Goal: Contribute content: Contribute content

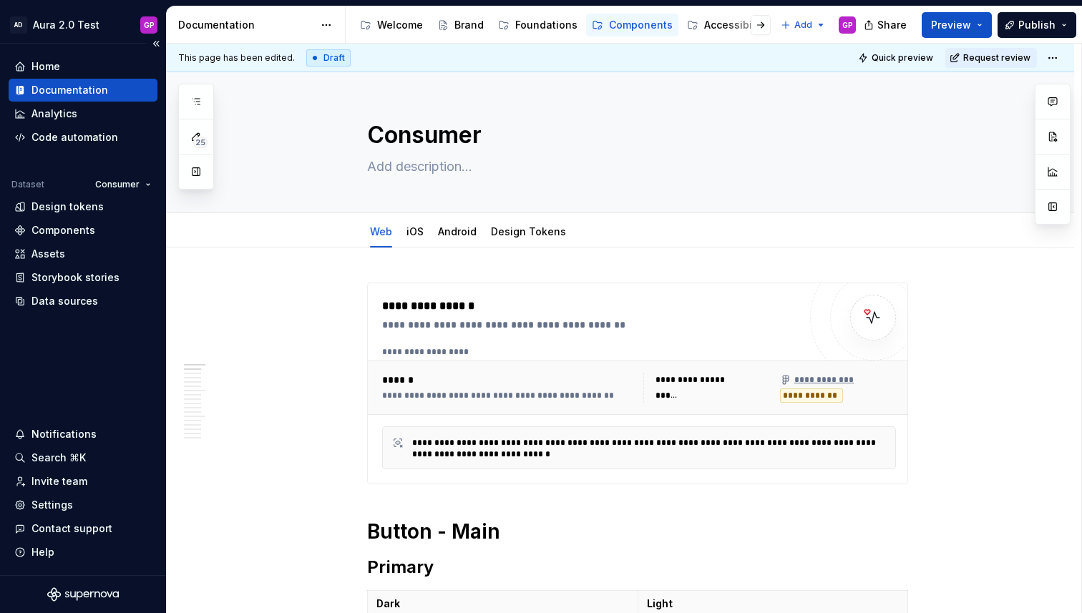
click at [52, 89] on div "Documentation" at bounding box center [69, 90] width 77 height 14
click at [544, 20] on div "Foundations" at bounding box center [546, 25] width 62 height 14
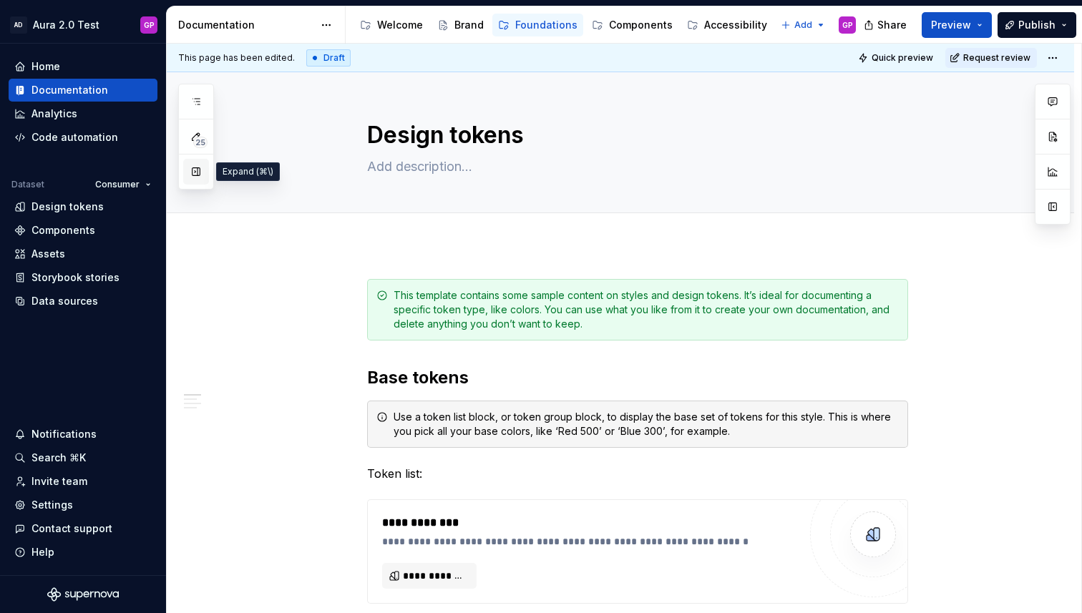
click at [191, 175] on button "button" at bounding box center [196, 172] width 26 height 26
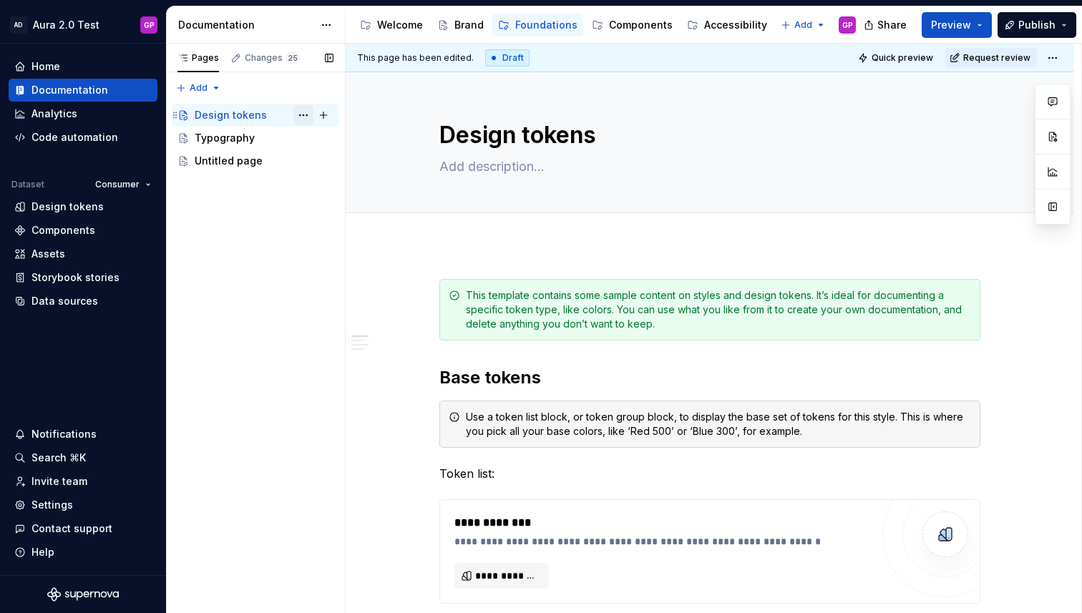
click at [307, 113] on button "Page tree" at bounding box center [303, 115] width 20 height 20
click at [210, 245] on div "Pages Changes 25 Add Accessibility guide for tree Page tree. Navigate the tree …" at bounding box center [255, 329] width 179 height 570
type textarea "*"
click at [465, 231] on span "Add tab" at bounding box center [474, 228] width 34 height 11
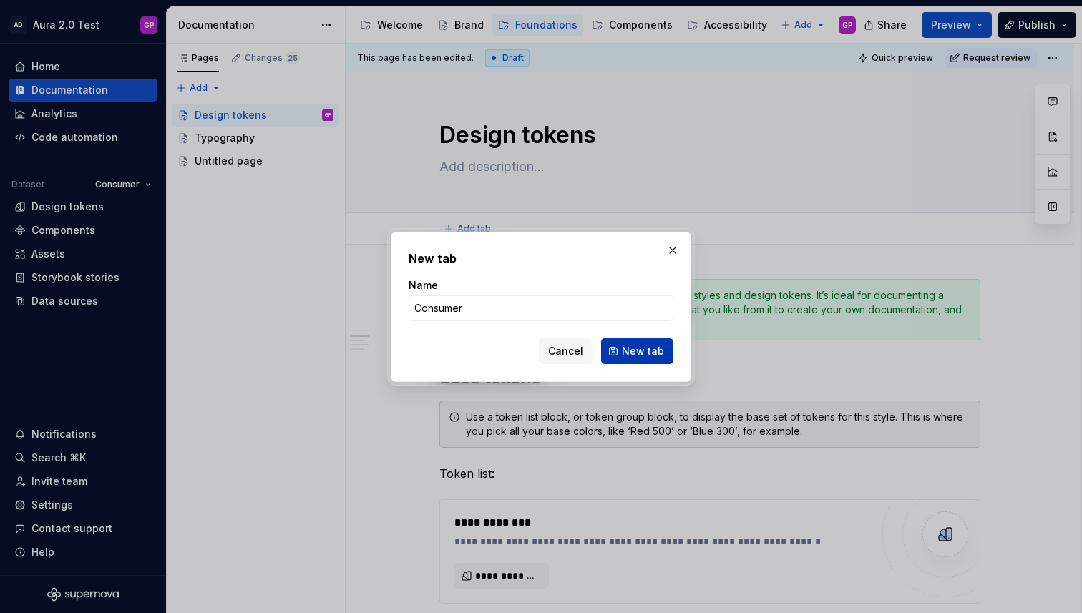
type input "Consumer"
click at [635, 348] on span "New tab" at bounding box center [643, 351] width 42 height 14
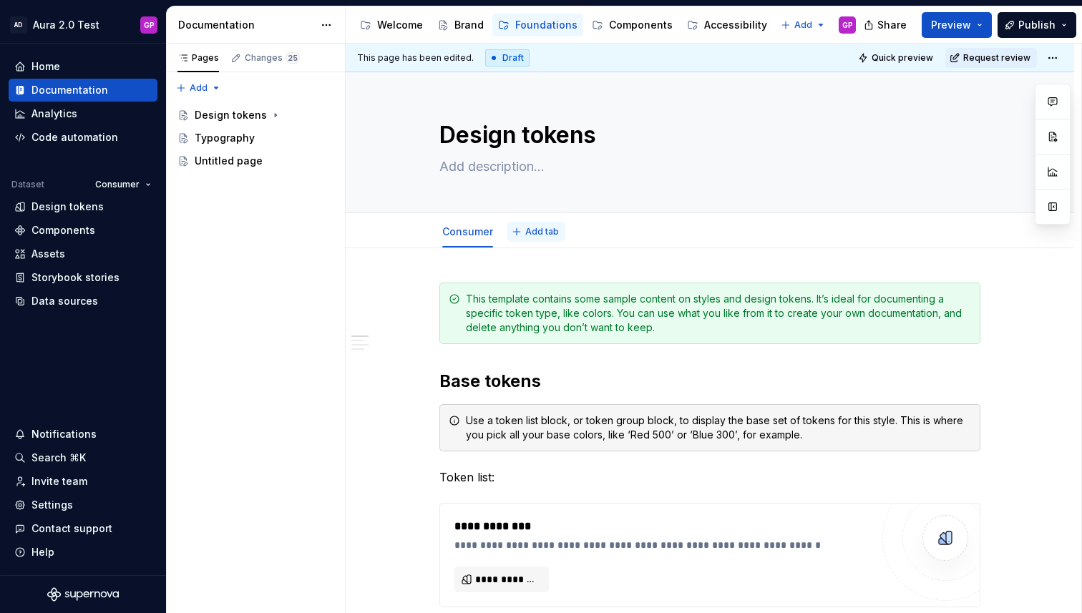
click at [538, 234] on span "Add tab" at bounding box center [542, 231] width 34 height 11
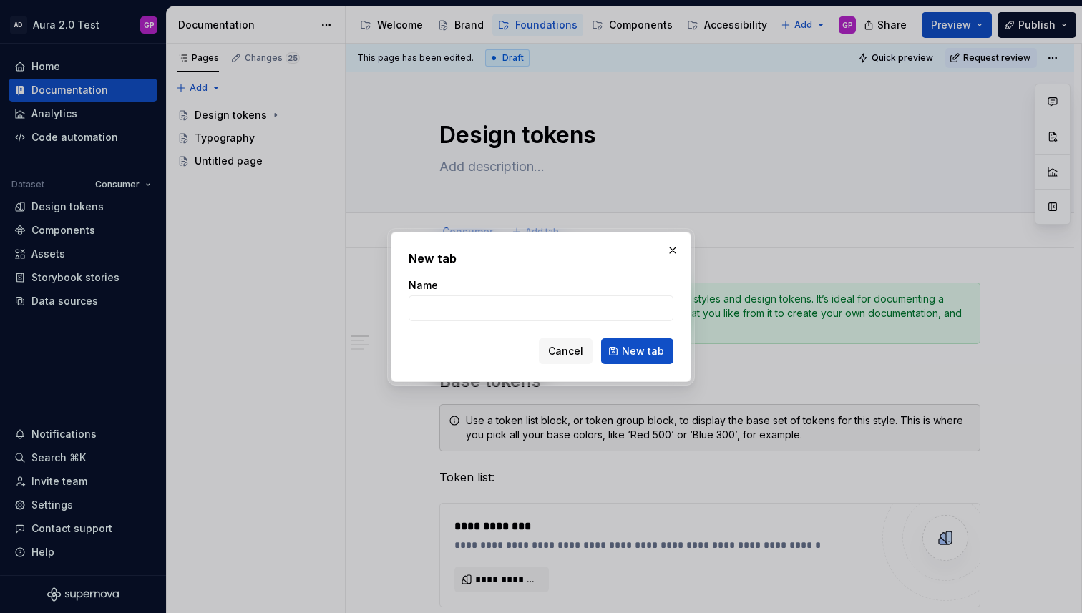
type textarea "*"
type input "Provider"
click button "New tab" at bounding box center [637, 351] width 72 height 26
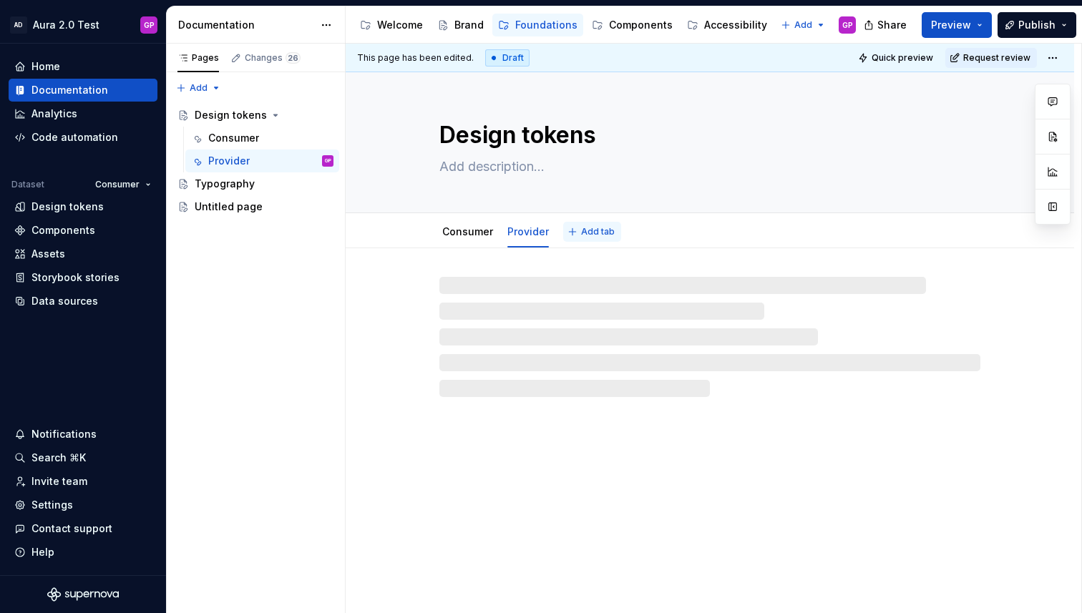
type textarea "*"
click at [577, 230] on button "Add tab" at bounding box center [592, 232] width 58 height 20
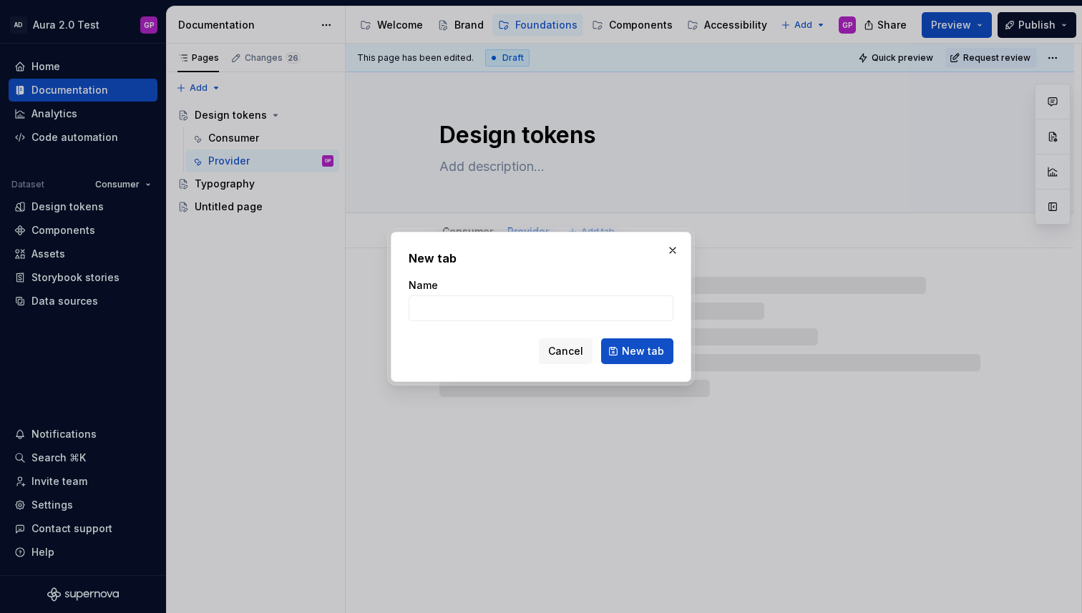
type input "O"
type textarea "*"
type input "Om"
type textarea "*"
type input "Omni"
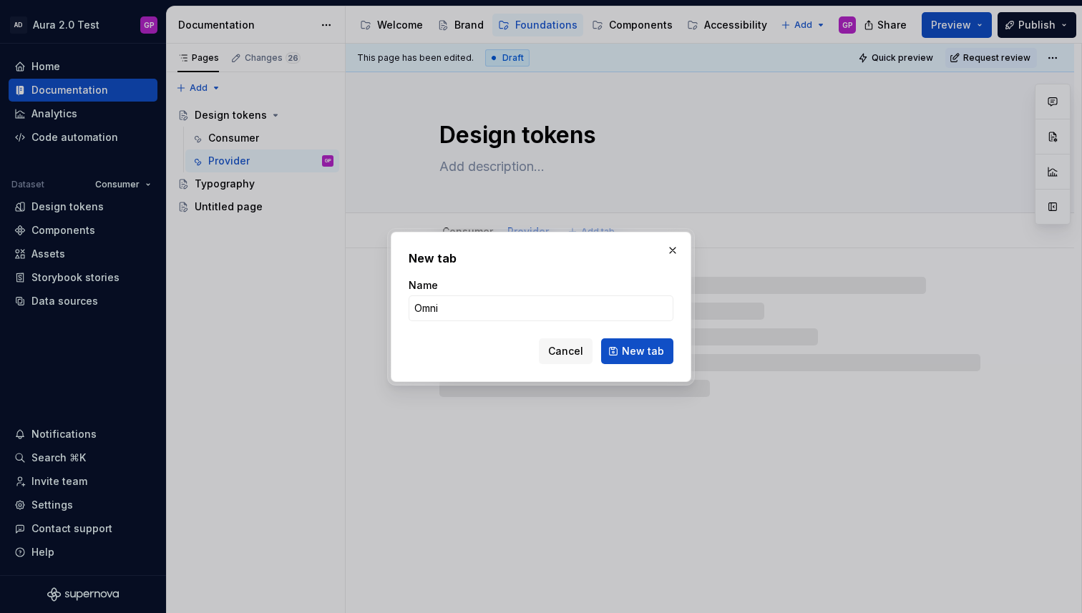
type textarea "*"
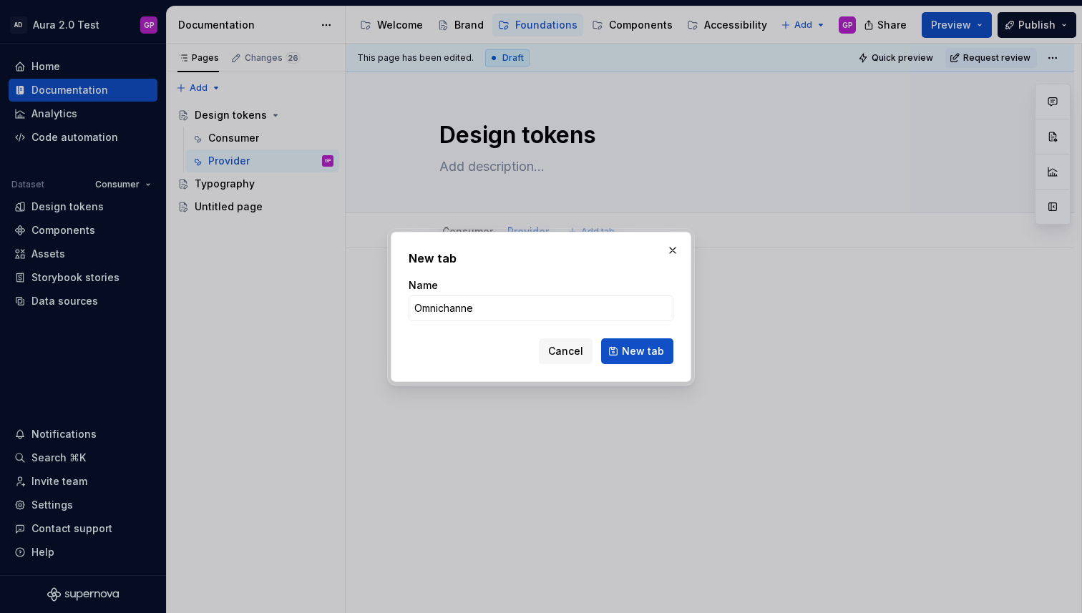
type input "Omnichannel"
type textarea "*"
type input "Omnichannel"
type textarea "*"
type input "Omnichannel"
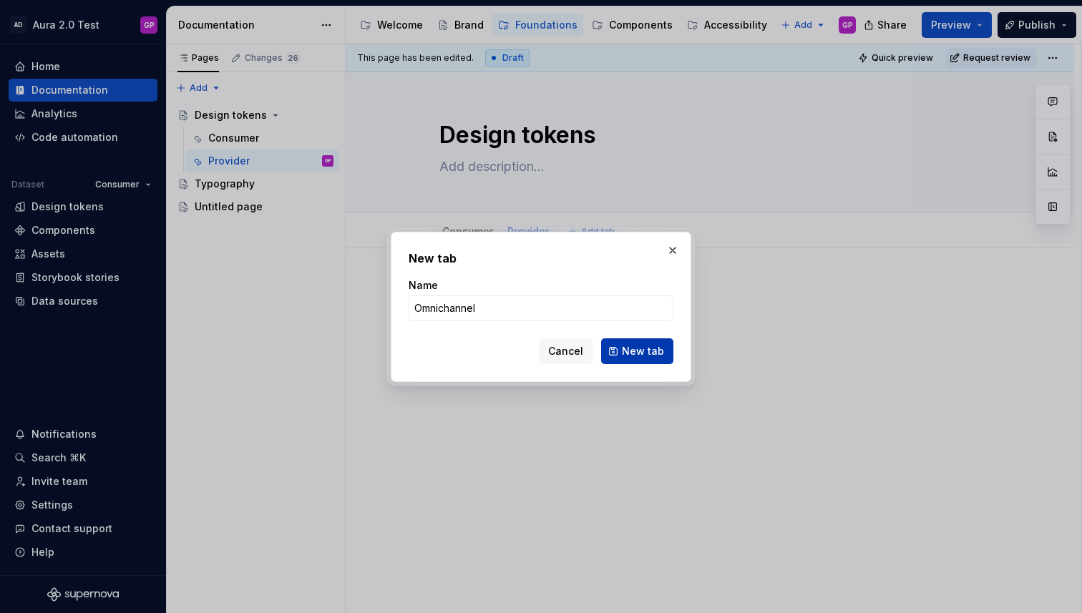
click at [659, 356] on span "New tab" at bounding box center [643, 351] width 42 height 14
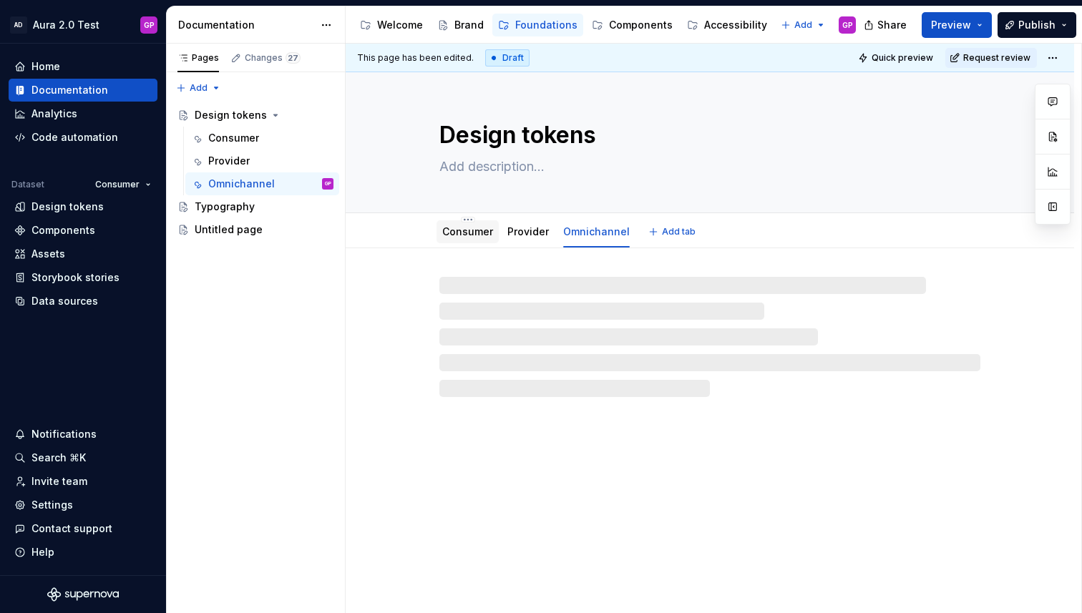
click at [457, 230] on link "Consumer" at bounding box center [467, 231] width 51 height 12
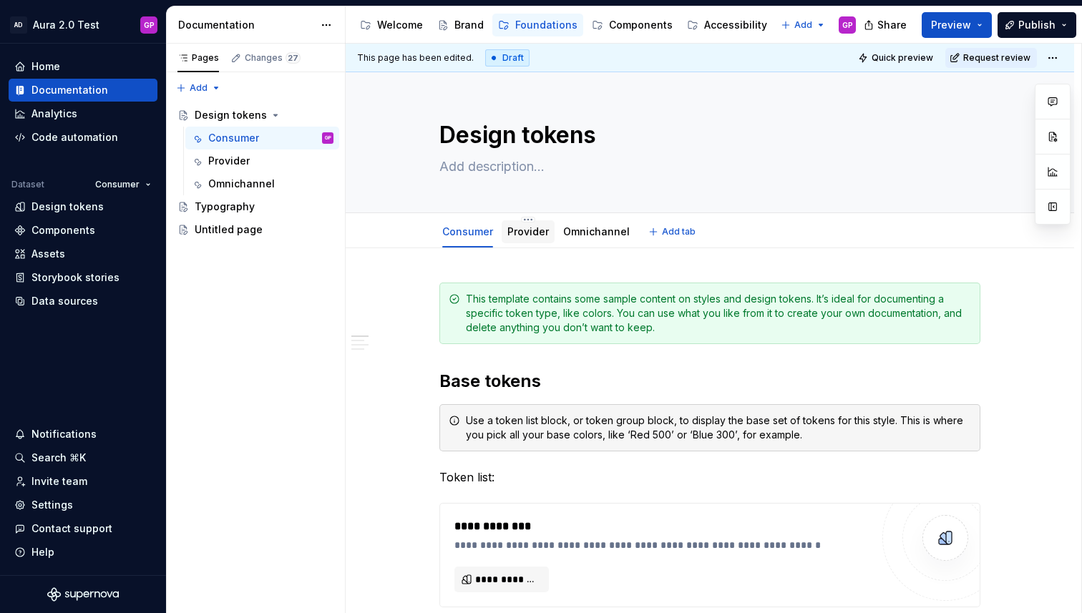
click at [529, 227] on link "Provider" at bounding box center [527, 231] width 41 height 12
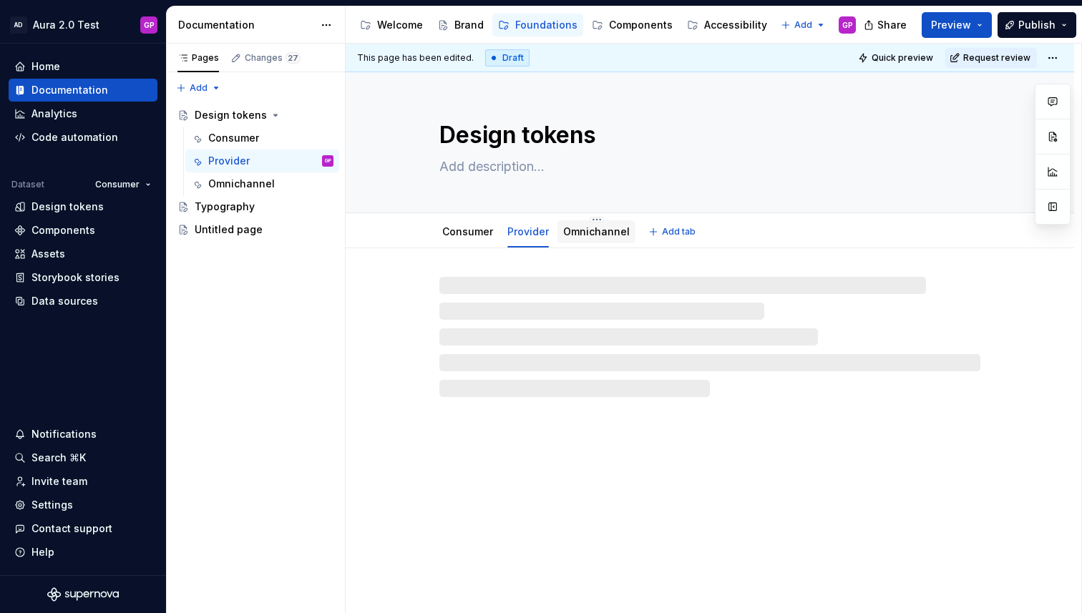
click at [581, 229] on link "Omnichannel" at bounding box center [596, 231] width 67 height 12
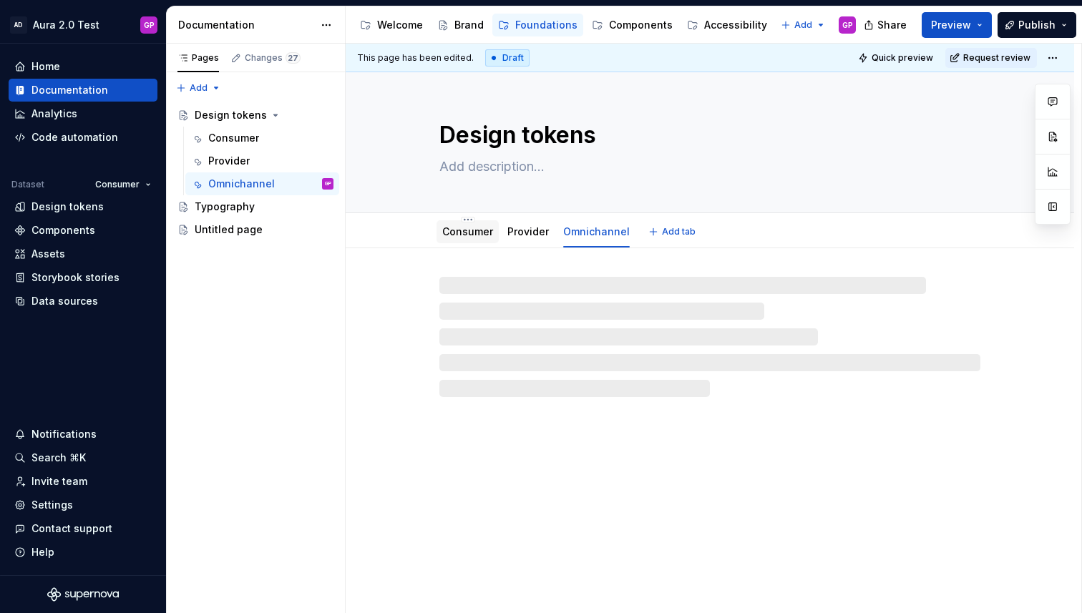
click at [473, 232] on link "Consumer" at bounding box center [467, 231] width 51 height 12
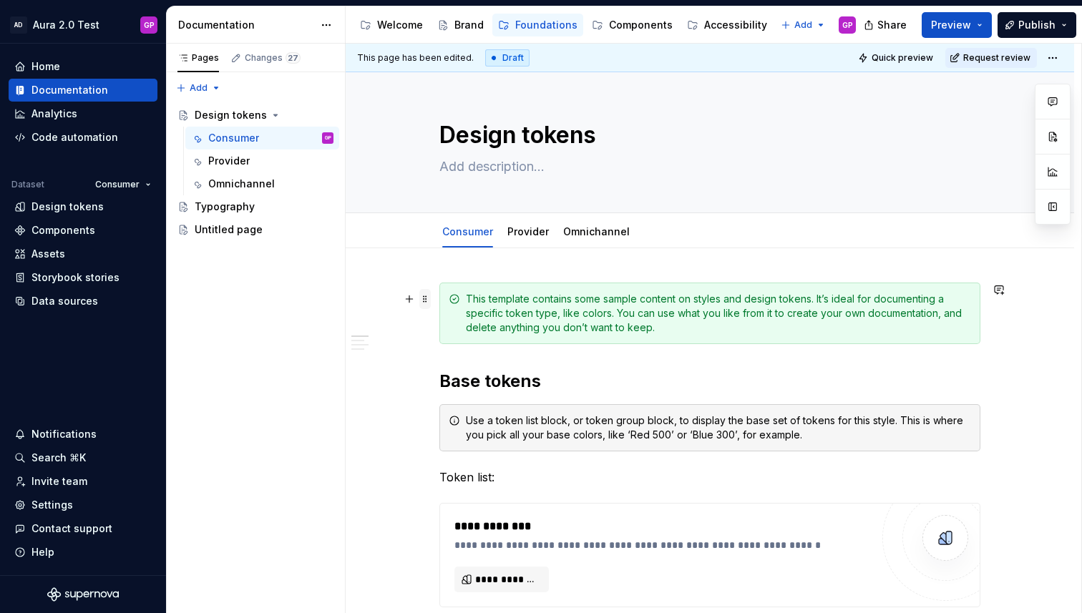
click at [424, 301] on span at bounding box center [424, 299] width 11 height 20
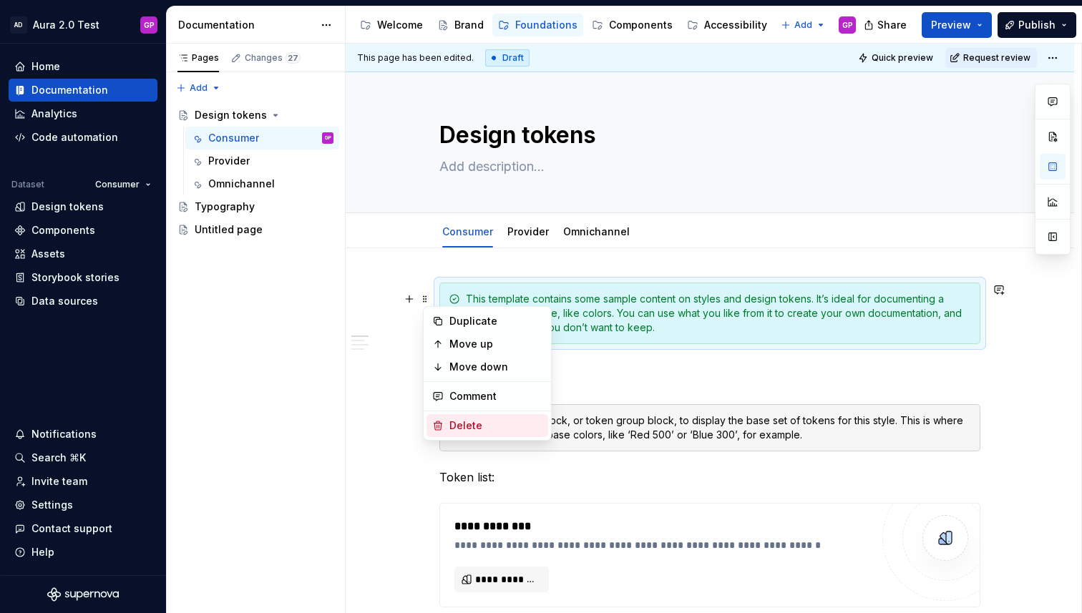
click at [451, 421] on div "Delete" at bounding box center [495, 425] width 93 height 14
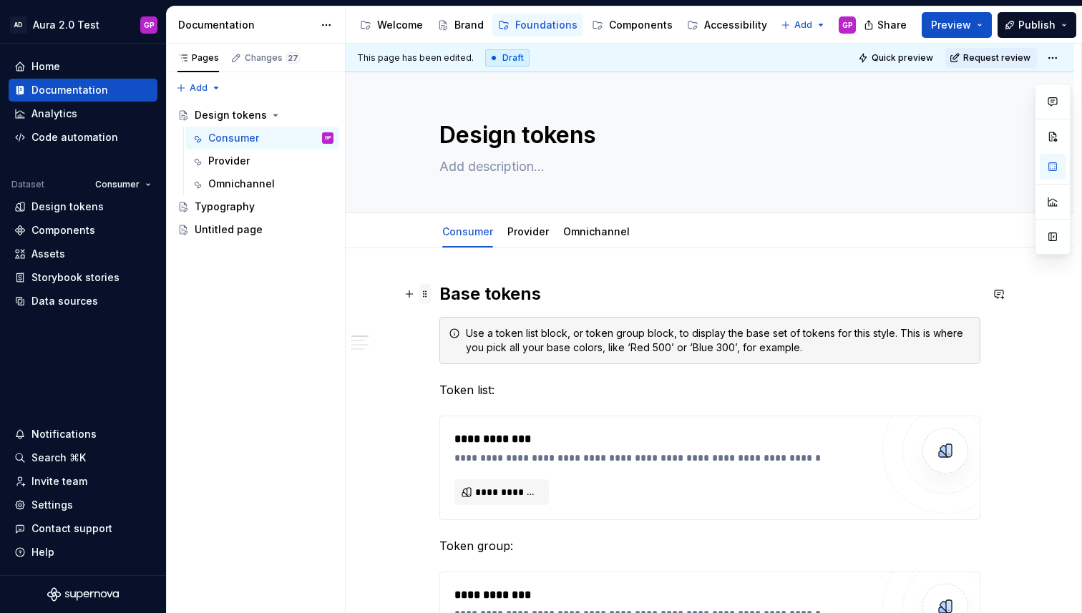
click at [429, 296] on span at bounding box center [424, 294] width 11 height 20
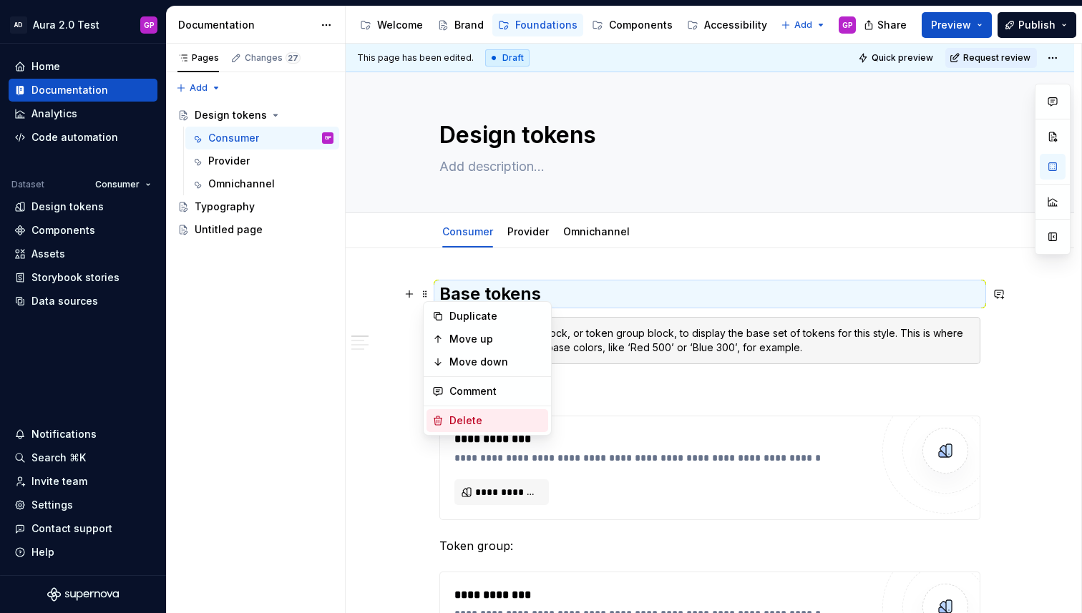
click at [446, 419] on div "Delete" at bounding box center [487, 420] width 122 height 23
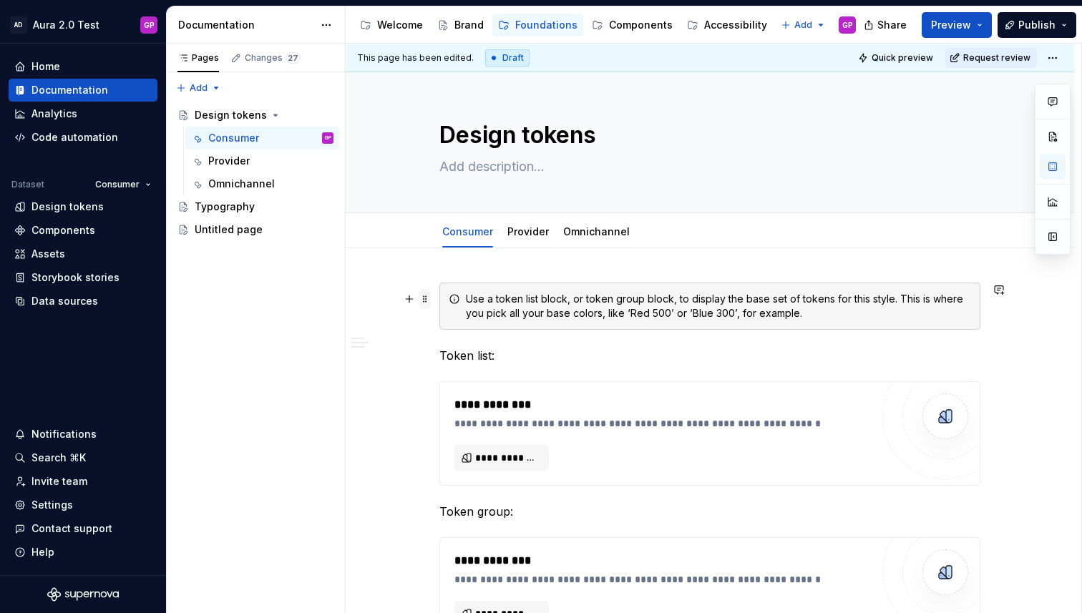
click at [431, 300] on span at bounding box center [424, 299] width 11 height 20
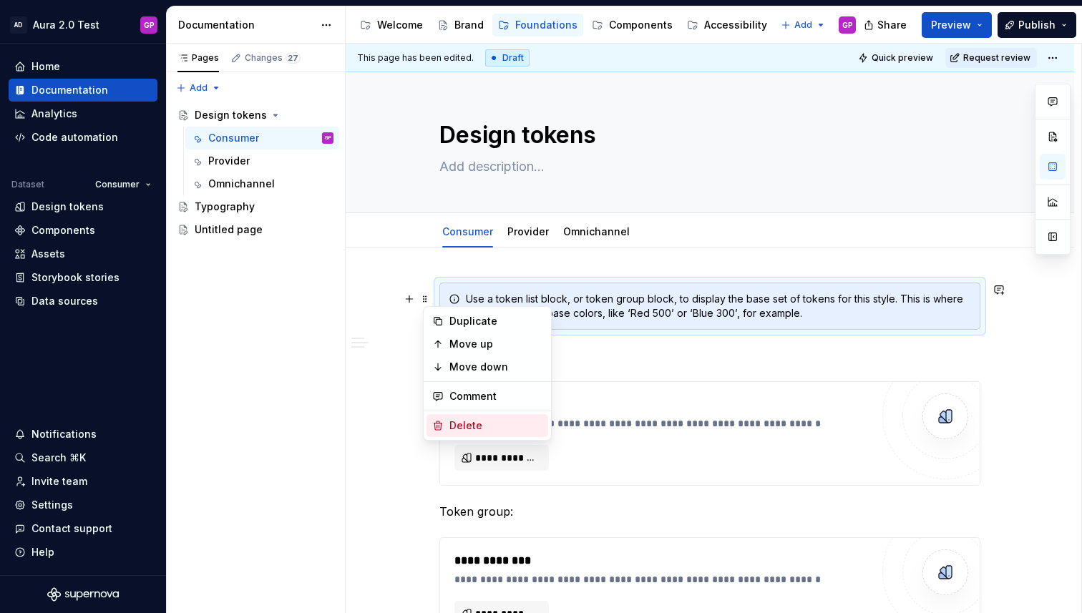
click at [456, 421] on div "Delete" at bounding box center [495, 425] width 93 height 14
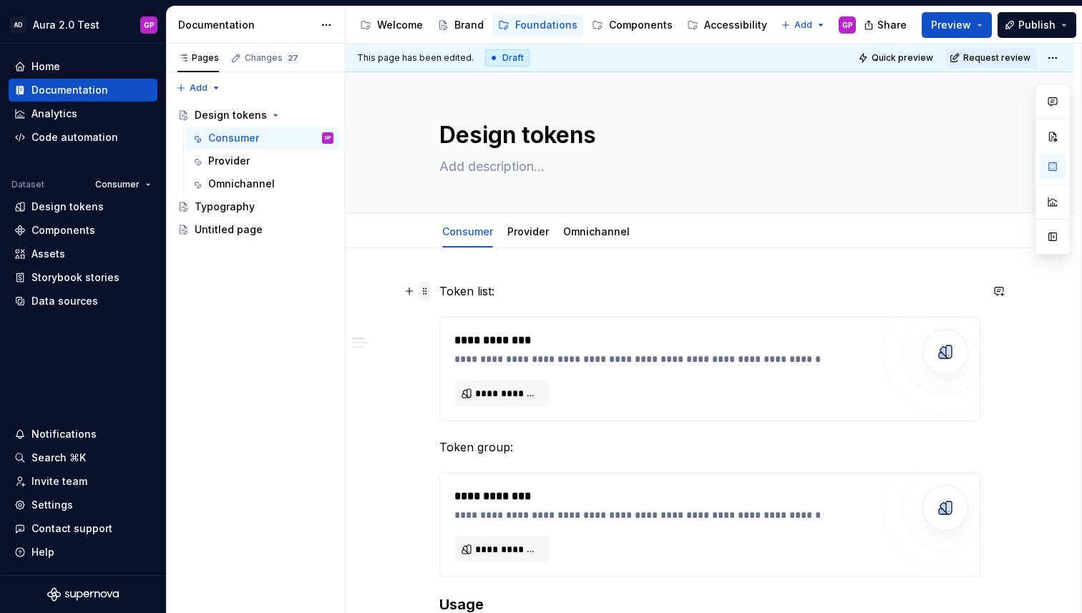
click at [430, 292] on span at bounding box center [424, 291] width 11 height 20
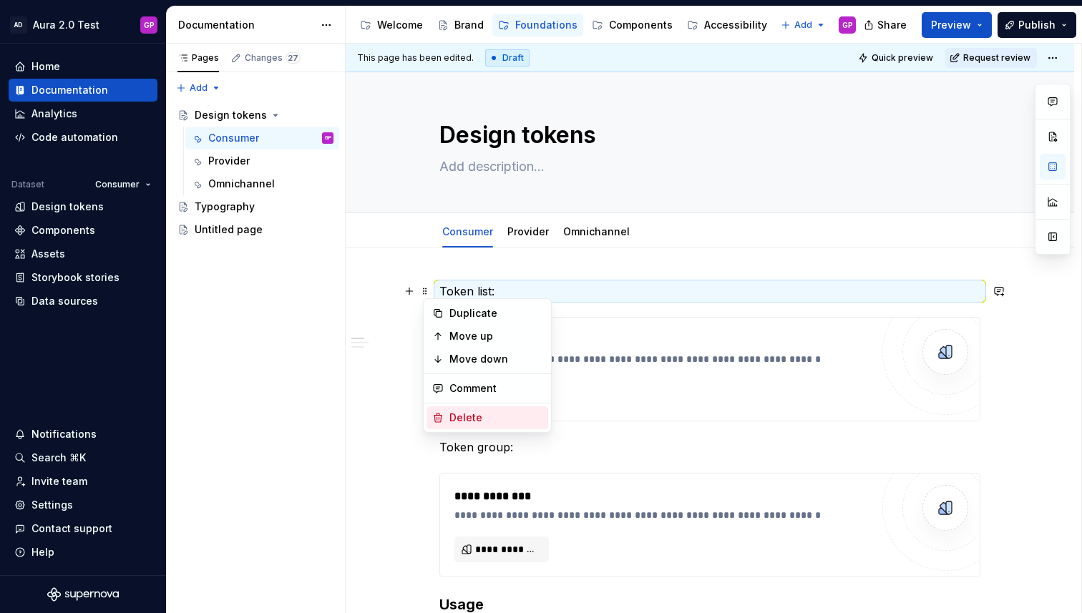
click at [449, 416] on div "Delete" at bounding box center [487, 417] width 122 height 23
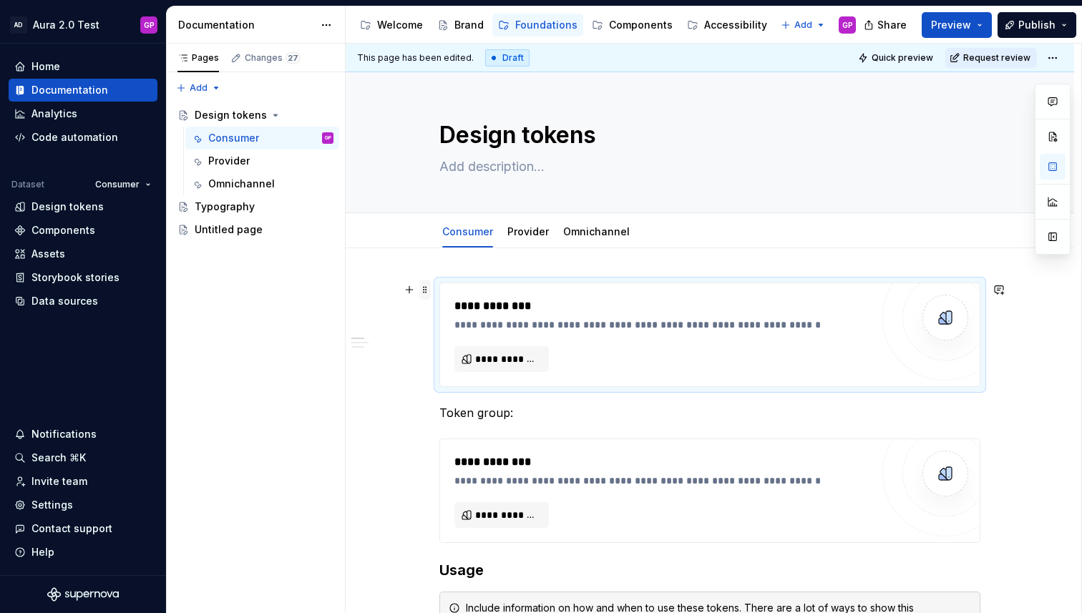
click at [428, 292] on span at bounding box center [424, 290] width 11 height 20
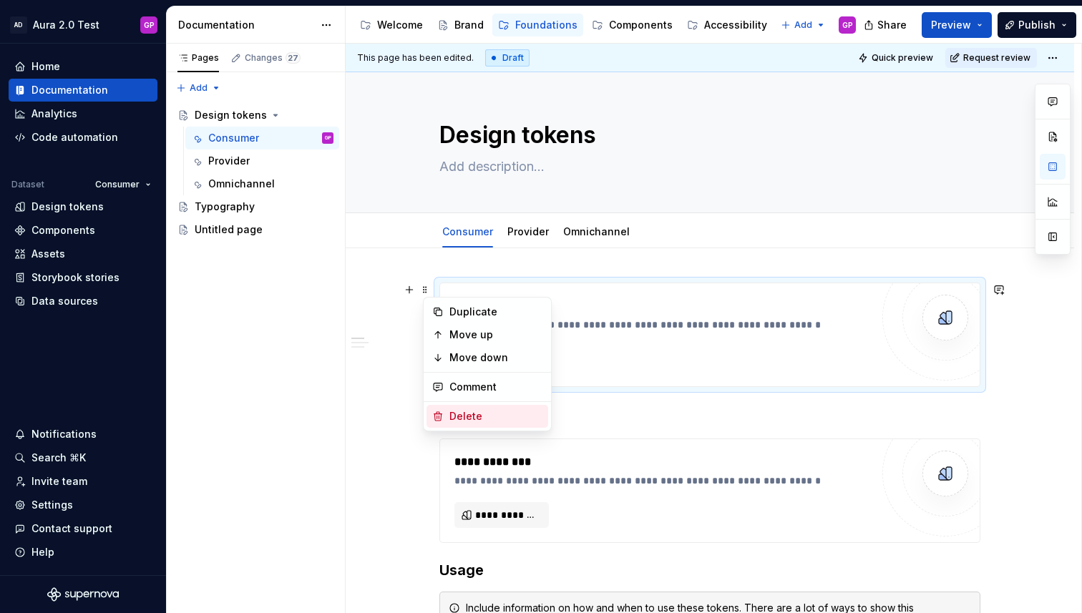
click at [448, 417] on div "Delete" at bounding box center [487, 416] width 122 height 23
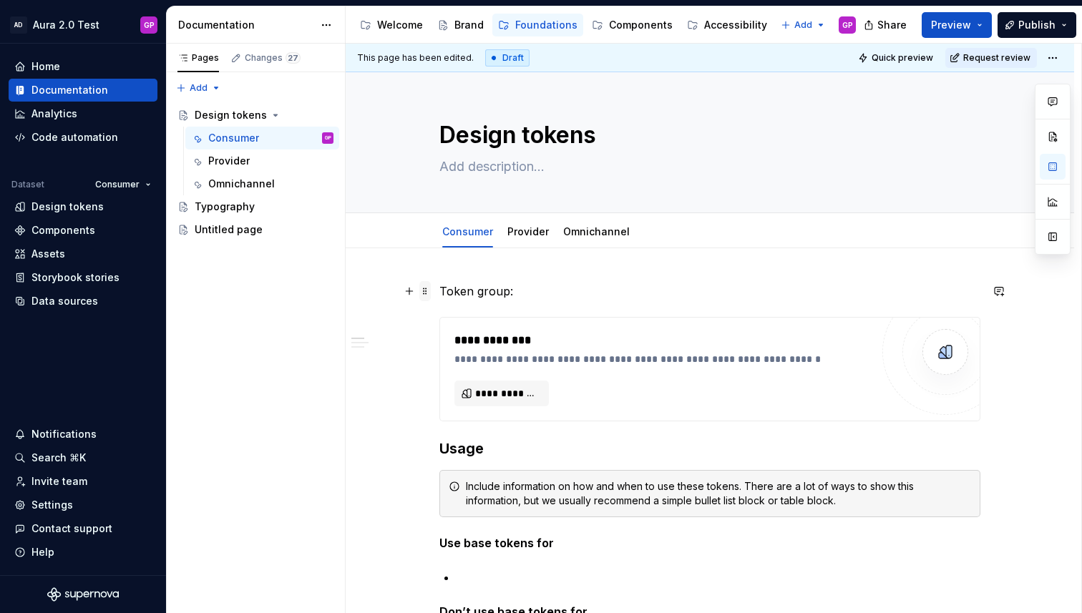
click at [431, 293] on span at bounding box center [424, 291] width 11 height 20
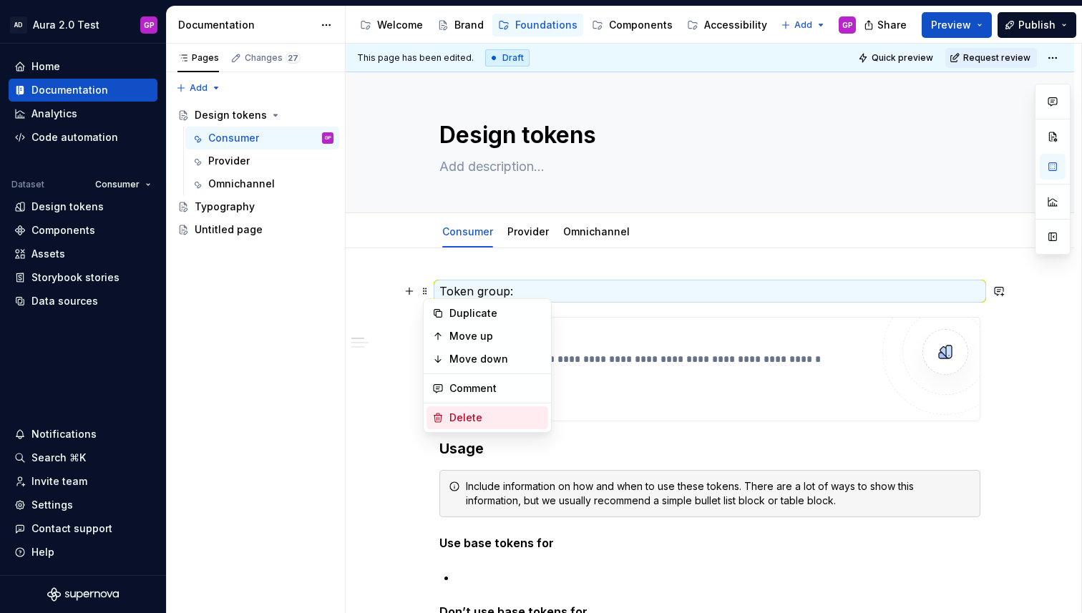
click at [449, 419] on div "Delete" at bounding box center [495, 418] width 93 height 14
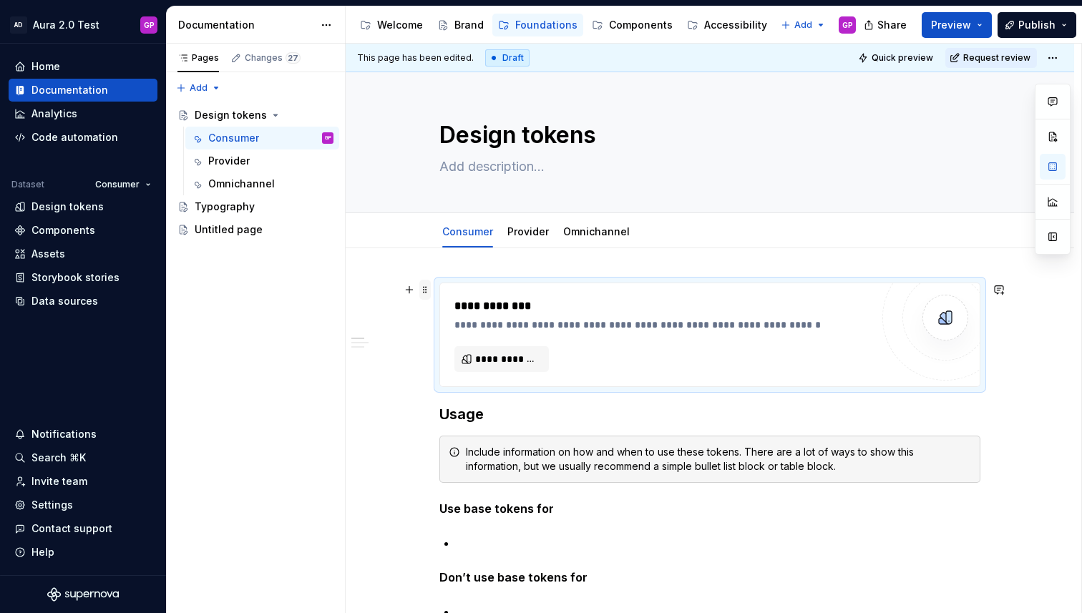
click at [426, 289] on span at bounding box center [424, 290] width 11 height 20
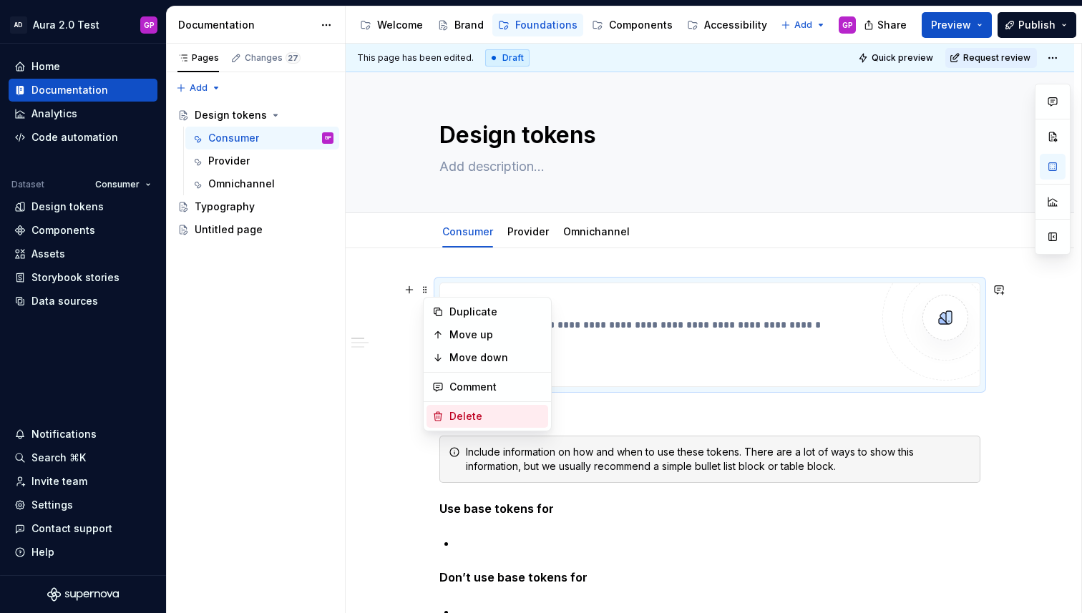
click at [456, 409] on div "Delete" at bounding box center [495, 416] width 93 height 14
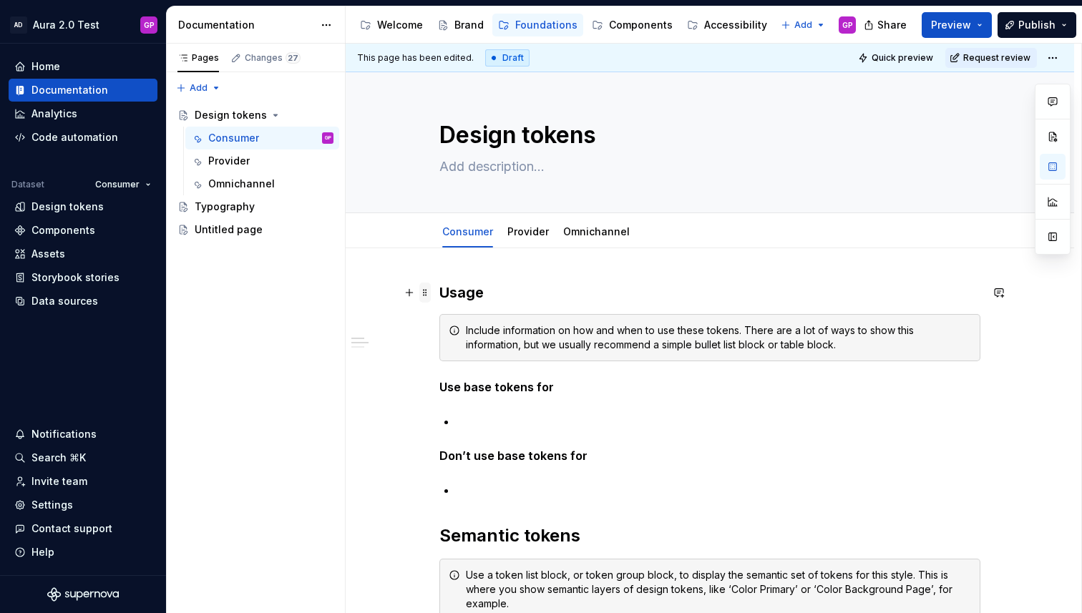
click at [428, 292] on span at bounding box center [424, 293] width 11 height 20
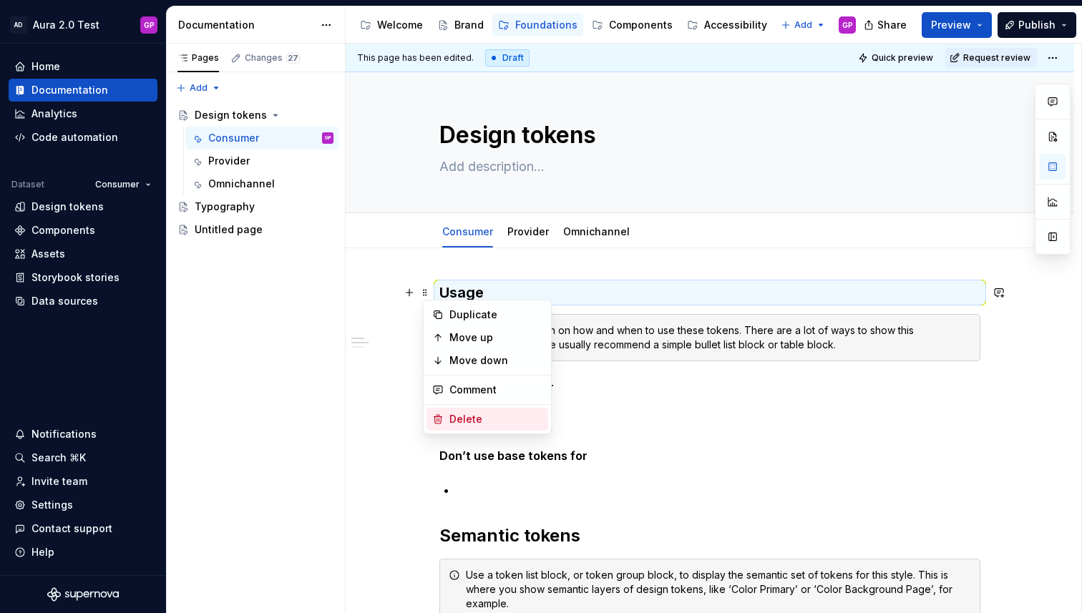
click at [459, 410] on div "Delete" at bounding box center [487, 419] width 122 height 23
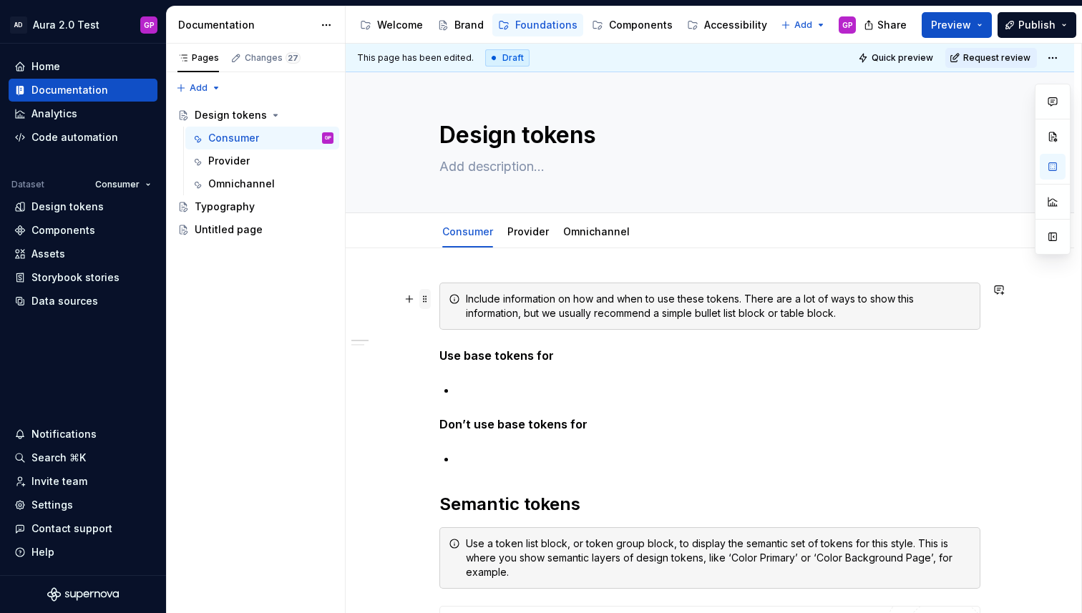
click at [428, 294] on span at bounding box center [424, 299] width 11 height 20
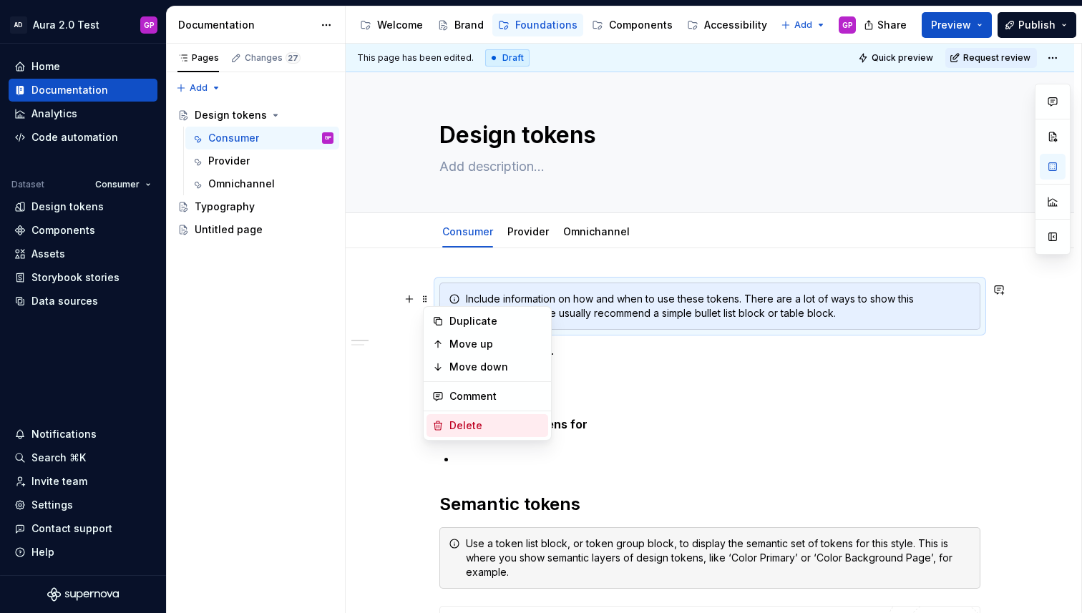
click at [452, 425] on div "Delete" at bounding box center [495, 425] width 93 height 14
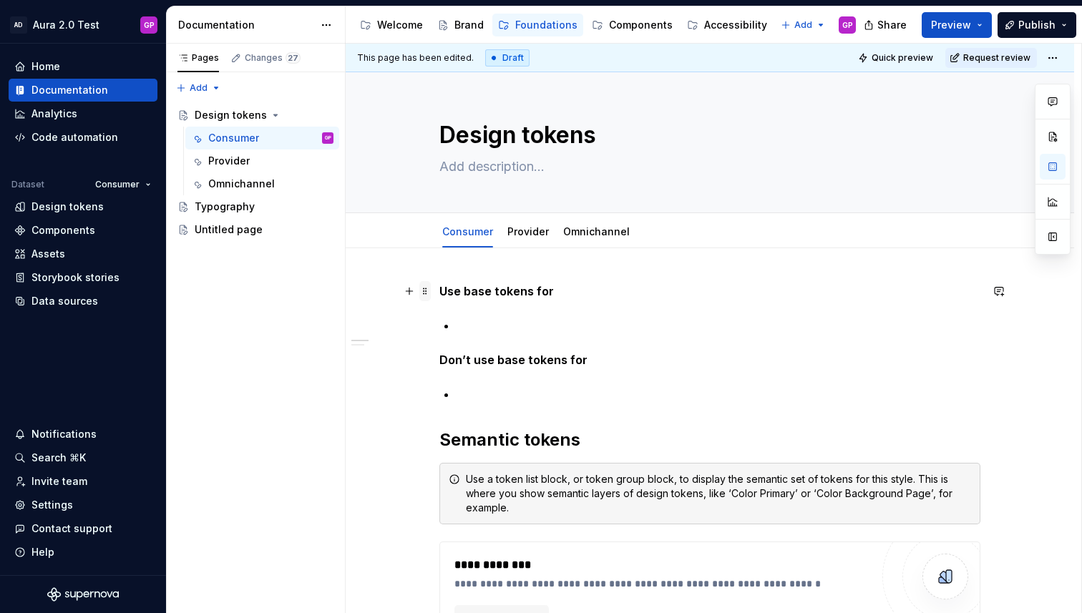
click at [431, 293] on span at bounding box center [424, 291] width 11 height 20
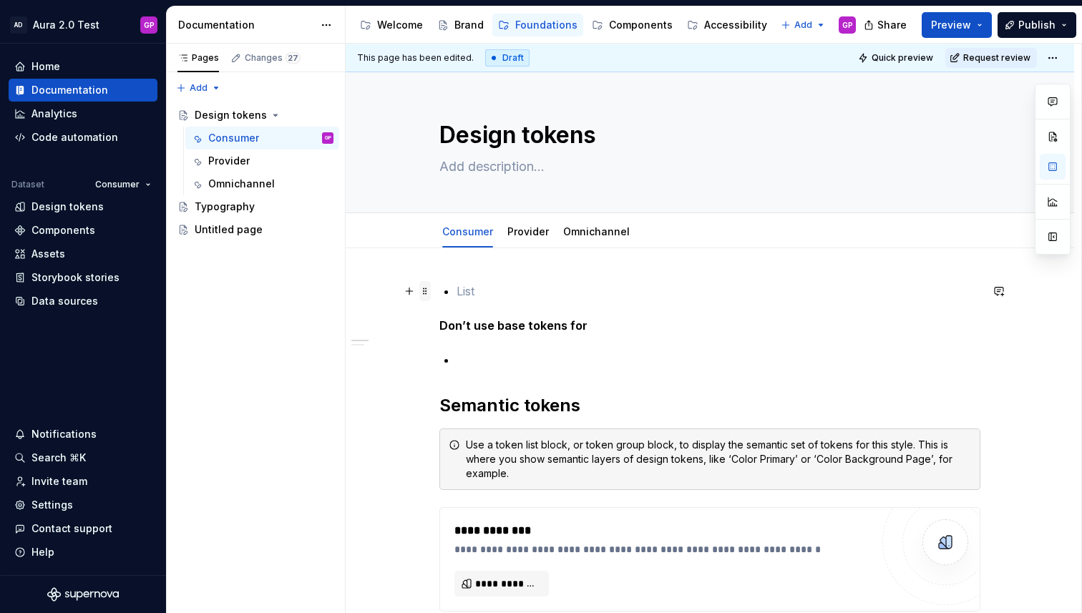
click at [429, 294] on span at bounding box center [424, 291] width 11 height 20
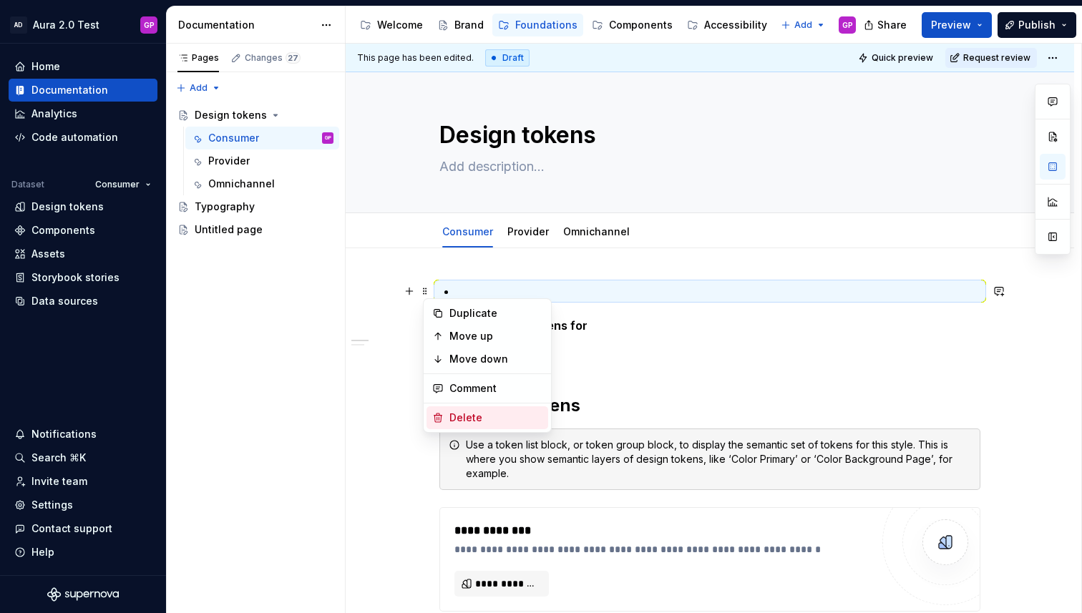
click at [464, 418] on div "Delete" at bounding box center [495, 418] width 93 height 14
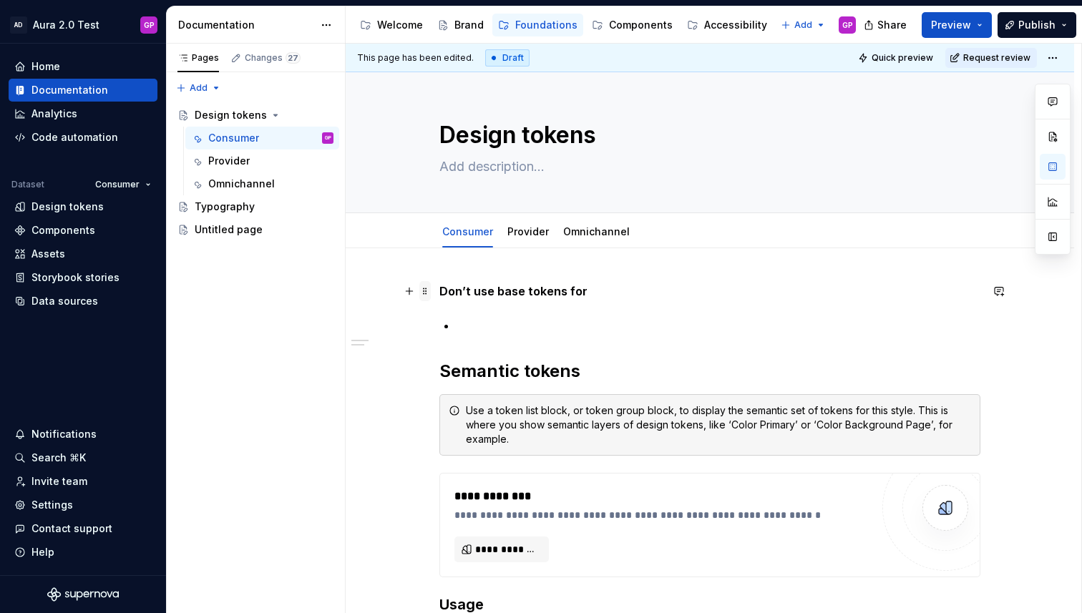
click at [431, 295] on span at bounding box center [424, 291] width 11 height 20
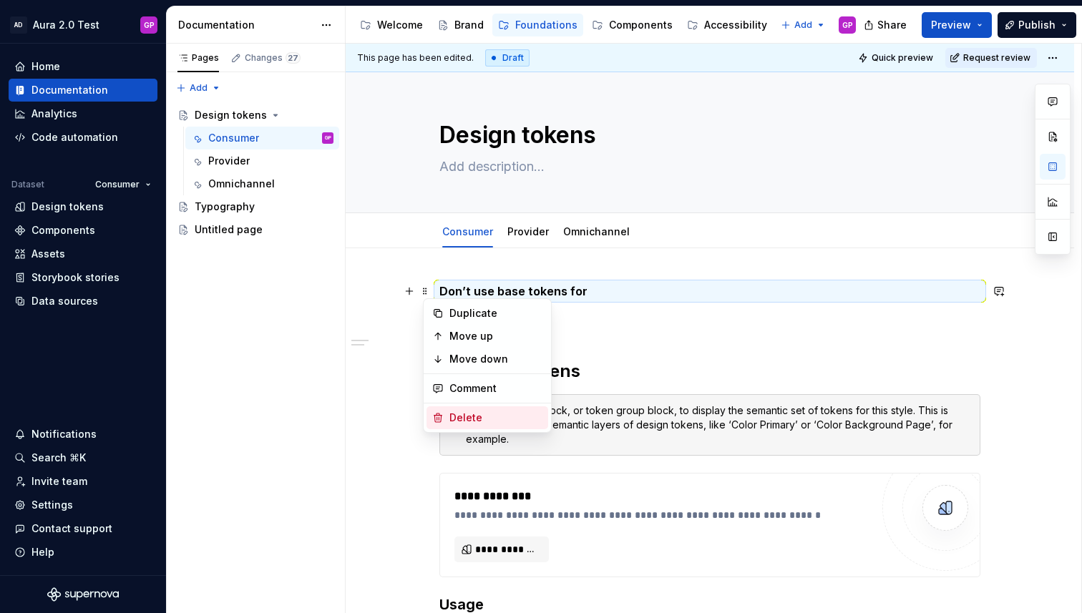
click at [454, 420] on div "Delete" at bounding box center [495, 418] width 93 height 14
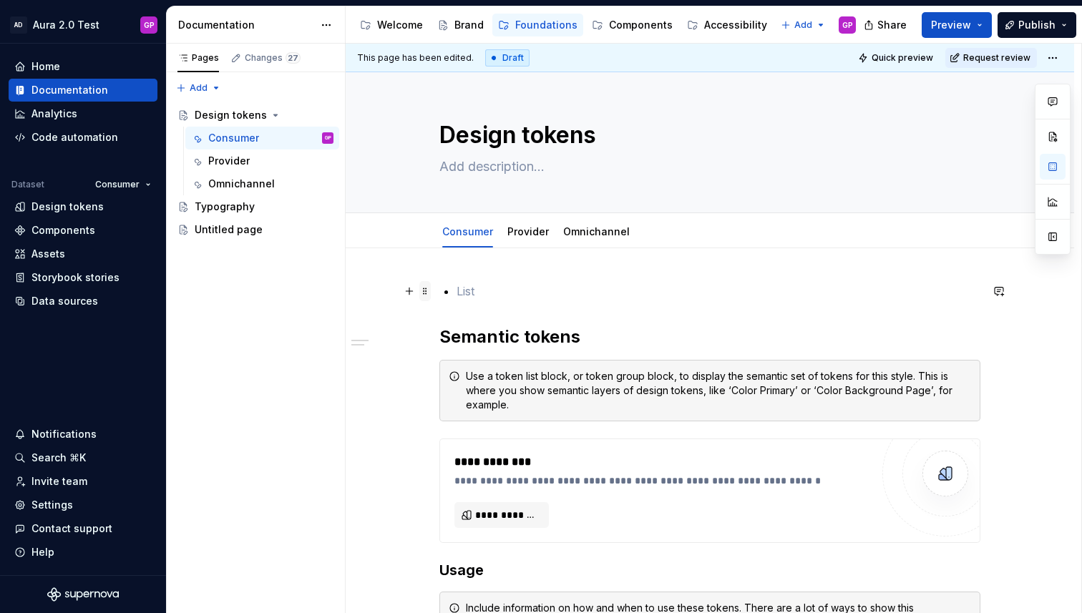
click at [431, 291] on span at bounding box center [424, 291] width 11 height 20
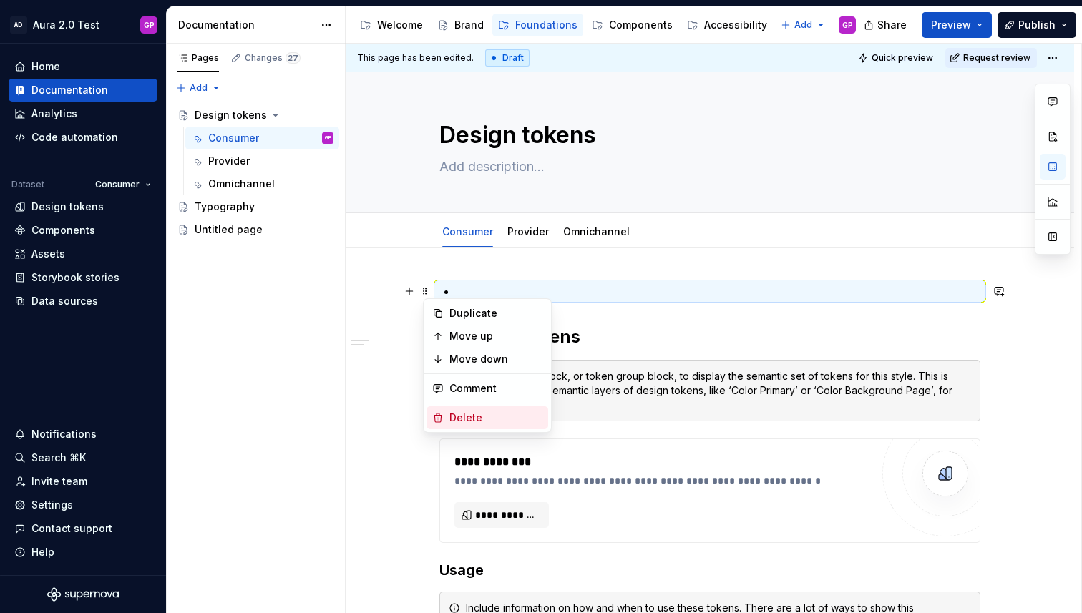
click at [457, 418] on div "Delete" at bounding box center [495, 418] width 93 height 14
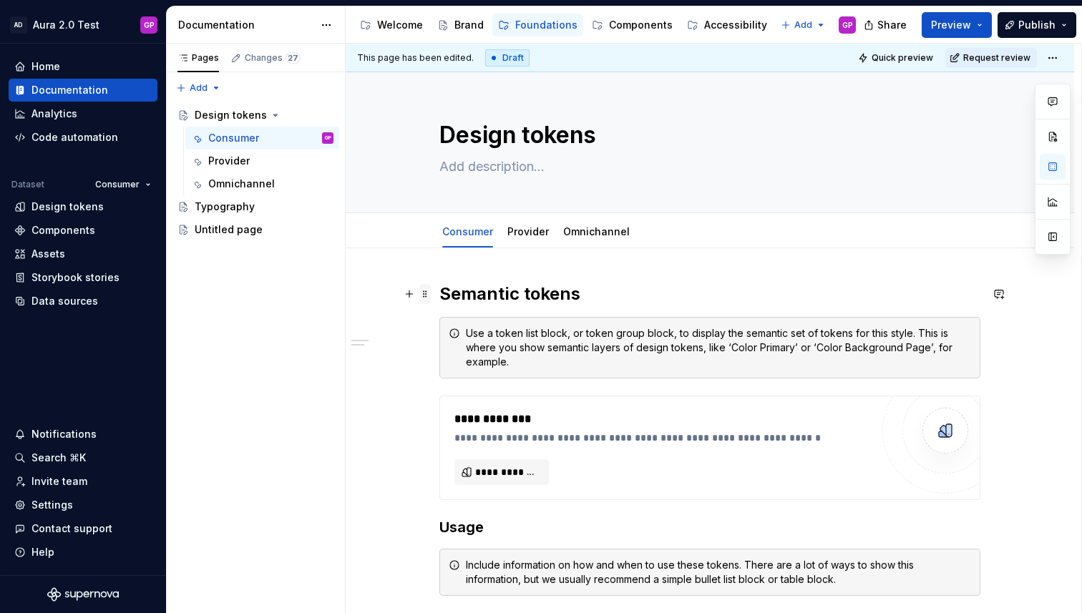
click at [430, 297] on span at bounding box center [424, 294] width 11 height 20
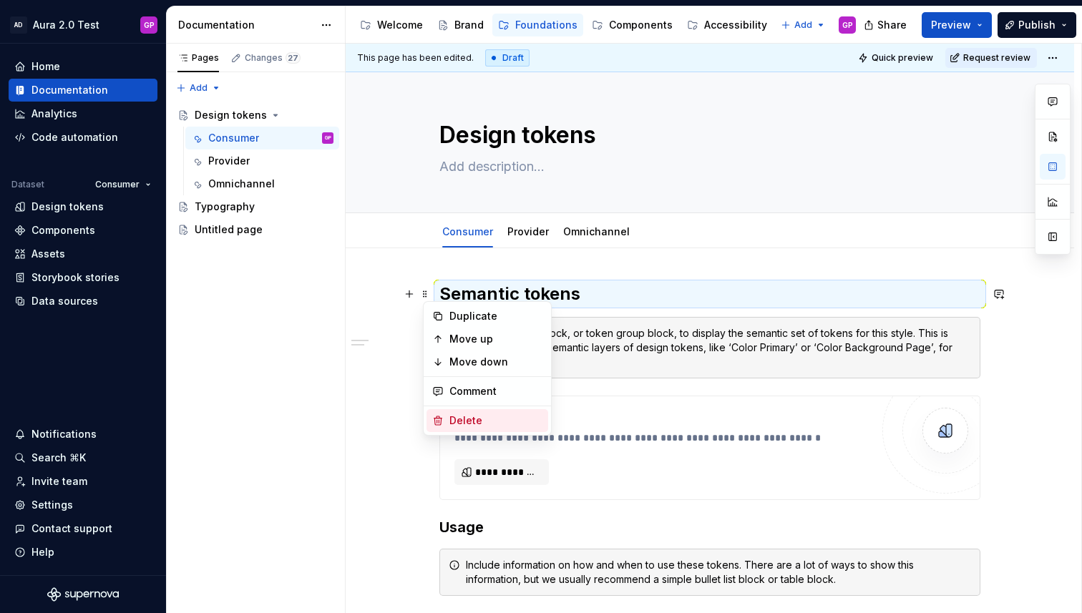
click at [449, 420] on div "Delete" at bounding box center [487, 420] width 122 height 23
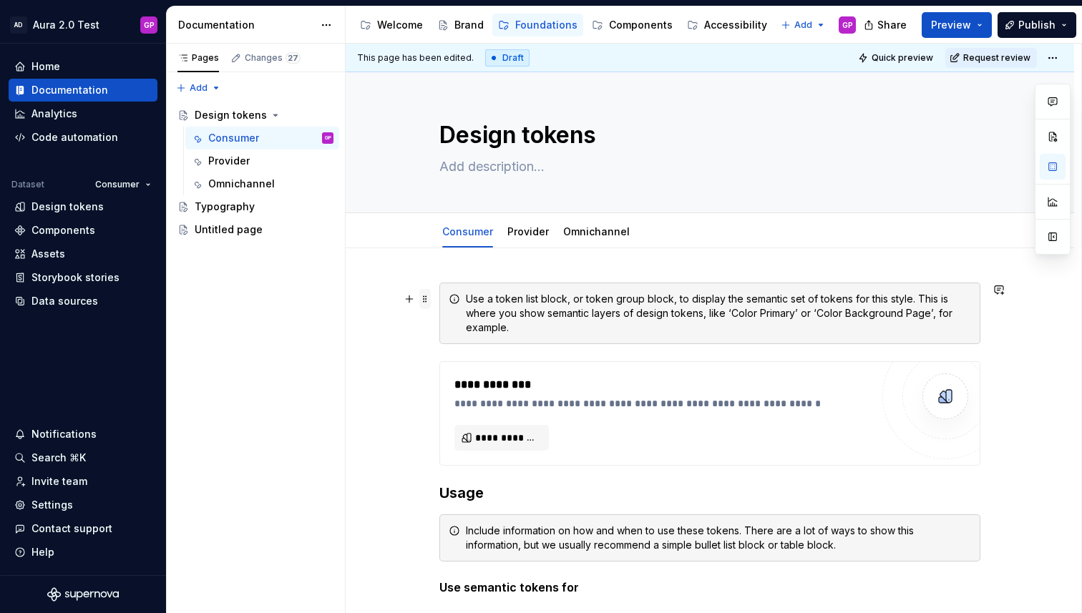
click at [428, 300] on span at bounding box center [424, 299] width 11 height 20
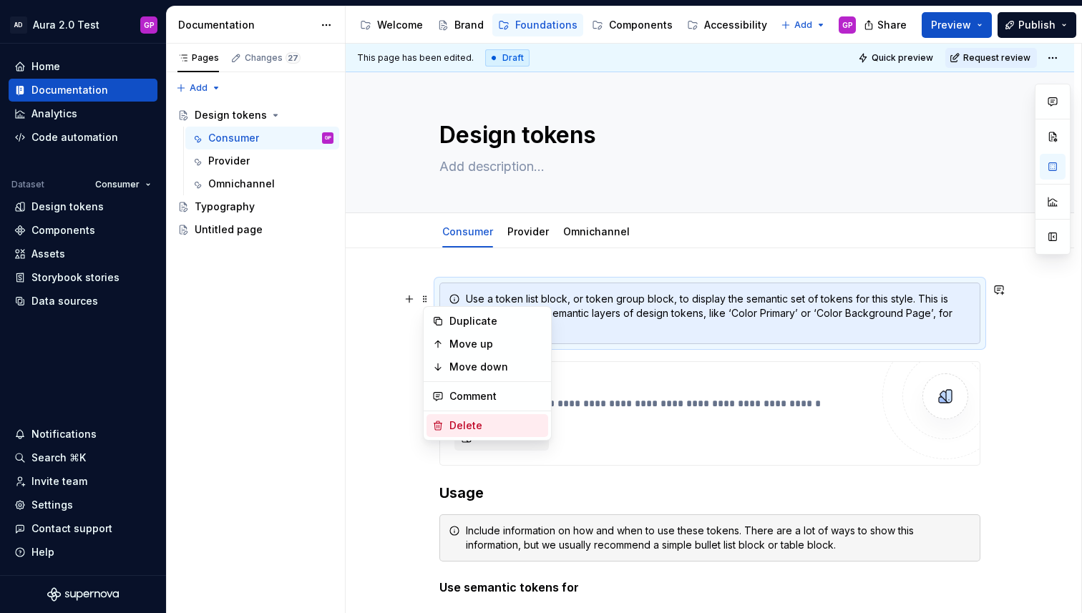
click at [446, 429] on div "Delete" at bounding box center [487, 425] width 122 height 23
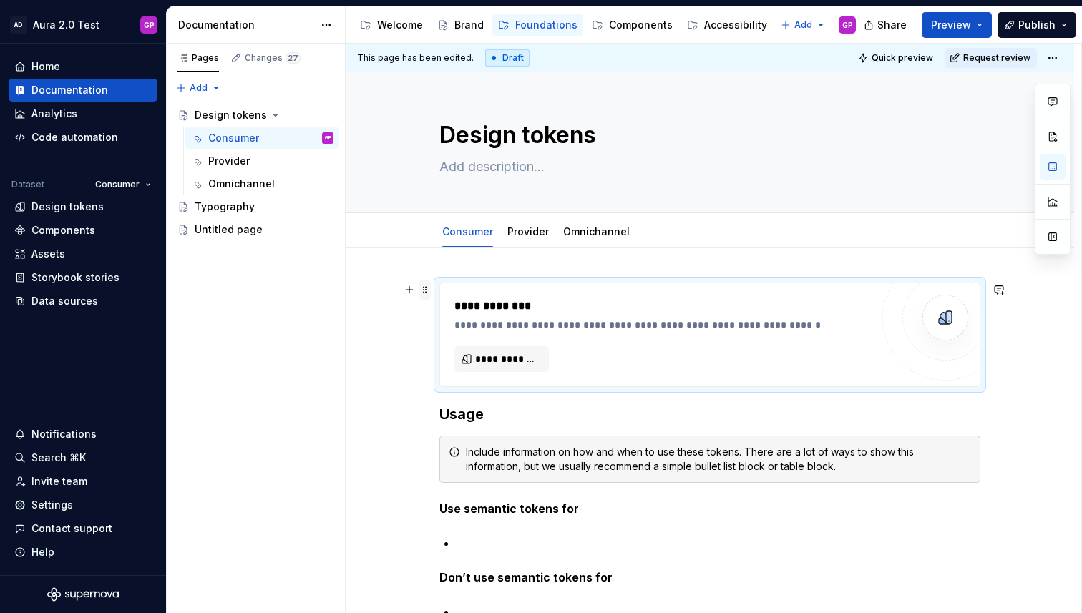
click at [427, 292] on span at bounding box center [424, 290] width 11 height 20
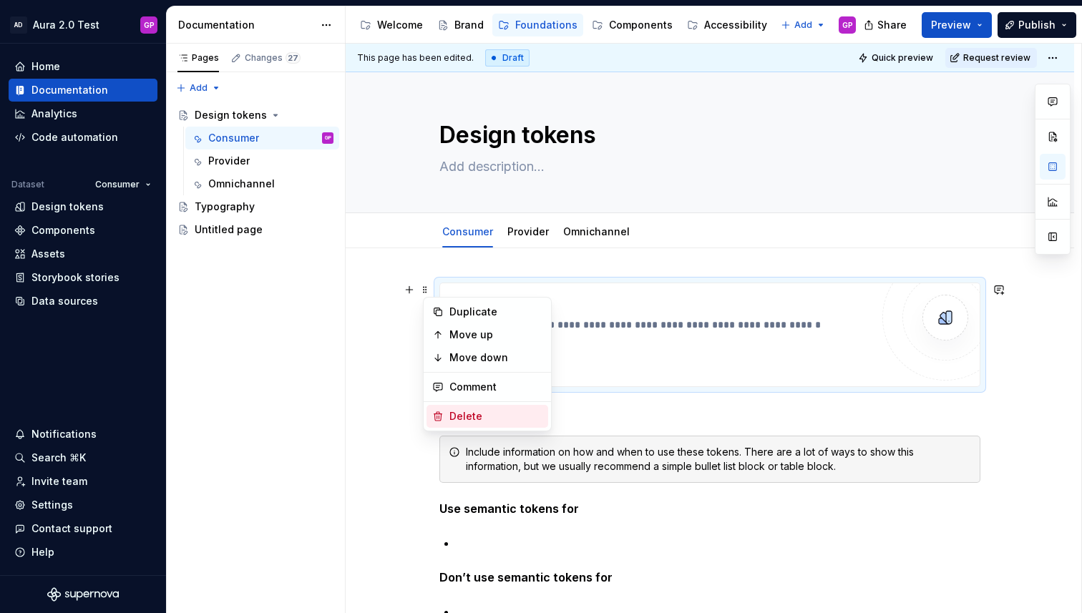
click at [458, 415] on div "Delete" at bounding box center [495, 416] width 93 height 14
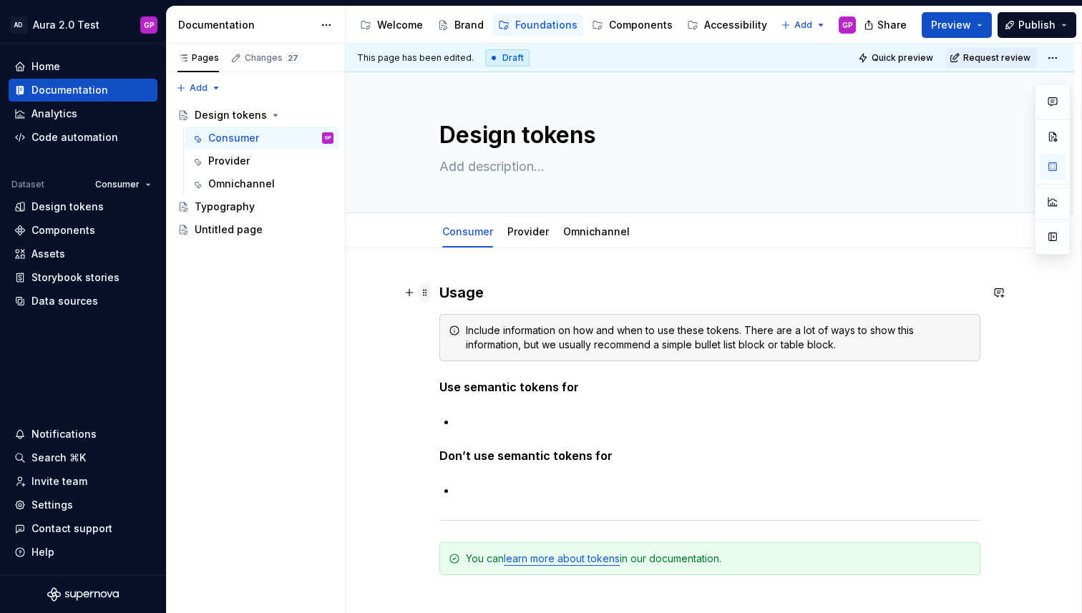
click at [431, 296] on span at bounding box center [424, 293] width 11 height 20
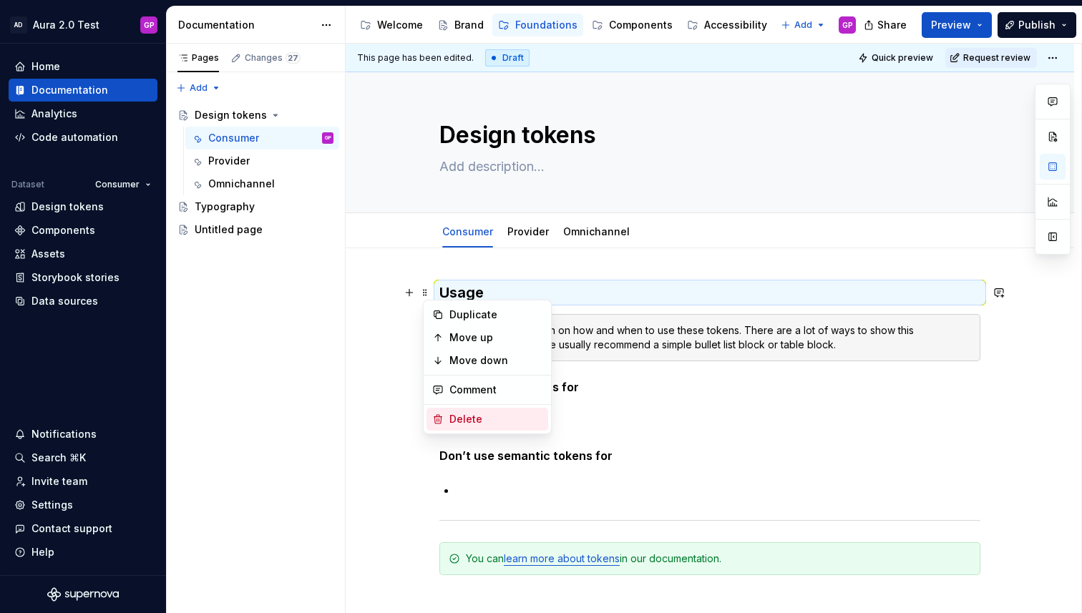
click at [453, 422] on div "Delete" at bounding box center [495, 419] width 93 height 14
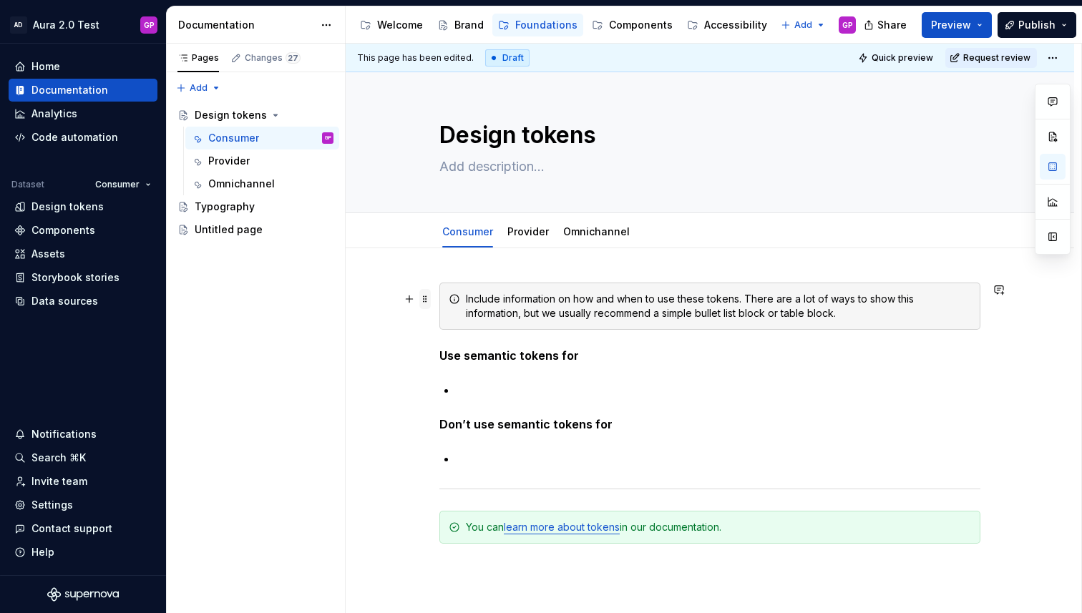
click at [428, 299] on span at bounding box center [424, 299] width 11 height 20
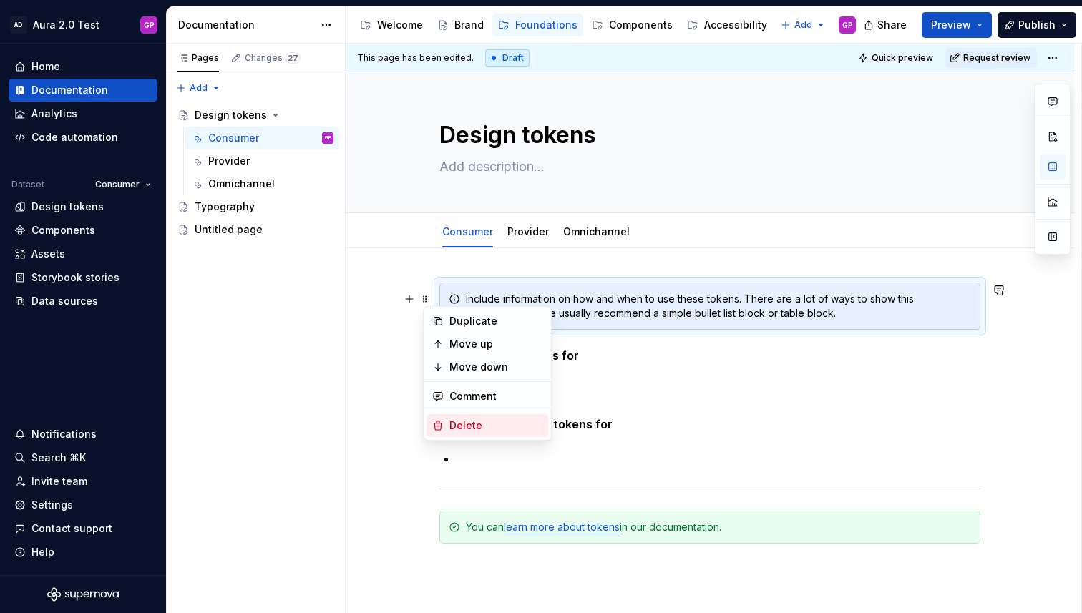
click at [440, 417] on div "Delete" at bounding box center [487, 425] width 122 height 23
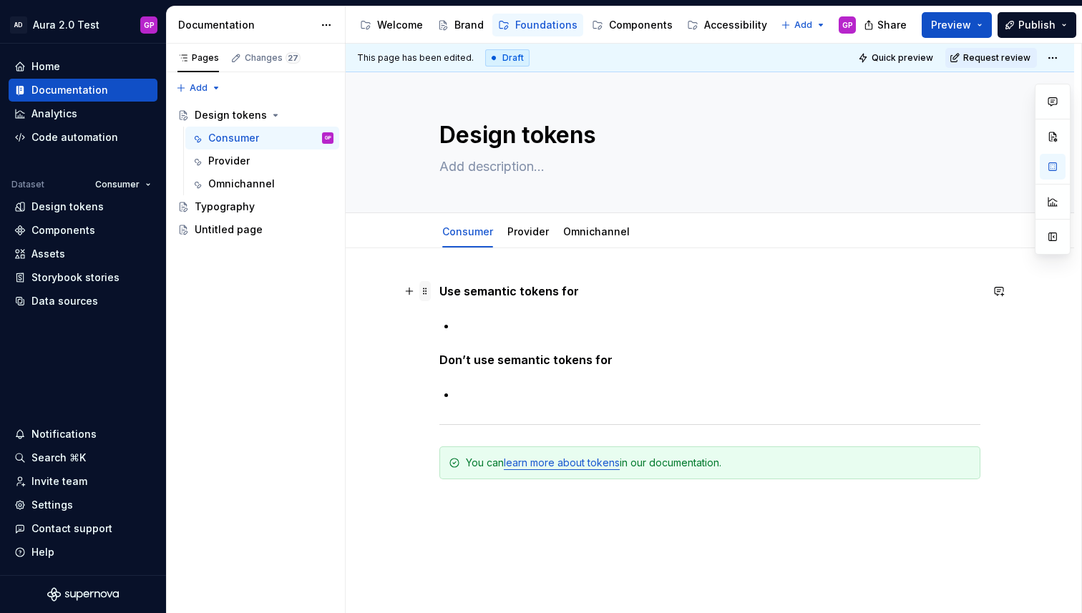
click at [429, 293] on span at bounding box center [424, 291] width 11 height 20
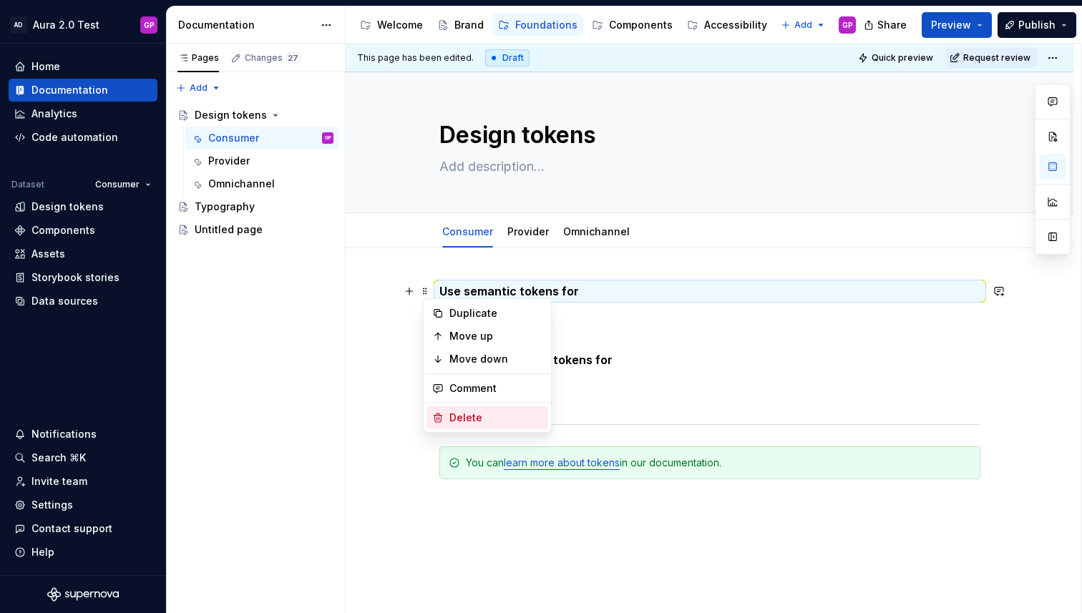
click at [453, 416] on div "Delete" at bounding box center [495, 418] width 93 height 14
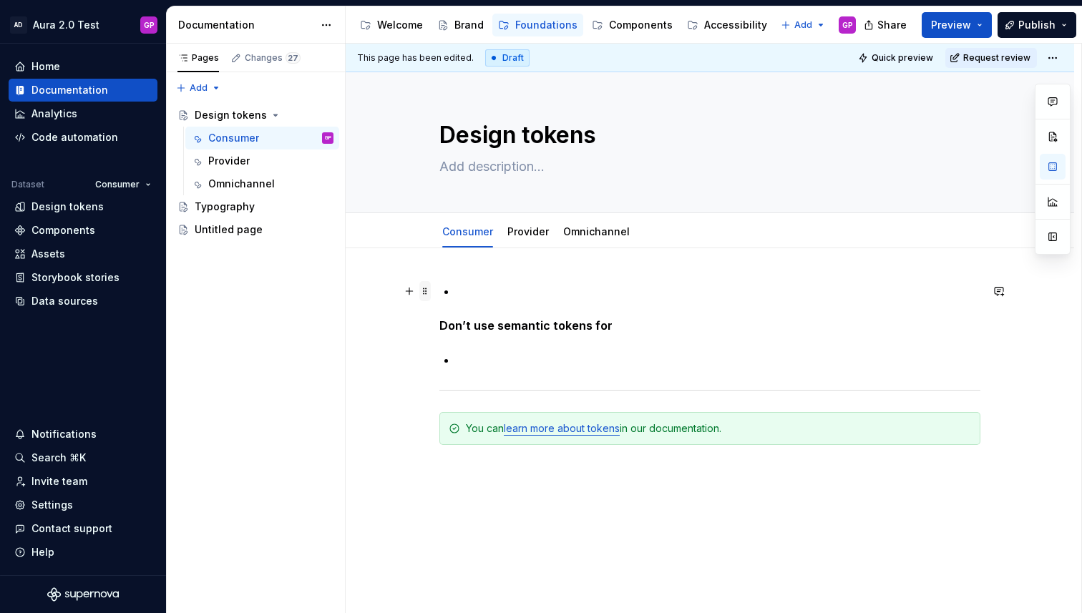
click at [428, 291] on span at bounding box center [424, 291] width 11 height 20
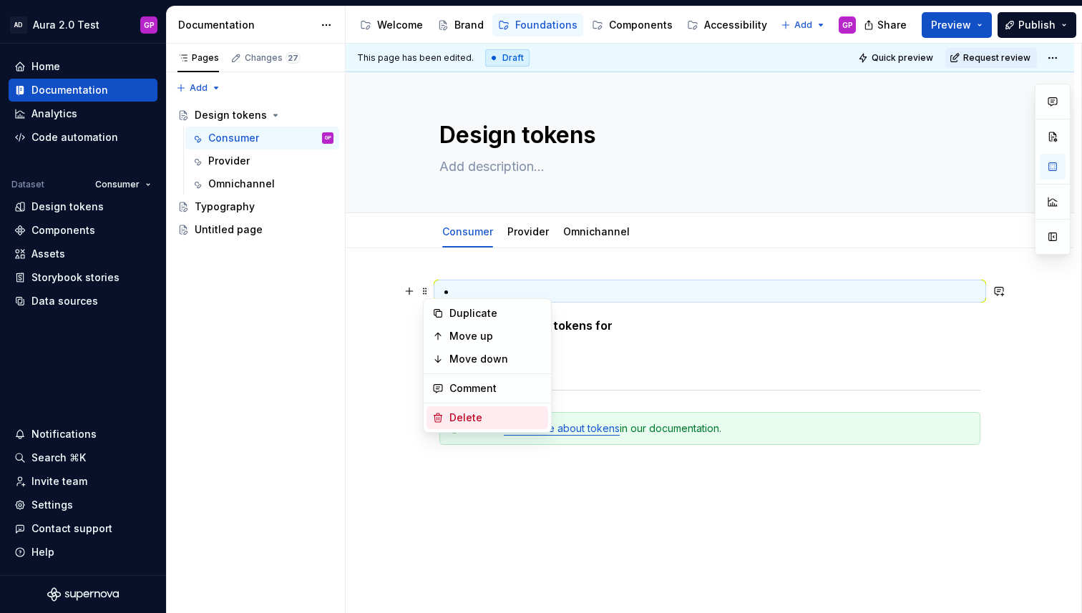
click at [442, 423] on div "Delete" at bounding box center [487, 417] width 122 height 23
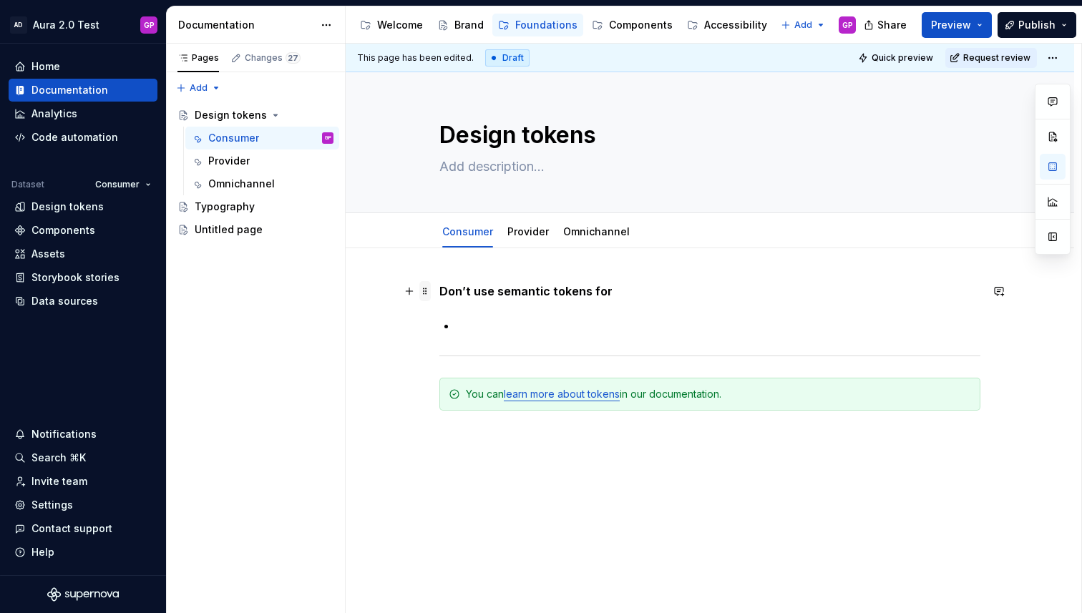
click at [431, 290] on span at bounding box center [424, 291] width 11 height 20
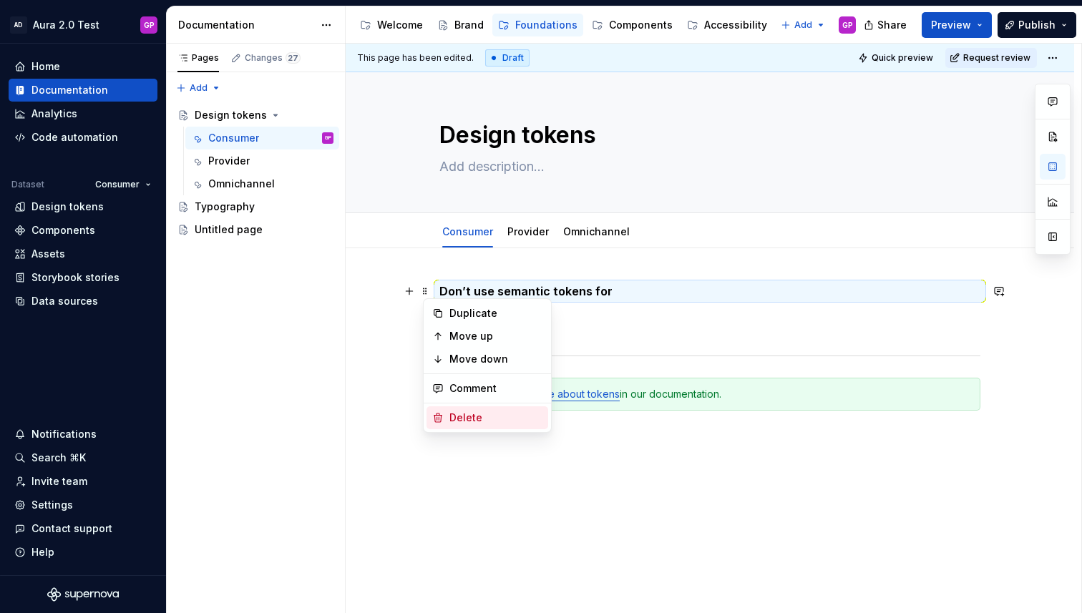
click at [449, 418] on div "Delete" at bounding box center [495, 418] width 93 height 14
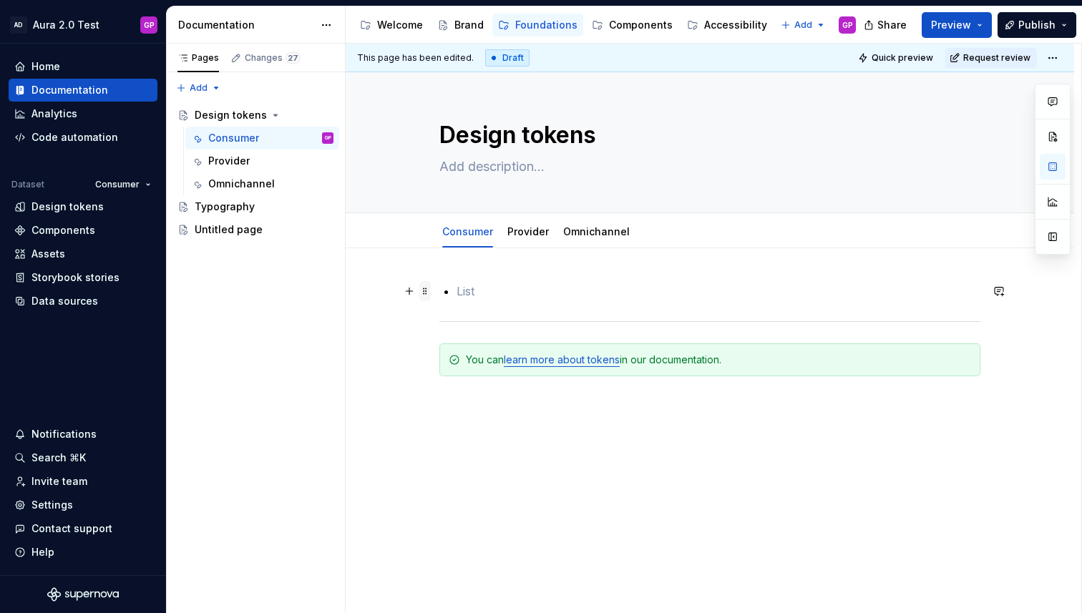
click at [427, 289] on span at bounding box center [424, 291] width 11 height 20
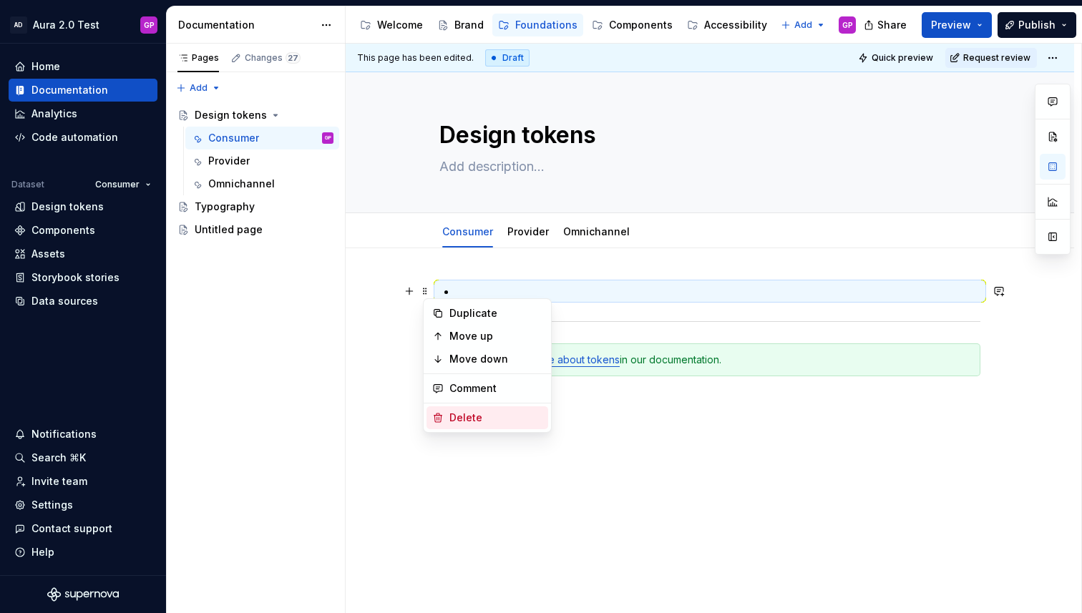
click at [446, 417] on div "Delete" at bounding box center [487, 417] width 122 height 23
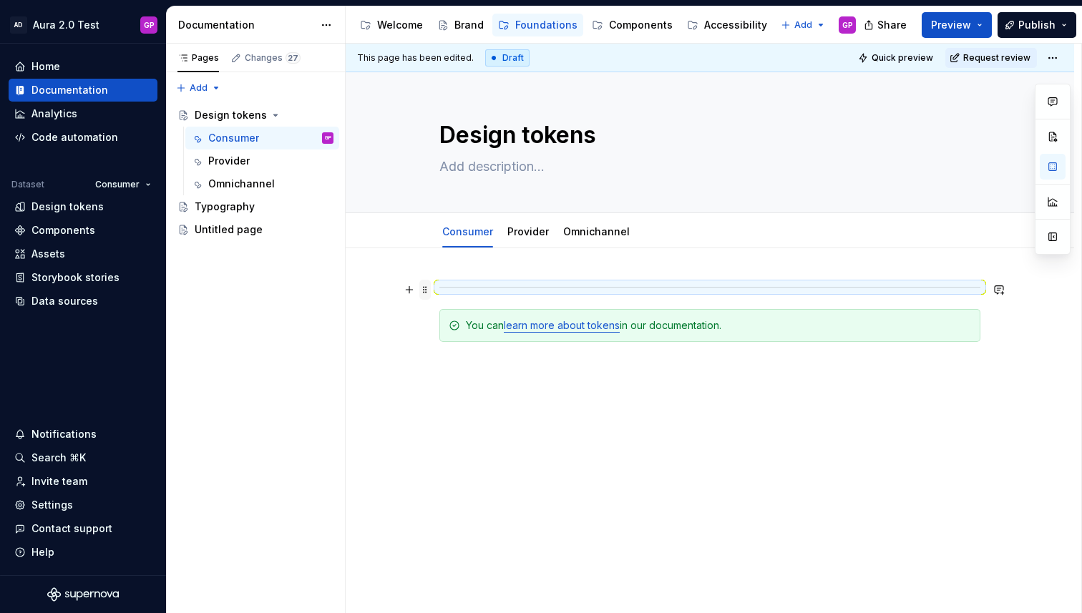
type textarea "*"
click at [426, 289] on span at bounding box center [424, 290] width 11 height 20
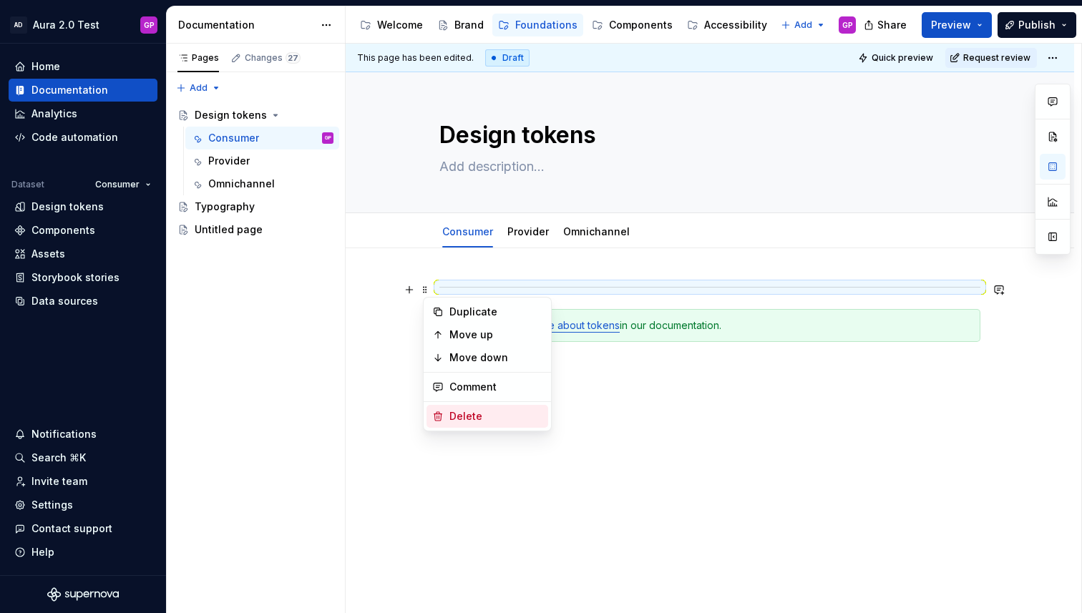
click at [444, 413] on div "Delete" at bounding box center [487, 416] width 122 height 23
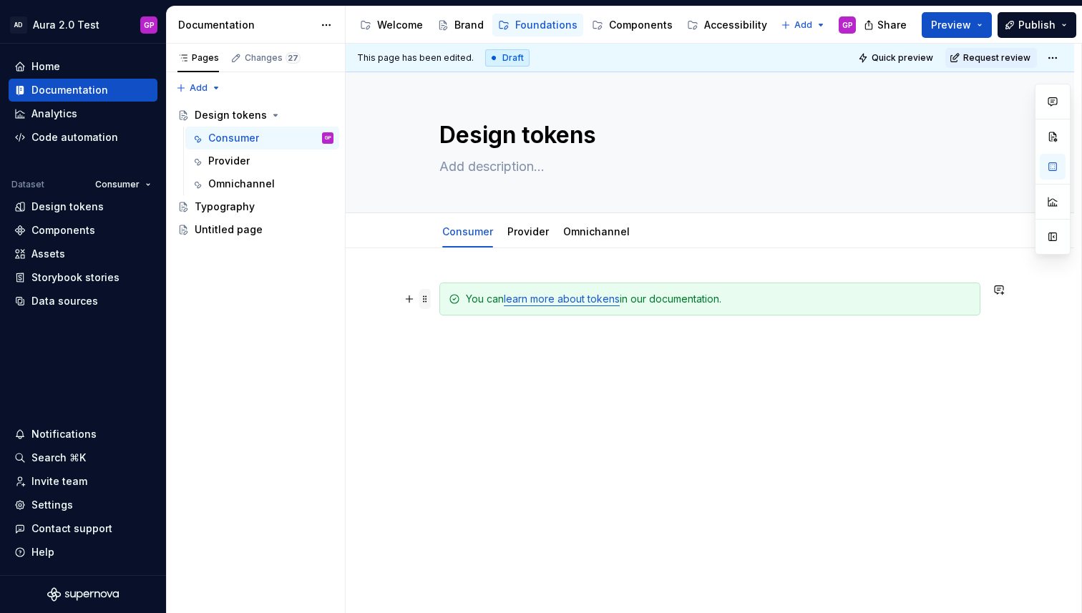
drag, startPoint x: 428, startPoint y: 296, endPoint x: 431, endPoint y: 304, distance: 8.2
click at [429, 296] on span at bounding box center [424, 299] width 11 height 20
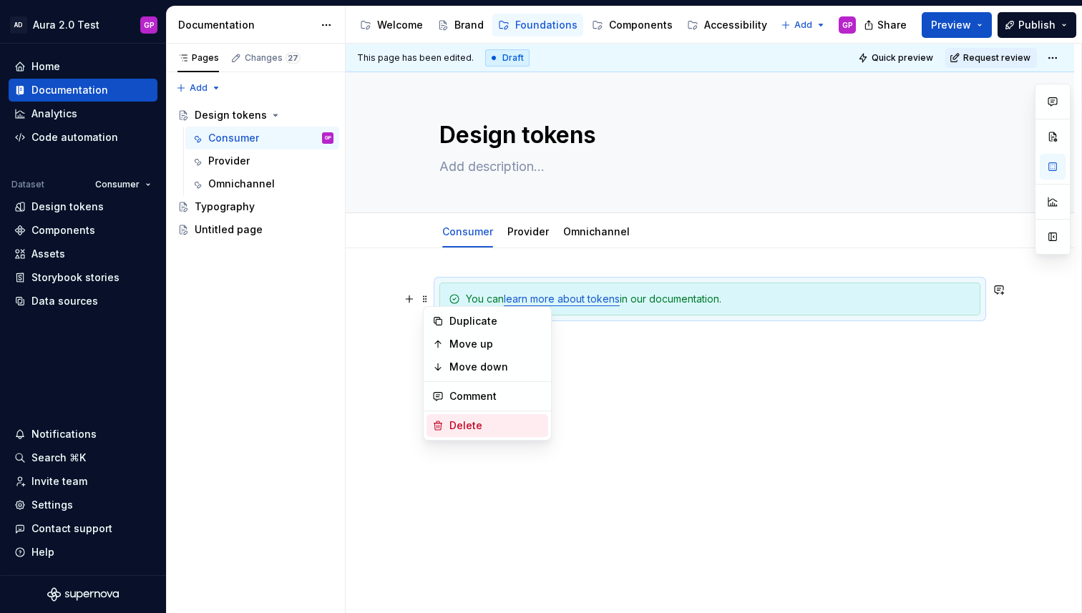
click at [446, 421] on div "Delete" at bounding box center [487, 425] width 122 height 23
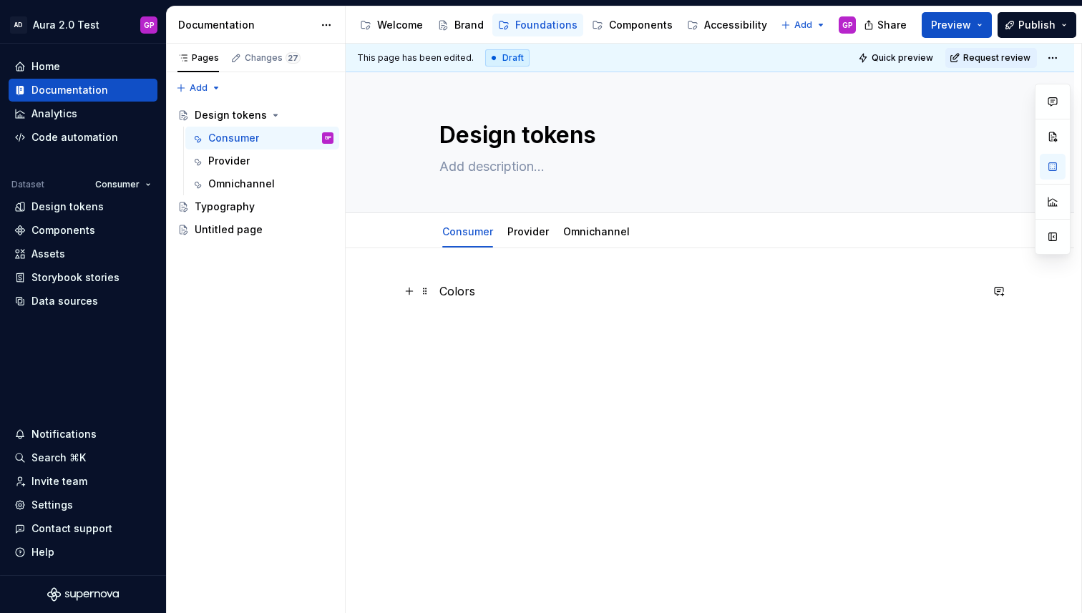
click at [441, 343] on div "Colors" at bounding box center [710, 393] width 728 height 290
click at [456, 290] on p "Colors" at bounding box center [709, 291] width 541 height 17
click at [492, 260] on span "Text" at bounding box center [488, 264] width 19 height 11
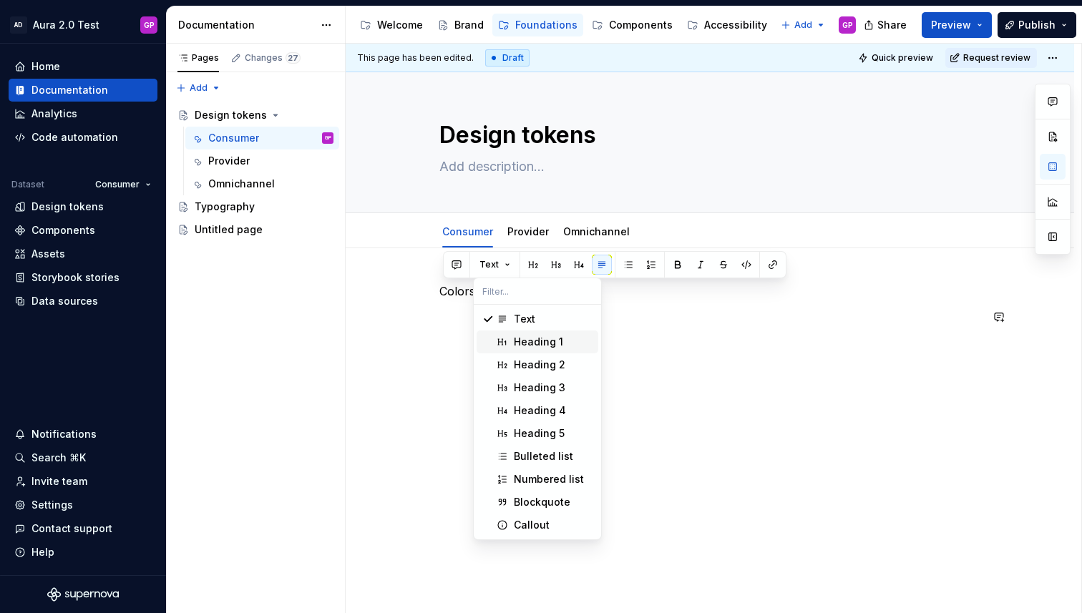
click at [530, 344] on div "Heading 1" at bounding box center [538, 342] width 49 height 14
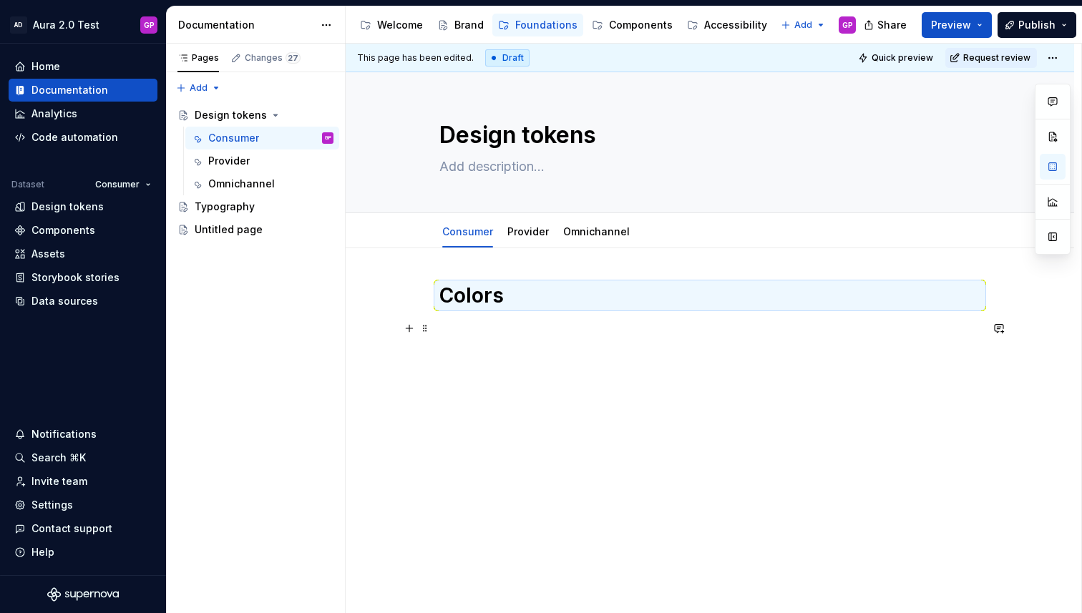
click at [518, 333] on p at bounding box center [709, 328] width 541 height 17
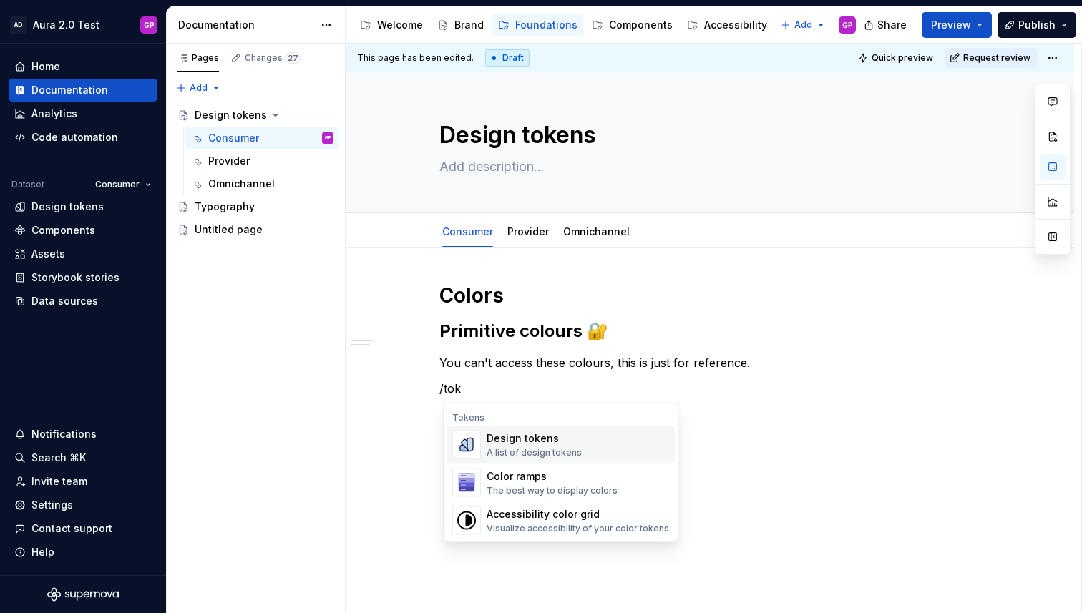
click at [488, 436] on div "Design tokens" at bounding box center [533, 438] width 95 height 14
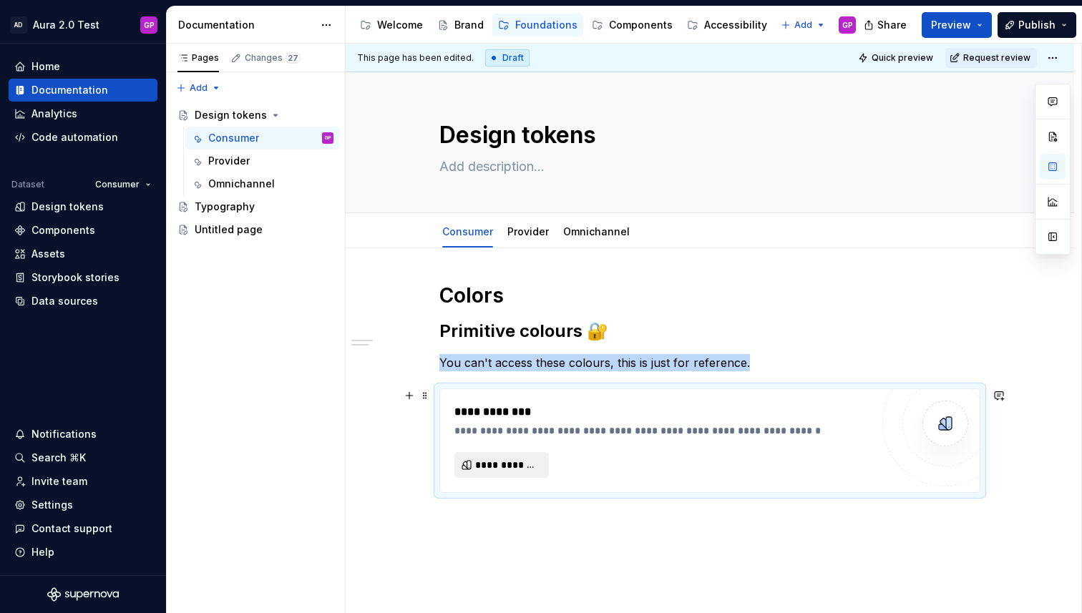
click at [495, 467] on span "**********" at bounding box center [507, 465] width 64 height 14
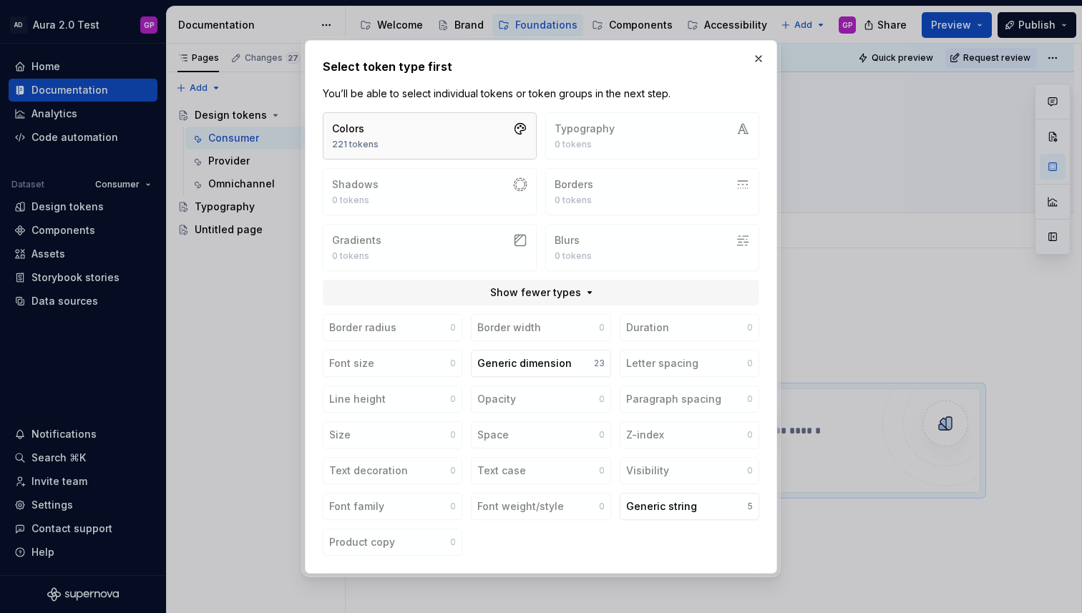
click at [393, 125] on button "Colors 221 tokens" at bounding box center [430, 135] width 214 height 47
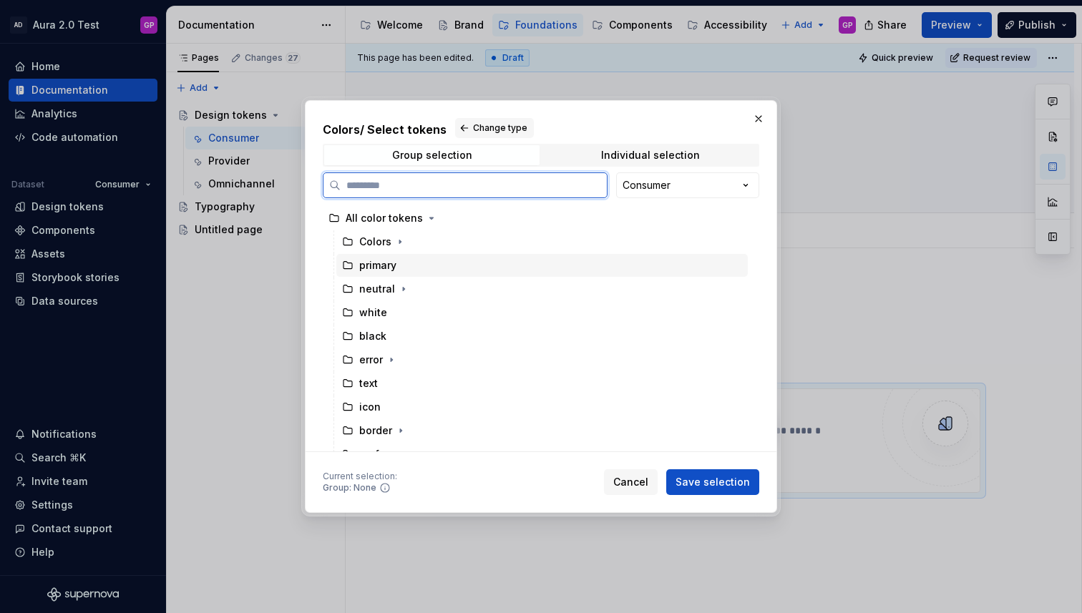
click at [347, 266] on icon at bounding box center [347, 265] width 11 height 11
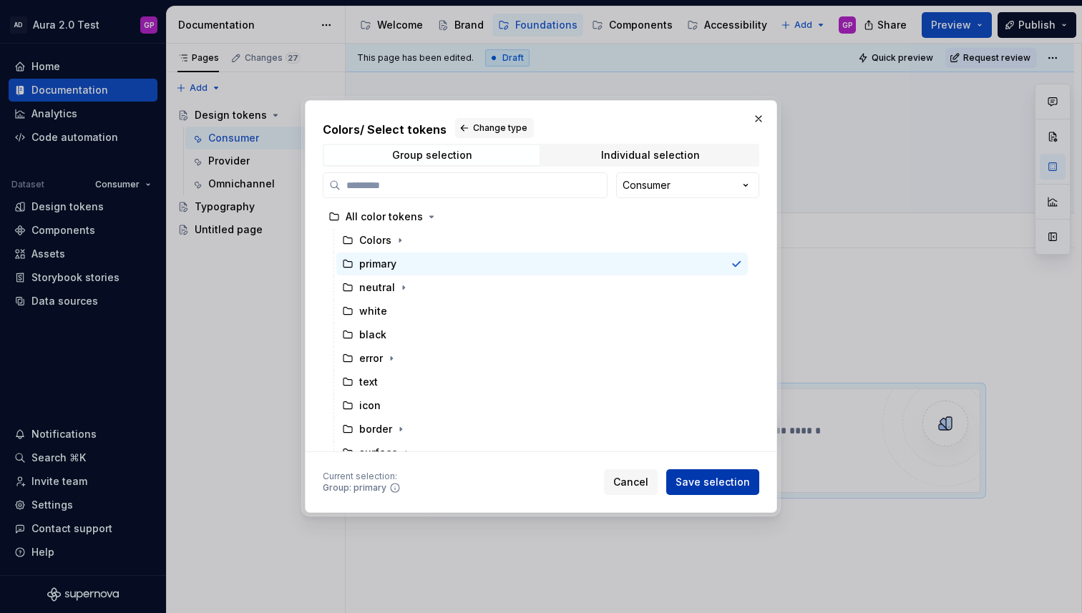
click at [702, 486] on span "Save selection" at bounding box center [712, 482] width 74 height 14
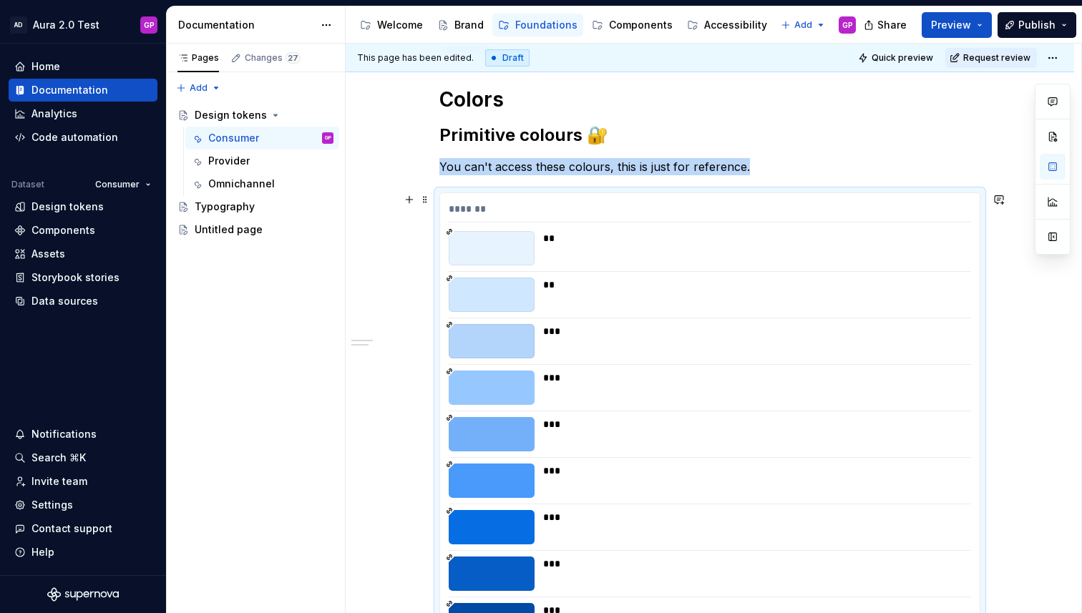
scroll to position [193, 0]
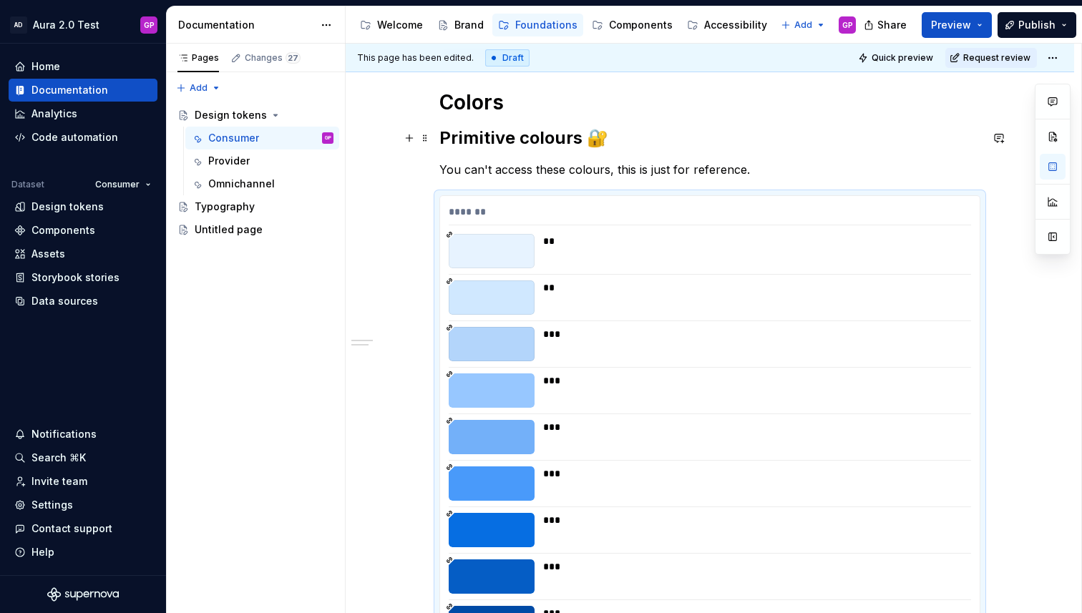
click at [470, 140] on strong "Primitive colours 🔐" at bounding box center [523, 137] width 169 height 21
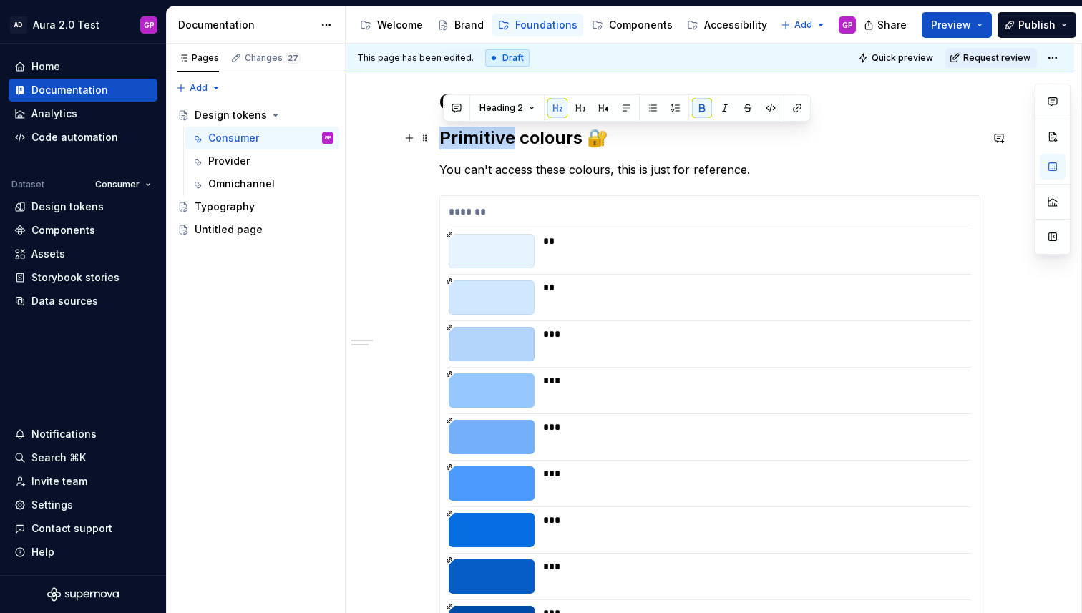
click at [470, 140] on strong "Primitive colours 🔐" at bounding box center [523, 137] width 169 height 21
drag, startPoint x: 570, startPoint y: 140, endPoint x: 444, endPoint y: 139, distance: 125.9
click at [444, 139] on strong "Primitive colours 🔐" at bounding box center [523, 137] width 169 height 21
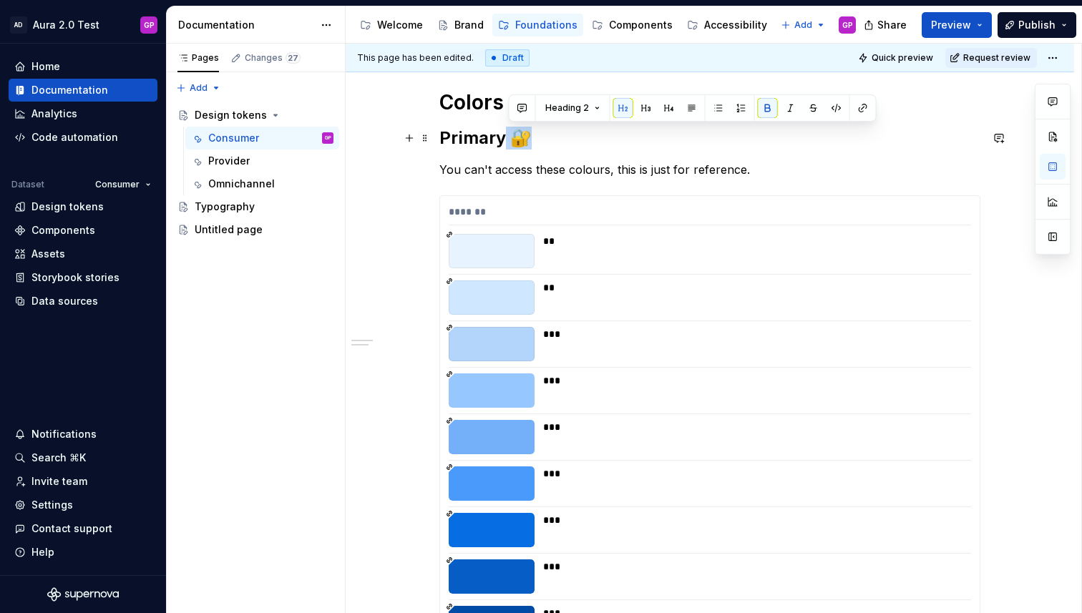
drag, startPoint x: 510, startPoint y: 137, endPoint x: 547, endPoint y: 140, distance: 37.3
click at [547, 139] on h2 "Primary 🔐" at bounding box center [709, 138] width 541 height 23
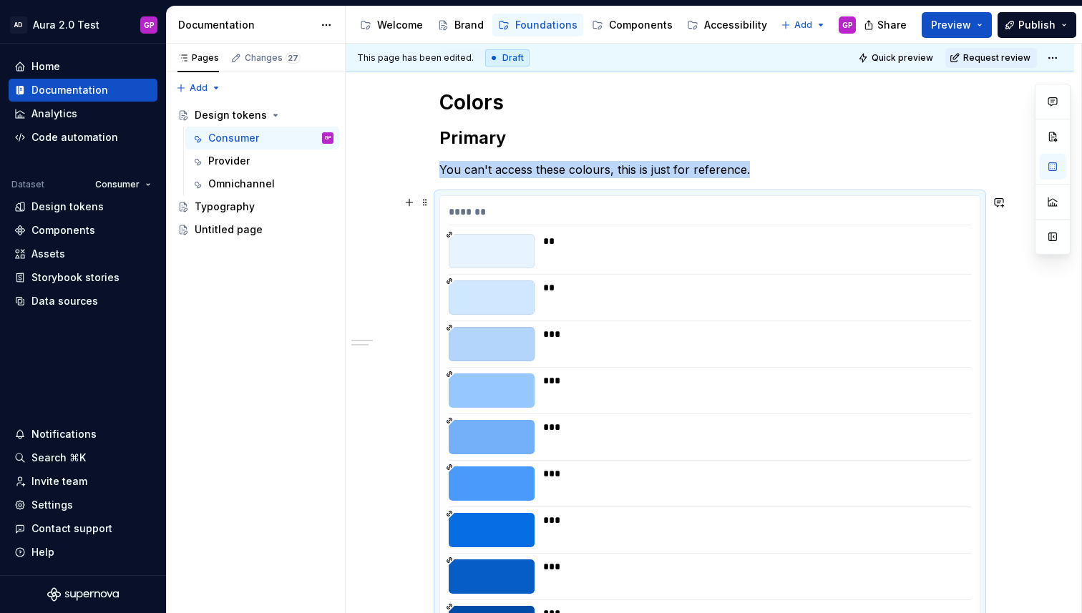
click at [667, 268] on div "**" at bounding box center [752, 251] width 419 height 34
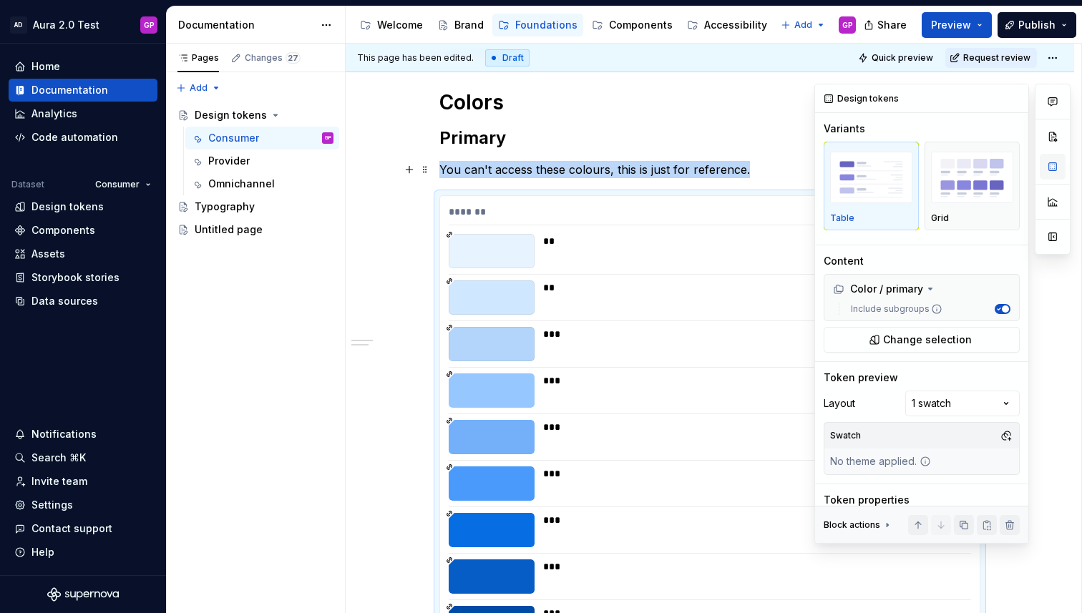
click at [1054, 170] on button "button" at bounding box center [1052, 167] width 26 height 26
click at [965, 182] on img "button" at bounding box center [972, 178] width 82 height 52
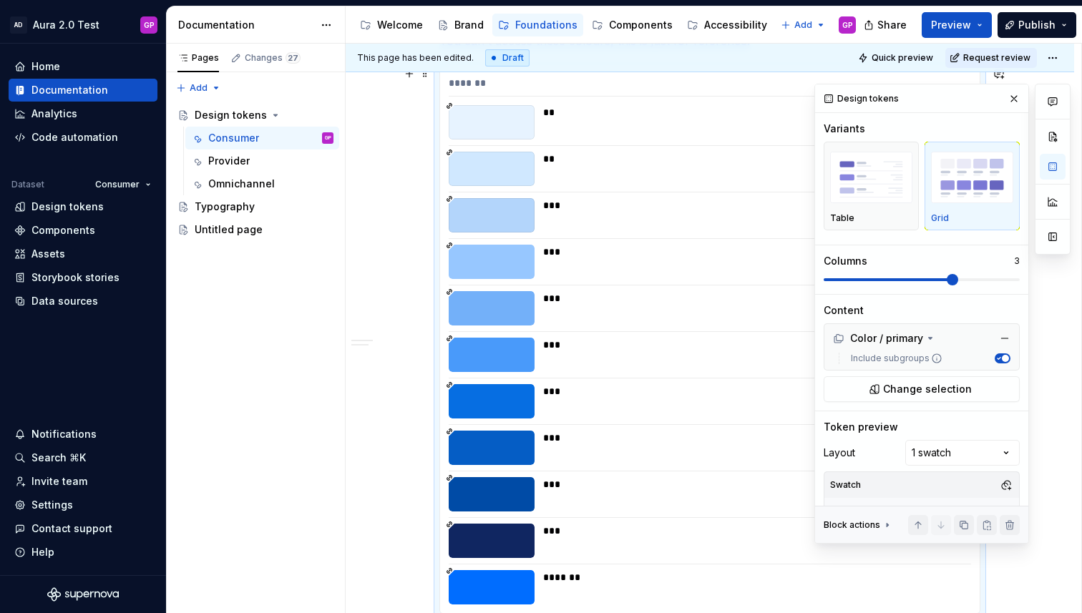
click at [946, 280] on span at bounding box center [951, 279] width 11 height 11
click at [966, 449] on div "Comments Open comments No comments yet Select ‘Comment’ from the block context …" at bounding box center [942, 314] width 256 height 460
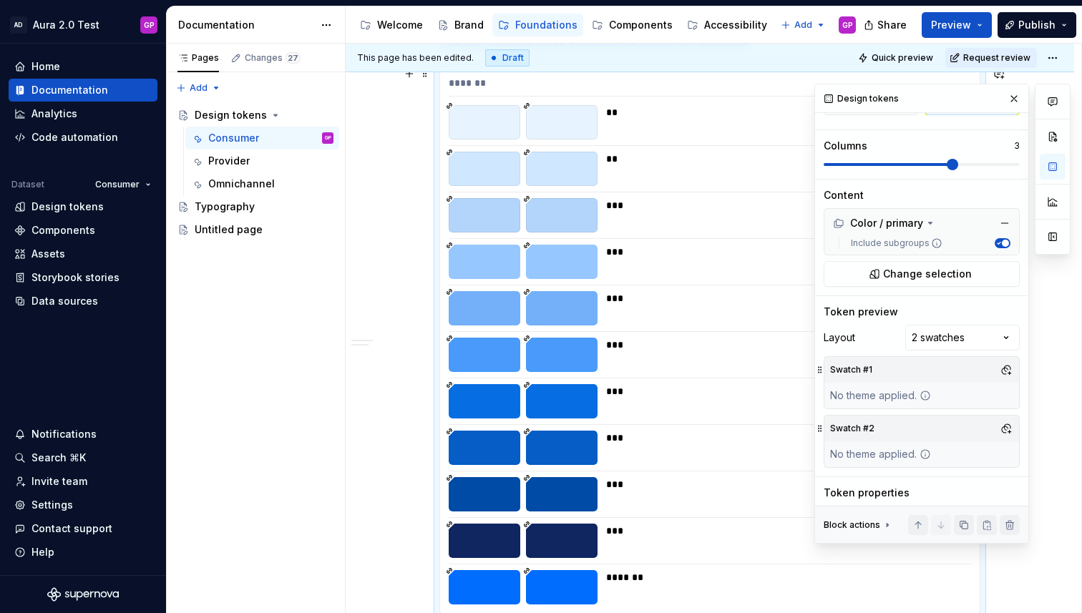
scroll to position [117, 0]
click at [865, 401] on div "No theme applied." at bounding box center [880, 394] width 112 height 26
click at [901, 397] on div "No theme applied." at bounding box center [880, 394] width 112 height 26
click at [1005, 366] on button "button" at bounding box center [1006, 368] width 20 height 20
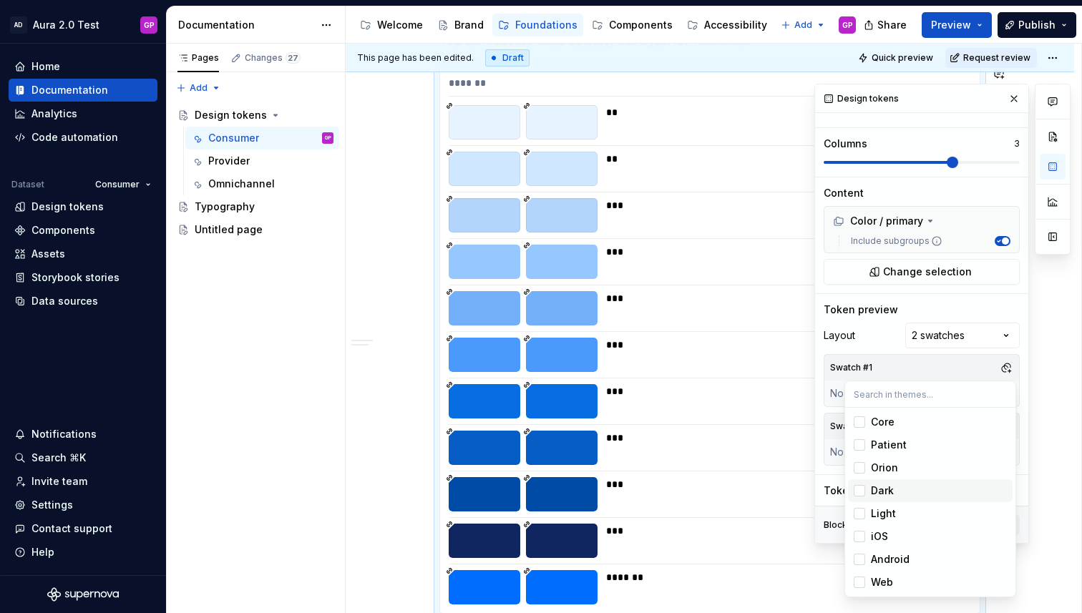
click at [858, 491] on div "Suggestions" at bounding box center [858, 490] width 11 height 11
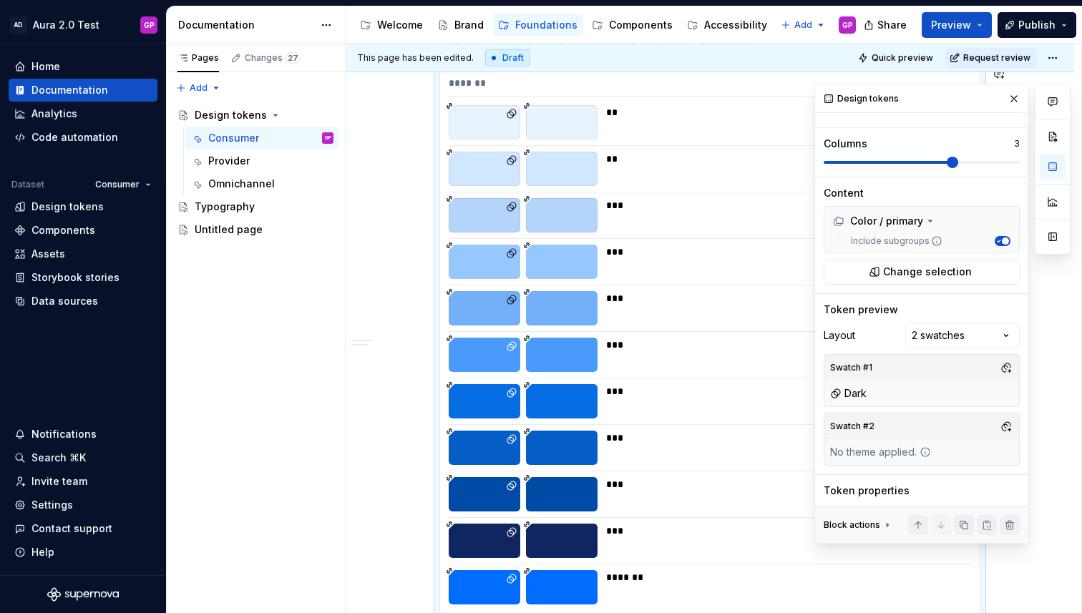
click at [793, 353] on html "AD Aura 2.0 Test GP Home Documentation Analytics Code automation Dataset Consum…" at bounding box center [541, 306] width 1082 height 613
click at [1006, 426] on button "button" at bounding box center [1006, 426] width 20 height 20
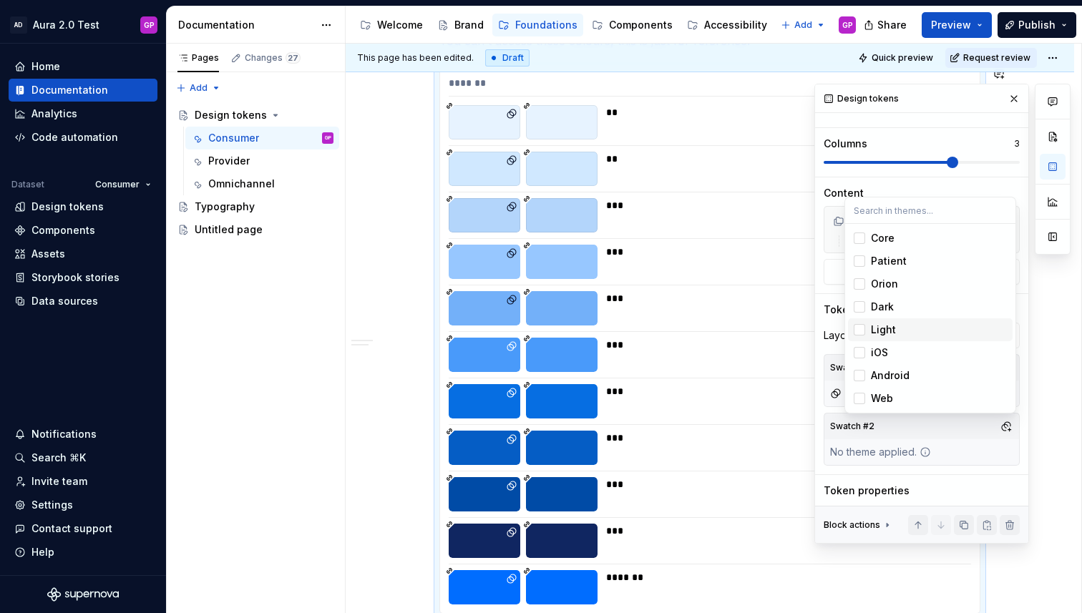
click at [861, 329] on div "Suggestions" at bounding box center [858, 329] width 11 height 11
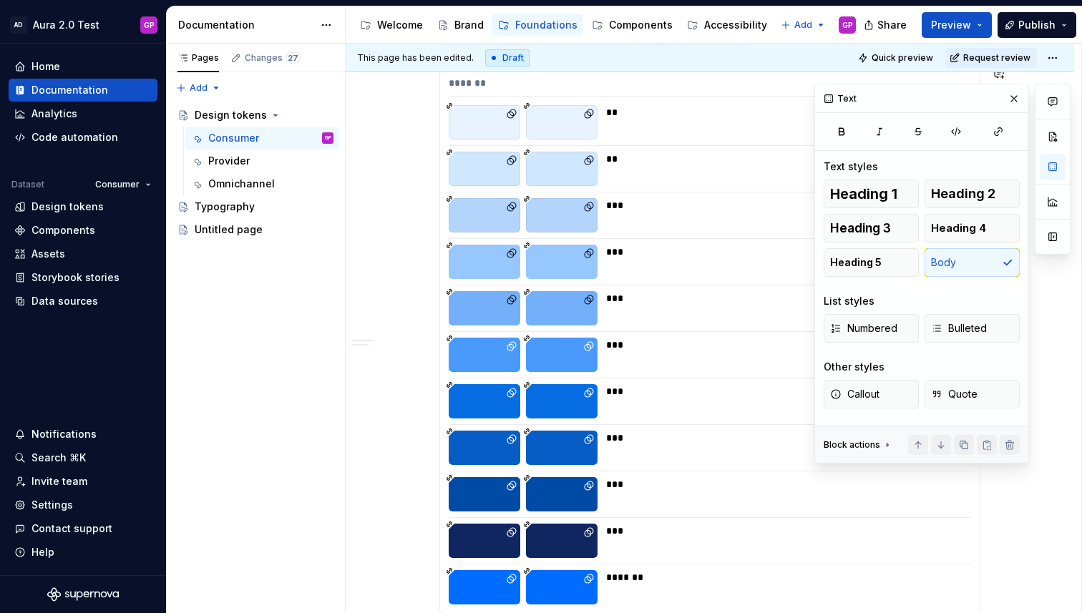
click at [380, 278] on html "AD Aura 2.0 Test GP Home Documentation Analytics Code automation Dataset Consum…" at bounding box center [541, 306] width 1082 height 613
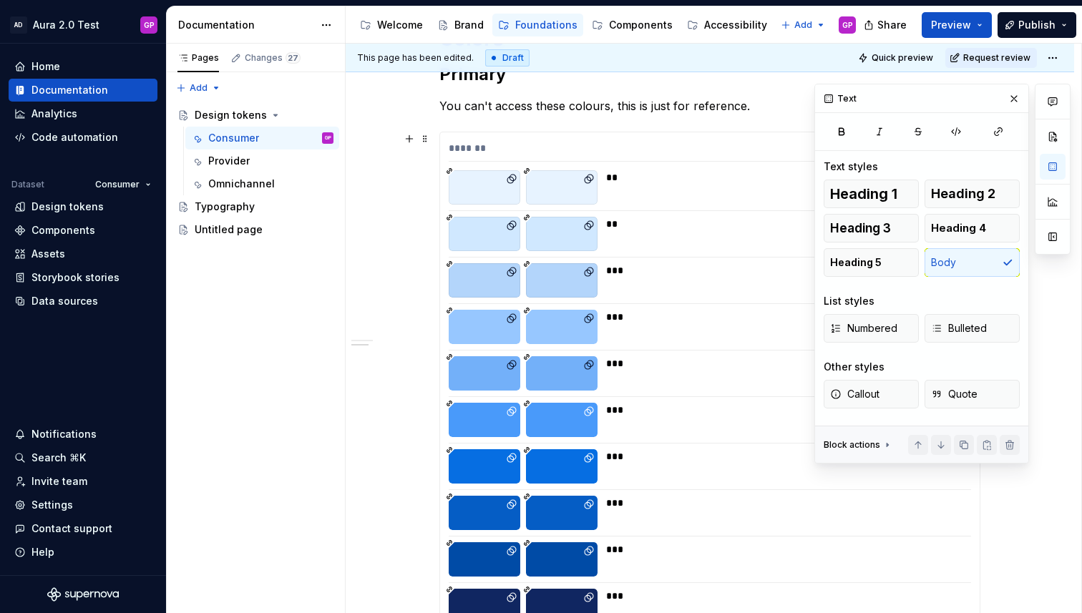
scroll to position [276, 0]
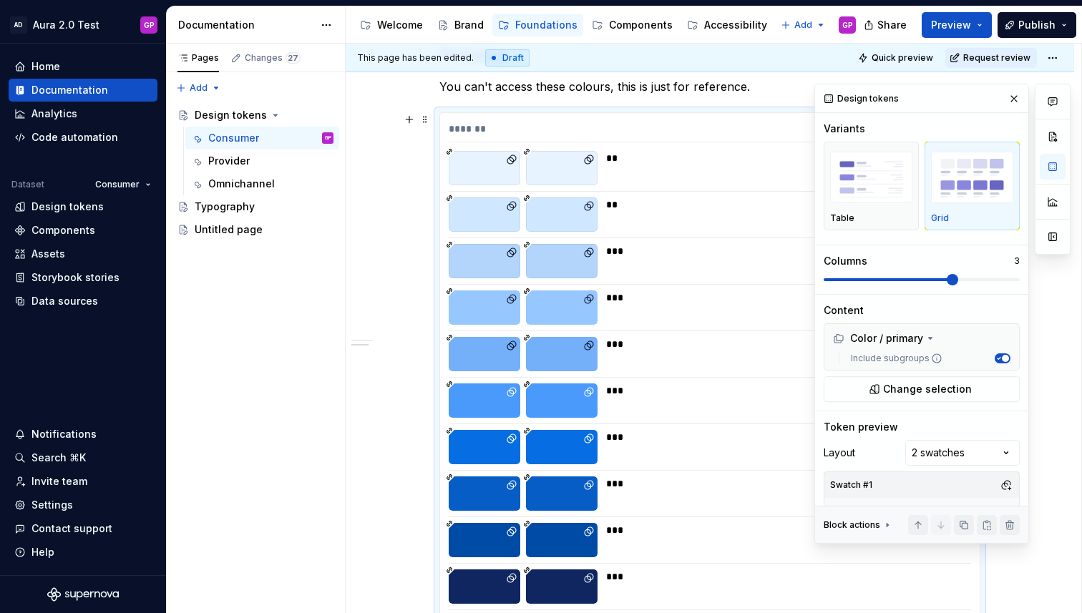
click at [657, 232] on div "******* ** ** *** *** *** *** *** *** *** *** *******" at bounding box center [709, 386] width 539 height 546
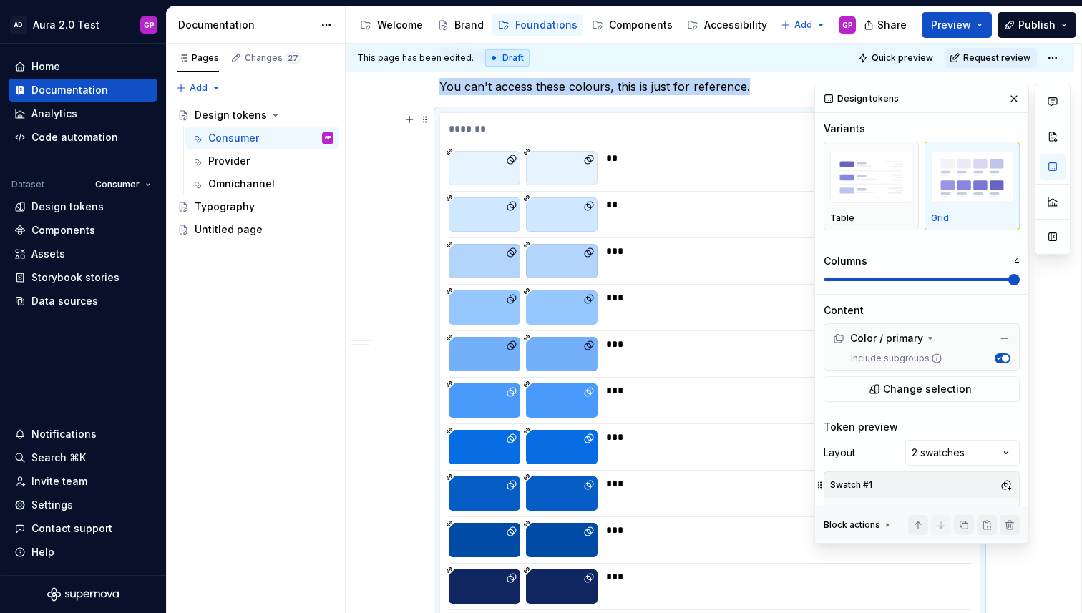
scroll to position [322, 0]
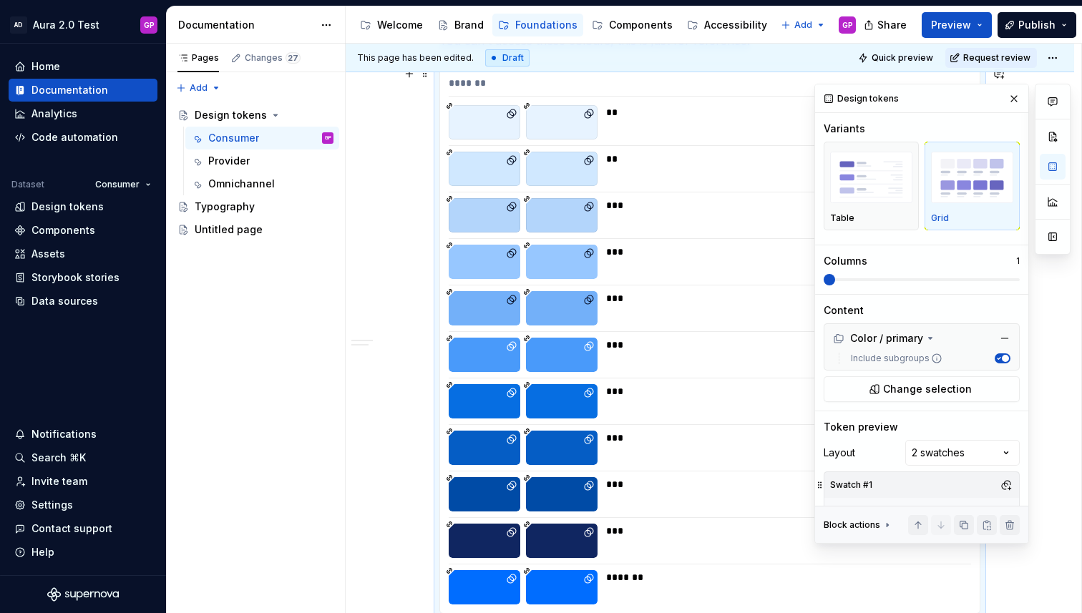
click at [823, 274] on span at bounding box center [828, 279] width 11 height 11
click at [958, 280] on span at bounding box center [951, 279] width 11 height 11
click at [1004, 358] on span "button" at bounding box center [1004, 358] width 7 height 7
click at [999, 357] on span "button" at bounding box center [999, 358] width 7 height 7
click at [1019, 280] on span at bounding box center [1013, 279] width 11 height 11
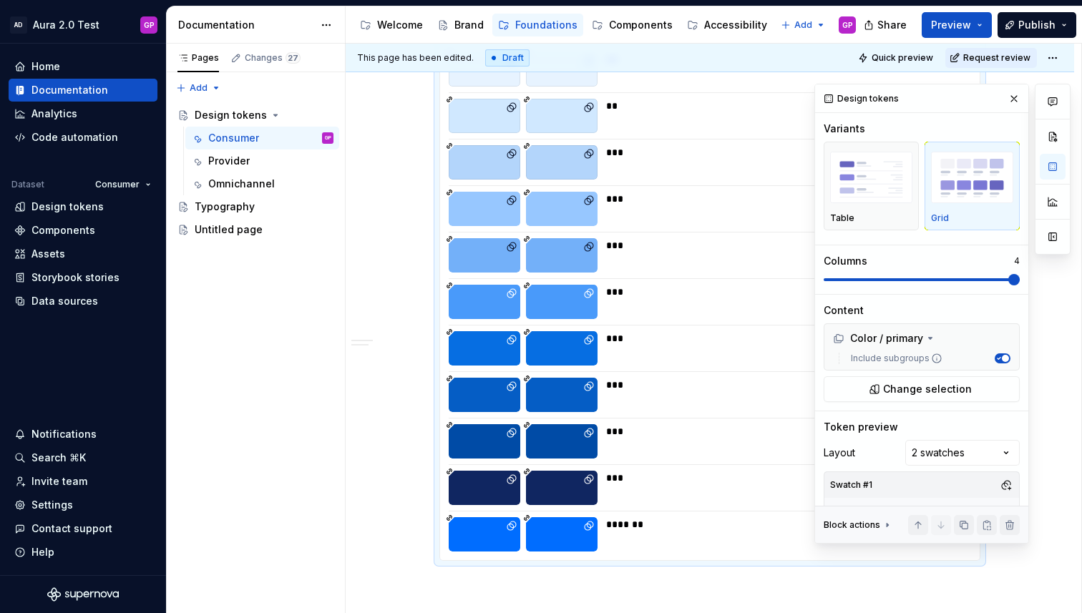
scroll to position [373, 0]
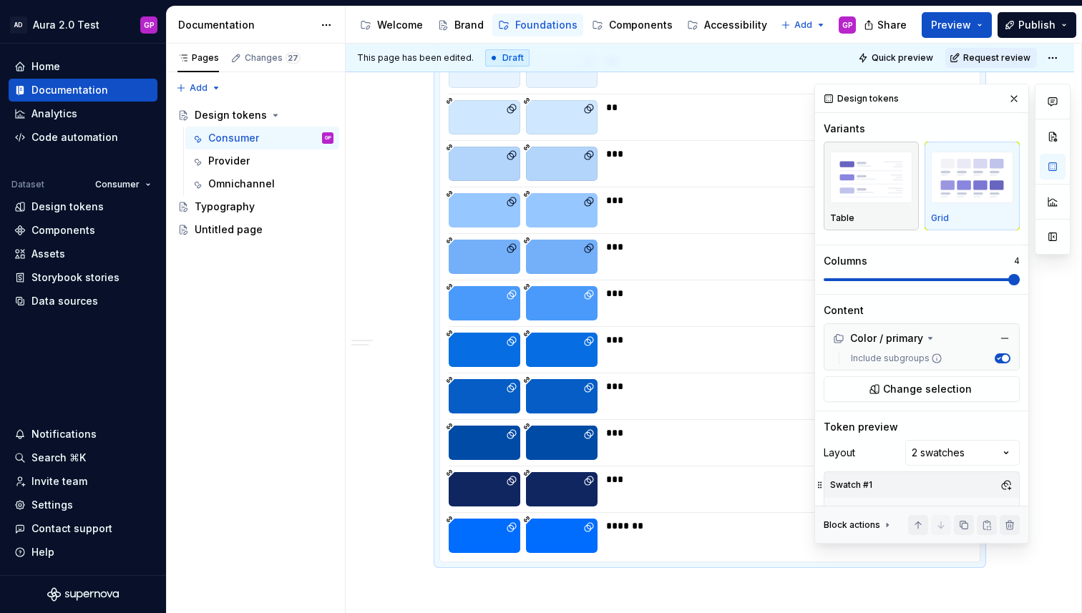
click at [859, 191] on img "button" at bounding box center [871, 178] width 82 height 52
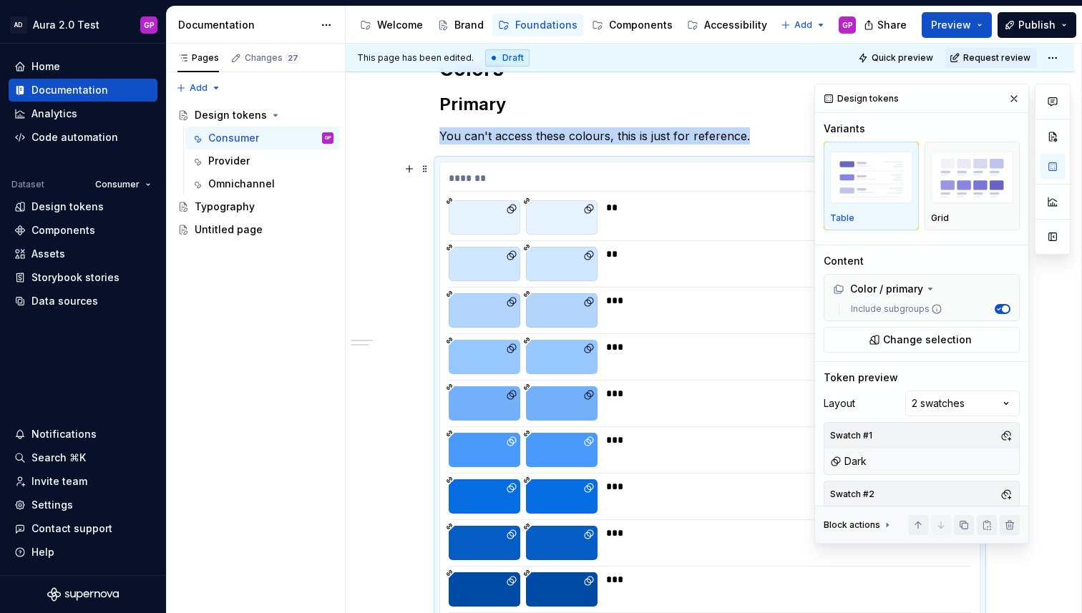
scroll to position [229, 0]
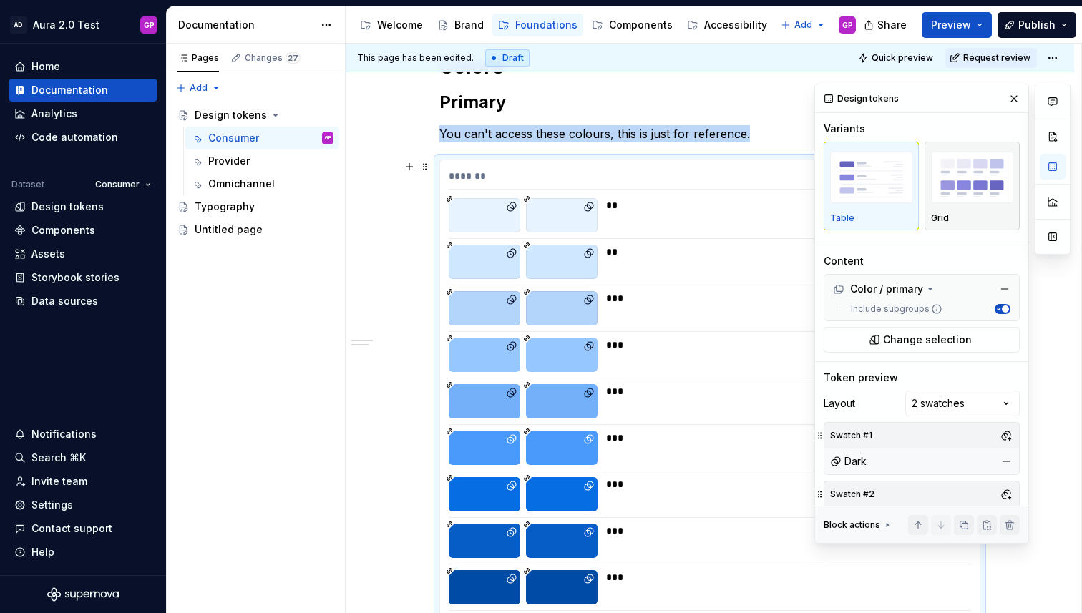
click at [966, 166] on img "button" at bounding box center [972, 178] width 82 height 52
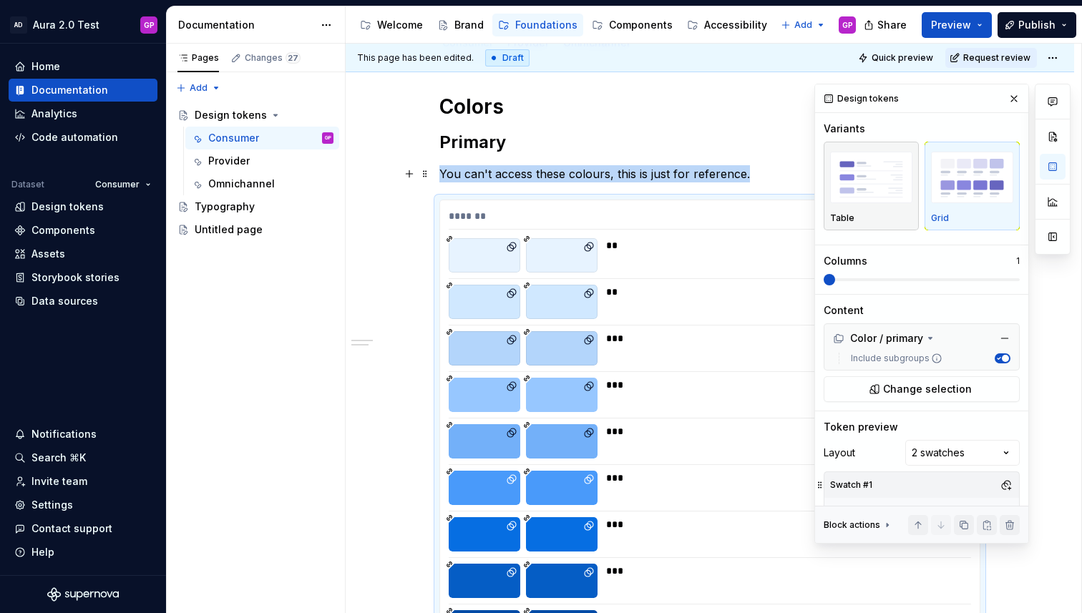
click at [851, 180] on img "button" at bounding box center [871, 178] width 82 height 52
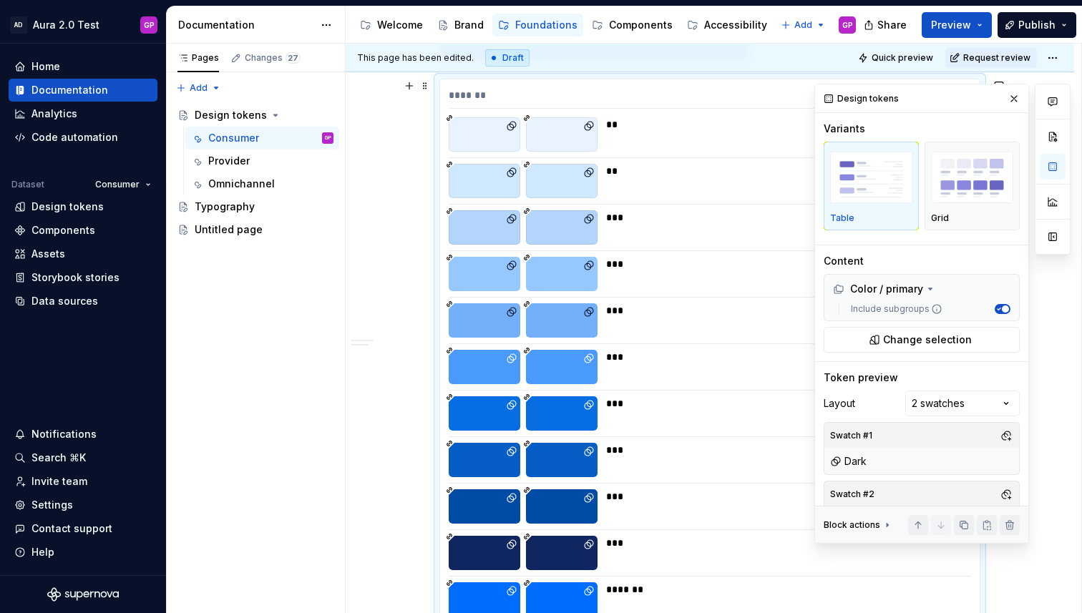
scroll to position [310, 0]
click at [966, 164] on img "button" at bounding box center [972, 178] width 82 height 52
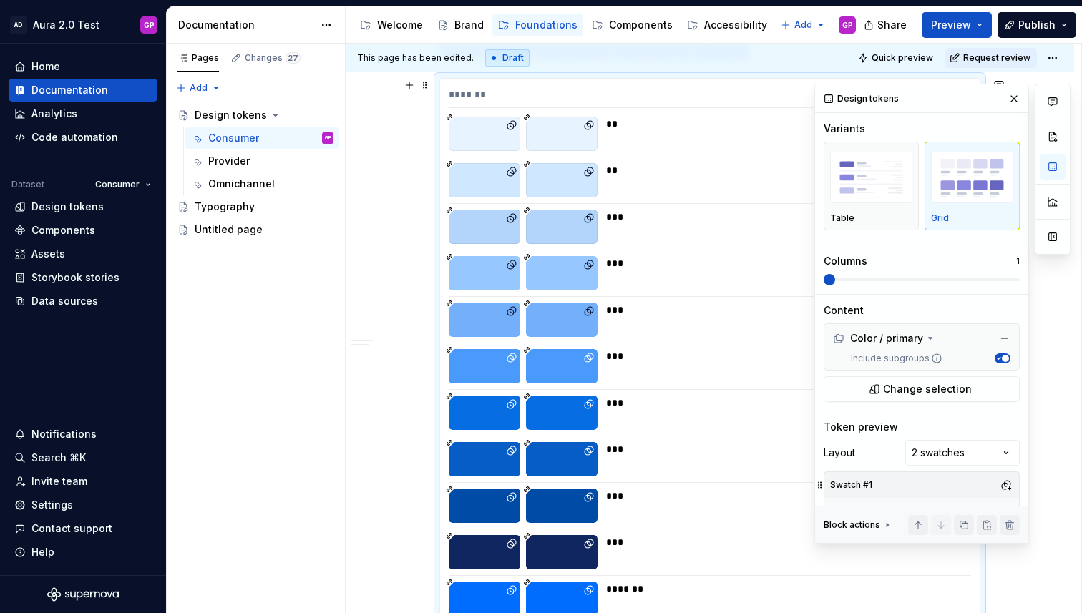
scroll to position [322, 0]
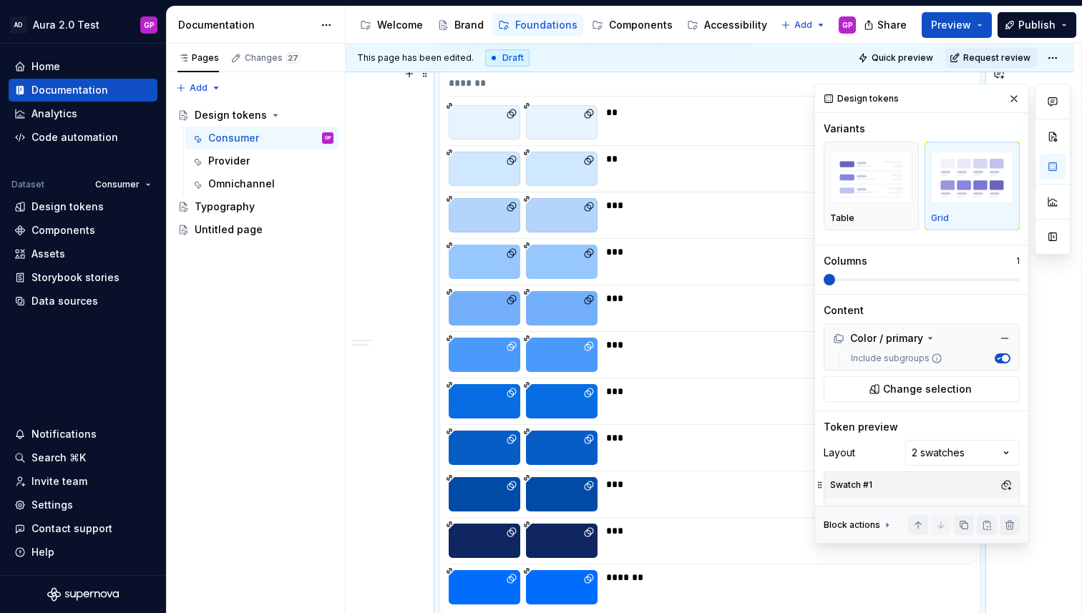
click at [966, 164] on img "button" at bounding box center [972, 178] width 82 height 52
click at [1013, 97] on button "button" at bounding box center [1014, 99] width 20 height 20
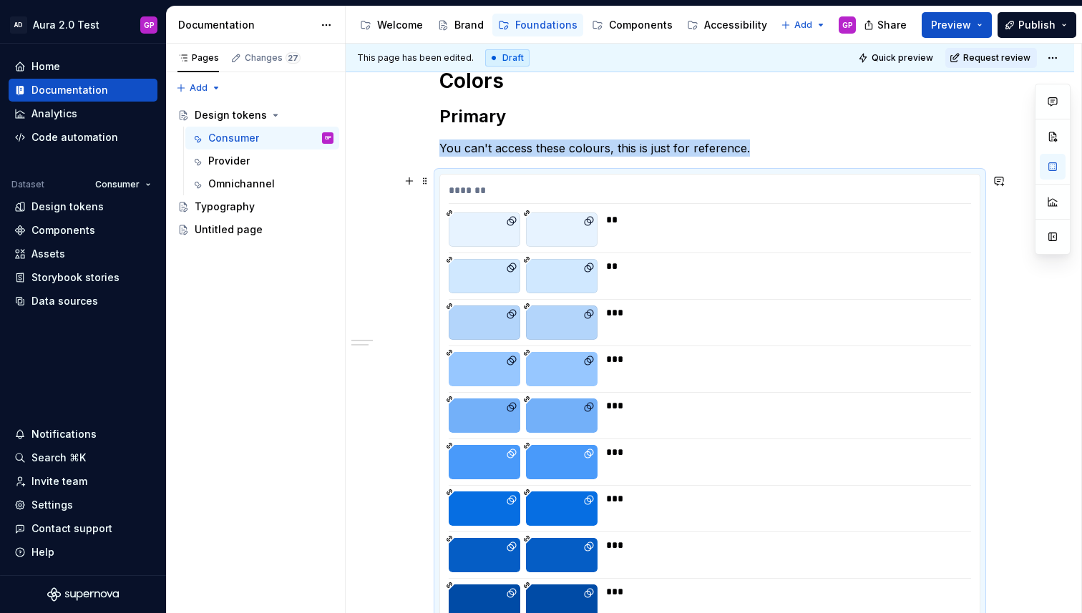
scroll to position [216, 0]
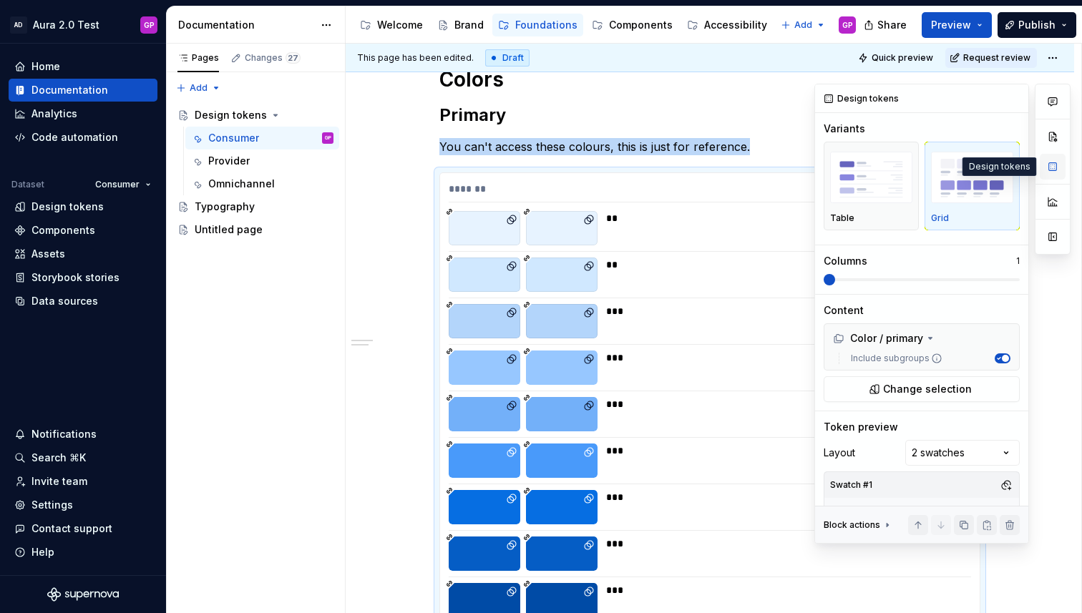
click at [1053, 165] on button "button" at bounding box center [1052, 167] width 26 height 26
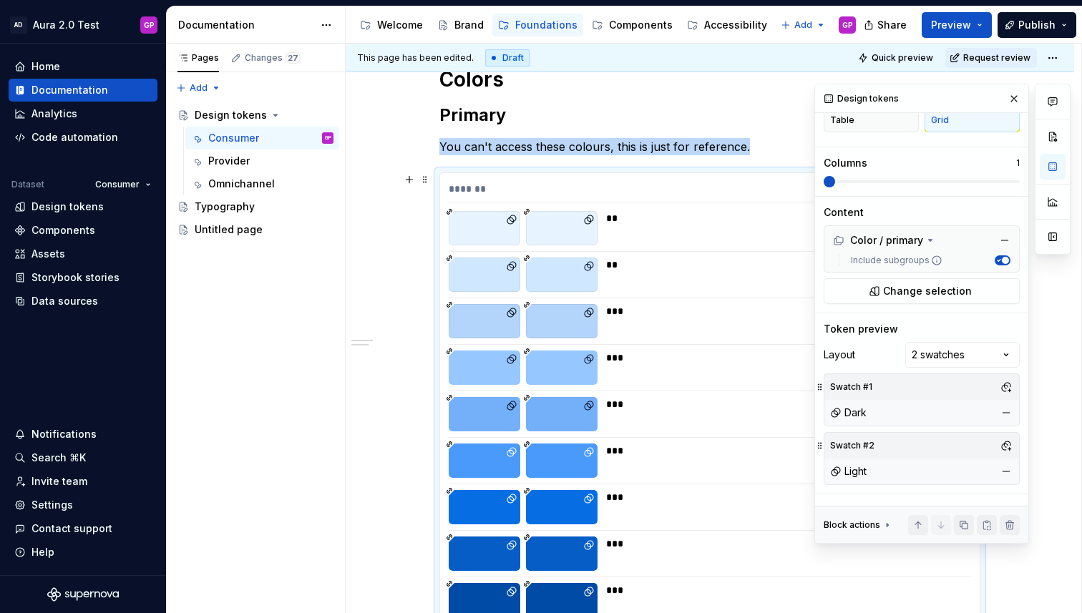
scroll to position [127, 0]
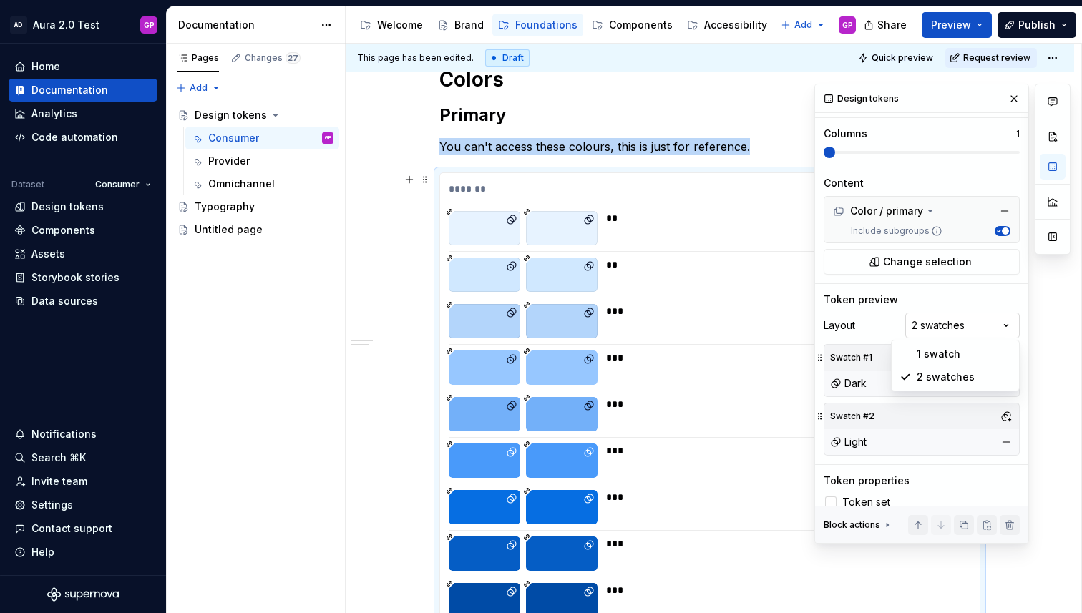
click at [1006, 325] on div "Comments Open comments No comments yet Select ‘Comment’ from the block context …" at bounding box center [942, 314] width 256 height 460
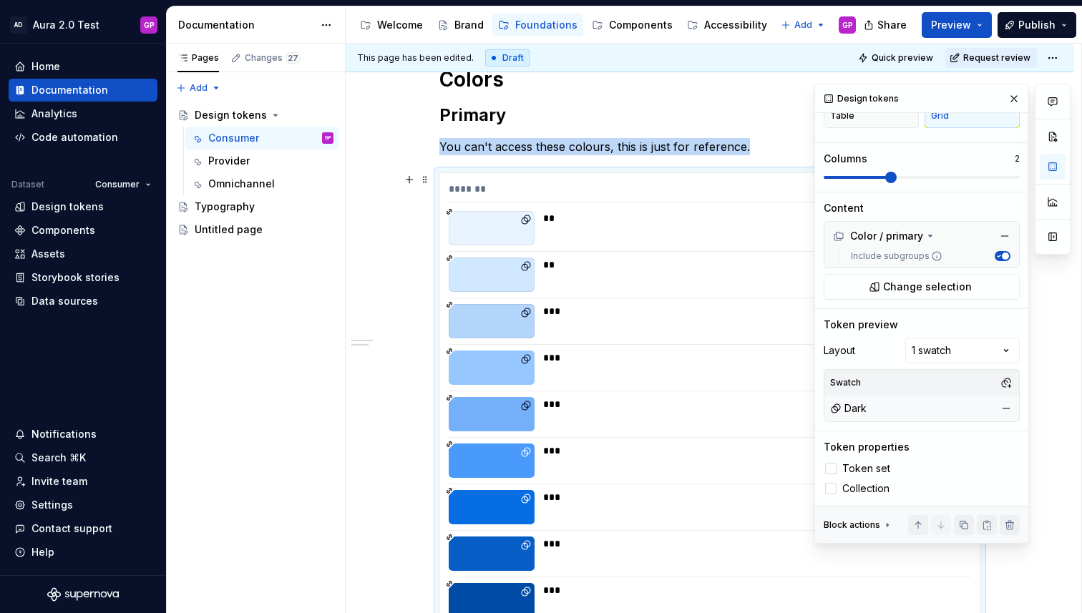
scroll to position [322, 0]
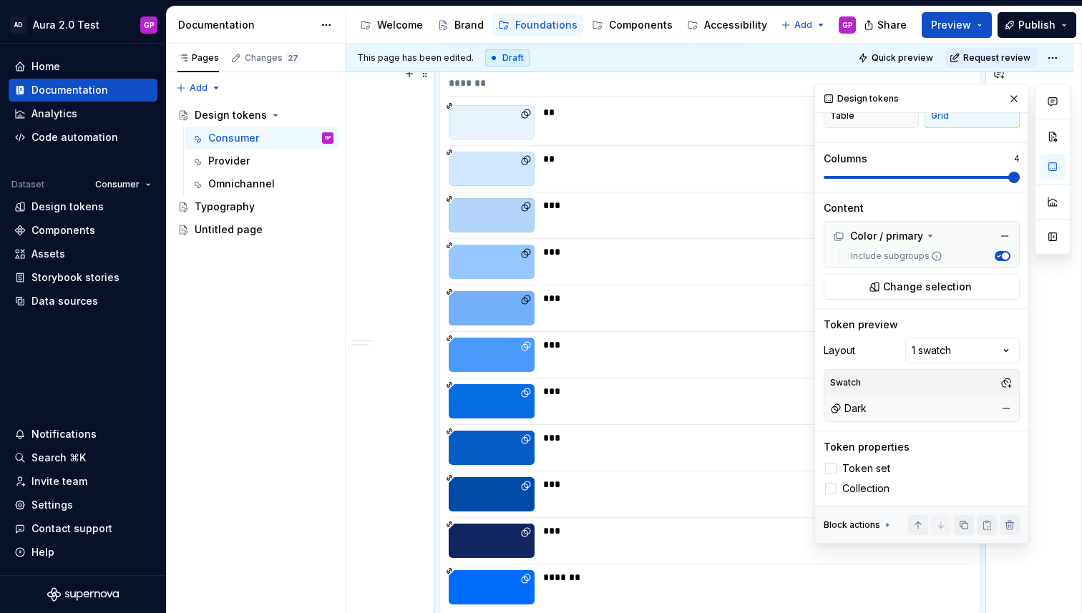
click at [1008, 181] on span at bounding box center [1013, 177] width 11 height 11
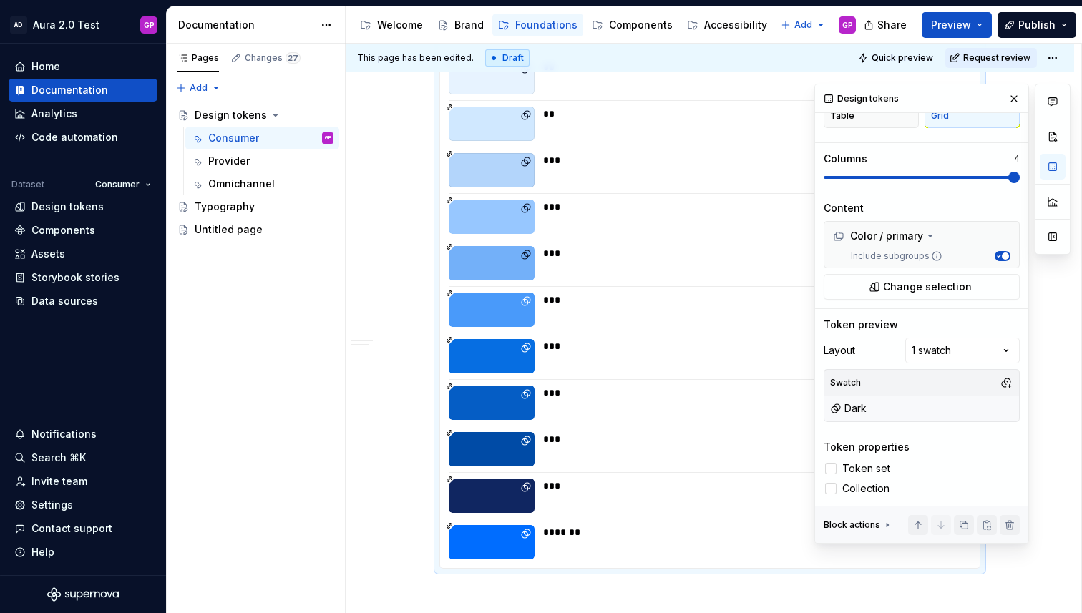
scroll to position [363, 0]
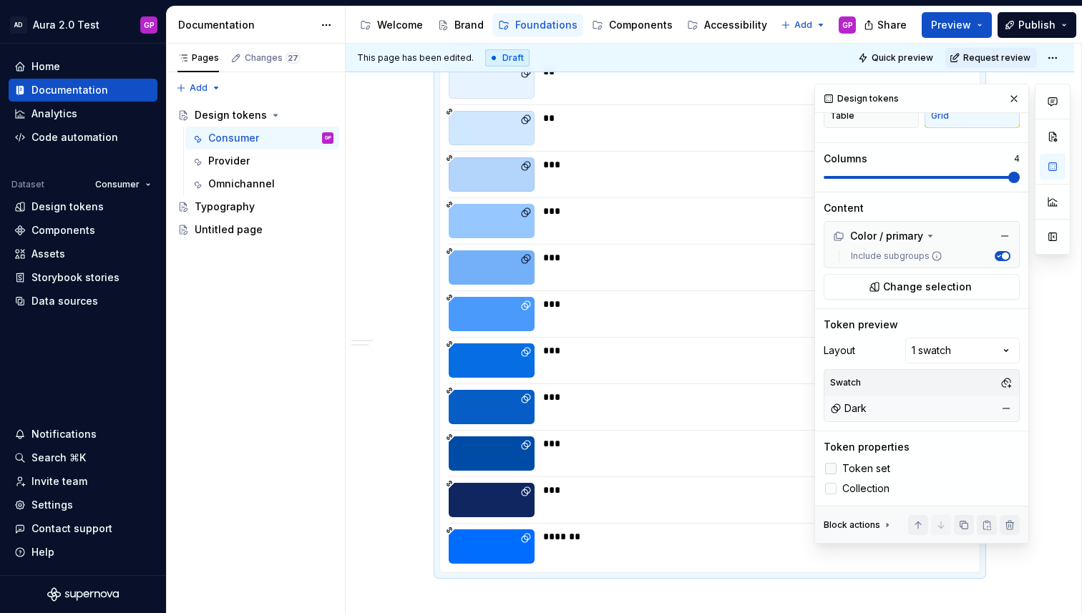
click at [828, 466] on div at bounding box center [830, 468] width 11 height 11
click at [830, 487] on div at bounding box center [830, 488] width 11 height 11
click at [831, 489] on icon at bounding box center [831, 489] width 0 height 0
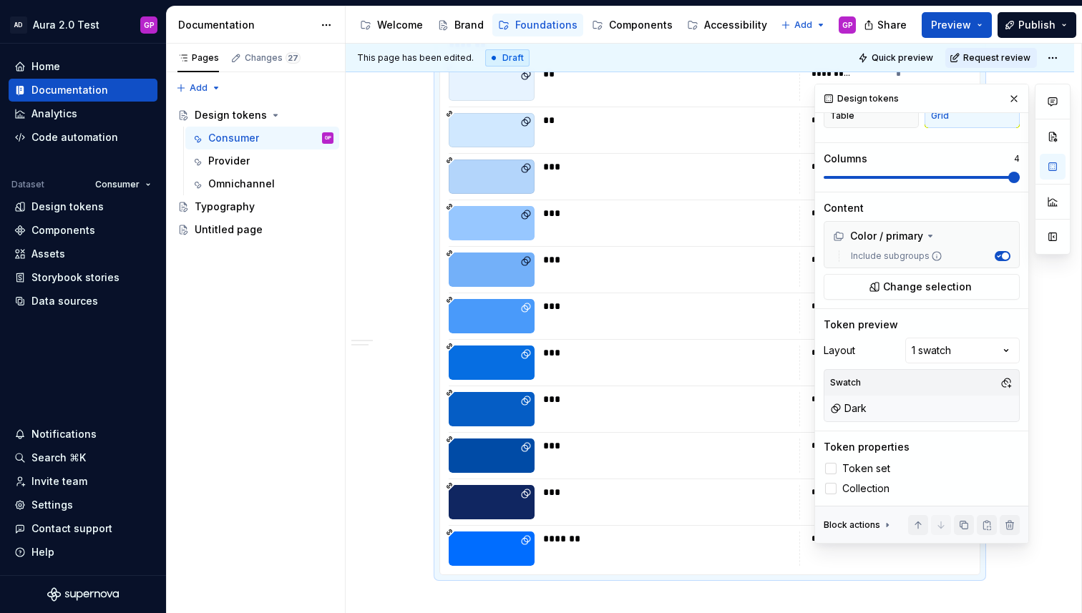
scroll to position [364, 0]
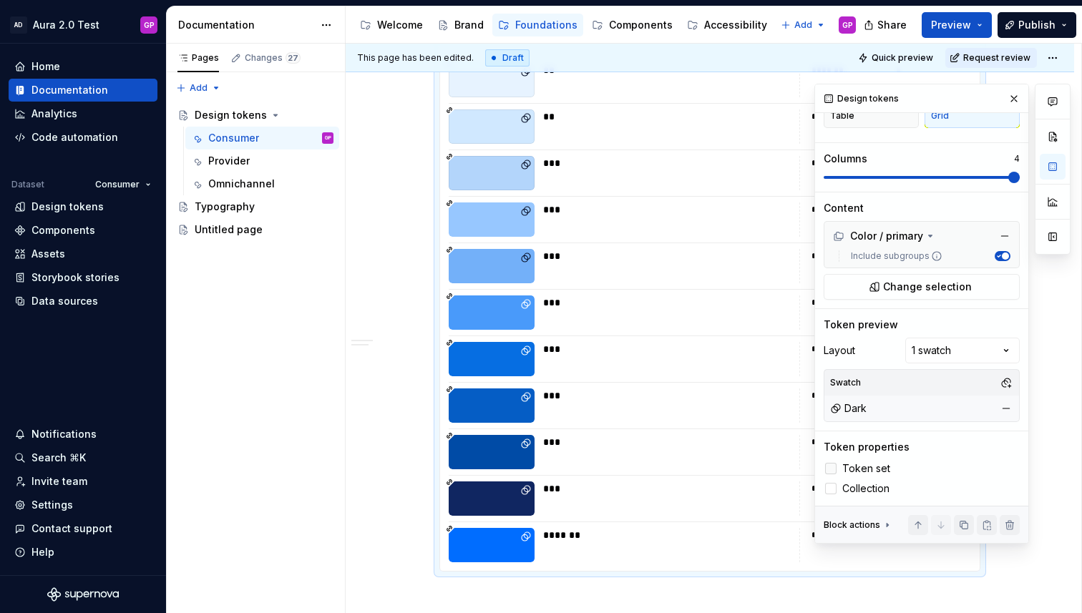
click at [831, 469] on icon at bounding box center [831, 469] width 0 height 0
click at [885, 284] on button "Change selection" at bounding box center [921, 287] width 196 height 26
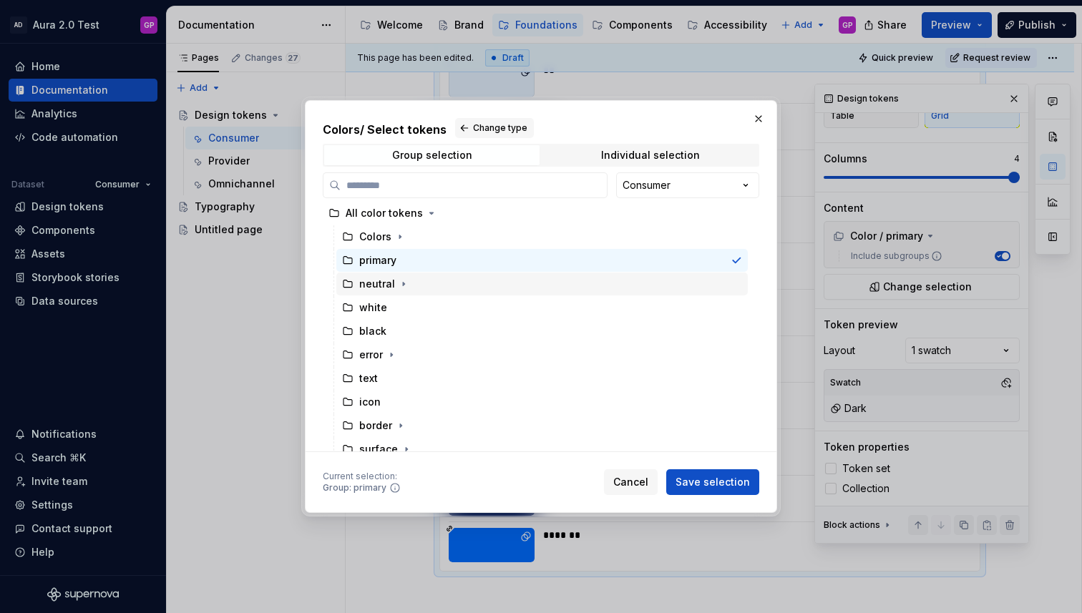
scroll to position [14, 0]
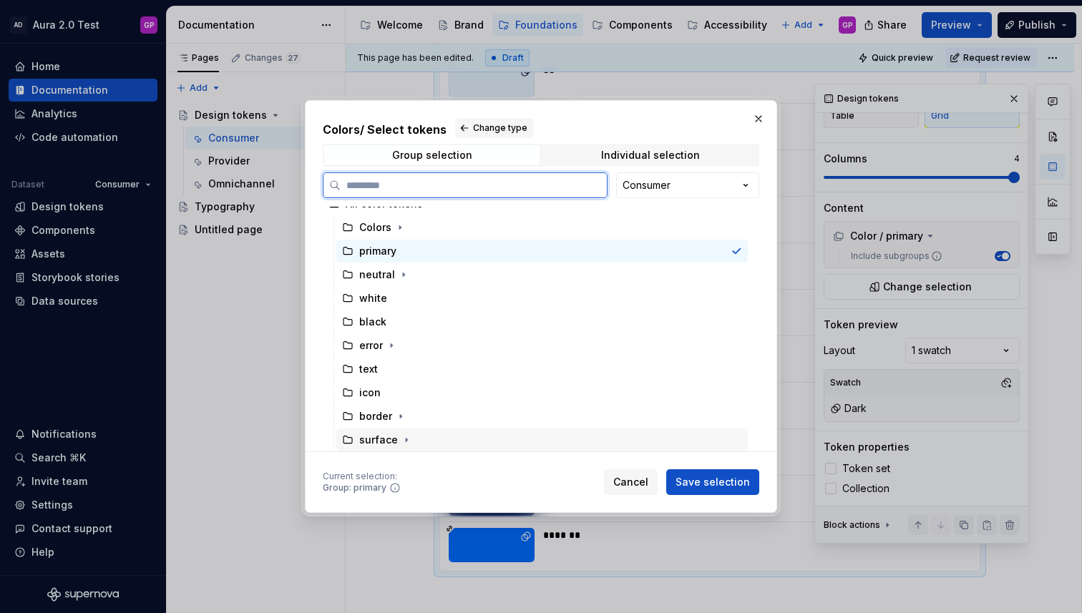
click at [352, 440] on icon at bounding box center [347, 439] width 11 height 11
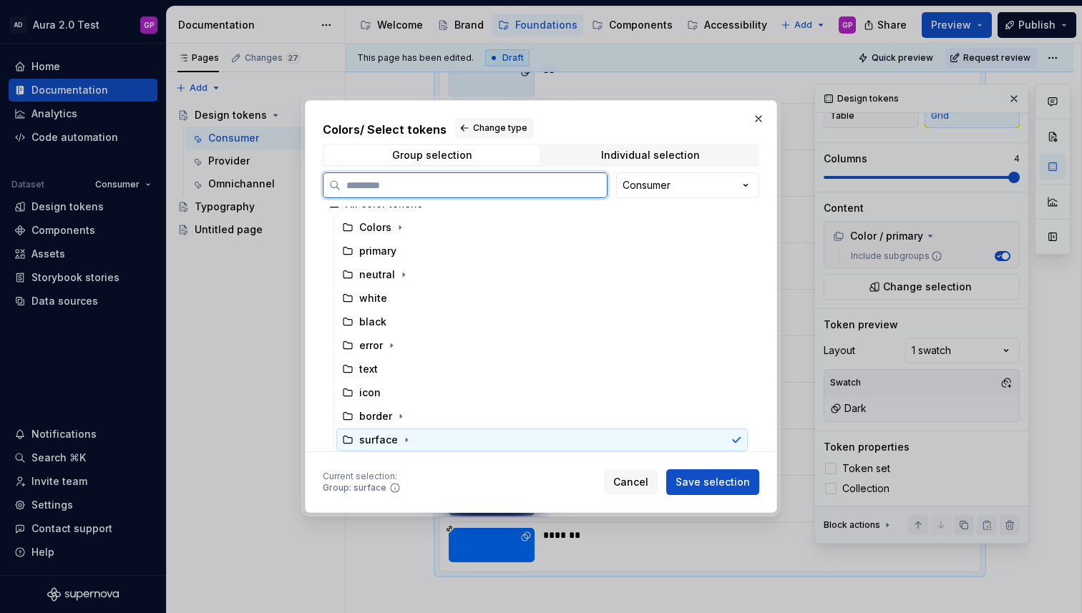
scroll to position [0, 0]
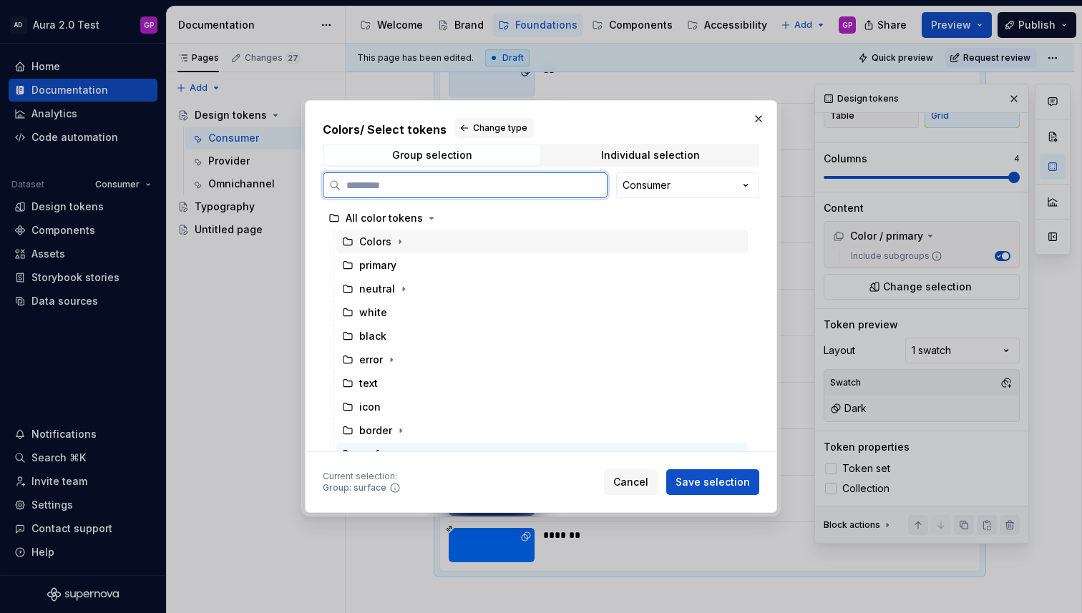
click at [350, 240] on icon at bounding box center [347, 241] width 11 height 11
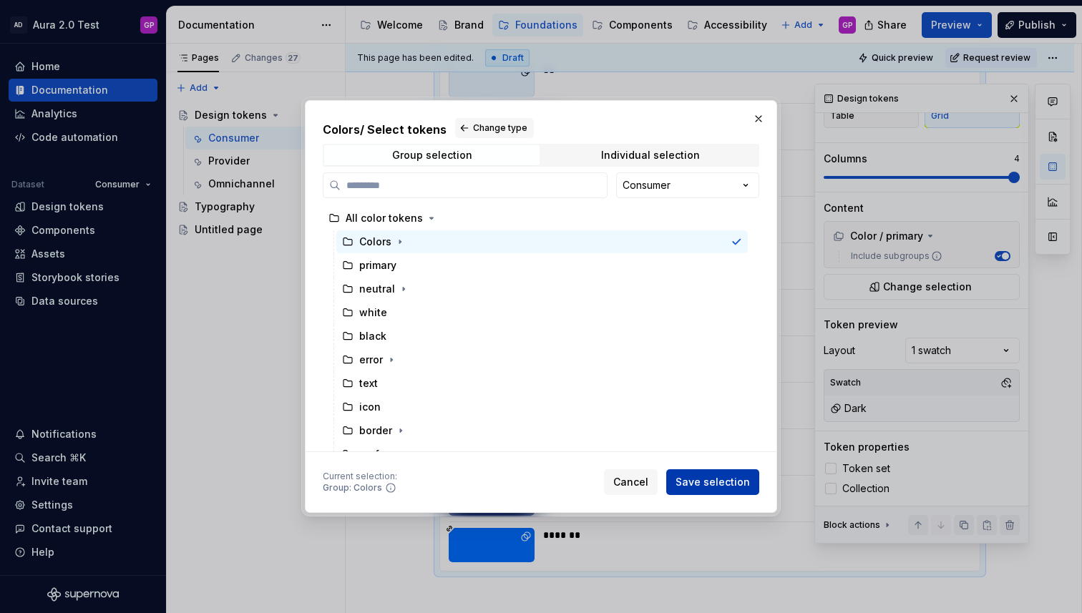
click at [711, 486] on span "Save selection" at bounding box center [712, 482] width 74 height 14
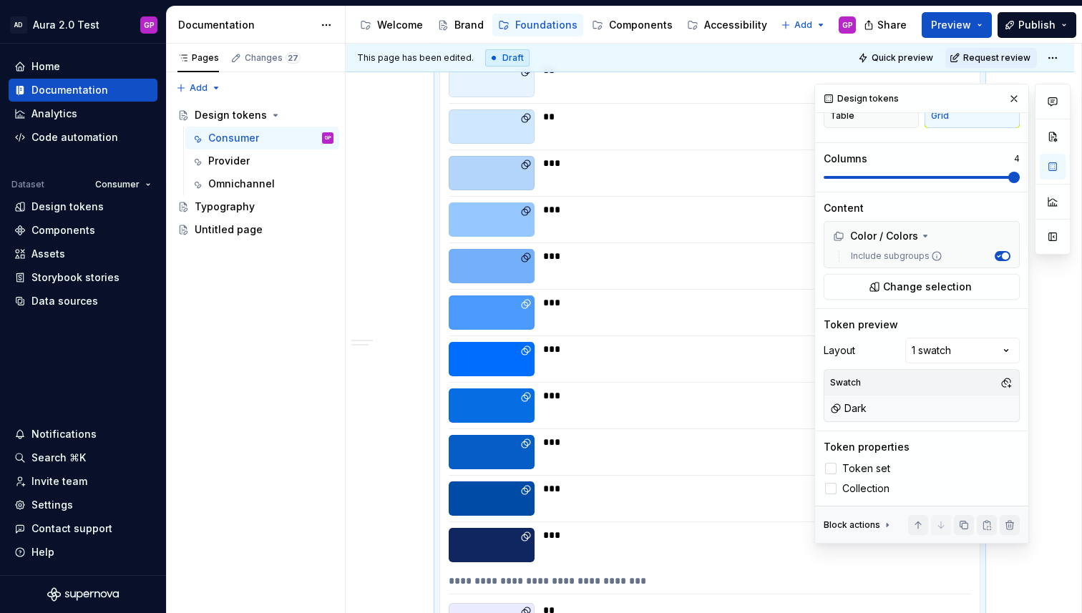
scroll to position [345, 0]
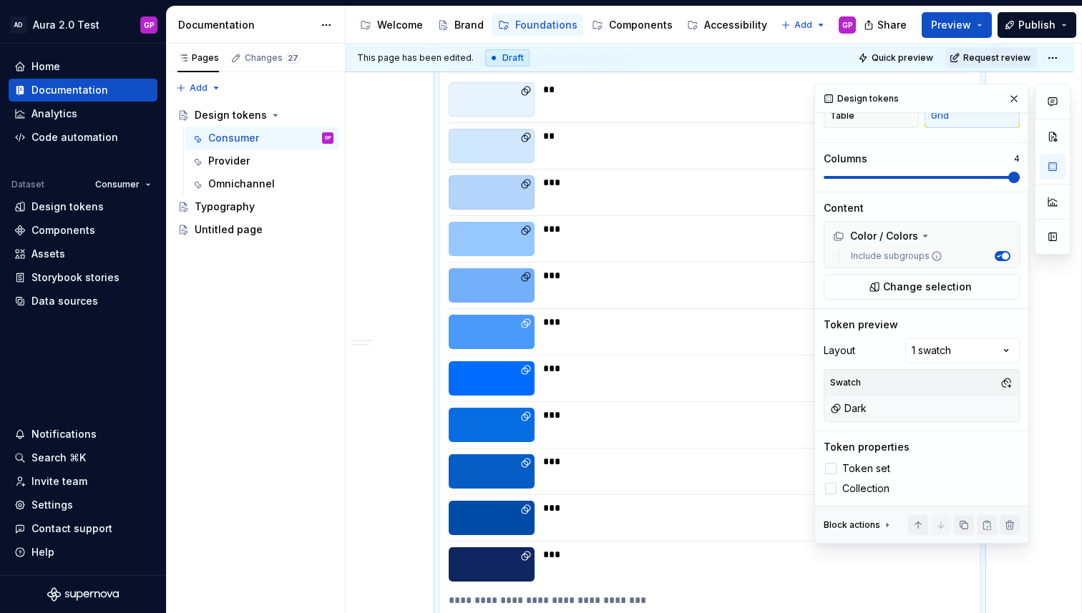
click at [1011, 99] on button "button" at bounding box center [1014, 99] width 20 height 20
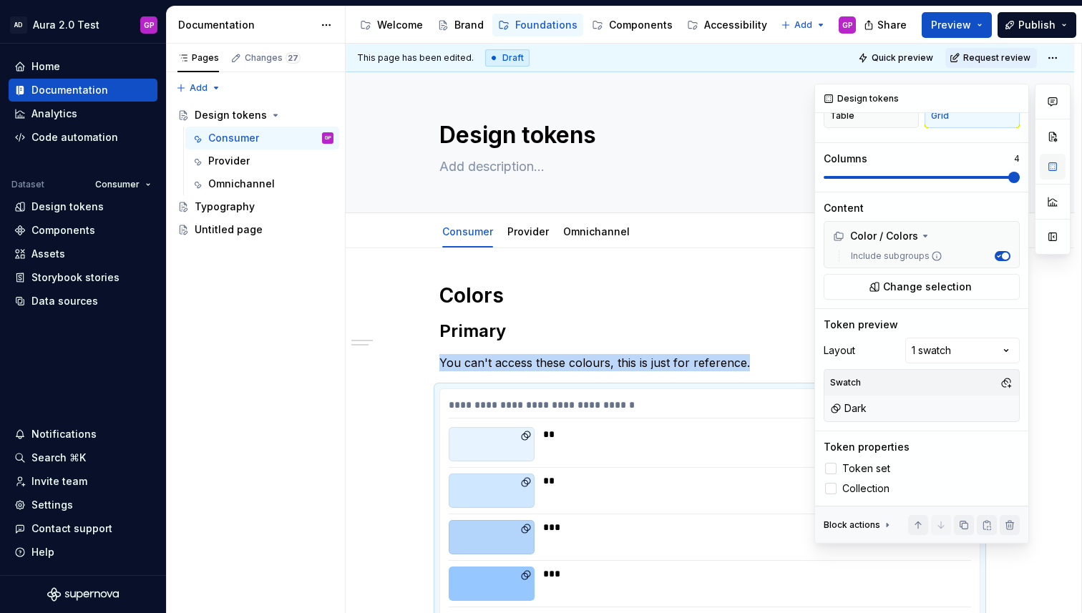
scroll to position [0, 0]
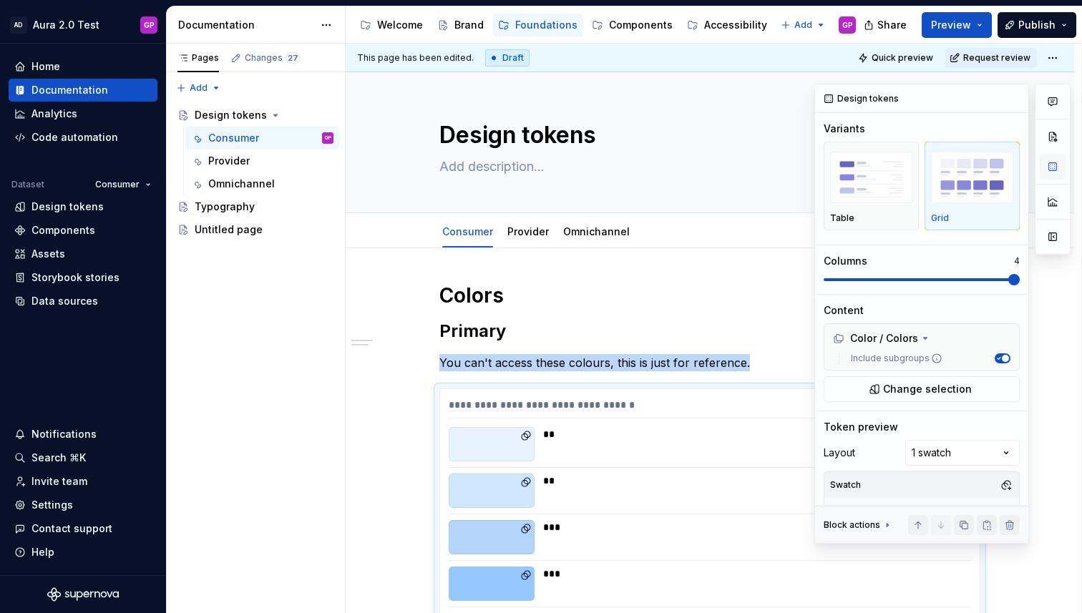
click at [1056, 167] on button "button" at bounding box center [1052, 167] width 26 height 26
click at [879, 389] on button "Change selection" at bounding box center [921, 389] width 196 height 26
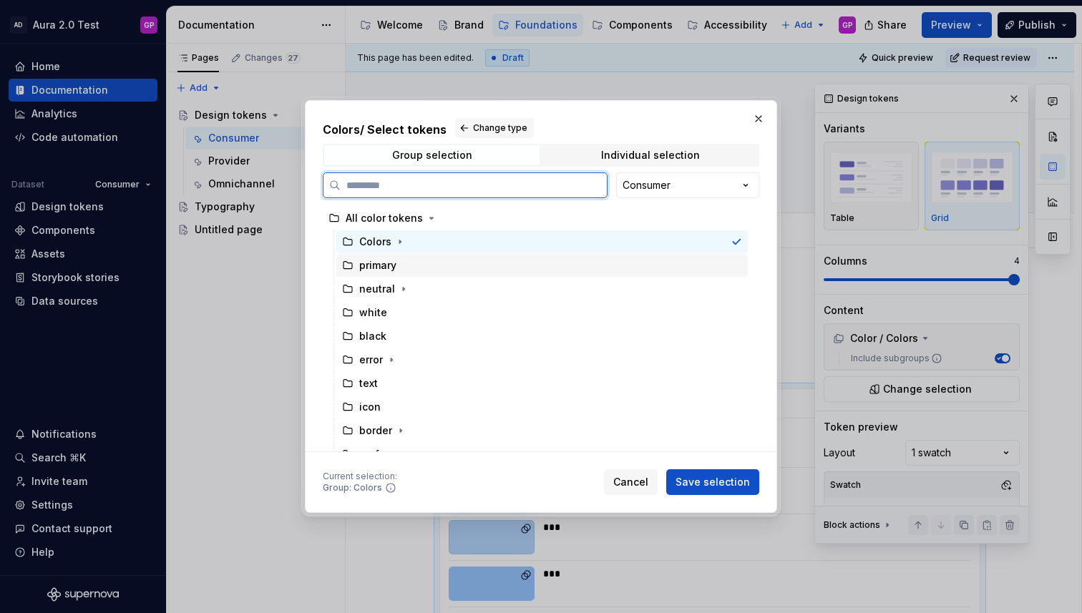
click at [369, 264] on div "primary" at bounding box center [377, 265] width 37 height 14
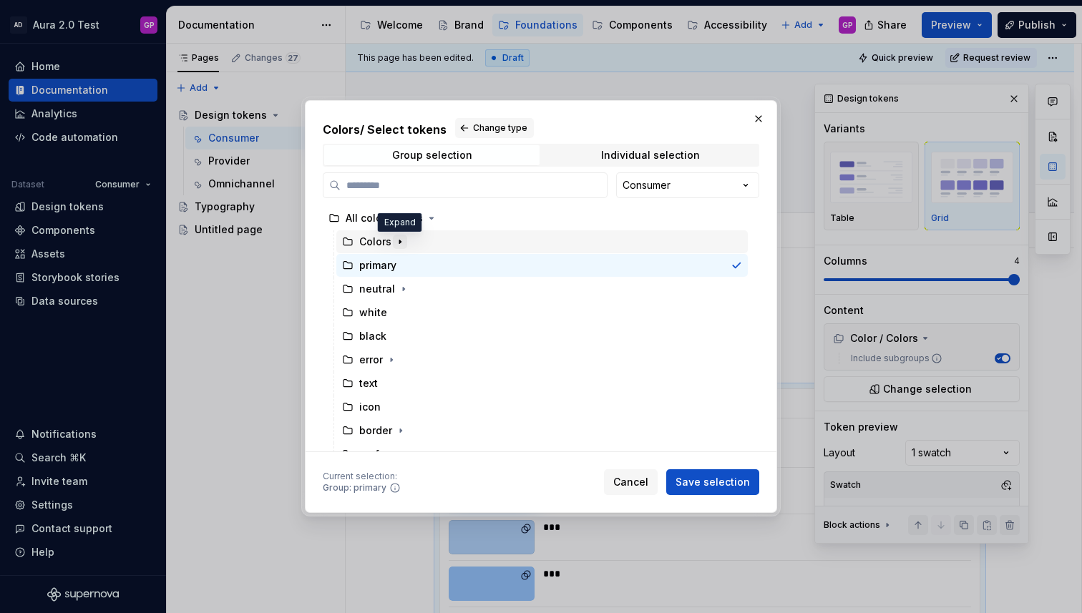
click at [397, 241] on icon "button" at bounding box center [399, 241] width 11 height 11
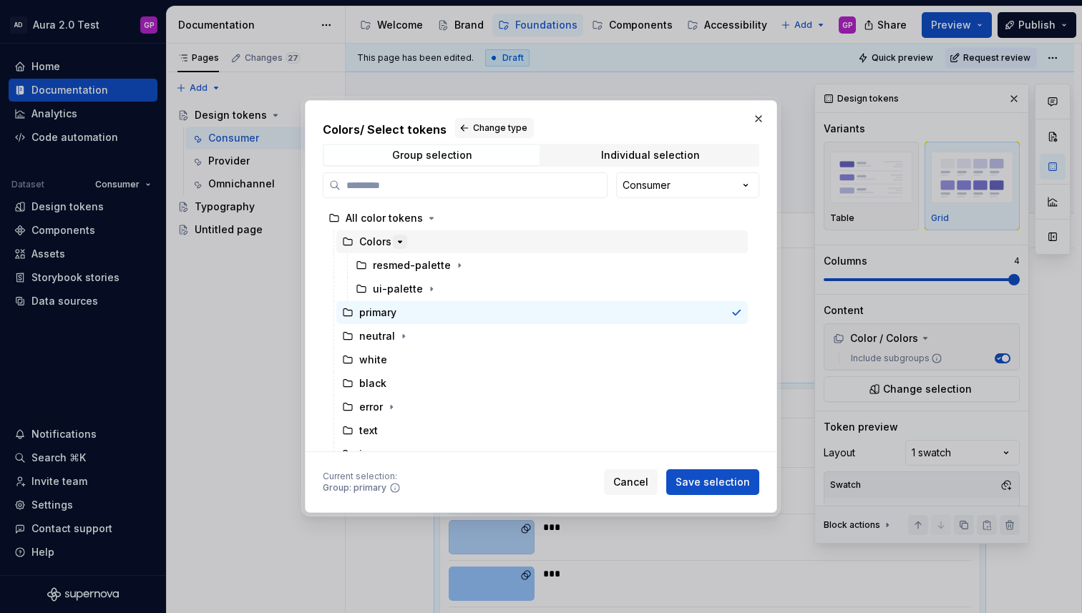
scroll to position [0, 4]
click at [454, 267] on icon "button" at bounding box center [459, 265] width 11 height 11
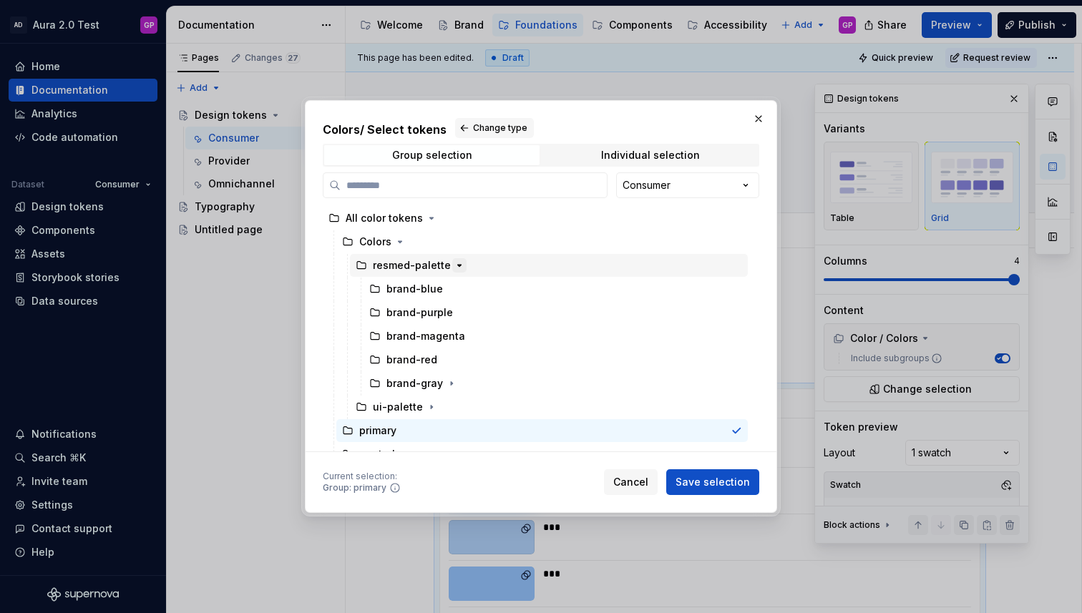
scroll to position [0, 0]
click at [426, 408] on icon "button" at bounding box center [431, 406] width 11 height 11
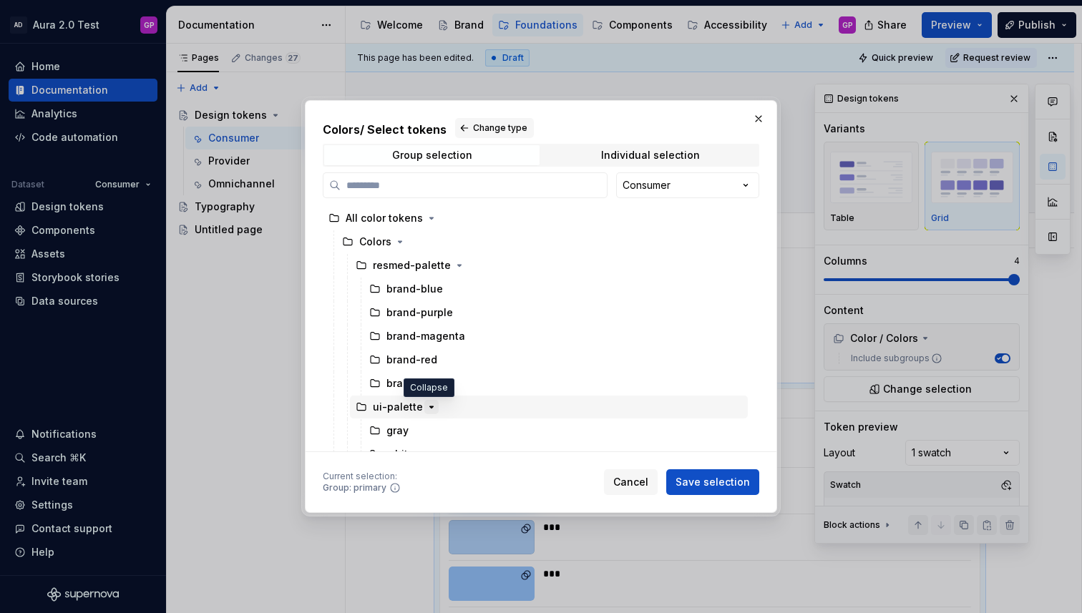
scroll to position [0, 4]
click at [636, 479] on span "Cancel" at bounding box center [630, 482] width 35 height 14
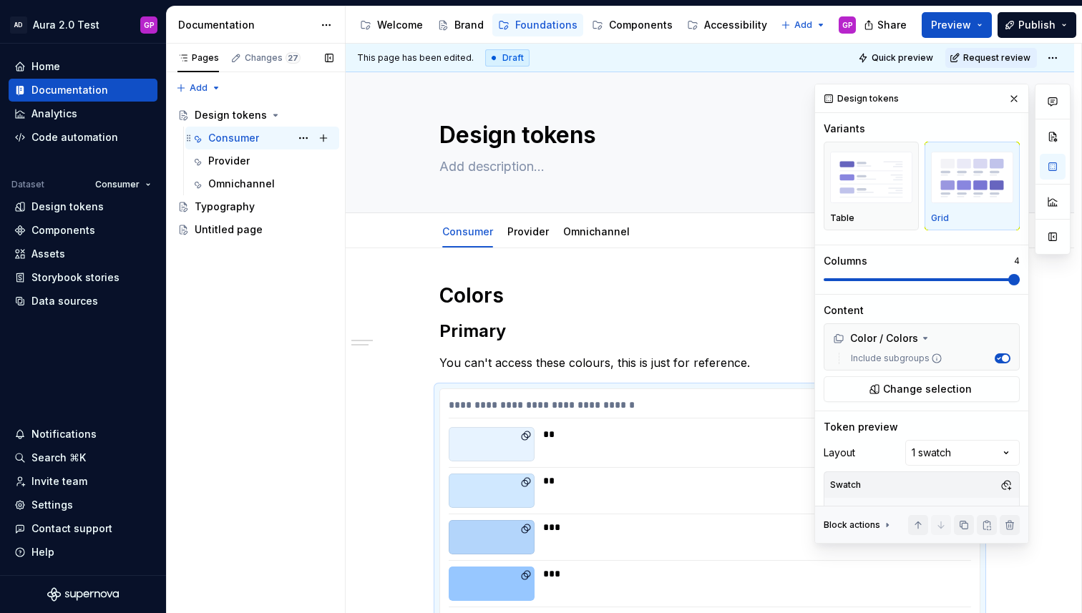
click at [232, 137] on div "Consumer" at bounding box center [233, 138] width 51 height 14
click at [323, 138] on button "Page tree" at bounding box center [323, 138] width 20 height 20
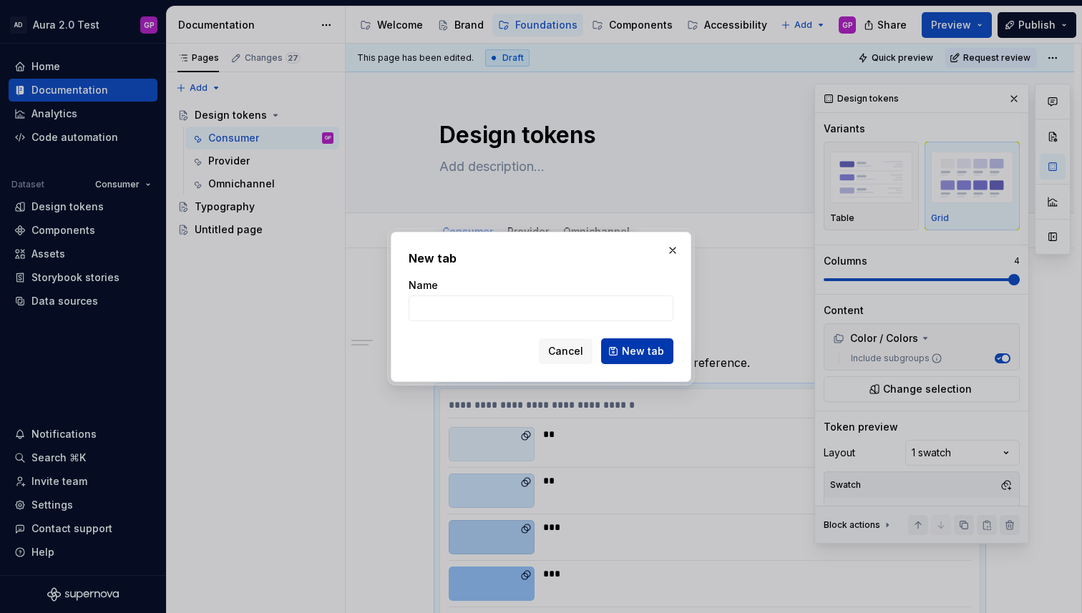
click at [622, 348] on button "New tab" at bounding box center [637, 351] width 72 height 26
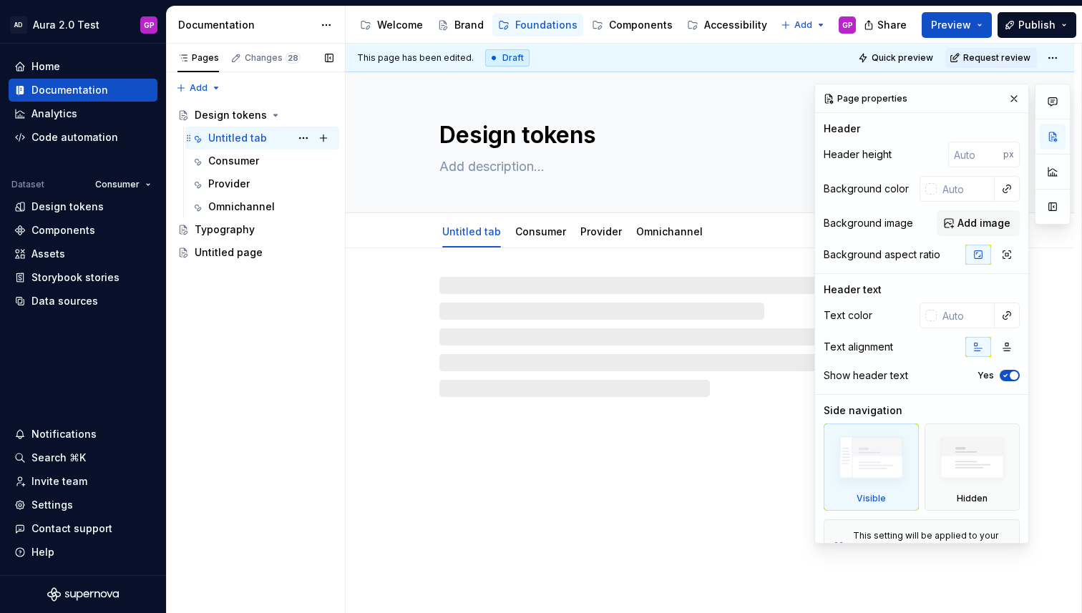
click at [230, 137] on div "Untitled tab" at bounding box center [237, 138] width 59 height 14
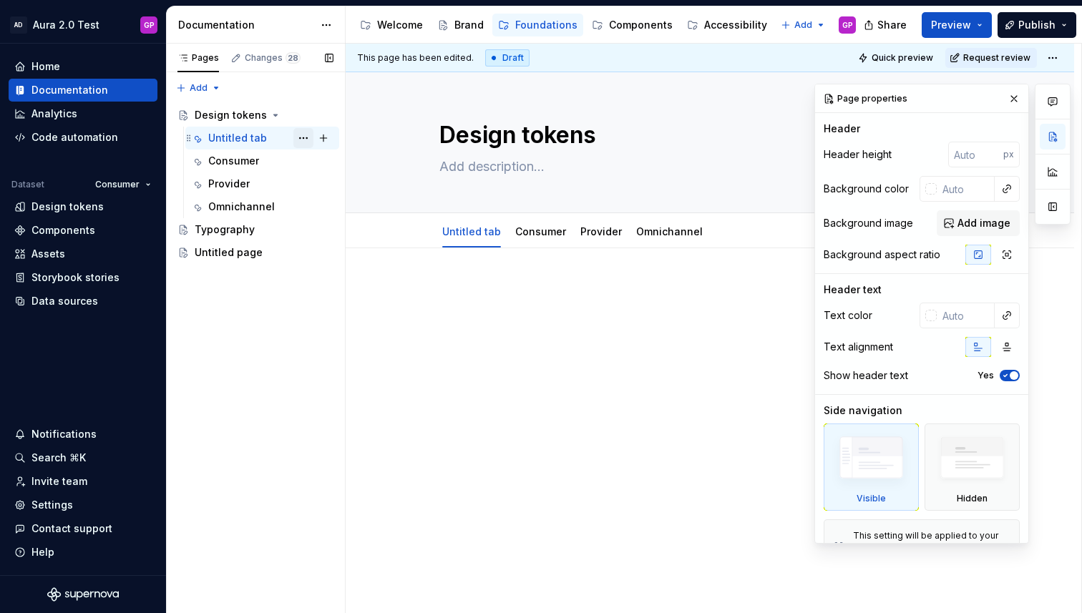
click at [308, 133] on button "Page tree" at bounding box center [303, 138] width 20 height 20
type textarea "*"
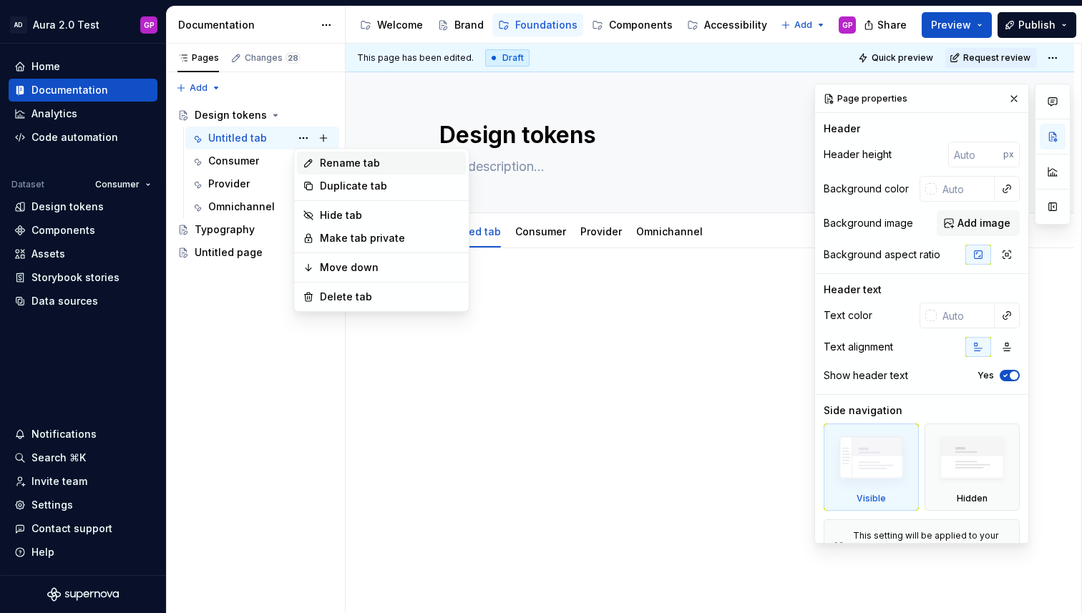
click at [337, 161] on div "Rename tab" at bounding box center [390, 163] width 140 height 14
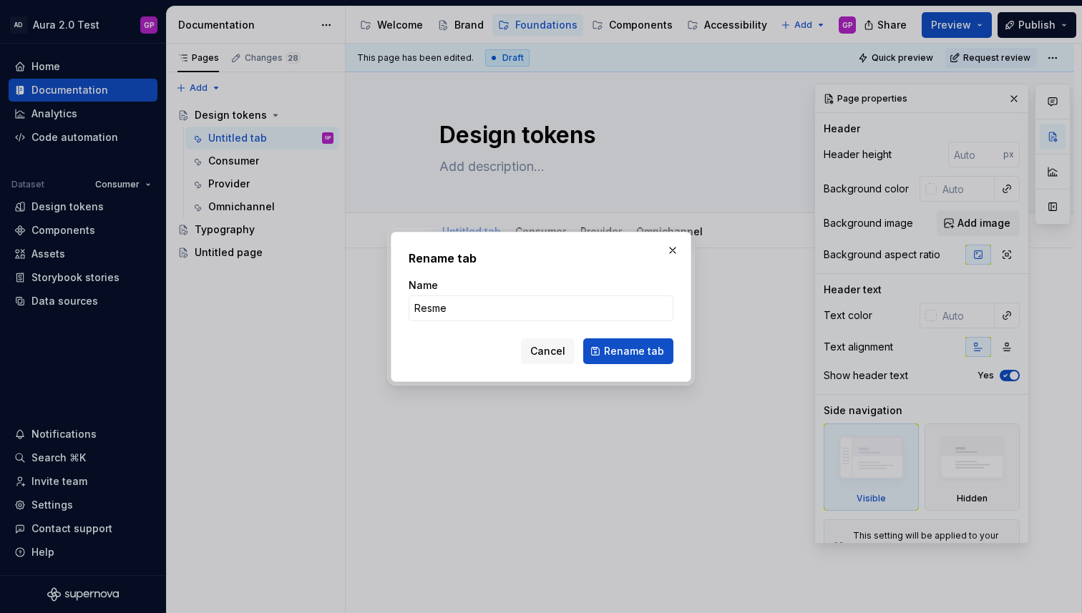
type input "Resmed"
click button "Rename tab" at bounding box center [628, 351] width 90 height 26
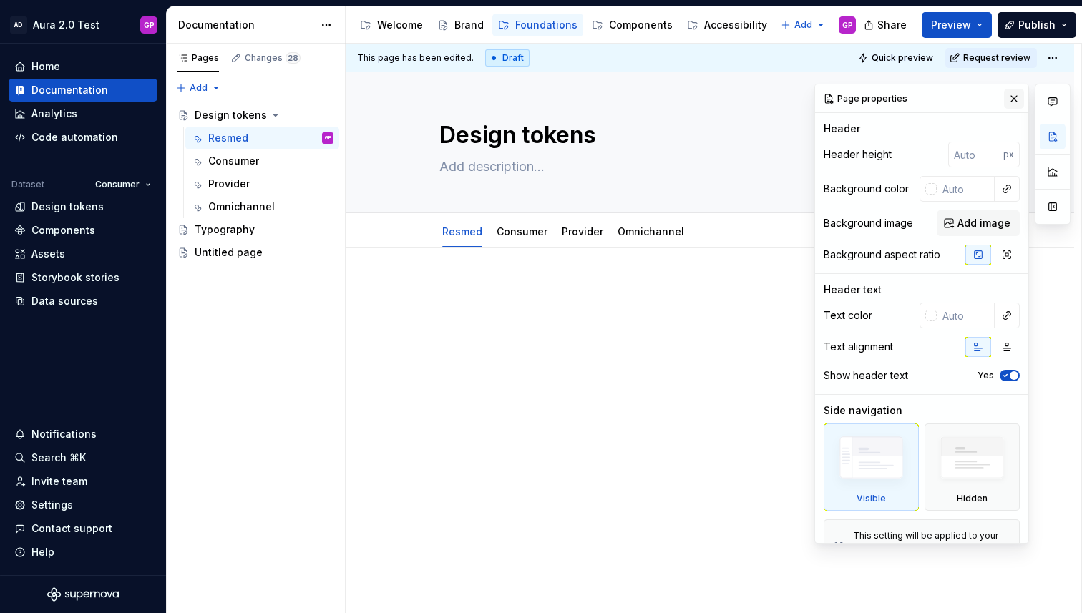
click at [1013, 98] on button "button" at bounding box center [1014, 99] width 20 height 20
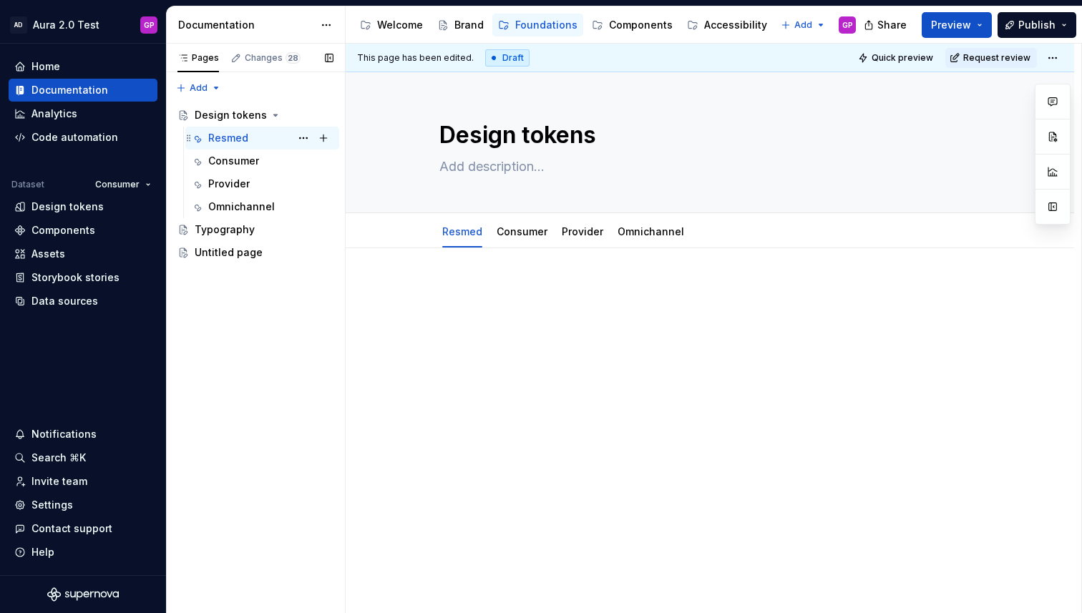
click at [218, 137] on div "Resmed" at bounding box center [228, 138] width 40 height 14
type textarea "*"
click at [431, 278] on div at bounding box center [710, 393] width 728 height 290
click at [484, 293] on p "Brand Colors" at bounding box center [709, 291] width 541 height 17
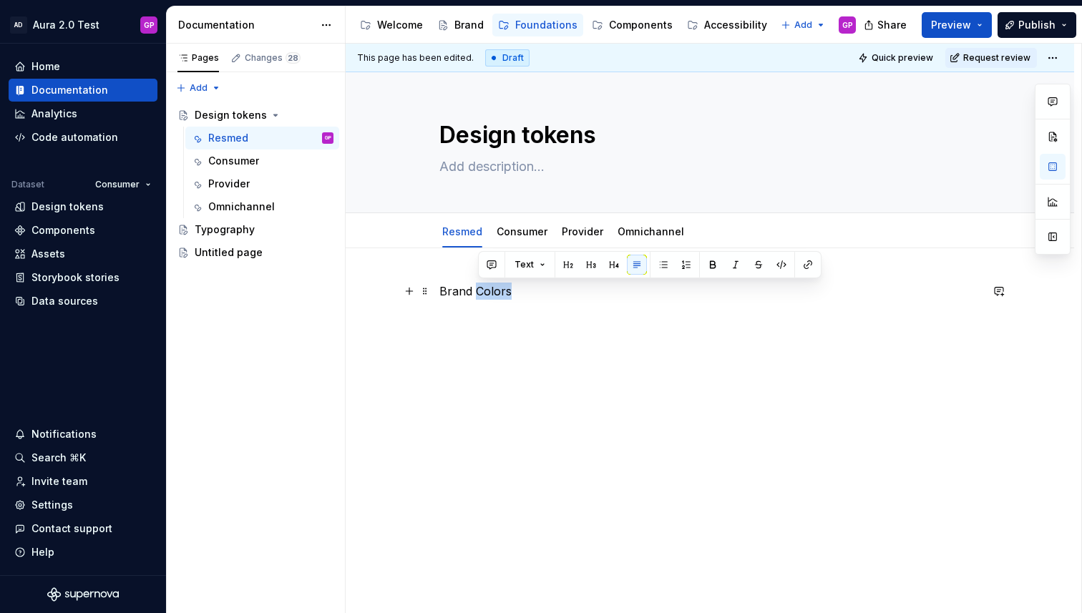
click at [484, 293] on p "Brand Colors" at bounding box center [709, 291] width 541 height 17
click at [501, 267] on button "Text" at bounding box center [495, 265] width 44 height 20
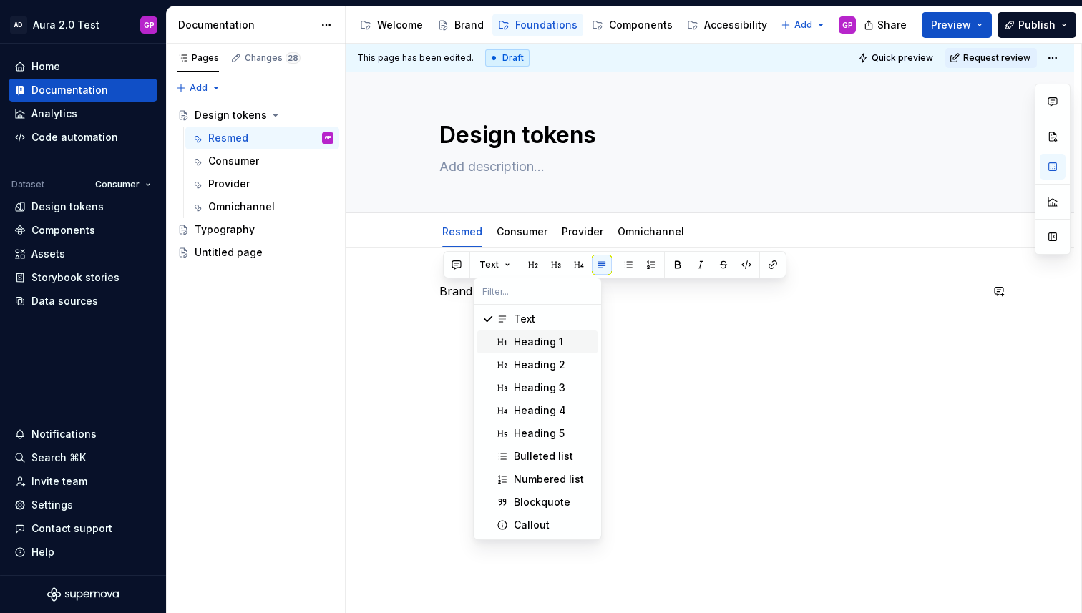
click at [515, 337] on div "Heading 1" at bounding box center [538, 342] width 49 height 14
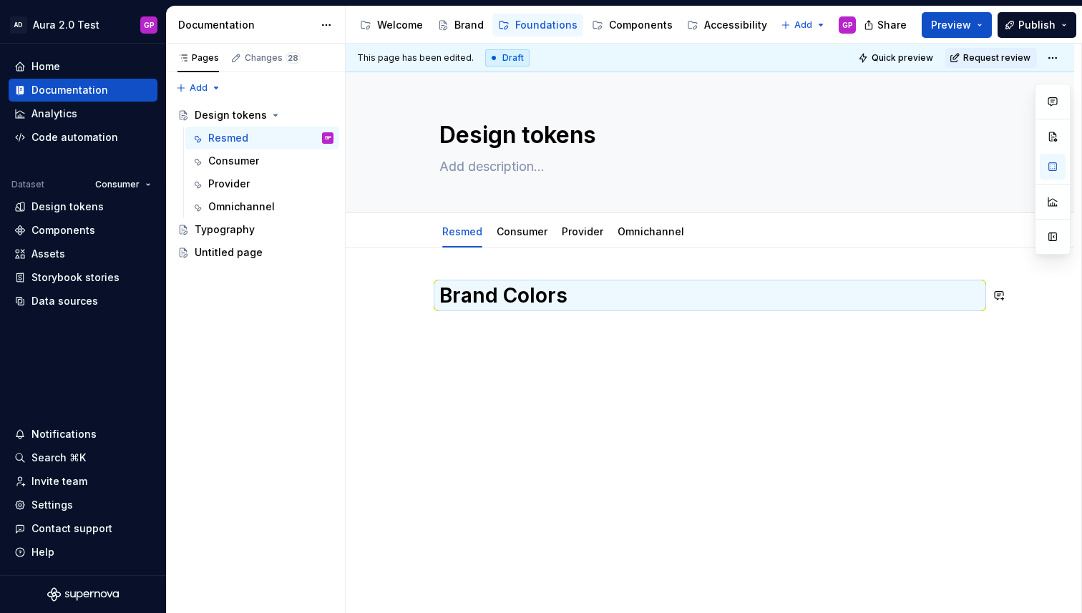
click at [511, 340] on div "Brand Colors" at bounding box center [709, 319] width 541 height 72
click at [521, 328] on div "Brand Colors" at bounding box center [709, 310] width 541 height 54
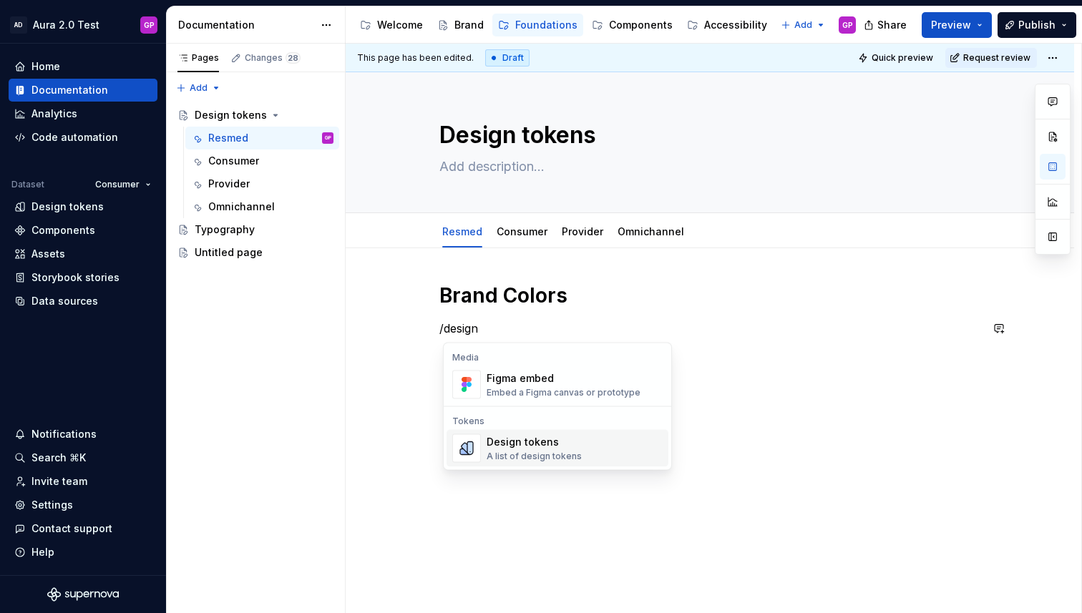
click at [526, 451] on div "A list of design tokens" at bounding box center [533, 456] width 95 height 11
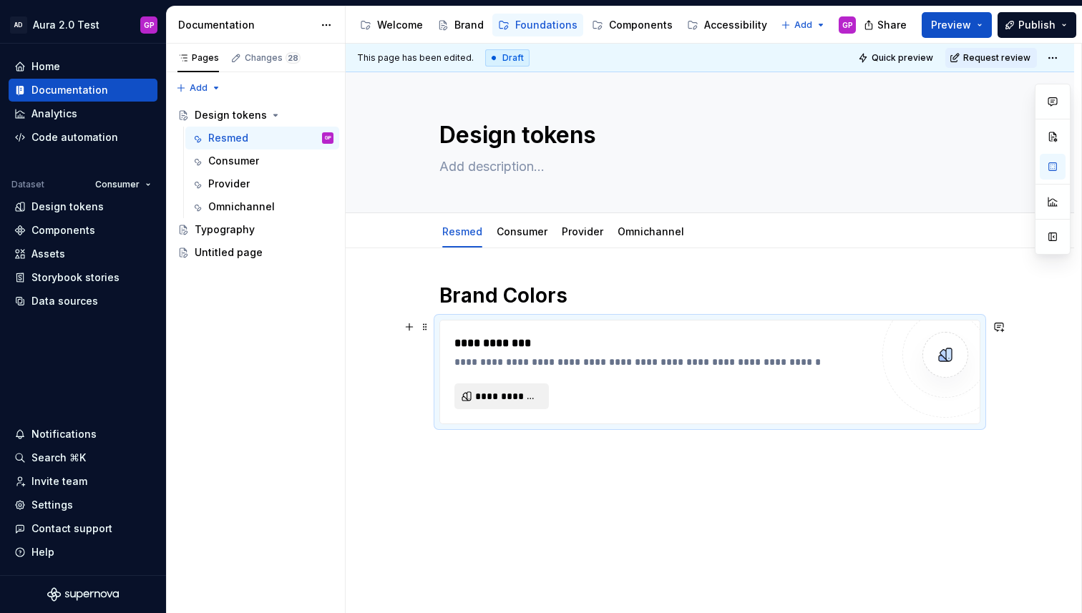
click at [505, 393] on span "**********" at bounding box center [507, 396] width 64 height 14
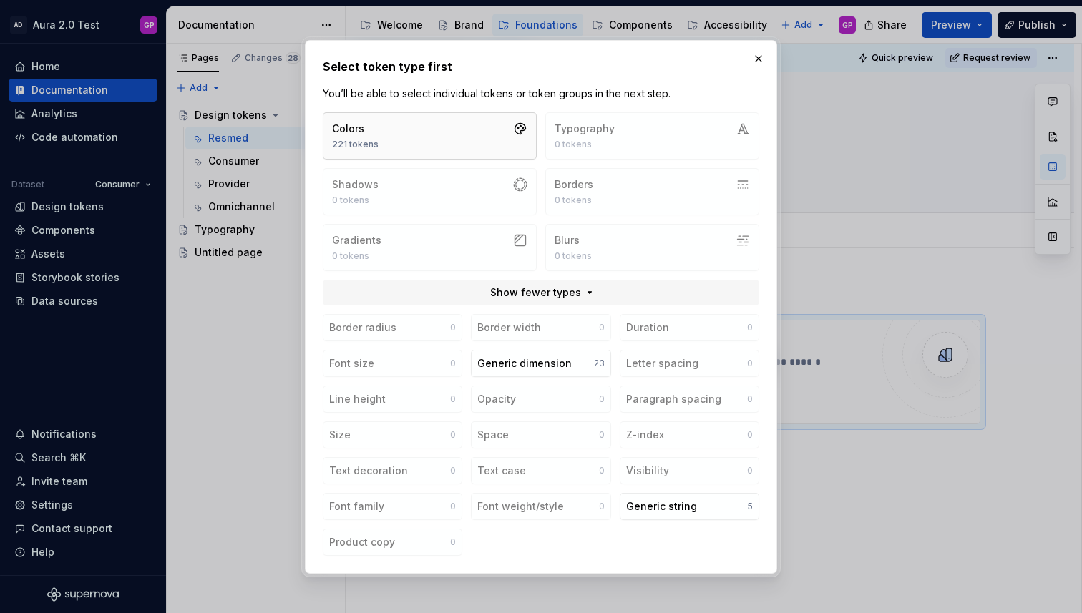
click at [428, 127] on button "Colors 221 tokens" at bounding box center [430, 135] width 214 height 47
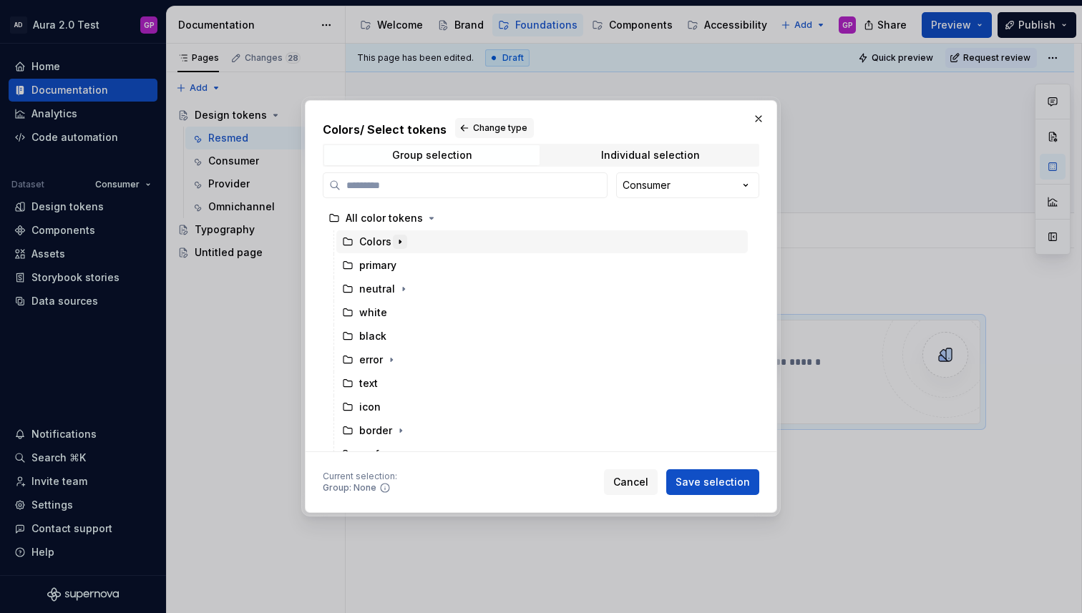
click at [398, 239] on icon "button" at bounding box center [399, 241] width 11 height 11
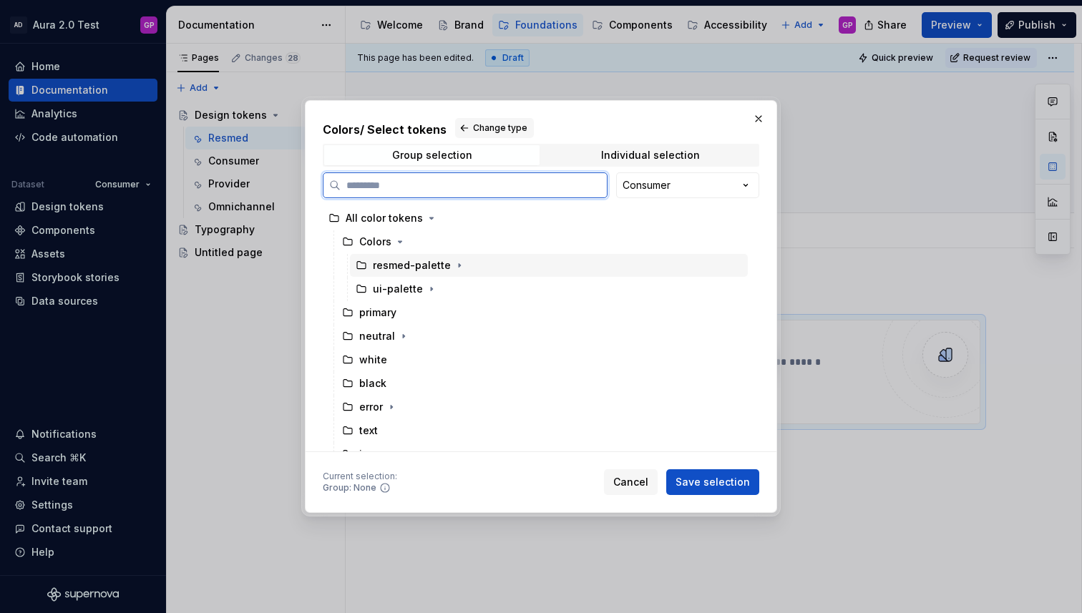
click at [411, 267] on div "resmed-palette" at bounding box center [412, 265] width 78 height 14
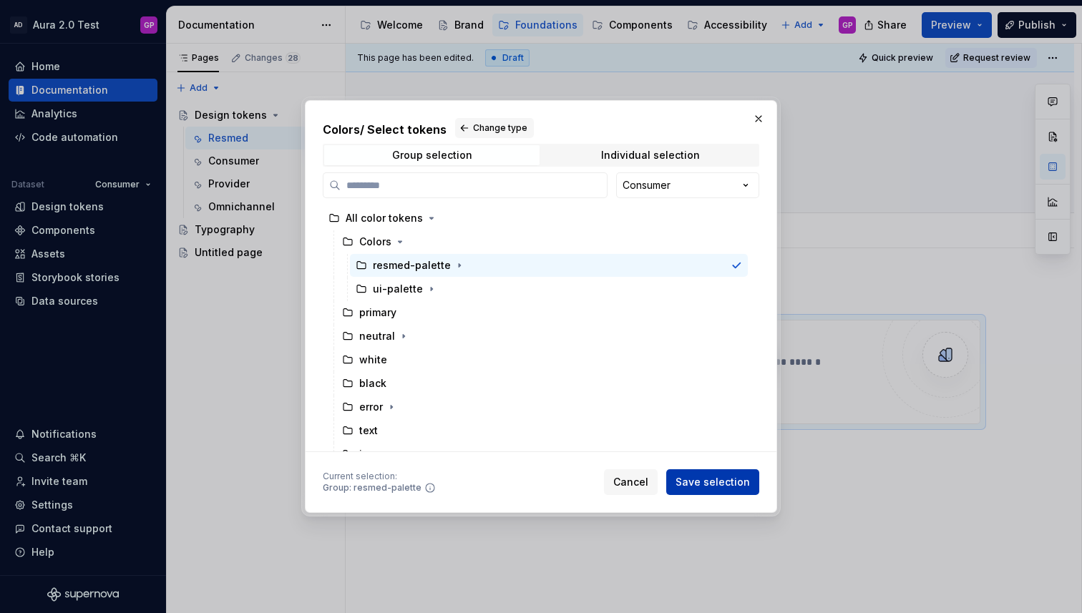
click at [705, 482] on span "Save selection" at bounding box center [712, 482] width 74 height 14
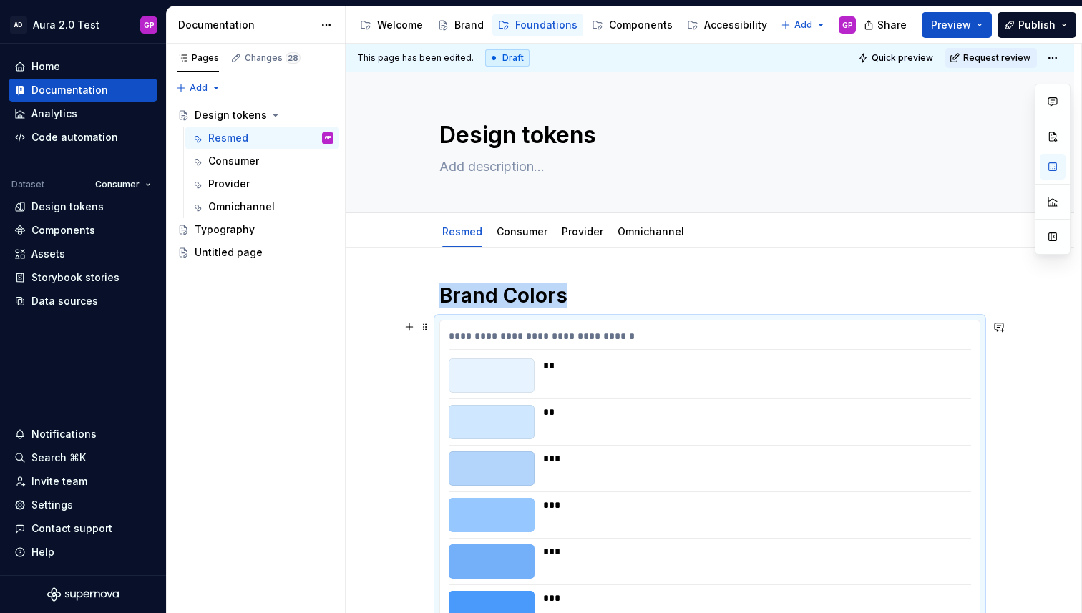
click at [662, 380] on div "**" at bounding box center [752, 375] width 419 height 34
click at [1053, 162] on button "button" at bounding box center [1052, 167] width 26 height 26
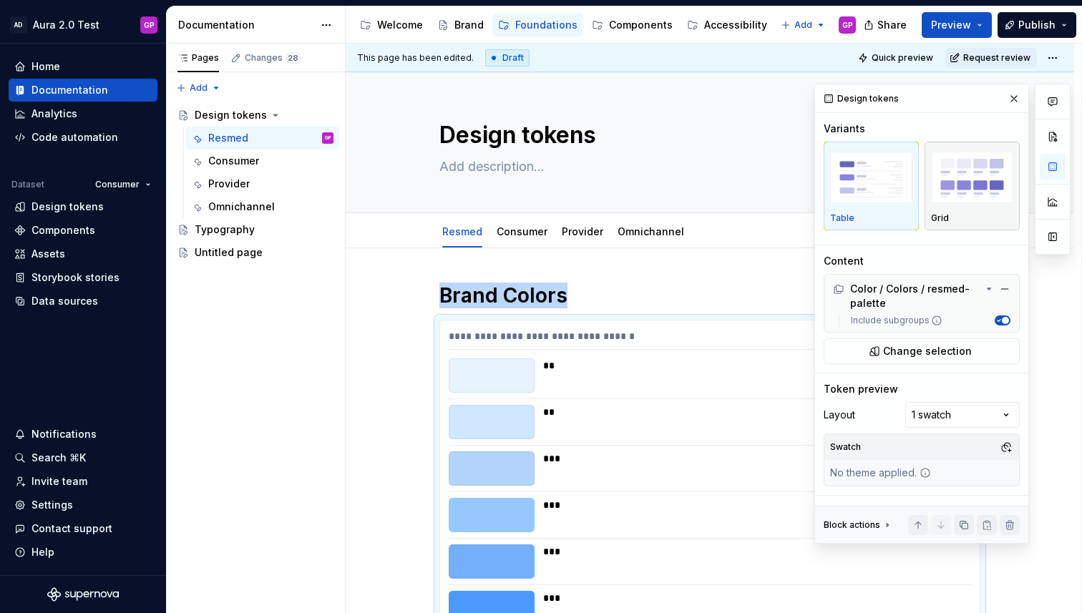
click at [965, 188] on img "button" at bounding box center [972, 178] width 82 height 52
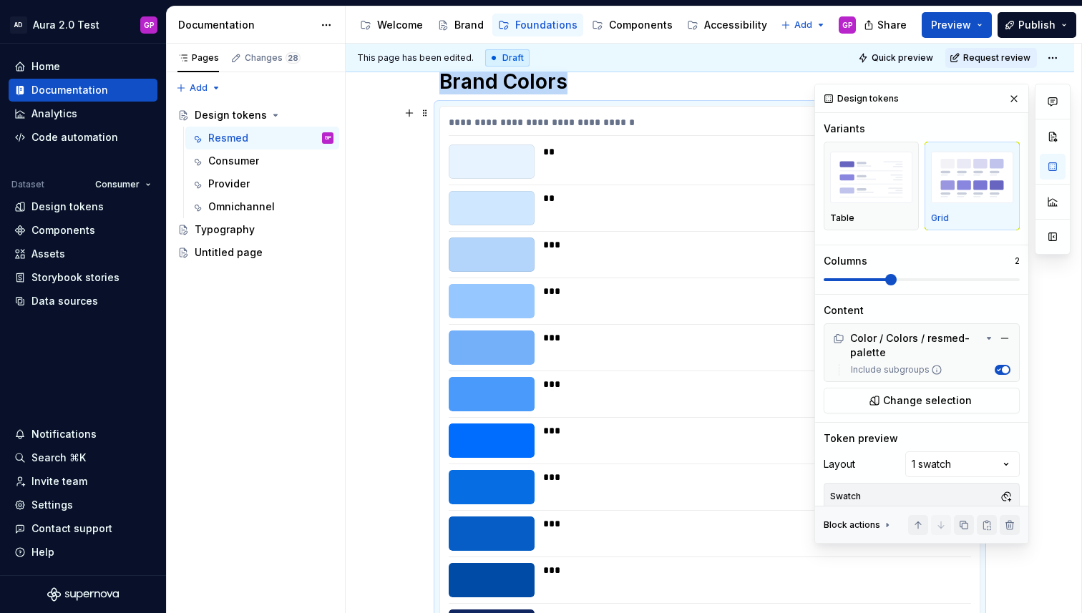
scroll to position [276, 0]
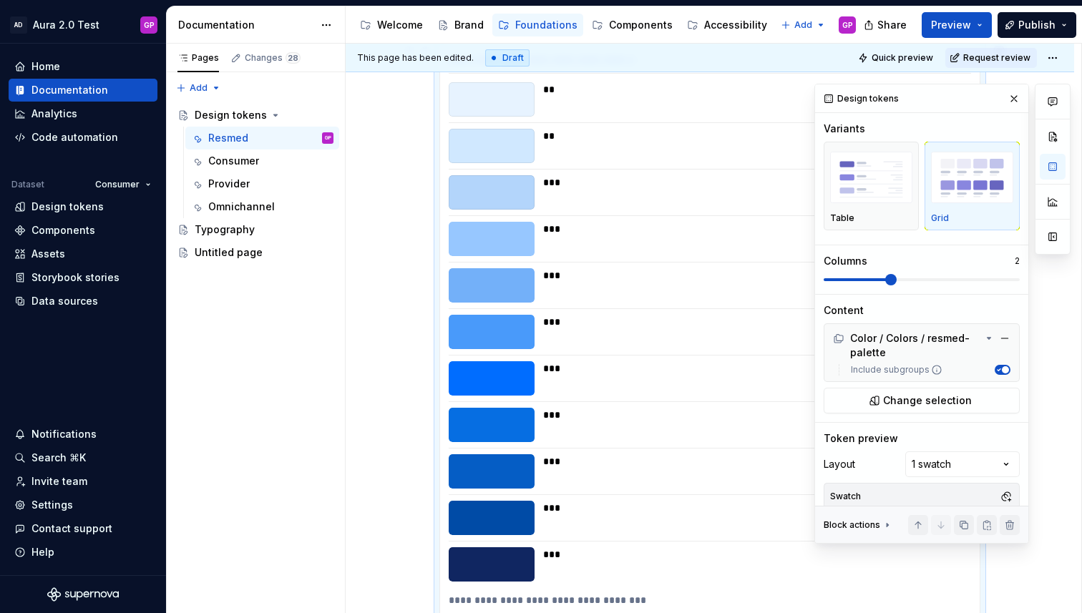
click at [878, 280] on span at bounding box center [921, 279] width 196 height 11
click at [1019, 282] on span at bounding box center [1013, 279] width 11 height 11
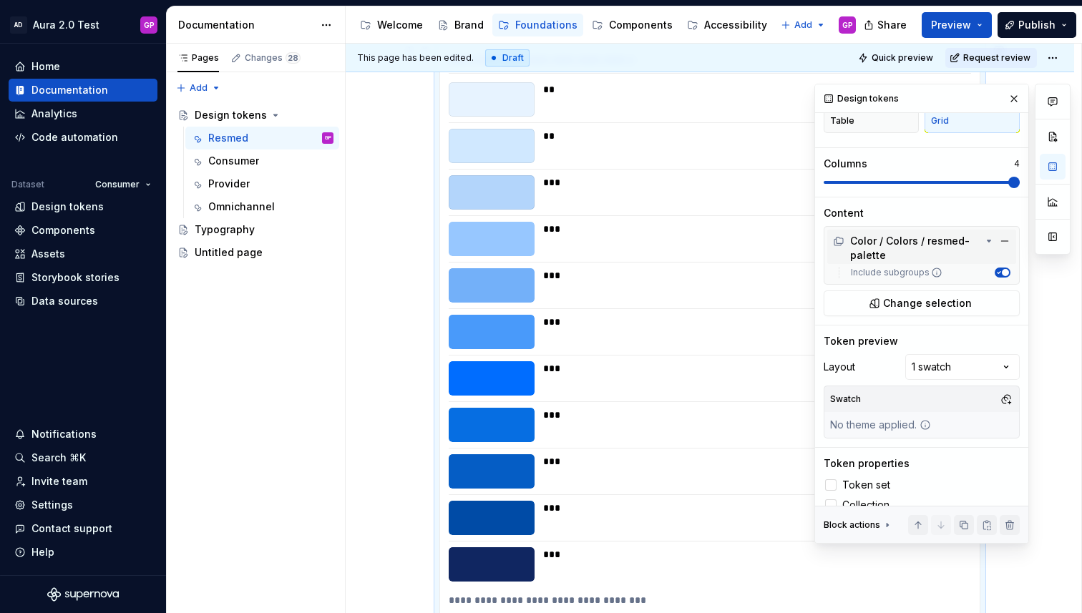
scroll to position [114, 0]
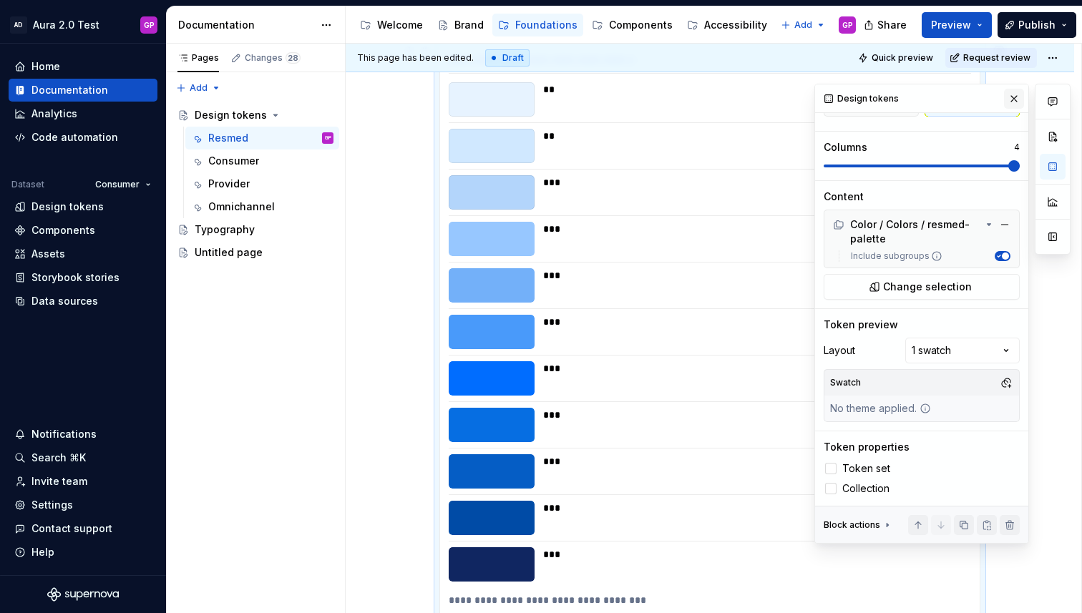
click at [1014, 96] on button "button" at bounding box center [1014, 99] width 20 height 20
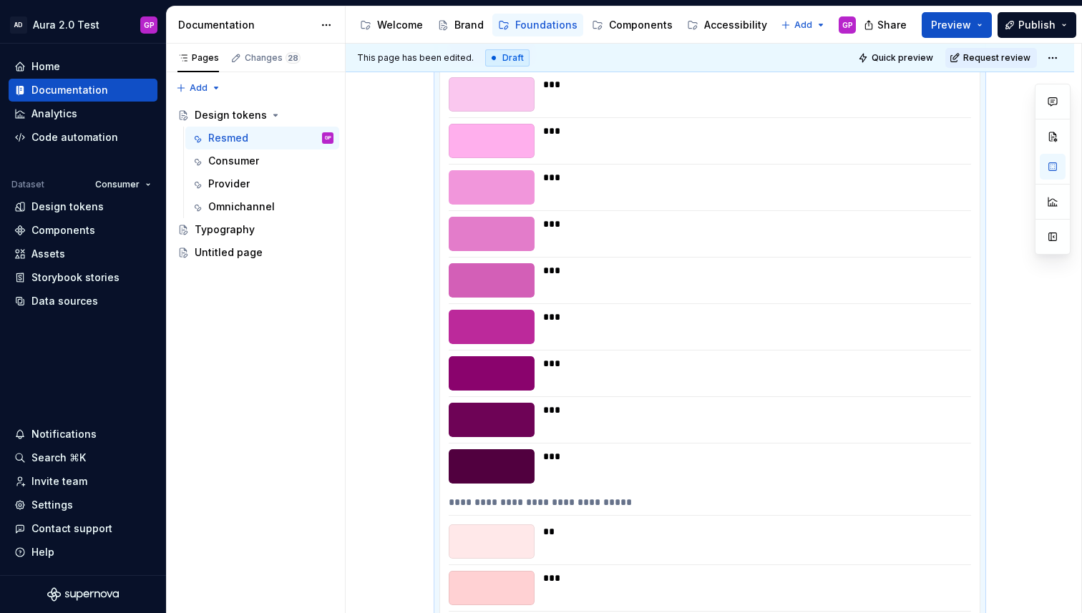
scroll to position [0, 0]
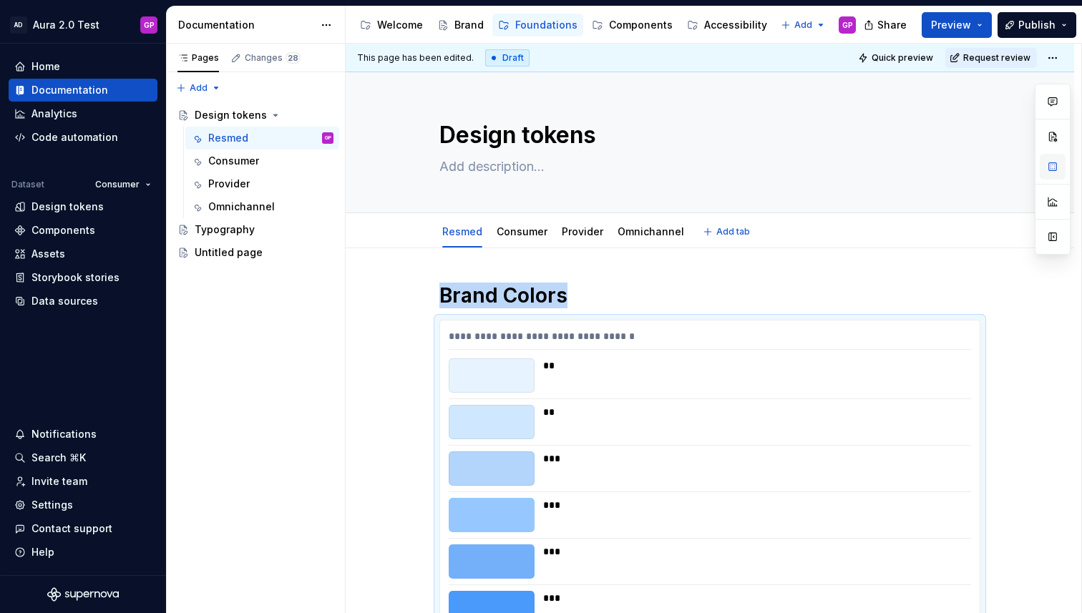
click at [1058, 166] on button "button" at bounding box center [1052, 167] width 26 height 26
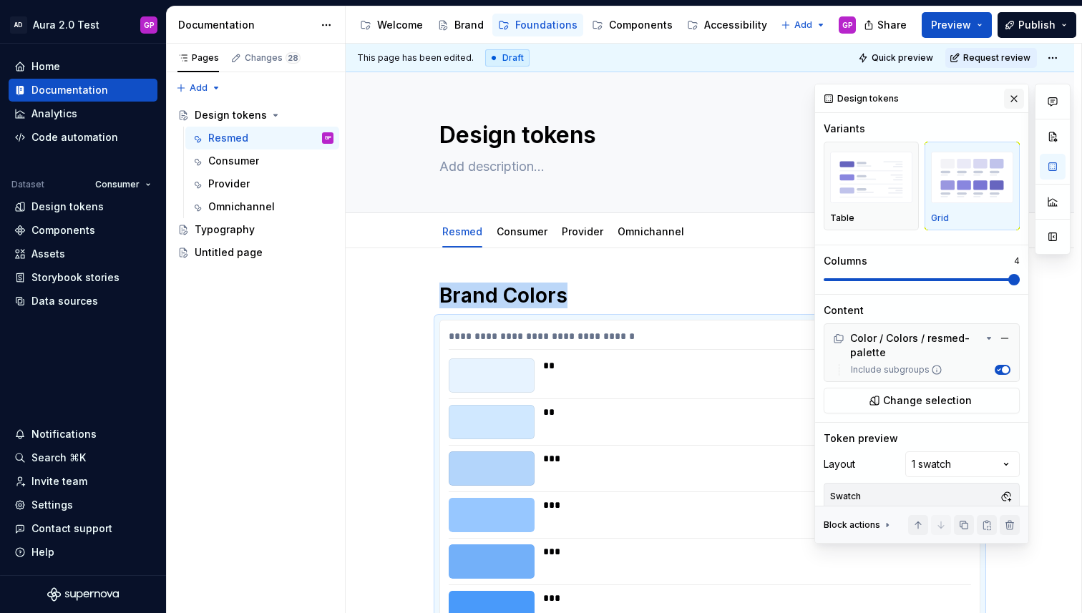
click at [1014, 97] on button "button" at bounding box center [1014, 99] width 20 height 20
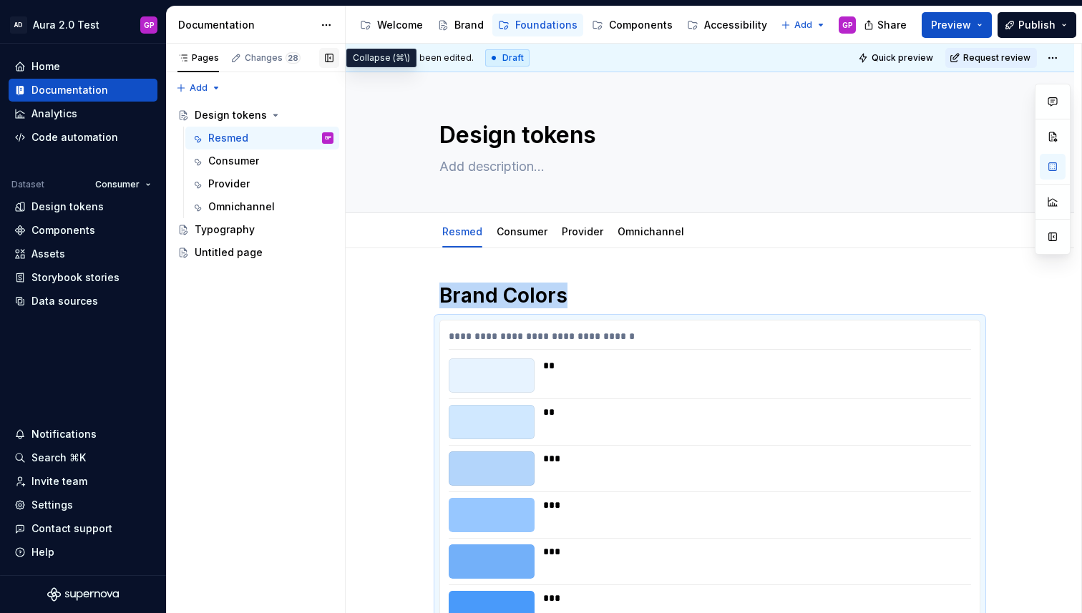
click at [331, 57] on button "button" at bounding box center [329, 58] width 20 height 20
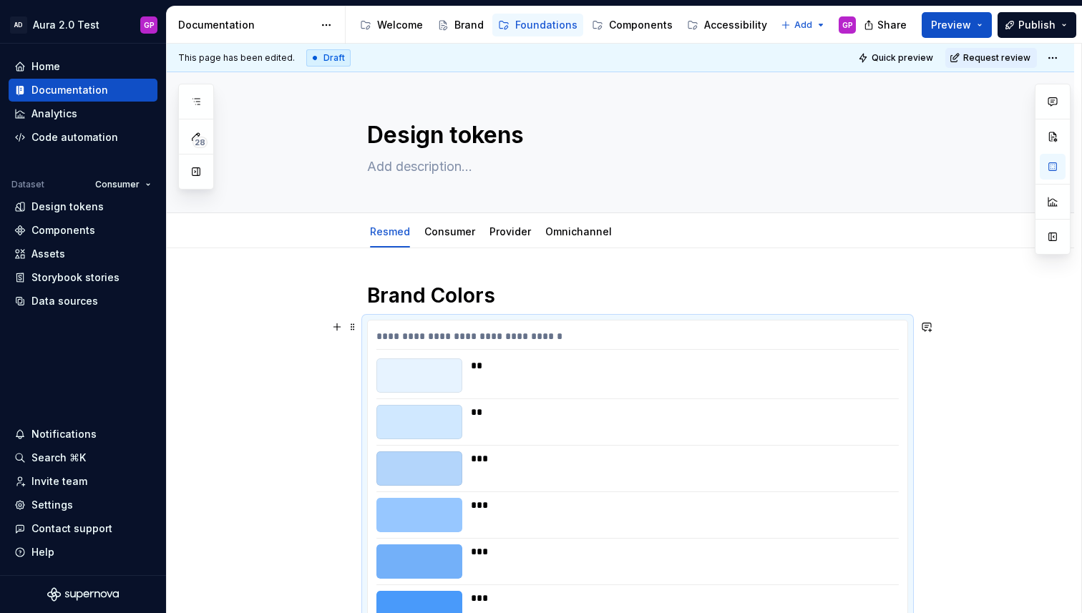
click at [462, 339] on div "**********" at bounding box center [637, 339] width 522 height 21
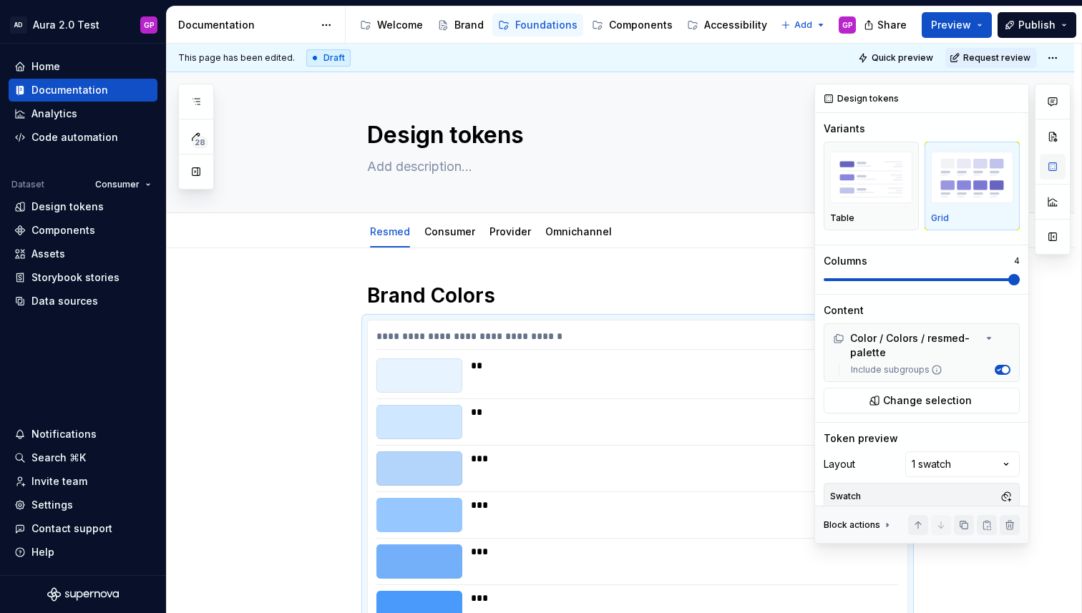
click at [1052, 168] on button "button" at bounding box center [1052, 167] width 26 height 26
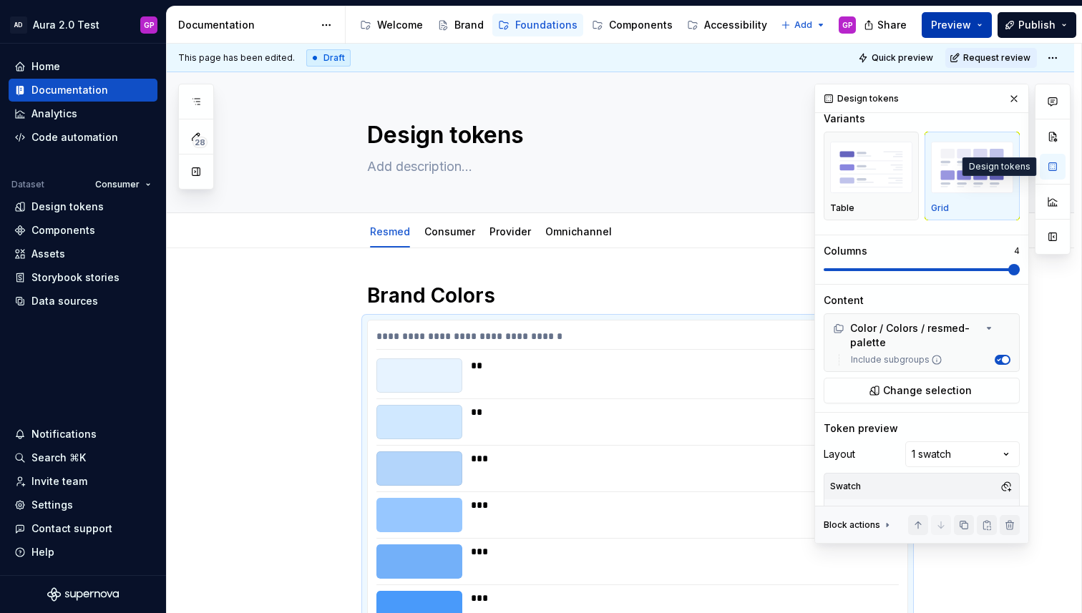
click at [964, 21] on span "Preview" at bounding box center [951, 25] width 40 height 14
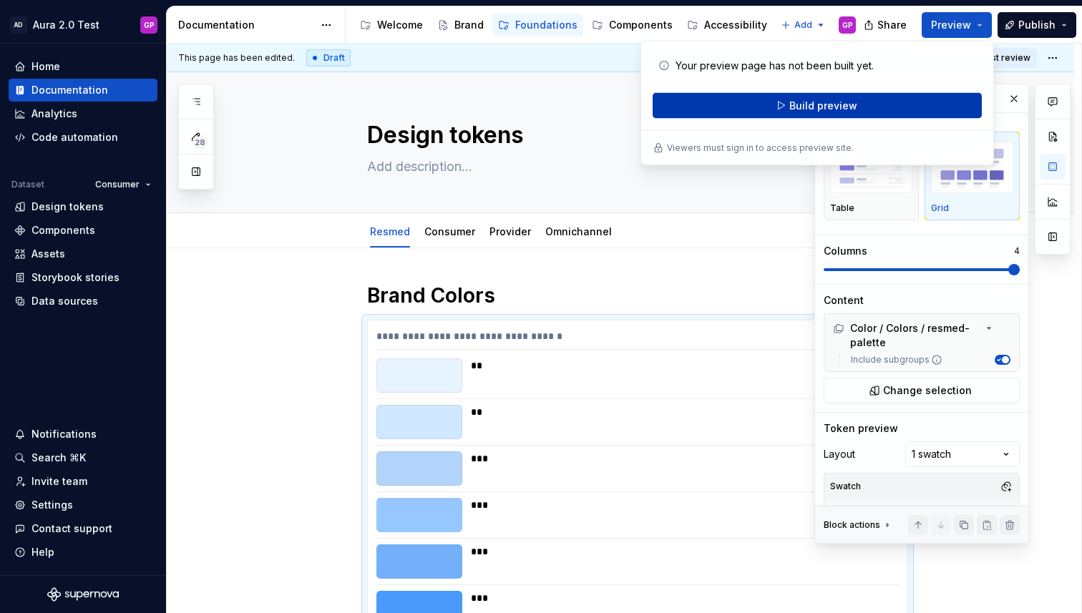
click at [806, 107] on span "Build preview" at bounding box center [823, 106] width 68 height 14
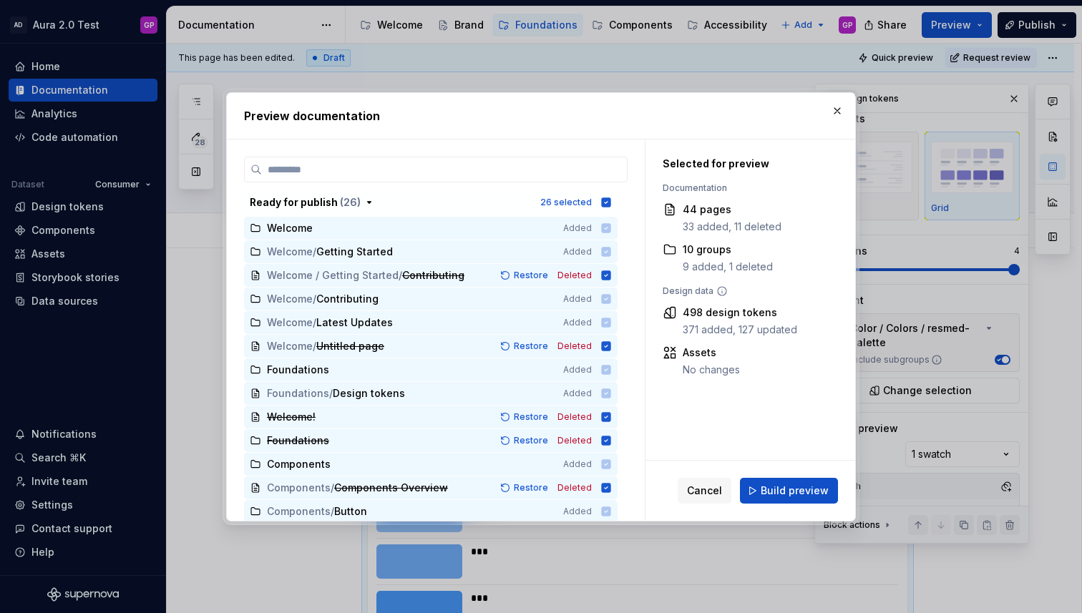
click at [780, 487] on span "Build preview" at bounding box center [794, 491] width 68 height 14
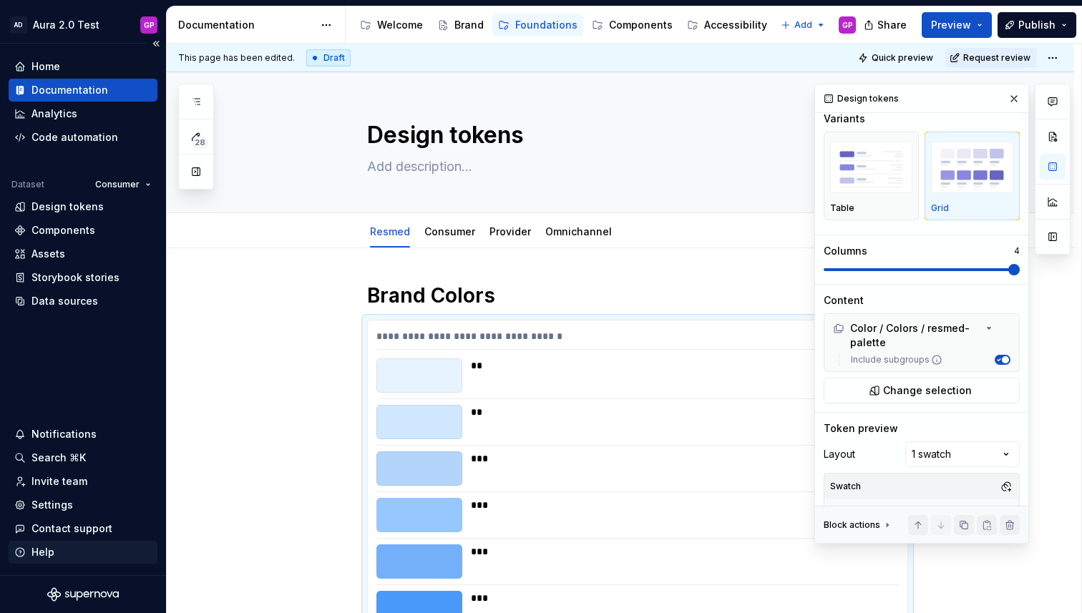
click at [41, 553] on div "Help" at bounding box center [42, 552] width 23 height 14
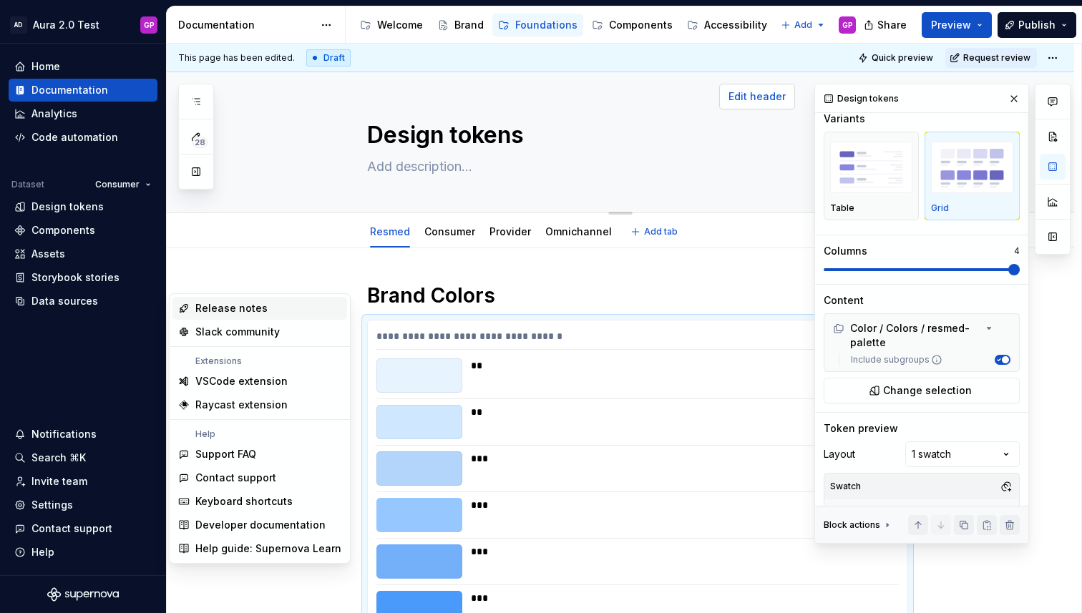
click at [747, 94] on span "Edit header" at bounding box center [756, 96] width 57 height 14
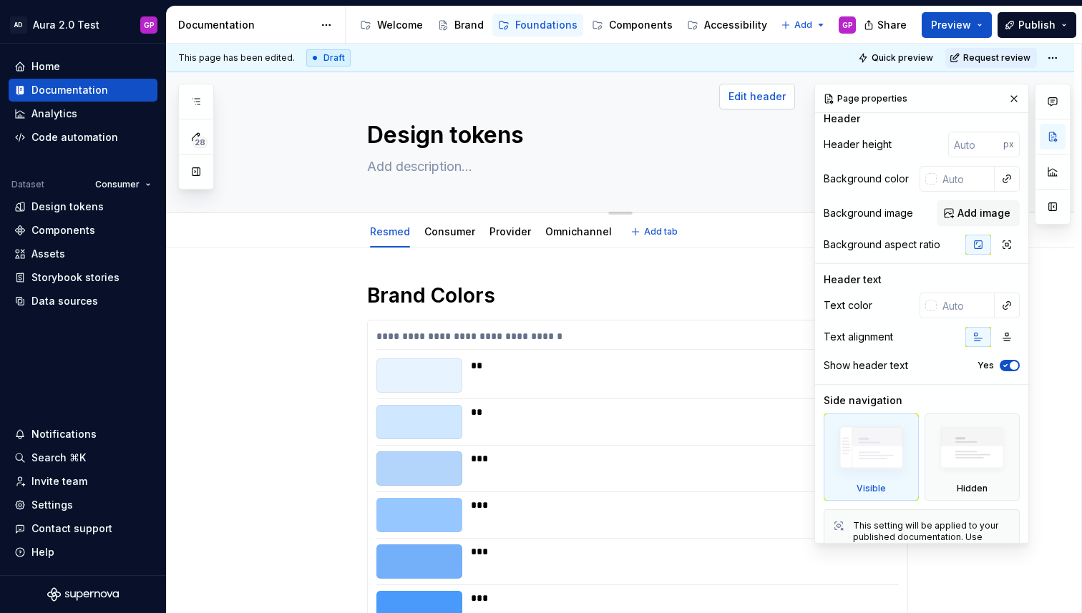
scroll to position [0, 0]
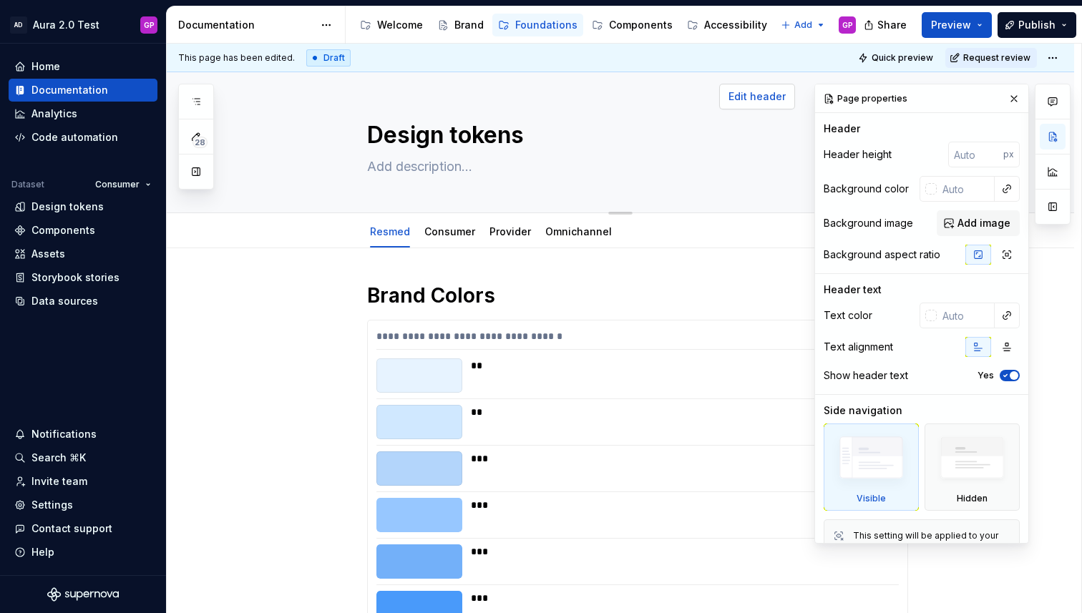
click at [1021, 94] on button "button" at bounding box center [1014, 99] width 20 height 20
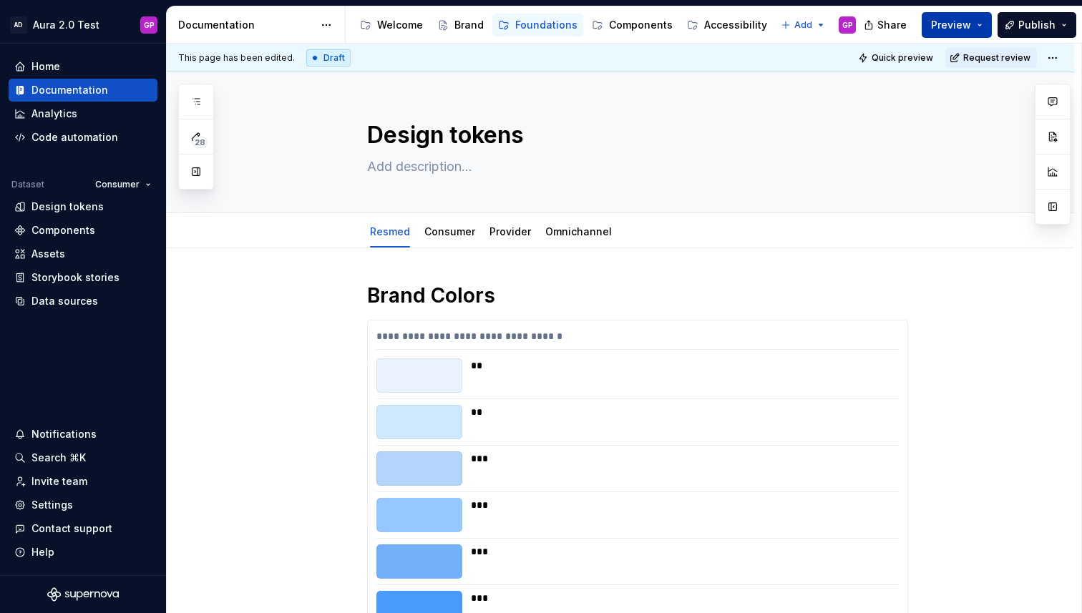
click at [978, 26] on button "Preview" at bounding box center [956, 25] width 70 height 26
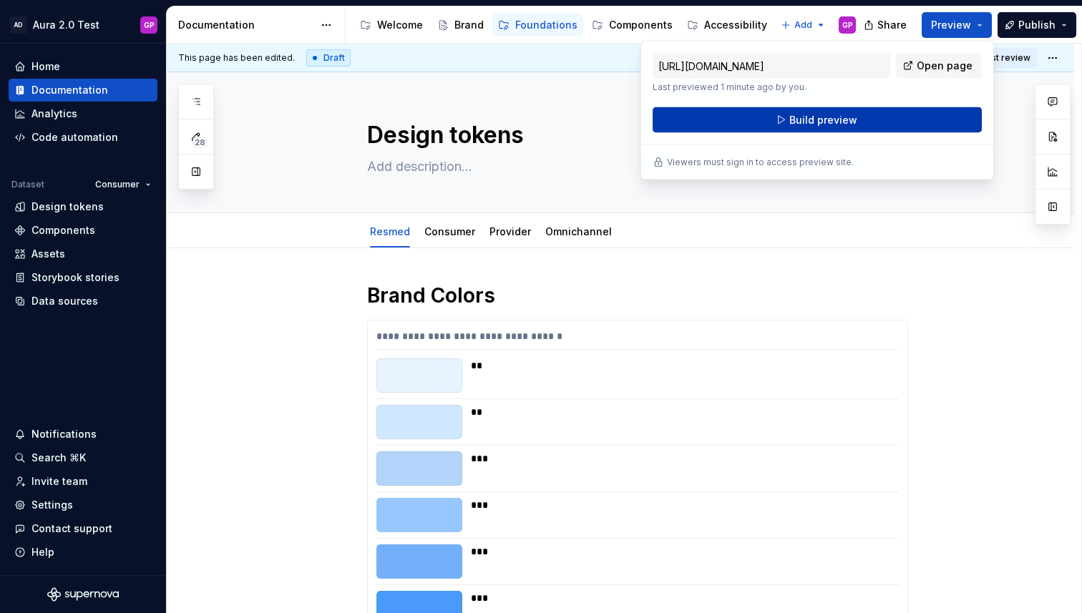
click at [833, 119] on span "Build preview" at bounding box center [823, 120] width 68 height 14
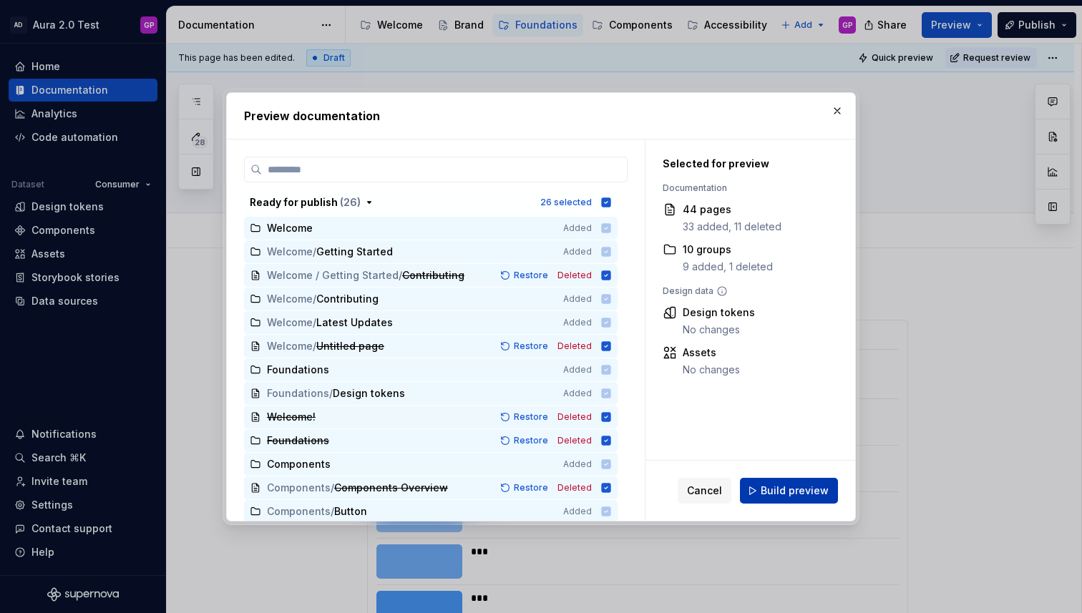
click at [783, 491] on span "Build preview" at bounding box center [794, 491] width 68 height 14
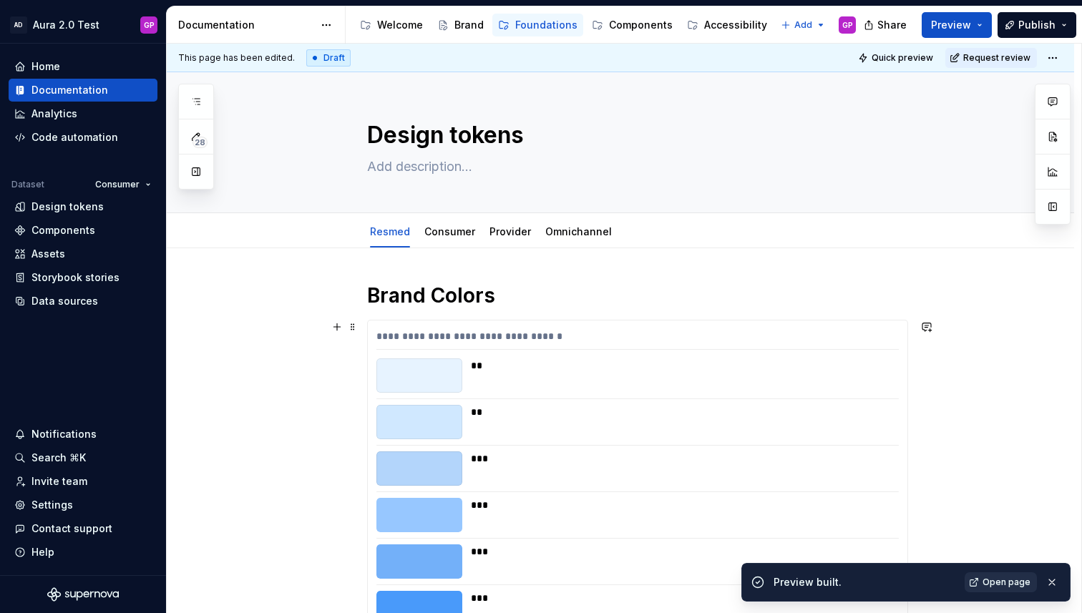
click at [1002, 583] on span "Open page" at bounding box center [1006, 582] width 48 height 11
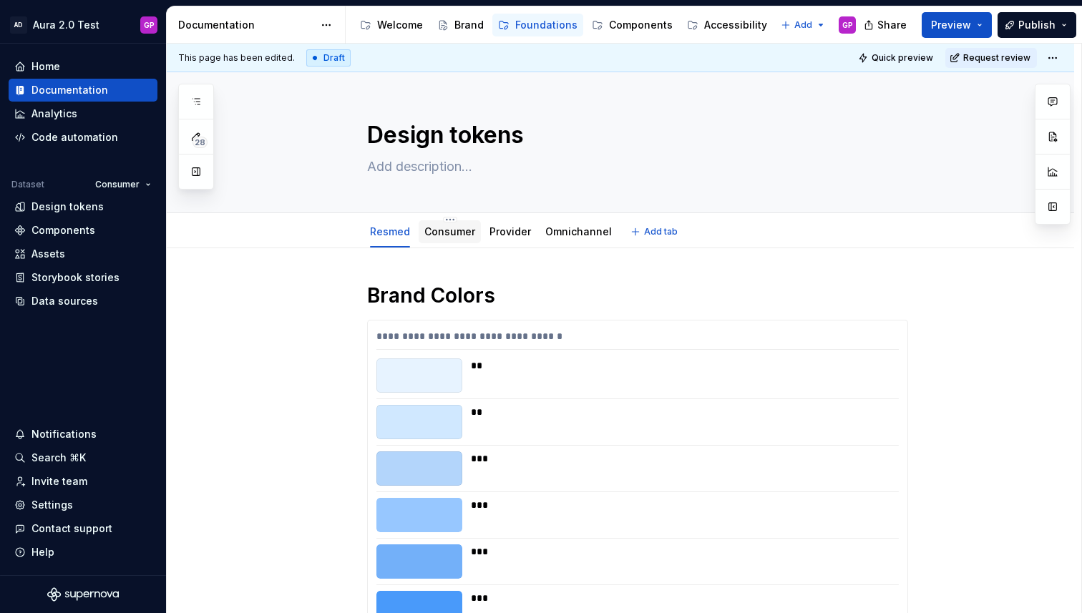
click at [456, 237] on link "Consumer" at bounding box center [449, 231] width 51 height 12
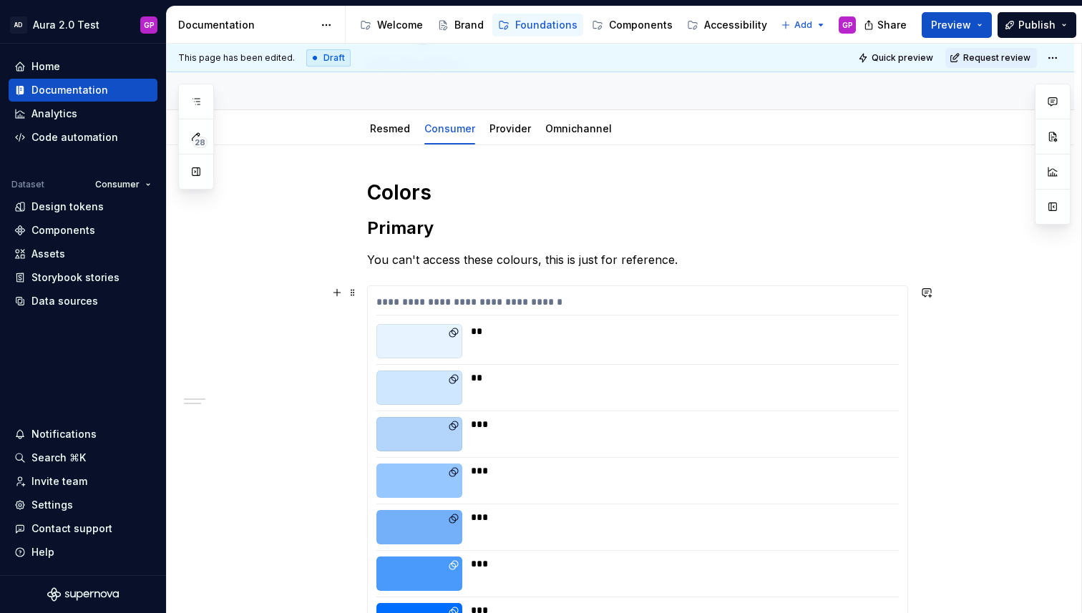
scroll to position [107, 0]
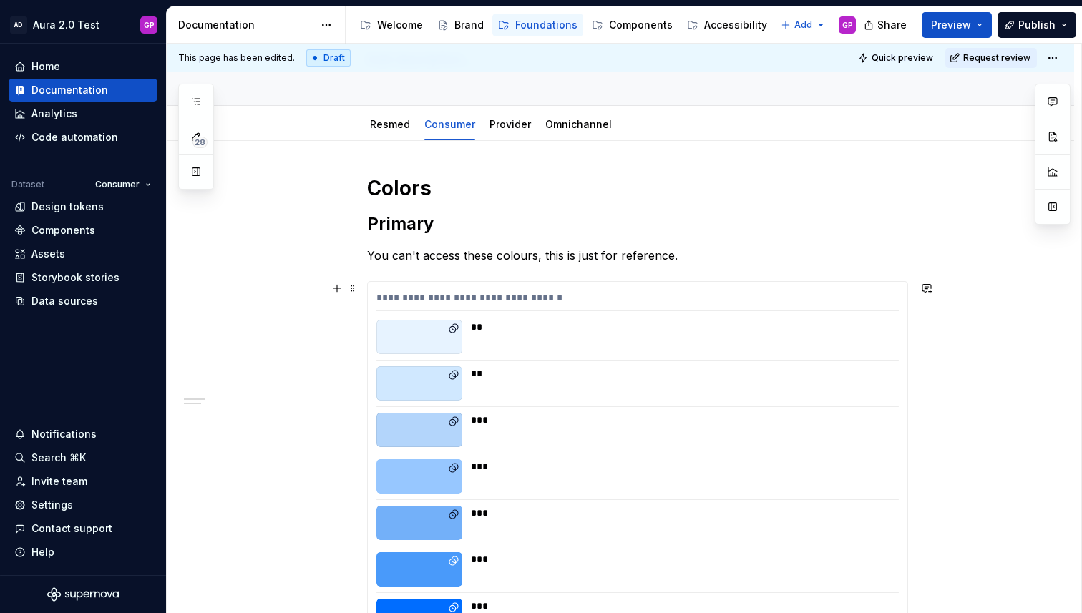
click at [597, 387] on div "**" at bounding box center [680, 383] width 419 height 34
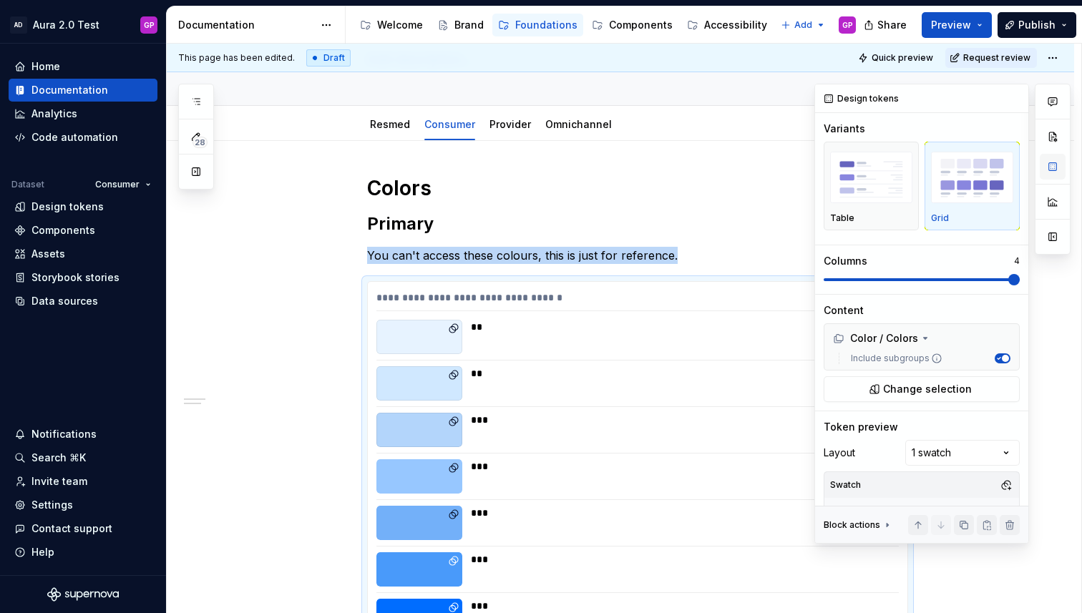
click at [1054, 159] on button "button" at bounding box center [1052, 167] width 26 height 26
click at [903, 388] on span "Change selection" at bounding box center [927, 389] width 89 height 14
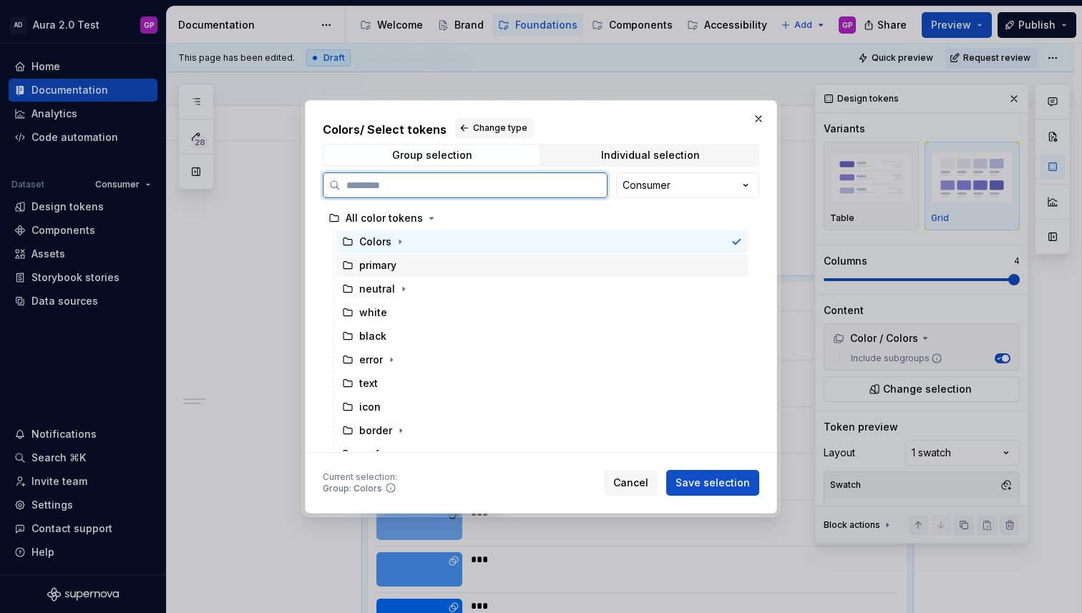
click at [371, 267] on div "primary" at bounding box center [377, 265] width 37 height 14
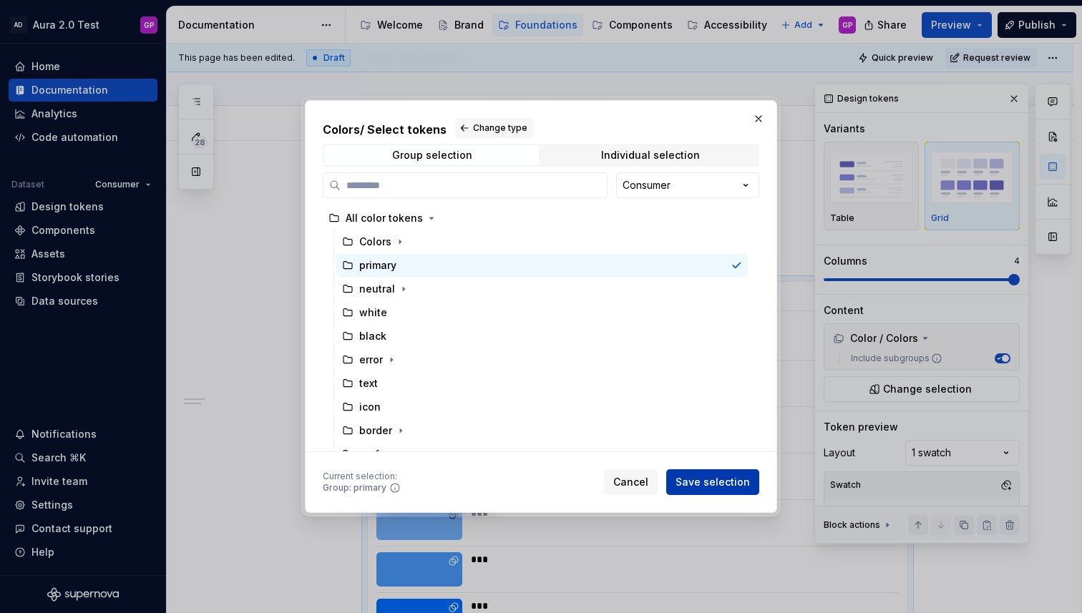
click at [708, 484] on span "Save selection" at bounding box center [712, 482] width 74 height 14
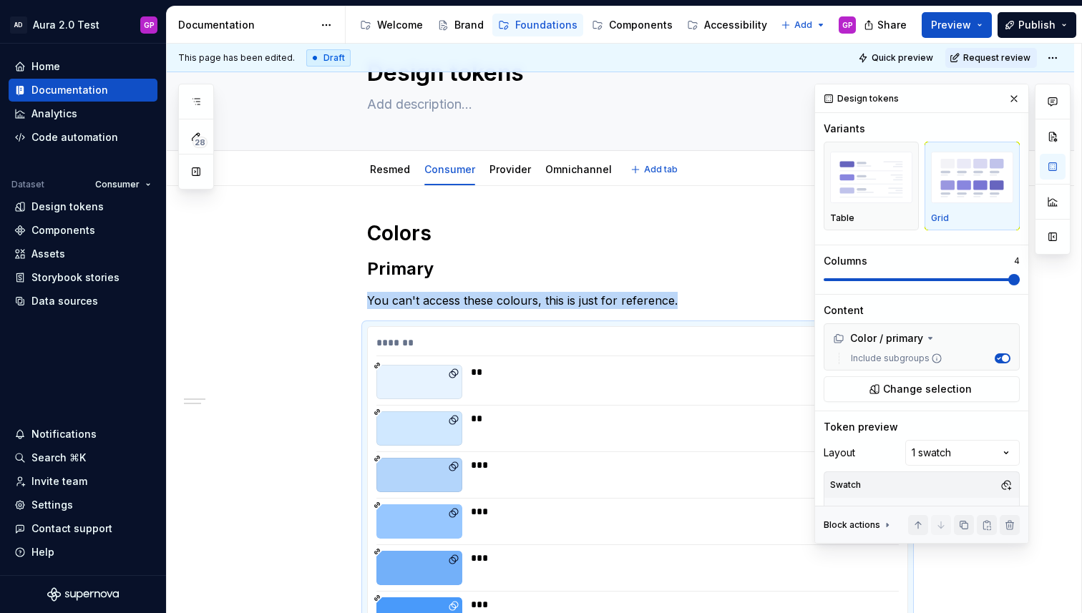
scroll to position [0, 0]
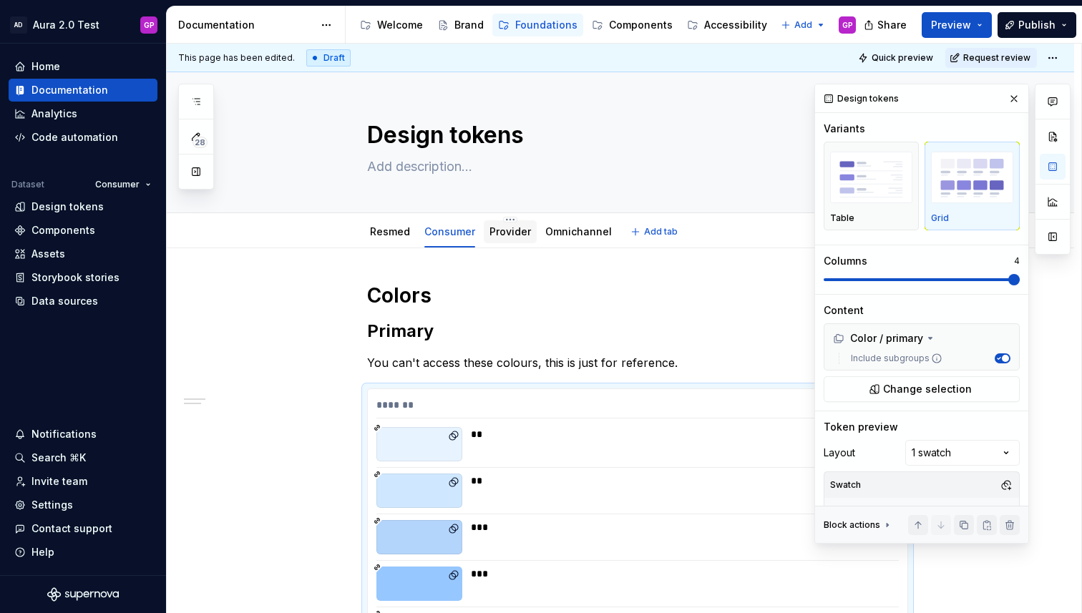
click at [509, 237] on div "Provider" at bounding box center [509, 232] width 41 height 14
click at [506, 234] on link "Provider" at bounding box center [509, 231] width 41 height 12
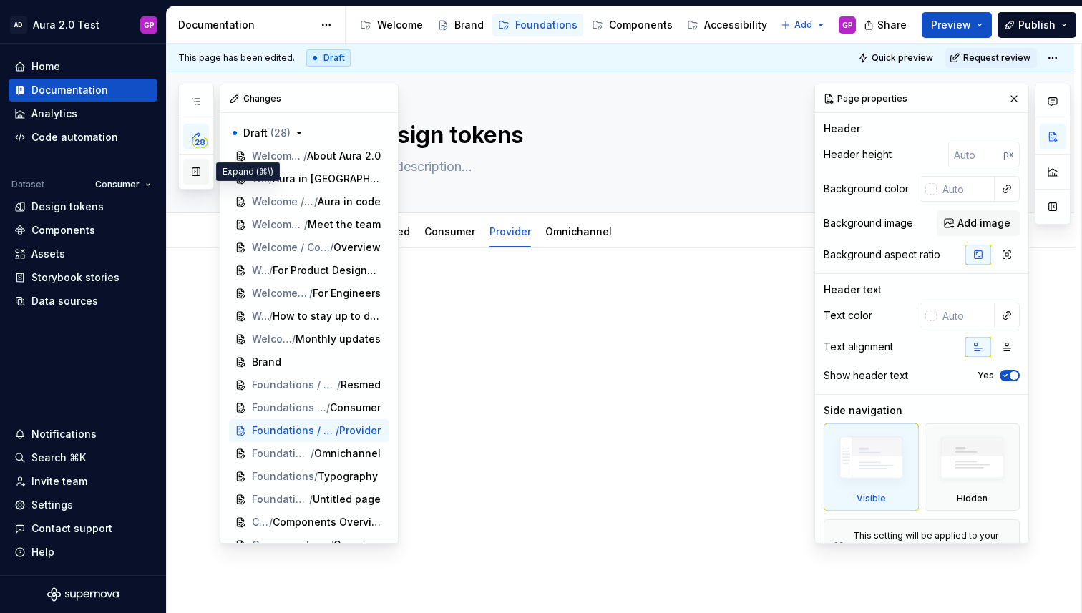
click at [196, 172] on button "button" at bounding box center [196, 172] width 26 height 26
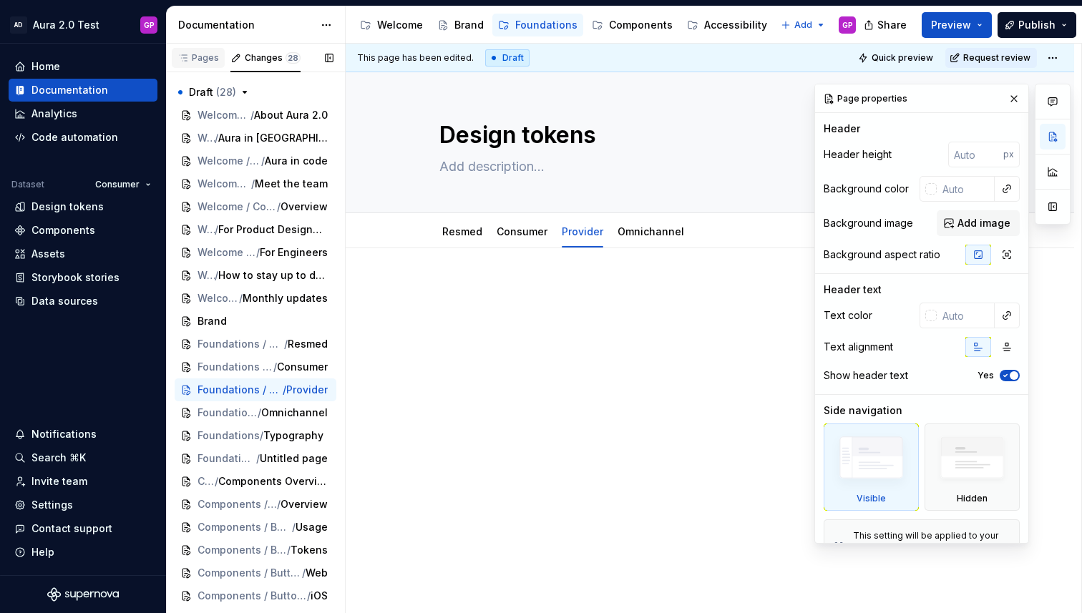
click at [201, 56] on div "Pages" at bounding box center [197, 57] width 41 height 11
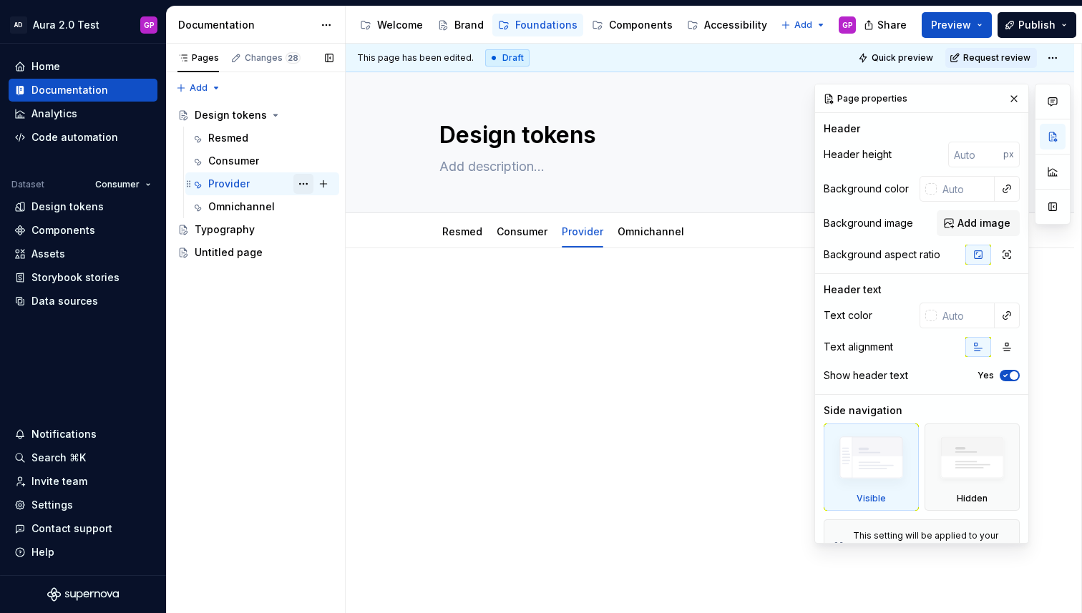
click at [301, 184] on button "Page tree" at bounding box center [303, 184] width 20 height 20
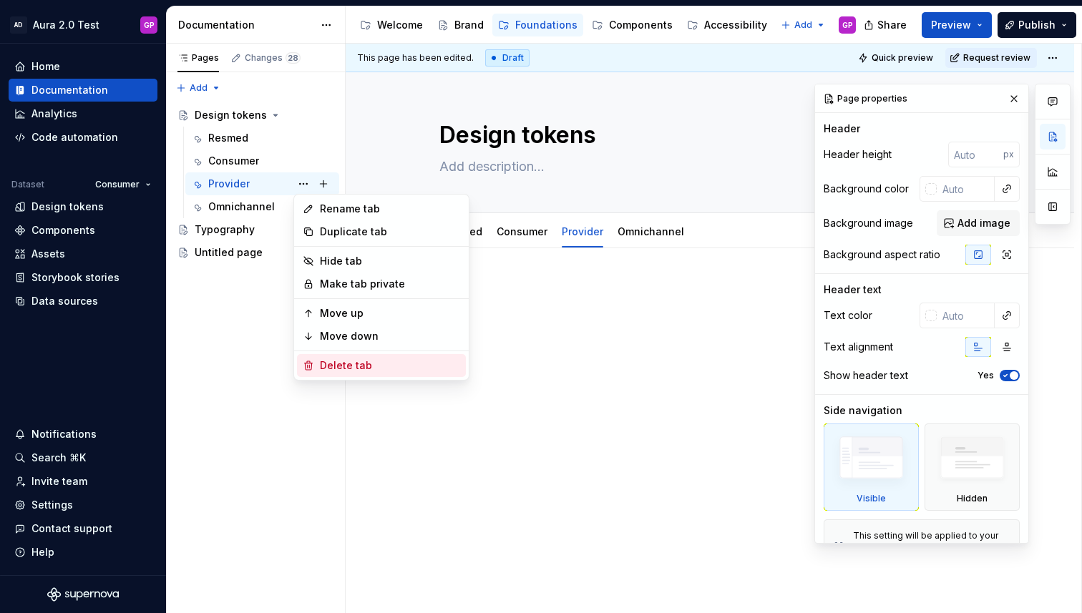
click at [328, 362] on div "Delete tab" at bounding box center [390, 365] width 140 height 14
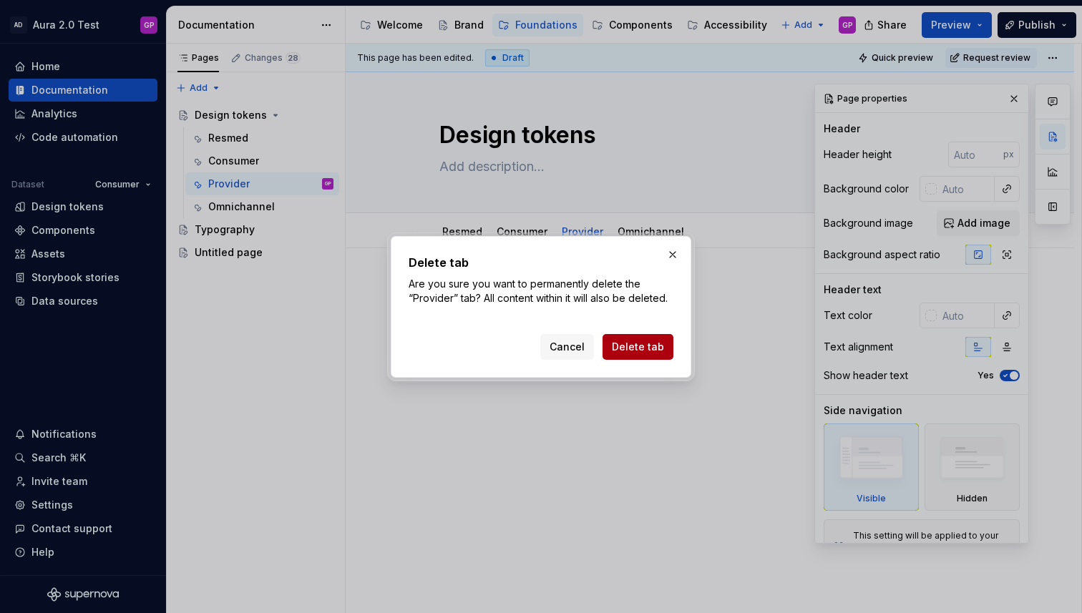
click at [622, 351] on span "Delete tab" at bounding box center [638, 347] width 52 height 14
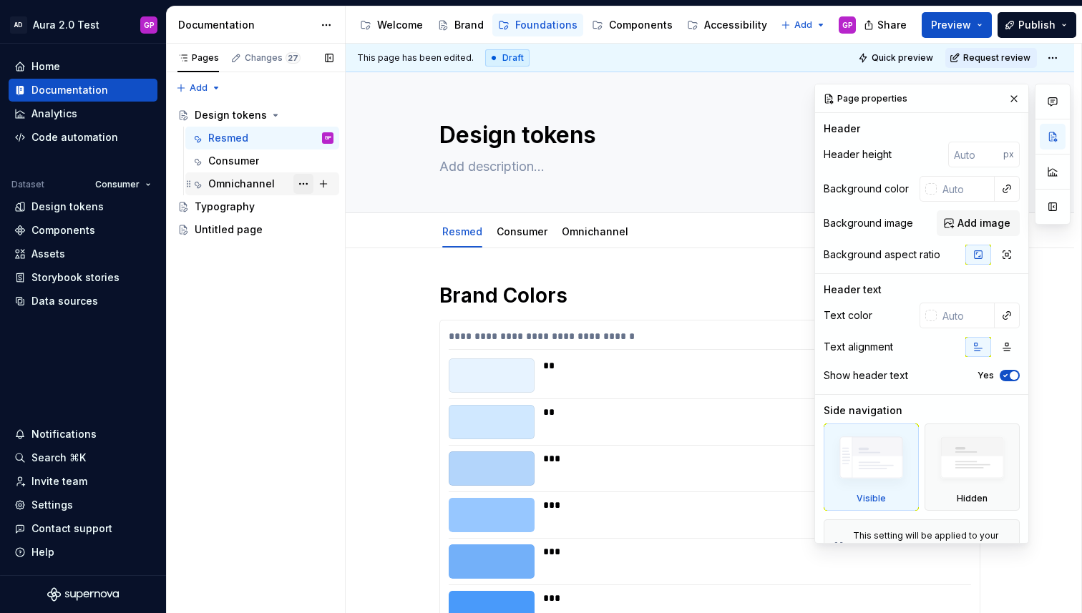
click at [303, 184] on button "Page tree" at bounding box center [303, 184] width 20 height 20
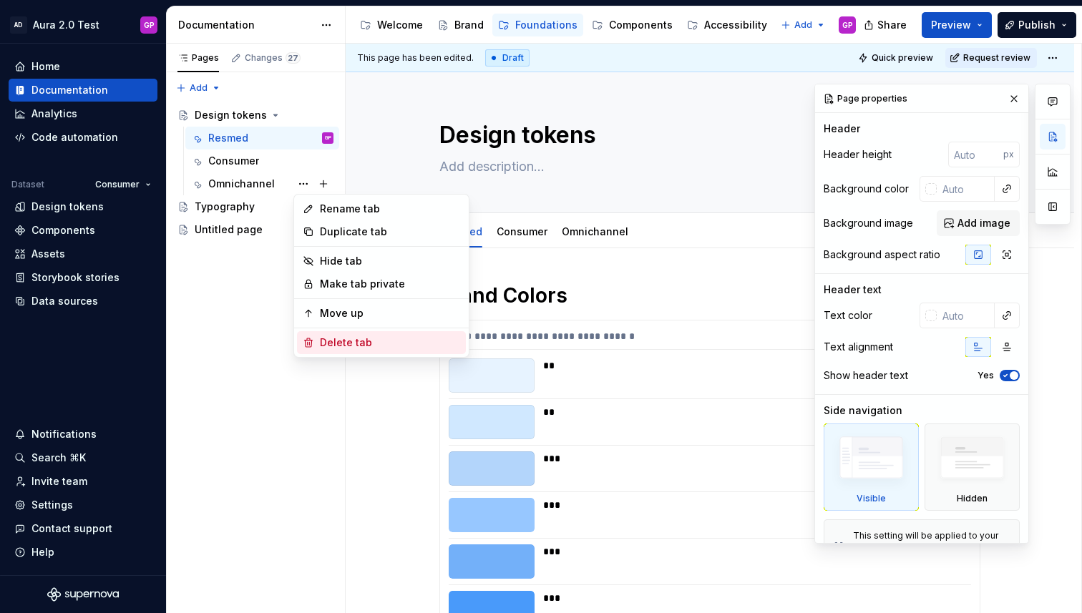
click at [336, 339] on div "Delete tab" at bounding box center [390, 342] width 140 height 14
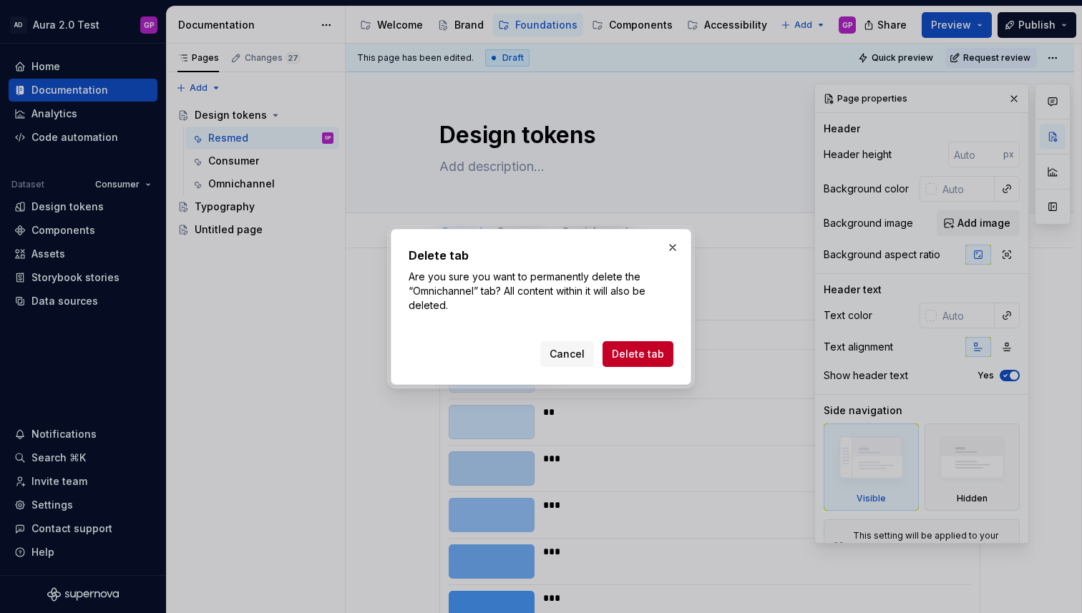
click at [621, 354] on span "Delete tab" at bounding box center [638, 354] width 52 height 14
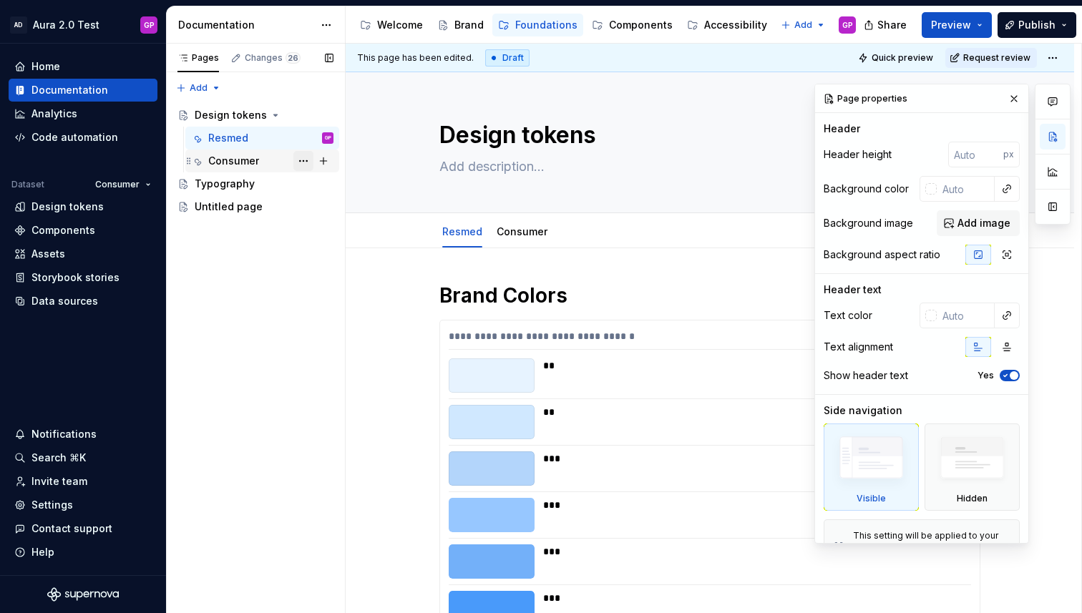
click at [300, 158] on button "Page tree" at bounding box center [303, 161] width 20 height 20
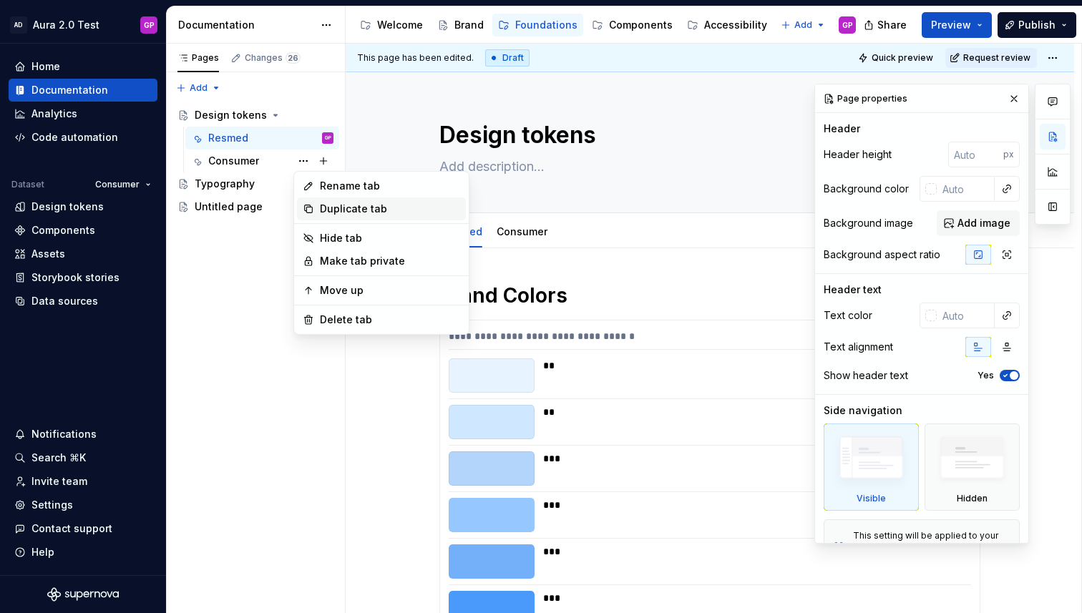
click at [340, 206] on div "Duplicate tab" at bounding box center [390, 209] width 140 height 14
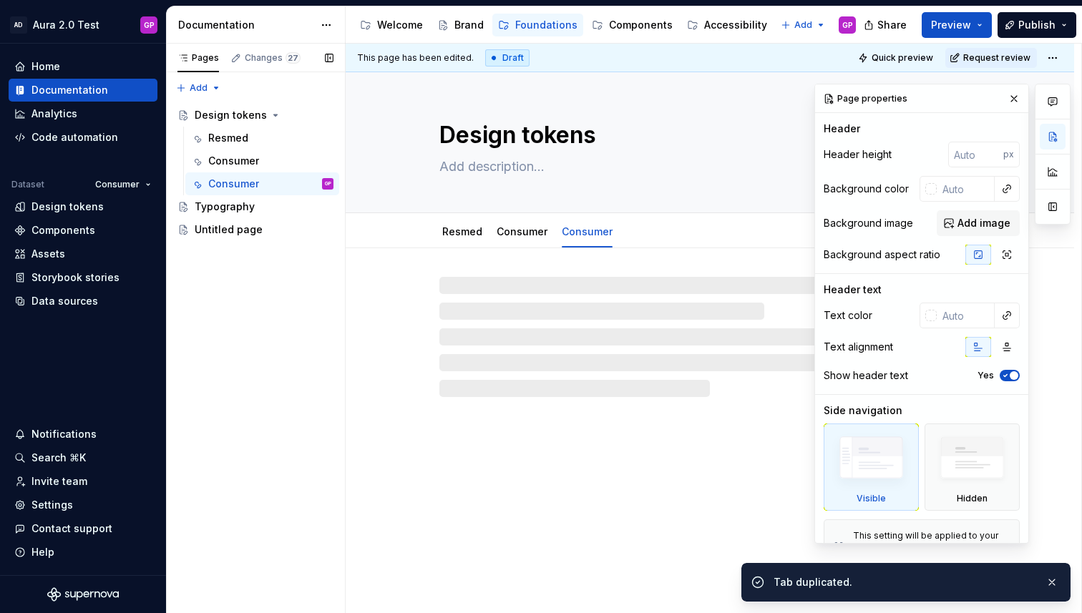
click at [0, 0] on button "Page tree" at bounding box center [0, 0] width 0 height 0
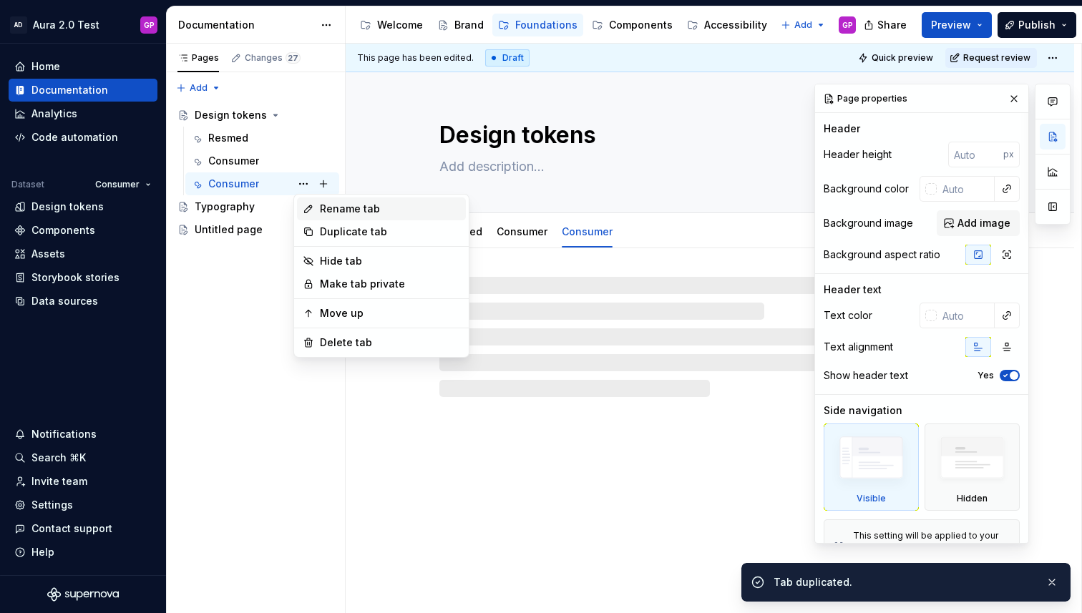
click at [333, 207] on div "Rename tab" at bounding box center [390, 209] width 140 height 14
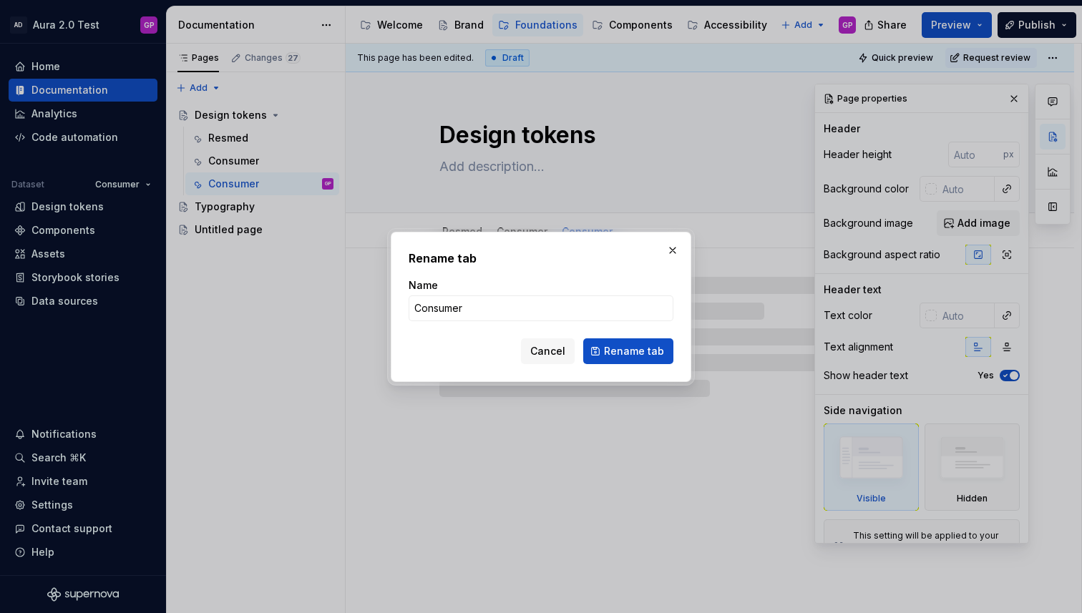
type textarea "*"
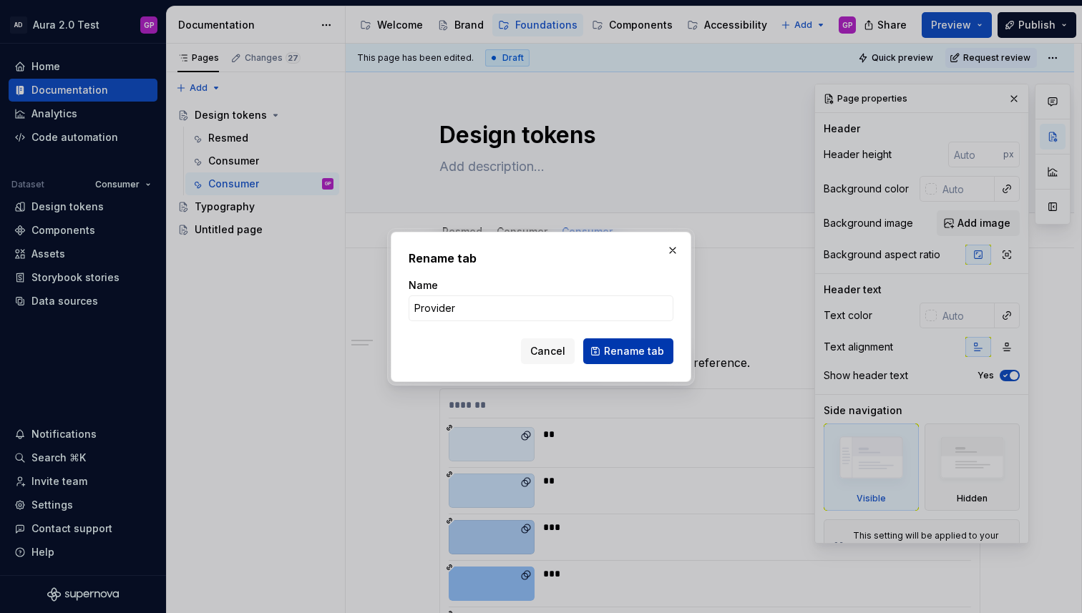
type input "Provider"
click at [654, 348] on span "Rename tab" at bounding box center [634, 351] width 60 height 14
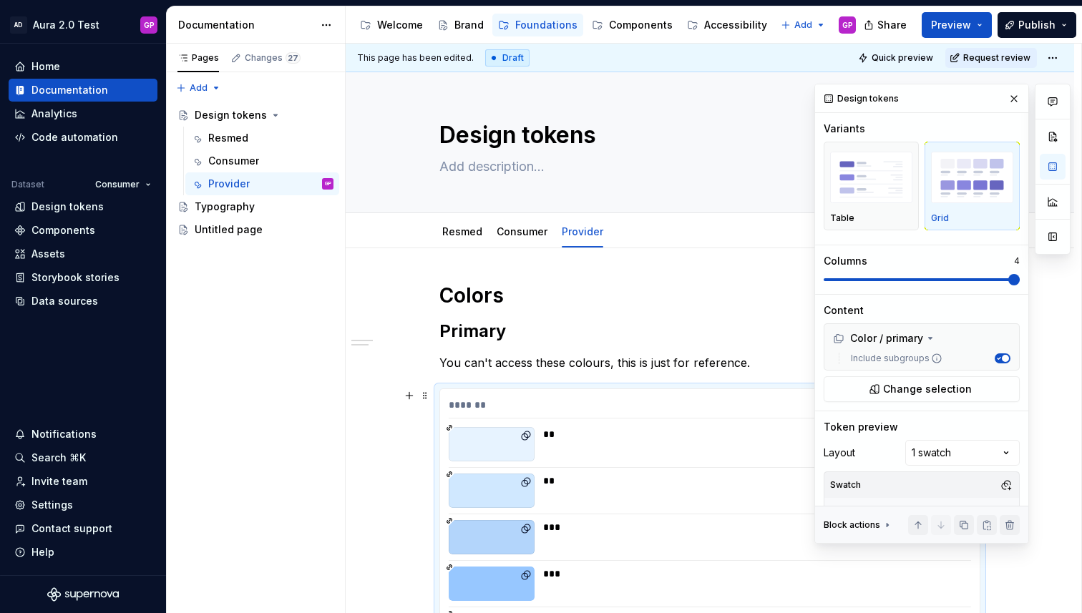
click at [898, 387] on span "Change selection" at bounding box center [927, 389] width 89 height 14
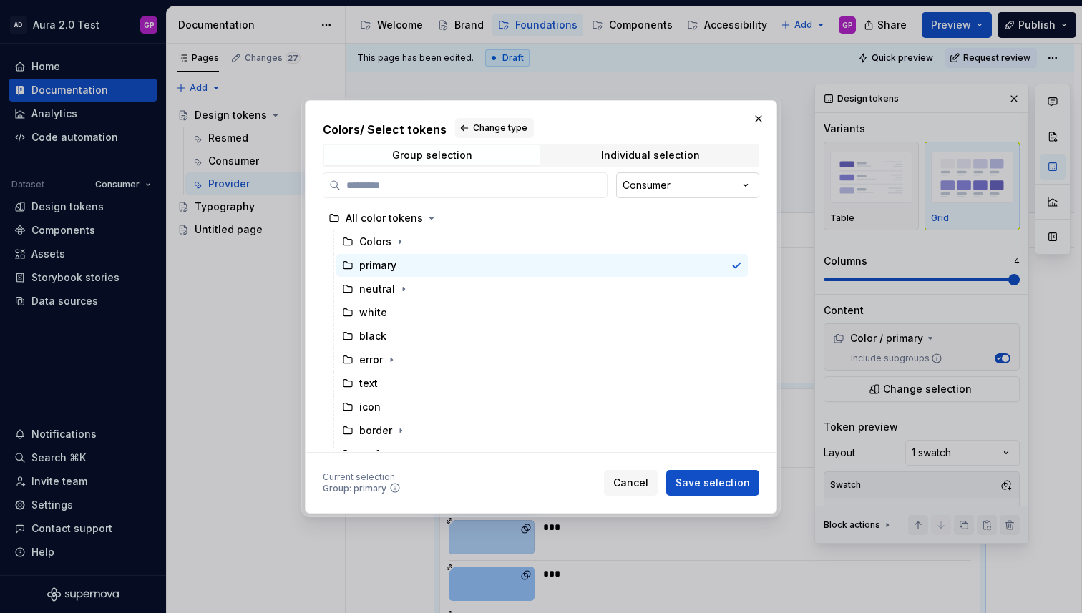
click at [656, 190] on div "Colors / Select tokens Change type Group selection Individual selection Consume…" at bounding box center [541, 306] width 1082 height 613
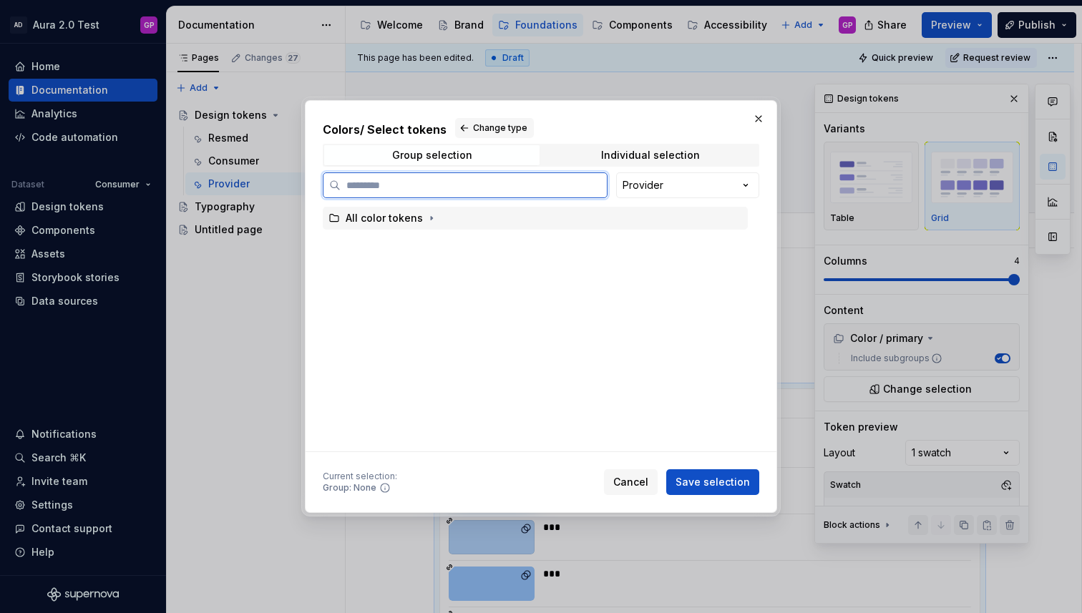
click at [378, 220] on div "All color tokens" at bounding box center [384, 218] width 77 height 14
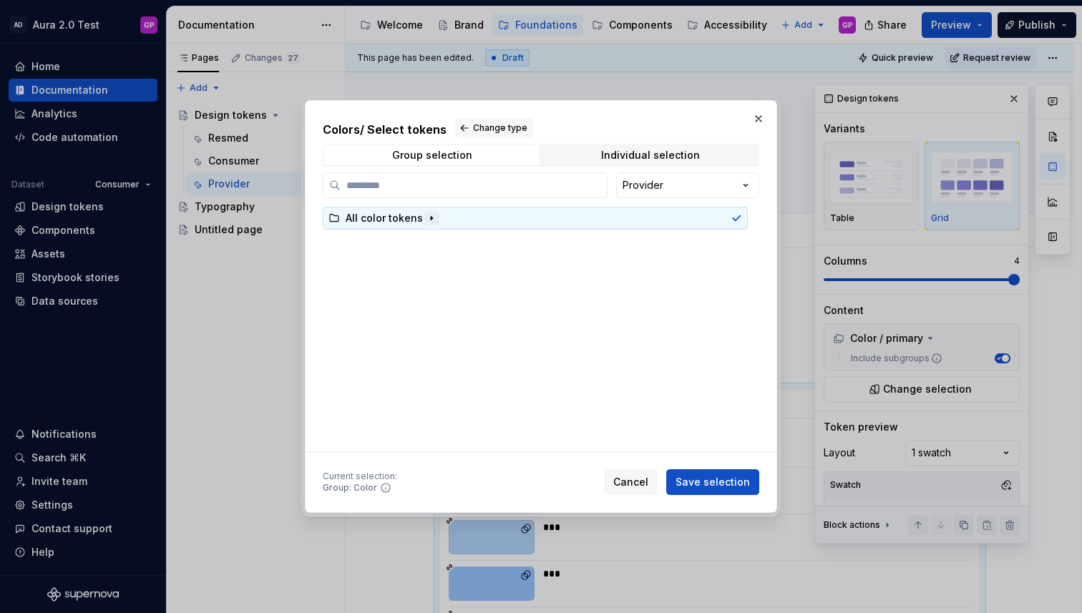
click at [426, 222] on icon "button" at bounding box center [431, 217] width 11 height 11
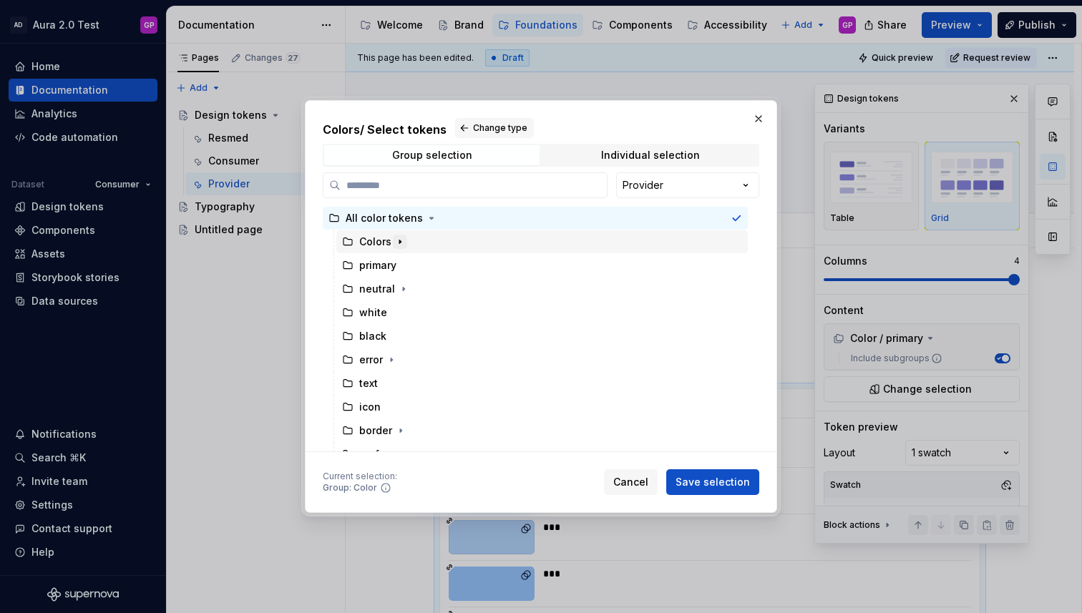
click at [397, 242] on icon "button" at bounding box center [399, 241] width 11 height 11
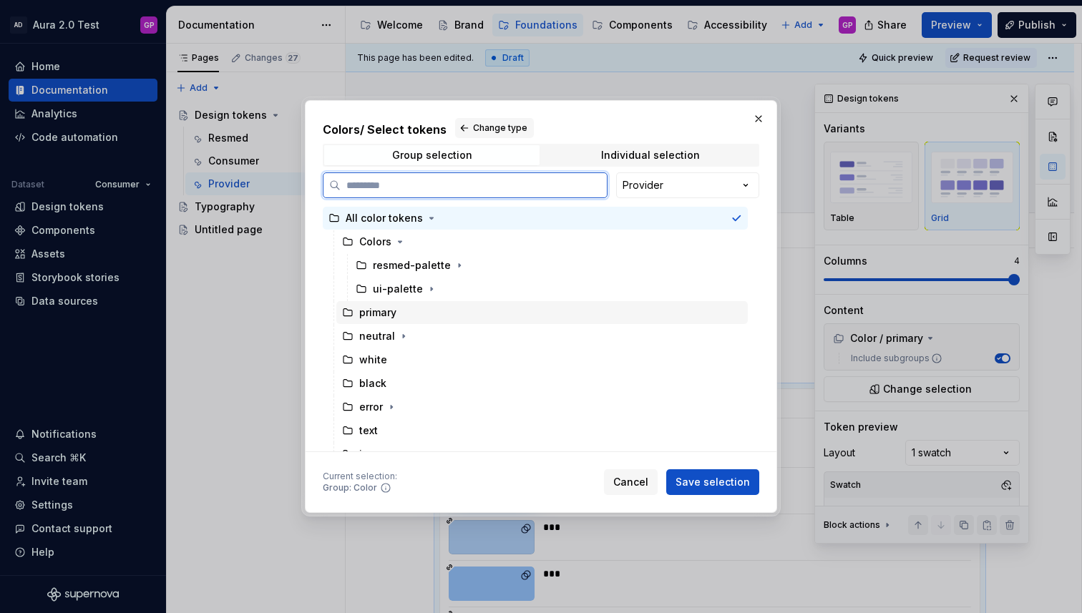
click at [373, 315] on div "primary" at bounding box center [377, 312] width 37 height 14
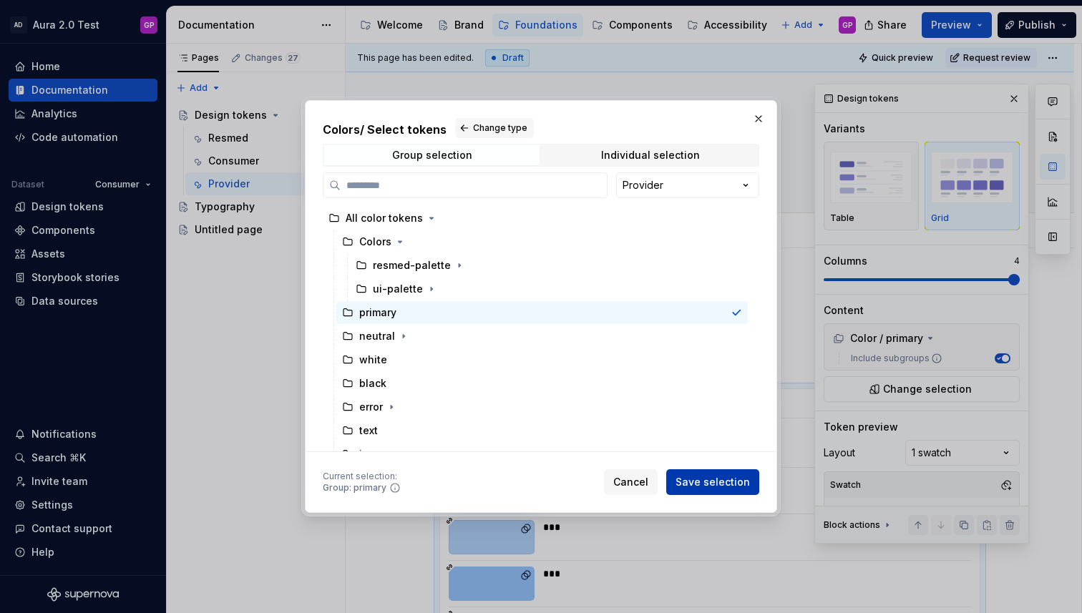
click at [700, 476] on span "Save selection" at bounding box center [712, 482] width 74 height 14
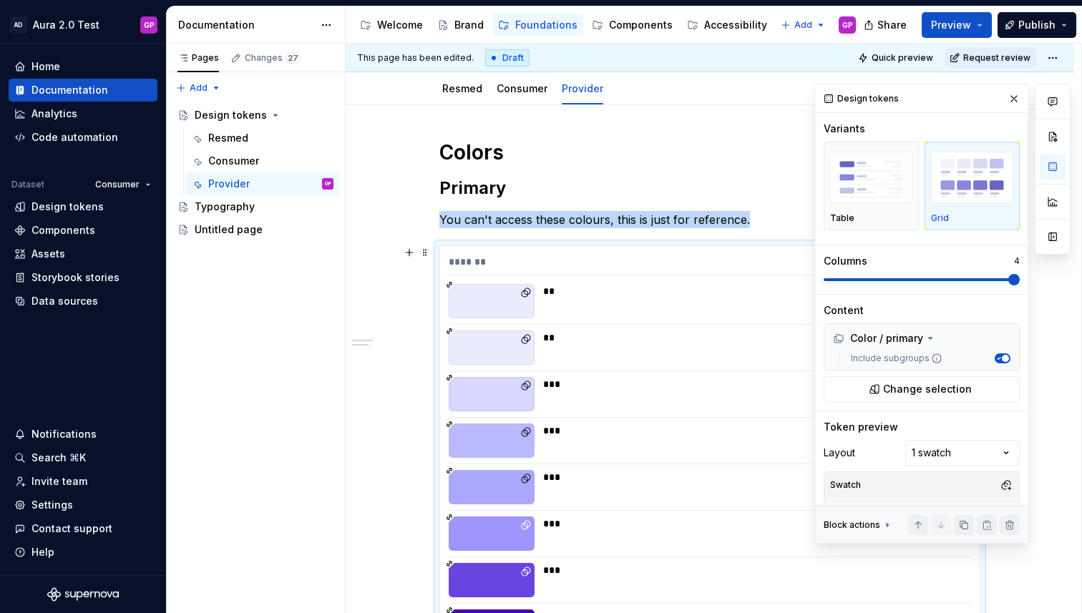
scroll to position [144, 0]
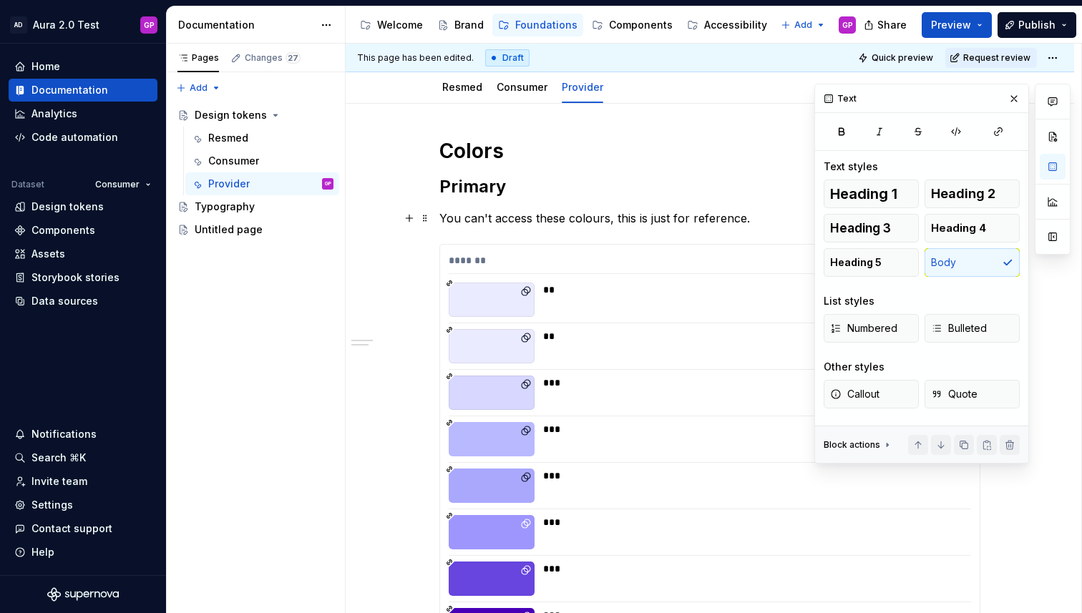
click at [504, 212] on p "You can't access these colours, this is just for reference." at bounding box center [709, 218] width 541 height 17
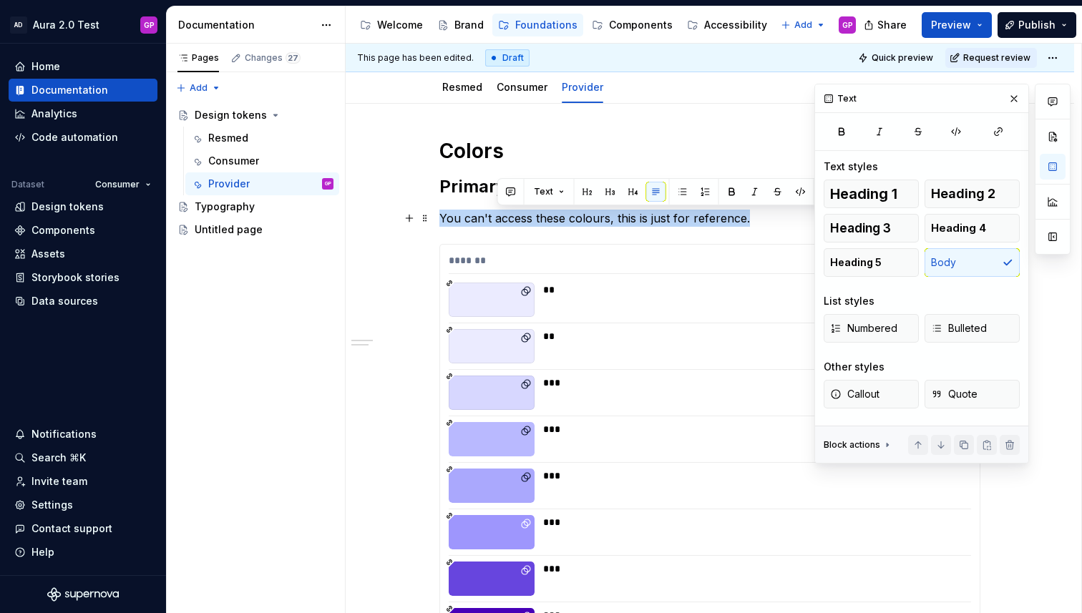
click at [504, 212] on p "You can't access these colours, this is just for reference." at bounding box center [709, 218] width 541 height 17
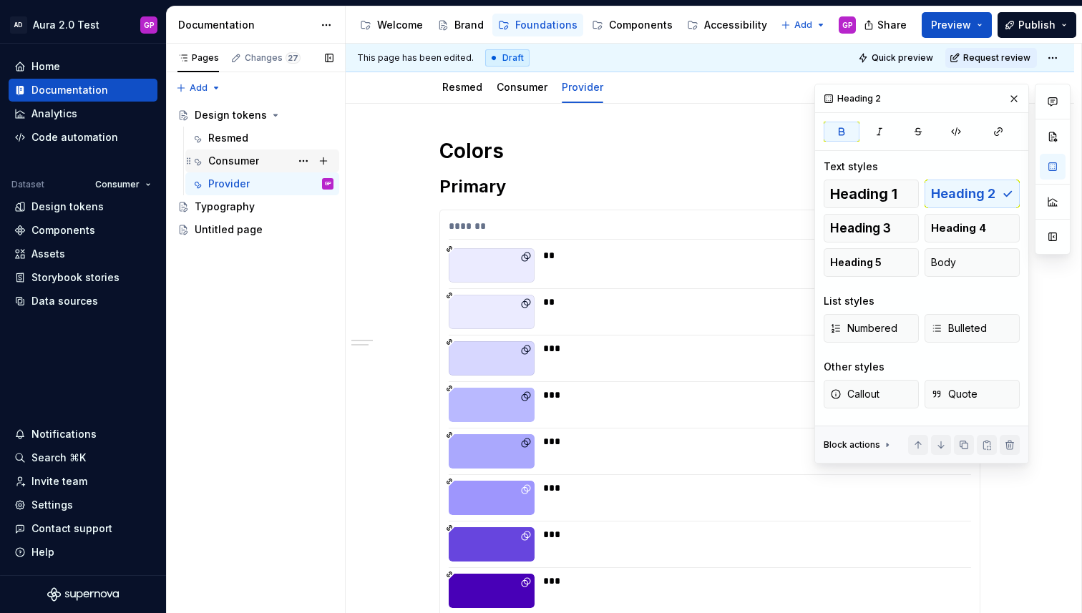
click at [222, 164] on div "Consumer" at bounding box center [233, 161] width 51 height 14
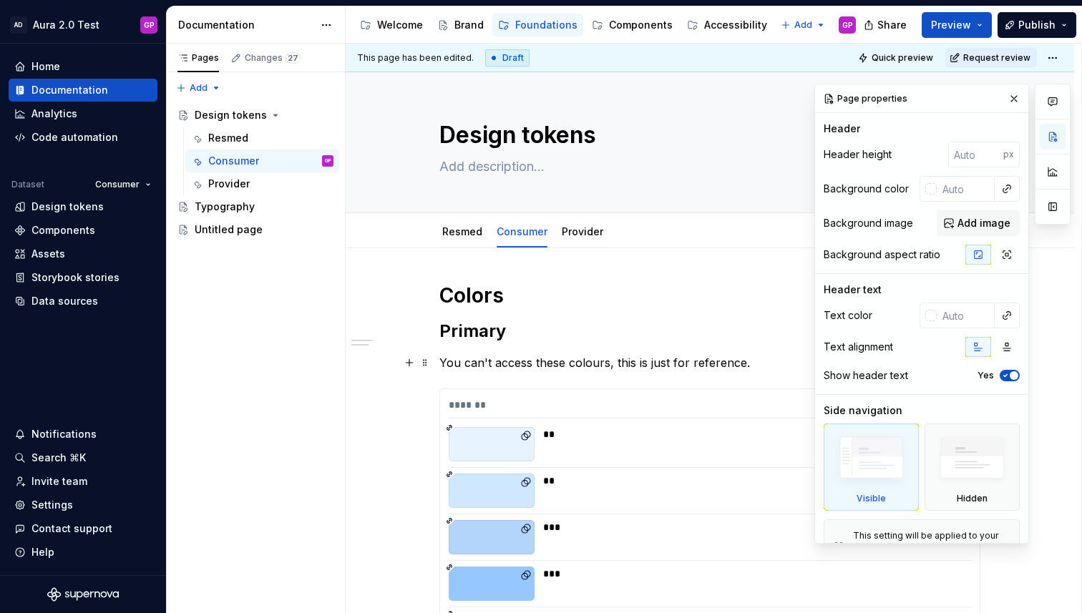
click at [474, 366] on p "You can't access these colours, this is just for reference." at bounding box center [709, 362] width 541 height 17
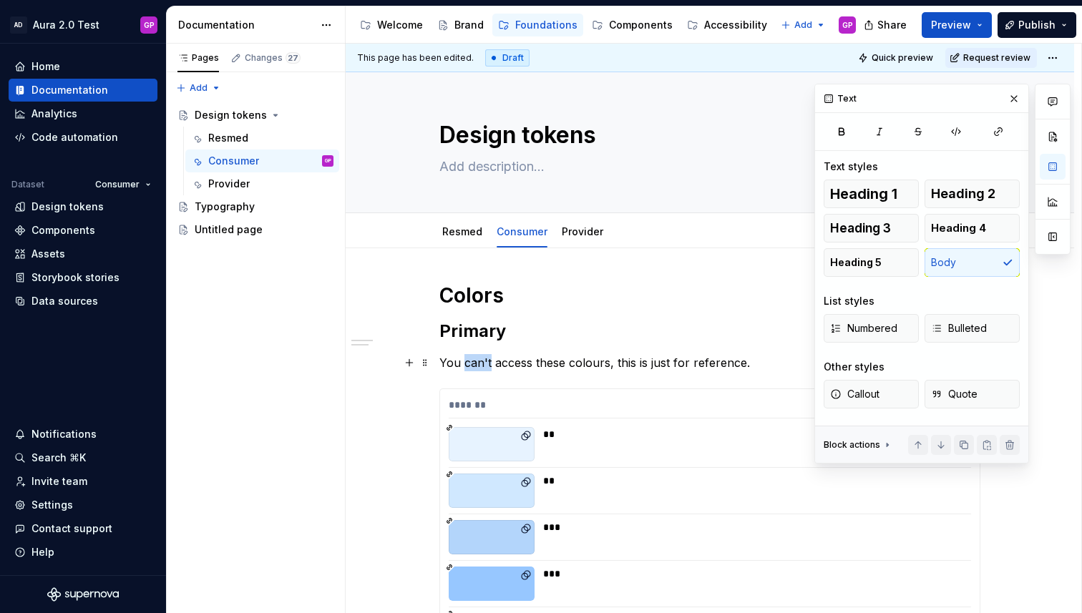
click at [474, 366] on p "You can't access these colours, this is just for reference." at bounding box center [709, 362] width 541 height 17
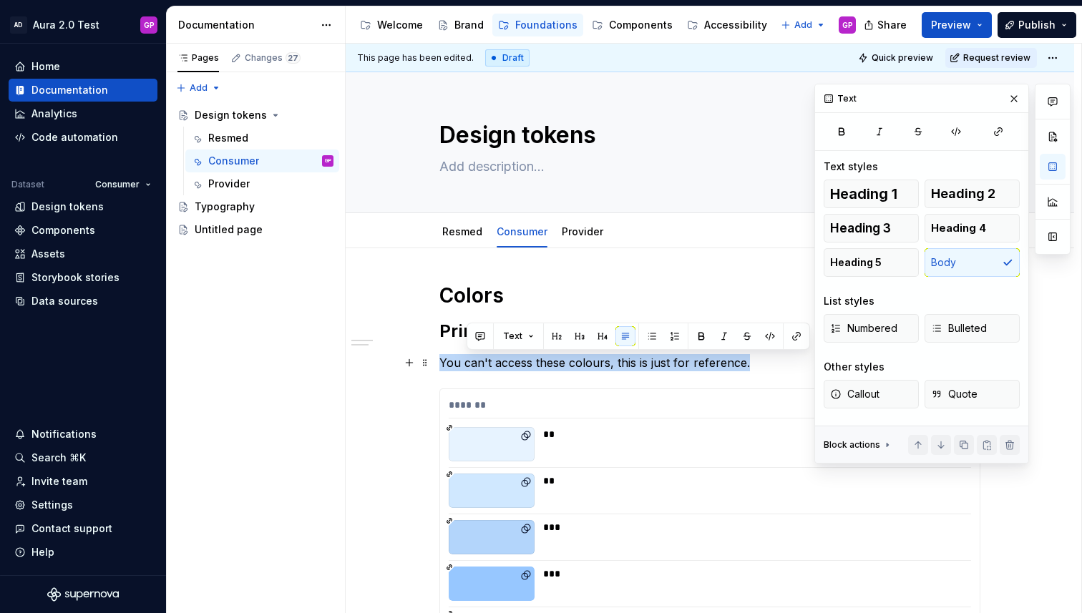
click at [474, 366] on p "You can't access these colours, this is just for reference." at bounding box center [709, 362] width 541 height 17
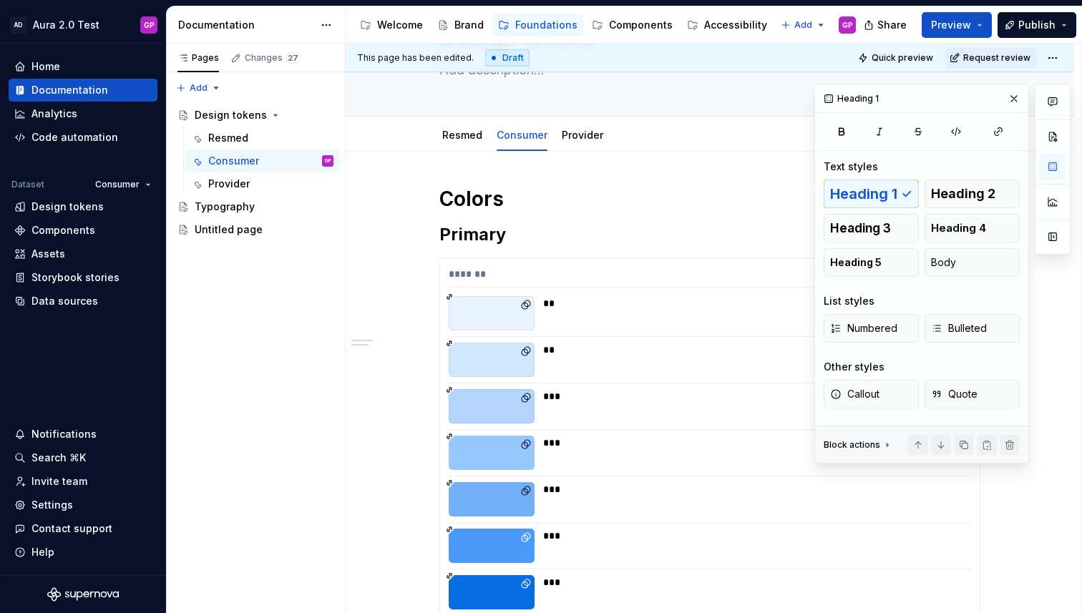
scroll to position [103, 0]
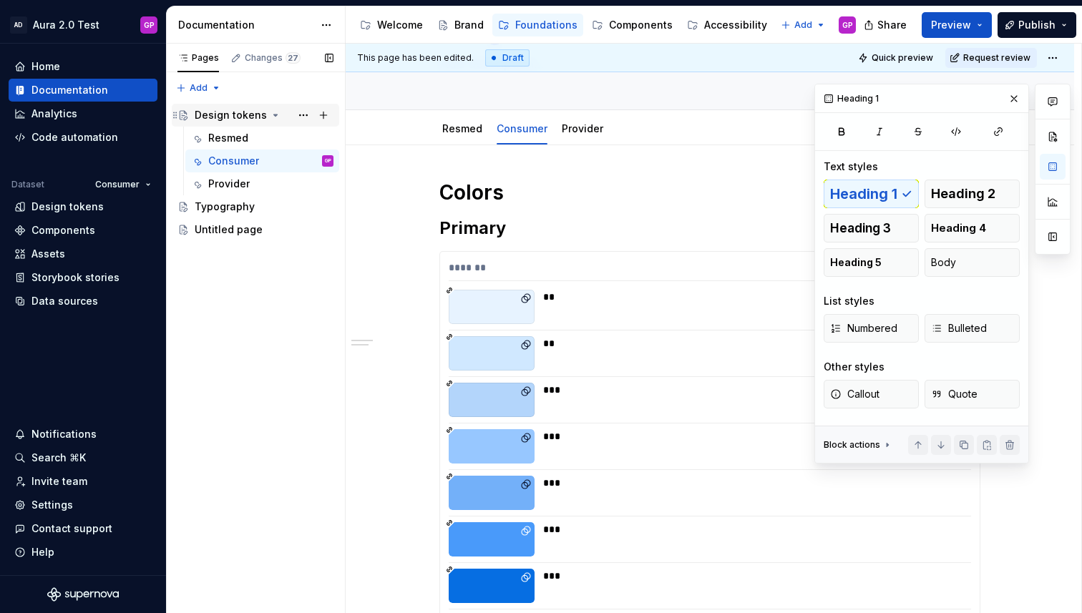
click at [249, 114] on div "Design tokens" at bounding box center [231, 115] width 72 height 14
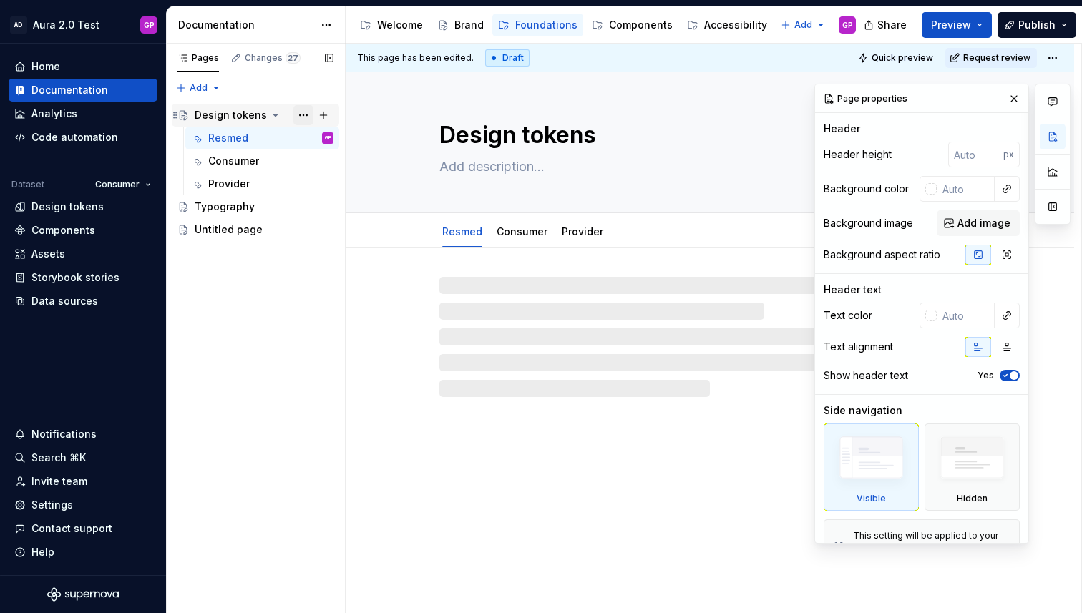
click at [301, 114] on button "Page tree" at bounding box center [303, 115] width 20 height 20
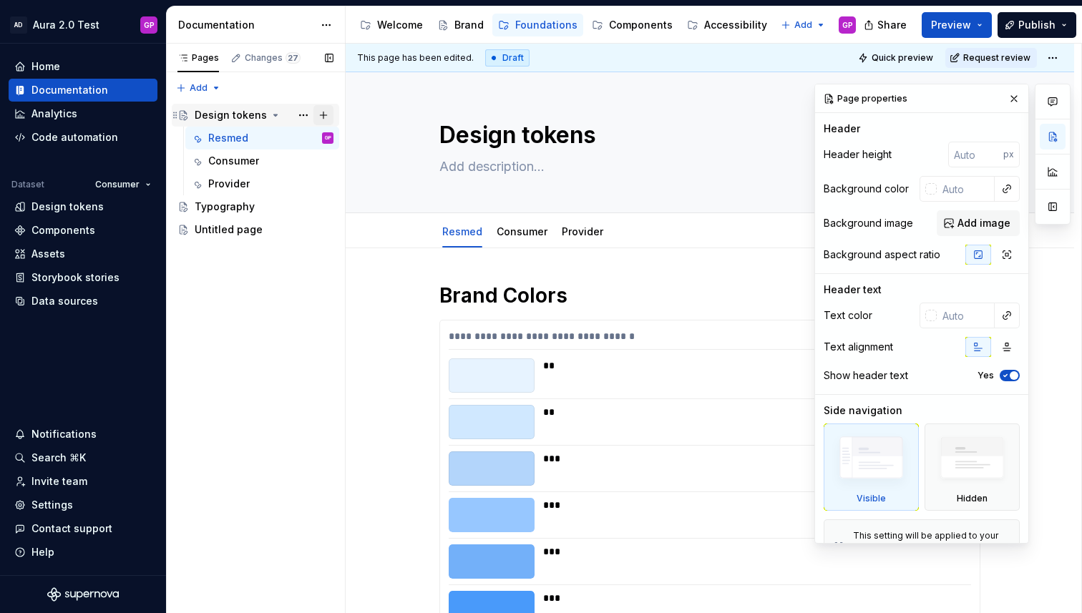
click at [318, 115] on div "Pages Changes 27 Add Accessibility guide for tree Page tree. Navigate the tree …" at bounding box center [255, 329] width 179 height 570
click at [320, 114] on button "Page tree" at bounding box center [323, 115] width 20 height 20
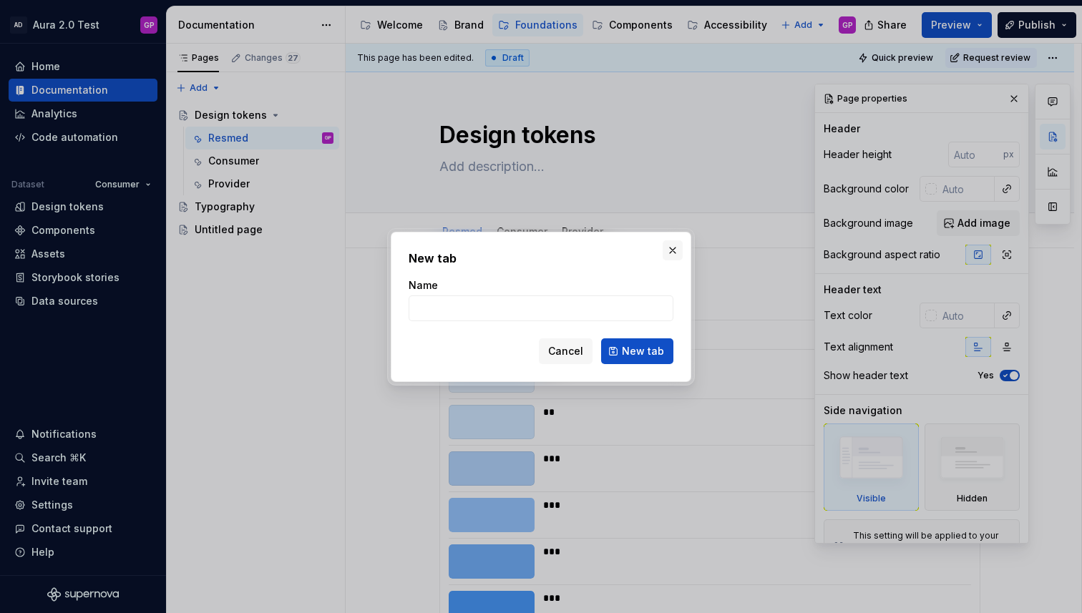
click at [672, 248] on button "button" at bounding box center [672, 250] width 20 height 20
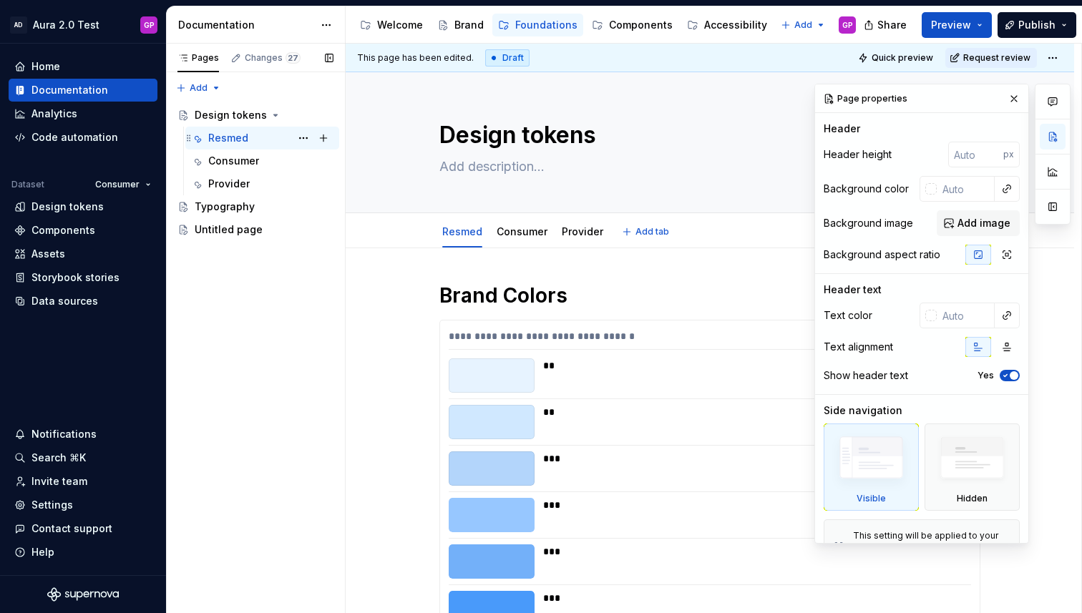
type textarea "*"
click at [218, 82] on div "Pages Changes 27 Add Accessibility guide for tree Page tree. Navigate the tree …" at bounding box center [255, 329] width 179 height 570
click at [206, 140] on div "New group" at bounding box center [244, 139] width 93 height 14
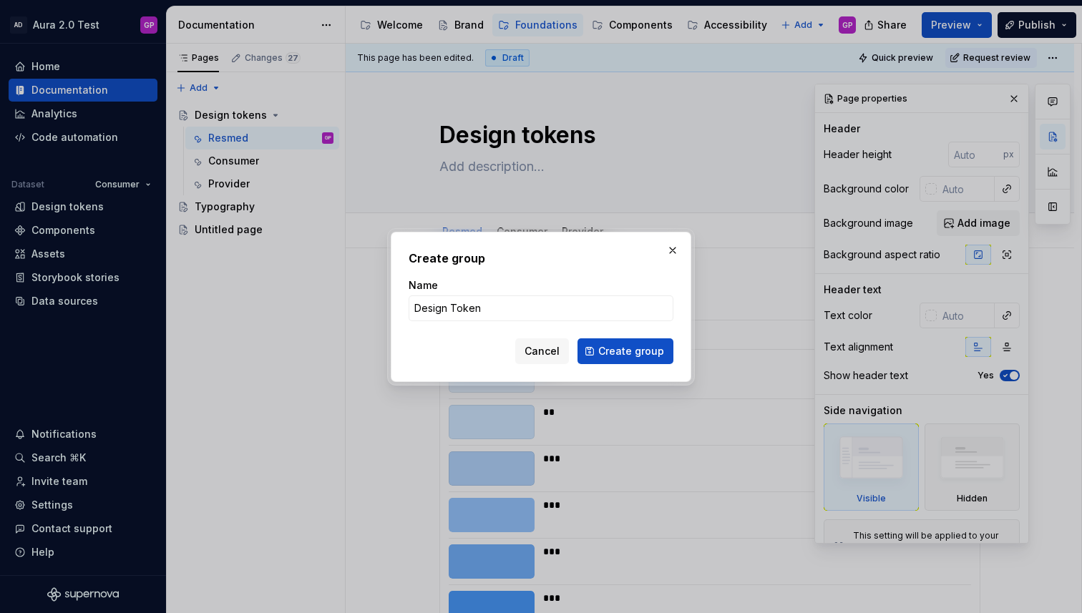
type input "Design Tokens"
click button "Create group" at bounding box center [625, 351] width 96 height 26
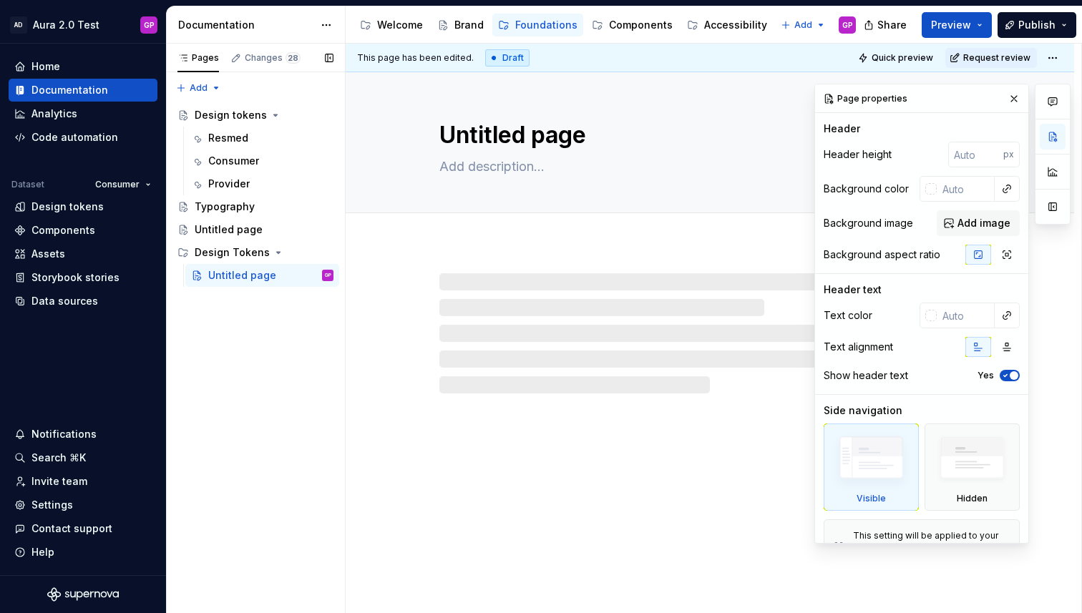
click at [0, 0] on button "Page tree" at bounding box center [0, 0] width 0 height 0
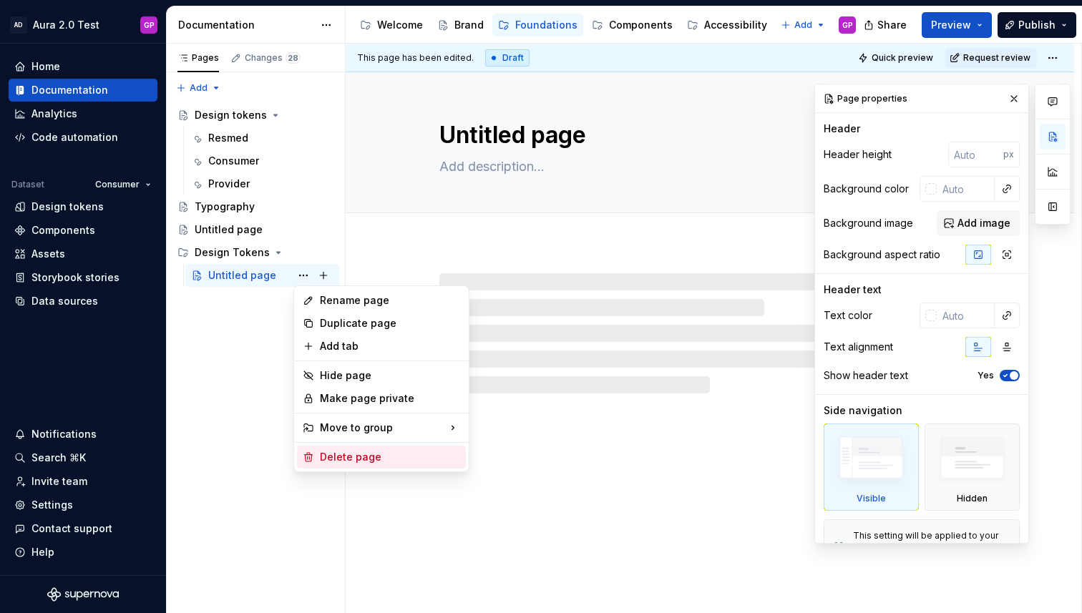
click at [339, 452] on div "Delete page" at bounding box center [390, 457] width 140 height 14
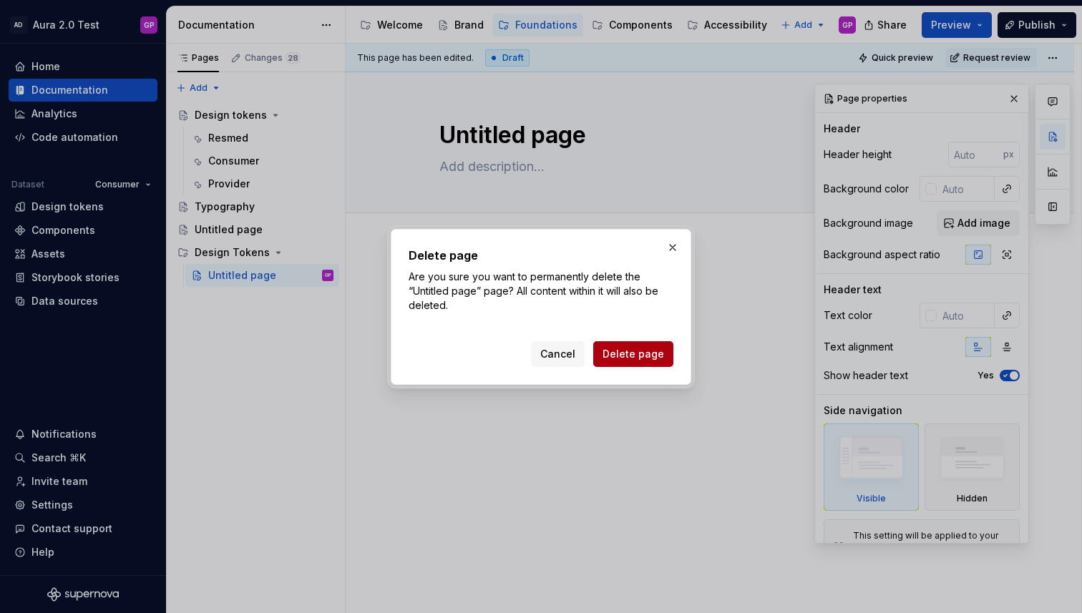
click at [618, 356] on span "Delete page" at bounding box center [633, 354] width 62 height 14
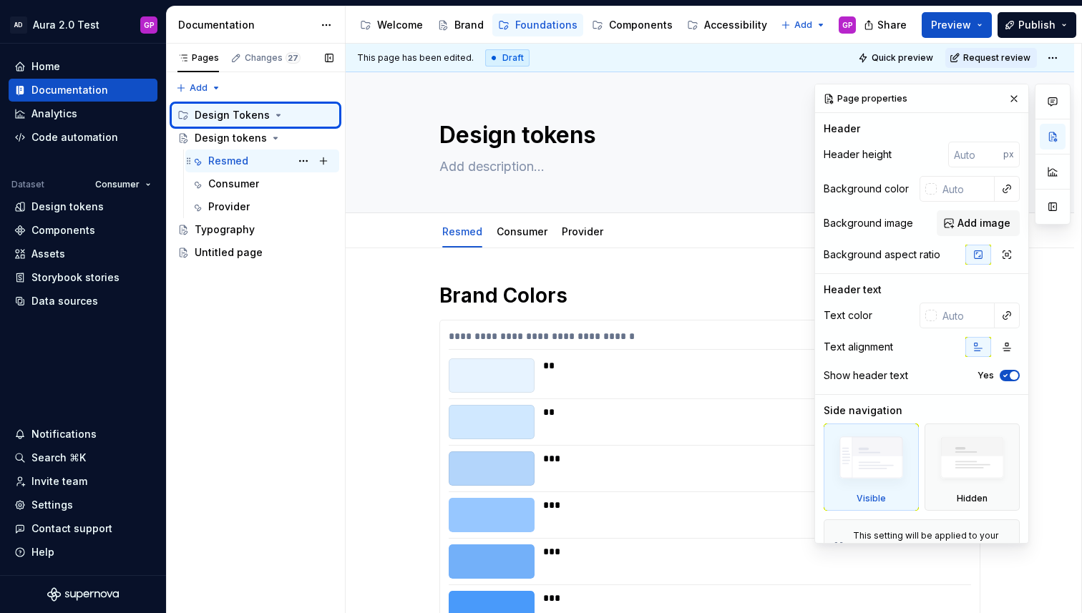
type textarea "*"
type textarea "Resmed"
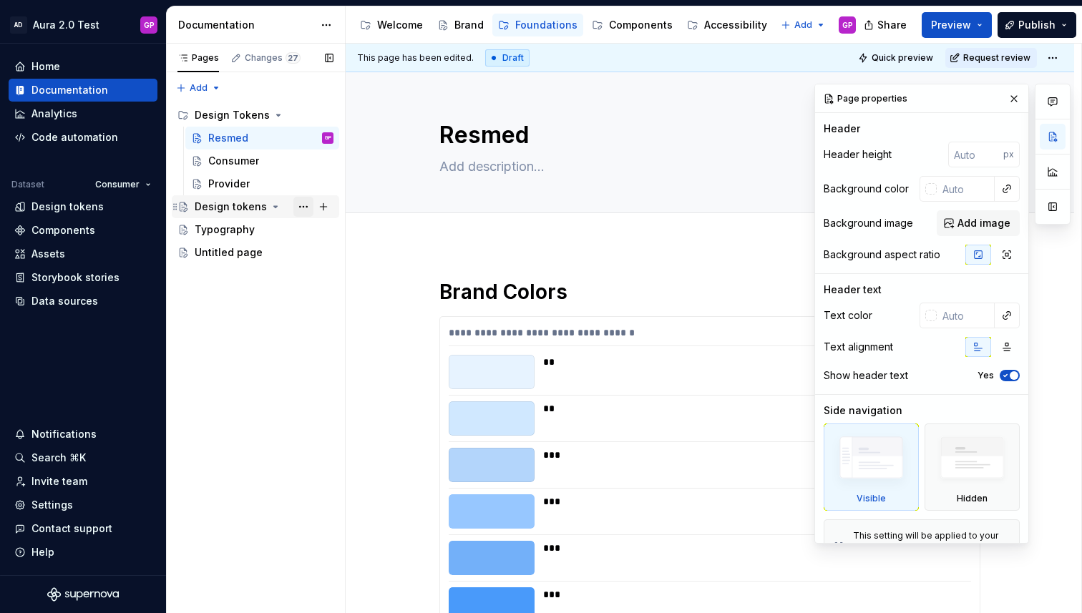
click at [298, 206] on button "Page tree" at bounding box center [303, 207] width 20 height 20
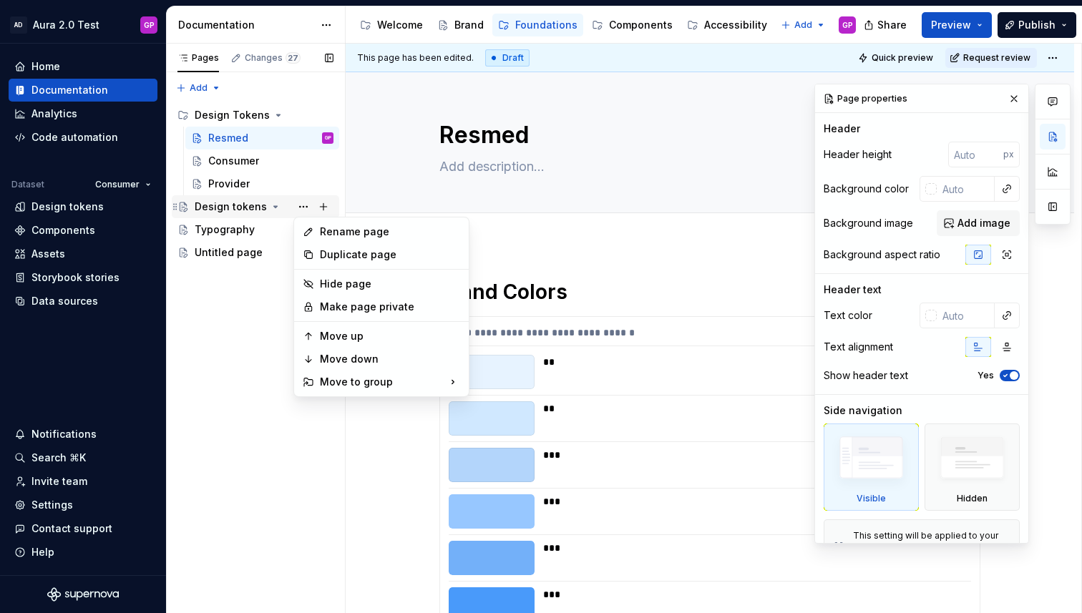
click at [207, 207] on div "Pages Changes 27 Add Accessibility guide for tree Page tree. Navigate the tree …" at bounding box center [255, 329] width 179 height 570
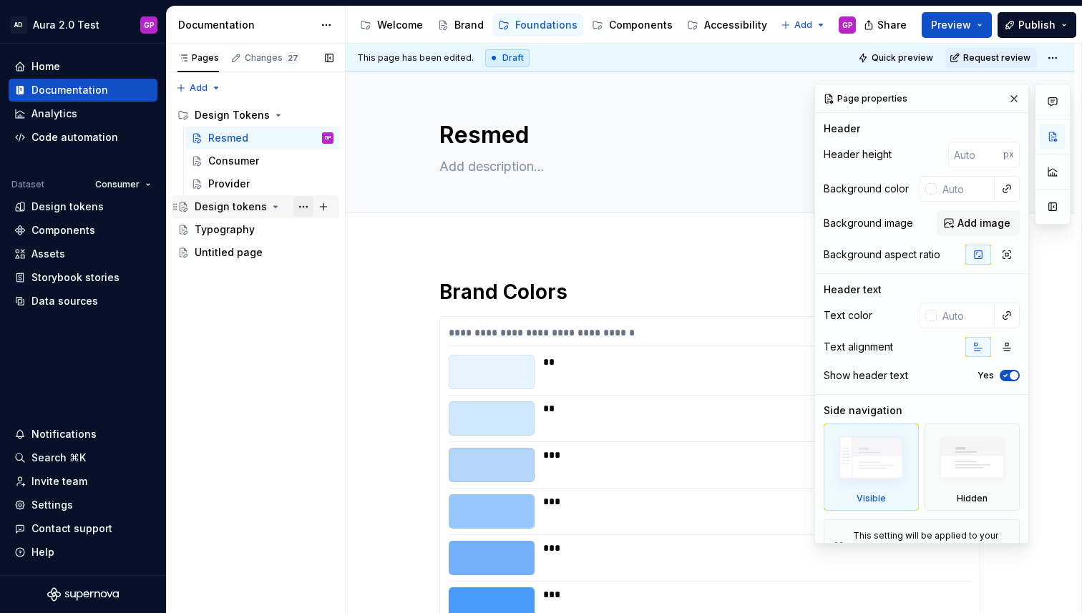
click at [305, 210] on button "Page tree" at bounding box center [303, 207] width 20 height 20
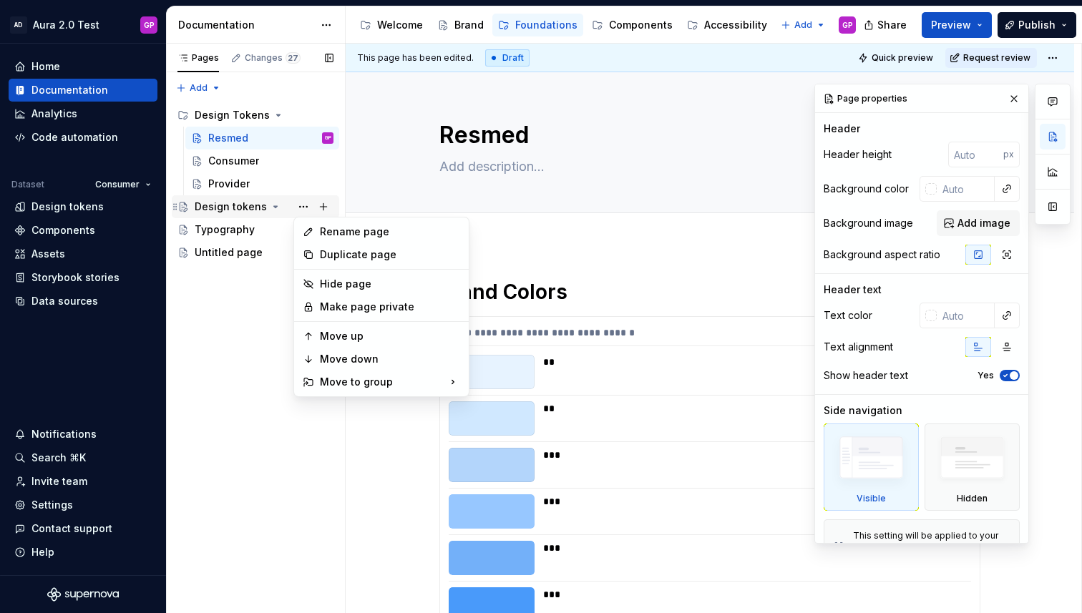
click at [225, 205] on div "Pages Changes 27 Add Accessibility guide for tree Page tree. Navigate the tree …" at bounding box center [255, 329] width 179 height 570
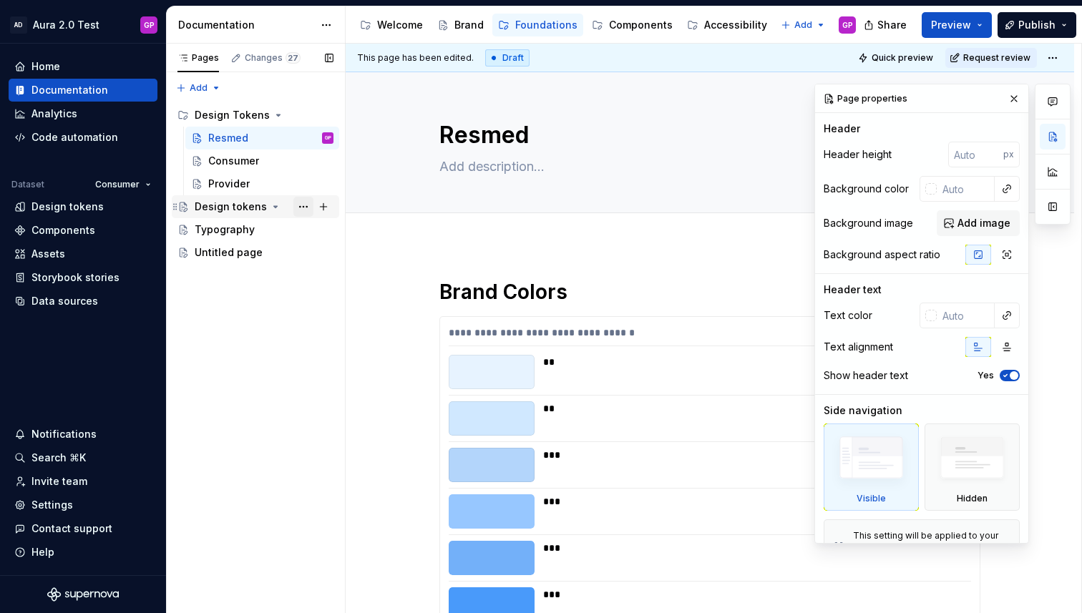
click at [305, 207] on button "Page tree" at bounding box center [303, 207] width 20 height 20
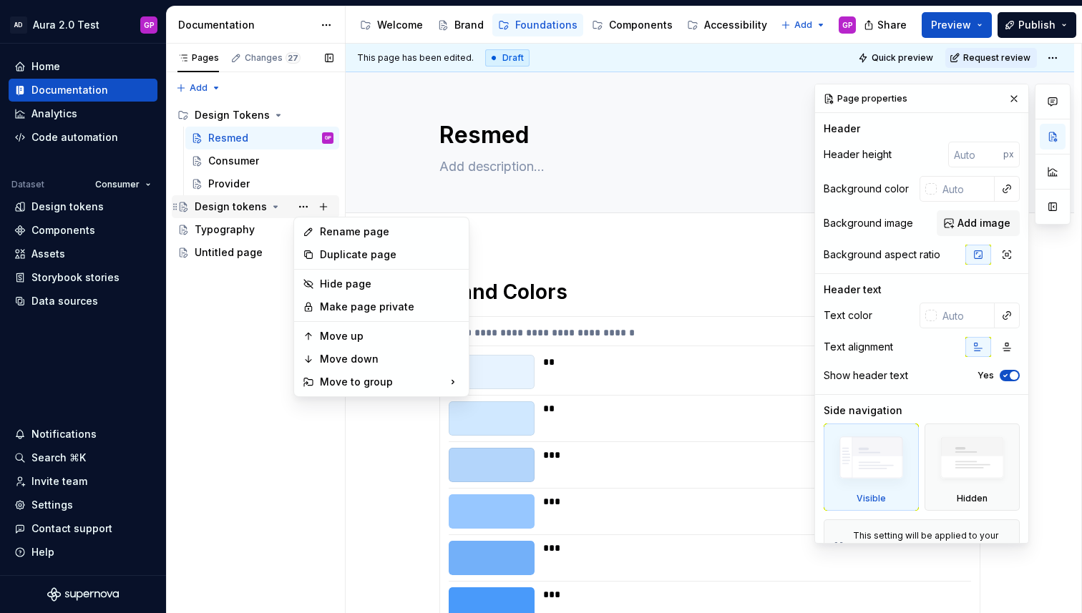
click at [211, 204] on div "Pages Changes 27 Add Accessibility guide for tree Page tree. Navigate the tree …" at bounding box center [255, 329] width 179 height 570
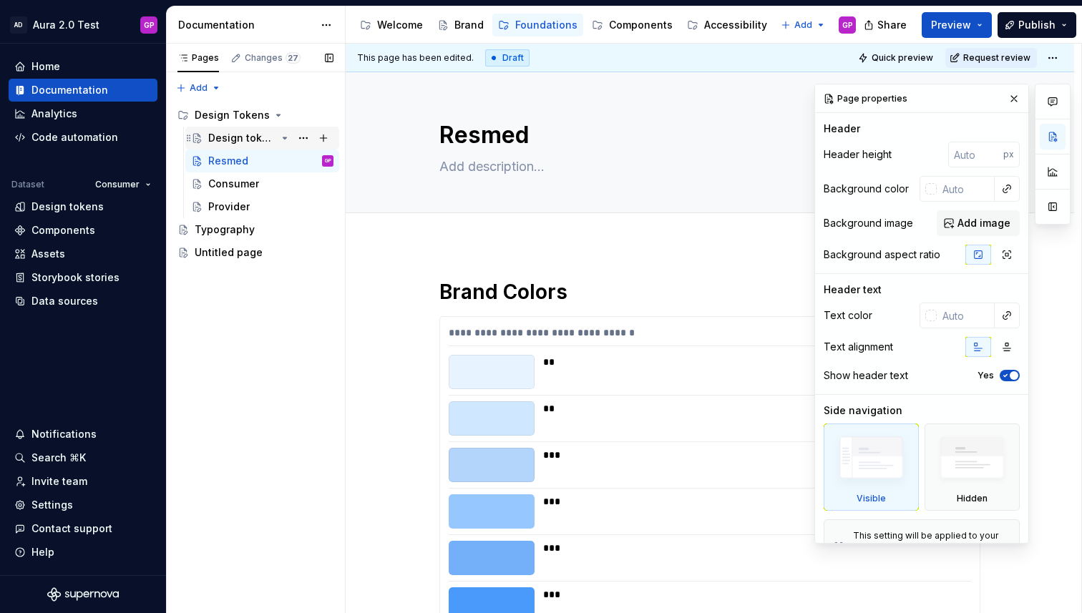
click at [227, 134] on div "Design tokens" at bounding box center [242, 138] width 68 height 14
click at [1009, 102] on button "button" at bounding box center [1014, 99] width 20 height 20
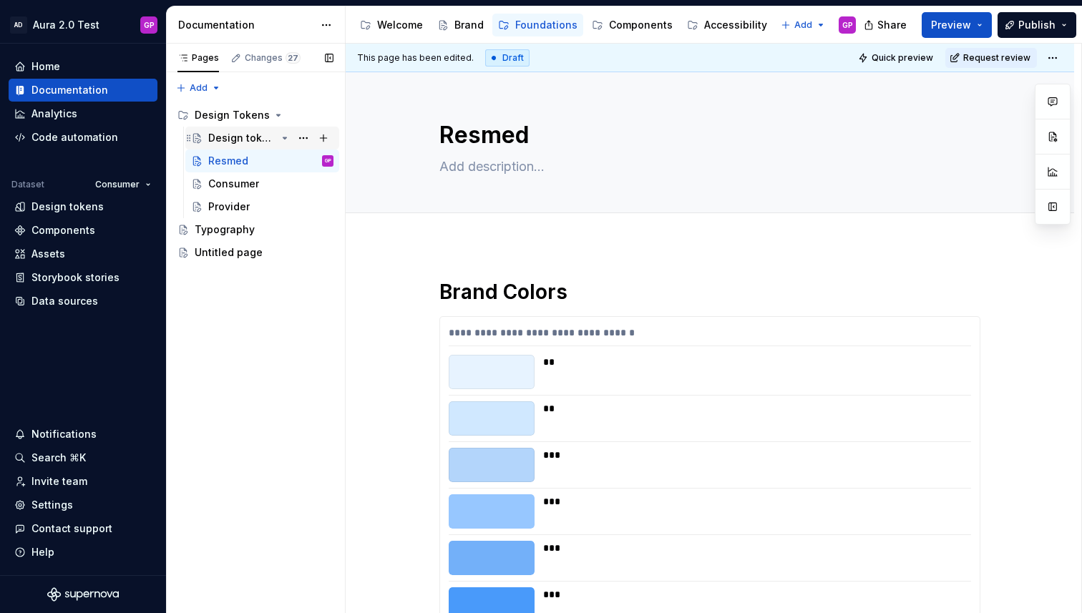
click at [228, 135] on div "Design tokens" at bounding box center [242, 138] width 68 height 14
click at [218, 162] on div "Resmed" at bounding box center [228, 161] width 40 height 14
click at [221, 180] on div "Consumer" at bounding box center [233, 184] width 51 height 14
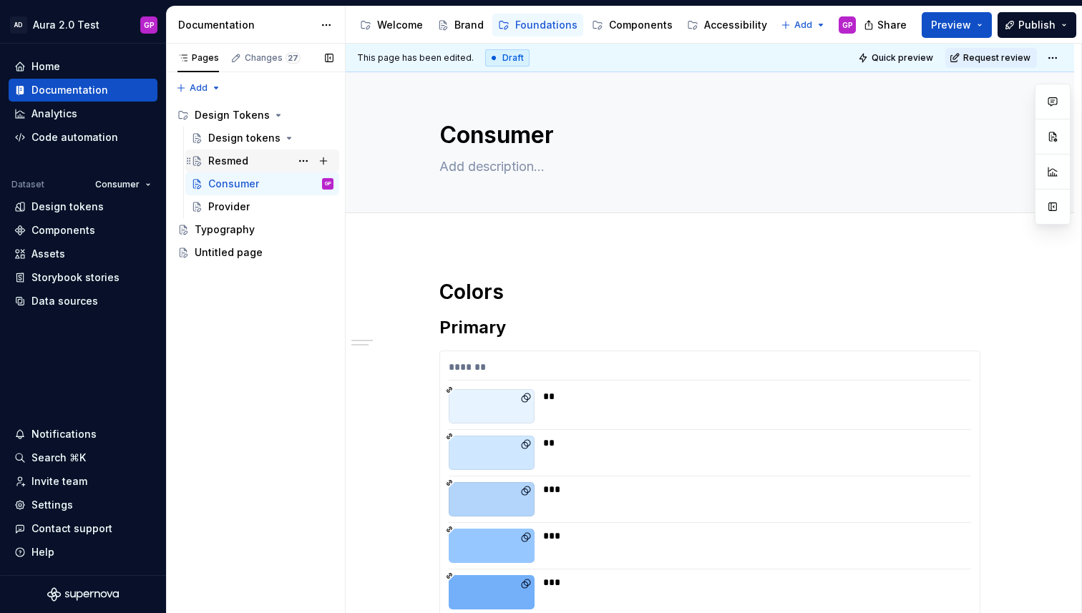
click at [223, 161] on div "Resmed" at bounding box center [228, 161] width 40 height 14
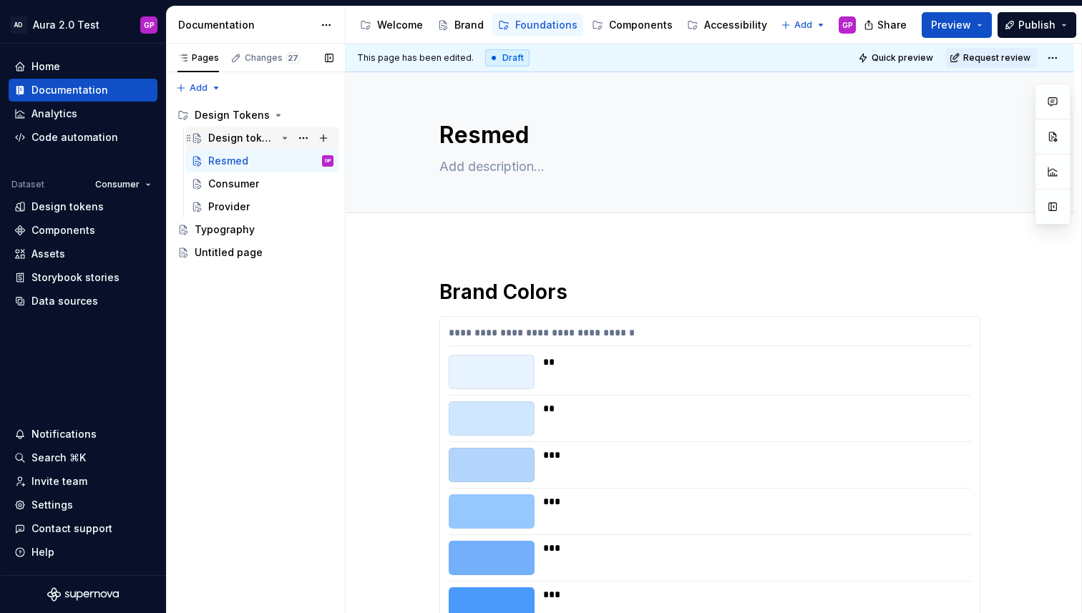
click at [232, 139] on div "Design tokens" at bounding box center [242, 138] width 68 height 14
click at [300, 160] on button "Page tree" at bounding box center [303, 161] width 20 height 20
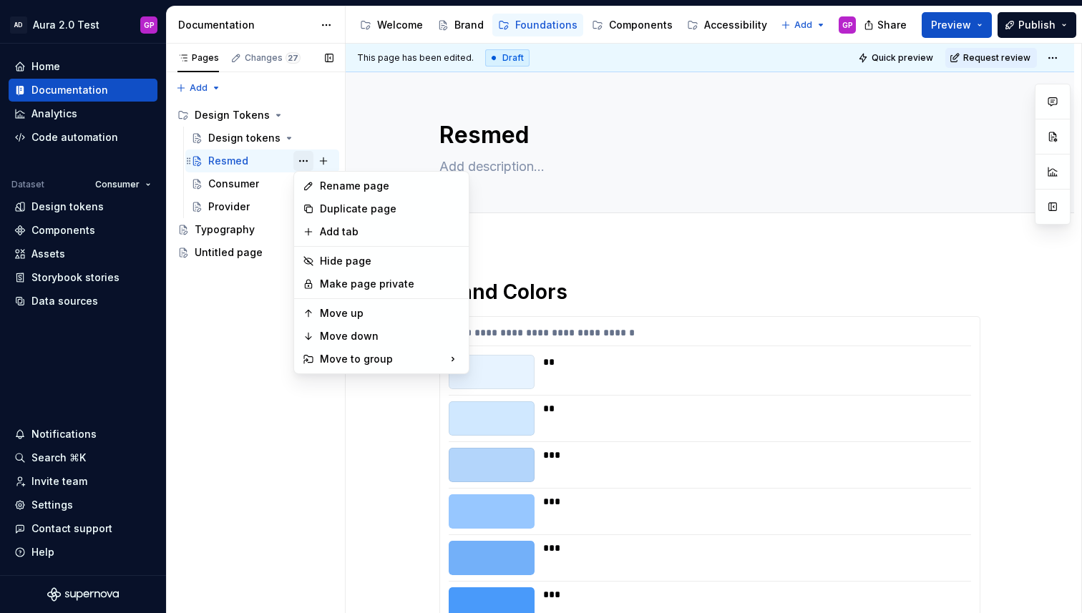
drag, startPoint x: 300, startPoint y: 160, endPoint x: 309, endPoint y: 160, distance: 9.3
click at [300, 160] on div "Pages Changes 27 Add Accessibility guide for tree Page tree. Navigate the tree …" at bounding box center [255, 329] width 179 height 570
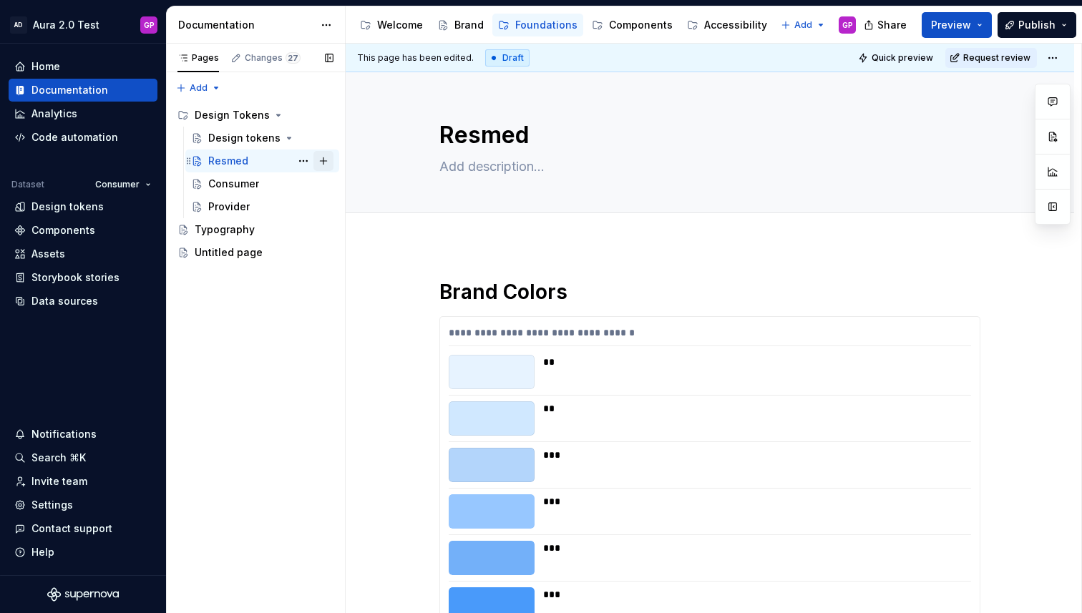
click at [323, 160] on button "Page tree" at bounding box center [323, 161] width 20 height 20
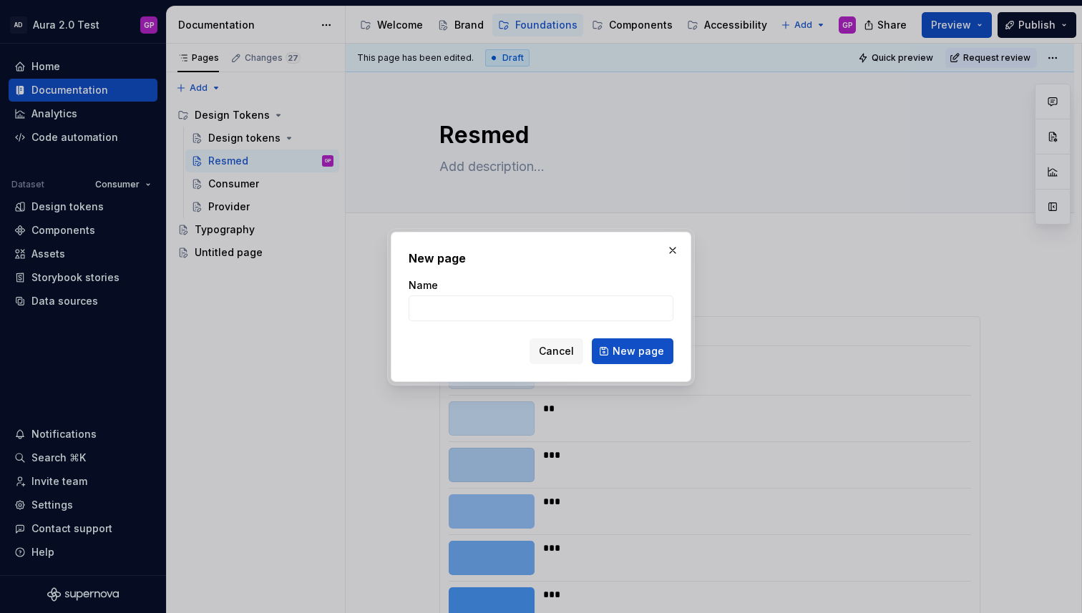
drag, startPoint x: 557, startPoint y: 352, endPoint x: 546, endPoint y: 351, distance: 10.8
click at [557, 352] on span "Cancel" at bounding box center [556, 351] width 35 height 14
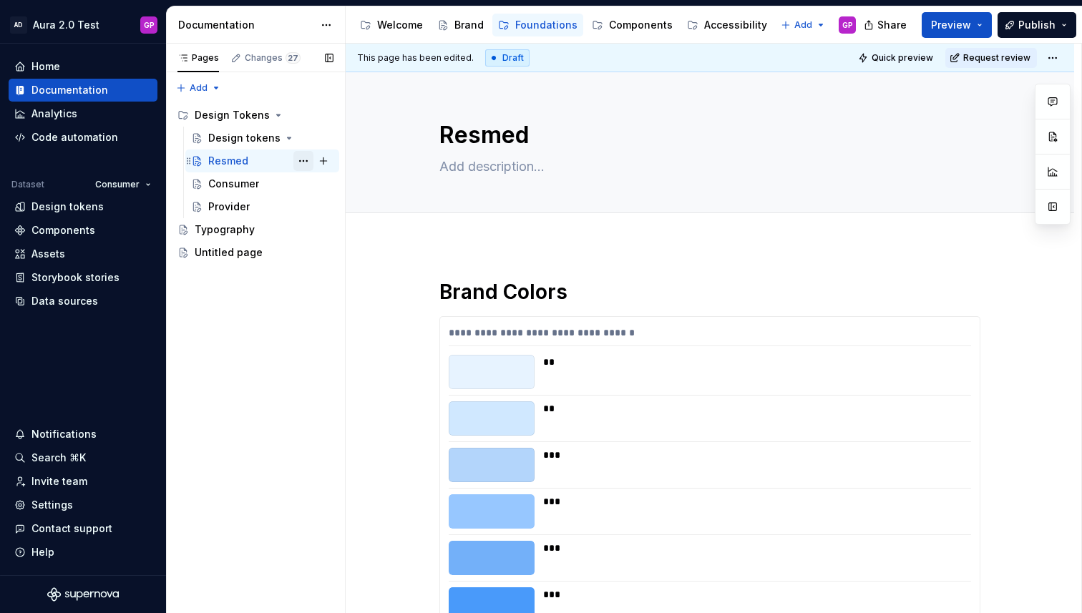
click at [303, 161] on button "Page tree" at bounding box center [303, 161] width 20 height 20
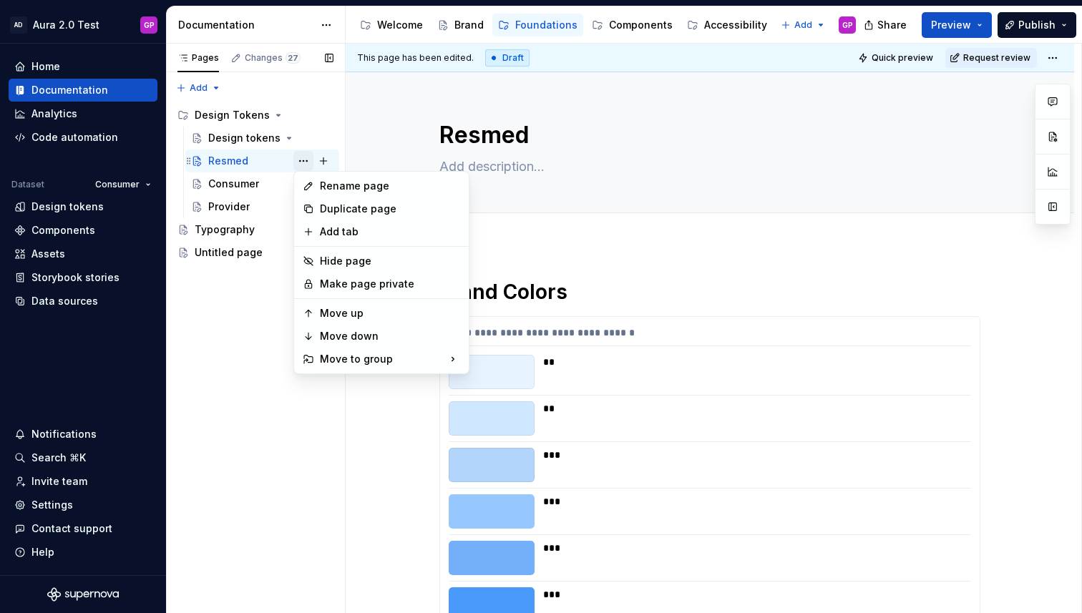
type textarea "*"
click at [325, 230] on div "Add tab" at bounding box center [390, 232] width 140 height 14
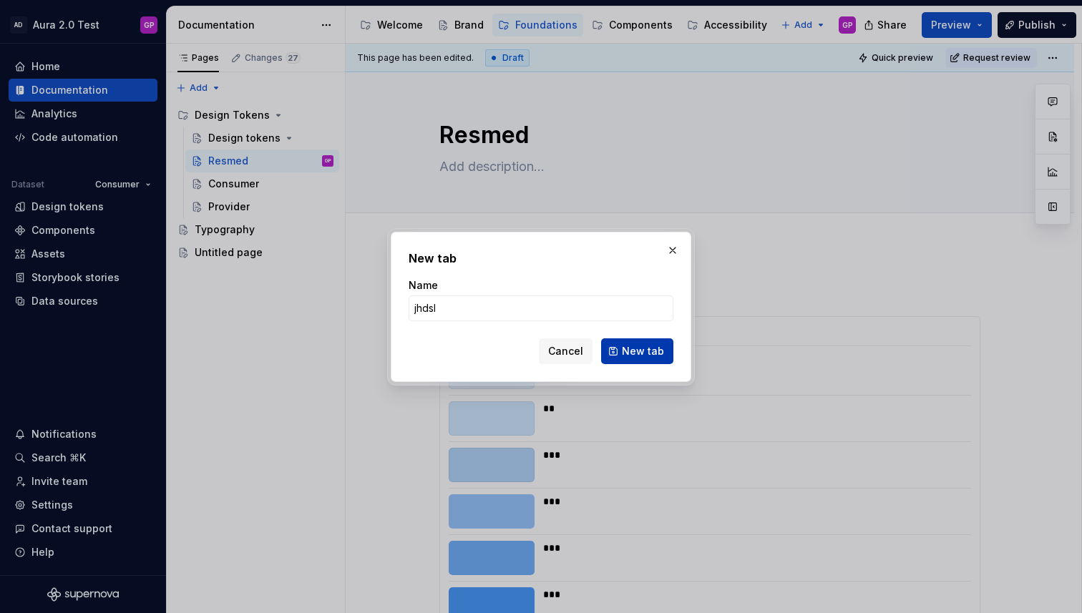
type input "jhdsl"
click at [655, 356] on span "New tab" at bounding box center [643, 351] width 42 height 14
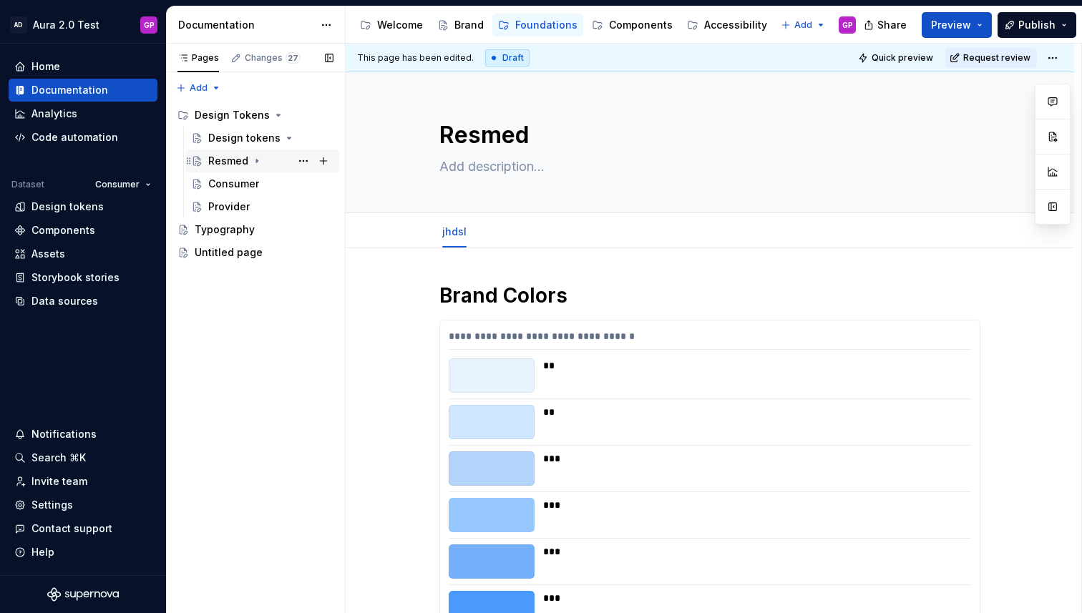
click at [256, 162] on icon "Page tree" at bounding box center [256, 162] width 1 height 4
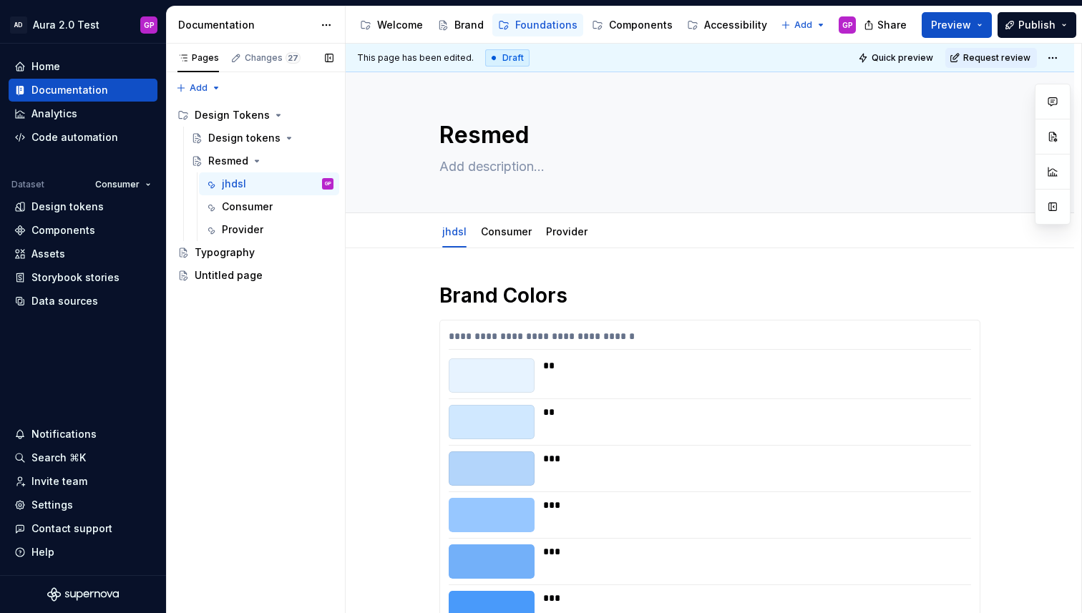
click at [0, 0] on button "Page tree" at bounding box center [0, 0] width 0 height 0
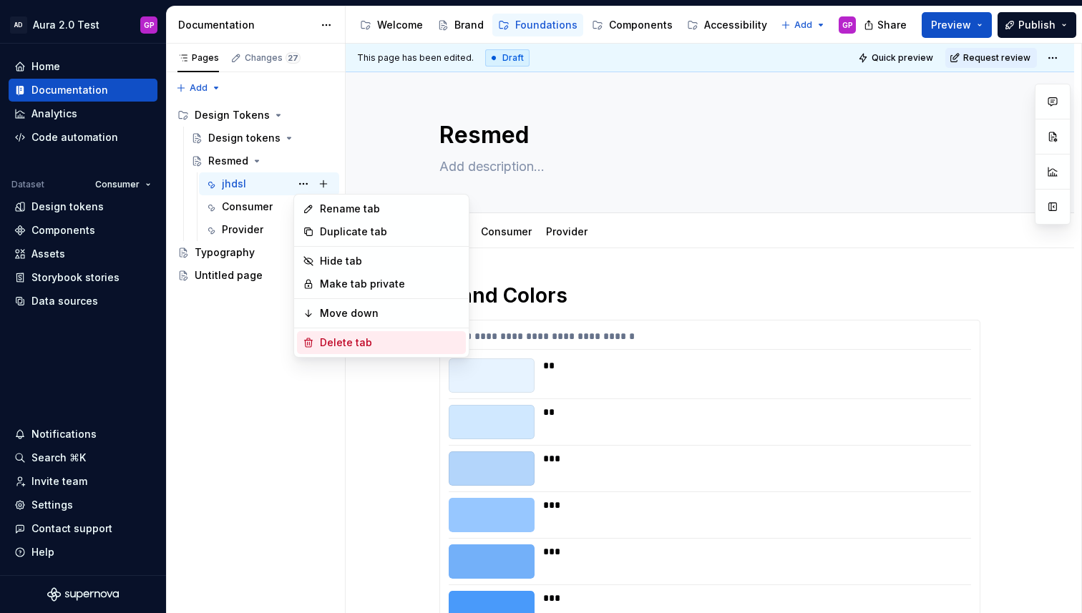
click at [322, 341] on div "Delete tab" at bounding box center [390, 342] width 140 height 14
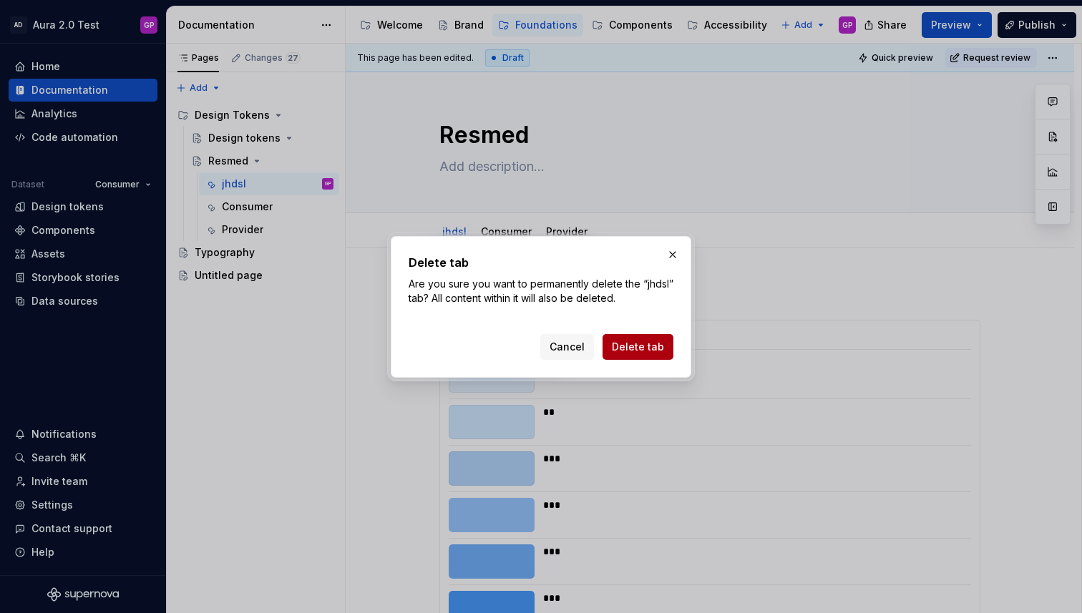
click at [627, 345] on span "Delete tab" at bounding box center [638, 347] width 52 height 14
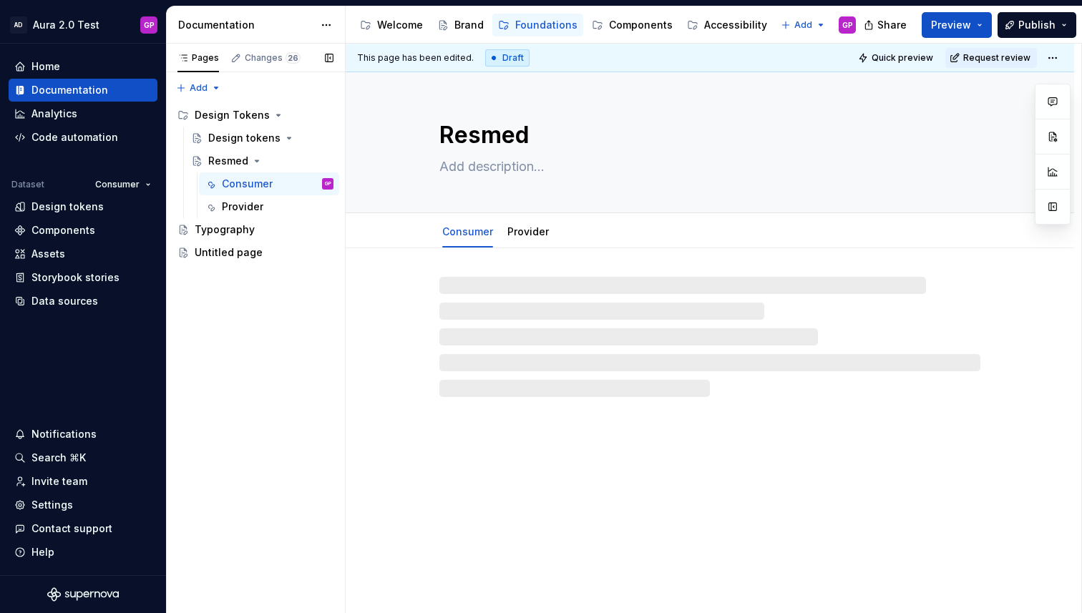
click at [0, 0] on button "Page tree" at bounding box center [0, 0] width 0 height 0
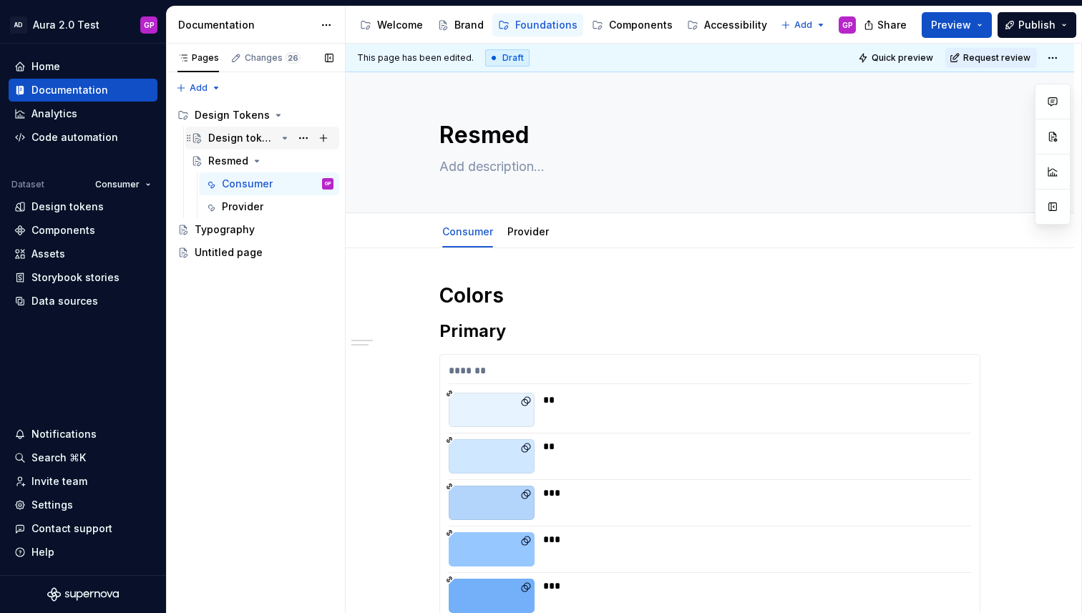
click at [233, 137] on div "Pages Changes 26 Add Accessibility guide for tree Page tree. Navigate the tree …" at bounding box center [255, 329] width 179 height 570
click at [211, 160] on div "Resmed" at bounding box center [228, 161] width 40 height 14
click at [285, 137] on icon "Page tree" at bounding box center [285, 137] width 4 height 1
click at [305, 136] on button "Page tree" at bounding box center [303, 138] width 20 height 20
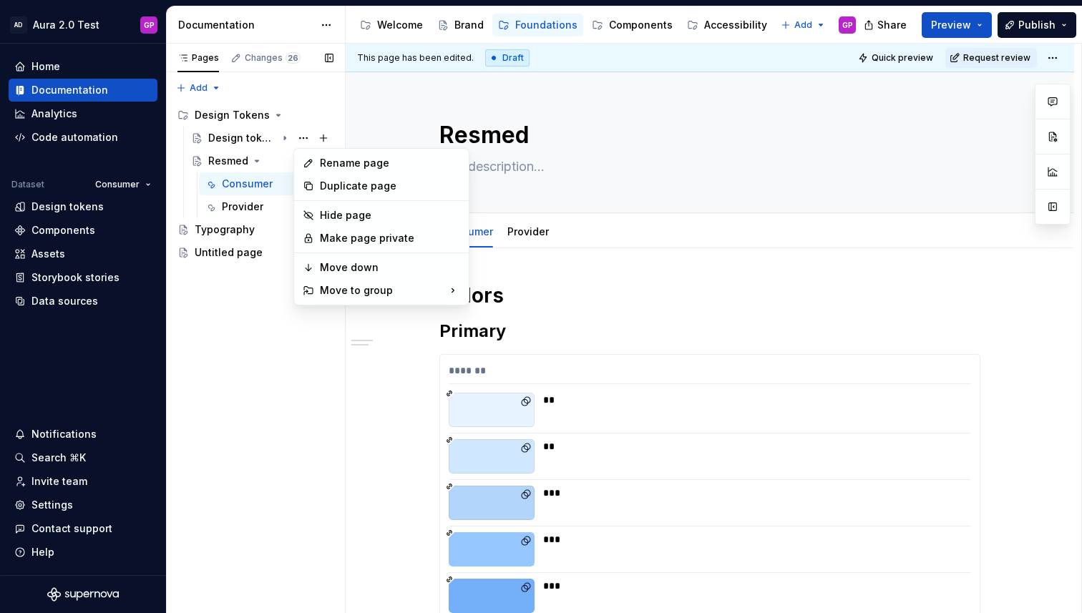
click at [225, 160] on div "Pages Changes 26 Add Accessibility guide for tree Page tree. Navigate the tree …" at bounding box center [255, 329] width 179 height 570
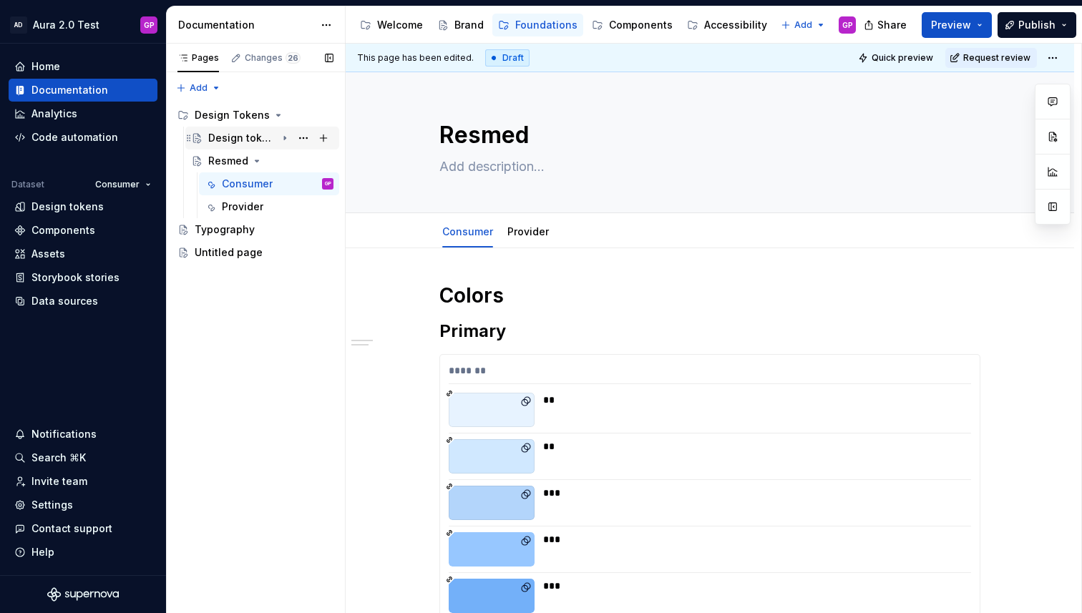
click at [229, 137] on div "Design tokens" at bounding box center [242, 138] width 68 height 14
click at [213, 157] on div "Resmed" at bounding box center [228, 161] width 40 height 14
click at [226, 204] on div "Provider" at bounding box center [242, 207] width 41 height 14
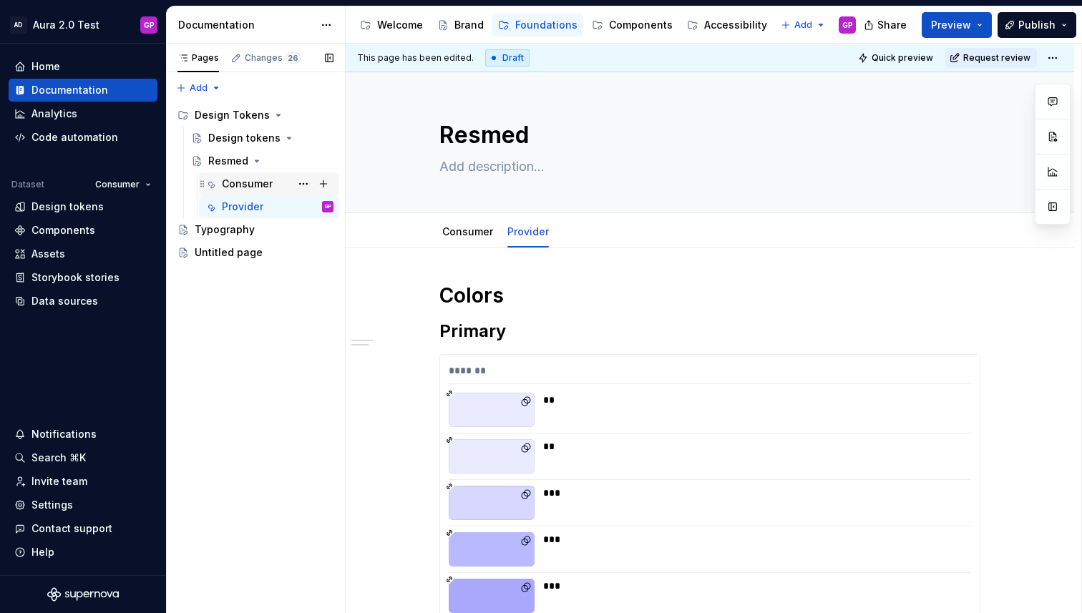
click at [245, 183] on div "Consumer" at bounding box center [247, 184] width 51 height 14
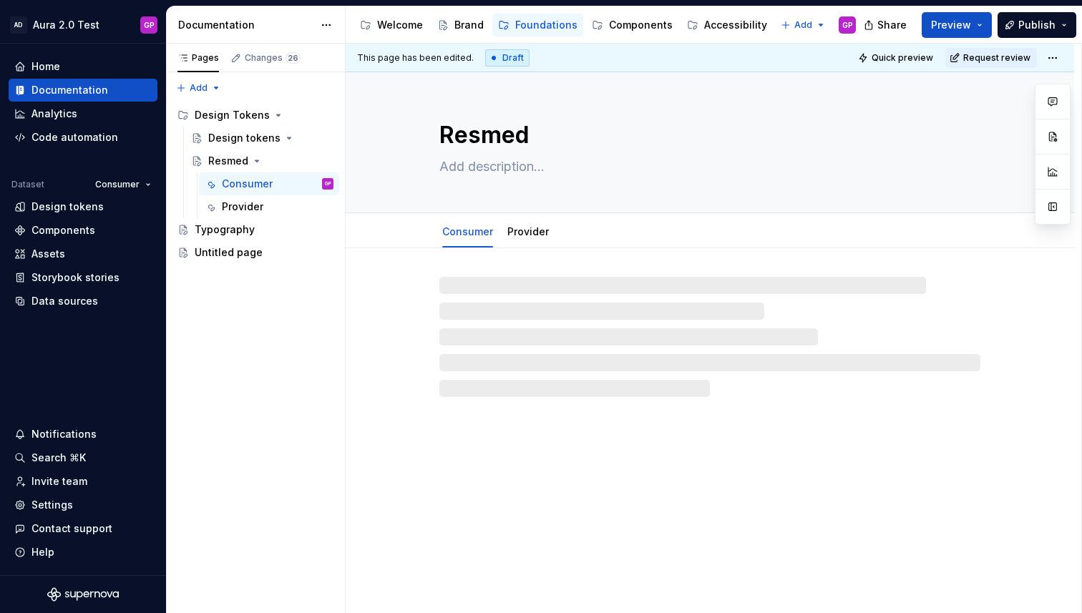
type textarea "*"
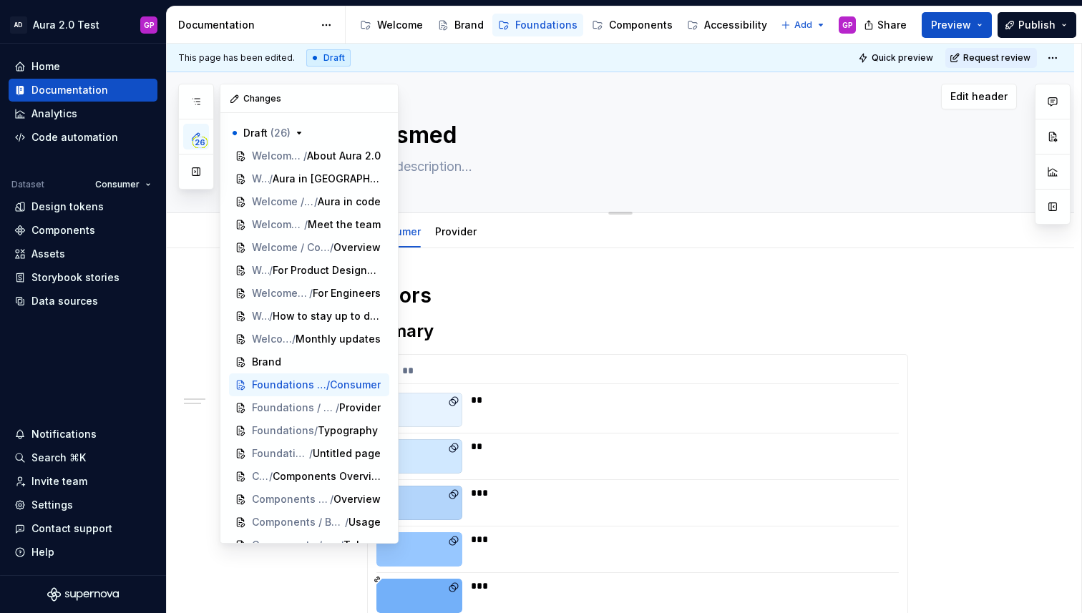
click at [200, 171] on button "button" at bounding box center [196, 172] width 26 height 26
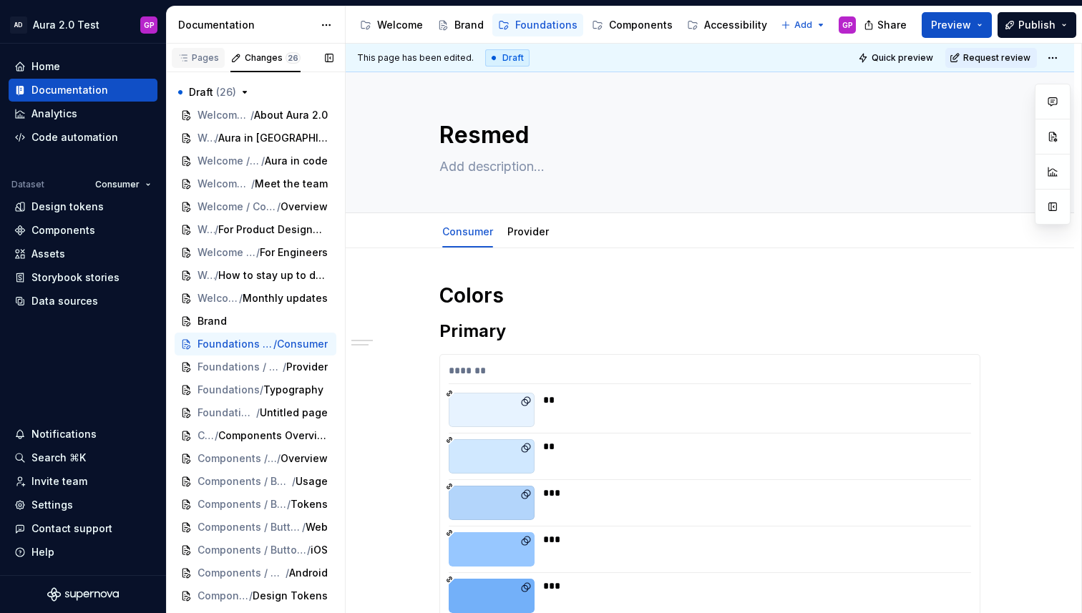
click at [193, 54] on div "Pages" at bounding box center [197, 57] width 41 height 11
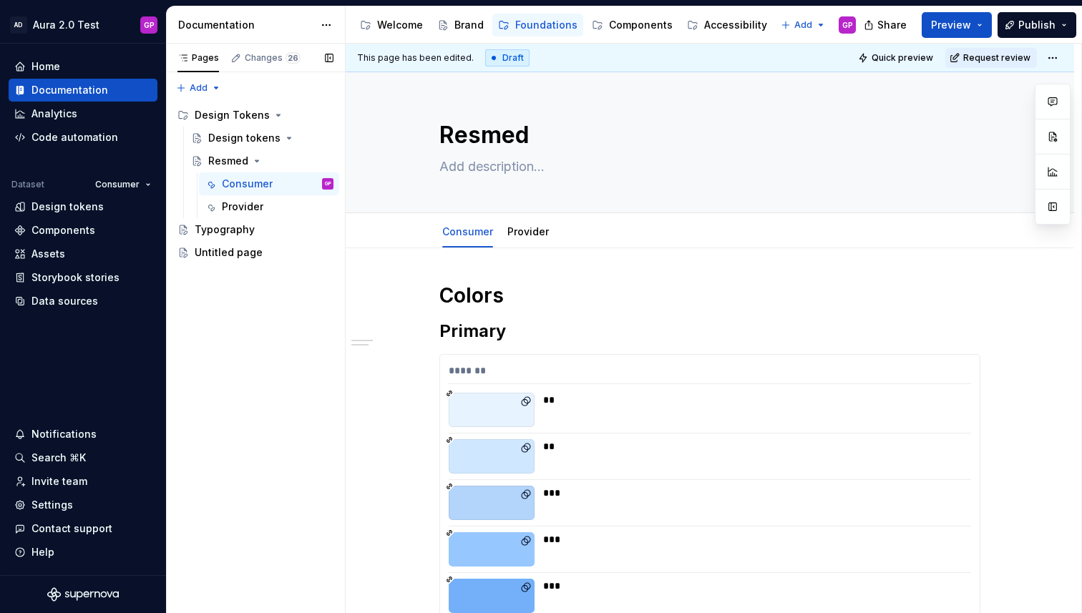
click at [0, 0] on button "Page tree" at bounding box center [0, 0] width 0 height 0
click at [222, 160] on div "Pages Changes 26 Add Accessibility guide for tree Page tree. Navigate the tree …" at bounding box center [255, 329] width 179 height 570
click at [218, 158] on div "Resmed" at bounding box center [228, 161] width 40 height 14
click at [232, 185] on div "Consumer" at bounding box center [247, 184] width 51 height 14
type textarea "*"
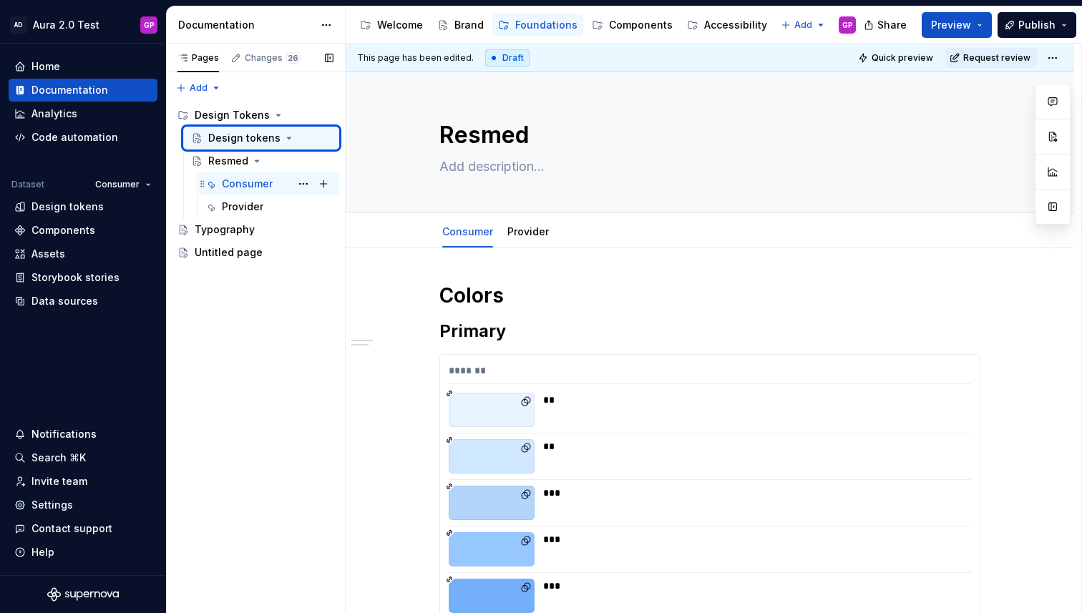
type textarea "Design tokens"
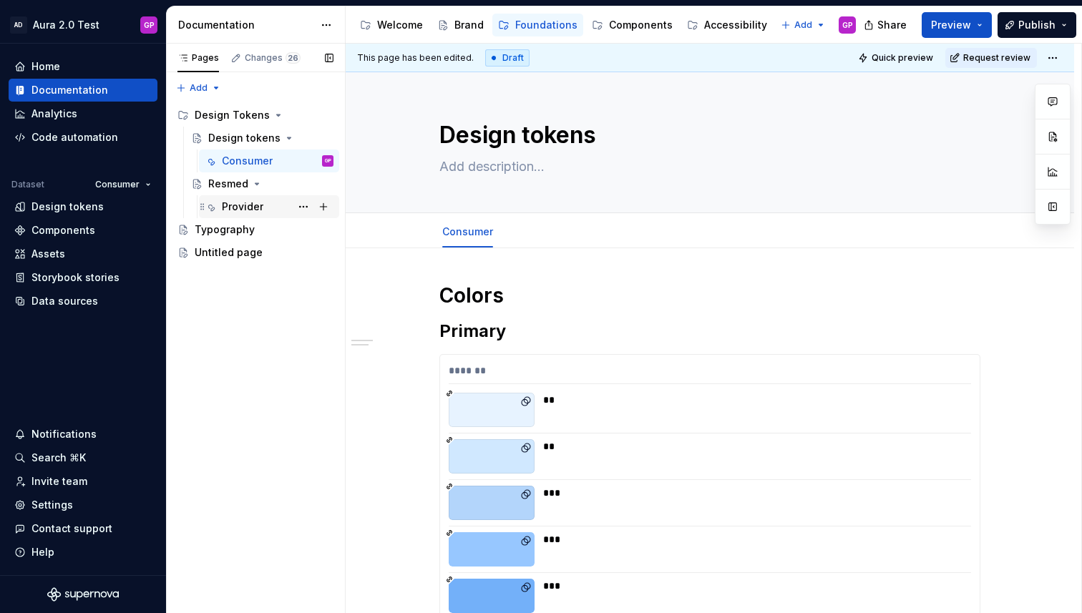
click at [235, 205] on div "Provider" at bounding box center [242, 207] width 41 height 14
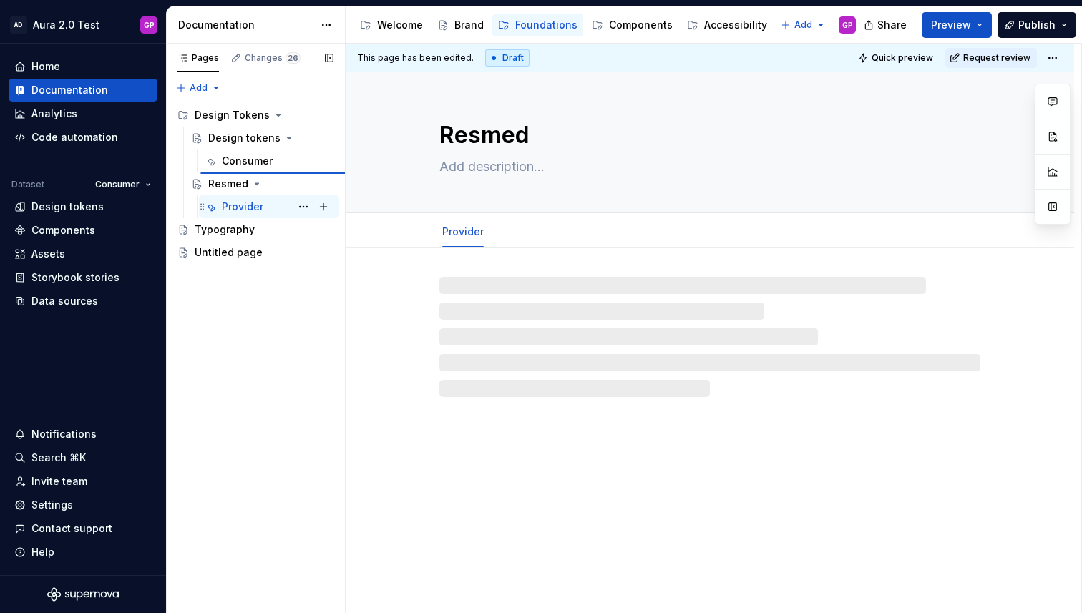
type textarea "*"
type textarea "Design tokens"
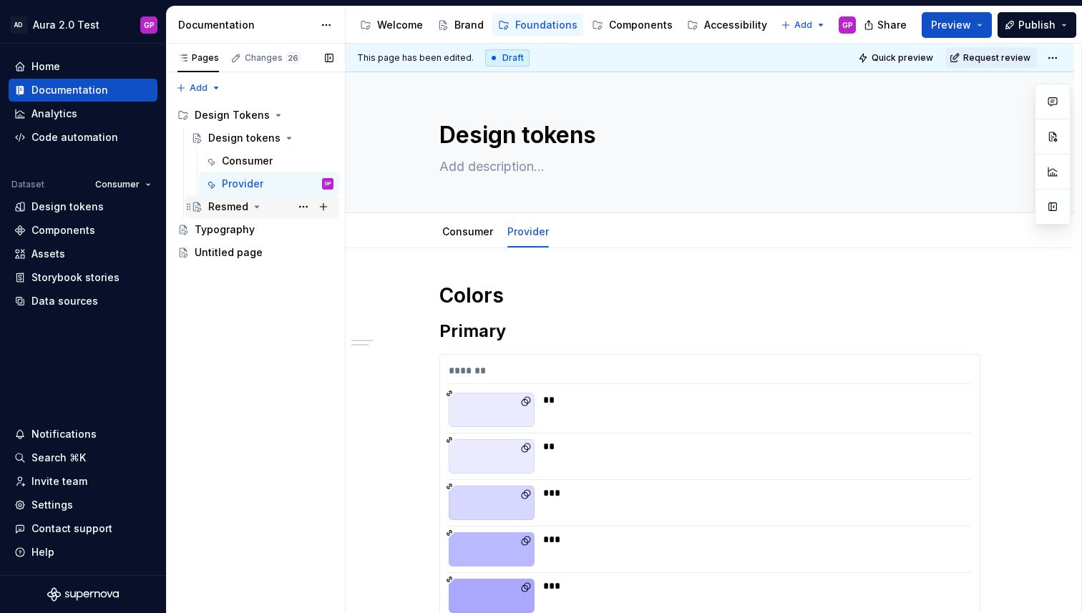
click at [220, 205] on div "Resmed" at bounding box center [228, 207] width 40 height 14
click at [218, 208] on div "Resmed" at bounding box center [228, 207] width 40 height 14
click at [0, 0] on button "Page tree" at bounding box center [0, 0] width 0 height 0
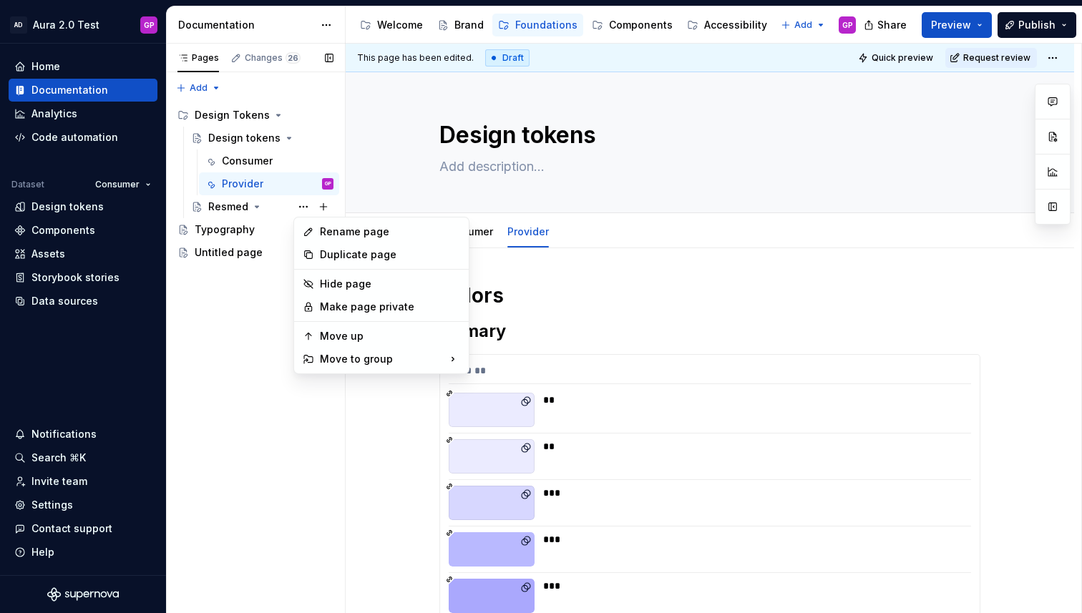
click at [303, 210] on div "Pages Changes 26 Add Accessibility guide for tree Page tree. Navigate the tree …" at bounding box center [255, 329] width 179 height 570
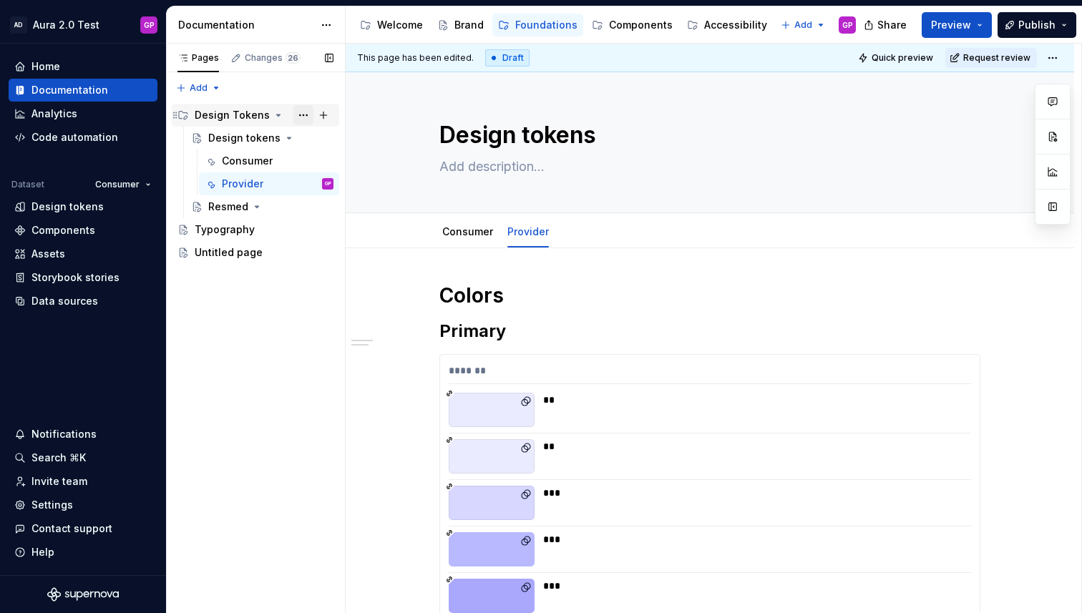
click at [302, 112] on button "Page tree" at bounding box center [303, 115] width 20 height 20
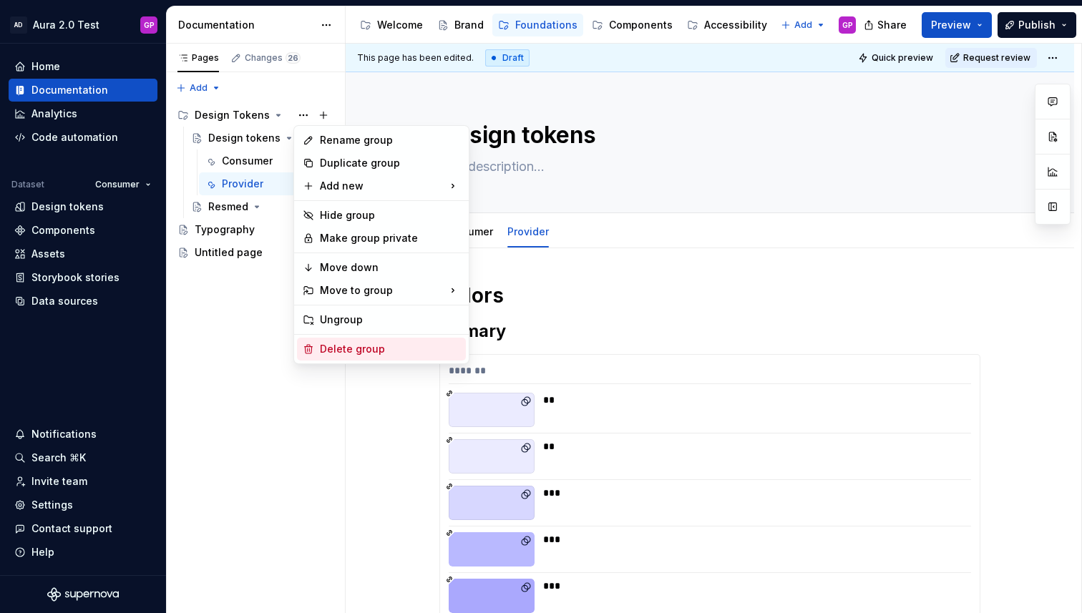
click at [343, 339] on div "Delete group" at bounding box center [381, 349] width 169 height 23
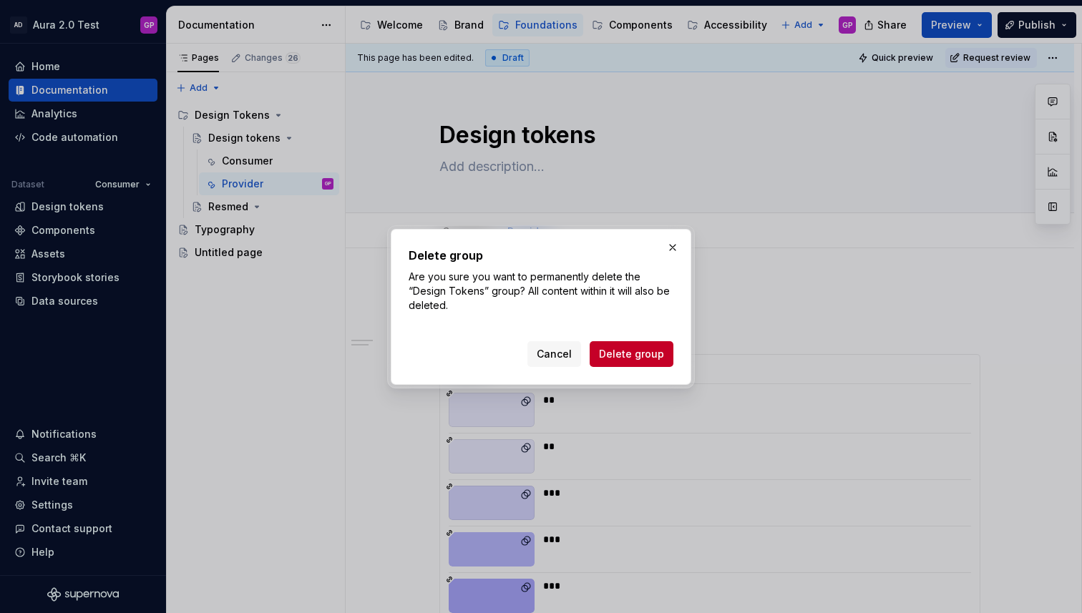
click at [624, 356] on span "Delete group" at bounding box center [631, 354] width 65 height 14
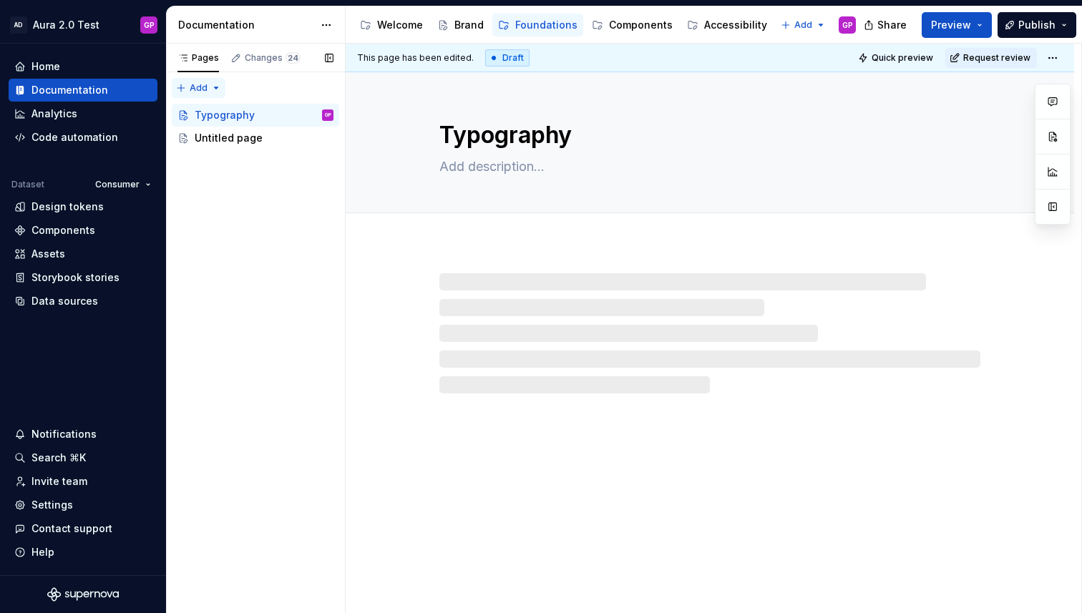
click at [217, 82] on div "Pages Changes 24 Add Accessibility guide for tree Page tree. Navigate the tree …" at bounding box center [255, 329] width 179 height 570
type textarea "*"
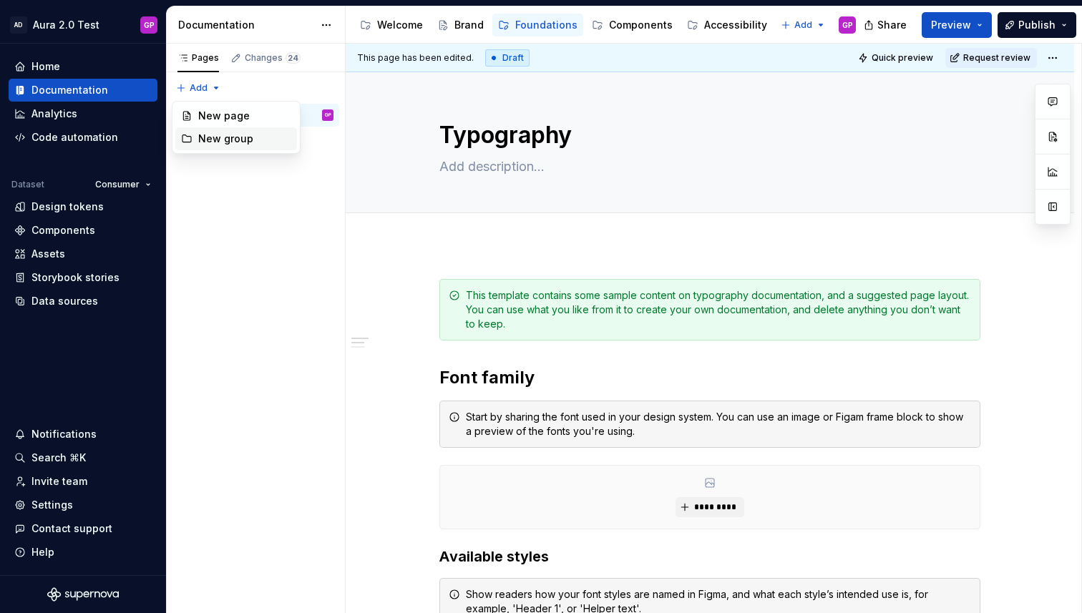
click at [210, 136] on div "New group" at bounding box center [244, 139] width 93 height 14
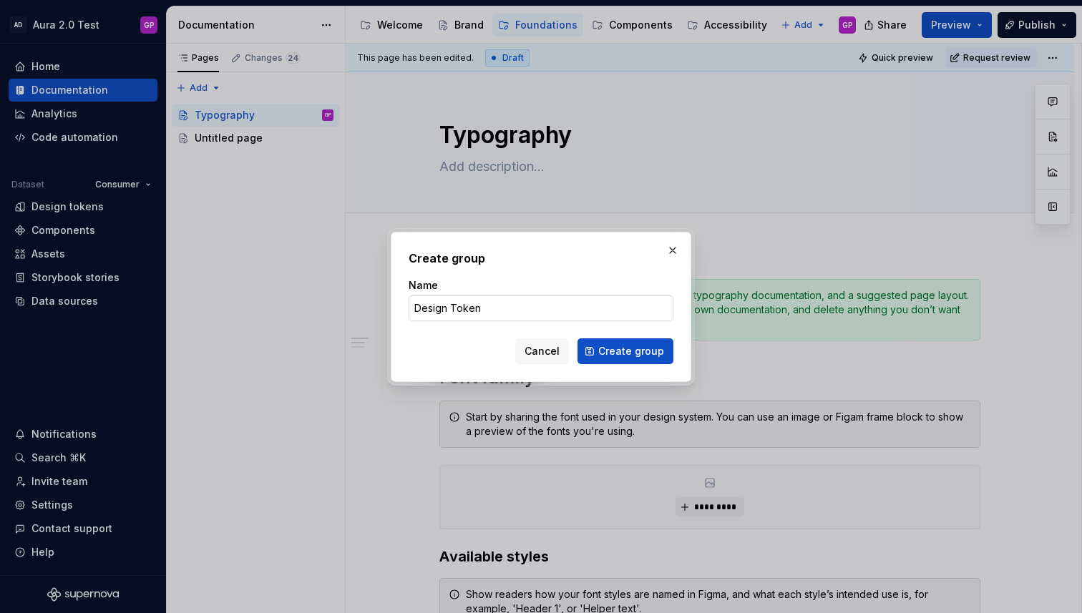
type input "Design Tokens"
click button "Create group" at bounding box center [625, 351] width 96 height 26
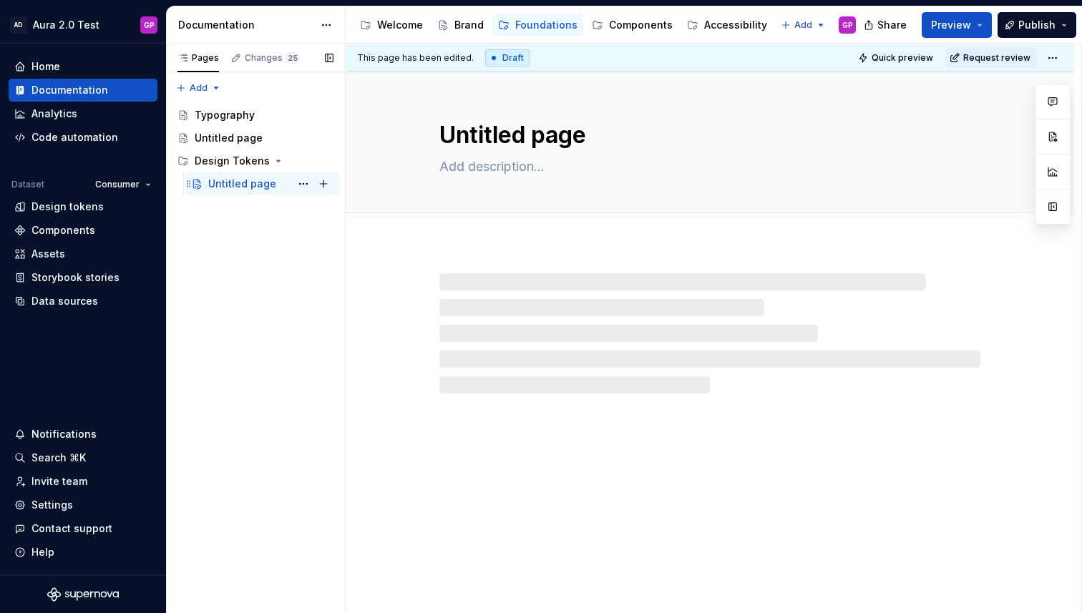
click at [265, 185] on div "Untitled page" at bounding box center [242, 184] width 68 height 14
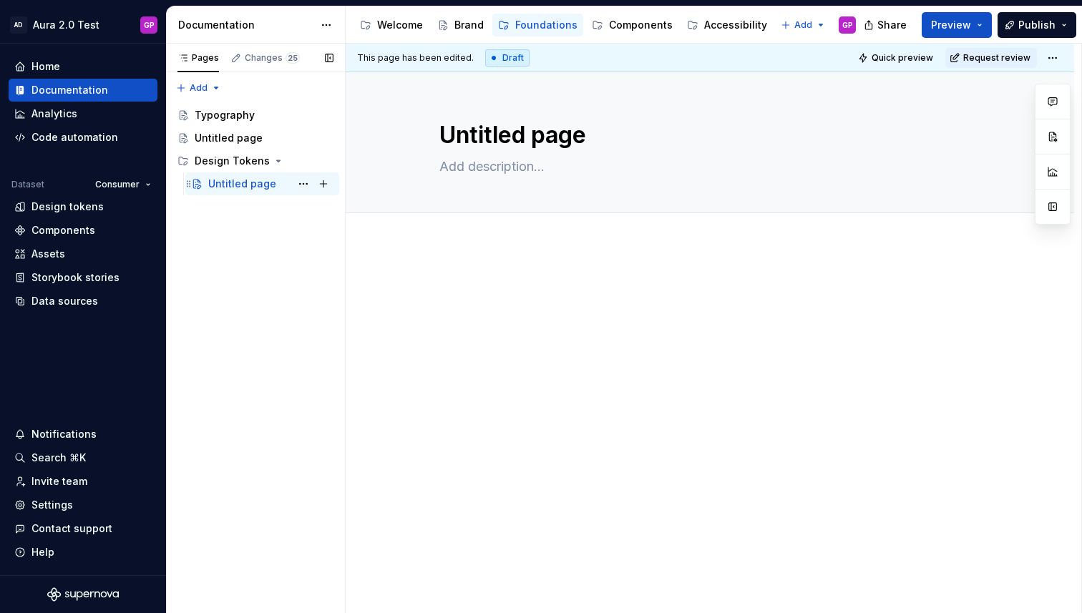
click at [245, 184] on div "Untitled page" at bounding box center [242, 184] width 68 height 14
click at [305, 182] on button "Page tree" at bounding box center [303, 184] width 20 height 20
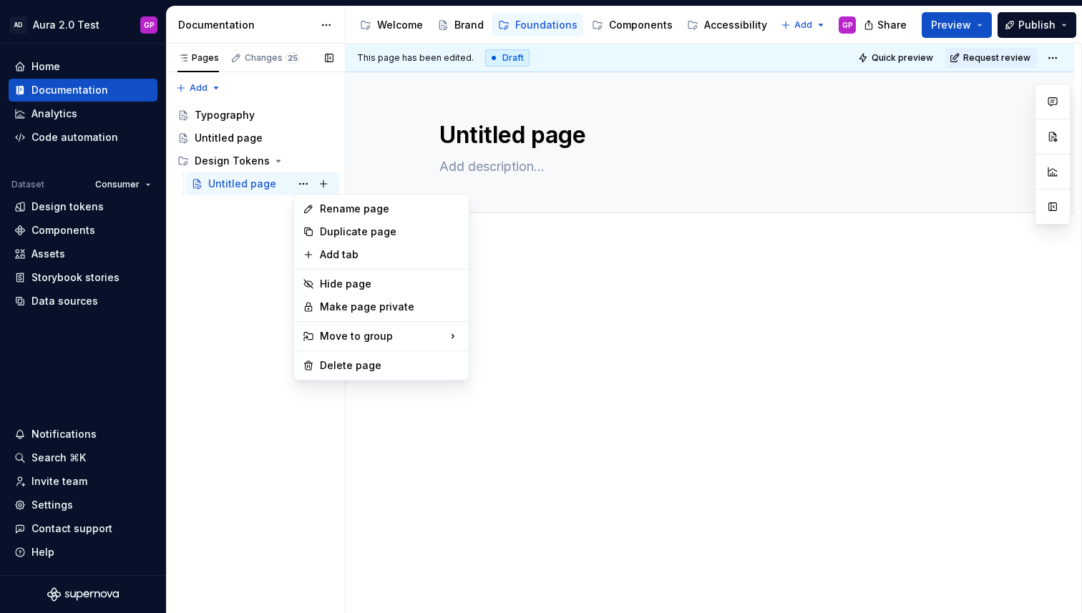
click at [212, 222] on div "Pages Changes 25 Add Accessibility guide for tree Page tree. Navigate the tree …" at bounding box center [255, 329] width 179 height 570
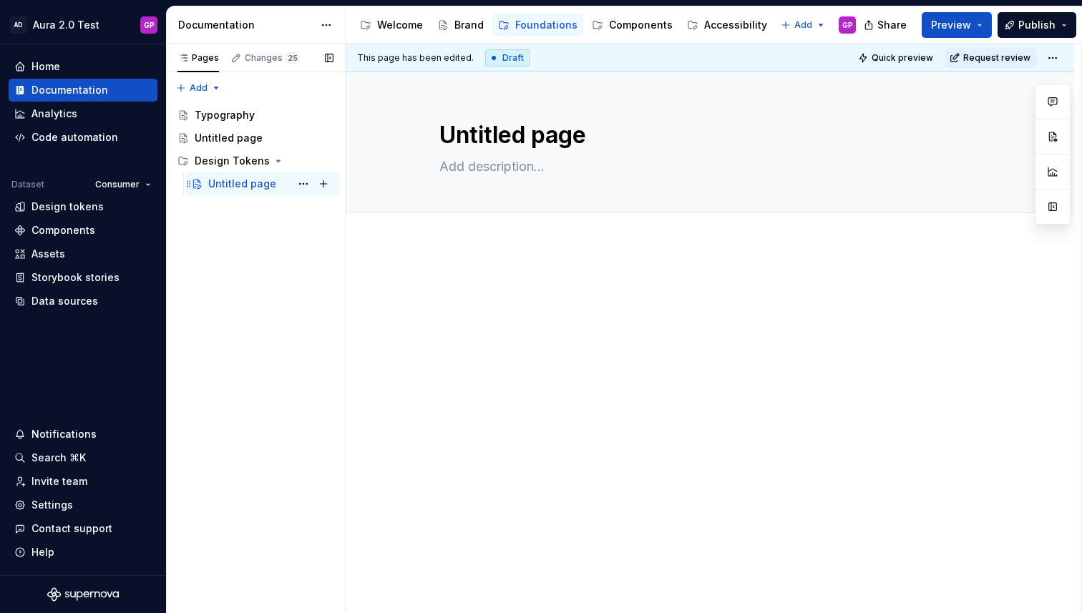
click at [224, 185] on div "Untitled page" at bounding box center [242, 184] width 68 height 14
click at [0, 0] on button "Page tree" at bounding box center [0, 0] width 0 height 0
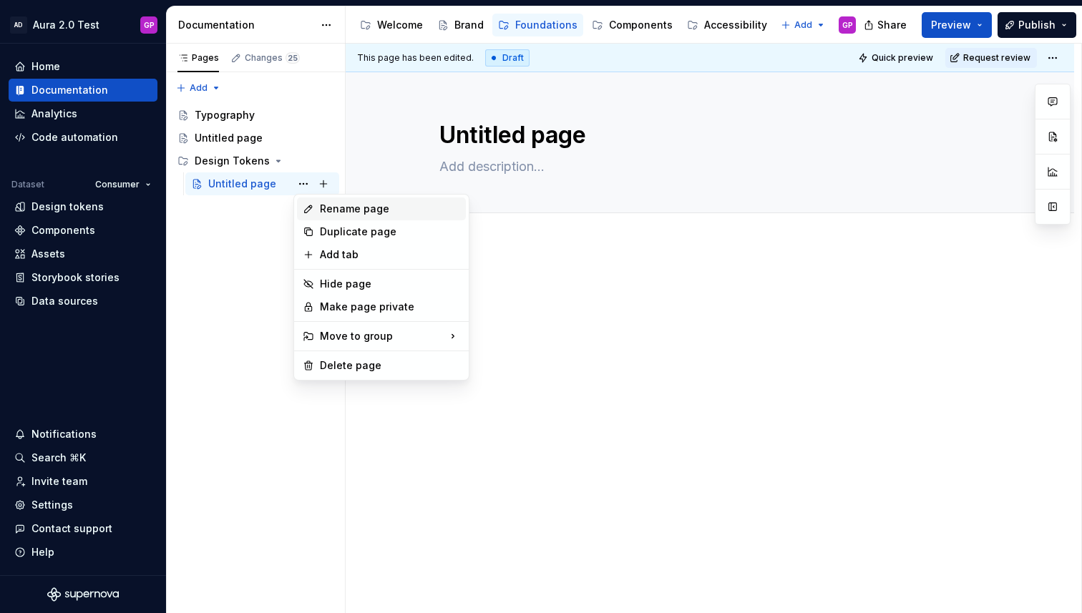
click at [336, 212] on div "Rename page" at bounding box center [390, 209] width 140 height 14
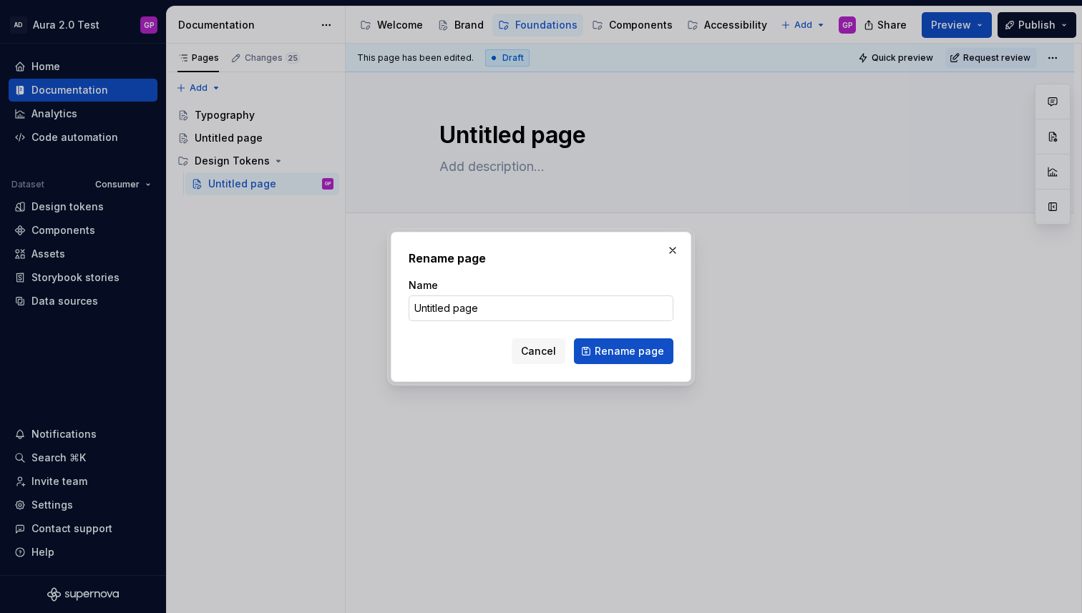
type textarea "*"
type input "Color"
click button "Rename page" at bounding box center [623, 351] width 99 height 26
type textarea "*"
type textarea "Color"
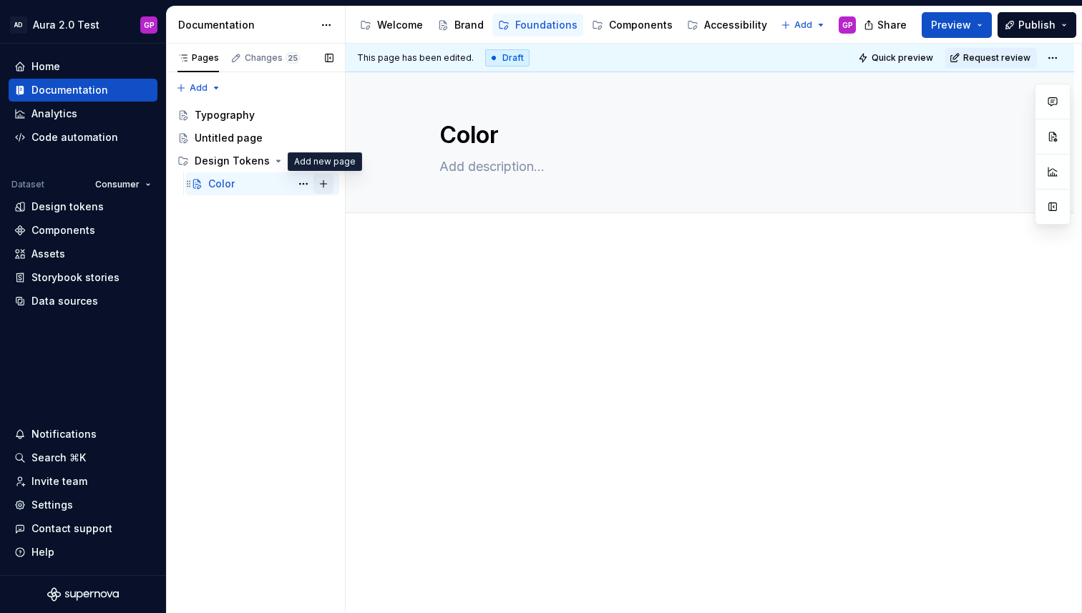
click at [326, 185] on button "Page tree" at bounding box center [323, 184] width 20 height 20
click at [322, 184] on button "Page tree" at bounding box center [323, 184] width 20 height 20
click at [311, 182] on button "Page tree" at bounding box center [303, 184] width 20 height 20
type textarea "*"
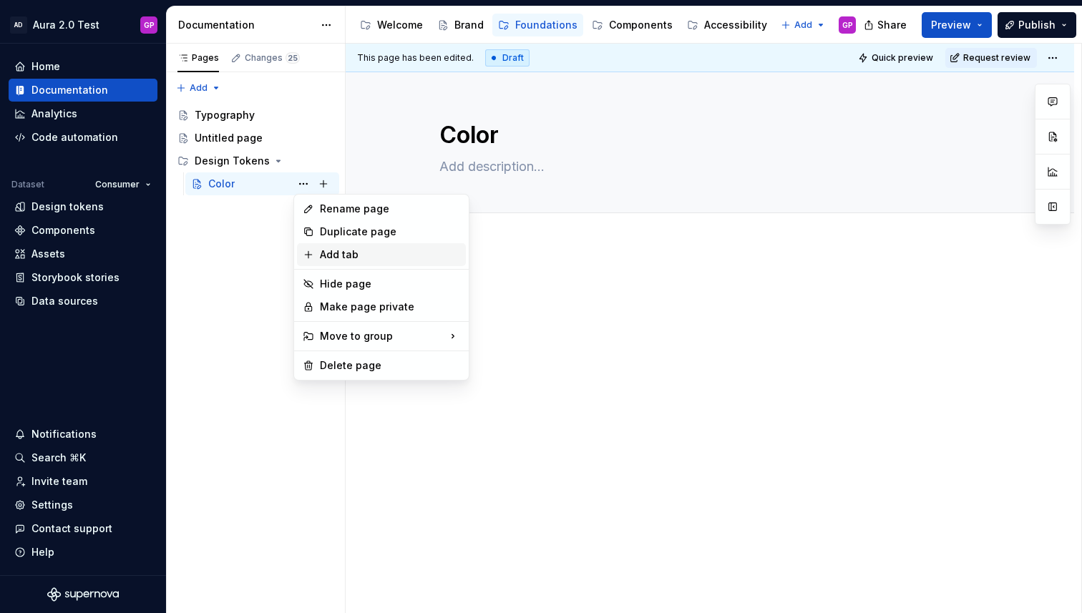
click at [325, 249] on div "Add tab" at bounding box center [390, 255] width 140 height 14
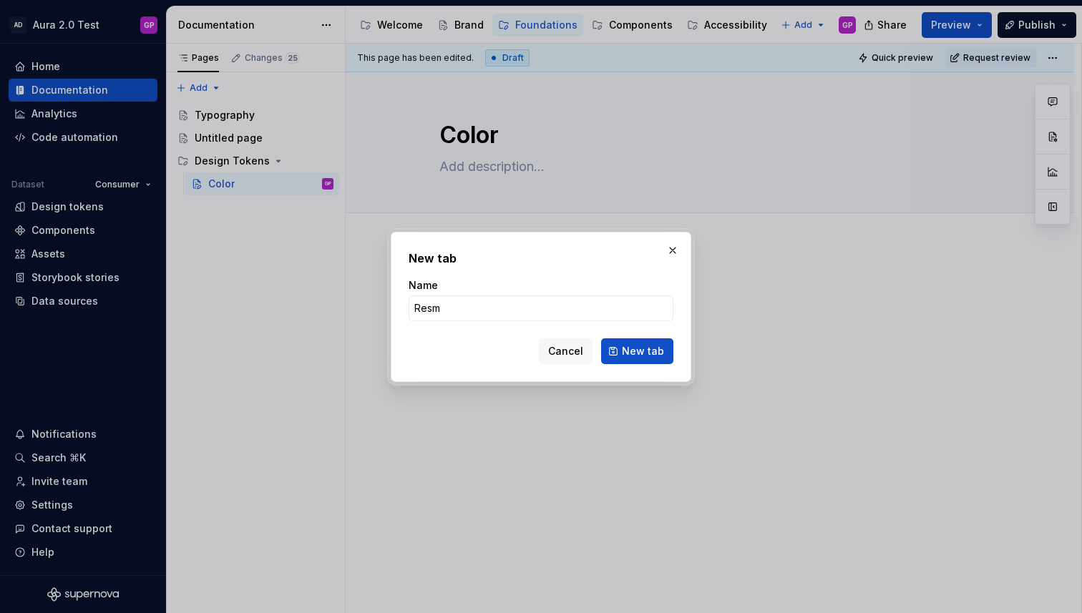
type input "Resmed"
click at [637, 352] on span "New tab" at bounding box center [643, 351] width 42 height 14
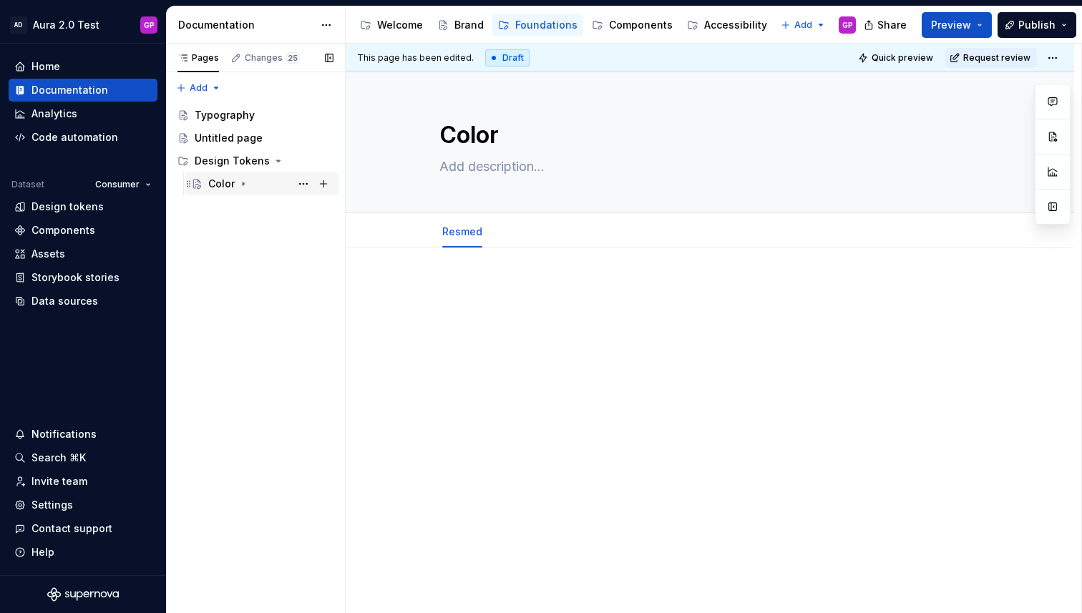
click at [245, 184] on icon "Page tree" at bounding box center [242, 183] width 11 height 11
click at [307, 182] on button "Page tree" at bounding box center [303, 184] width 20 height 20
click at [210, 232] on div "Pages Changes 25 Add Accessibility guide for tree Page tree. Navigate the tree …" at bounding box center [255, 329] width 179 height 570
click at [235, 207] on div "Resmed" at bounding box center [242, 207] width 40 height 14
type textarea "*"
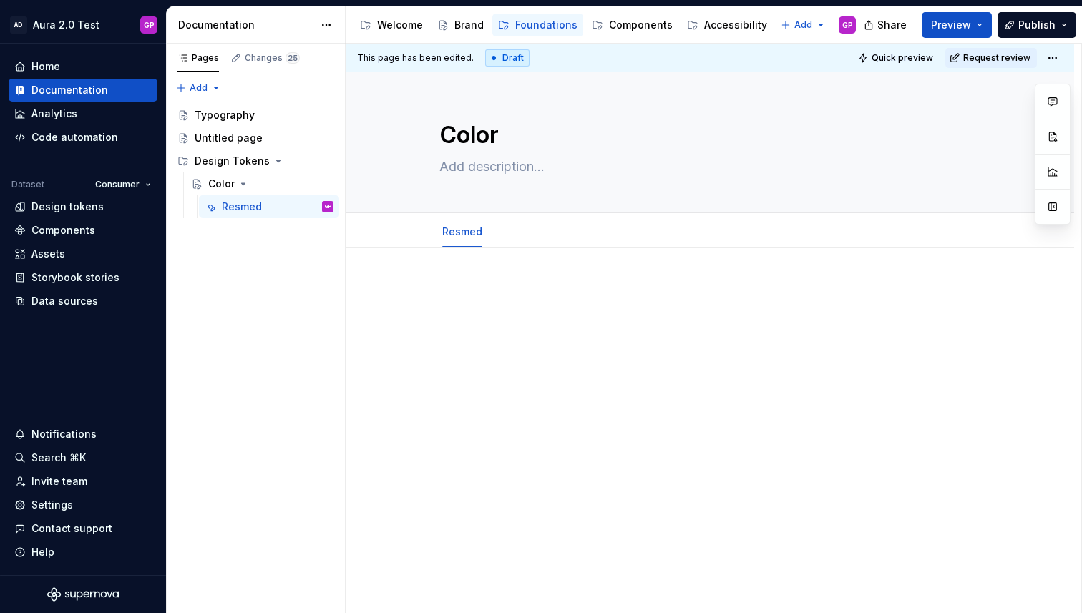
click at [441, 295] on div at bounding box center [710, 393] width 728 height 290
click at [454, 294] on p "Brand" at bounding box center [709, 291] width 541 height 17
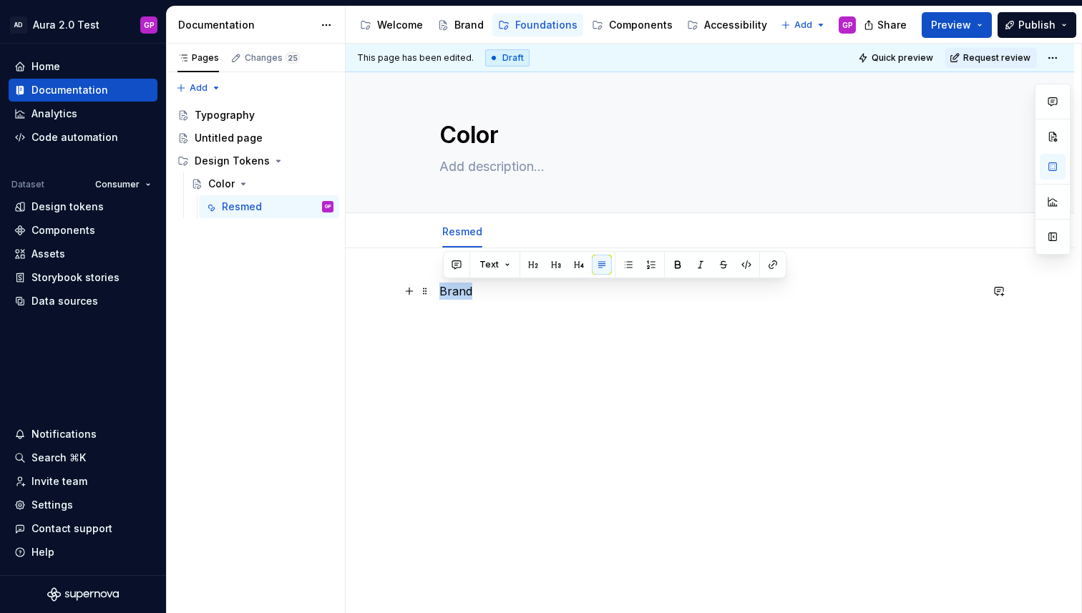
click at [454, 294] on p "Brand" at bounding box center [709, 291] width 541 height 17
click at [496, 264] on button "Text" at bounding box center [495, 265] width 44 height 20
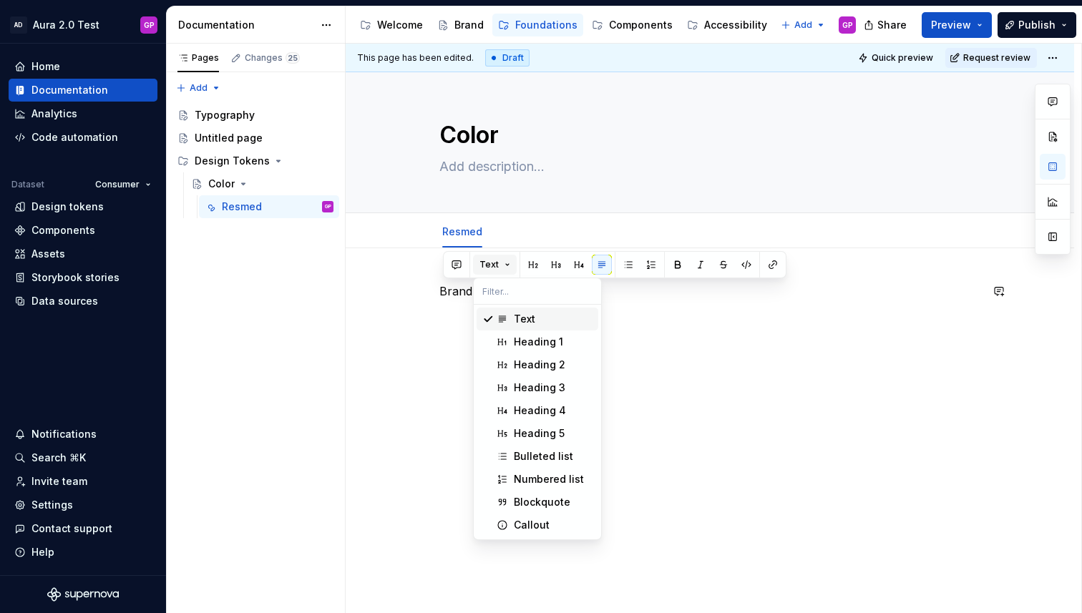
click at [496, 264] on button "Text" at bounding box center [495, 265] width 44 height 20
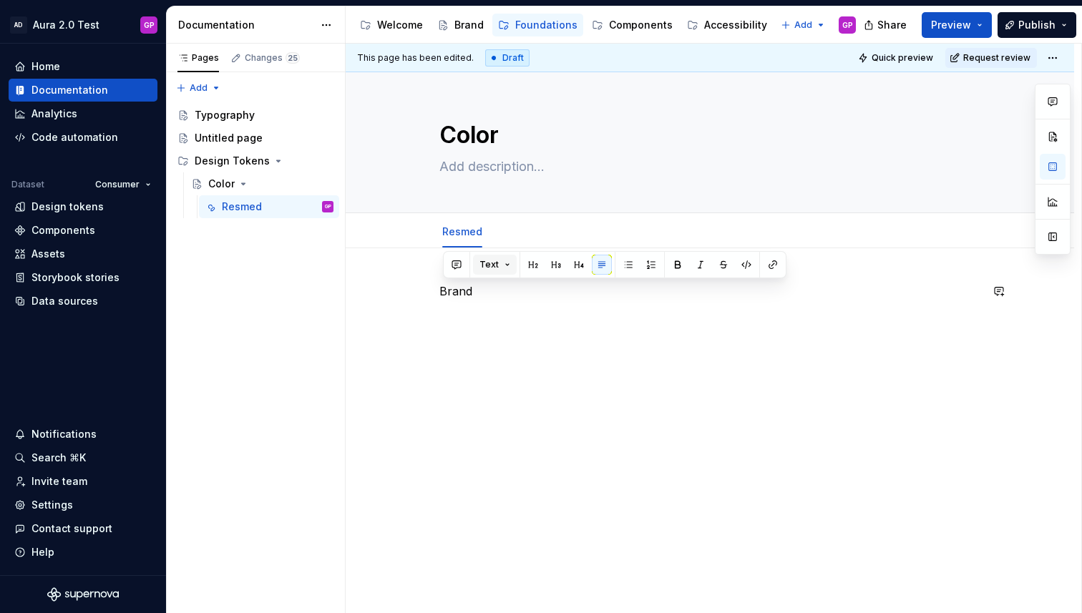
click at [496, 264] on button "Text" at bounding box center [495, 265] width 44 height 20
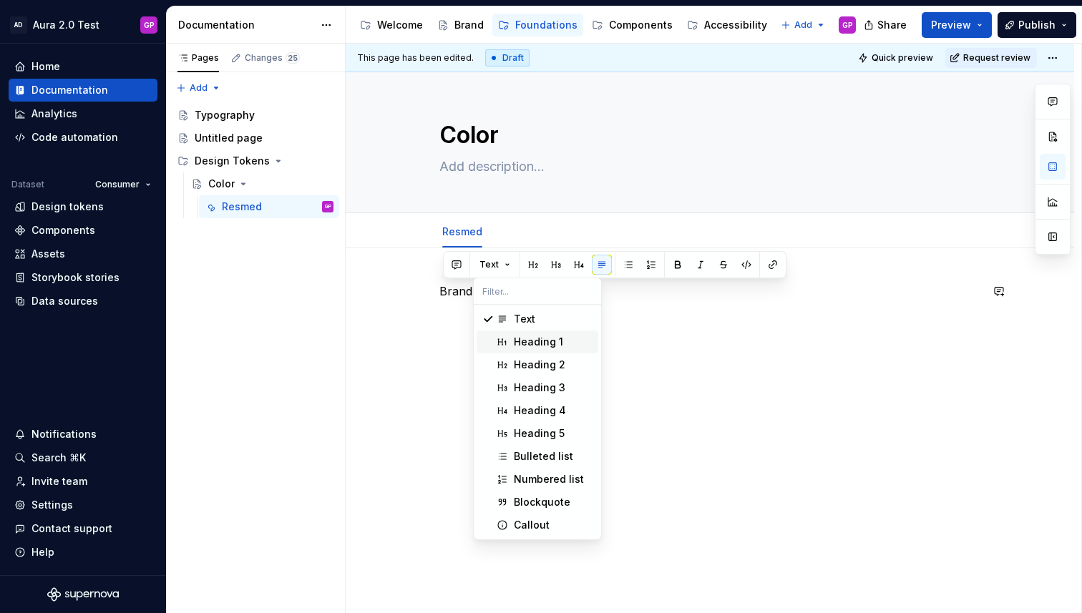
click at [529, 344] on div "Heading 1" at bounding box center [538, 342] width 49 height 14
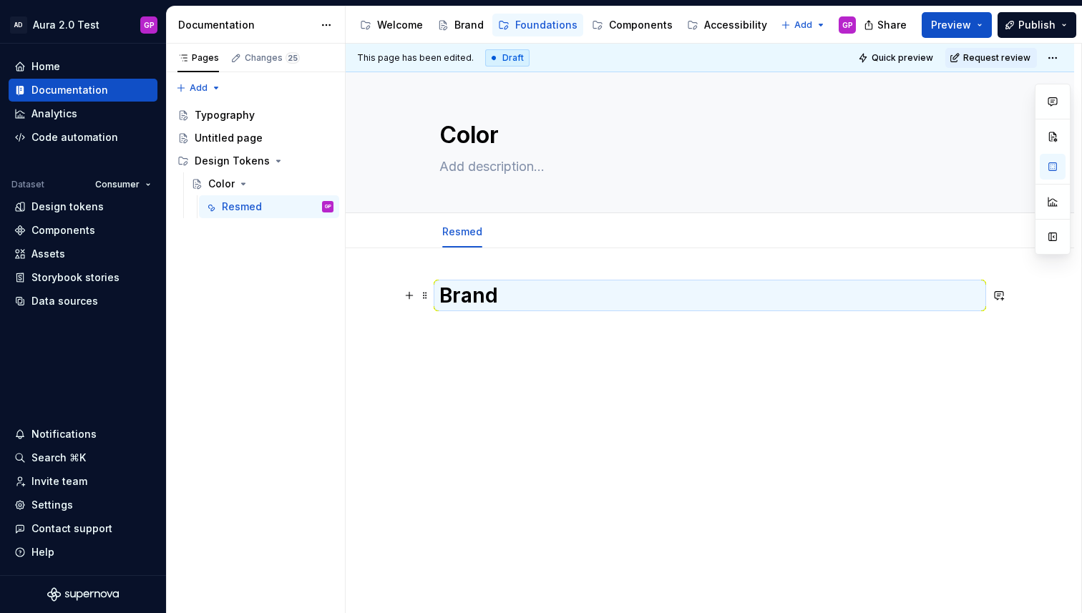
click at [514, 305] on h1 "Brand" at bounding box center [709, 296] width 541 height 26
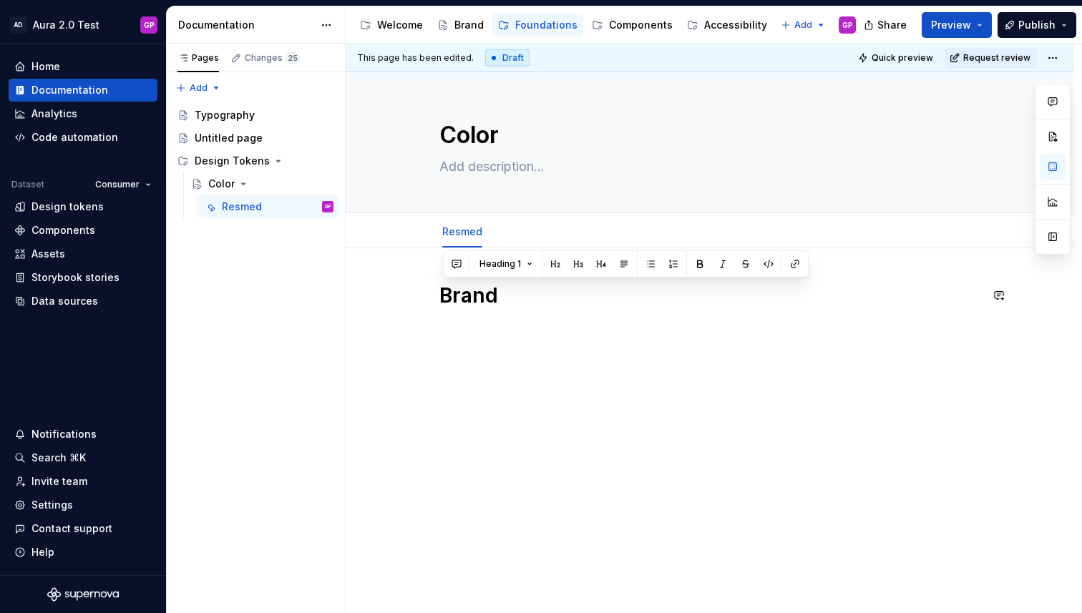
click at [509, 308] on div "Brand" at bounding box center [709, 310] width 541 height 54
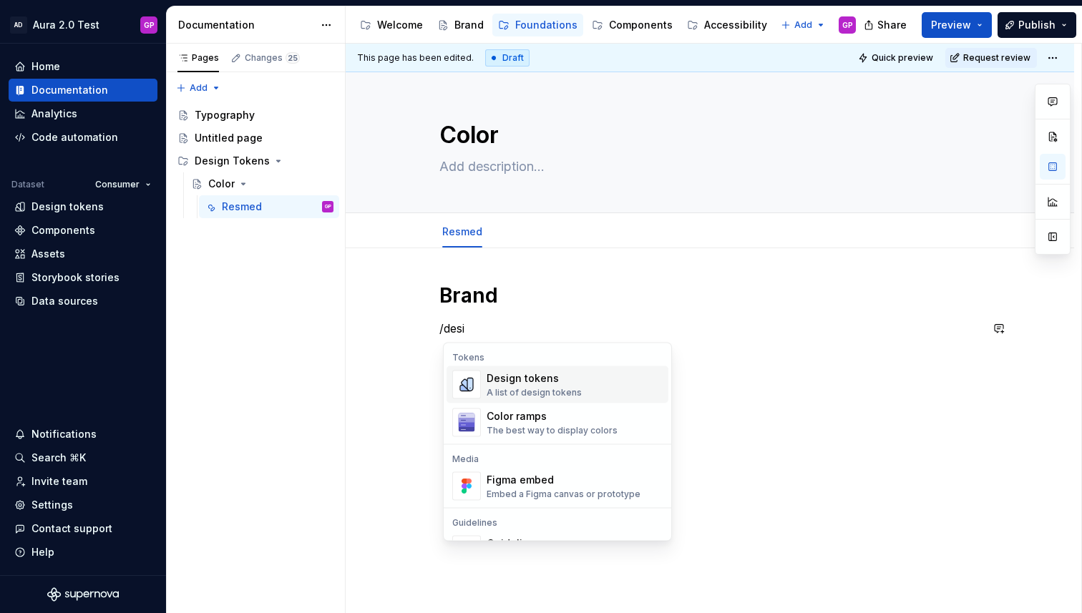
click at [509, 389] on div "A list of design tokens" at bounding box center [533, 392] width 95 height 11
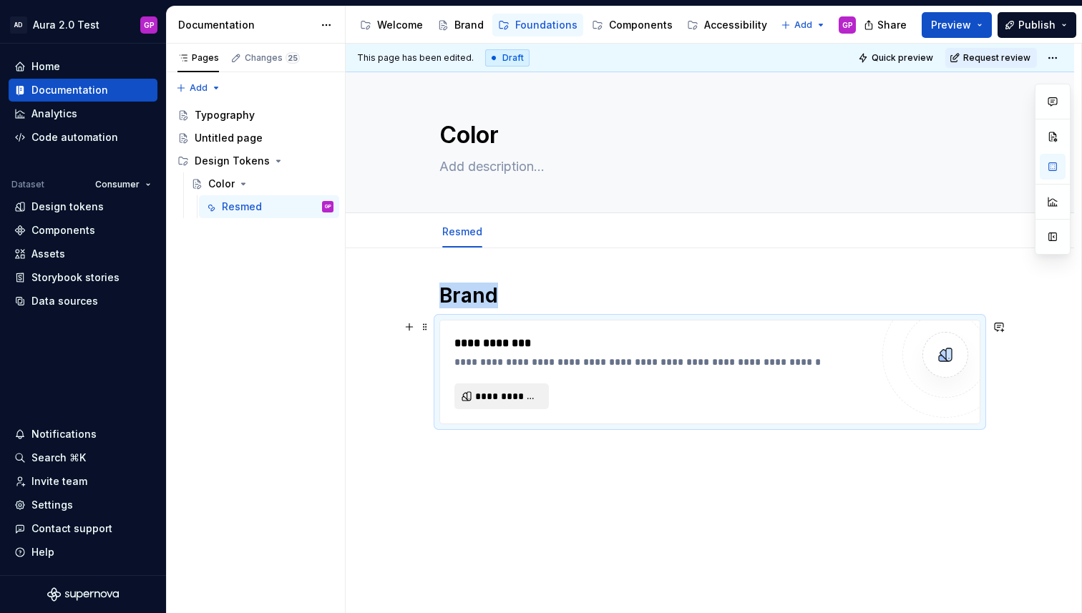
click at [489, 399] on span "**********" at bounding box center [507, 396] width 64 height 14
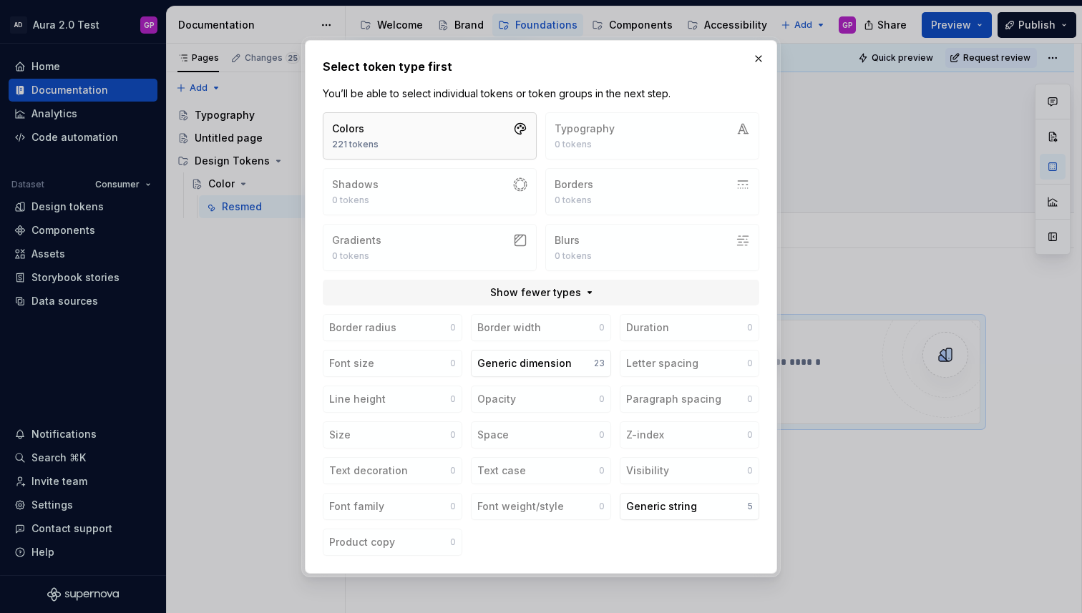
click at [406, 135] on button "Colors 221 tokens" at bounding box center [430, 135] width 214 height 47
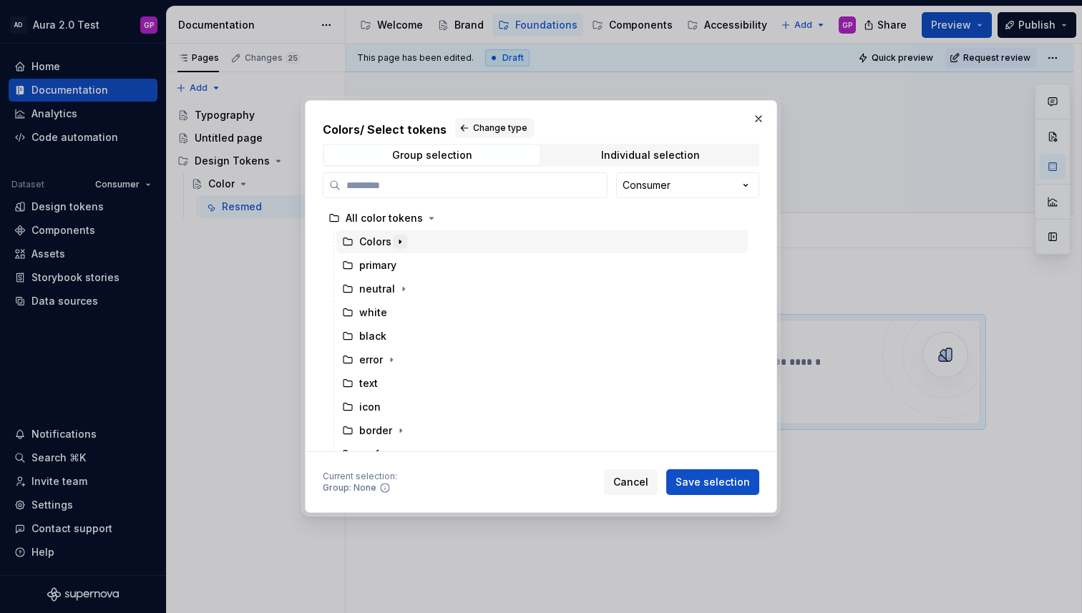
click at [399, 244] on icon "button" at bounding box center [399, 241] width 11 height 11
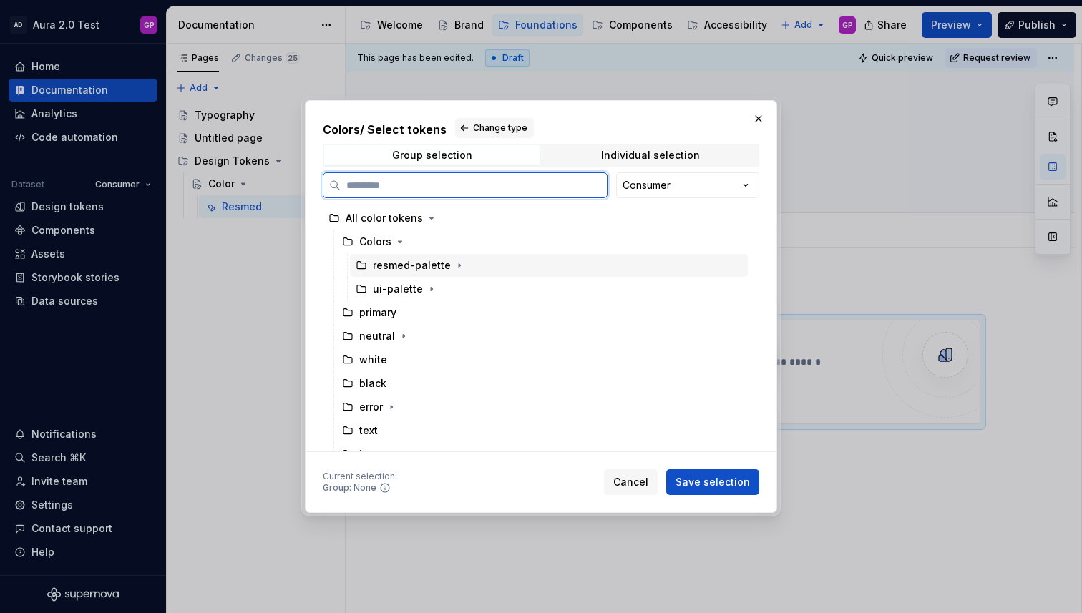
click at [421, 269] on div "resmed-palette" at bounding box center [412, 265] width 78 height 14
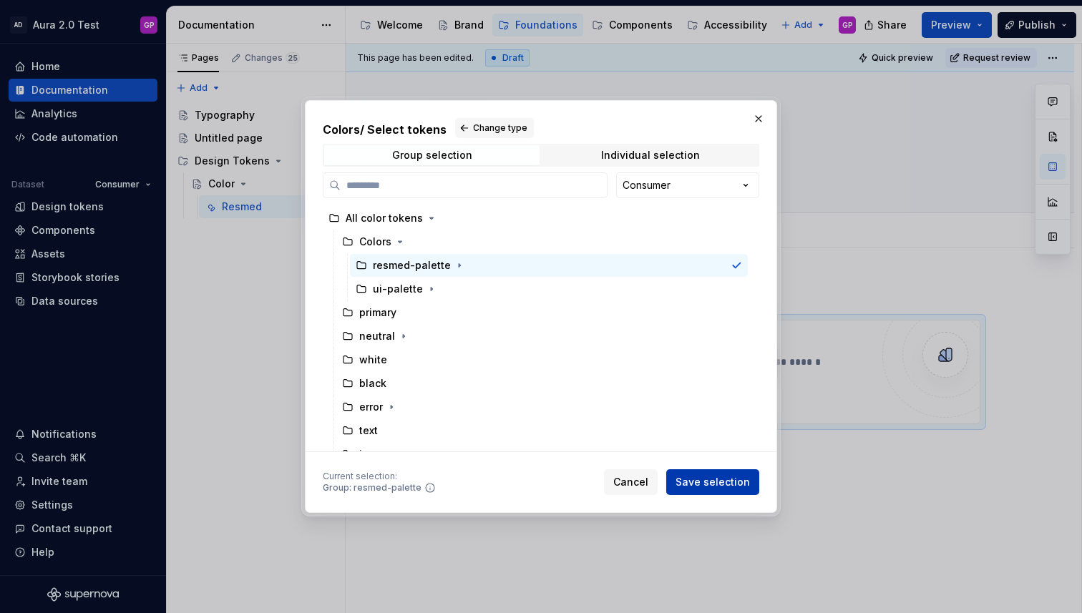
click at [699, 482] on span "Save selection" at bounding box center [712, 482] width 74 height 14
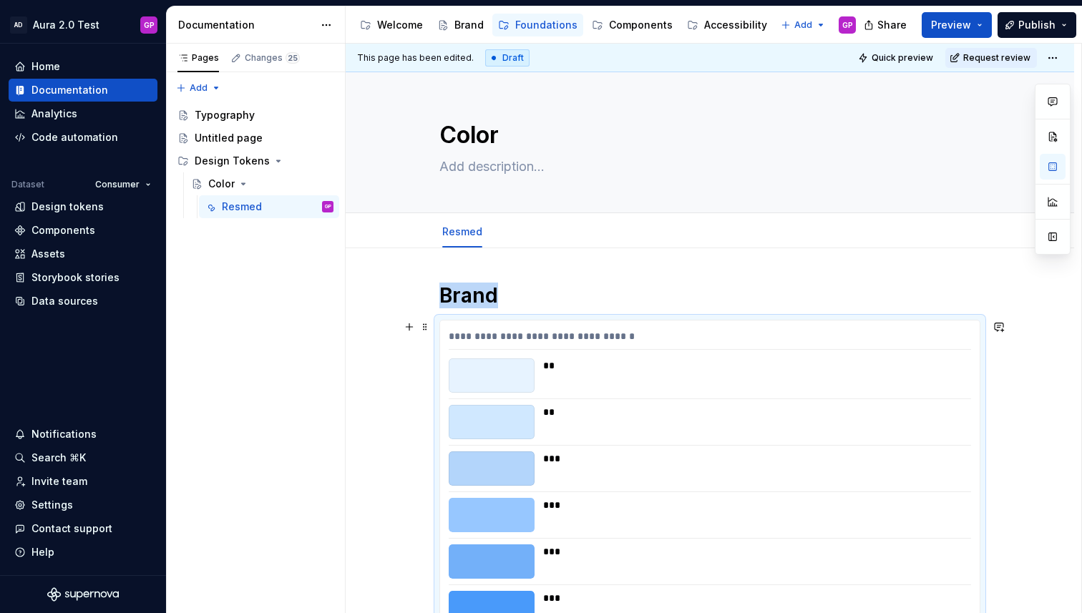
scroll to position [276, 0]
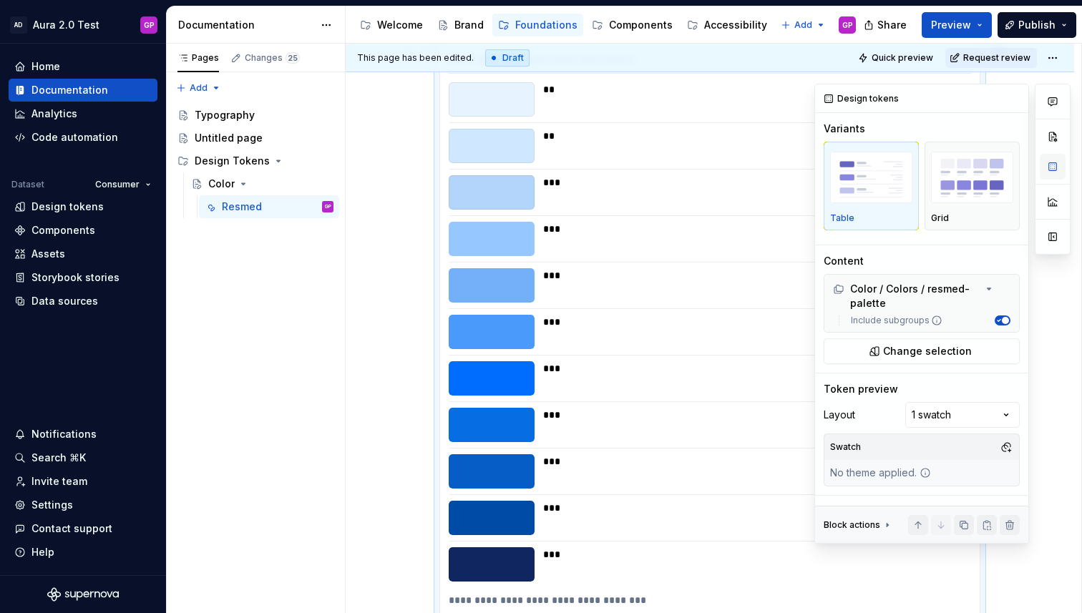
click at [1052, 165] on button "button" at bounding box center [1052, 167] width 26 height 26
click at [986, 195] on img "button" at bounding box center [972, 178] width 82 height 52
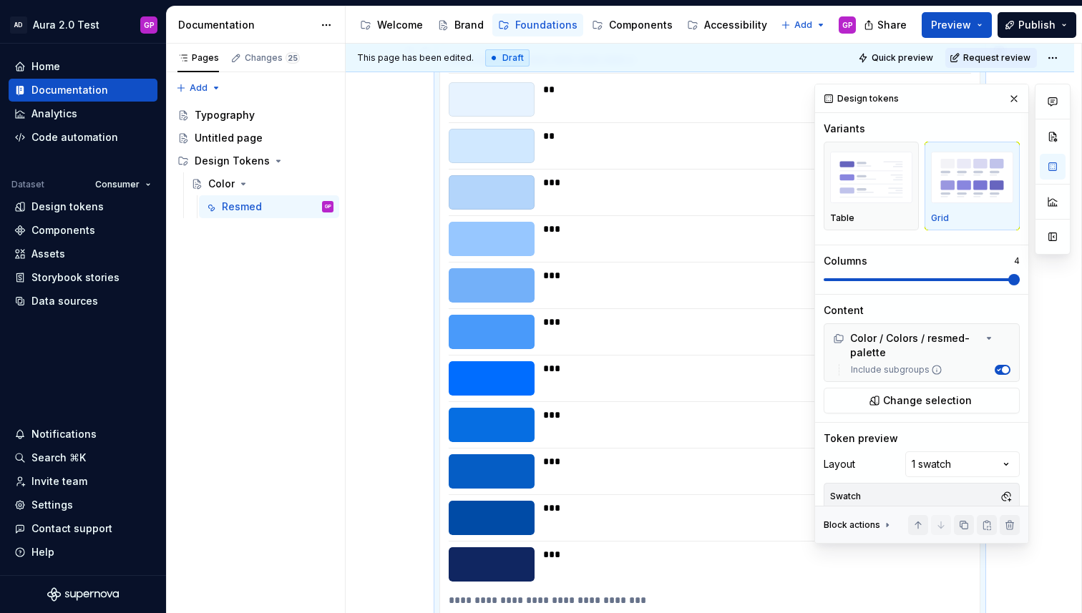
click at [1044, 285] on div "Comments Open comments No comments yet Select ‘Comment’ from the block context …" at bounding box center [942, 314] width 256 height 460
click at [1015, 99] on button "button" at bounding box center [1014, 99] width 20 height 20
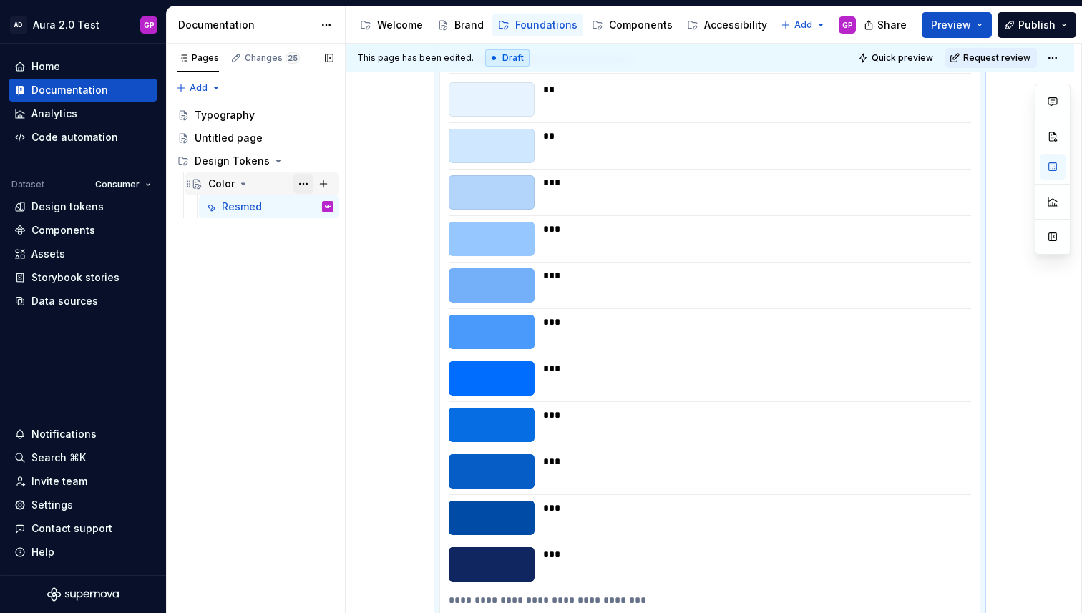
click at [303, 182] on button "Page tree" at bounding box center [303, 184] width 20 height 20
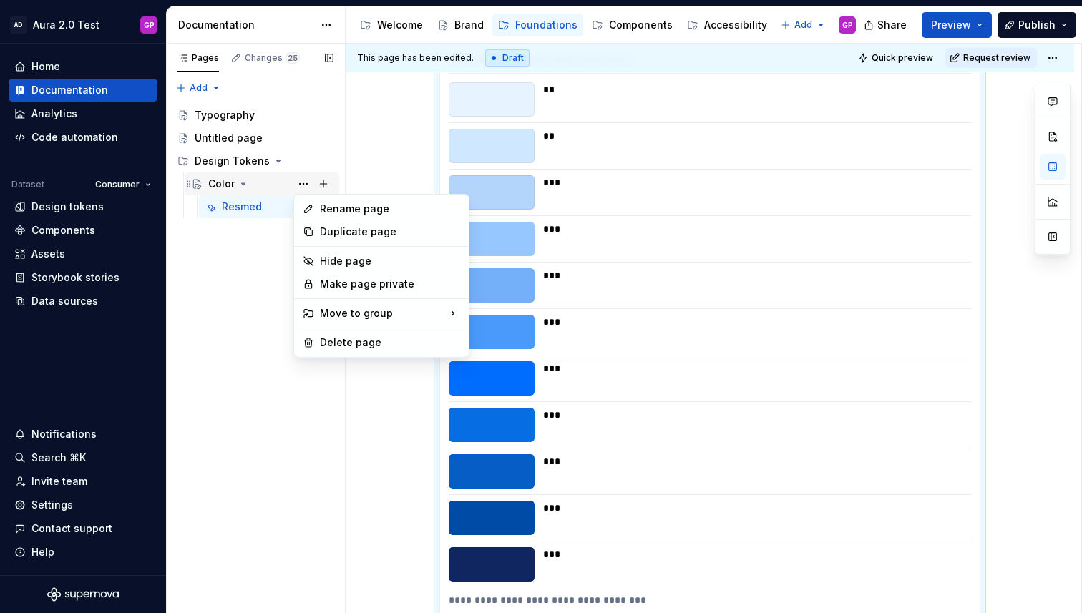
click at [221, 182] on div "Pages Changes 25 Add Accessibility guide for tree Page tree. Navigate the tree …" at bounding box center [255, 329] width 179 height 570
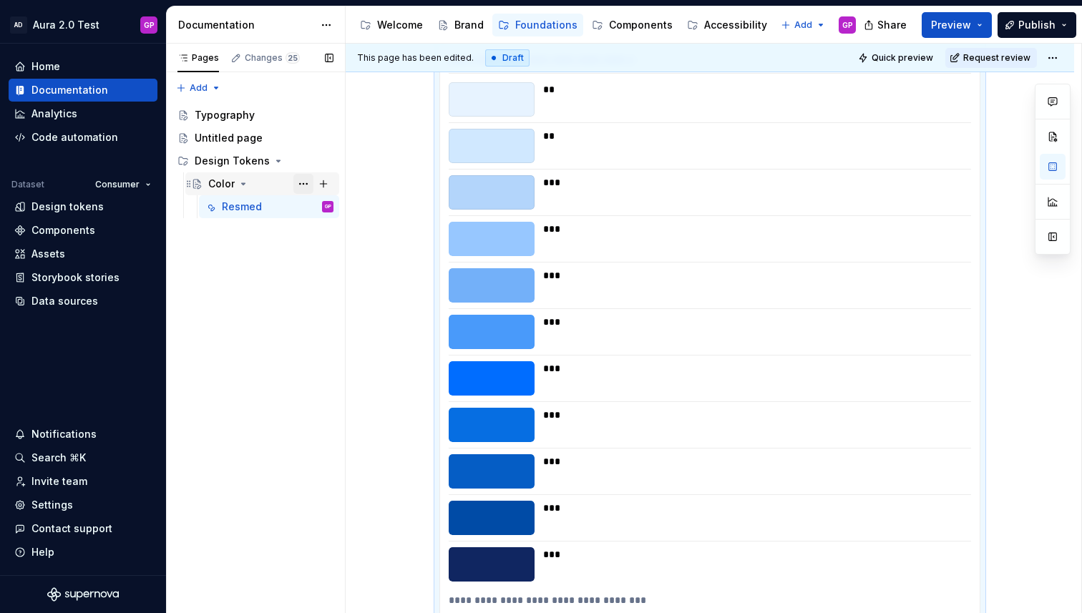
click at [299, 182] on button "Page tree" at bounding box center [303, 184] width 20 height 20
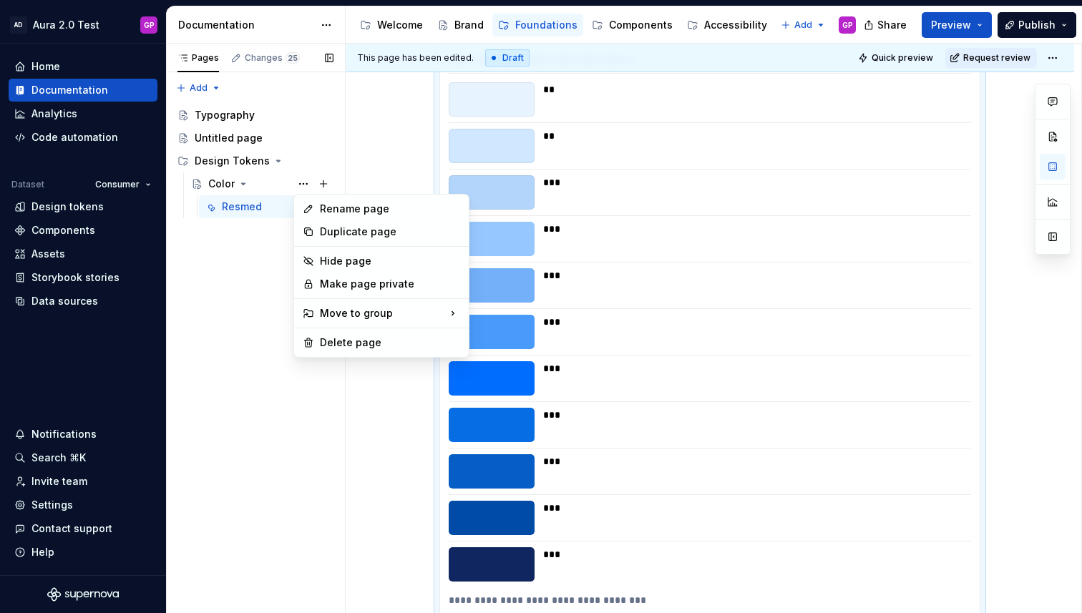
click at [322, 181] on div "Pages Changes 25 Add Accessibility guide for tree Page tree. Navigate the tree …" at bounding box center [255, 329] width 179 height 570
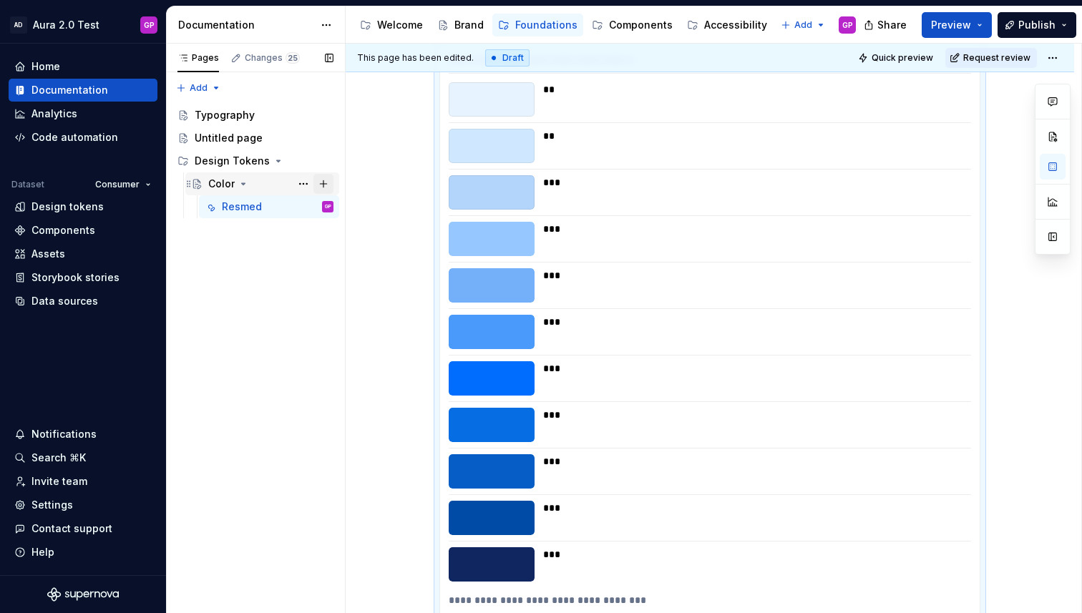
click at [324, 185] on button "Page tree" at bounding box center [323, 184] width 20 height 20
type textarea "*"
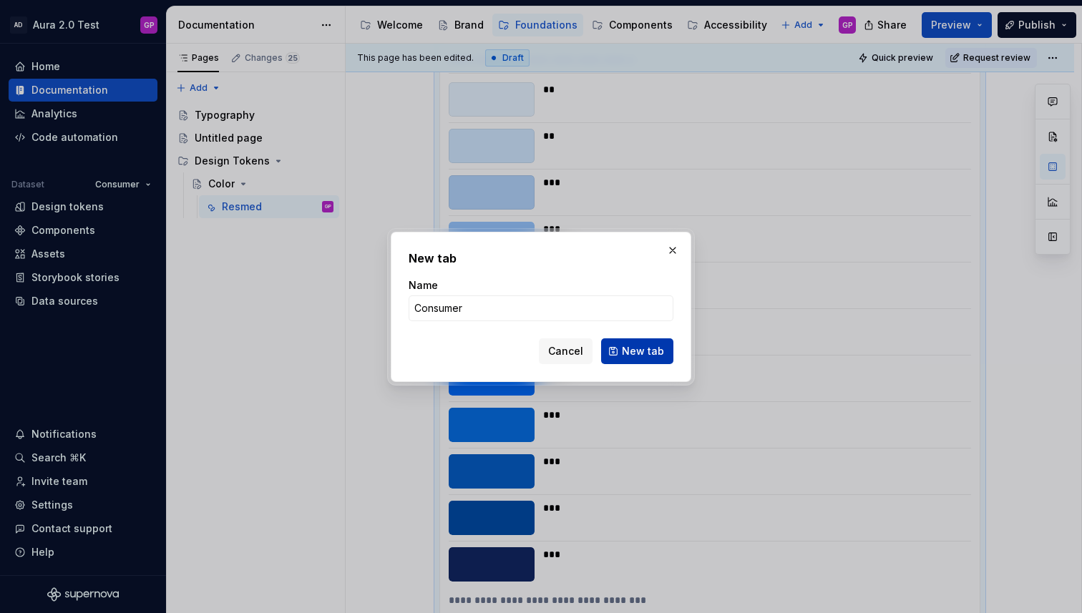
type input "Consumer"
click at [643, 351] on span "New tab" at bounding box center [643, 351] width 42 height 14
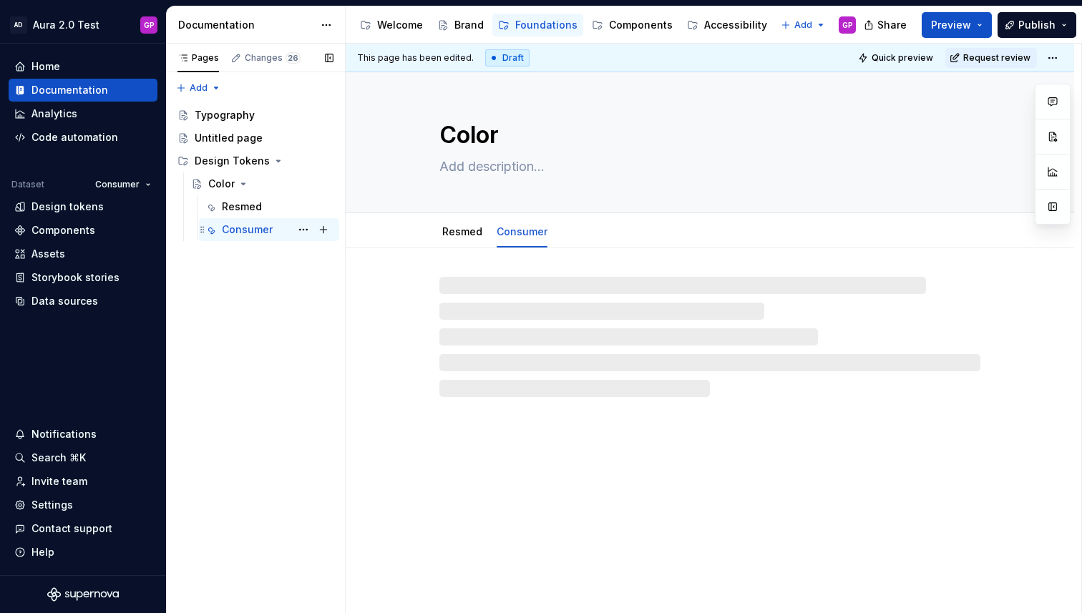
click at [237, 231] on div "Consumer" at bounding box center [247, 229] width 51 height 14
type textarea "*"
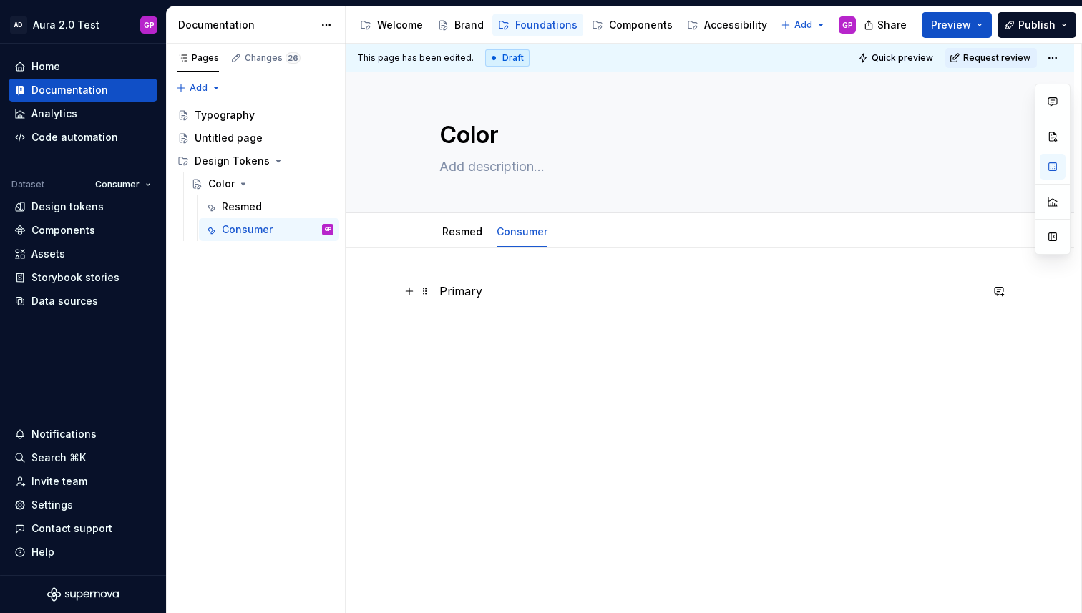
click at [452, 292] on p "Primary" at bounding box center [709, 291] width 541 height 17
click at [496, 268] on button "Text" at bounding box center [495, 265] width 44 height 20
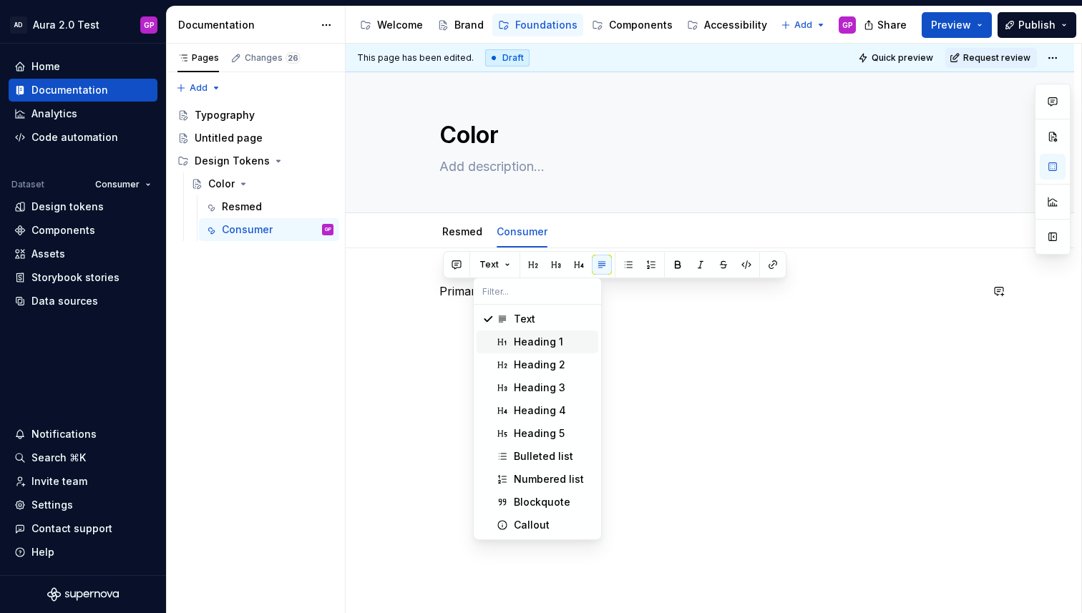
click at [516, 338] on div "Heading 1" at bounding box center [538, 342] width 49 height 14
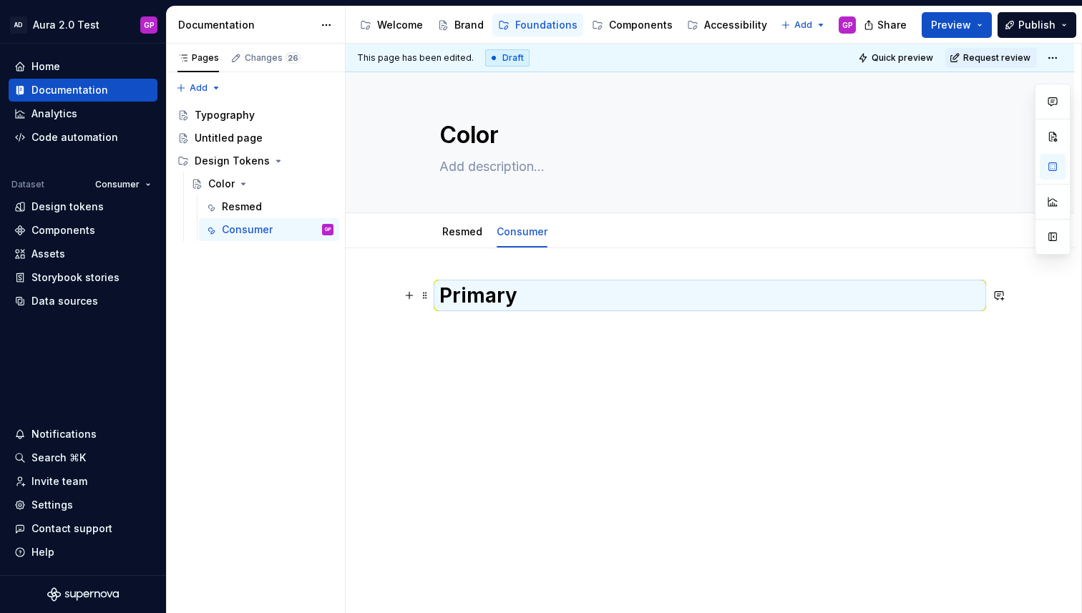
click at [562, 299] on h1 "Primary" at bounding box center [709, 296] width 541 height 26
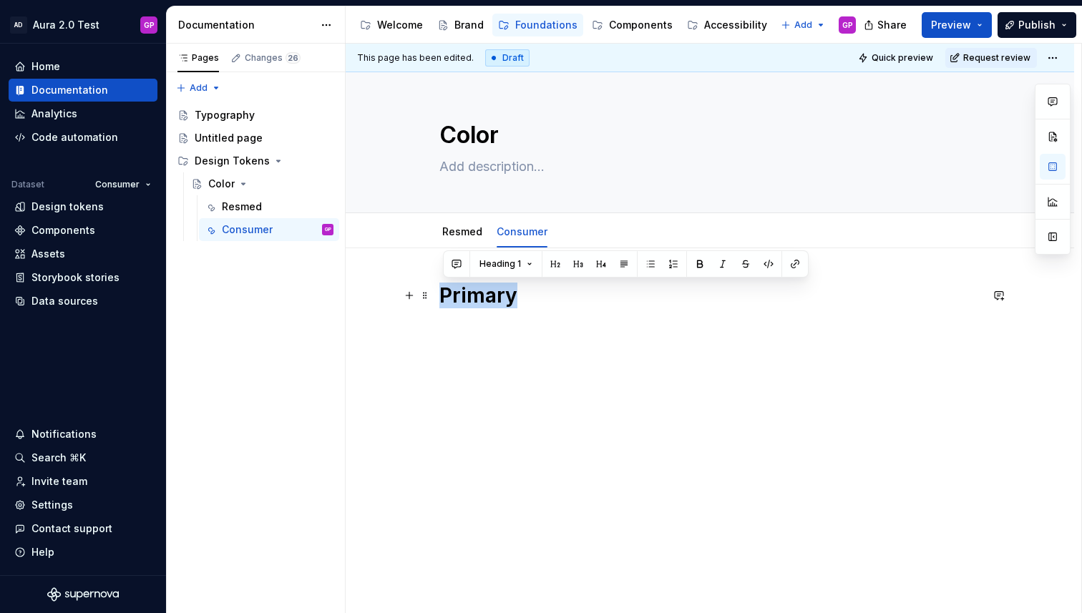
click at [562, 299] on h1 "Primary" at bounding box center [709, 296] width 541 height 26
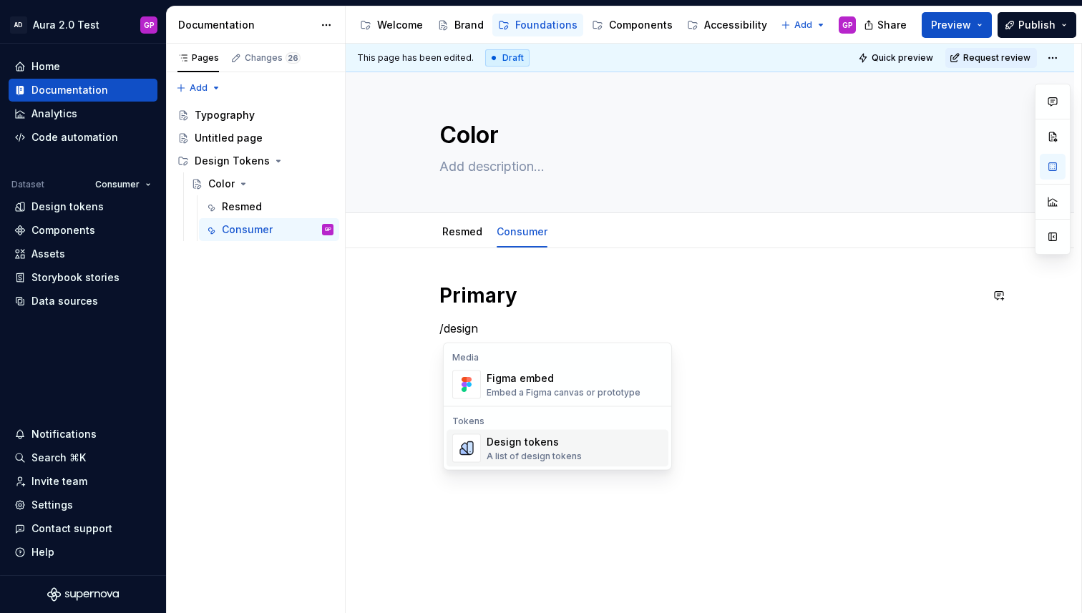
click at [532, 444] on div "Design tokens" at bounding box center [533, 442] width 95 height 14
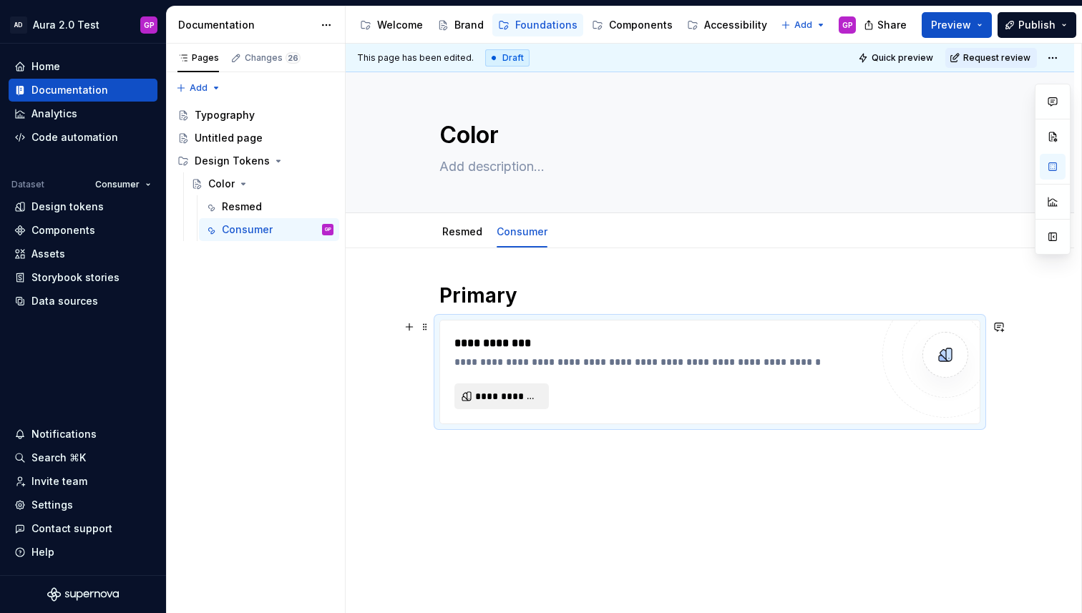
click at [491, 398] on span "**********" at bounding box center [507, 396] width 64 height 14
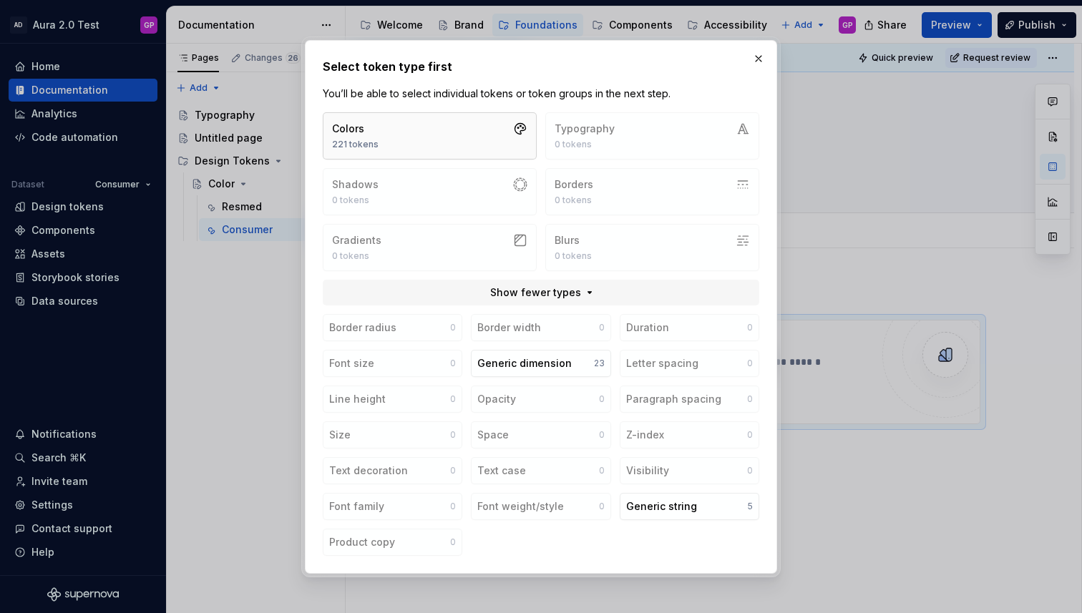
click at [436, 127] on button "Colors 221 tokens" at bounding box center [430, 135] width 214 height 47
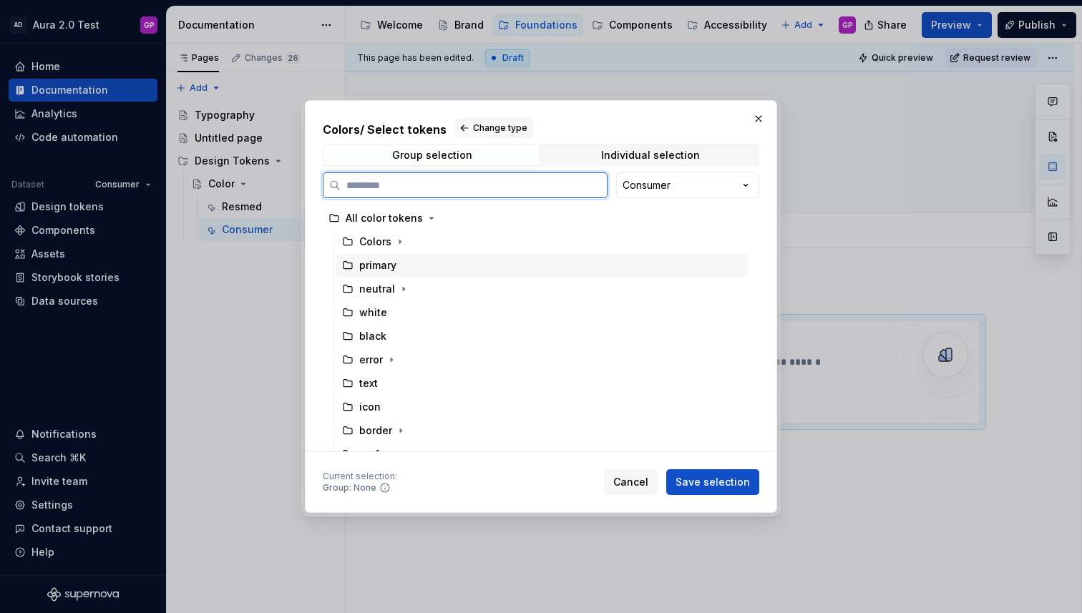
click at [381, 267] on div "primary" at bounding box center [377, 265] width 37 height 14
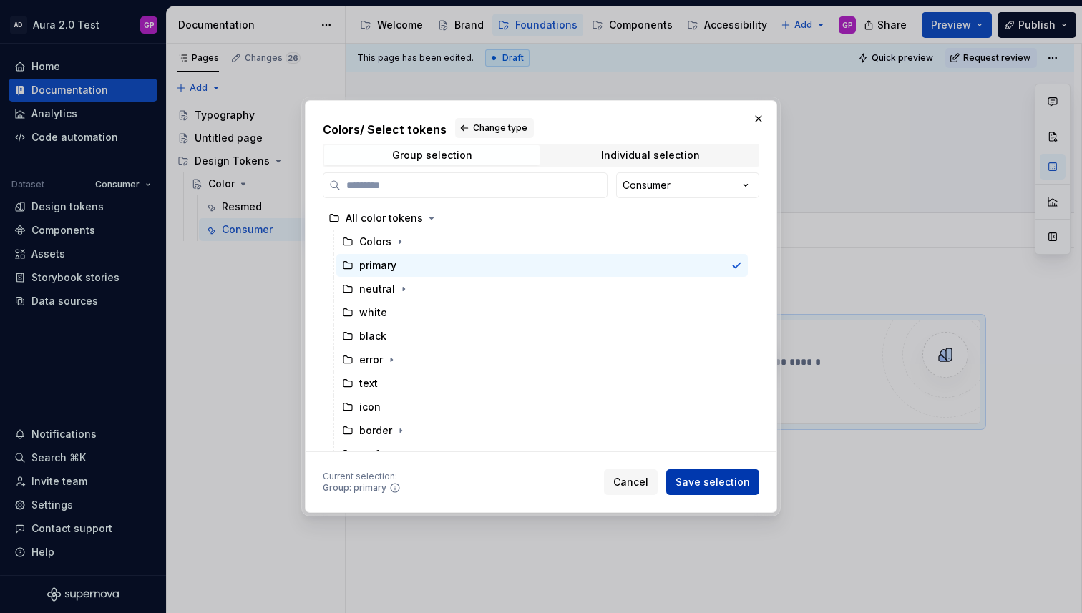
click at [700, 486] on span "Save selection" at bounding box center [712, 482] width 74 height 14
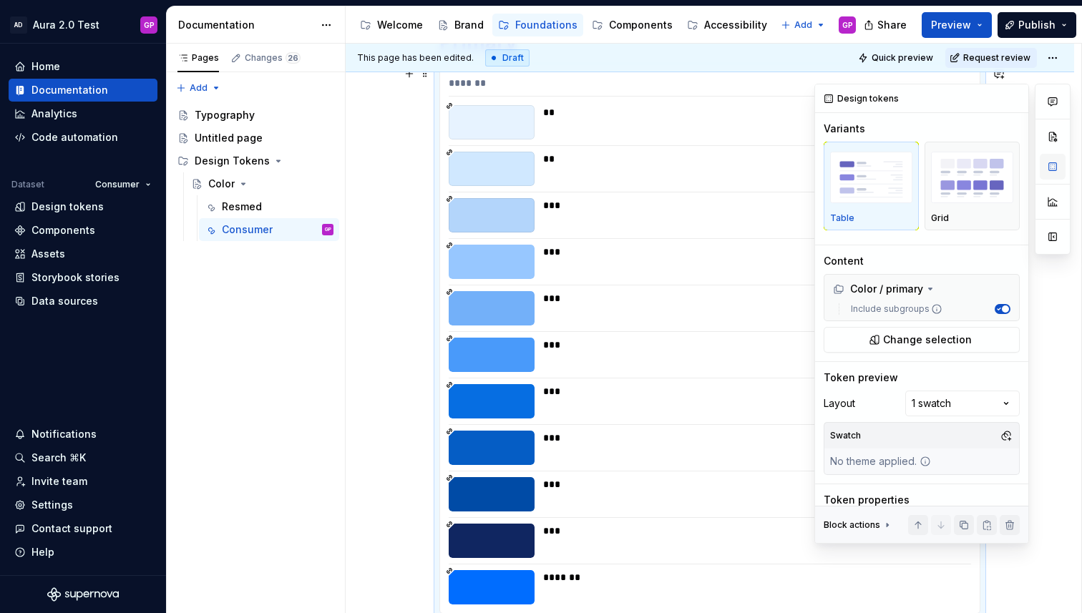
click at [1051, 170] on button "button" at bounding box center [1052, 167] width 26 height 26
click at [971, 167] on img "button" at bounding box center [972, 178] width 82 height 52
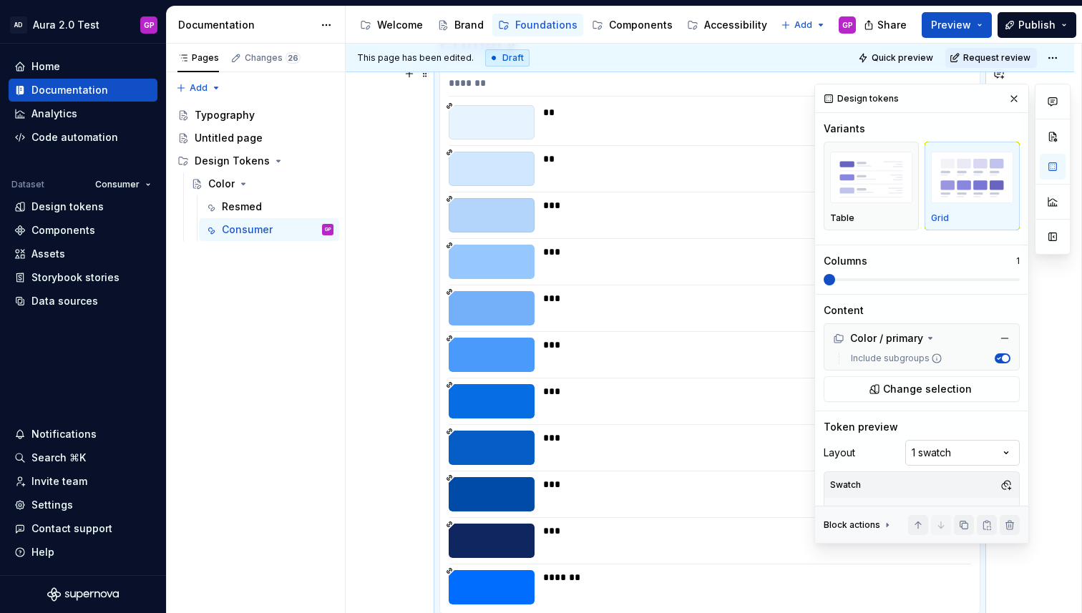
click at [958, 455] on div "Comments Open comments No comments yet Select ‘Comment’ from the block context …" at bounding box center [942, 314] width 256 height 460
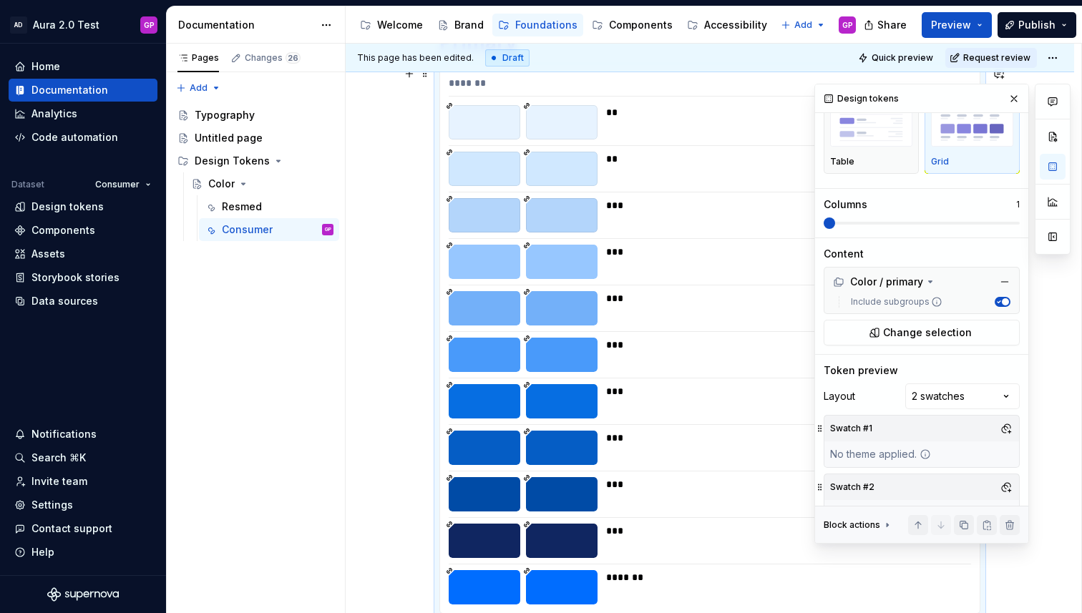
scroll to position [57, 0]
click at [1002, 429] on button "button" at bounding box center [1006, 428] width 20 height 20
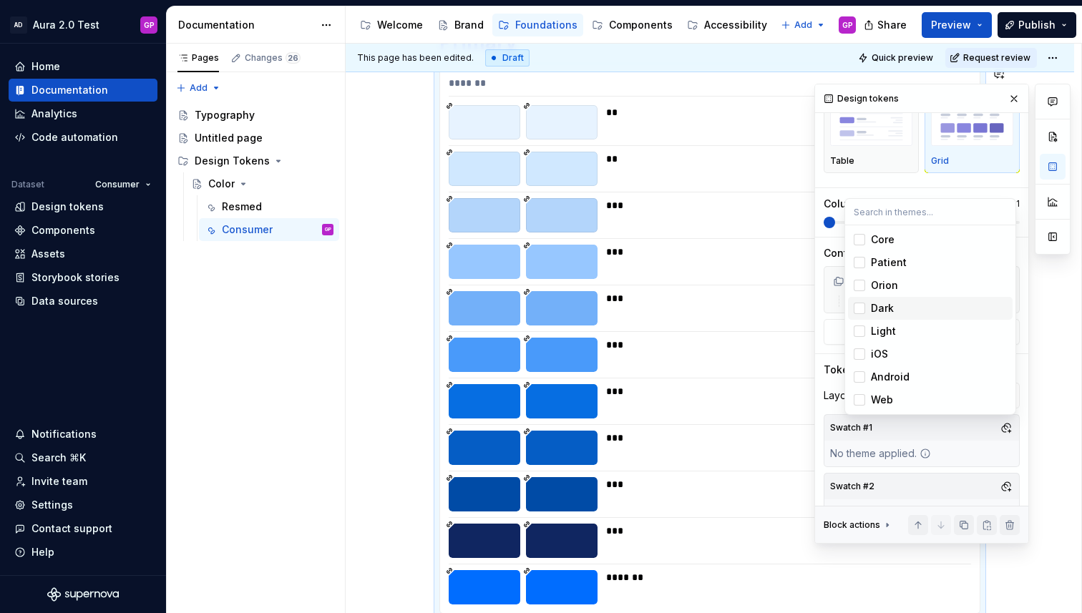
click at [861, 308] on div "Suggestions" at bounding box center [858, 308] width 11 height 11
click at [967, 484] on div "Comments Open comments No comments yet Select ‘Comment’ from the block context …" at bounding box center [942, 314] width 256 height 460
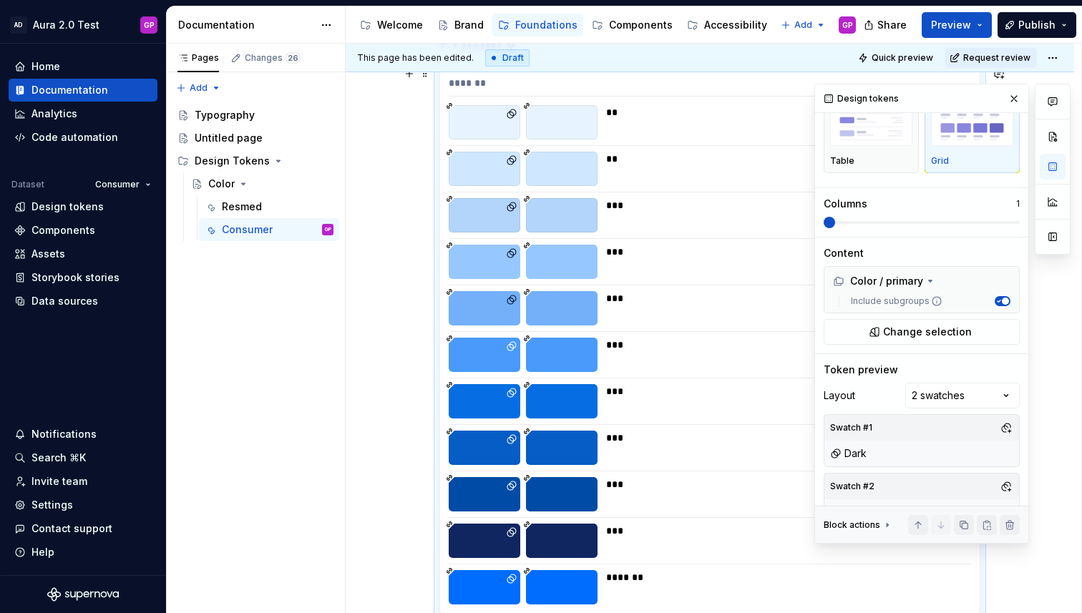
click at [1012, 489] on button "button" at bounding box center [1006, 486] width 20 height 20
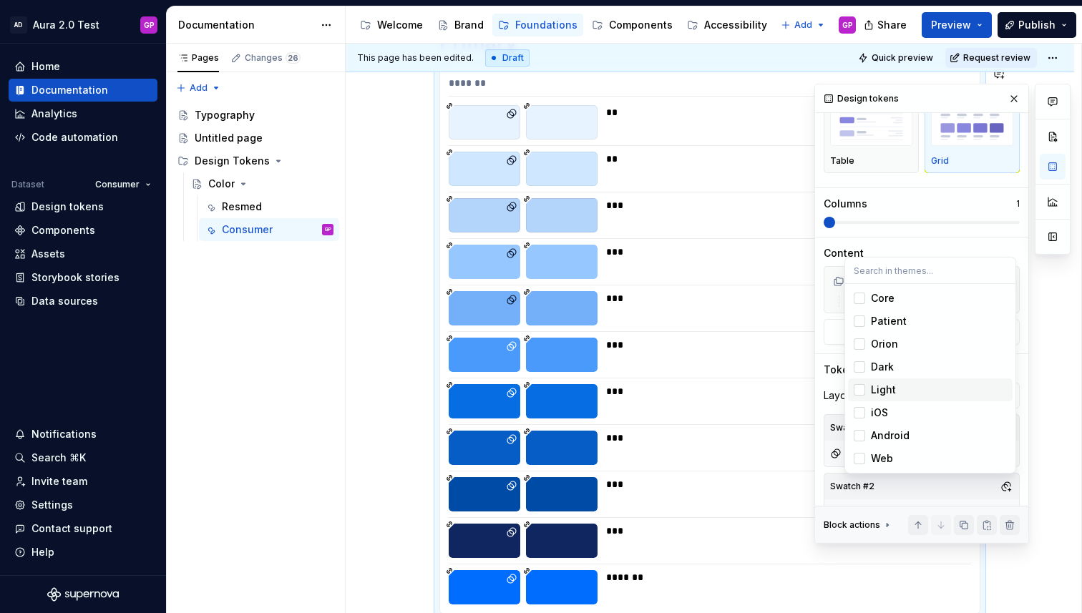
click at [861, 388] on div "Suggestions" at bounding box center [858, 389] width 11 height 11
click at [728, 436] on html "AD Aura 2.0 Test GP Home Documentation Analytics Code automation Dataset Consum…" at bounding box center [541, 306] width 1082 height 613
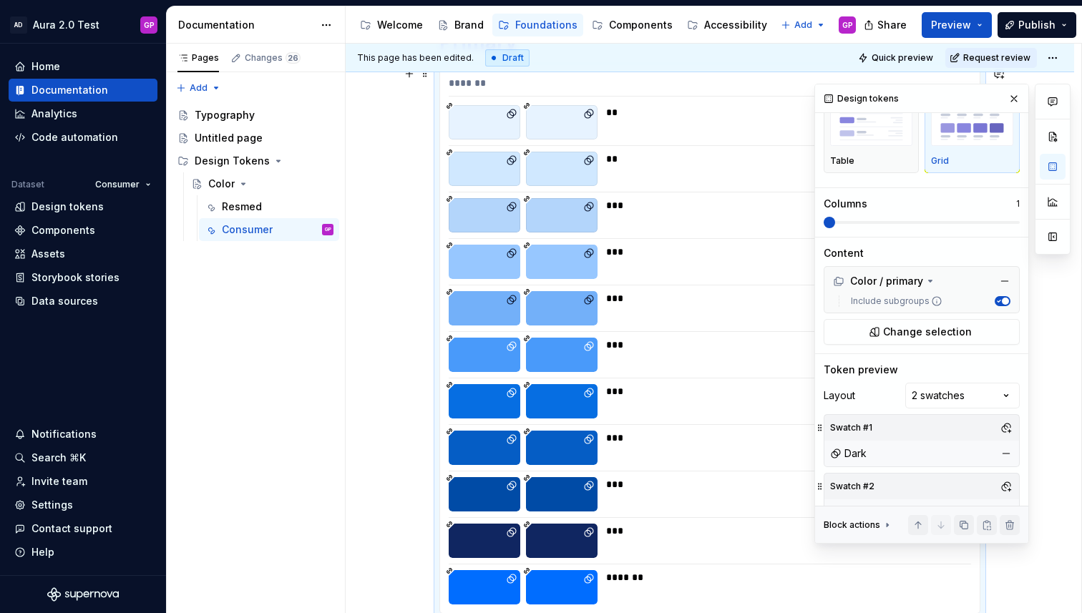
scroll to position [161, 0]
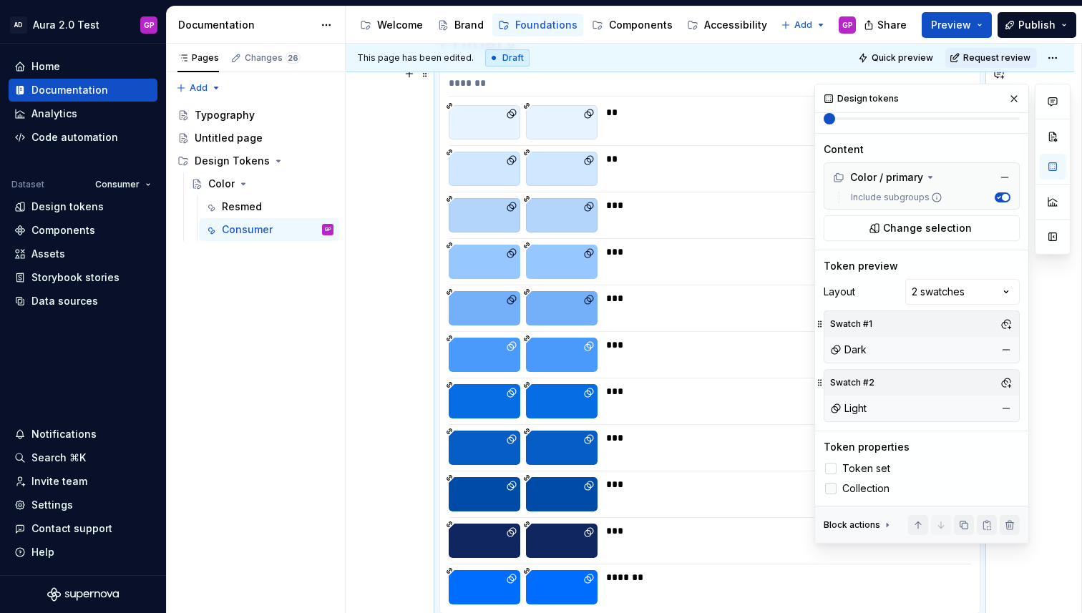
drag, startPoint x: 830, startPoint y: 468, endPoint x: 831, endPoint y: 491, distance: 23.6
click at [830, 469] on div at bounding box center [830, 468] width 11 height 11
click at [831, 493] on div at bounding box center [830, 488] width 11 height 11
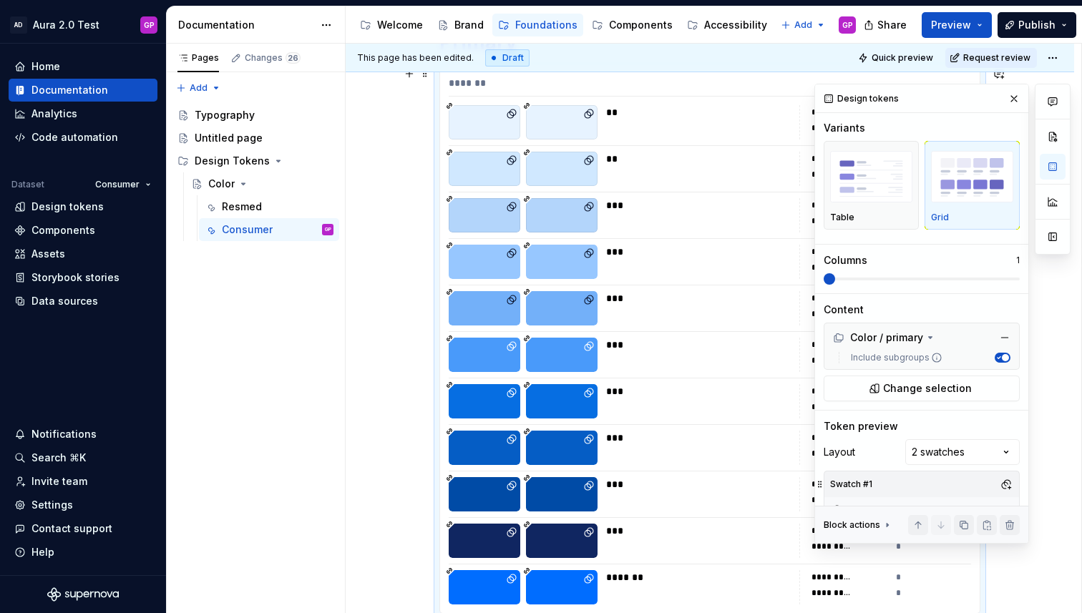
scroll to position [0, 0]
click at [1032, 282] on div "Comments Open comments No comments yet Select ‘Comment’ from the block context …" at bounding box center [942, 314] width 256 height 460
click at [1013, 97] on button "button" at bounding box center [1014, 99] width 20 height 20
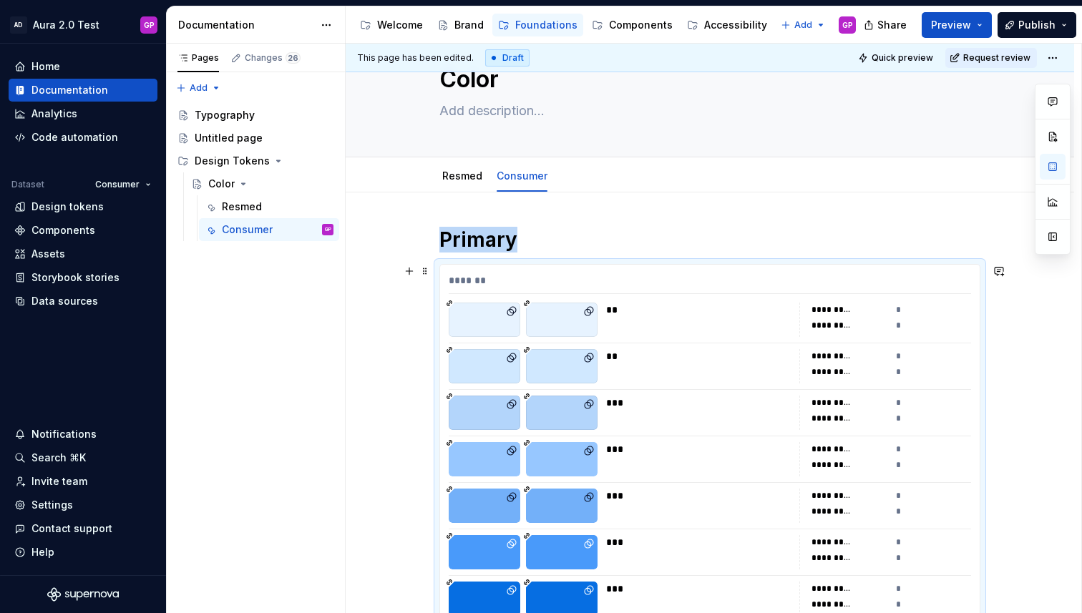
scroll to position [48, 0]
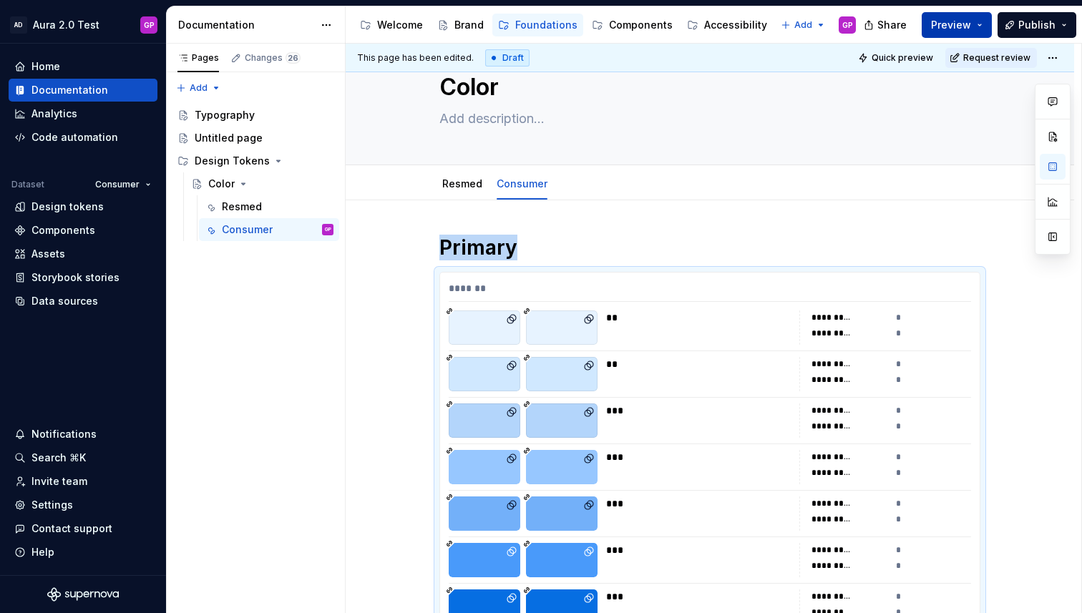
click at [970, 26] on span "Preview" at bounding box center [951, 25] width 40 height 14
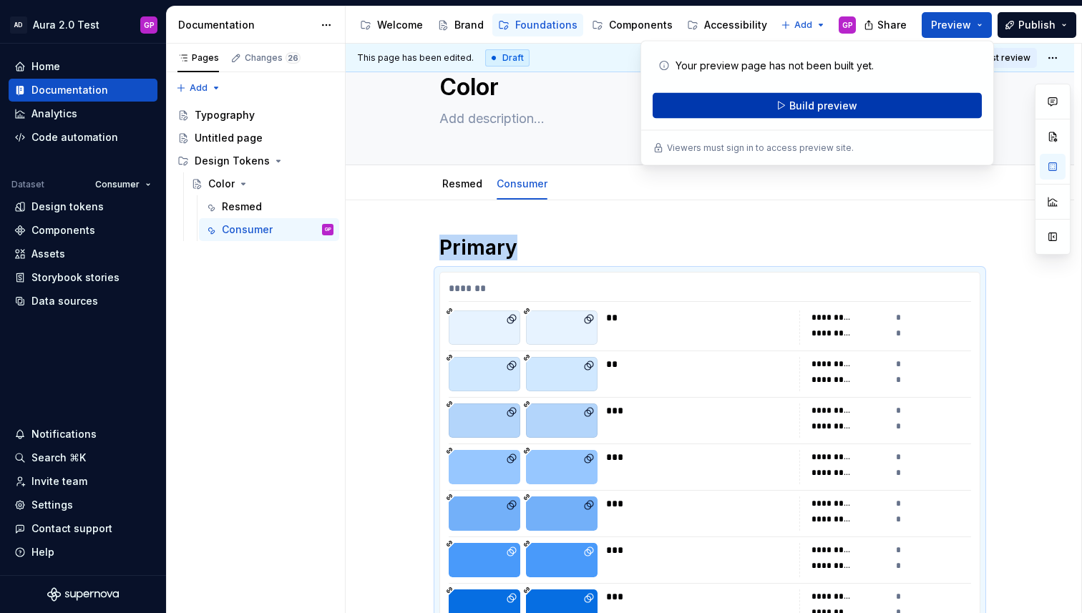
click at [818, 109] on span "Build preview" at bounding box center [823, 106] width 68 height 14
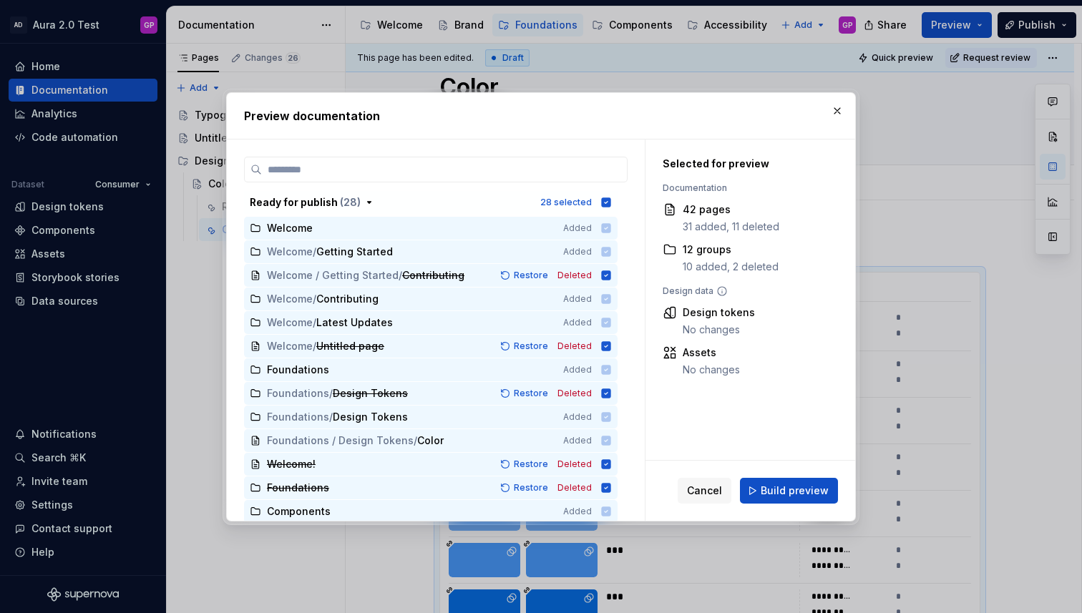
click at [796, 484] on span "Build preview" at bounding box center [794, 491] width 68 height 14
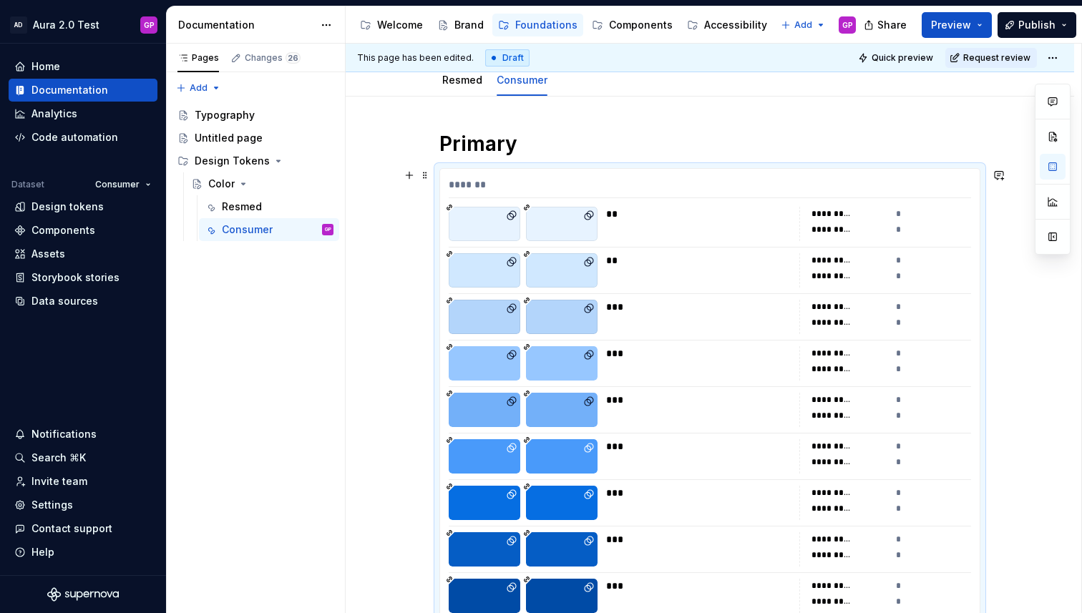
scroll to position [0, 0]
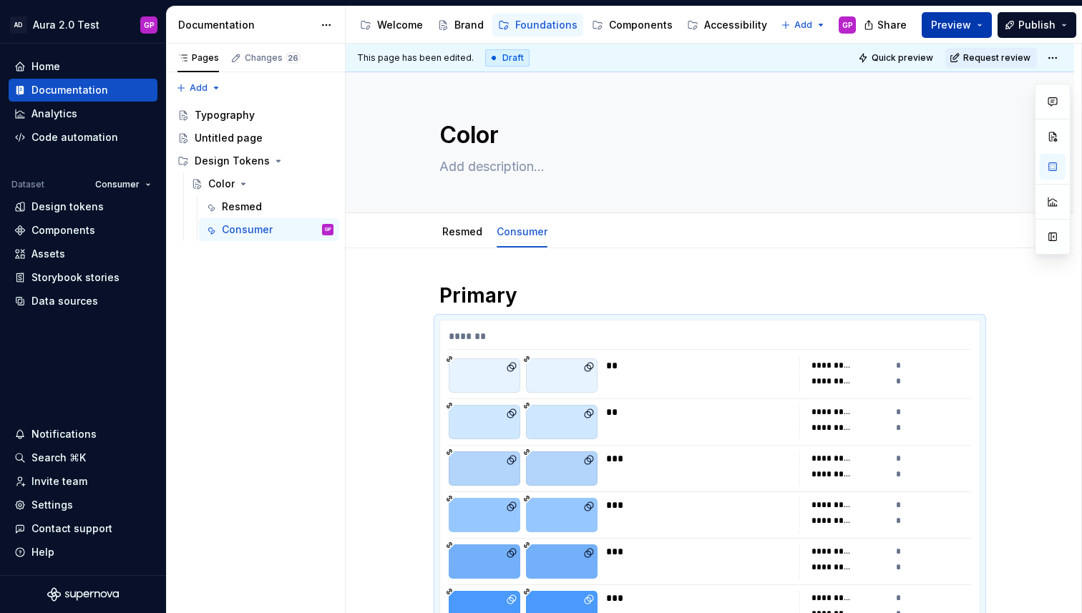
click at [967, 30] on span "Preview" at bounding box center [951, 25] width 40 height 14
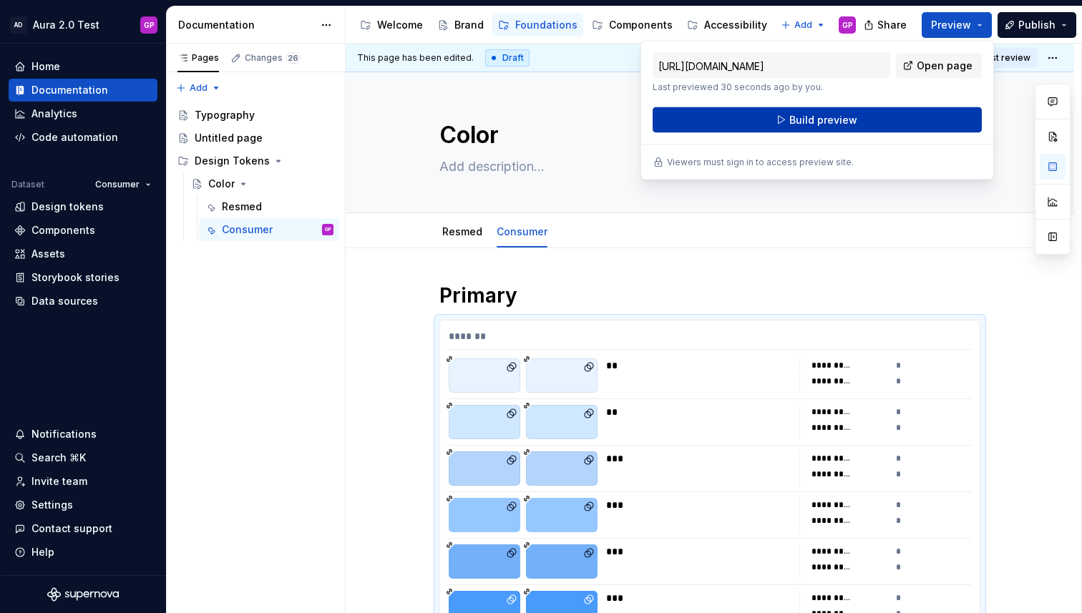
click at [830, 120] on span "Build preview" at bounding box center [823, 120] width 68 height 14
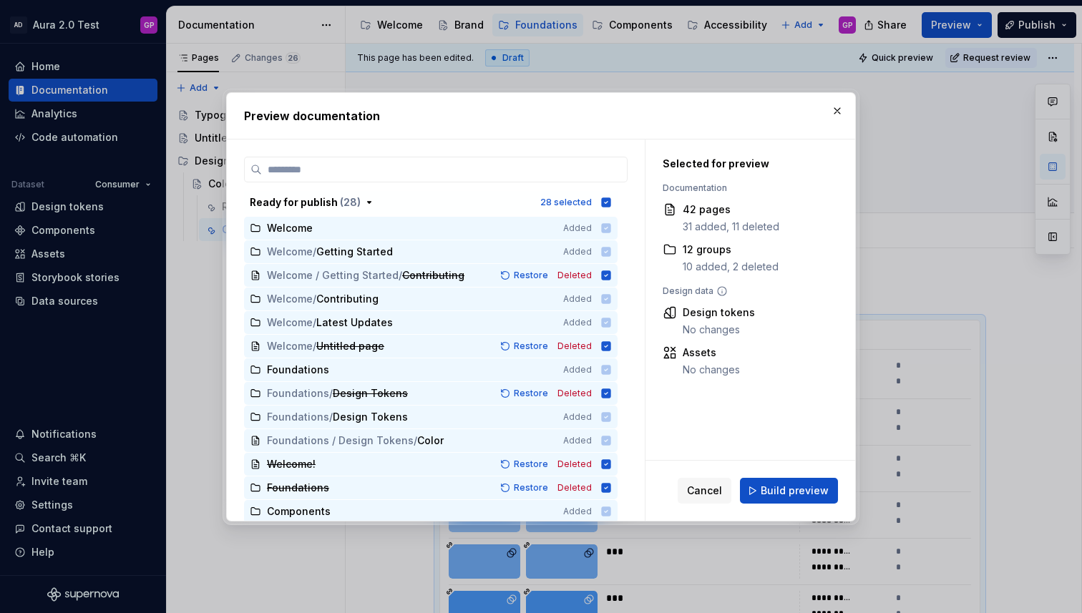
click at [801, 489] on span "Build preview" at bounding box center [794, 491] width 68 height 14
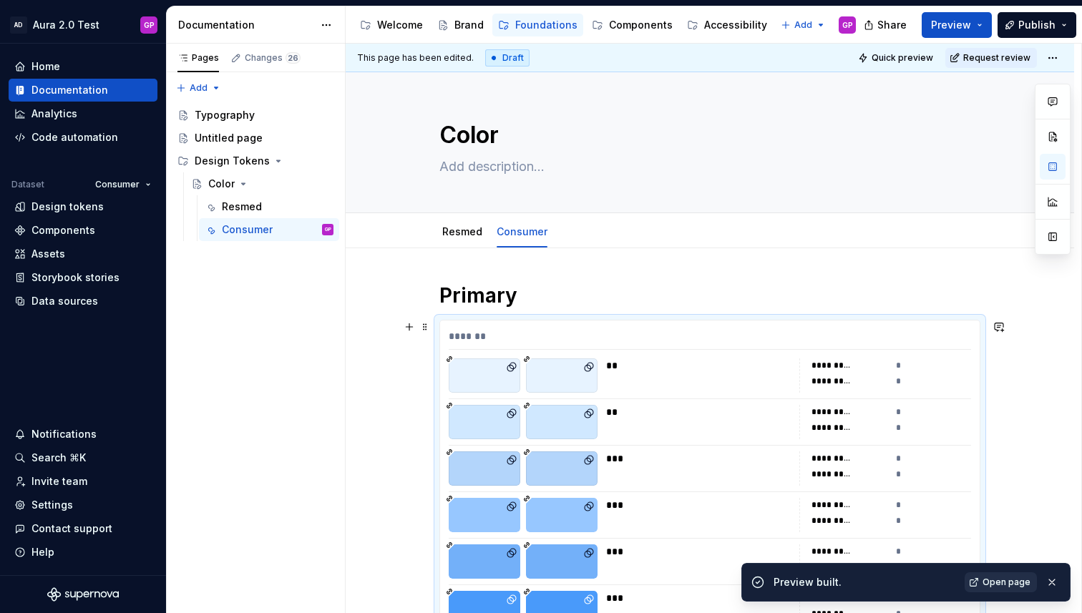
click at [1000, 581] on span "Open page" at bounding box center [1006, 582] width 48 height 11
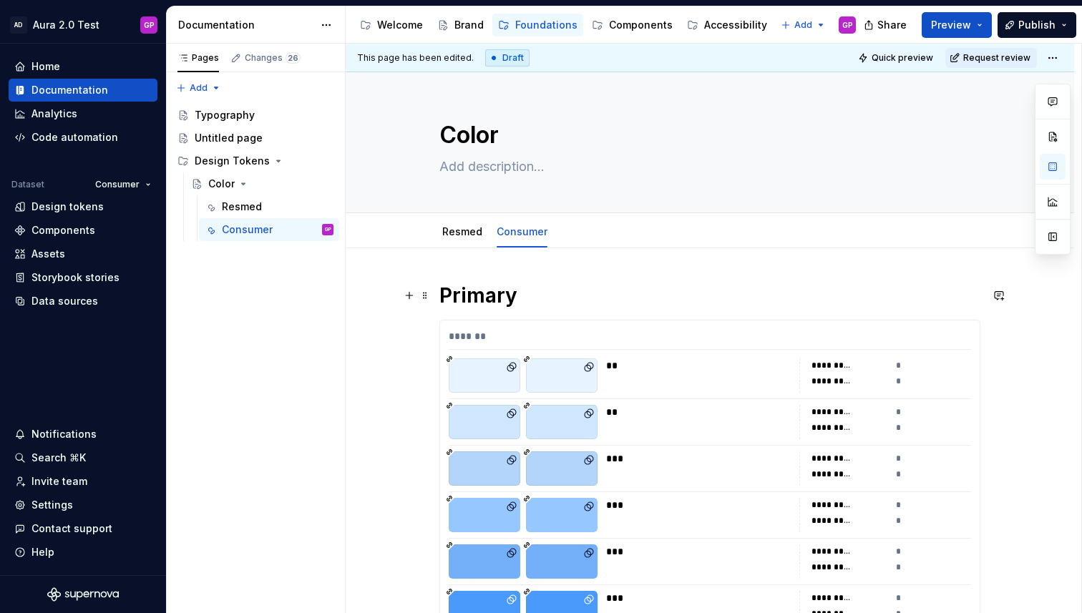
click at [533, 297] on h1 "Primary" at bounding box center [709, 296] width 541 height 26
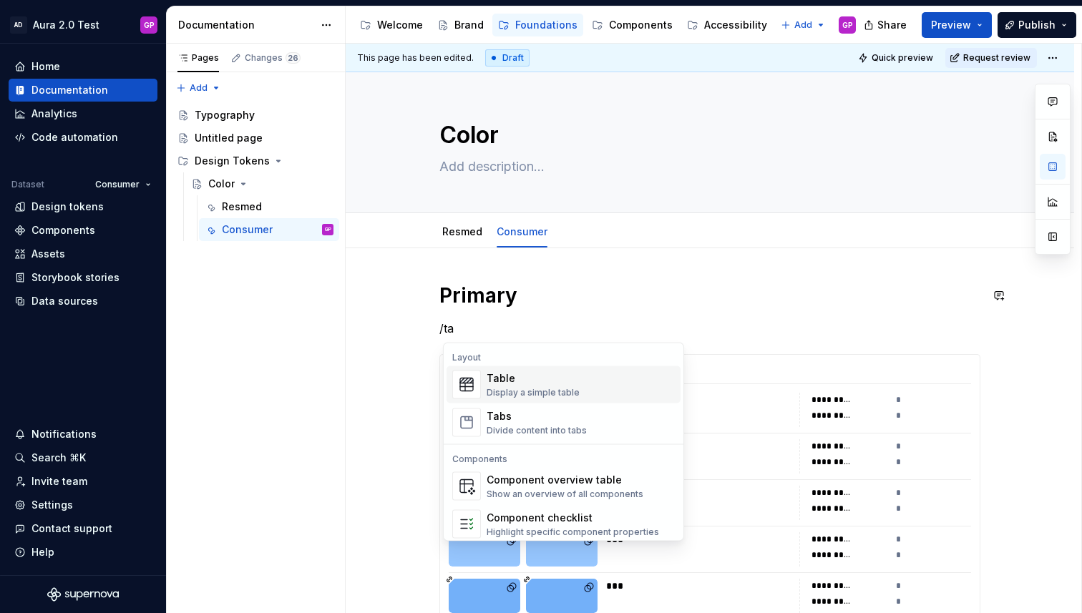
click at [496, 386] on div "Table Display a simple table" at bounding box center [532, 384] width 93 height 27
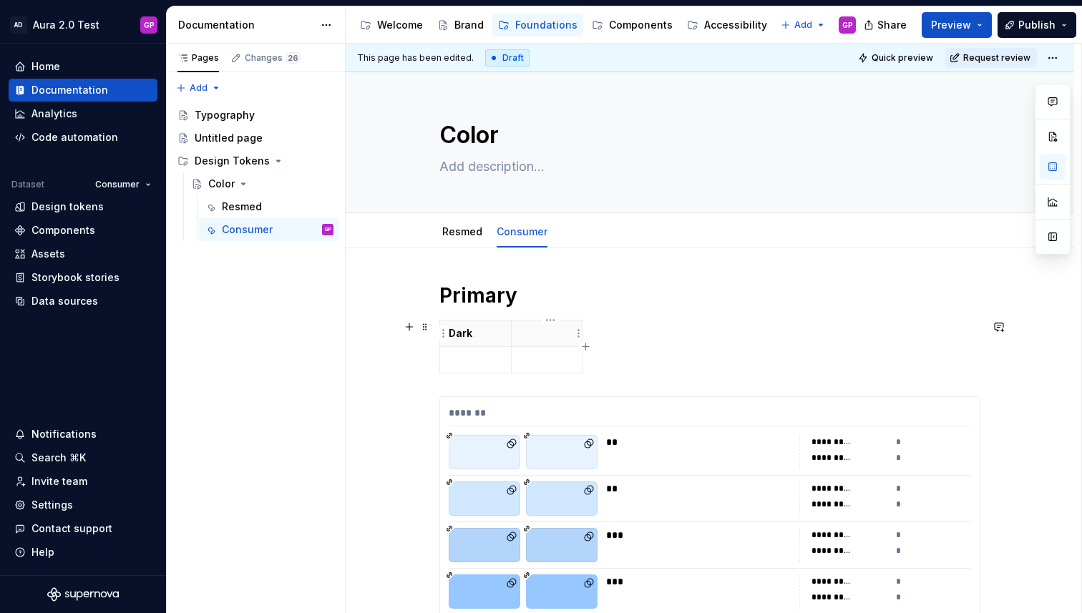
click at [552, 338] on p at bounding box center [547, 333] width 54 height 14
click at [479, 347] on td at bounding box center [476, 360] width 72 height 26
click at [622, 332] on div "Dark Light" at bounding box center [709, 349] width 541 height 59
click at [555, 336] on p "Light" at bounding box center [547, 333] width 54 height 14
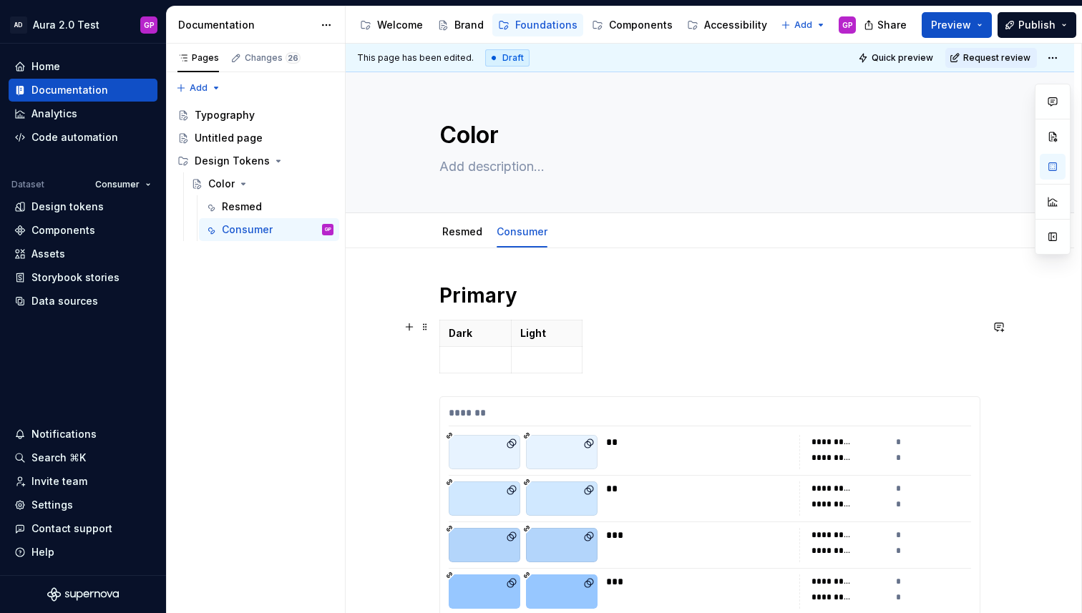
click at [649, 328] on div "Dark Light" at bounding box center [709, 349] width 541 height 59
click at [540, 333] on p "Light" at bounding box center [547, 333] width 54 height 14
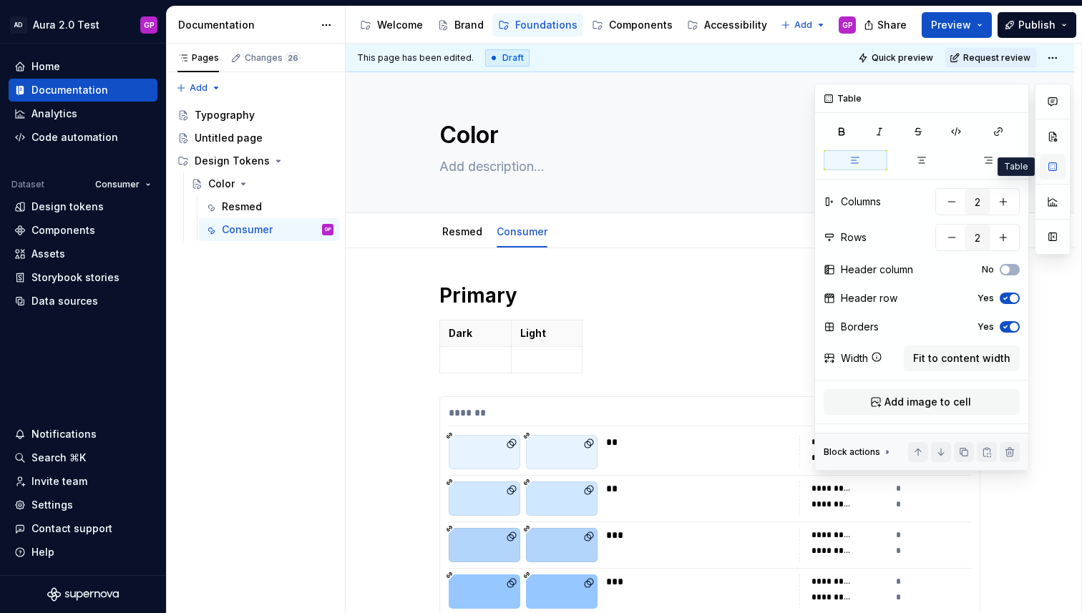
click at [1049, 162] on button "button" at bounding box center [1052, 167] width 26 height 26
click at [936, 358] on span "Fit to content width" at bounding box center [961, 358] width 97 height 14
click at [496, 354] on p at bounding box center [575, 360] width 253 height 14
click at [1014, 99] on button "button" at bounding box center [1014, 99] width 20 height 20
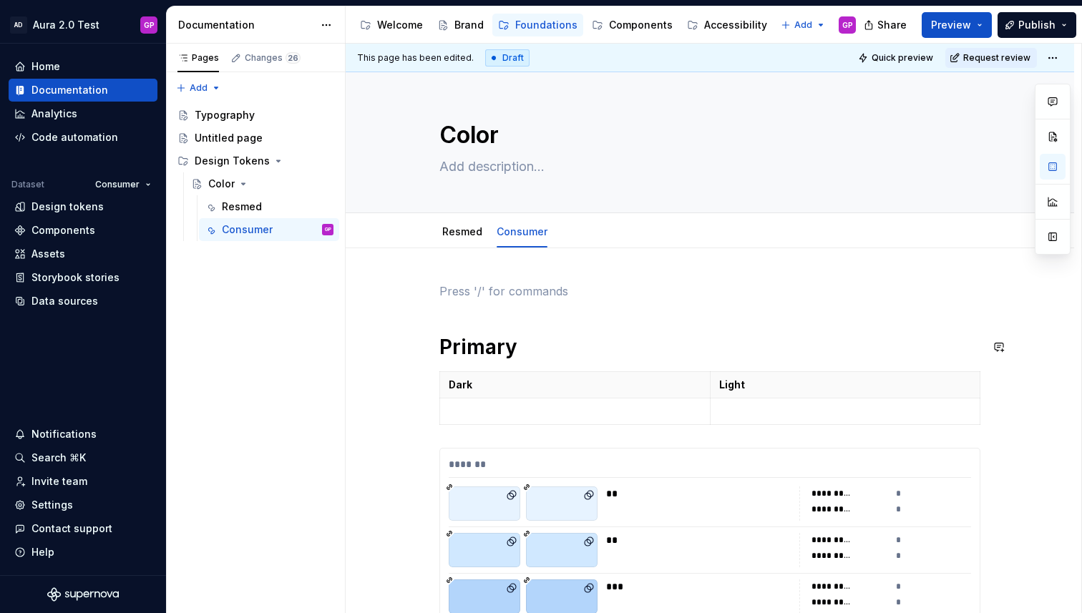
click at [428, 293] on span at bounding box center [424, 291] width 11 height 20
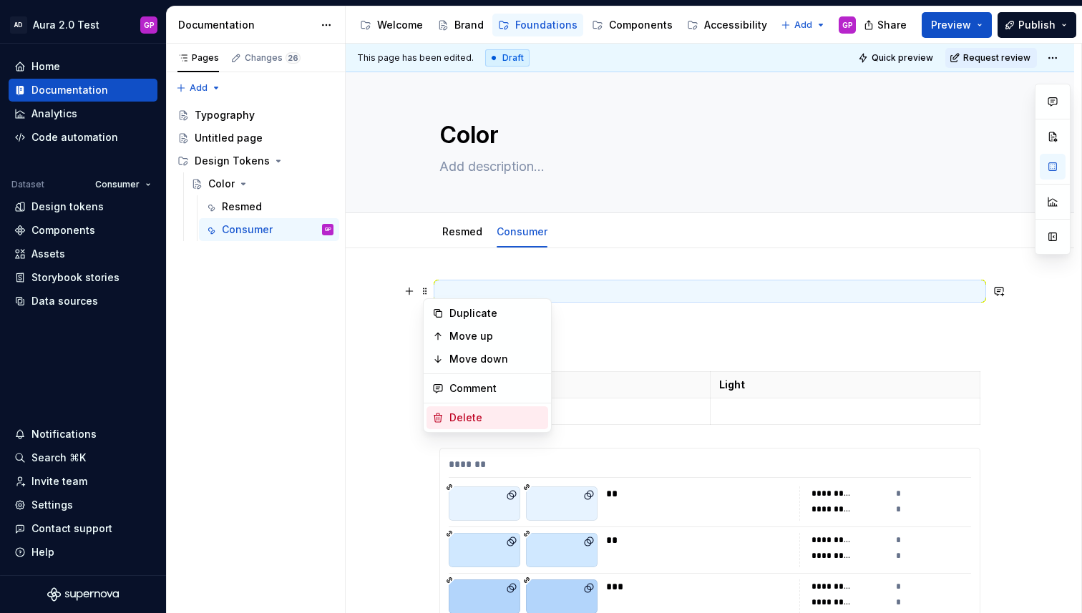
click at [471, 418] on div "Delete" at bounding box center [495, 418] width 93 height 14
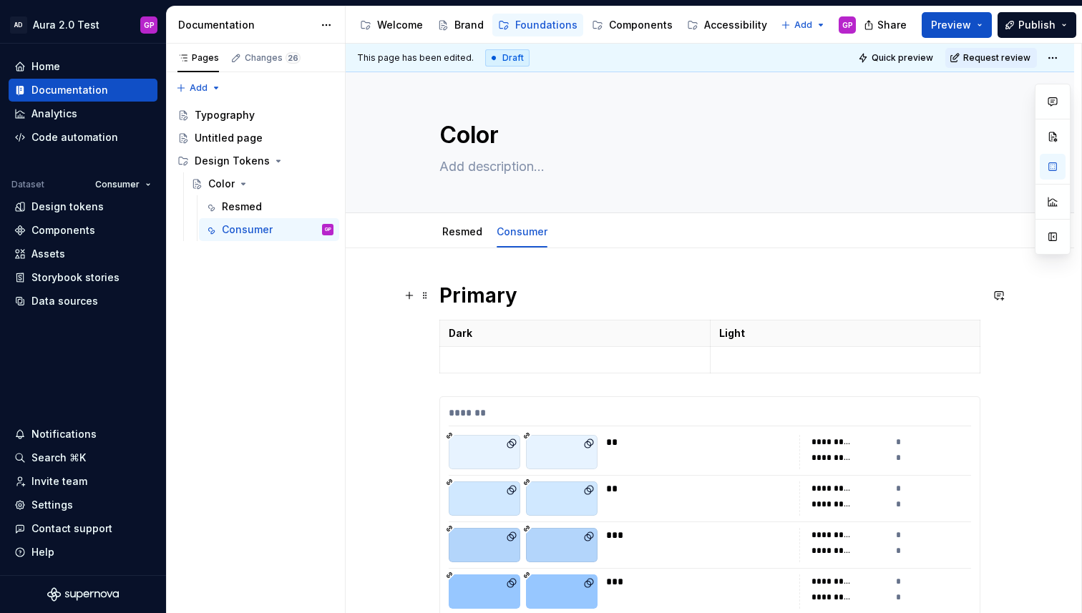
click at [546, 307] on h1 "Primary" at bounding box center [709, 296] width 541 height 26
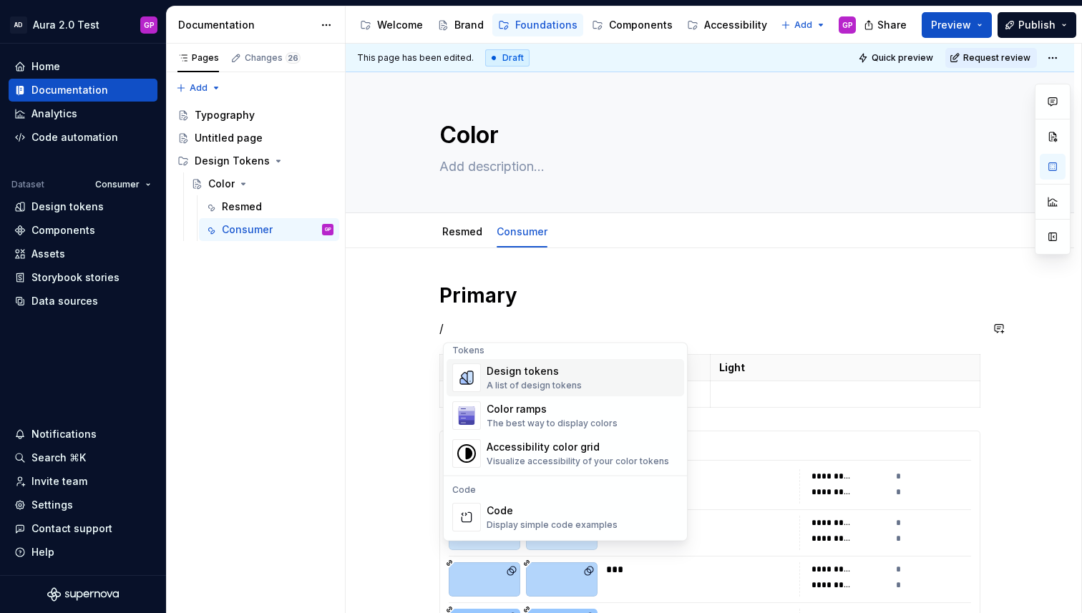
scroll to position [1046, 0]
click at [464, 413] on img "Suggestions" at bounding box center [466, 415] width 27 height 29
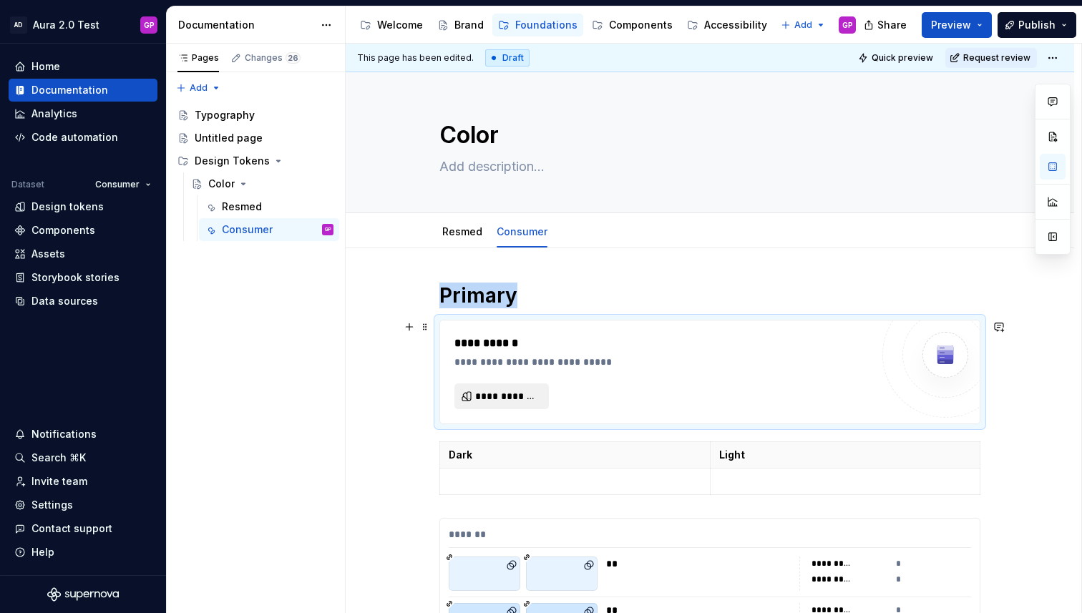
click at [502, 398] on span "**********" at bounding box center [507, 396] width 64 height 14
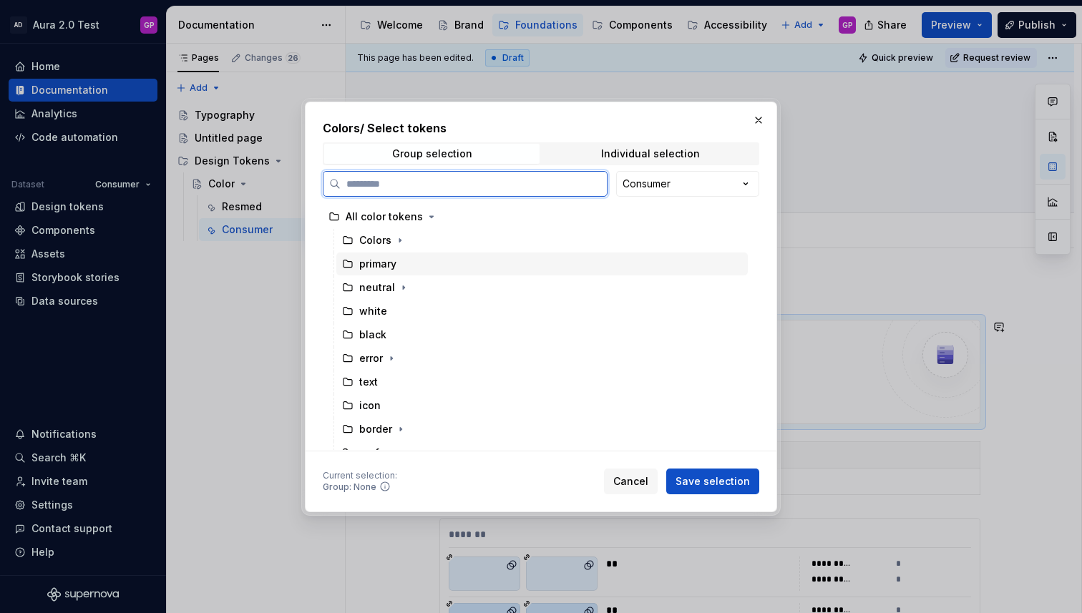
click at [373, 268] on div "primary" at bounding box center [377, 264] width 37 height 14
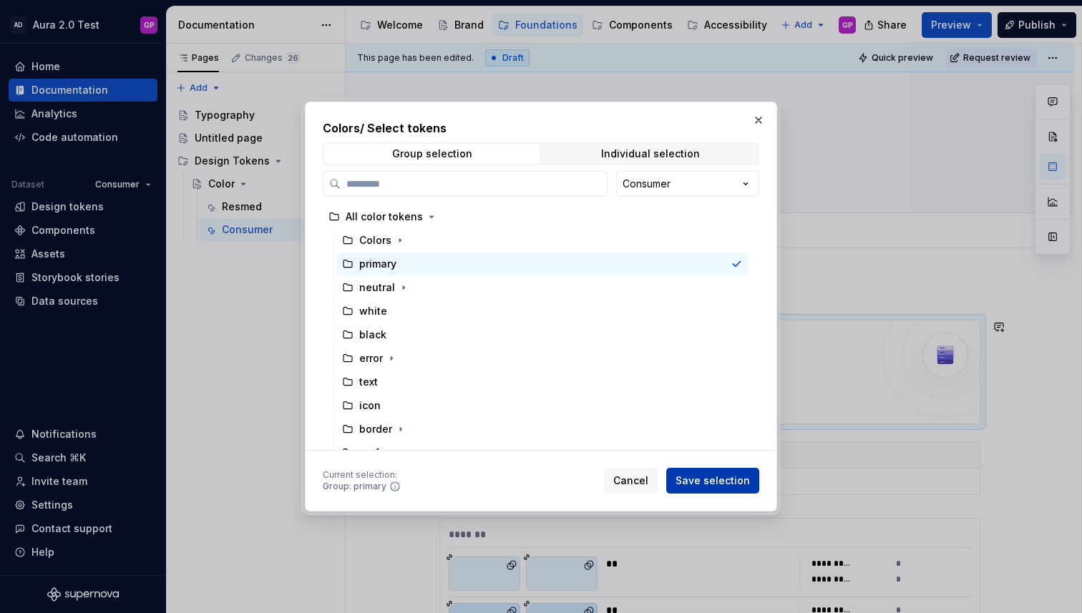
click at [705, 486] on span "Save selection" at bounding box center [712, 481] width 74 height 14
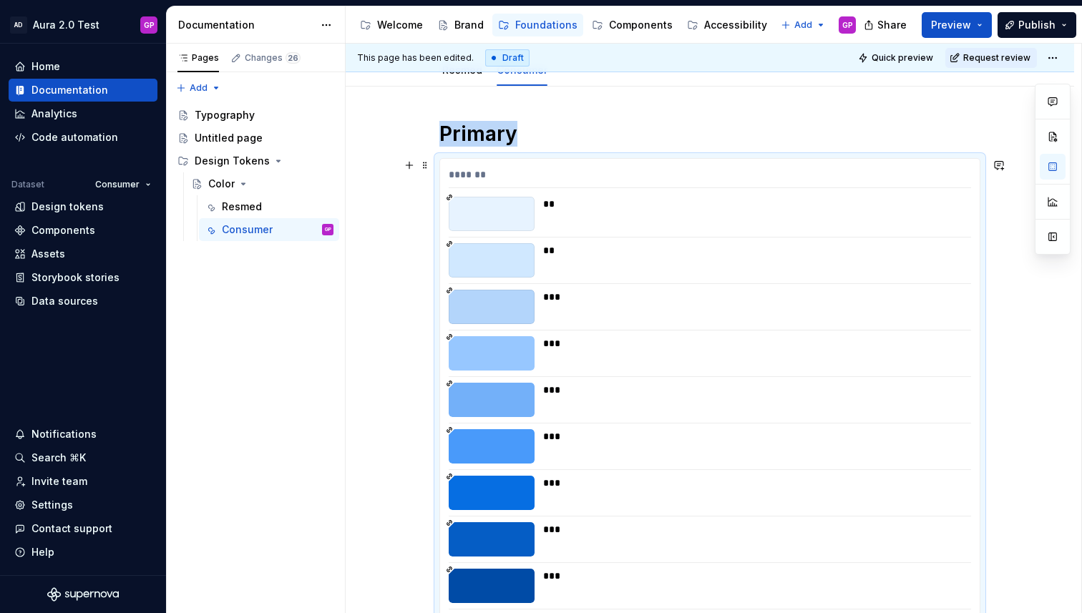
scroll to position [79, 0]
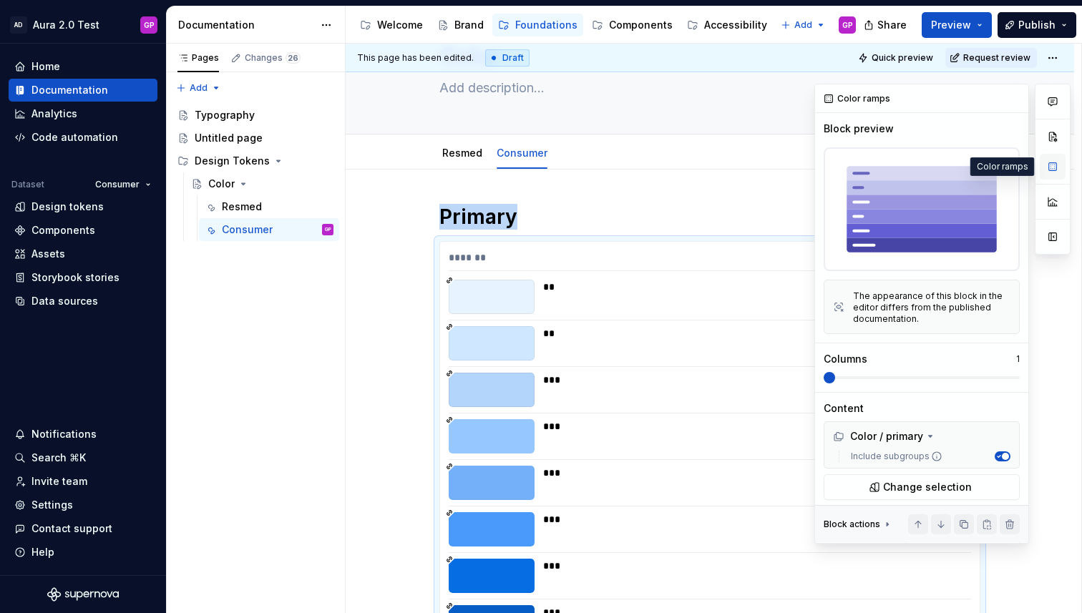
click at [1049, 166] on button "button" at bounding box center [1052, 167] width 26 height 26
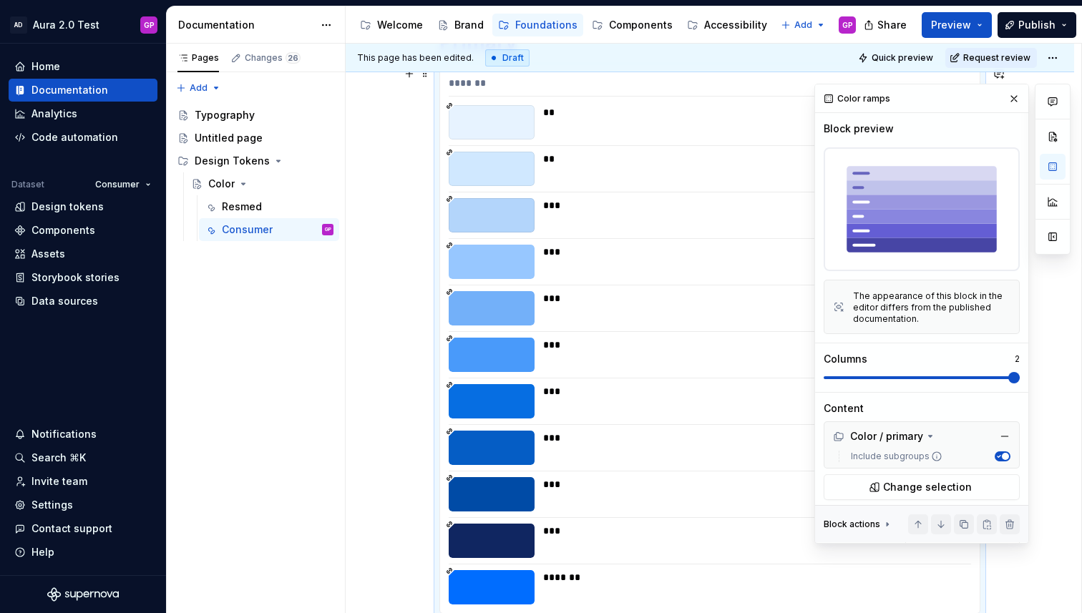
click at [1019, 385] on div "Block preview The appearance of this block in the editor differs from the publi…" at bounding box center [921, 257] width 196 height 270
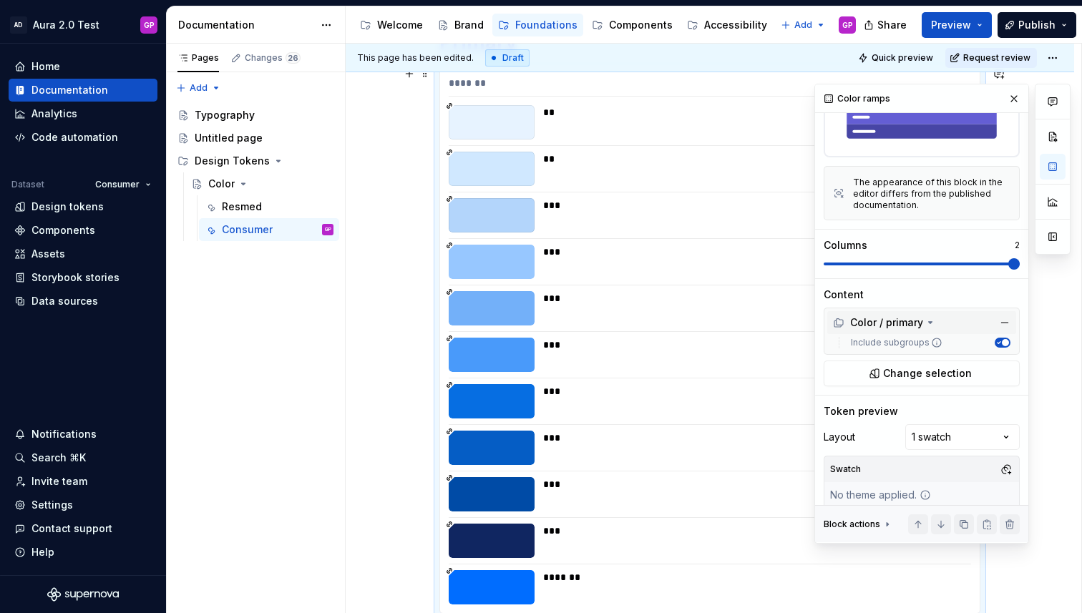
scroll to position [125, 0]
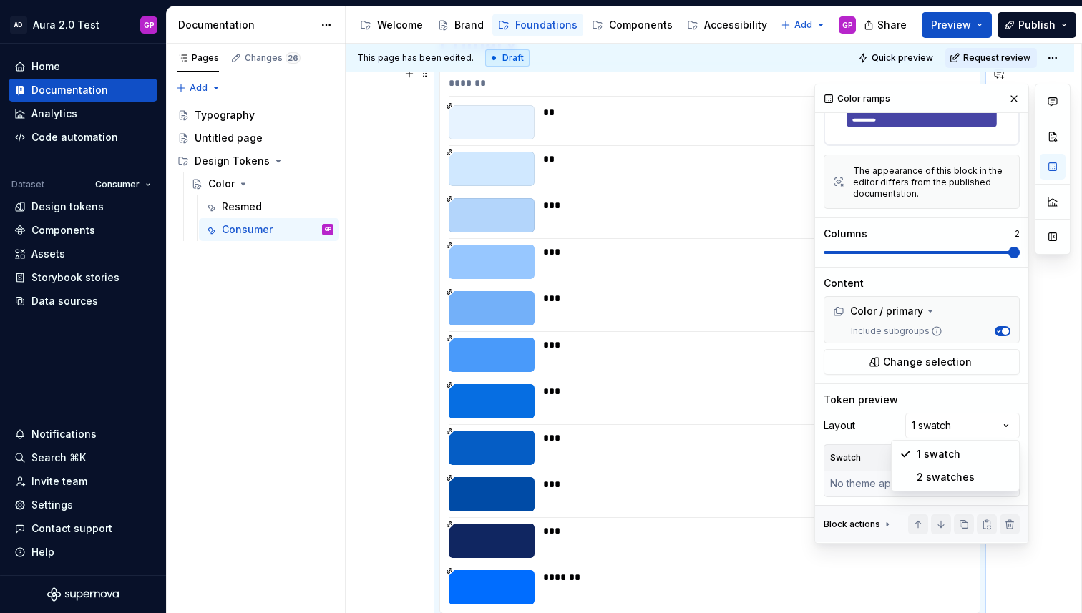
click at [1004, 426] on div "Comments Open comments No comments yet Select ‘Comment’ from the block context …" at bounding box center [942, 314] width 256 height 460
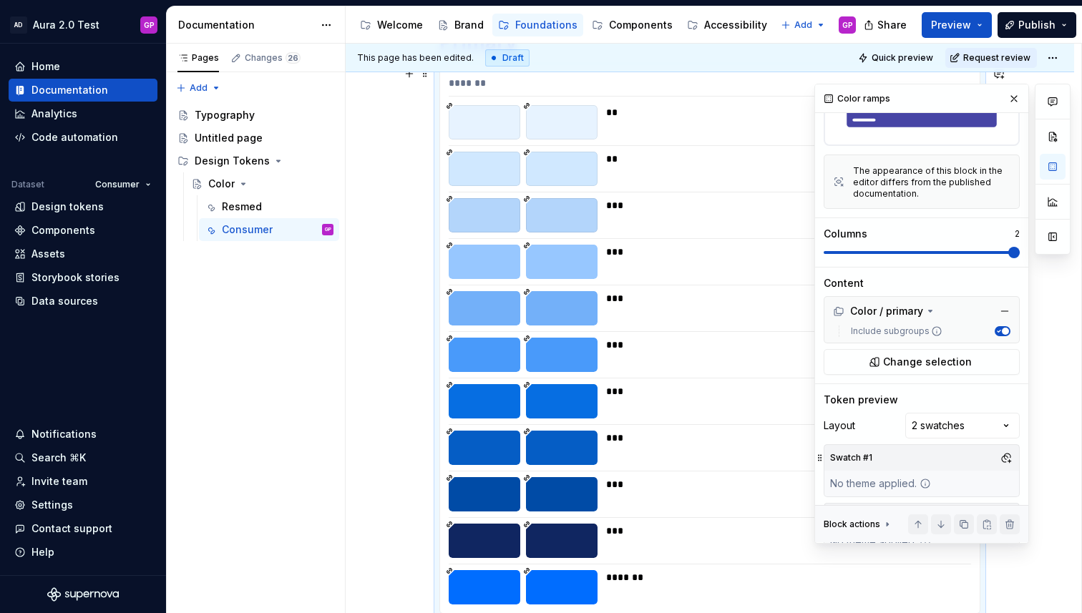
scroll to position [184, 0]
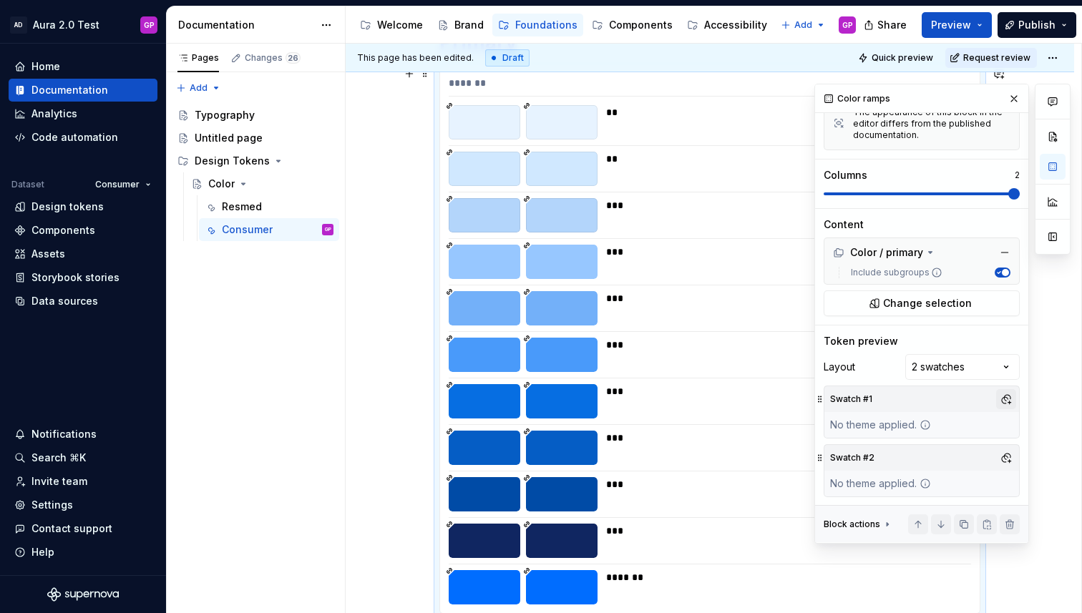
click at [1006, 401] on button "button" at bounding box center [1006, 399] width 20 height 20
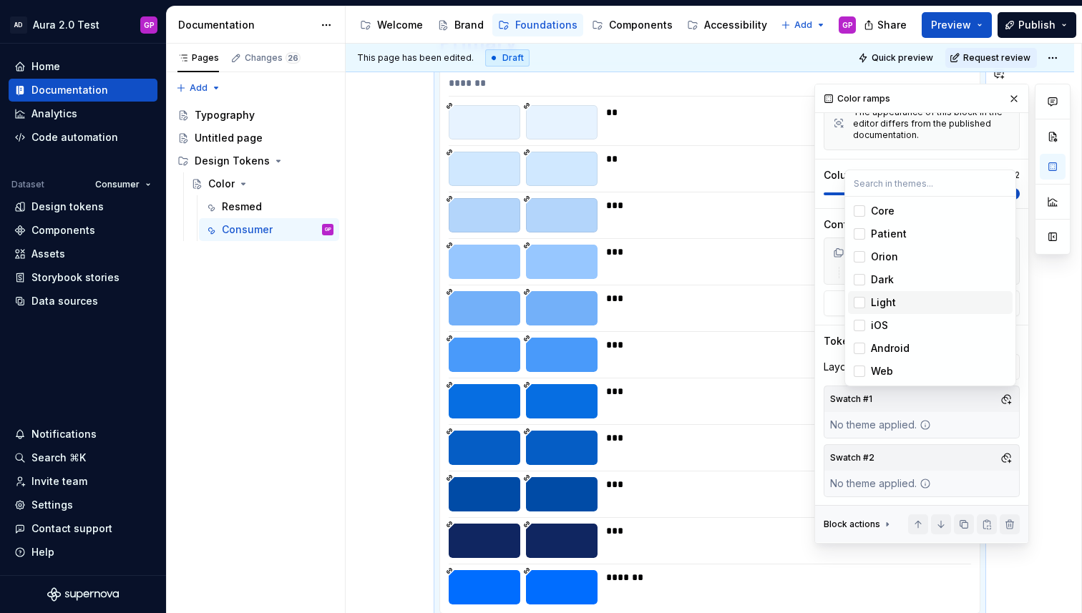
click at [859, 300] on div "Suggestions" at bounding box center [858, 302] width 11 height 11
click at [1001, 459] on div "Comments Open comments No comments yet Select ‘Comment’ from the block context …" at bounding box center [942, 314] width 256 height 460
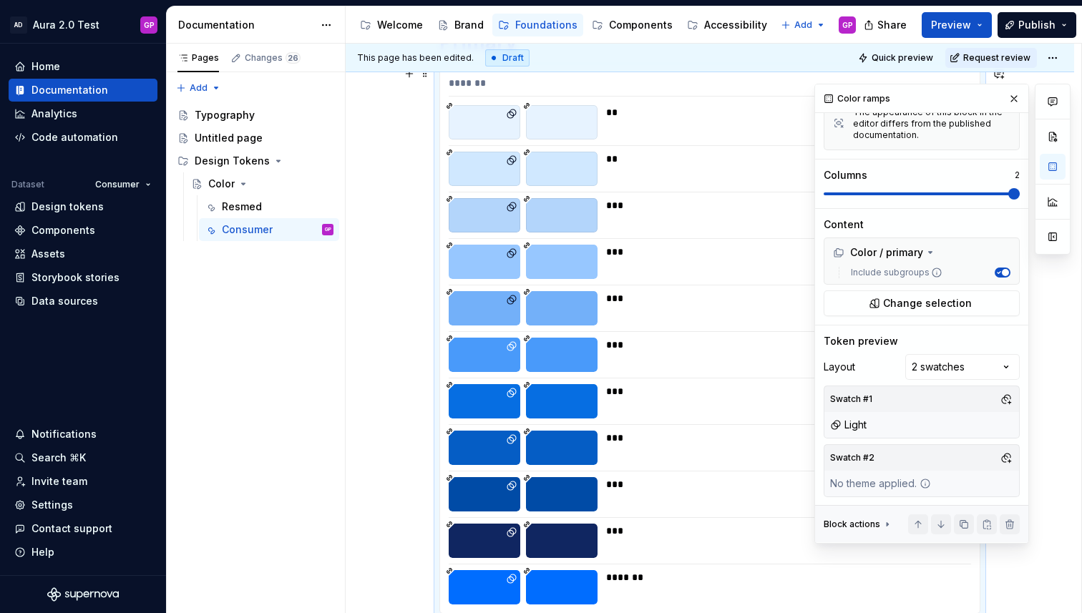
click at [1005, 461] on button "button" at bounding box center [1006, 458] width 20 height 20
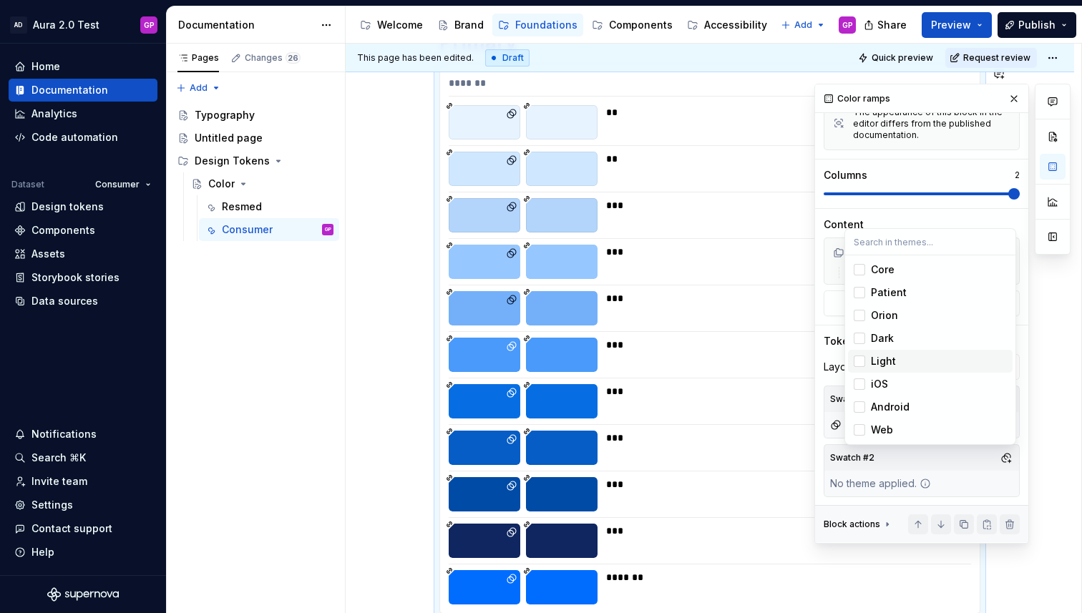
click at [859, 360] on div "Suggestions" at bounding box center [858, 361] width 11 height 11
click at [878, 478] on div "Comments Open comments No comments yet Select ‘Comment’ from the block context …" at bounding box center [942, 314] width 256 height 460
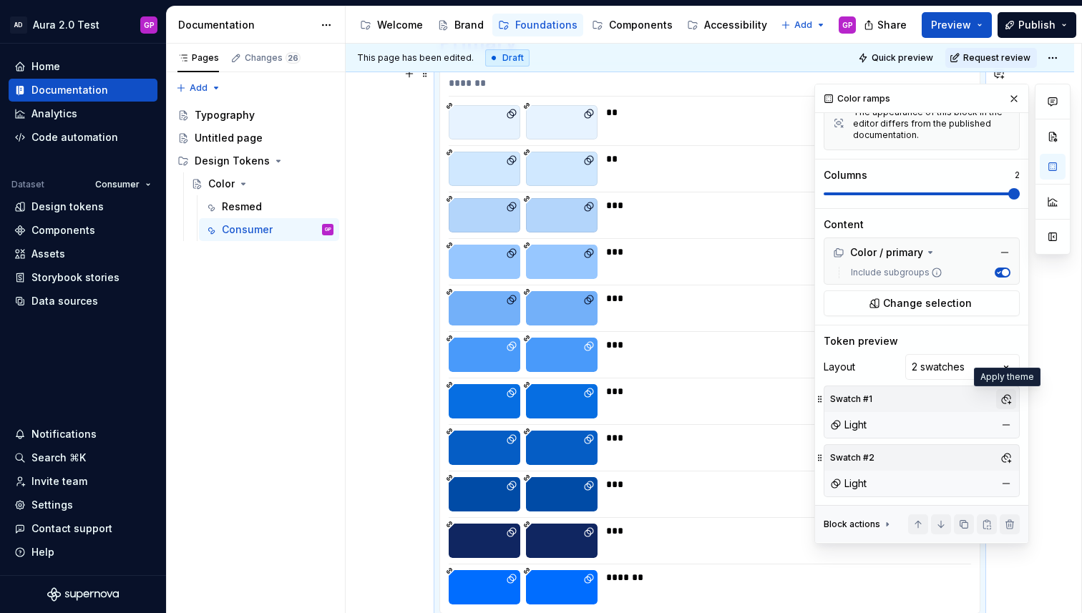
click at [1008, 403] on button "button" at bounding box center [1006, 399] width 20 height 20
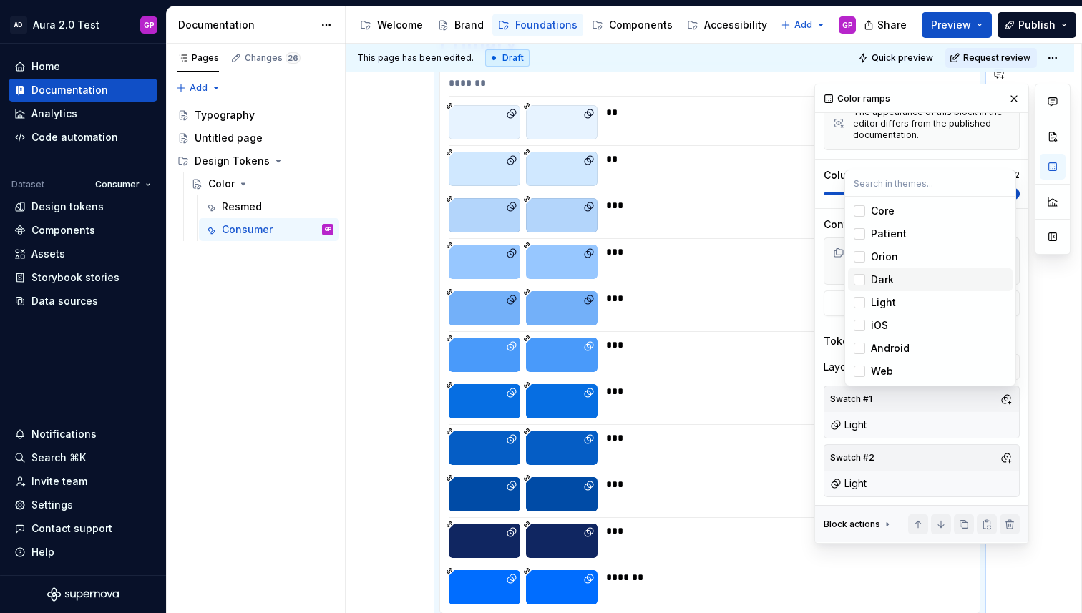
click at [858, 279] on div "Suggestions" at bounding box center [858, 279] width 11 height 11
click at [856, 299] on div "Suggestions" at bounding box center [858, 302] width 11 height 11
click at [856, 300] on div "Suggestions" at bounding box center [858, 302] width 11 height 11
click at [1004, 480] on div "Comments Open comments No comments yet Select ‘Comment’ from the block context …" at bounding box center [942, 314] width 256 height 460
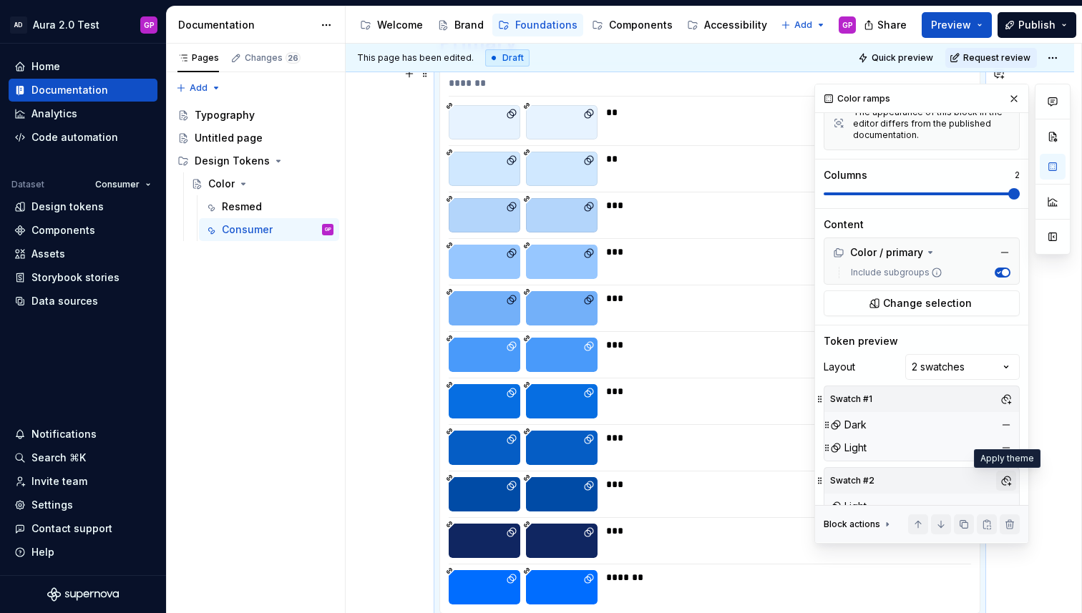
scroll to position [207, 0]
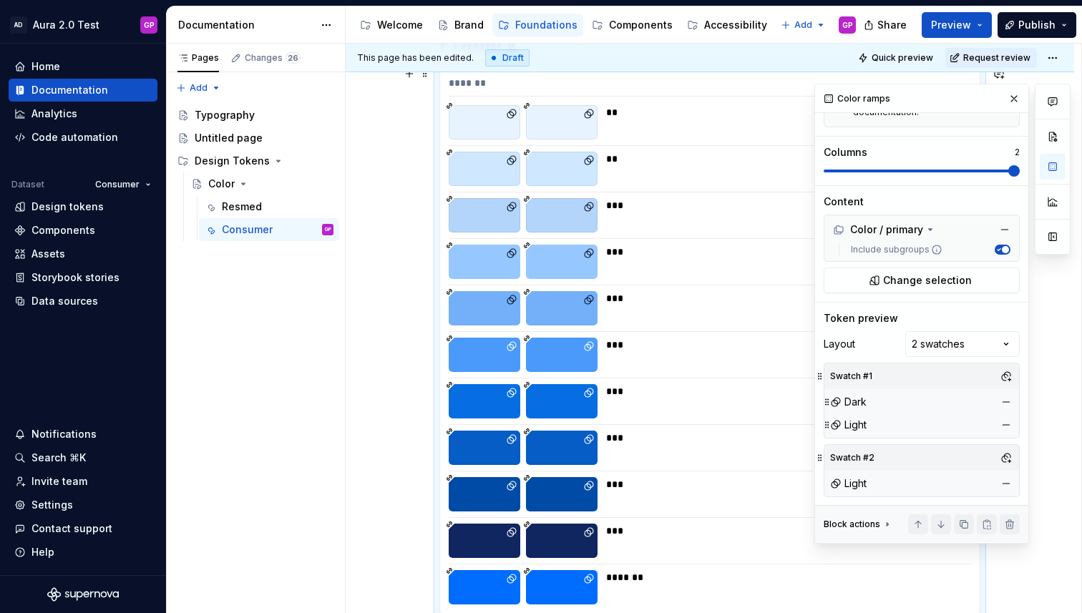
click at [1006, 482] on button "button" at bounding box center [1006, 484] width 20 height 20
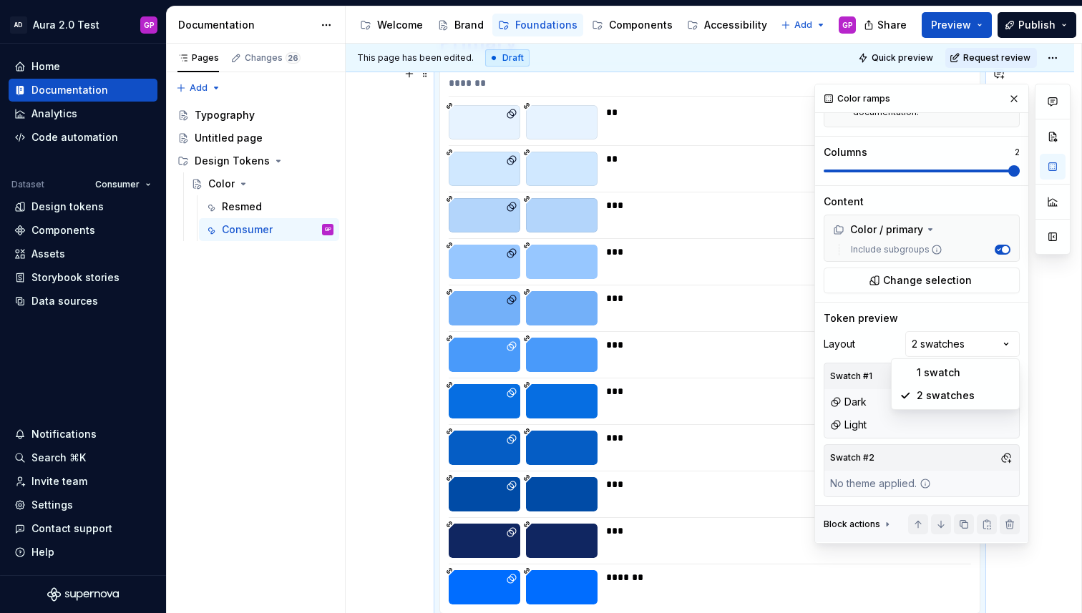
click at [954, 343] on div "Comments Open comments No comments yet Select ‘Comment’ from the block context …" at bounding box center [942, 314] width 256 height 460
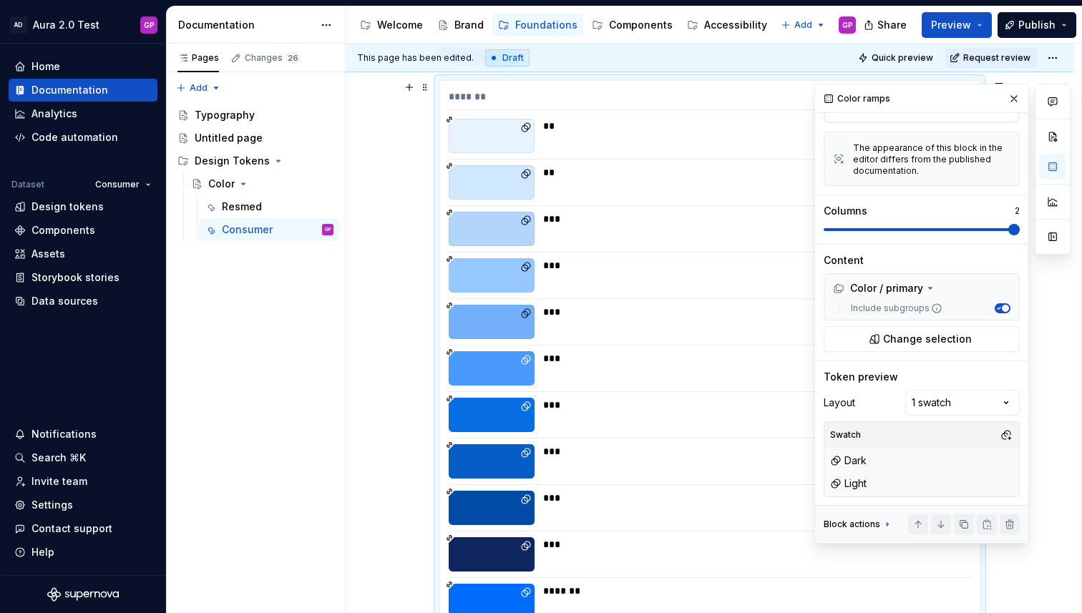
scroll to position [235, 0]
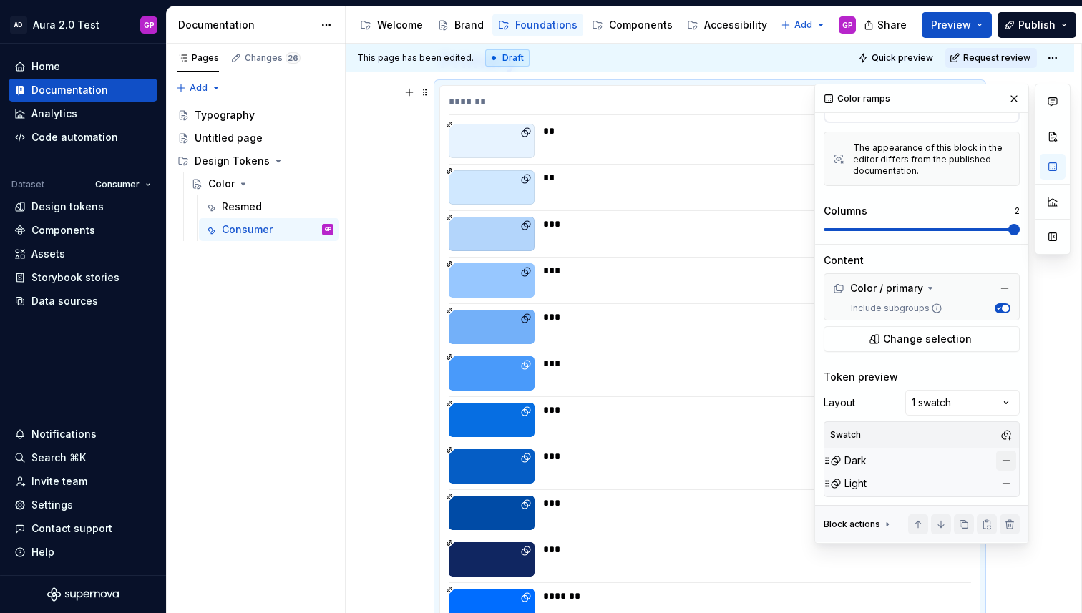
click at [1004, 483] on button "button" at bounding box center [1006, 484] width 20 height 20
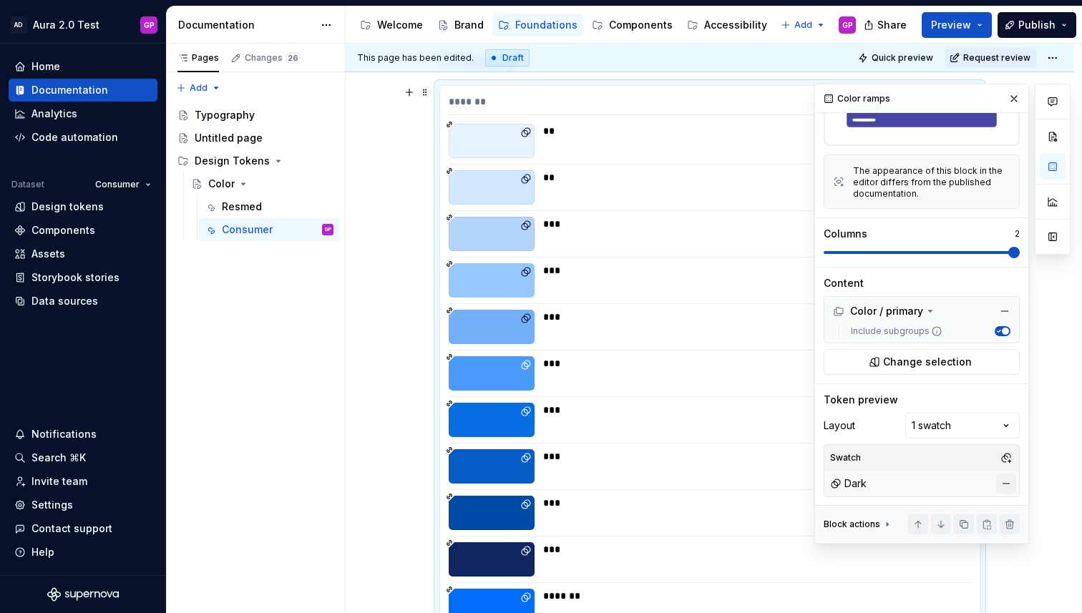
click at [1004, 483] on button "button" at bounding box center [1006, 484] width 20 height 20
click at [1002, 483] on div "Swatch No theme applied." at bounding box center [921, 470] width 196 height 53
click at [1003, 454] on button "button" at bounding box center [1006, 458] width 20 height 20
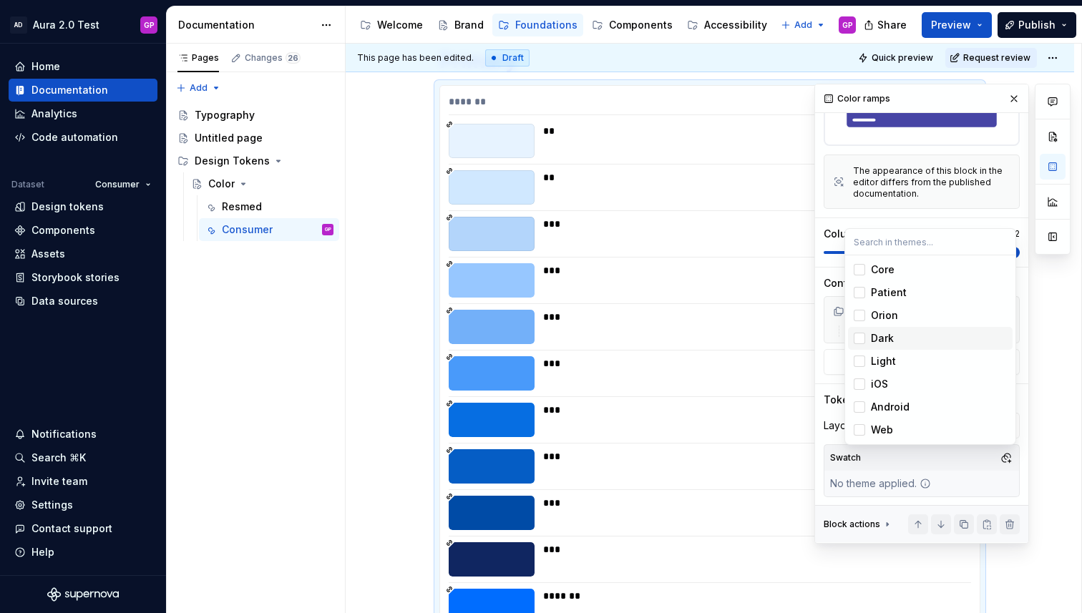
click at [862, 338] on div "Suggestions" at bounding box center [858, 338] width 11 height 11
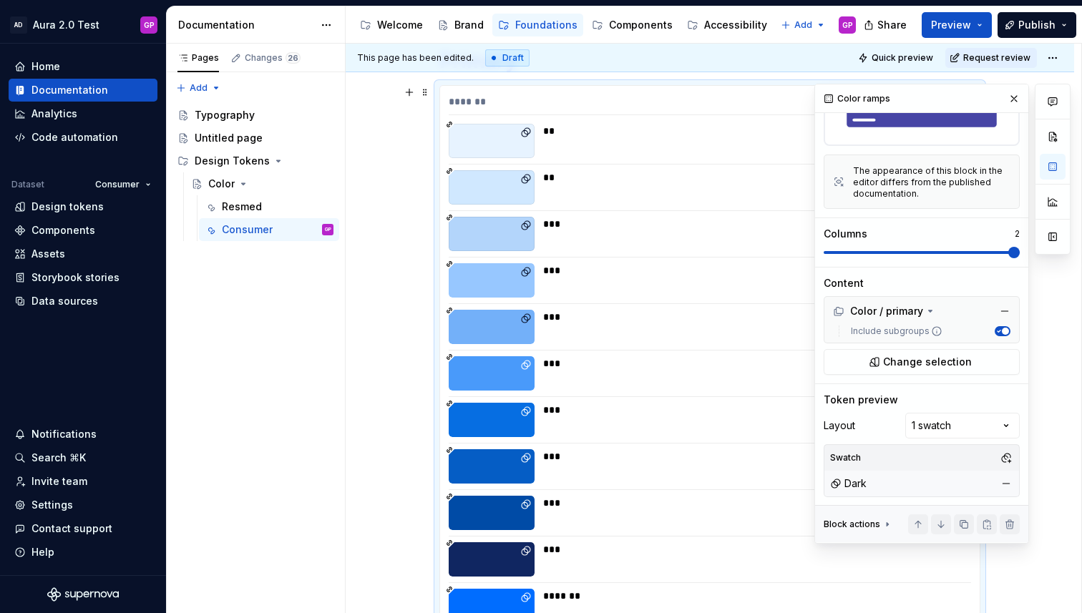
click at [818, 372] on div "Comments Open comments No comments yet Select ‘Comment’ from the block context …" at bounding box center [942, 314] width 256 height 460
click at [938, 423] on div "Comments Open comments No comments yet Select ‘Comment’ from the block context …" at bounding box center [942, 314] width 256 height 460
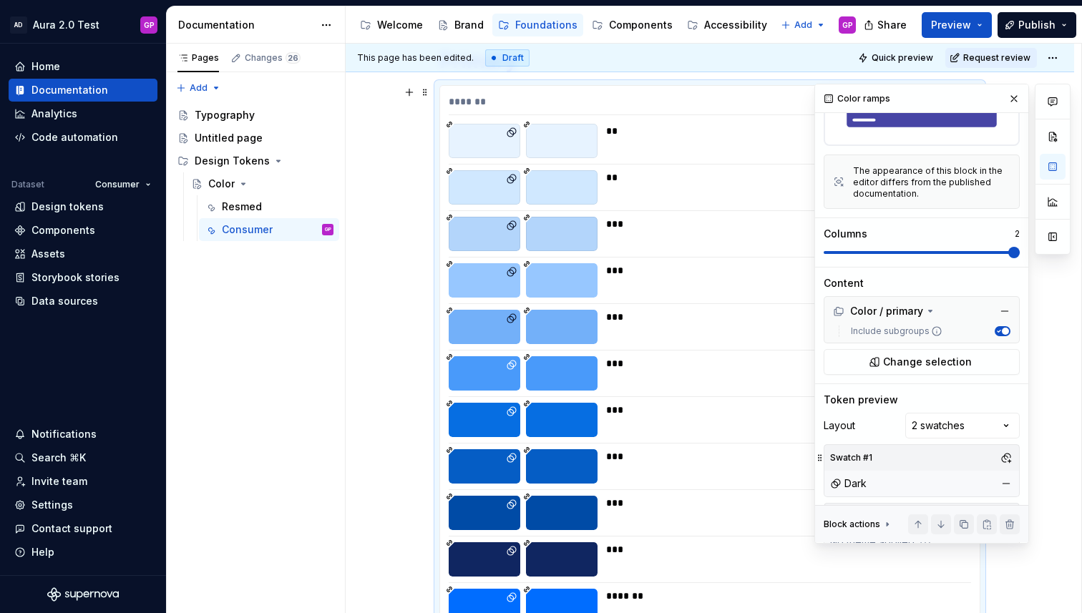
scroll to position [184, 0]
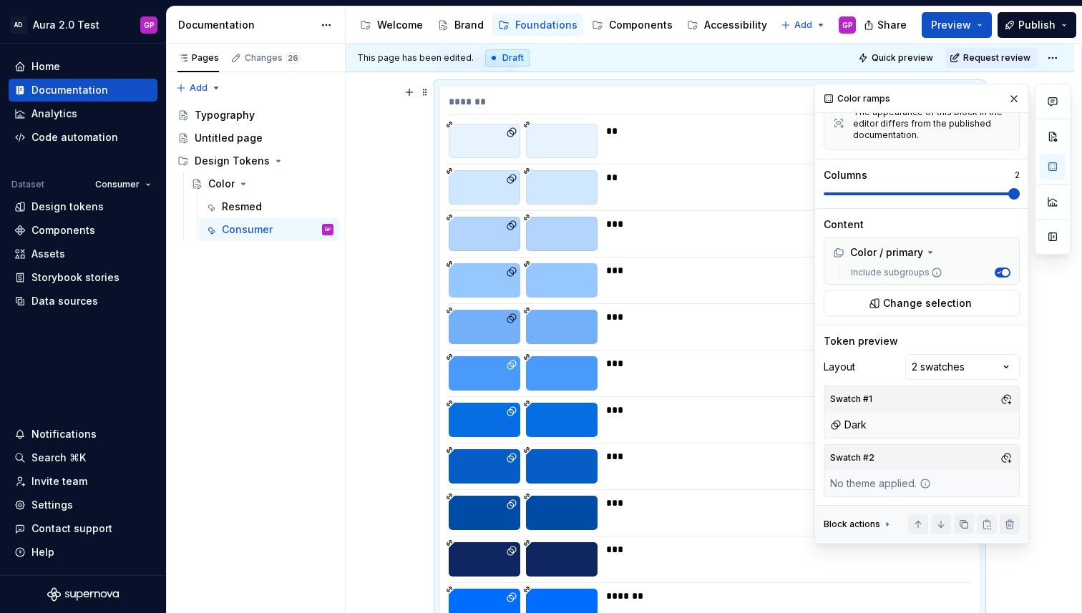
click at [1006, 458] on button "button" at bounding box center [1006, 458] width 20 height 20
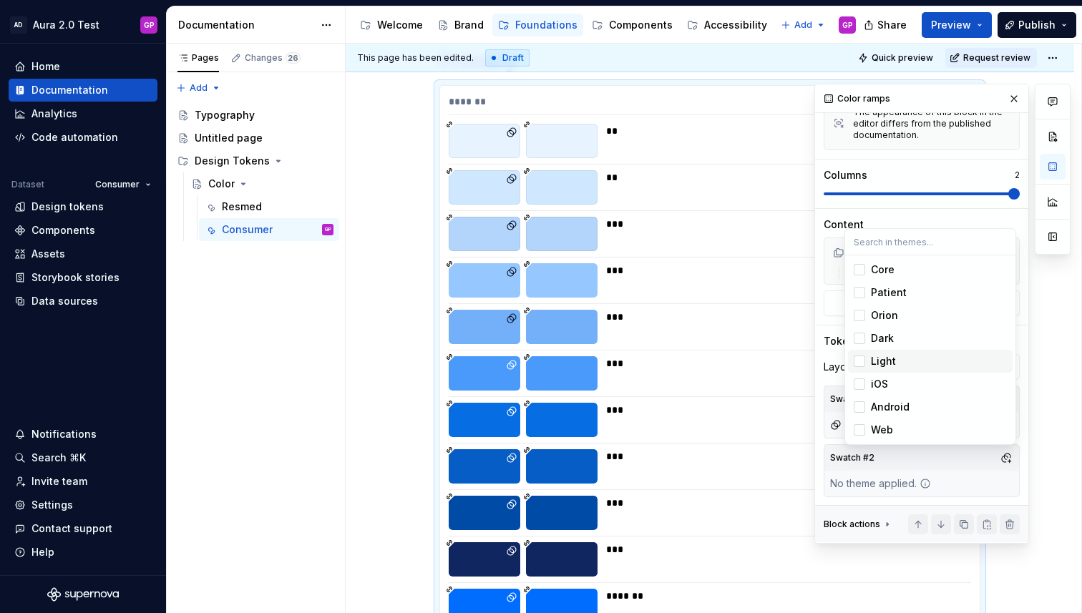
click at [863, 359] on div "Suggestions" at bounding box center [858, 361] width 11 height 11
click at [813, 318] on html "AD Aura 2.0 Test GP Home Documentation Analytics Code automation Dataset Consum…" at bounding box center [541, 306] width 1082 height 613
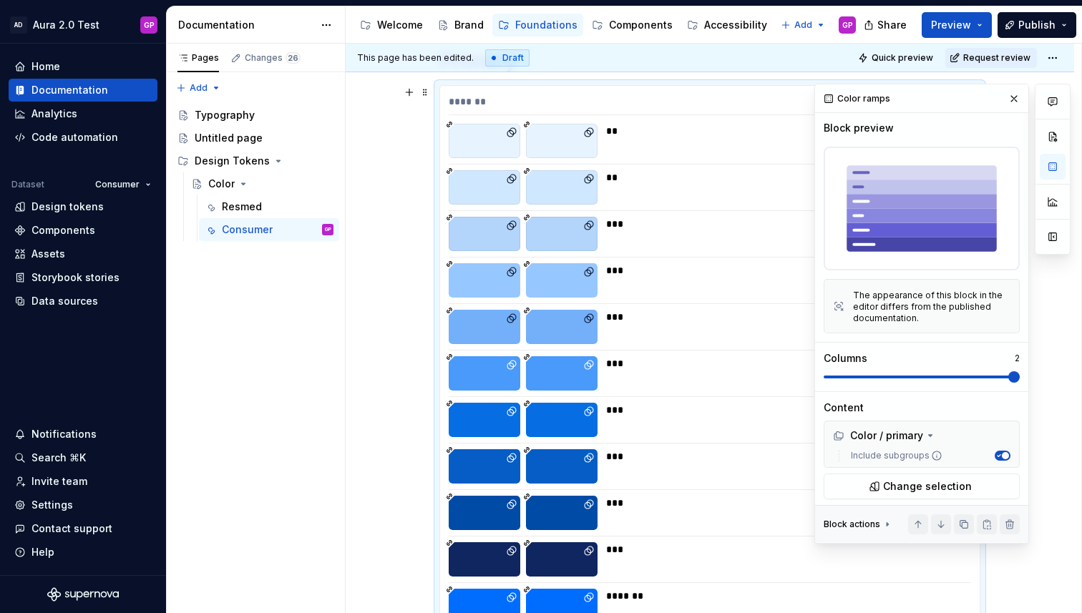
scroll to position [0, 0]
click at [1012, 94] on button "button" at bounding box center [1014, 99] width 20 height 20
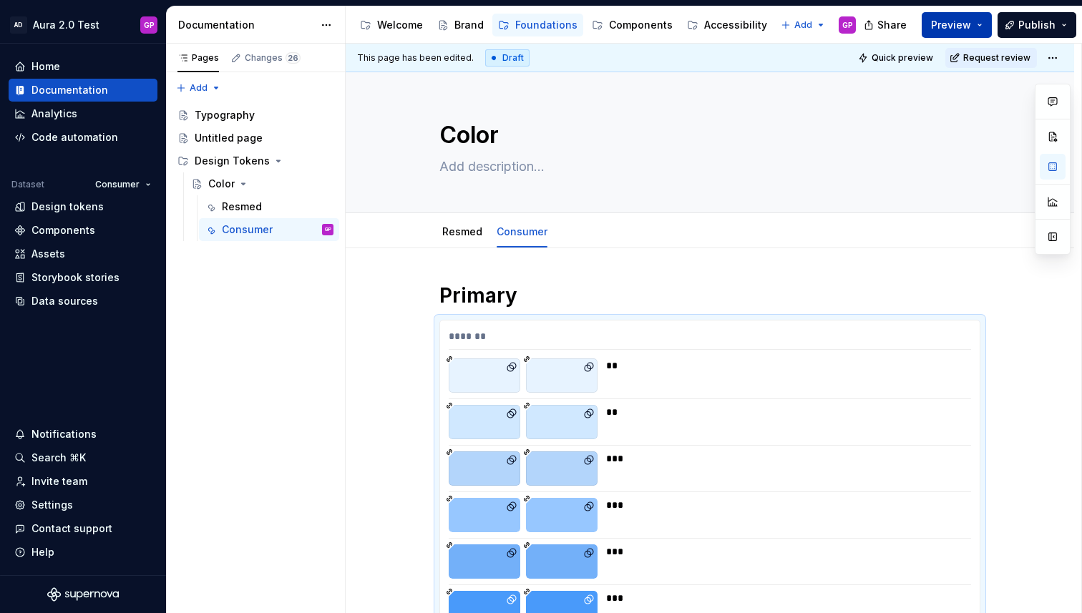
click at [966, 25] on span "Preview" at bounding box center [951, 25] width 40 height 14
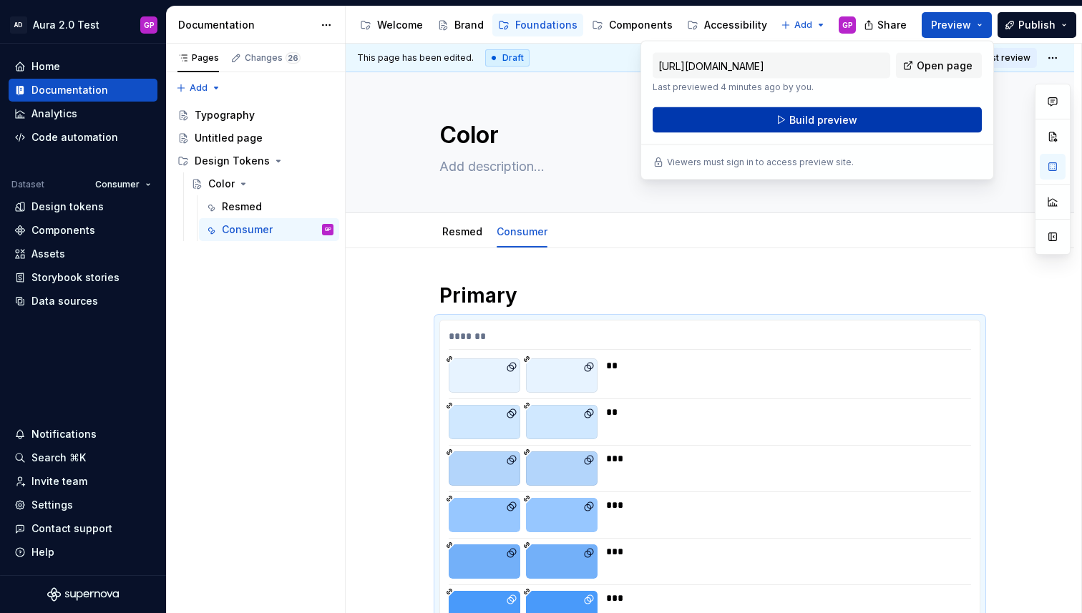
click at [773, 118] on button "Build preview" at bounding box center [816, 120] width 329 height 26
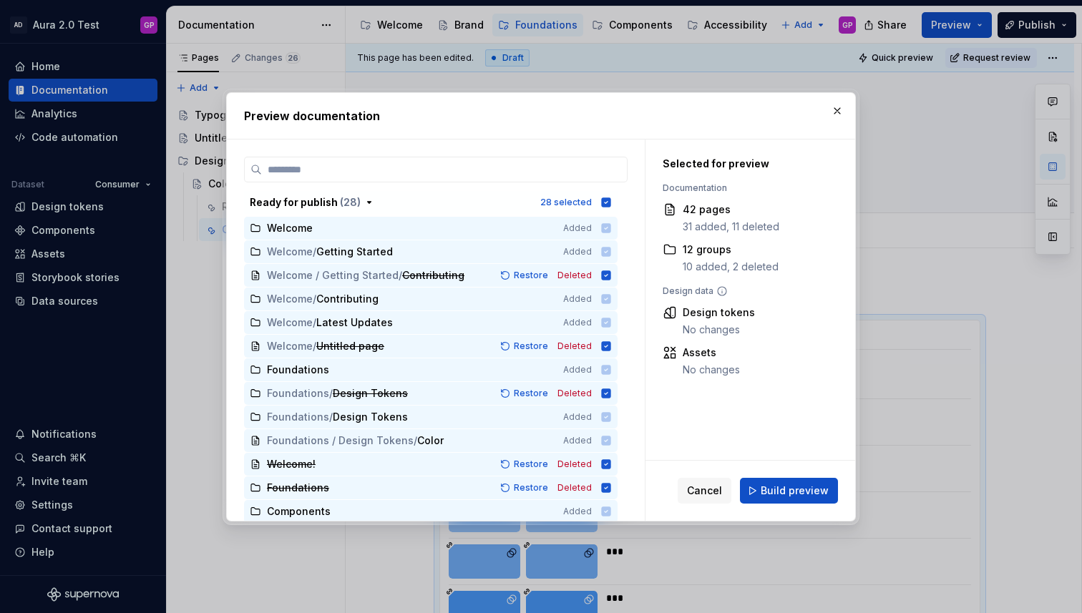
click at [793, 492] on span "Build preview" at bounding box center [794, 491] width 68 height 14
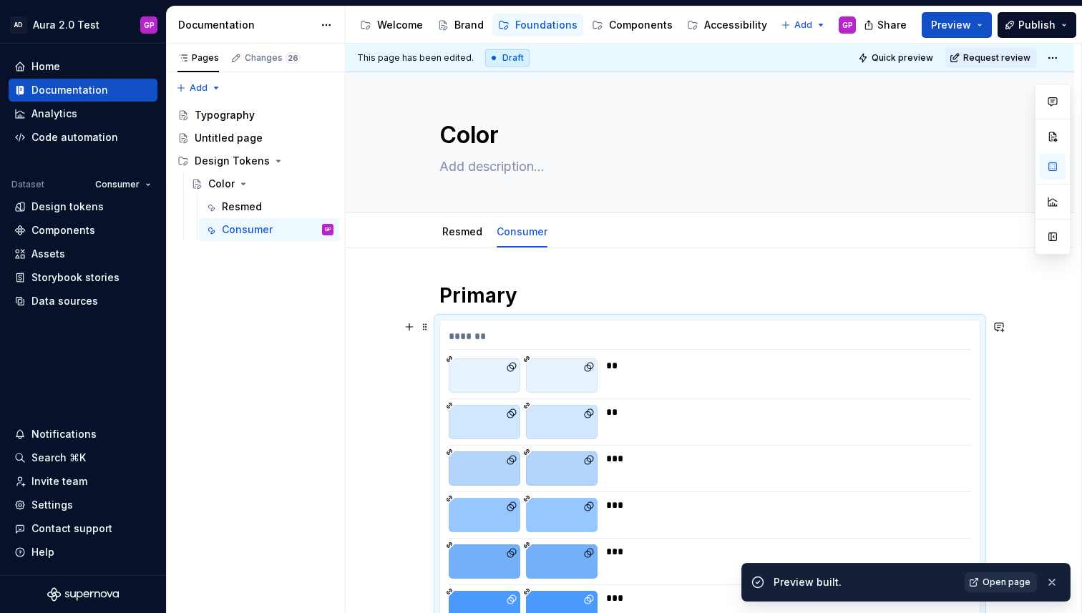
click at [994, 584] on span "Open page" at bounding box center [1006, 582] width 48 height 11
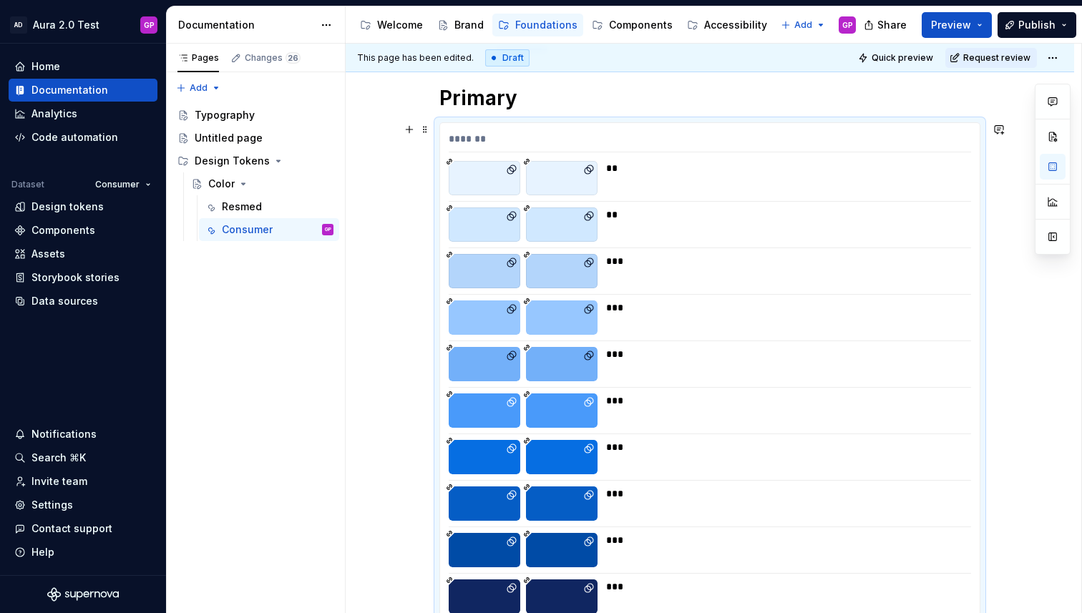
scroll to position [220, 0]
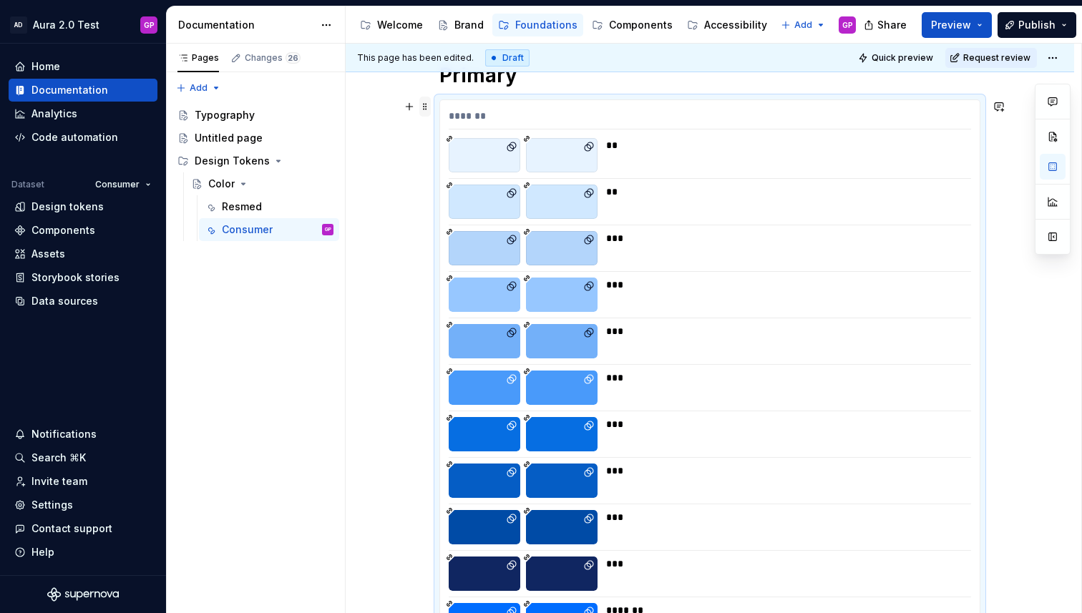
click at [429, 107] on span at bounding box center [424, 107] width 11 height 20
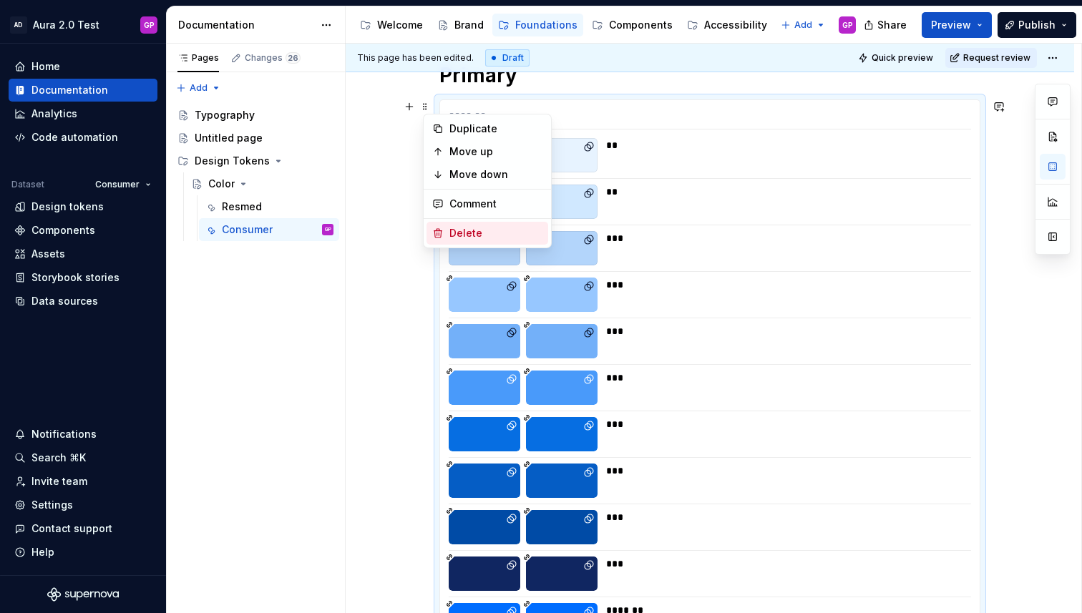
click at [459, 232] on div "Delete" at bounding box center [495, 233] width 93 height 14
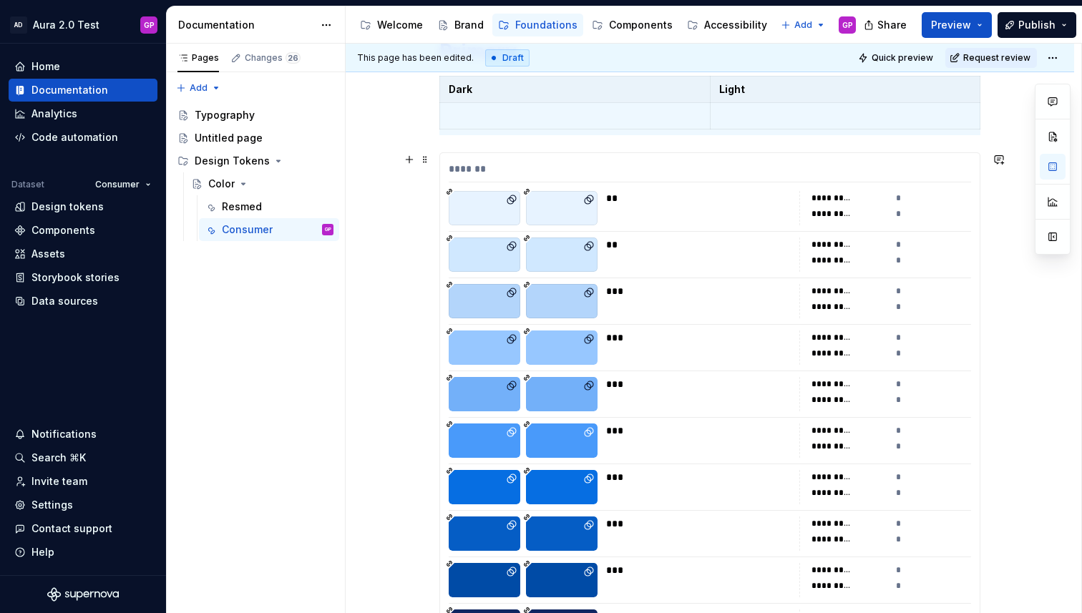
scroll to position [204, 0]
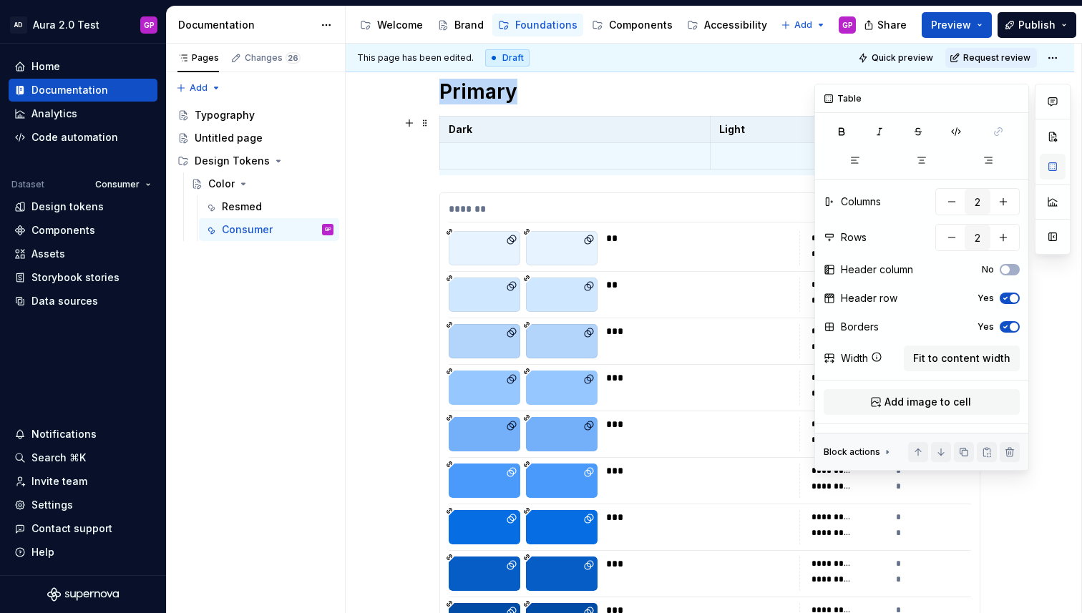
click at [1048, 164] on button "button" at bounding box center [1052, 167] width 26 height 26
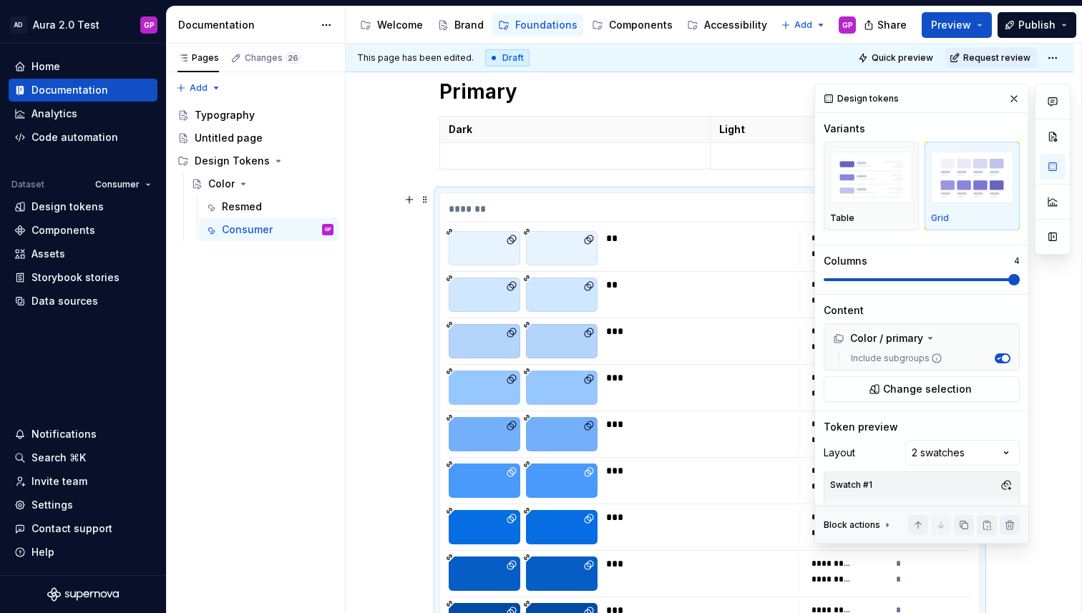
click at [707, 316] on div "**********" at bounding box center [709, 466] width 539 height 546
click at [569, 118] on html "AD Aura 2.0 Test GP Home Documentation Analytics Code automation Dataset Consum…" at bounding box center [541, 306] width 1082 height 613
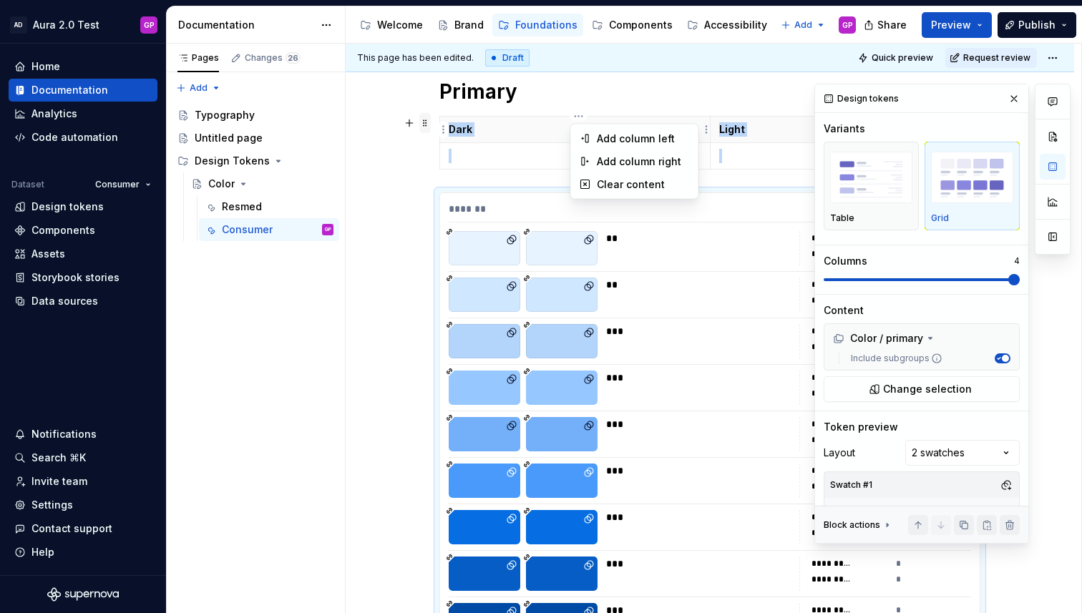
click at [426, 124] on html "AD Aura 2.0 Test GP Home Documentation Analytics Code automation Dataset Consum…" at bounding box center [541, 306] width 1082 height 613
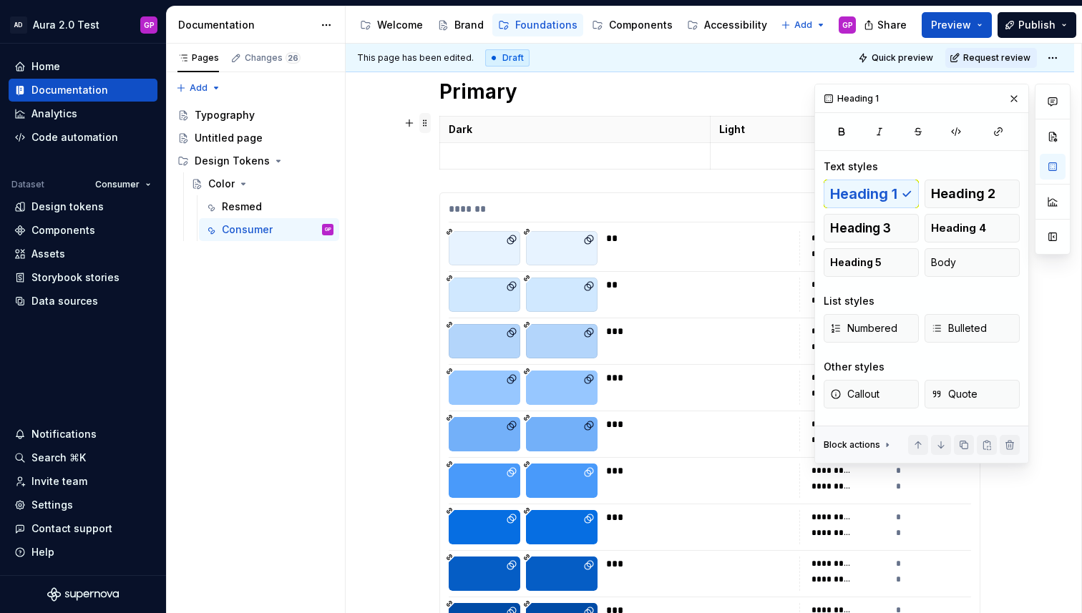
click at [429, 127] on span at bounding box center [424, 123] width 11 height 20
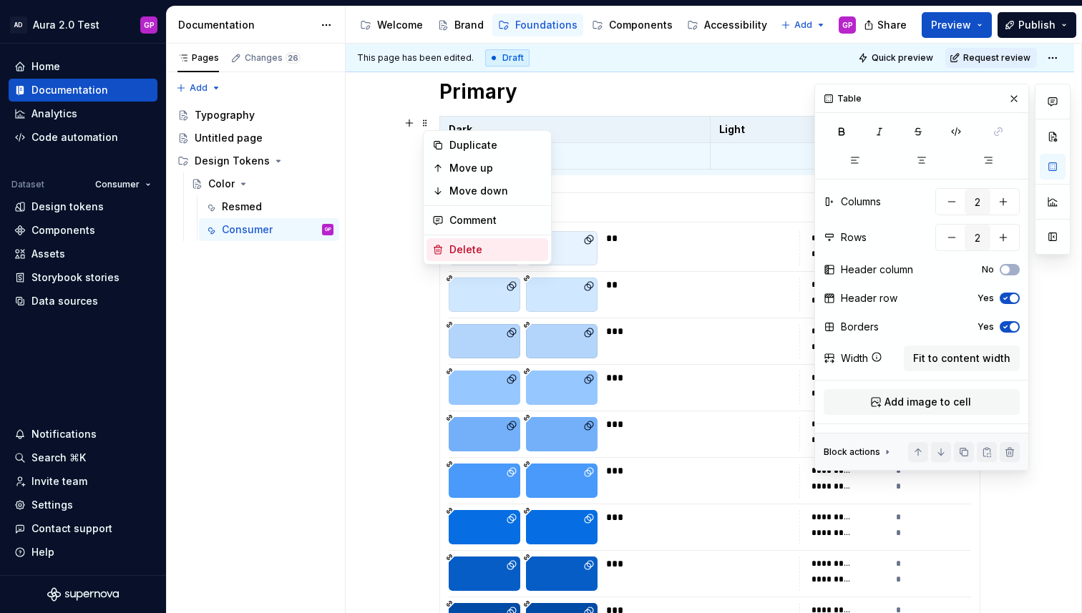
click at [458, 250] on div "Delete" at bounding box center [495, 249] width 93 height 14
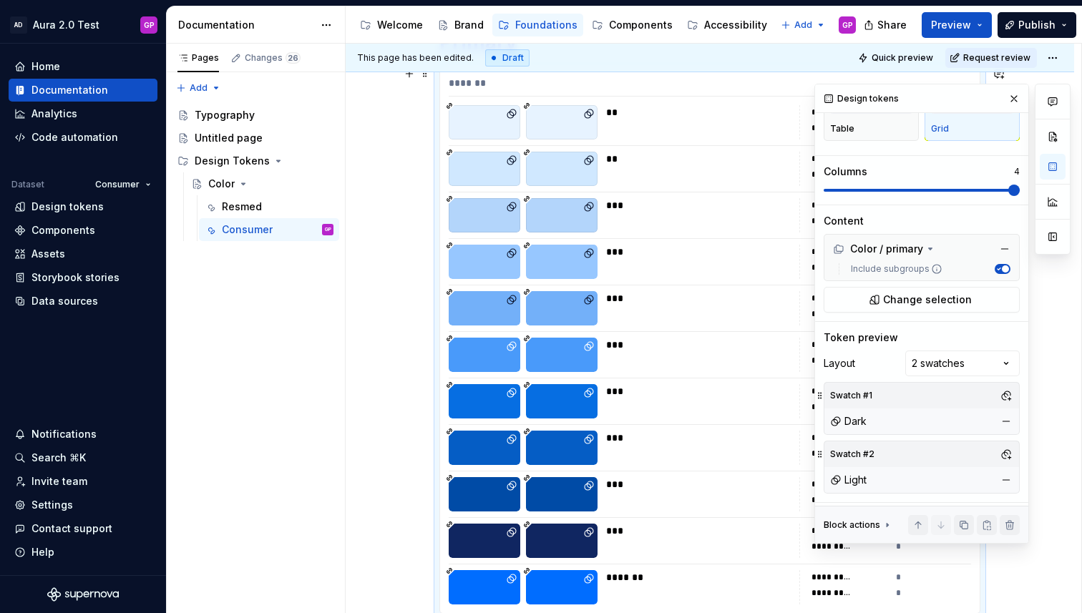
scroll to position [84, 0]
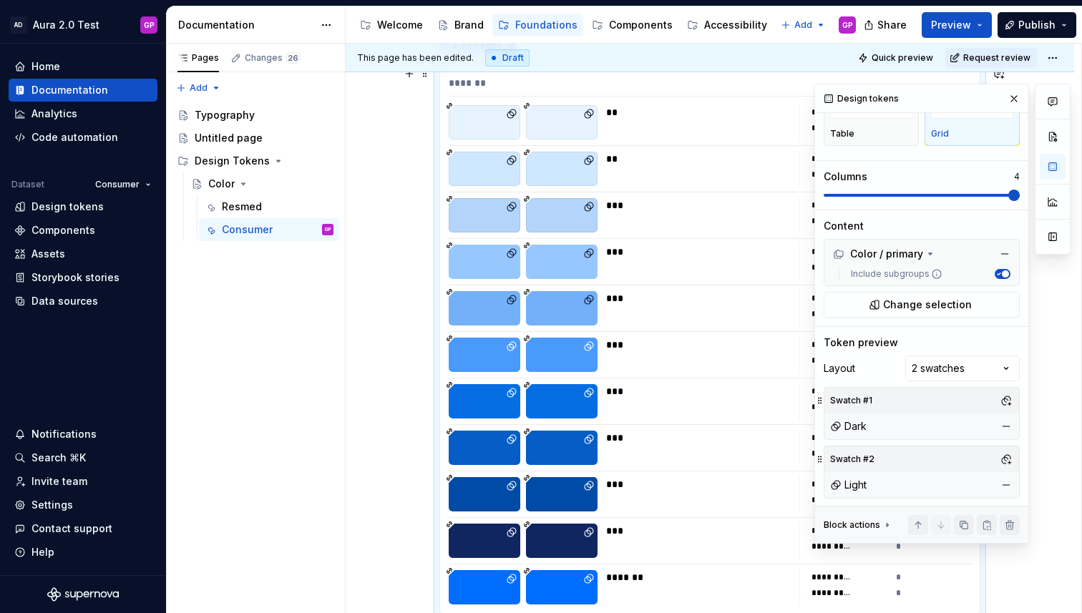
click at [1004, 275] on span "button" at bounding box center [1004, 273] width 7 height 7
click at [873, 250] on div "Color / primary" at bounding box center [878, 254] width 90 height 14
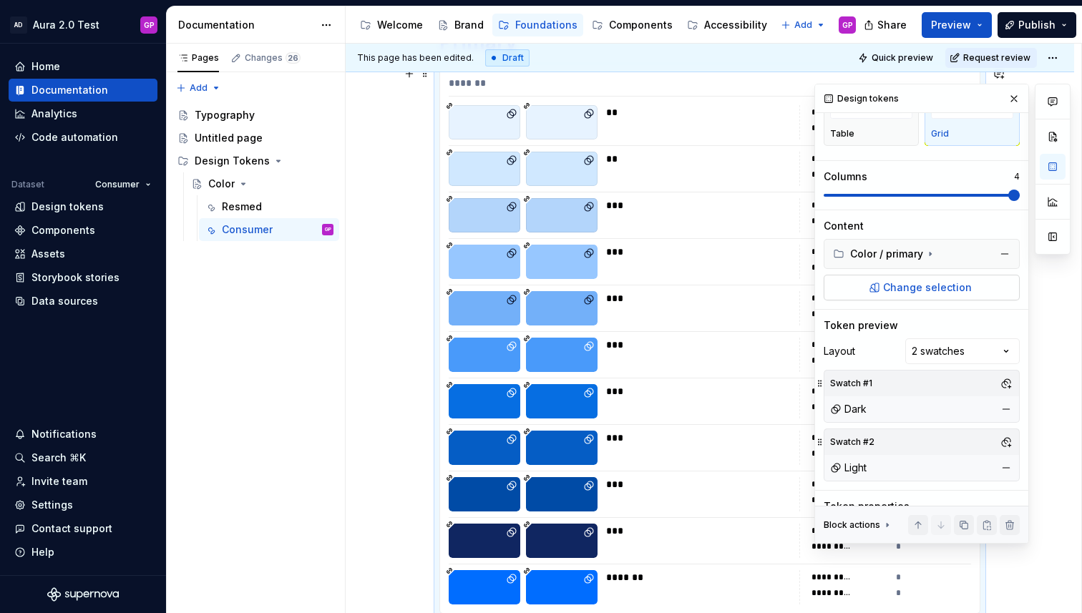
click at [889, 283] on span "Change selection" at bounding box center [927, 287] width 89 height 14
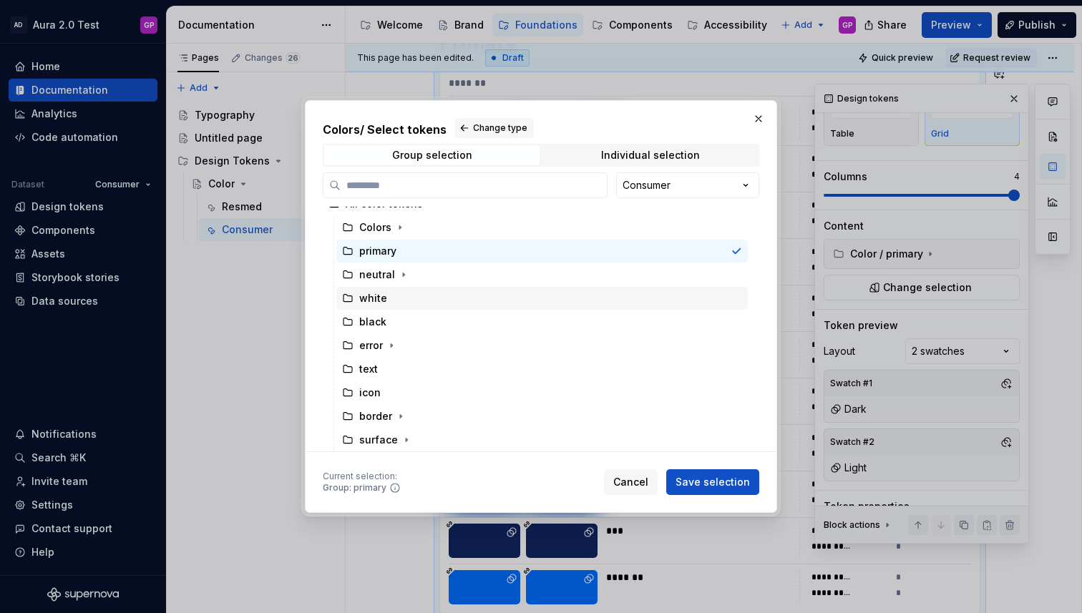
scroll to position [0, 0]
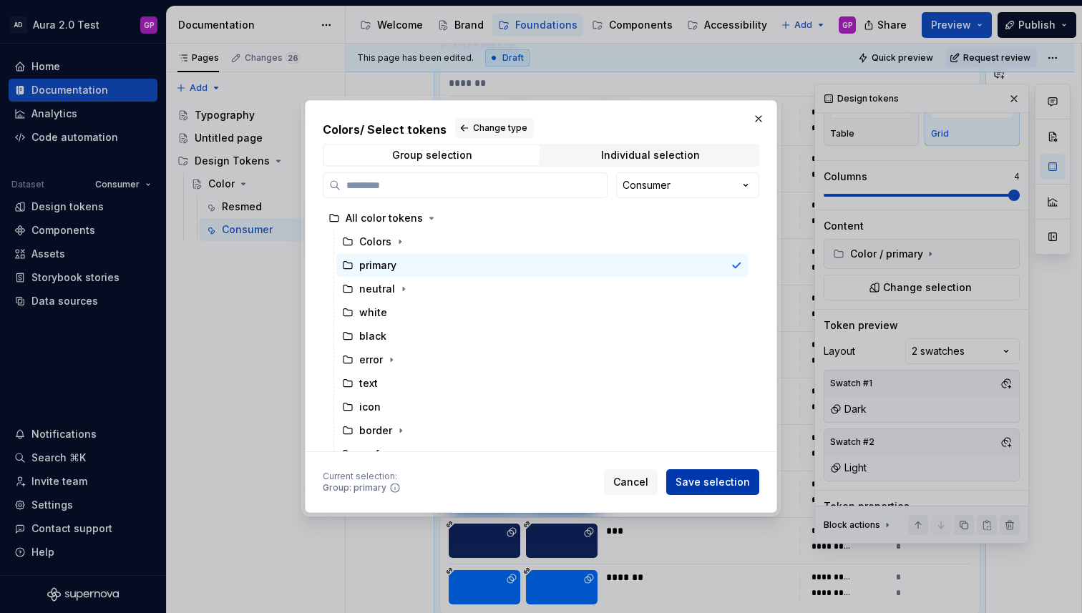
click at [712, 486] on span "Save selection" at bounding box center [712, 482] width 74 height 14
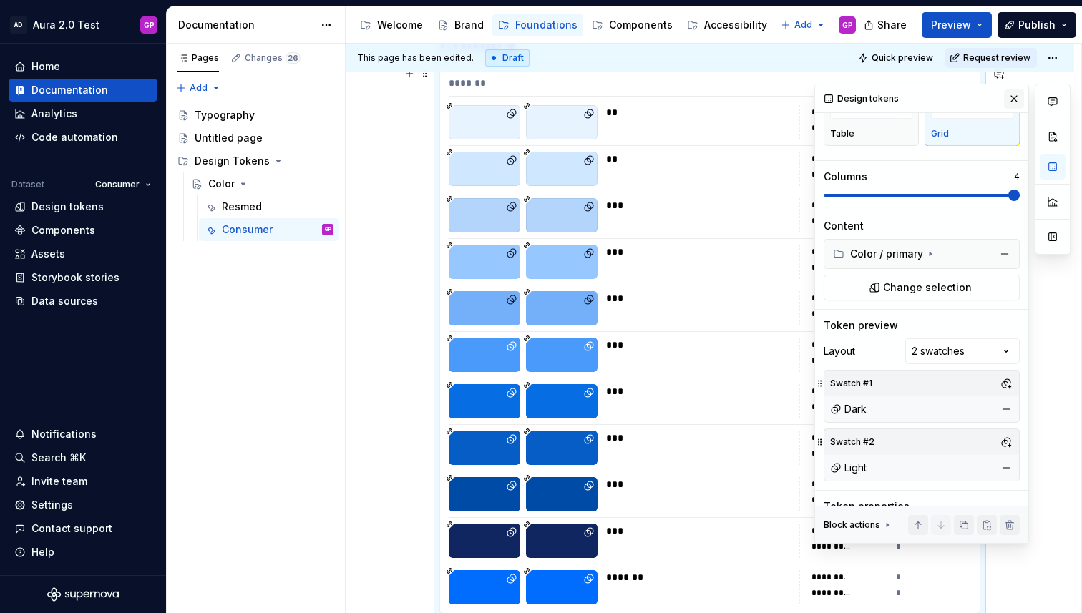
click at [1013, 100] on button "button" at bounding box center [1014, 99] width 20 height 20
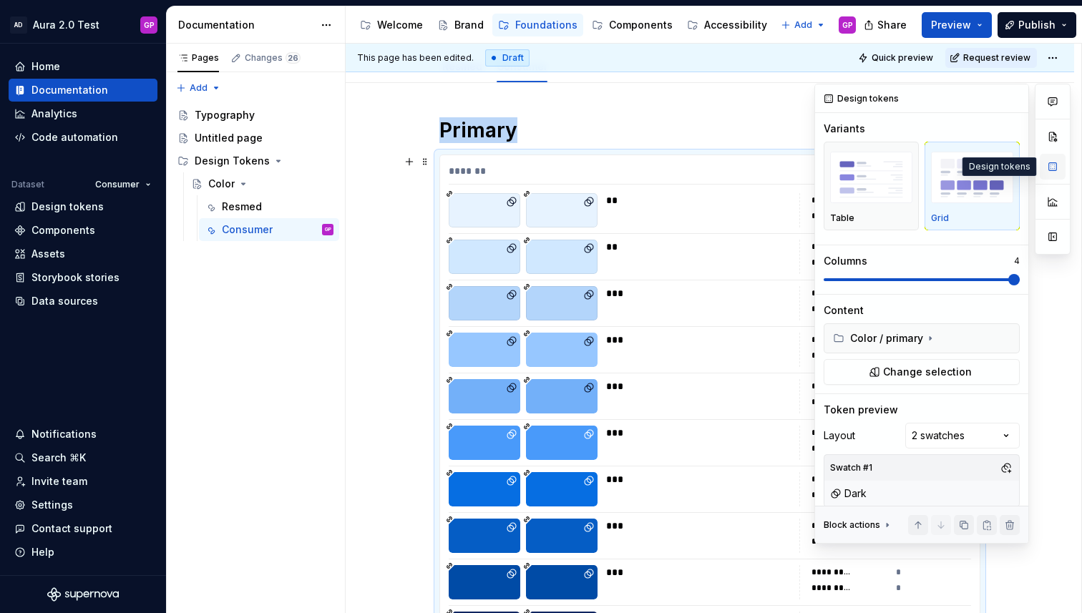
click at [1056, 165] on button "button" at bounding box center [1052, 167] width 26 height 26
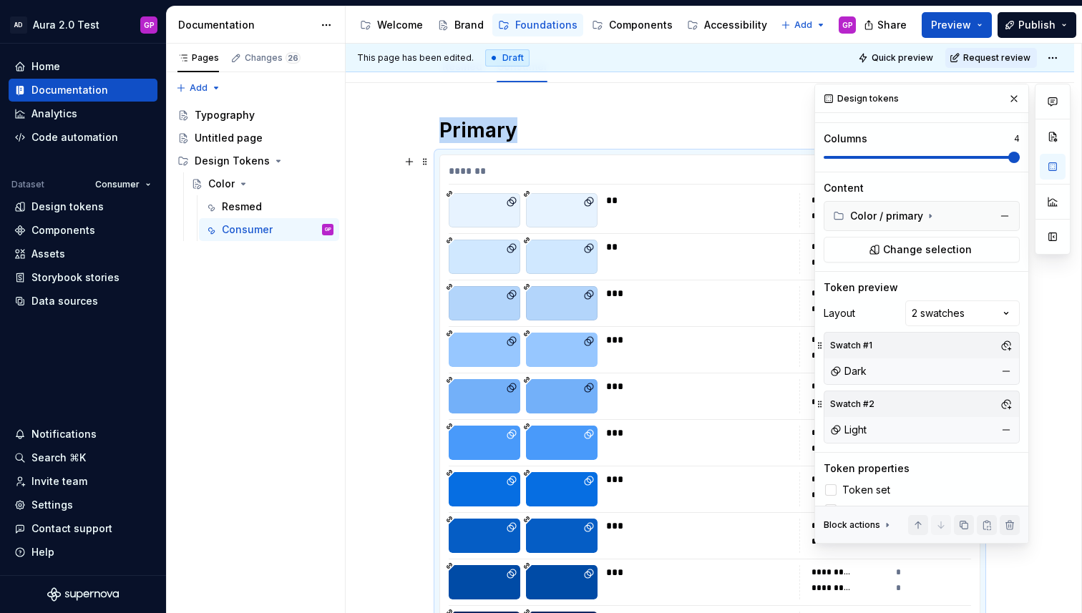
scroll to position [144, 0]
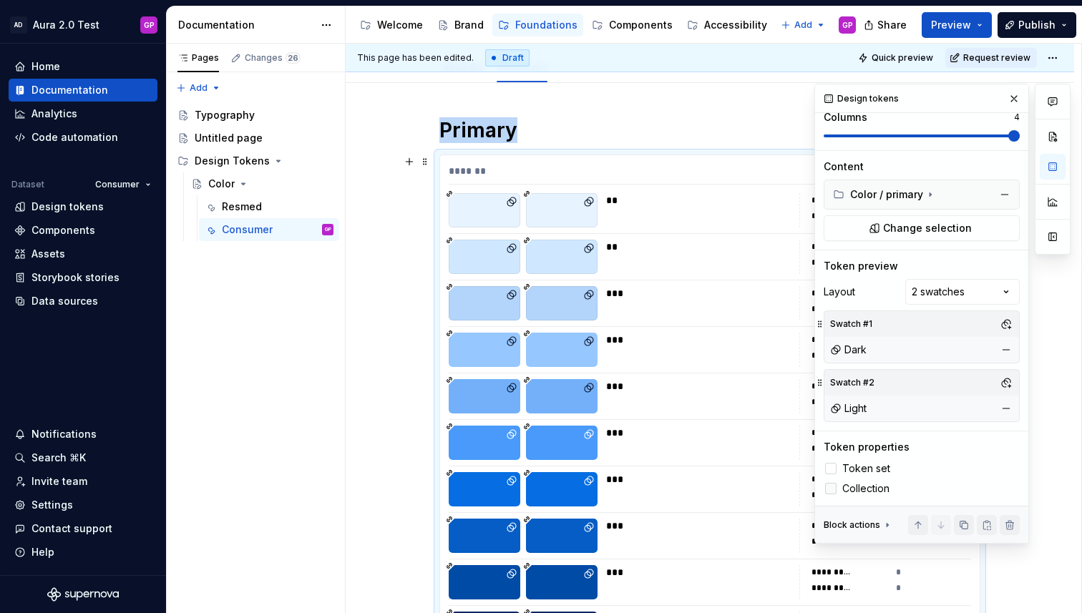
drag, startPoint x: 827, startPoint y: 470, endPoint x: 827, endPoint y: 481, distance: 10.7
click at [831, 469] on icon at bounding box center [831, 469] width 0 height 0
click at [831, 489] on icon at bounding box center [831, 489] width 0 height 0
click at [391, 108] on div "Primary ******* ** ** *** *** *** *** *** *** *** *** *******" at bounding box center [710, 493] width 728 height 820
click at [1011, 93] on button "button" at bounding box center [1014, 99] width 20 height 20
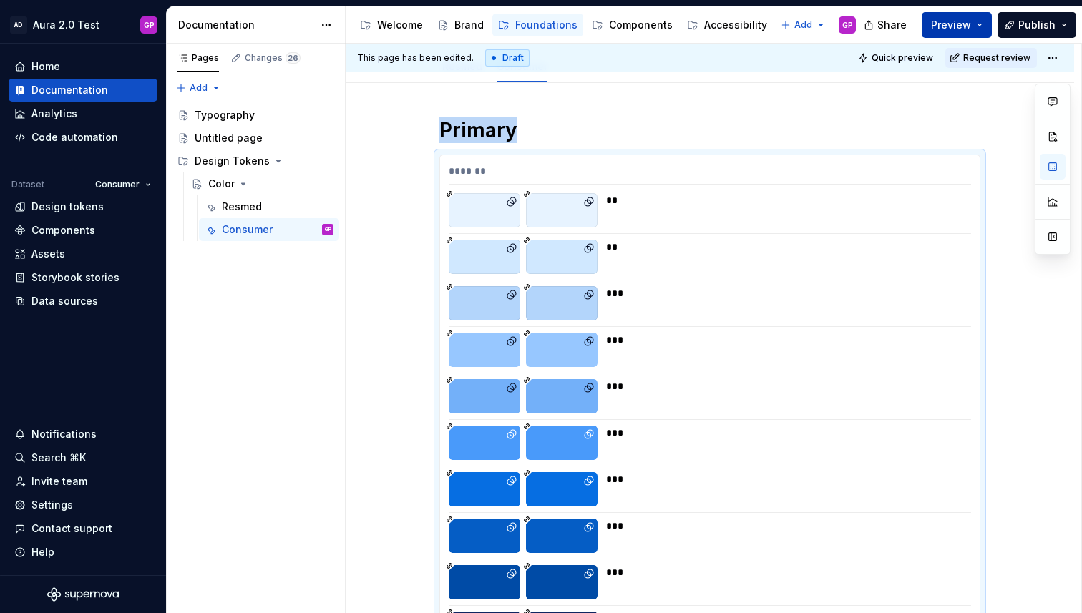
click at [983, 23] on button "Preview" at bounding box center [956, 25] width 70 height 26
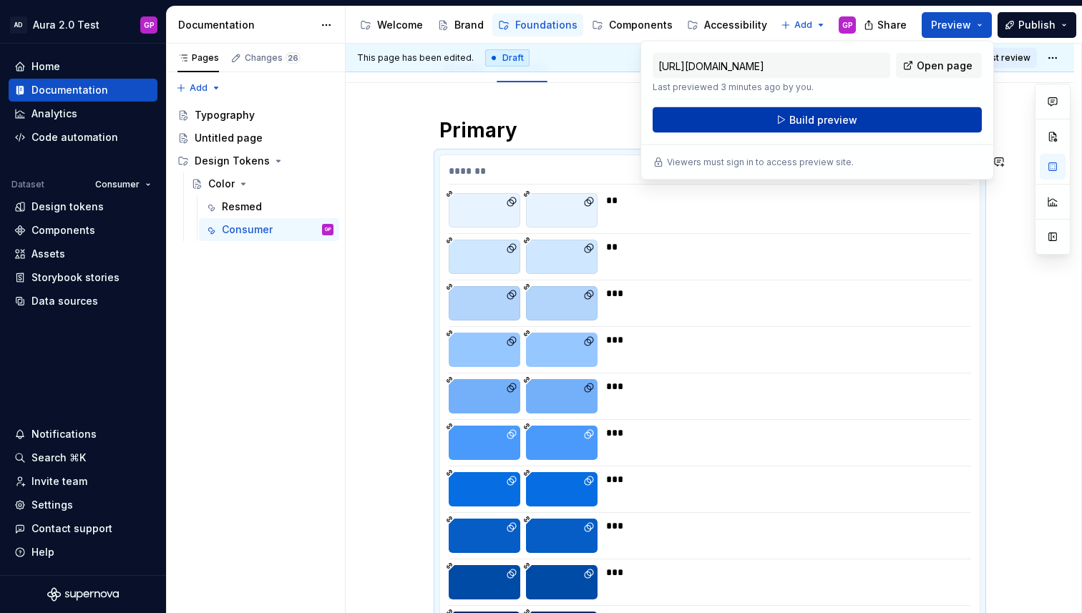
click at [794, 124] on span "Build preview" at bounding box center [823, 120] width 68 height 14
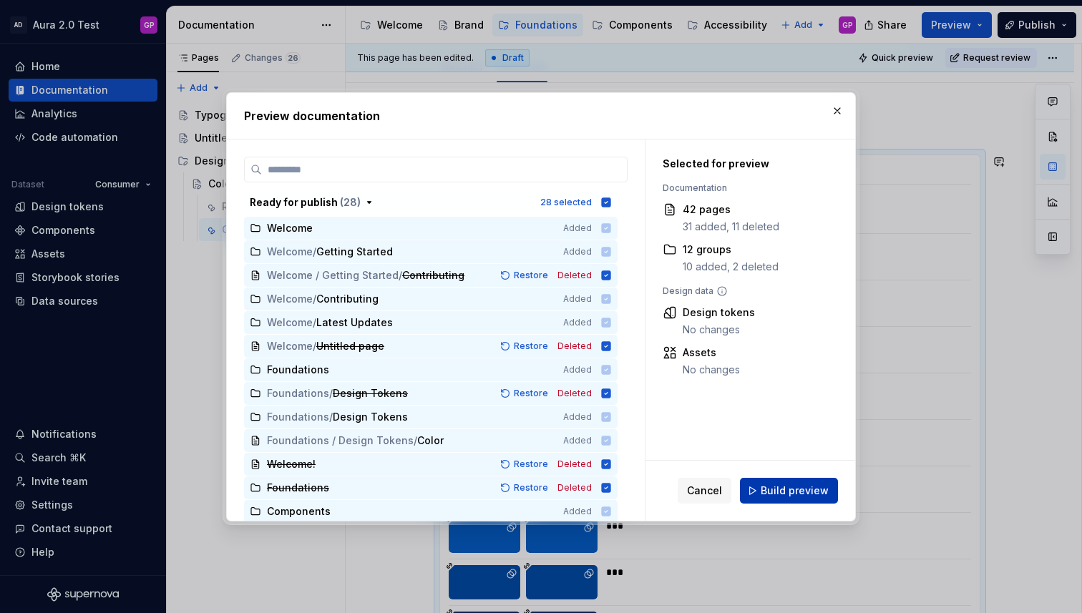
click at [783, 489] on span "Build preview" at bounding box center [794, 491] width 68 height 14
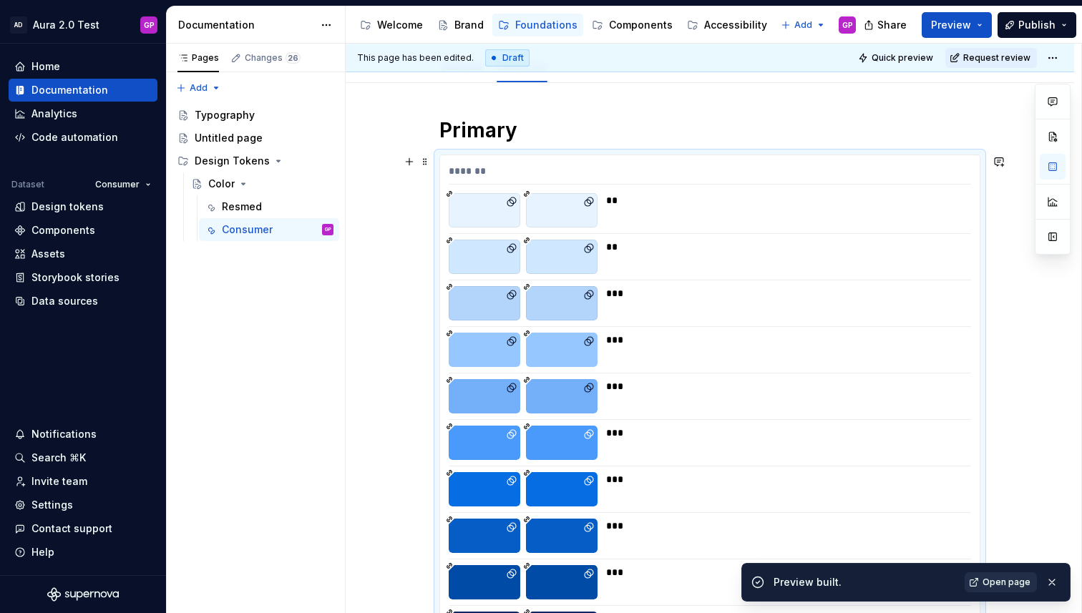
click at [996, 582] on span "Open page" at bounding box center [1006, 582] width 48 height 11
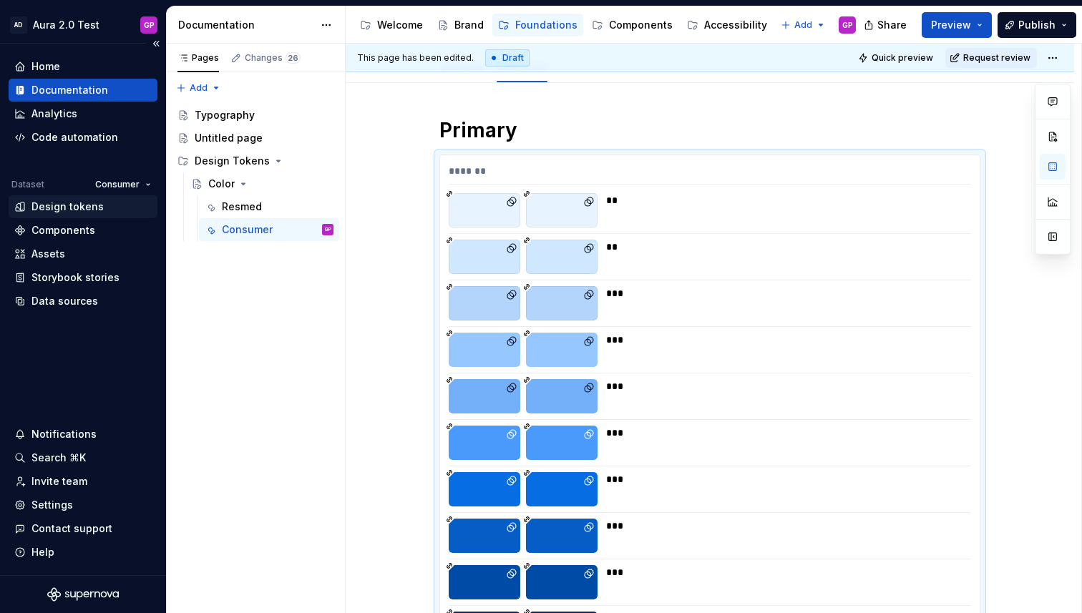
click at [44, 204] on div "Design tokens" at bounding box center [67, 207] width 72 height 14
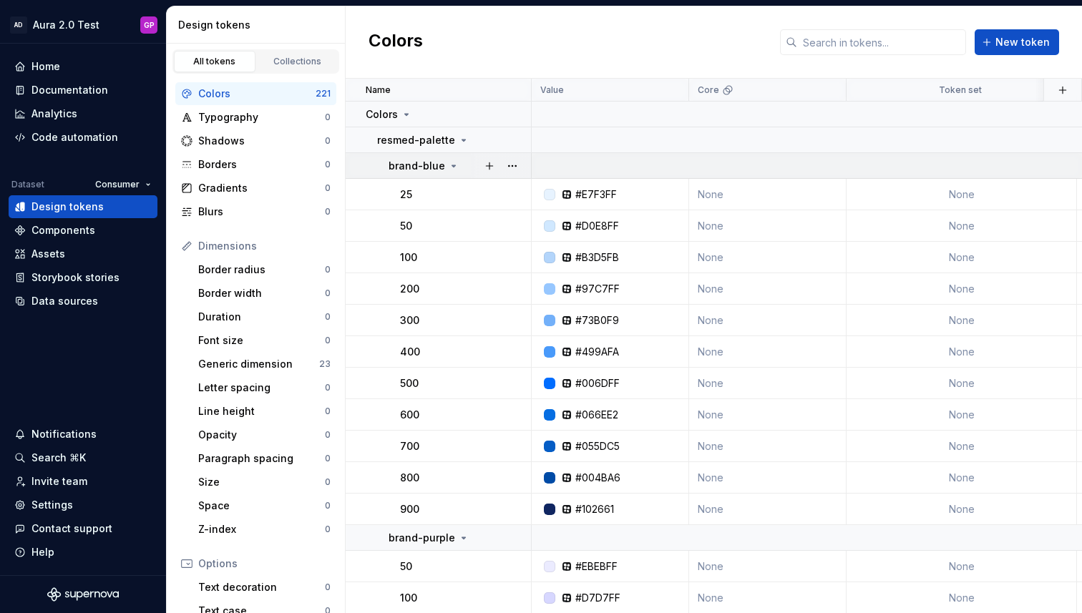
click at [452, 165] on icon at bounding box center [454, 165] width 4 height 1
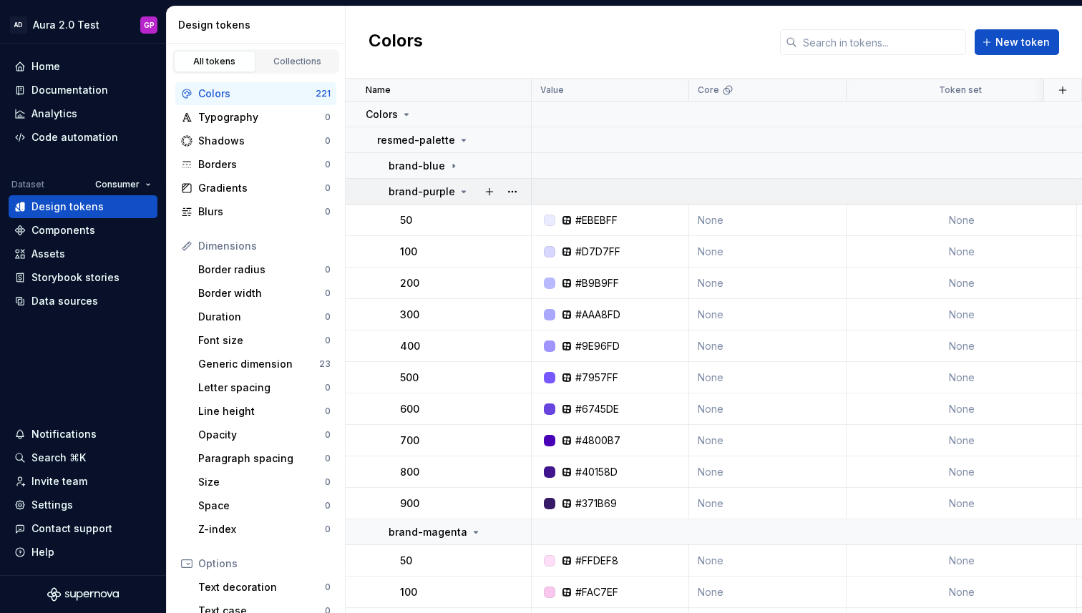
click at [460, 189] on icon at bounding box center [463, 191] width 11 height 11
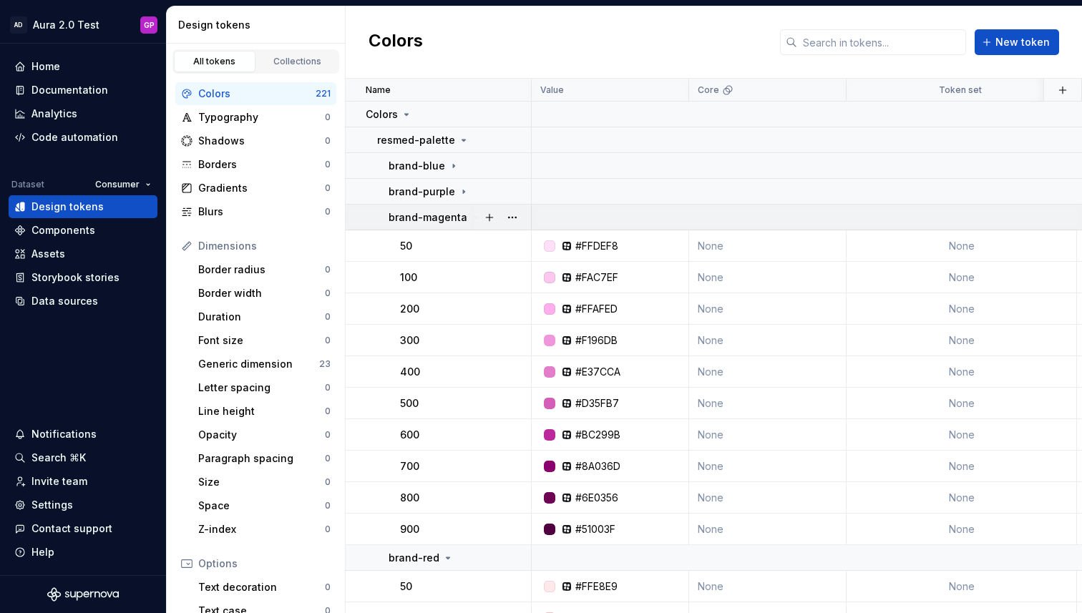
click at [464, 216] on div "brand-magenta" at bounding box center [434, 217] width 93 height 14
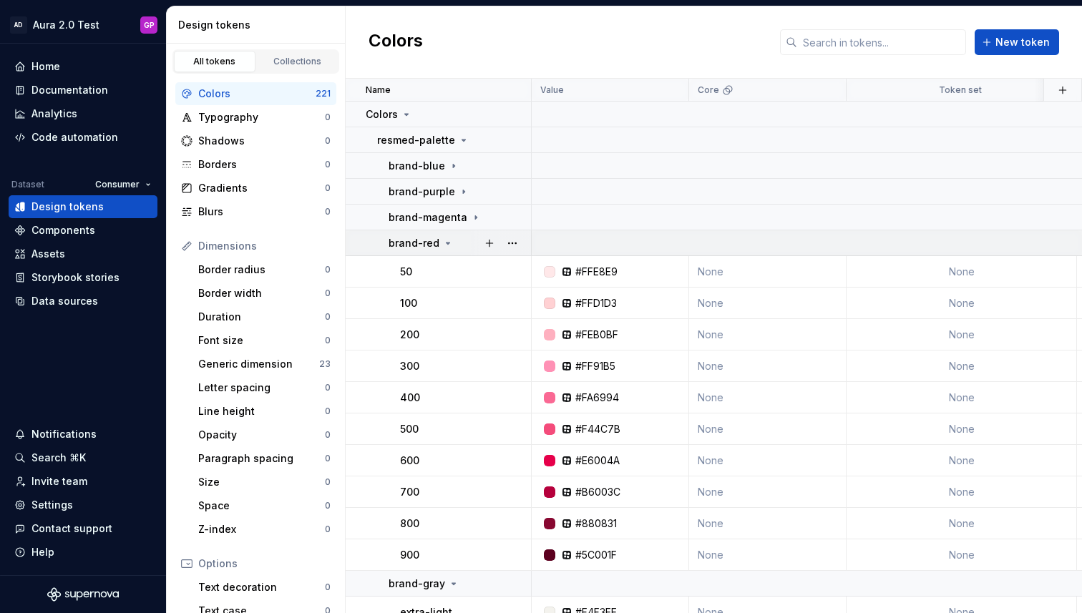
click at [445, 241] on icon at bounding box center [447, 242] width 11 height 11
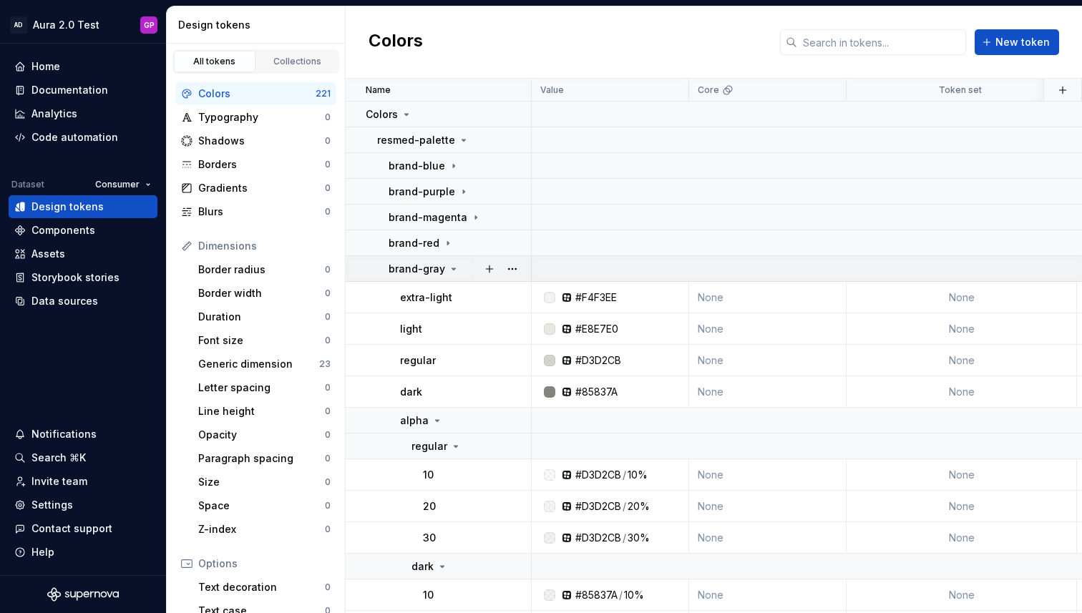
click at [452, 267] on icon at bounding box center [453, 268] width 11 height 11
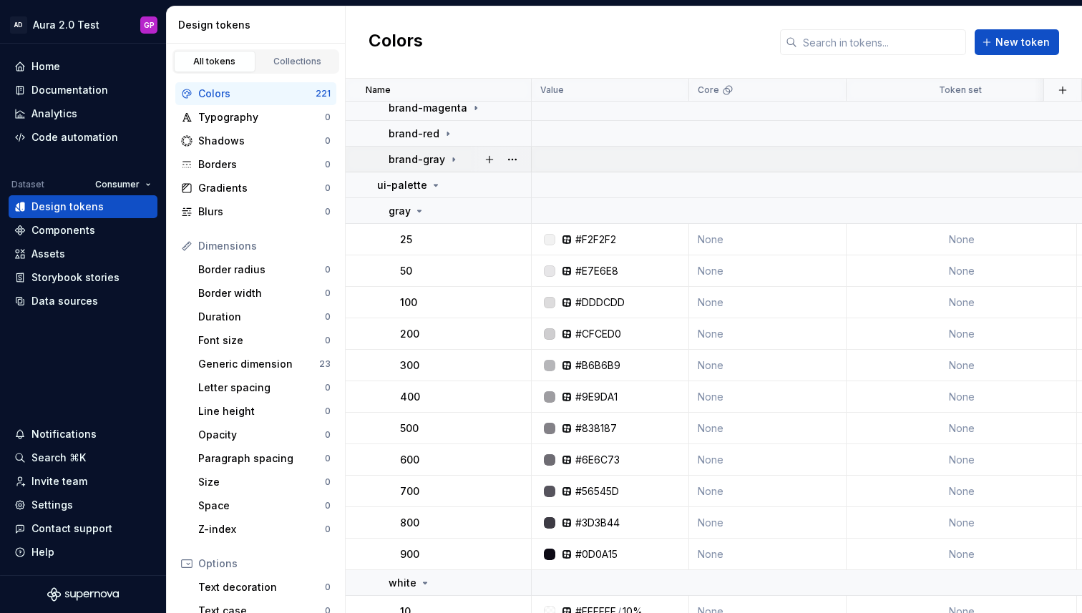
scroll to position [125, 0]
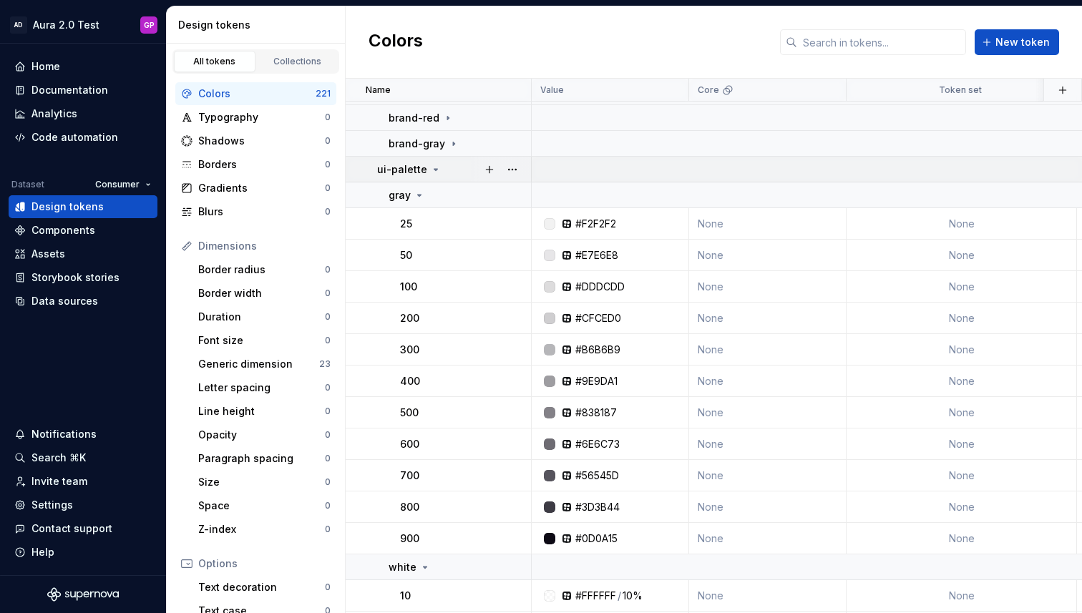
click at [430, 170] on icon at bounding box center [435, 169] width 11 height 11
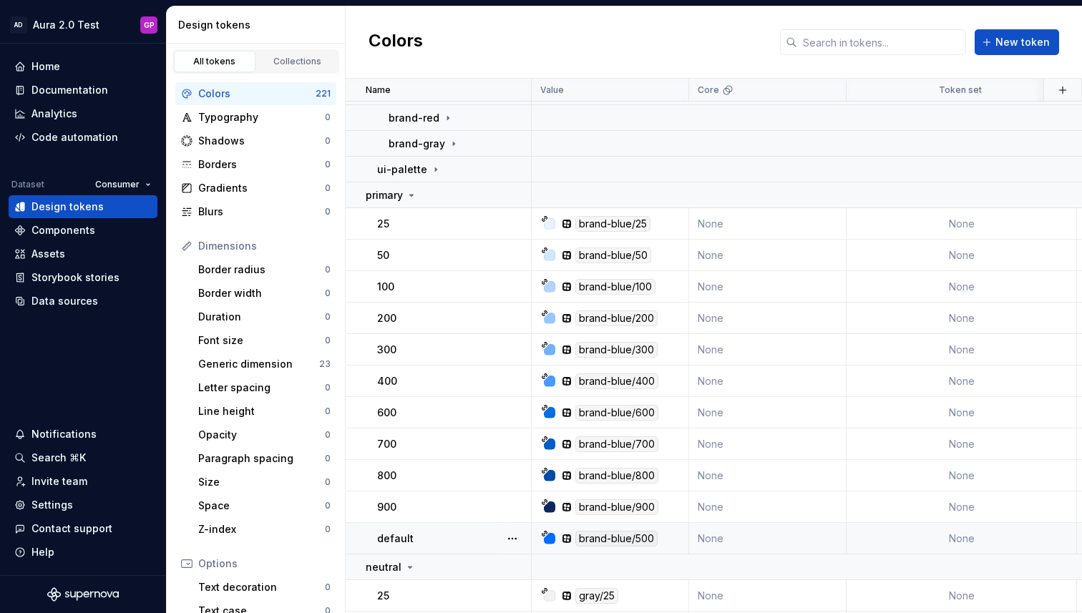
click at [396, 533] on p "default" at bounding box center [395, 538] width 36 height 14
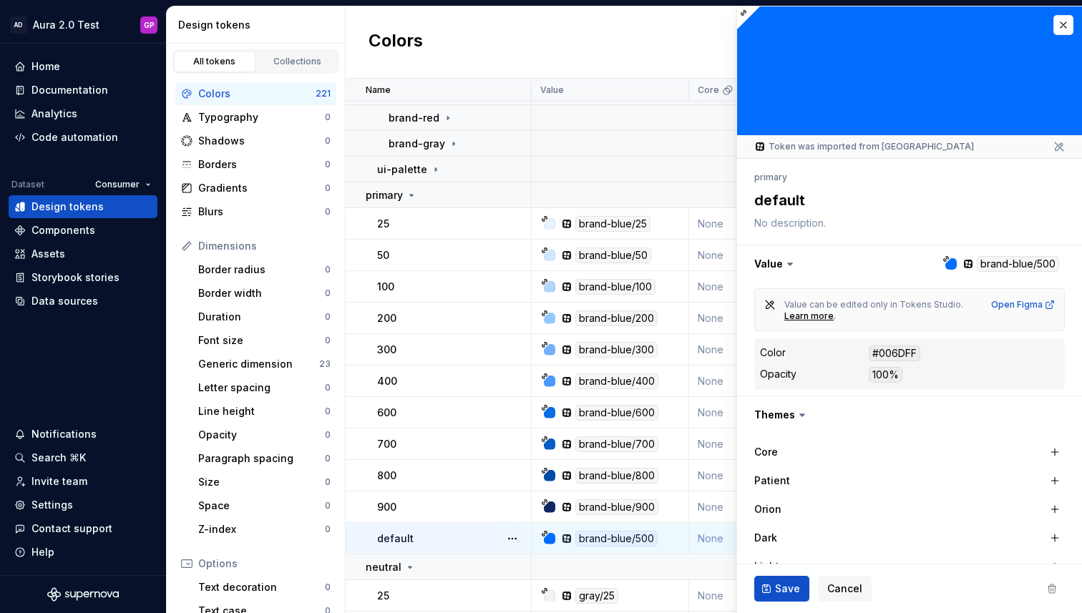
click at [788, 265] on icon at bounding box center [790, 264] width 14 height 14
click at [788, 263] on icon at bounding box center [790, 264] width 14 height 14
click at [758, 263] on button "button" at bounding box center [909, 263] width 345 height 37
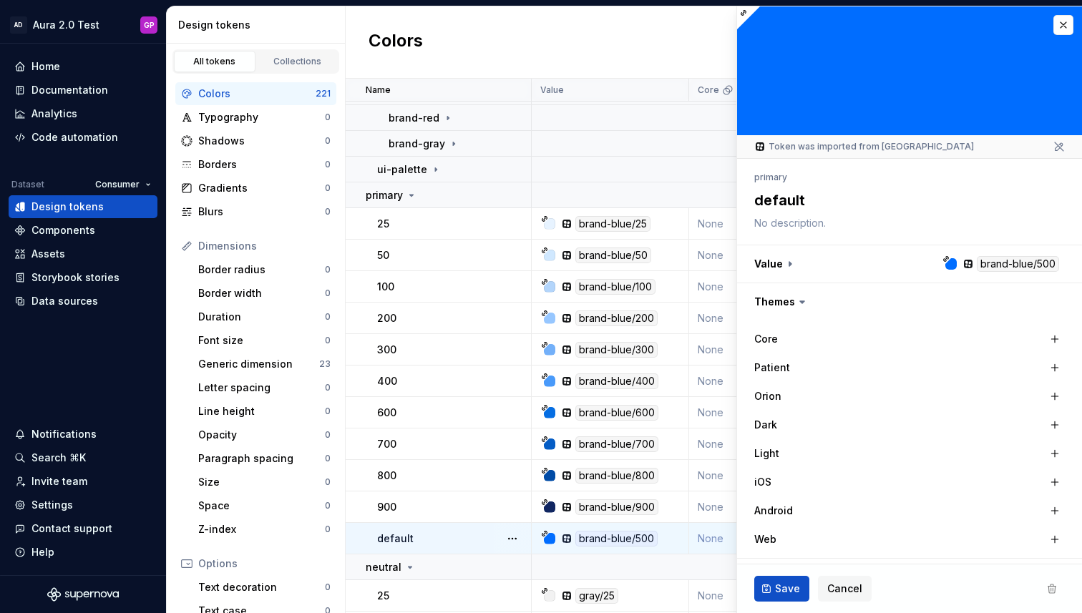
click at [801, 301] on icon at bounding box center [802, 302] width 4 height 2
click at [767, 366] on label "Patient" at bounding box center [772, 368] width 36 height 14
click at [1052, 366] on button "button" at bounding box center [1054, 368] width 20 height 20
click at [1055, 364] on button "button" at bounding box center [1052, 368] width 20 height 20
click at [908, 366] on button "button" at bounding box center [907, 368] width 26 height 26
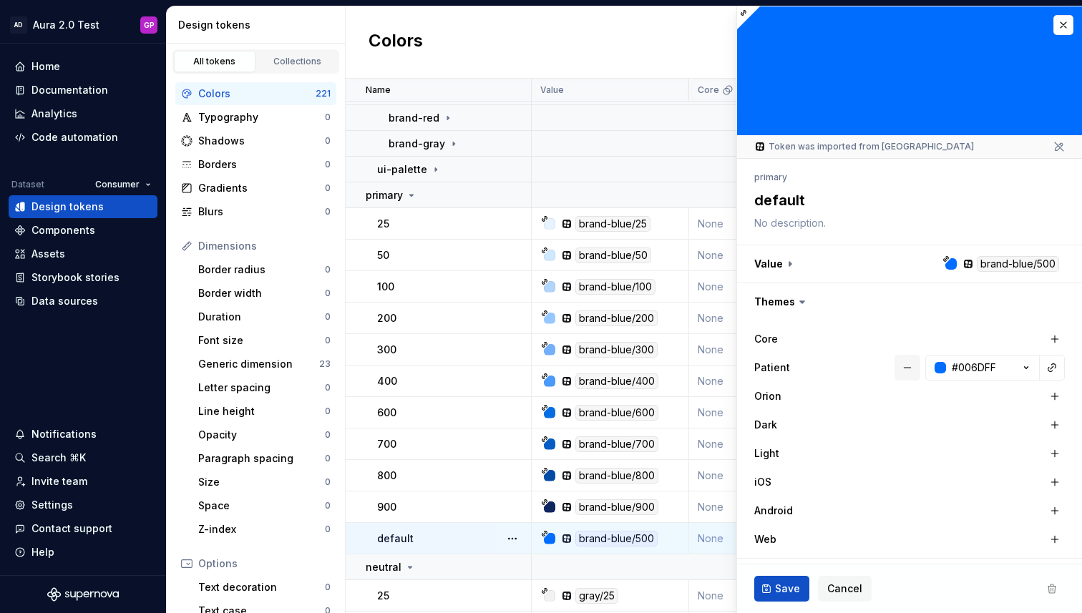
type textarea "*"
click at [797, 300] on icon at bounding box center [802, 302] width 14 height 14
click at [802, 301] on icon at bounding box center [802, 302] width 4 height 2
click at [800, 301] on icon at bounding box center [802, 302] width 4 height 2
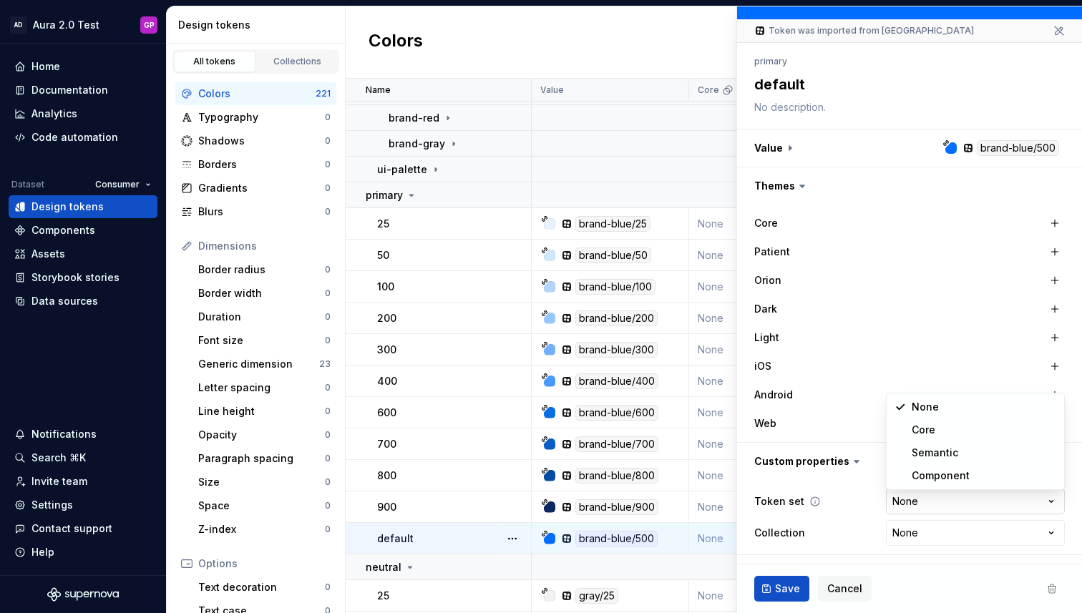
click at [1048, 500] on html "AD Aura 2.0 Test GP Home Documentation Analytics Code automation Dataset Consum…" at bounding box center [541, 306] width 1082 height 613
select select "**********"
type textarea "*"
click at [1052, 529] on html "AD Aura 2.0 Test GP Home Documentation Analytics Code automation Dataset Consum…" at bounding box center [541, 306] width 1082 height 613
click at [830, 533] on html "AD Aura 2.0 Test GP Home Documentation Analytics Code automation Dataset Consum…" at bounding box center [541, 306] width 1082 height 613
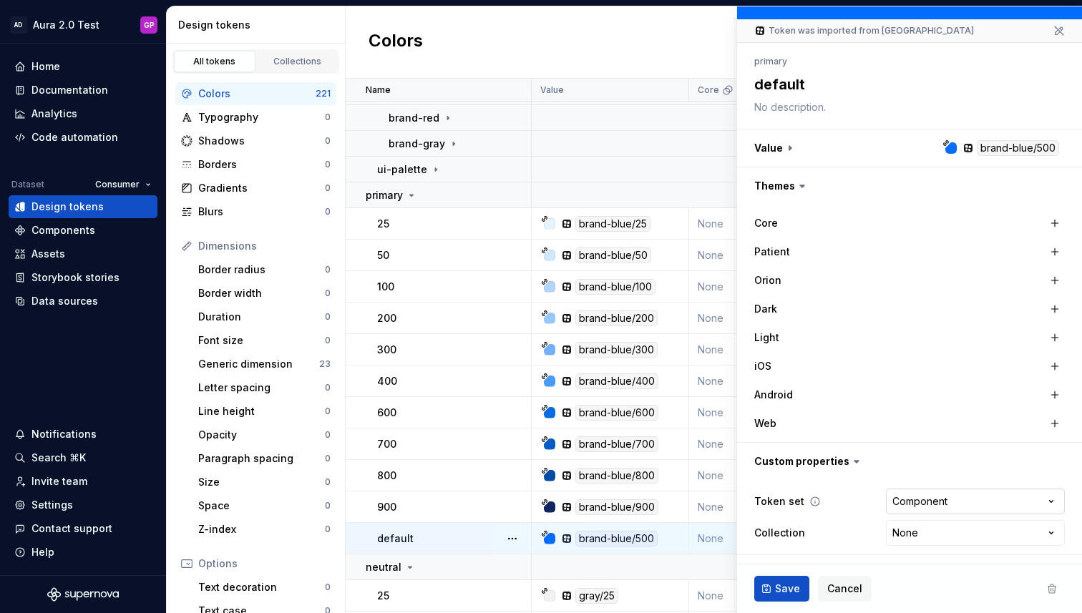
click at [1045, 504] on html "AD Aura 2.0 Test GP Home Documentation Analytics Code automation Dataset Consum…" at bounding box center [541, 306] width 1082 height 613
select select "**********"
click at [790, 582] on span "Save" at bounding box center [787, 589] width 25 height 14
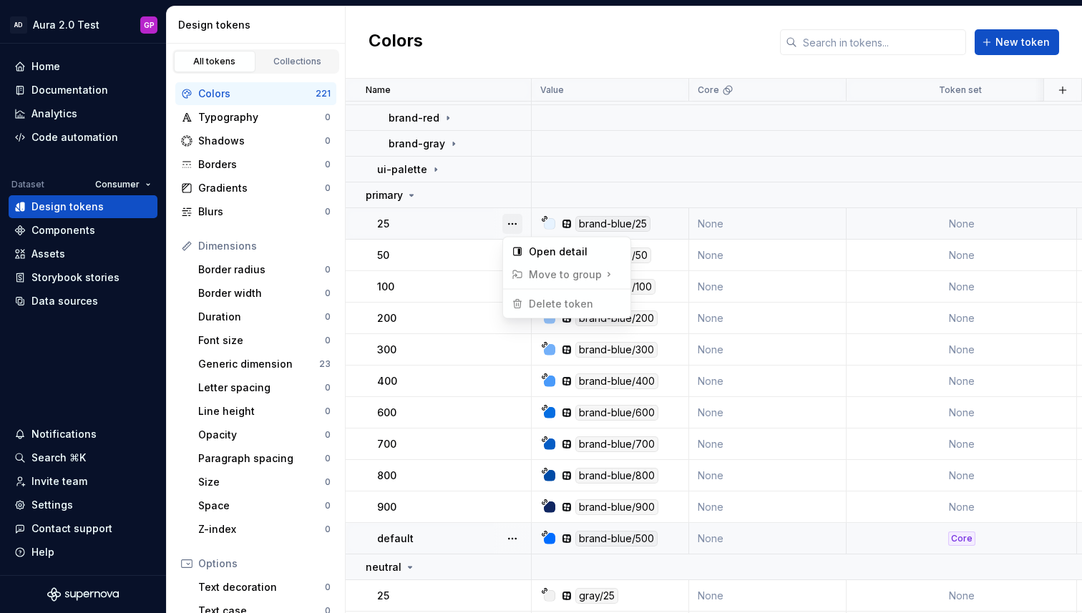
click at [511, 225] on button "button" at bounding box center [512, 224] width 20 height 20
click at [514, 540] on html "AD Aura 2.0 Test GP Home Documentation Analytics Code automation Dataset Consum…" at bounding box center [541, 306] width 1082 height 613
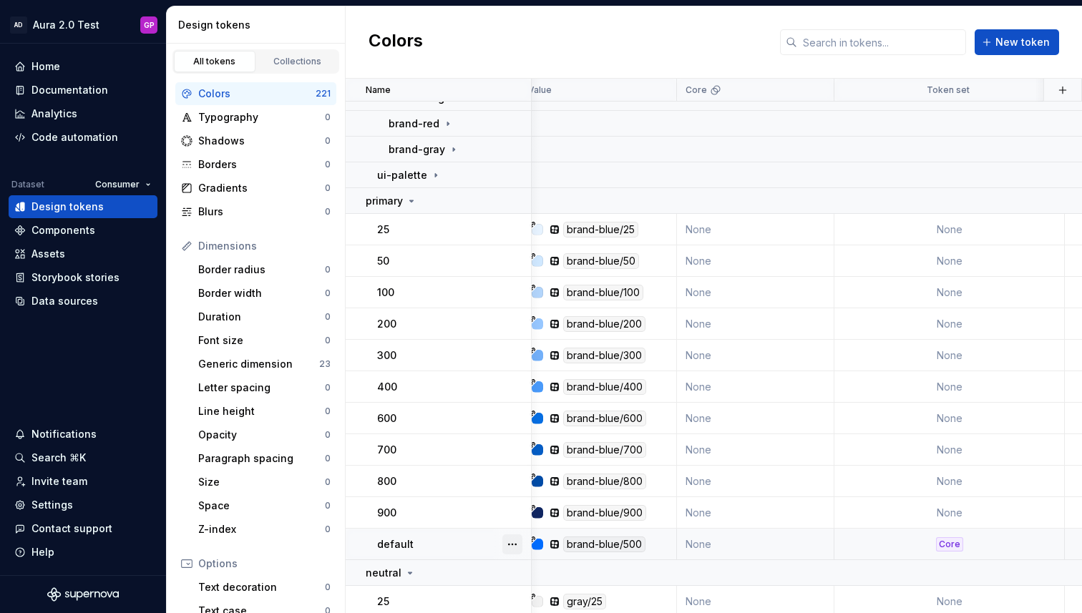
scroll to position [119, 0]
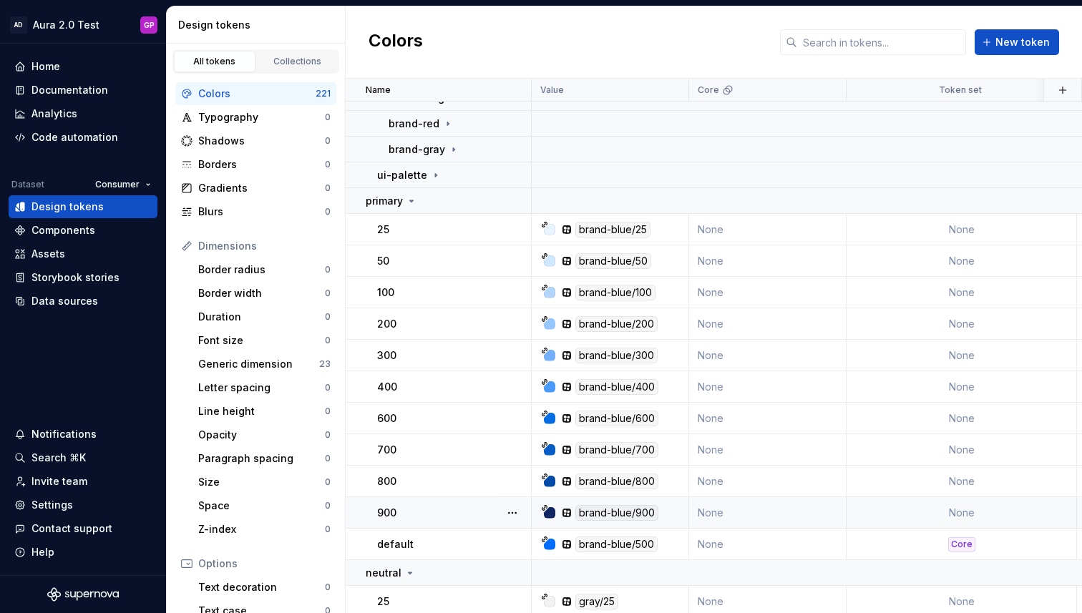
click at [446, 514] on div "900" at bounding box center [453, 513] width 153 height 14
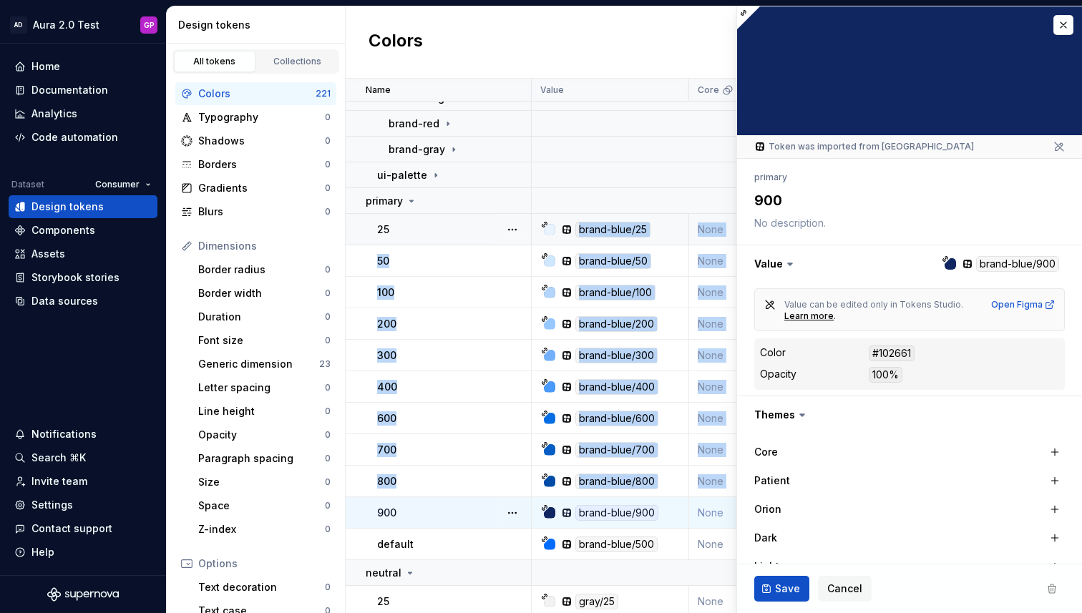
click at [451, 235] on div "25" at bounding box center [453, 229] width 153 height 14
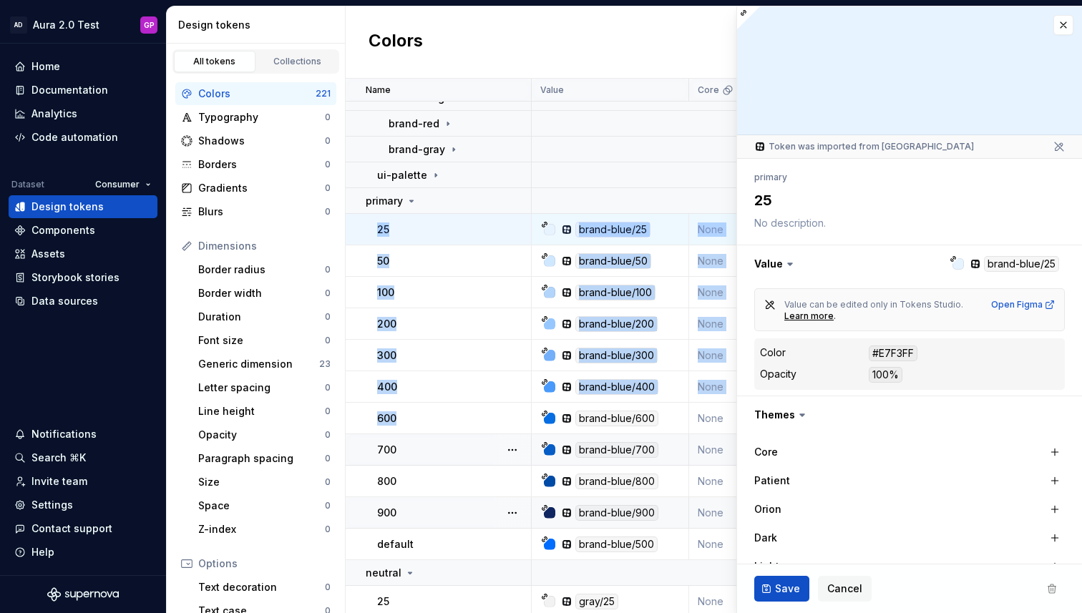
drag, startPoint x: 358, startPoint y: 227, endPoint x: 419, endPoint y: 435, distance: 216.9
click at [1062, 24] on button "button" at bounding box center [1063, 25] width 20 height 20
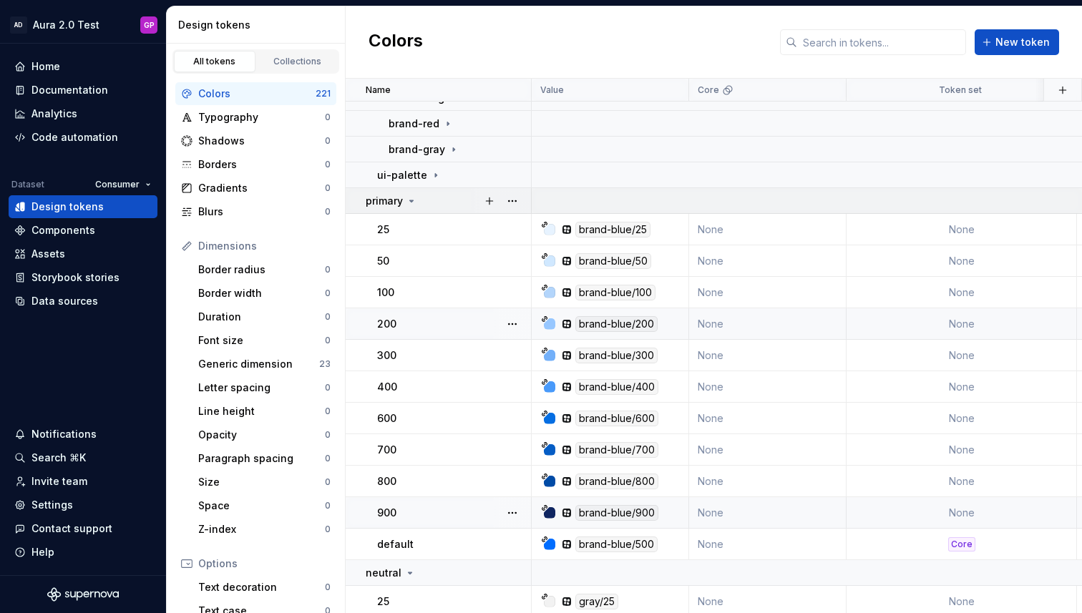
click at [476, 200] on div at bounding box center [501, 200] width 60 height 25
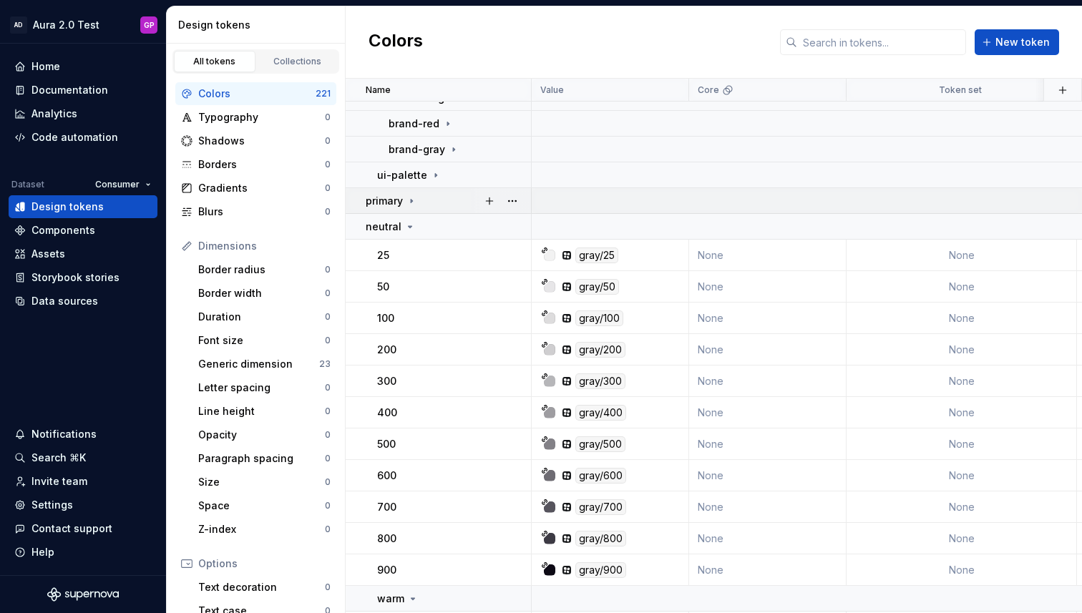
click at [412, 200] on icon at bounding box center [411, 201] width 1 height 4
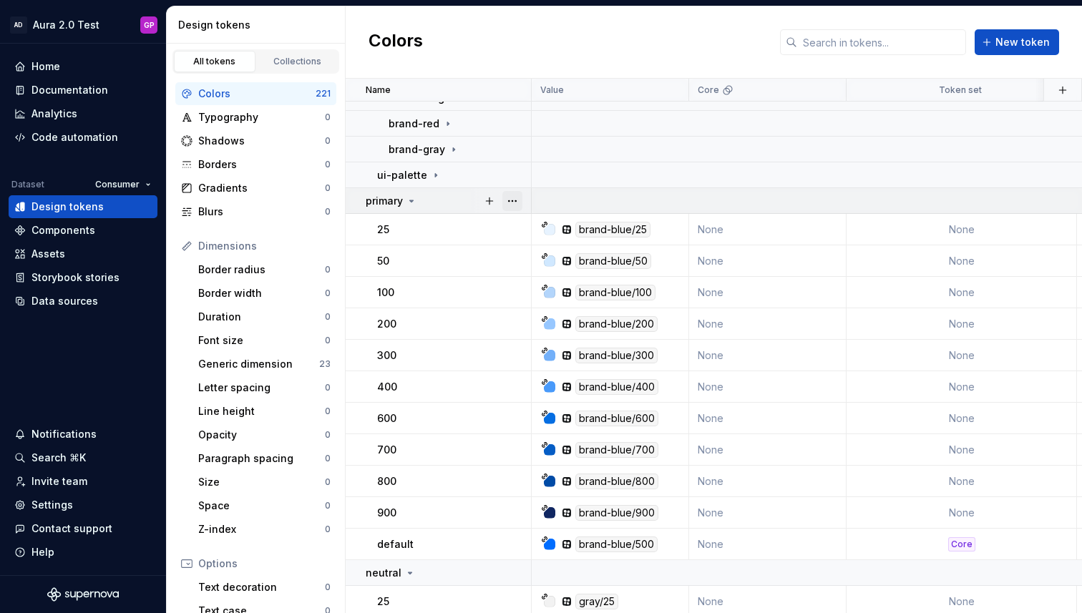
click at [511, 199] on button "button" at bounding box center [512, 201] width 20 height 20
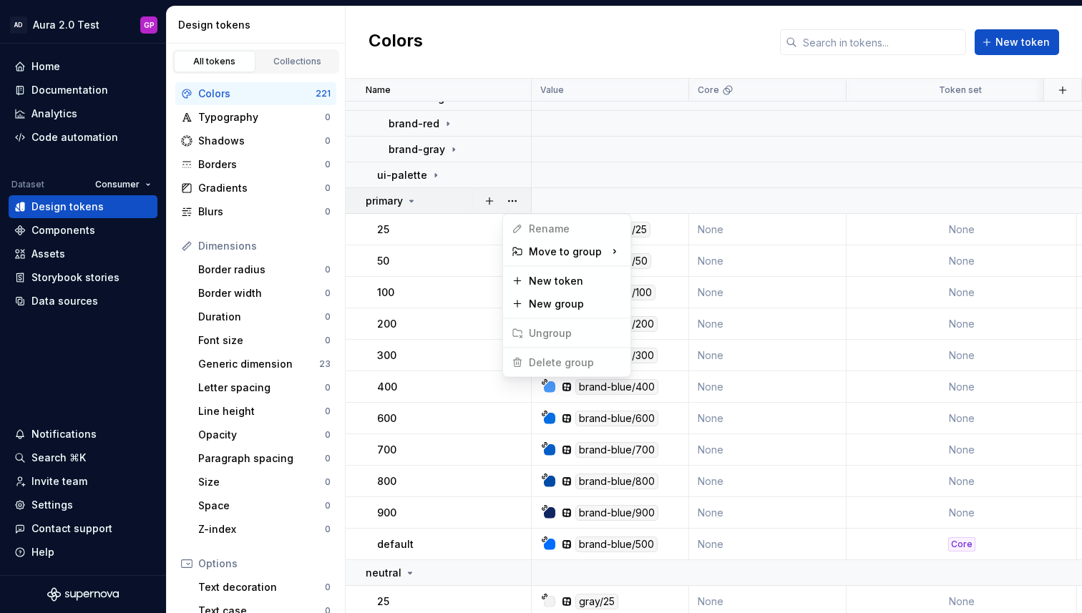
click at [763, 210] on html "AD Aura 2.0 Test GP Home Documentation Analytics Code automation Dataset Consum…" at bounding box center [541, 306] width 1082 height 613
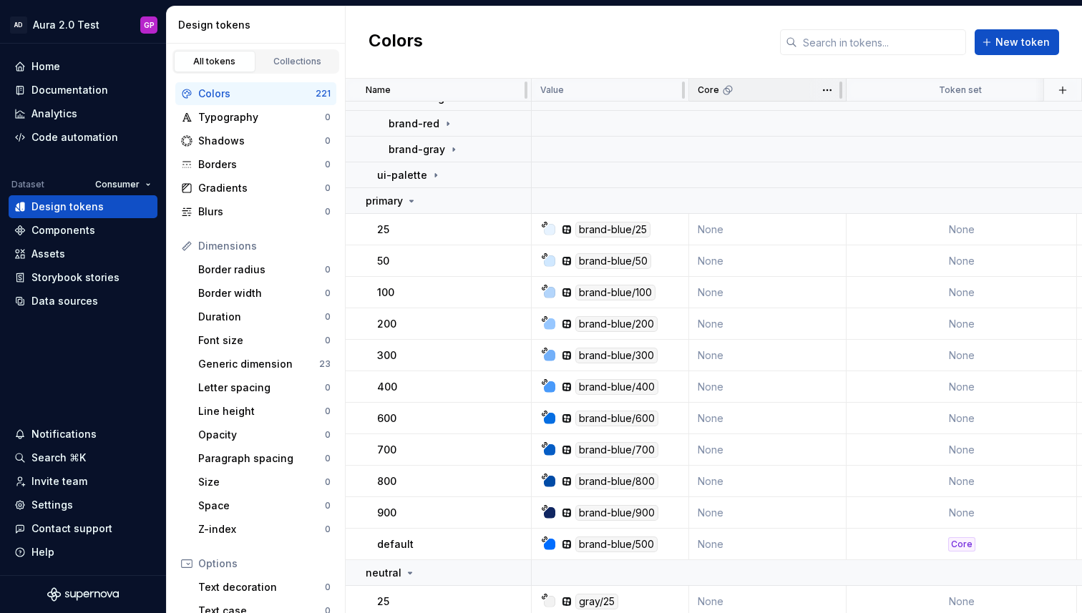
click at [730, 94] on icon at bounding box center [727, 89] width 11 height 11
click at [728, 96] on div "Core" at bounding box center [767, 90] width 157 height 23
click at [829, 92] on html "AD Aura 2.0 Test GP Home Documentation Analytics Code automation Dataset Consum…" at bounding box center [541, 306] width 1082 height 613
click at [730, 94] on icon at bounding box center [727, 89] width 11 height 11
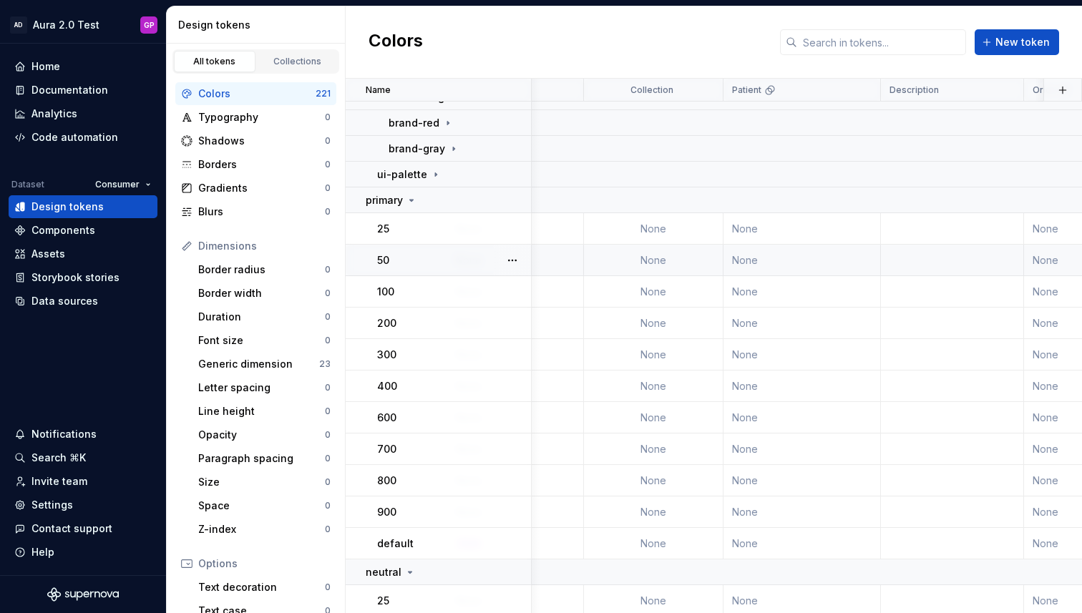
scroll to position [120, 504]
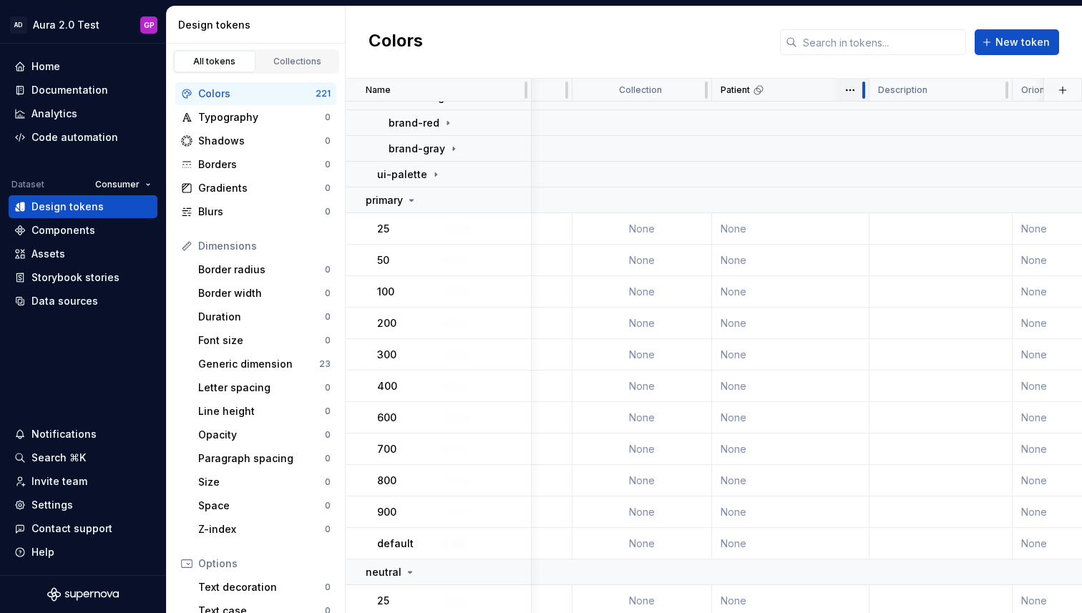
click at [858, 90] on div at bounding box center [863, 90] width 11 height 23
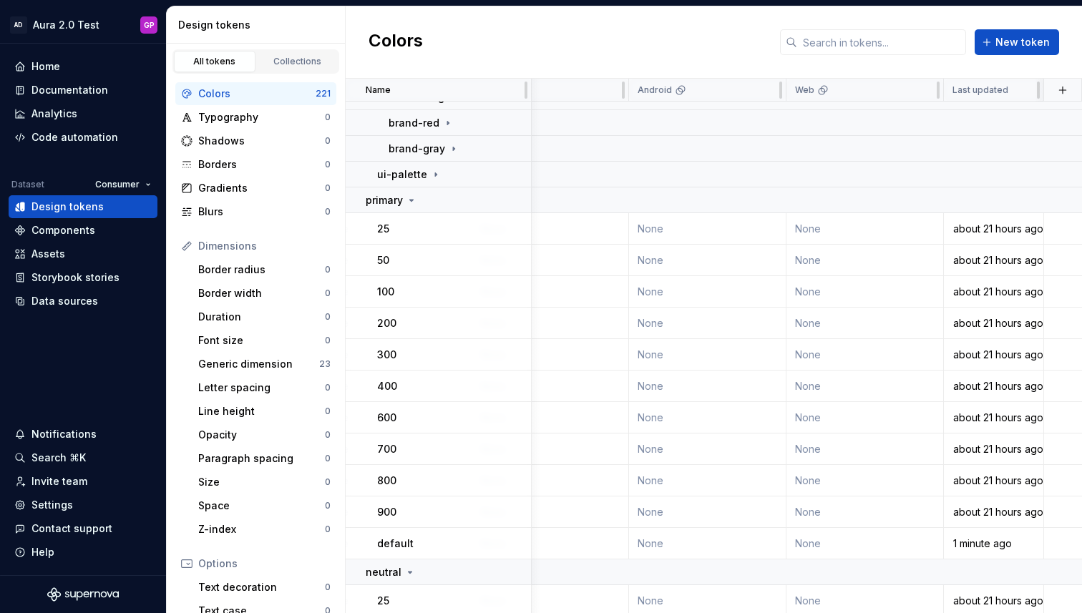
scroll to position [120, 1517]
click at [410, 197] on icon at bounding box center [411, 200] width 11 height 11
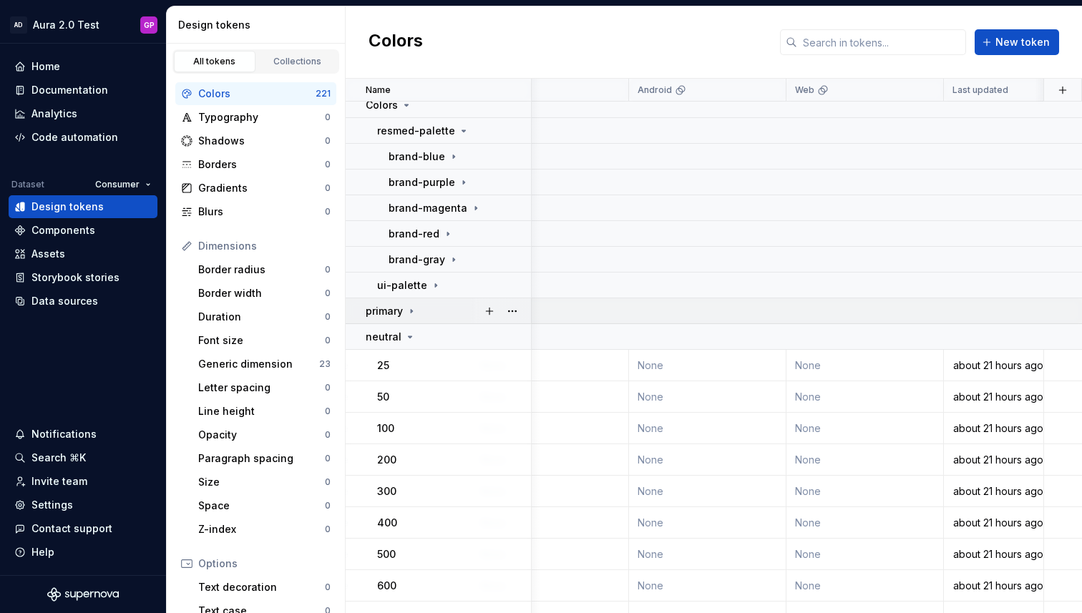
scroll to position [0, 1517]
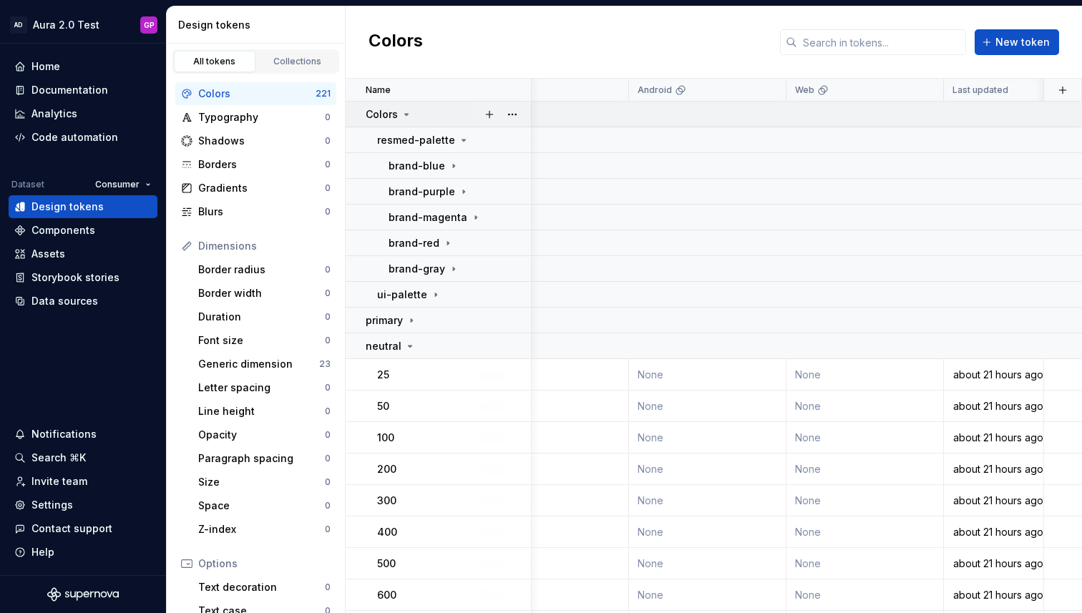
click at [405, 114] on icon at bounding box center [407, 114] width 4 height 1
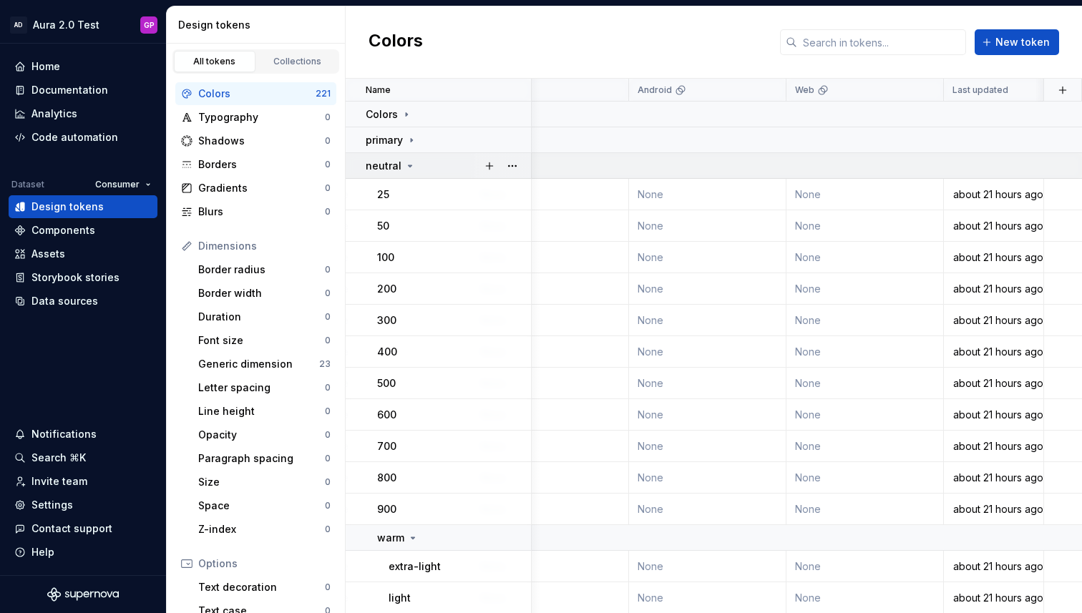
click at [404, 163] on icon at bounding box center [409, 165] width 11 height 11
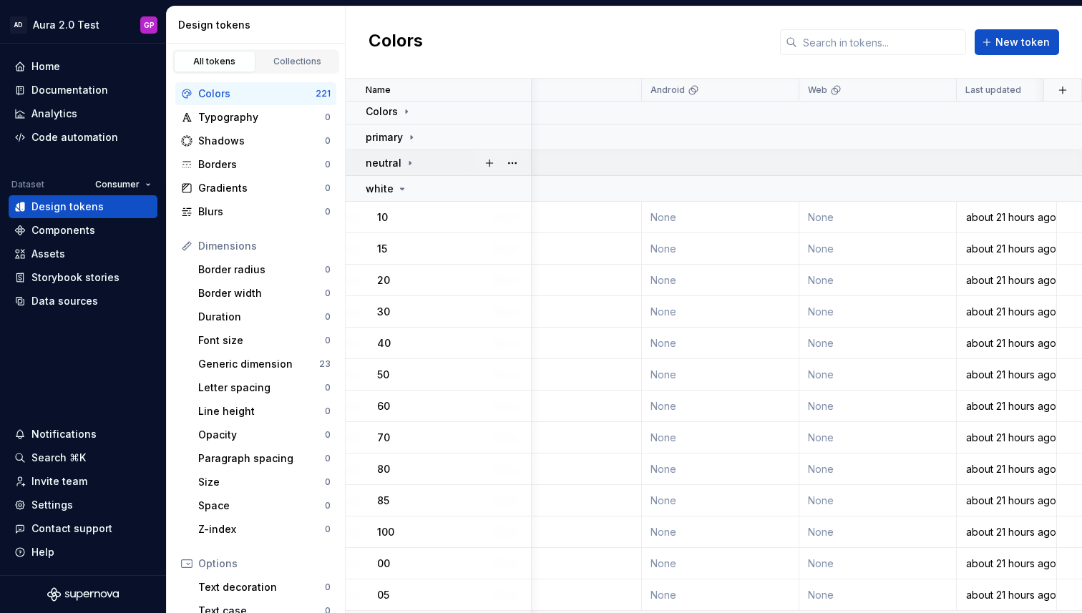
scroll to position [3, 1506]
click at [404, 163] on icon at bounding box center [409, 162] width 11 height 11
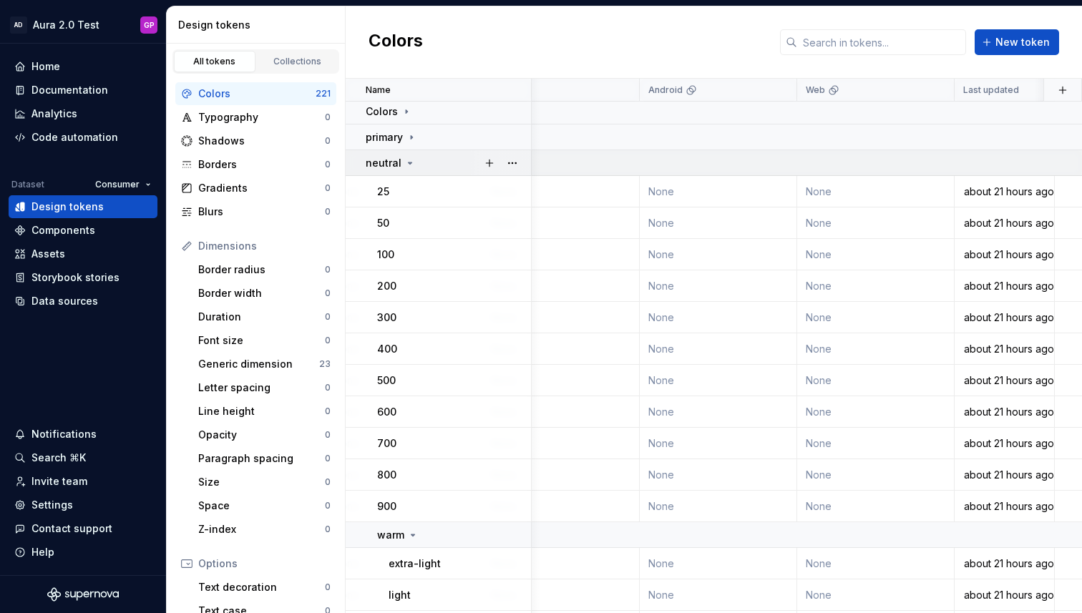
click at [404, 163] on icon at bounding box center [409, 162] width 11 height 11
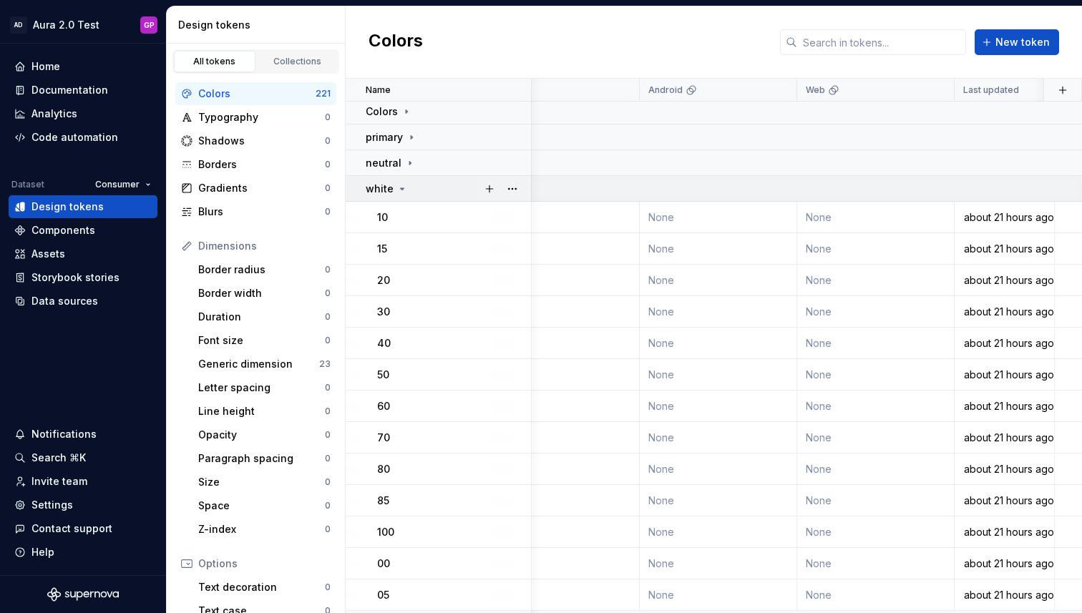
click at [401, 189] on icon at bounding box center [403, 188] width 4 height 1
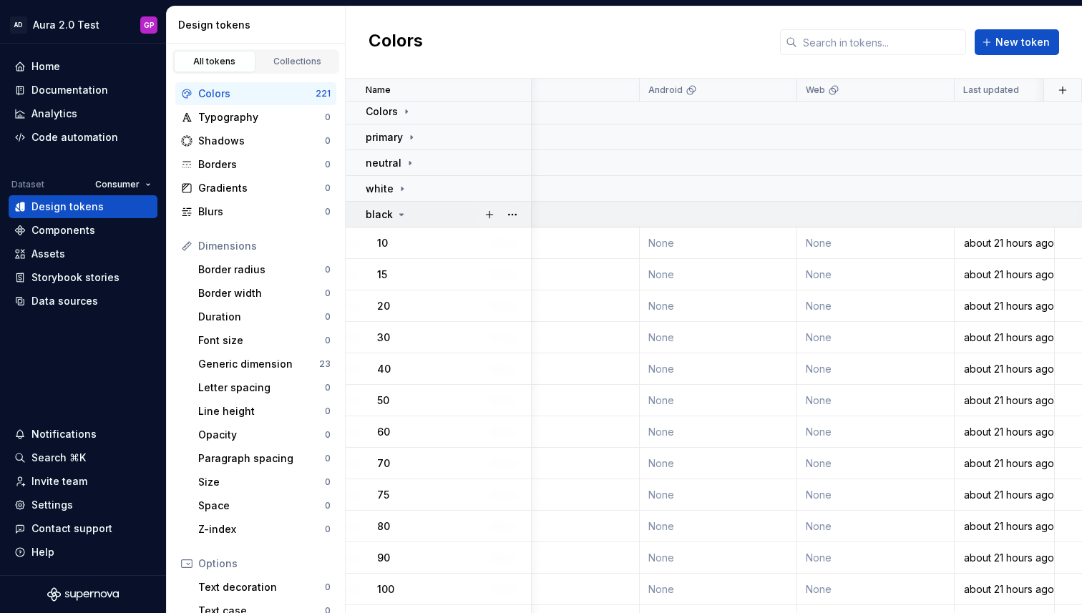
click at [400, 214] on icon at bounding box center [402, 214] width 4 height 1
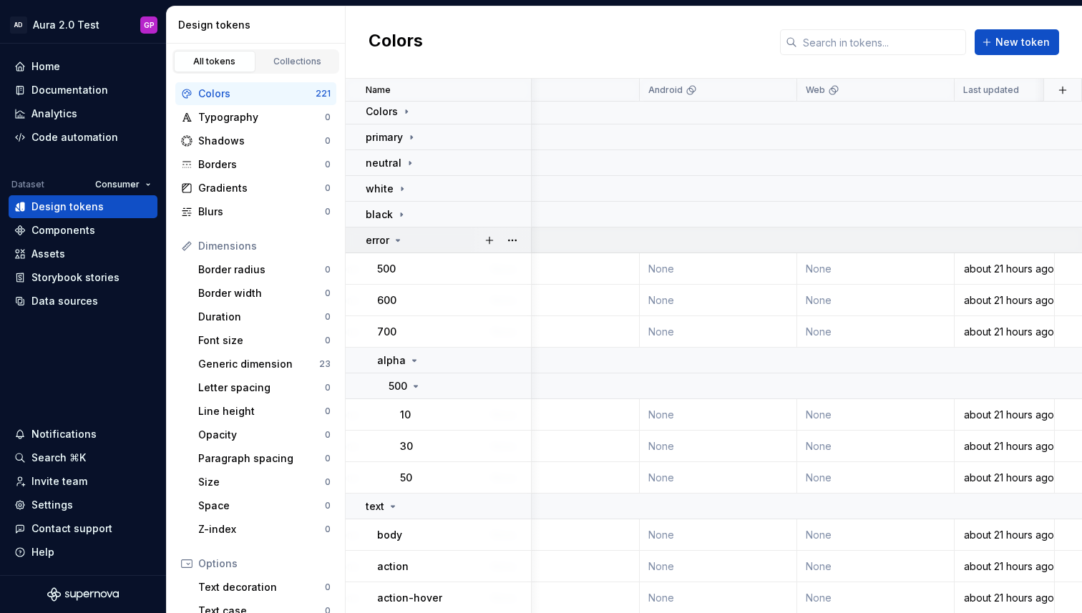
click at [397, 238] on icon at bounding box center [397, 240] width 11 height 11
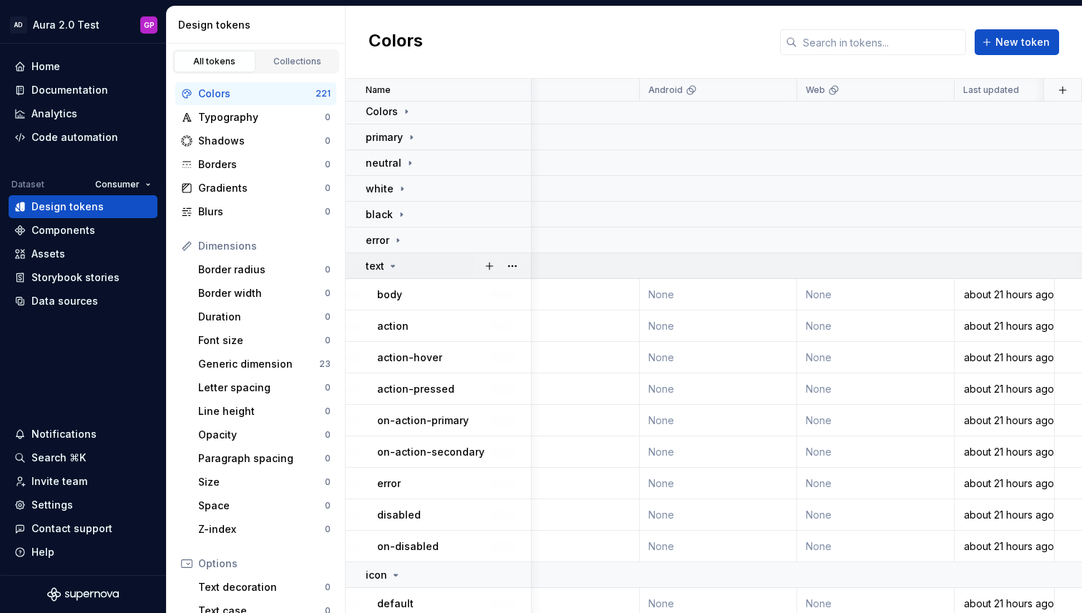
click at [393, 265] on icon at bounding box center [393, 265] width 4 height 1
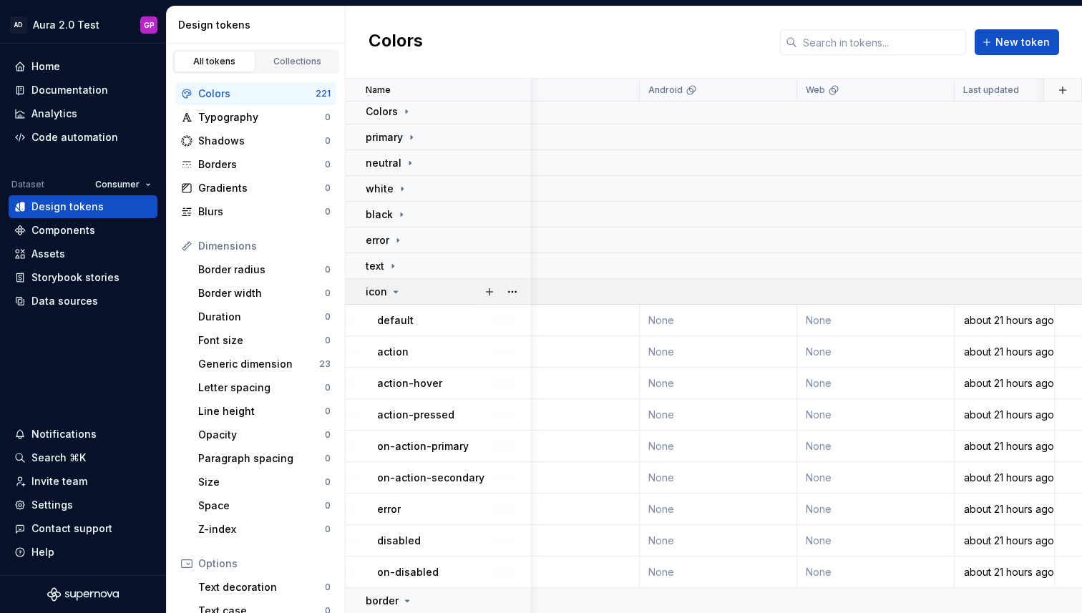
click at [392, 287] on icon at bounding box center [395, 291] width 11 height 11
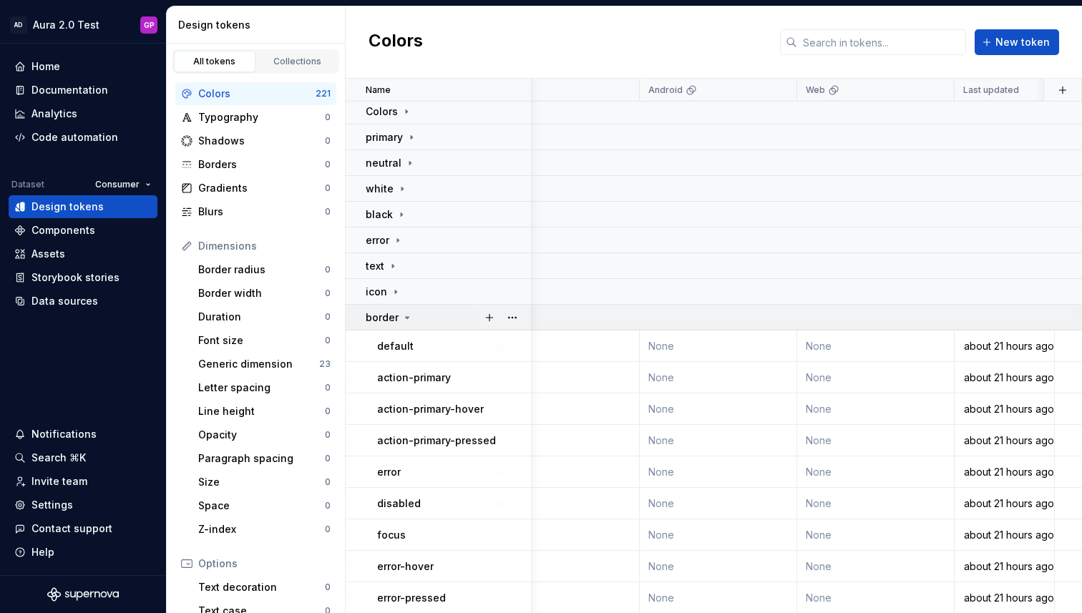
click at [406, 315] on icon at bounding box center [406, 317] width 11 height 11
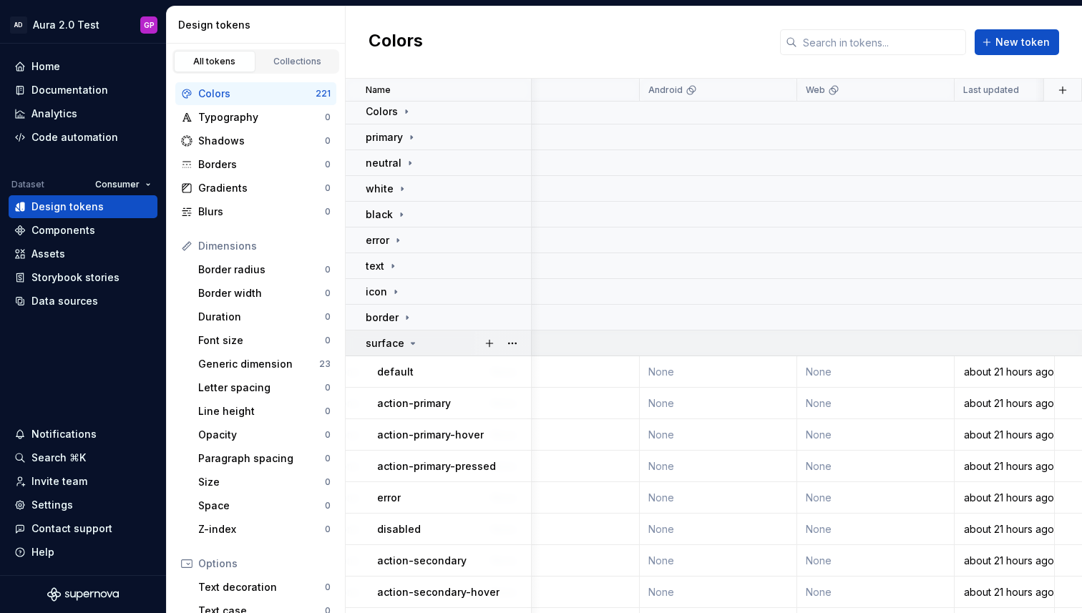
click at [408, 343] on icon at bounding box center [412, 343] width 11 height 11
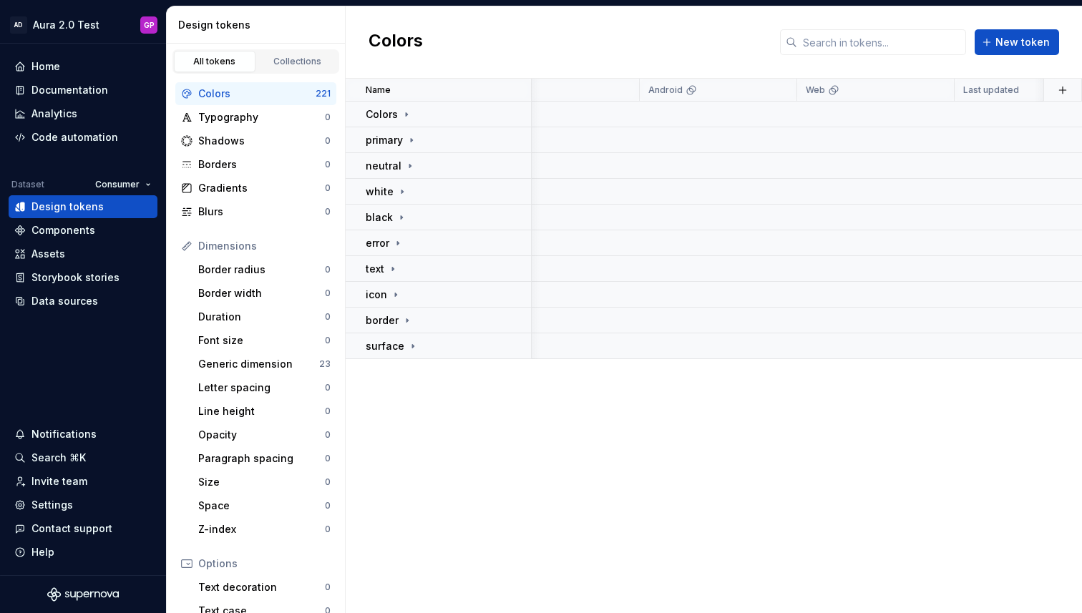
click at [396, 391] on div "Name Value Core Token set Collection Patient Description Orion Dark Light iOS A…" at bounding box center [714, 346] width 736 height 534
click at [377, 349] on p "surface" at bounding box center [385, 346] width 39 height 14
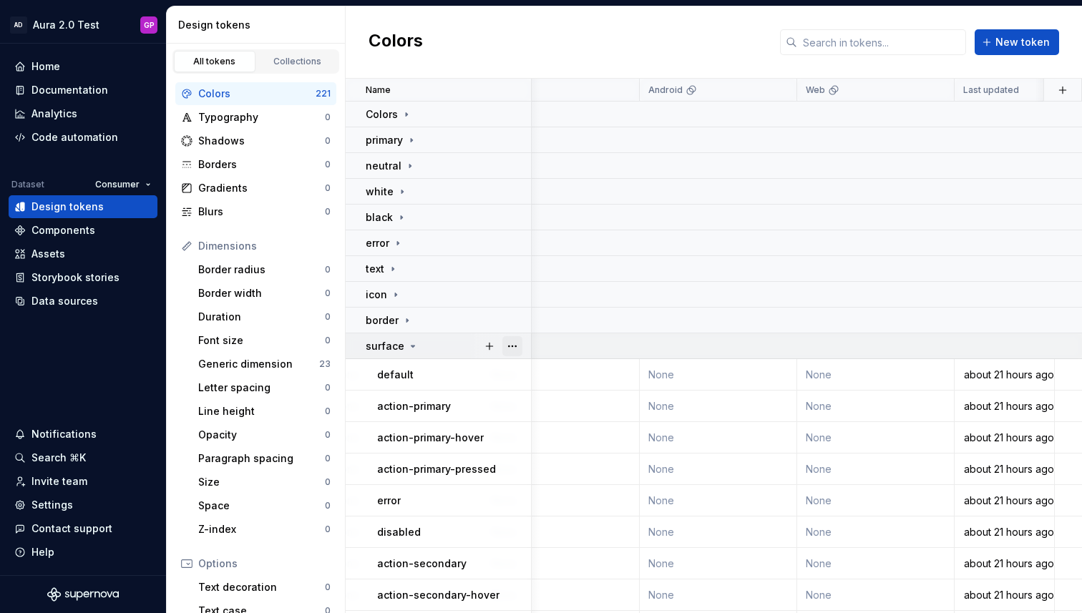
click at [514, 340] on button "button" at bounding box center [512, 346] width 20 height 20
click at [393, 346] on html "AD Aura 2.0 Test GP Home Documentation Analytics Code automation Dataset Consum…" at bounding box center [541, 306] width 1082 height 613
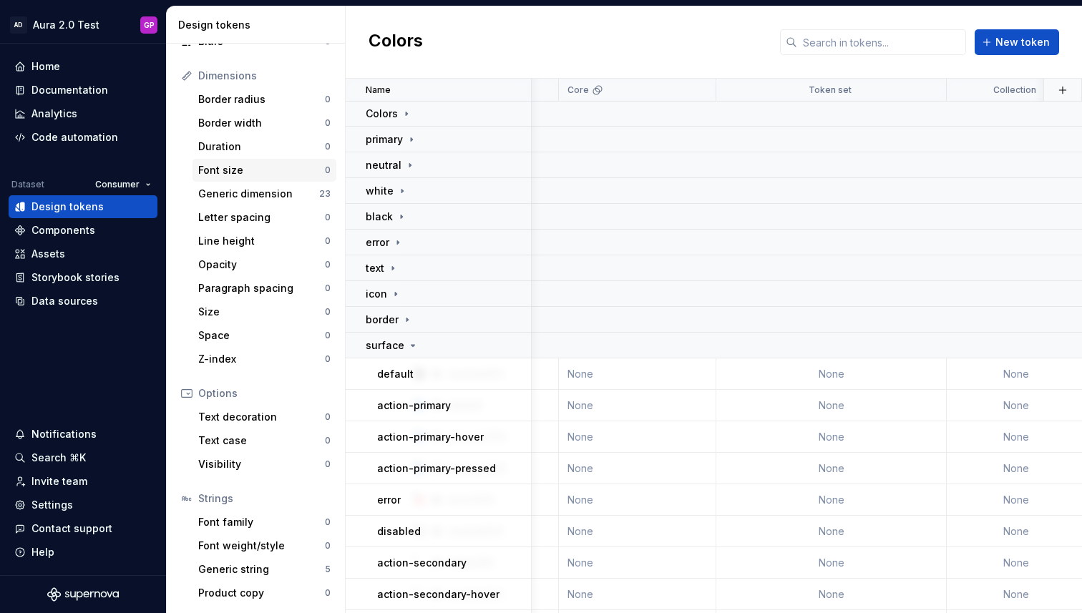
scroll to position [0, 0]
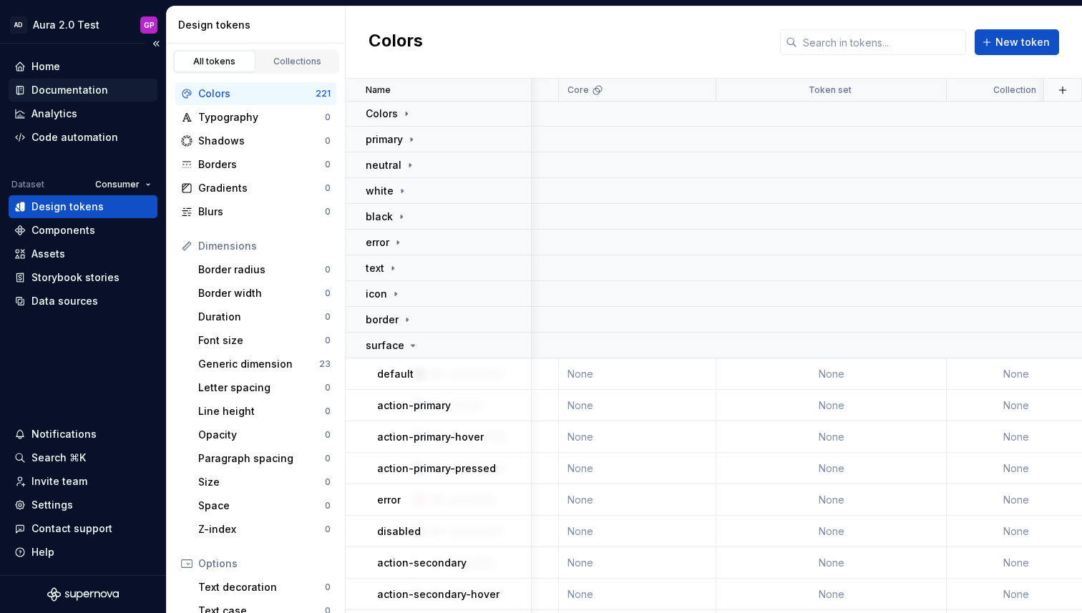
click at [66, 89] on div "Documentation" at bounding box center [69, 90] width 77 height 14
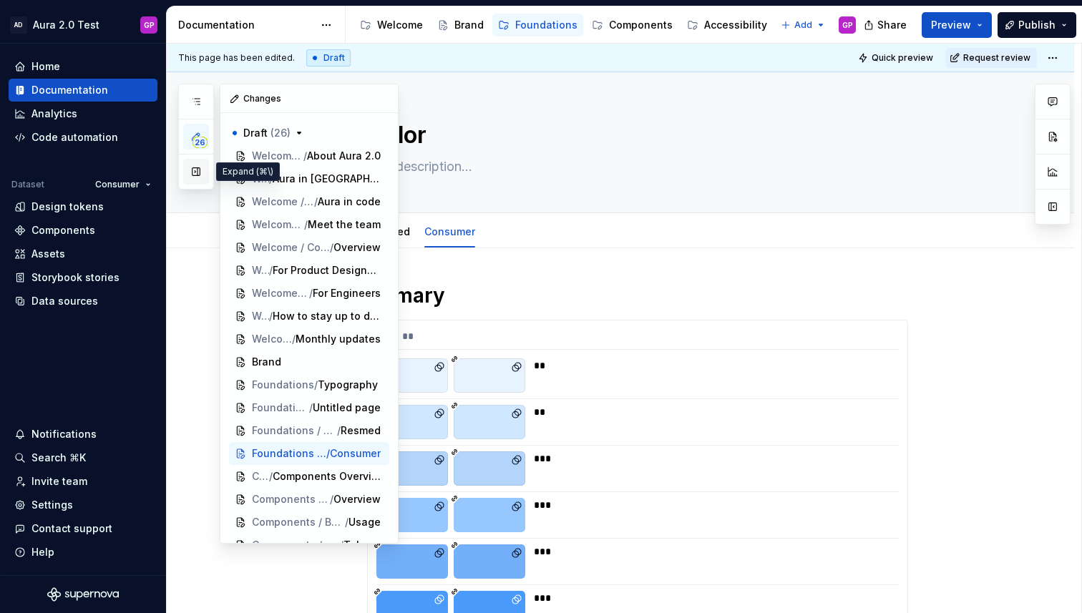
click at [195, 173] on button "button" at bounding box center [196, 172] width 26 height 26
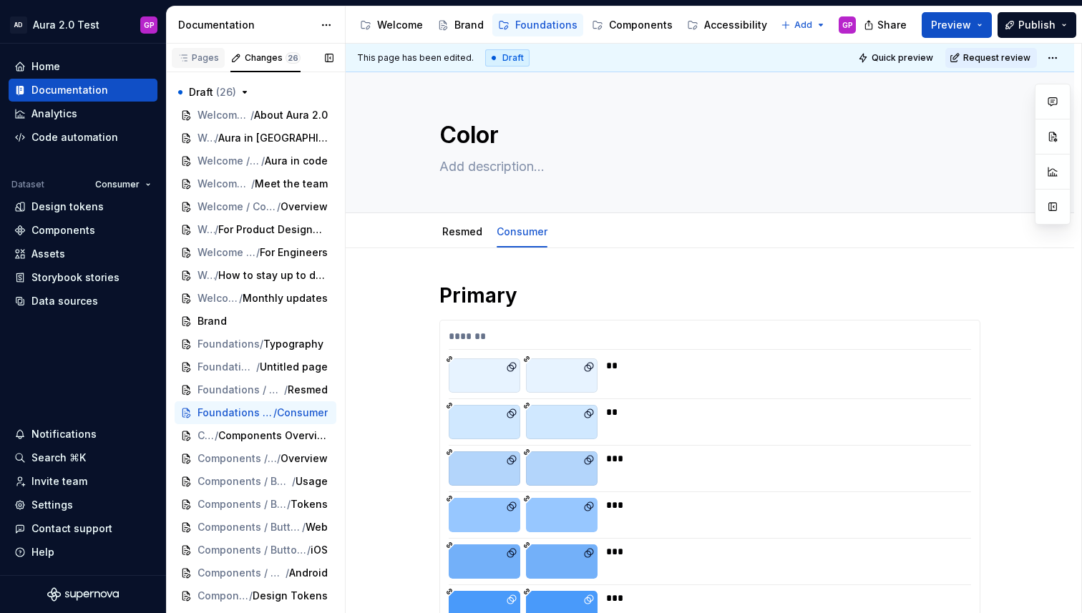
click at [206, 54] on div "Pages" at bounding box center [197, 57] width 41 height 11
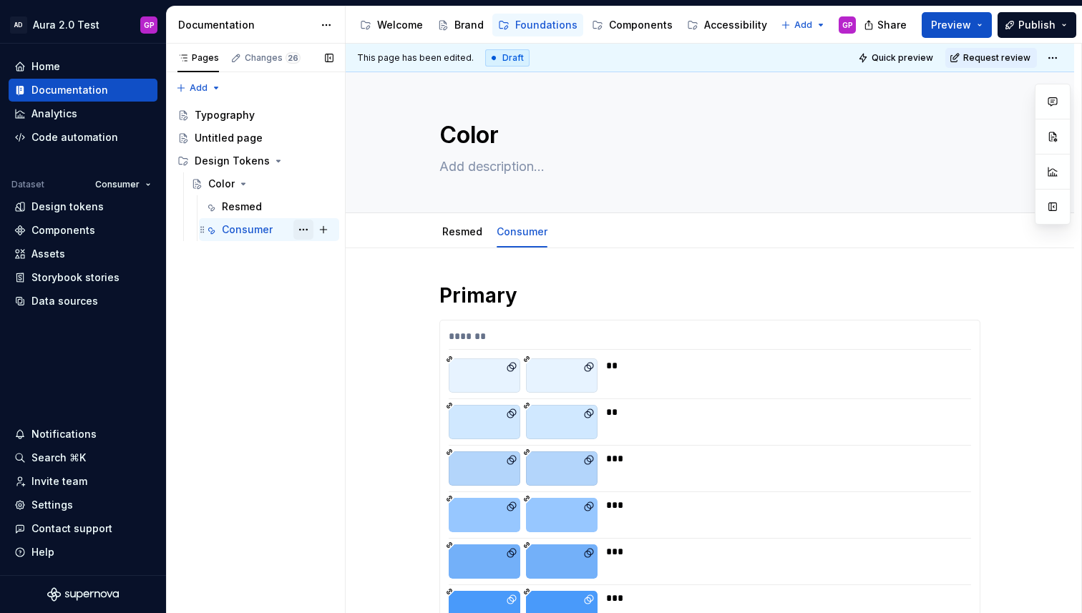
click at [304, 225] on button "Page tree" at bounding box center [303, 230] width 20 height 20
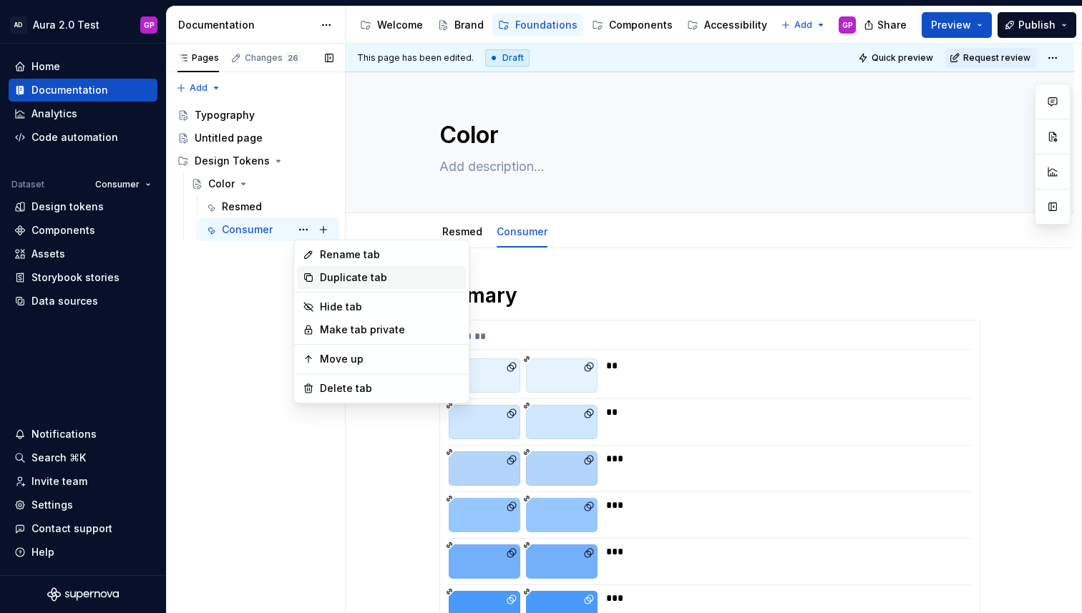
click at [332, 279] on div "Duplicate tab" at bounding box center [390, 277] width 140 height 14
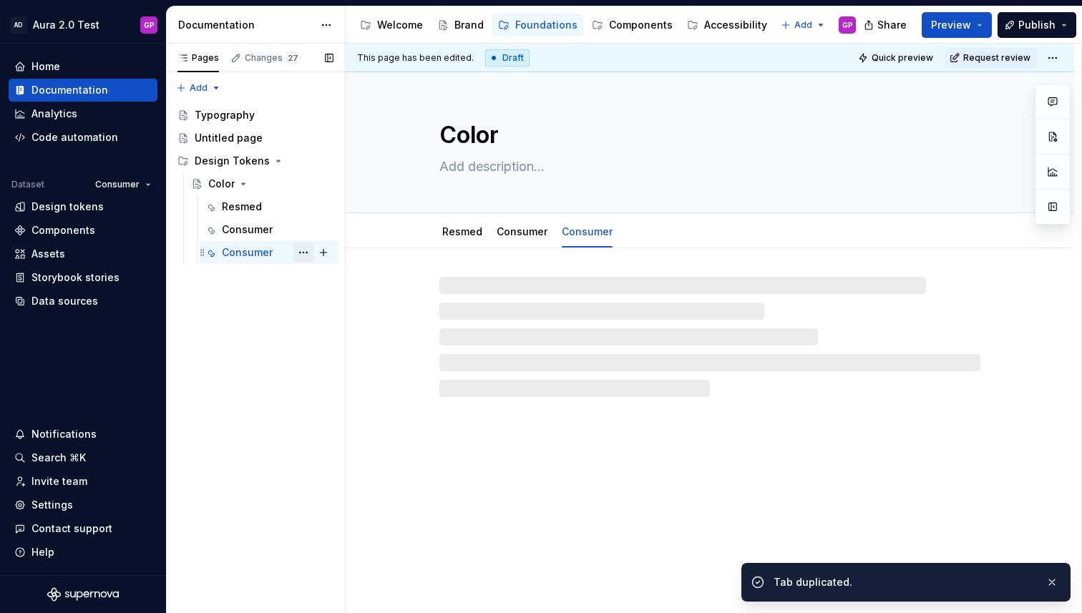
click at [302, 252] on button "Page tree" at bounding box center [303, 252] width 20 height 20
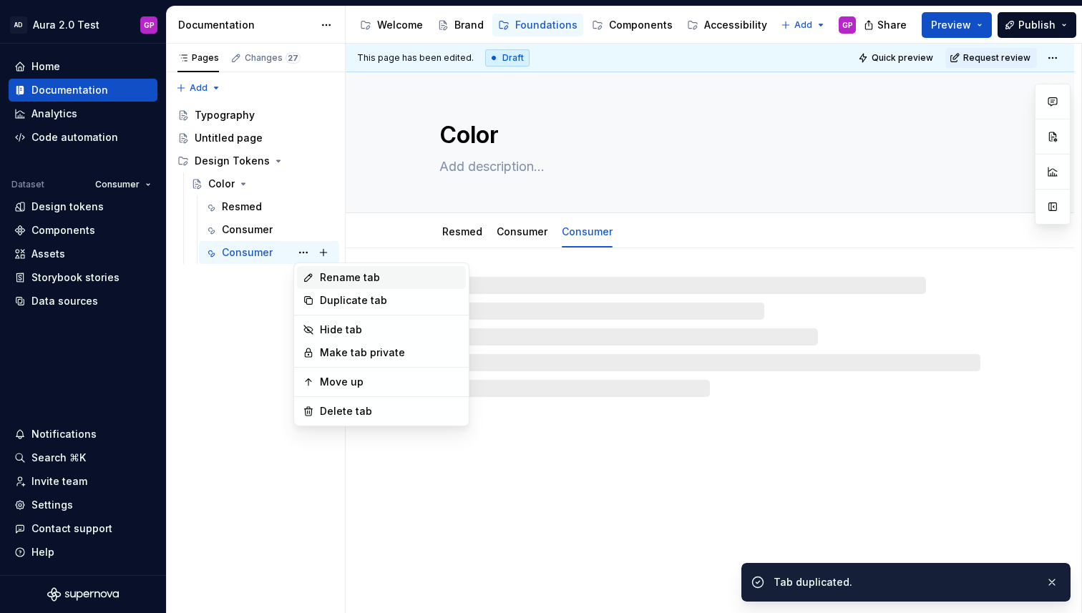
click at [342, 278] on div "Rename tab" at bounding box center [390, 277] width 140 height 14
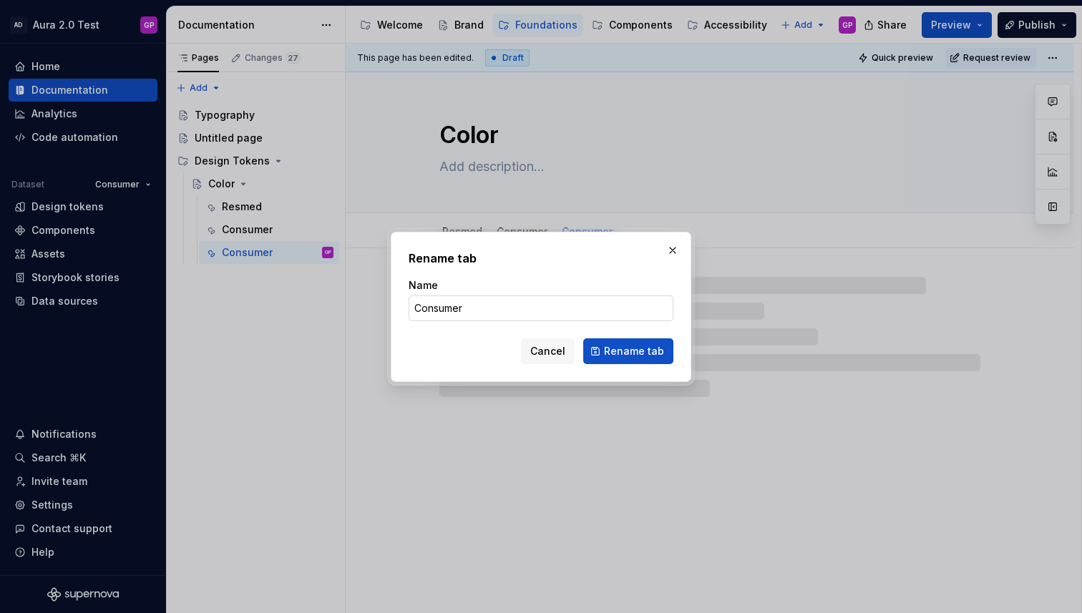
type textarea "*"
type input "Pr"
type textarea "*"
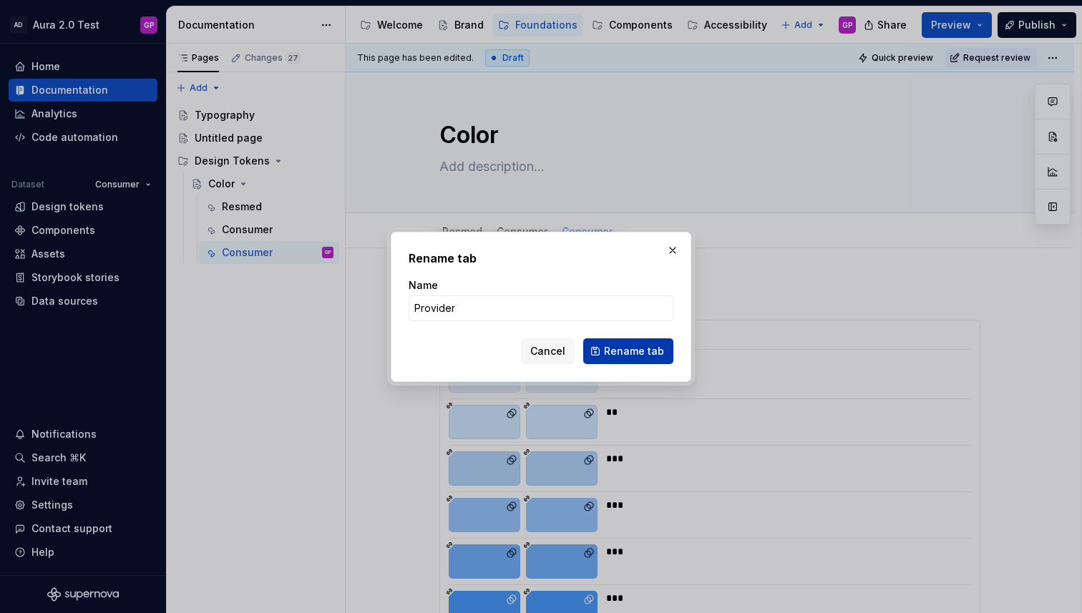
type input "Provider"
click at [614, 349] on span "Rename tab" at bounding box center [634, 351] width 60 height 14
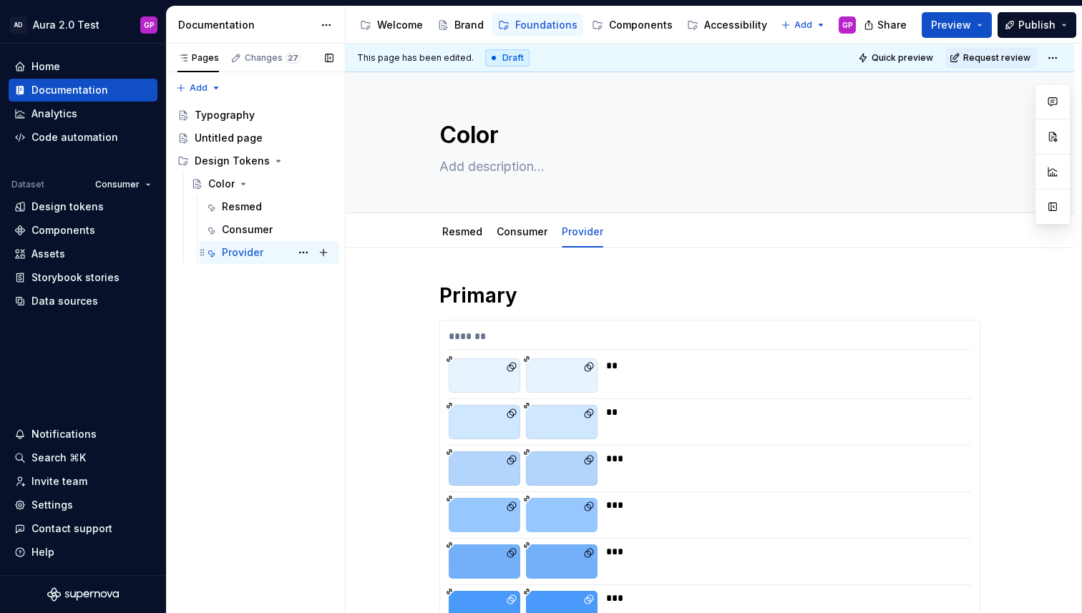
click at [242, 259] on div "Provider" at bounding box center [242, 252] width 41 height 14
click at [549, 450] on div "******* ** ** *** *** *** *** *** *** *** *** *******" at bounding box center [709, 593] width 539 height 546
click at [1054, 169] on button "button" at bounding box center [1052, 167] width 26 height 26
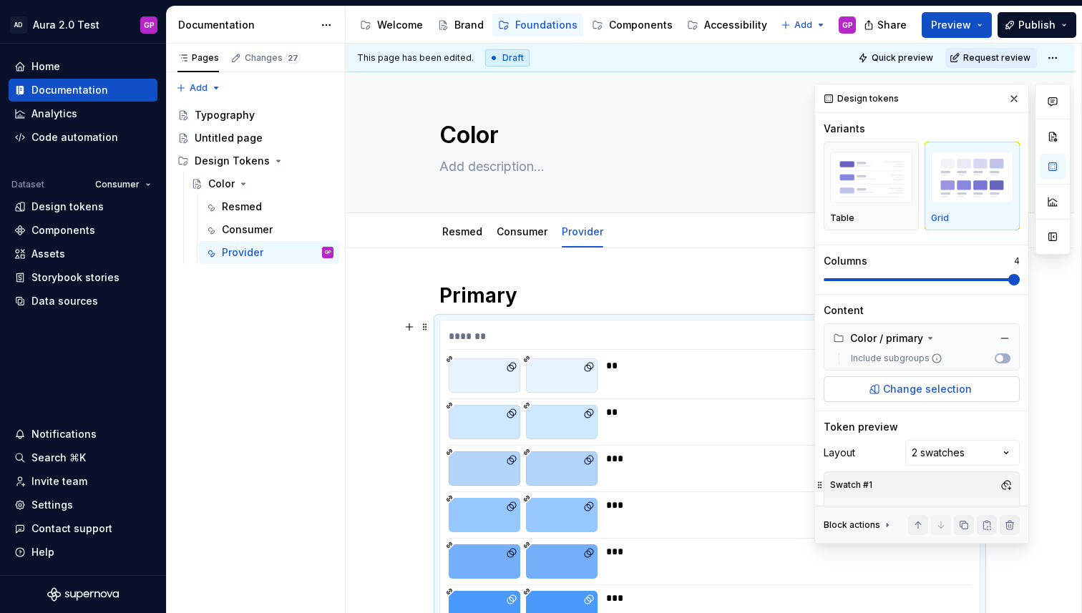
click at [900, 391] on span "Change selection" at bounding box center [927, 389] width 89 height 14
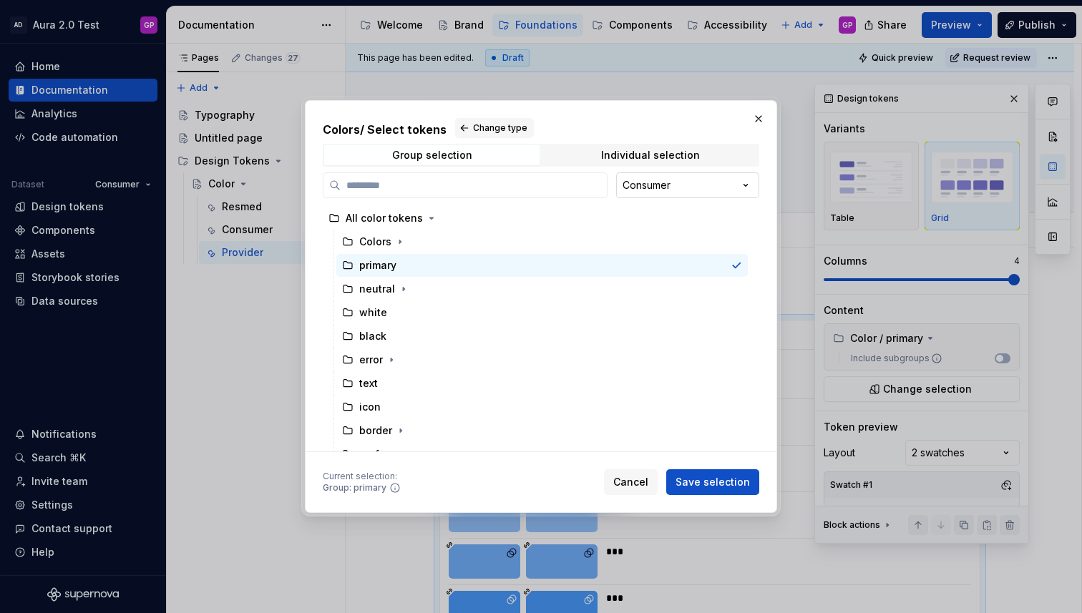
click at [695, 185] on div "Colors / Select tokens Change type Group selection Individual selection Consume…" at bounding box center [541, 306] width 1082 height 613
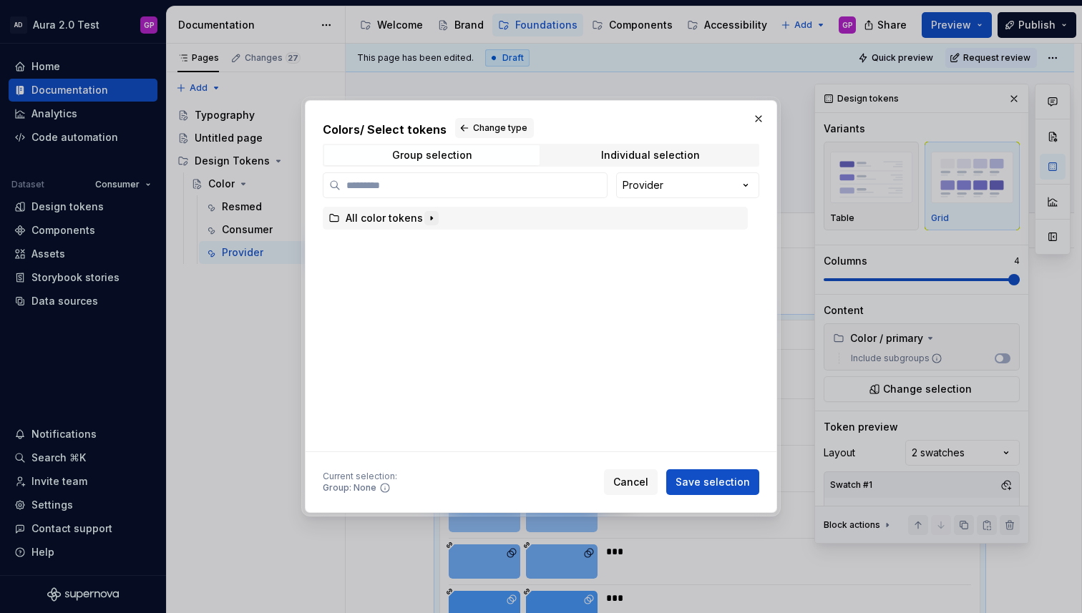
click at [431, 217] on icon "button" at bounding box center [431, 217] width 11 height 11
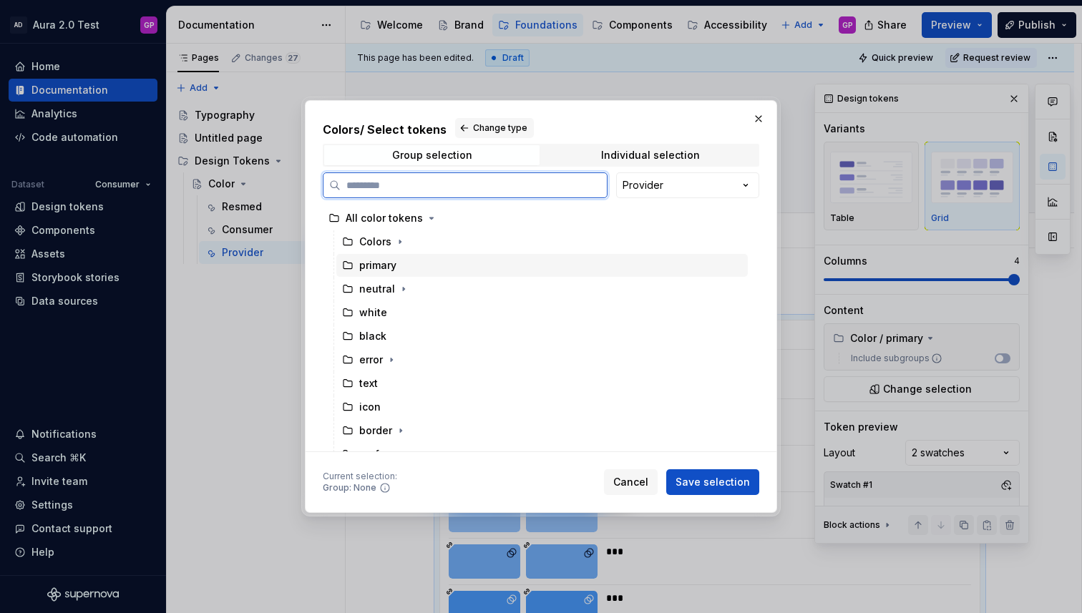
click at [382, 268] on div "primary" at bounding box center [377, 265] width 37 height 14
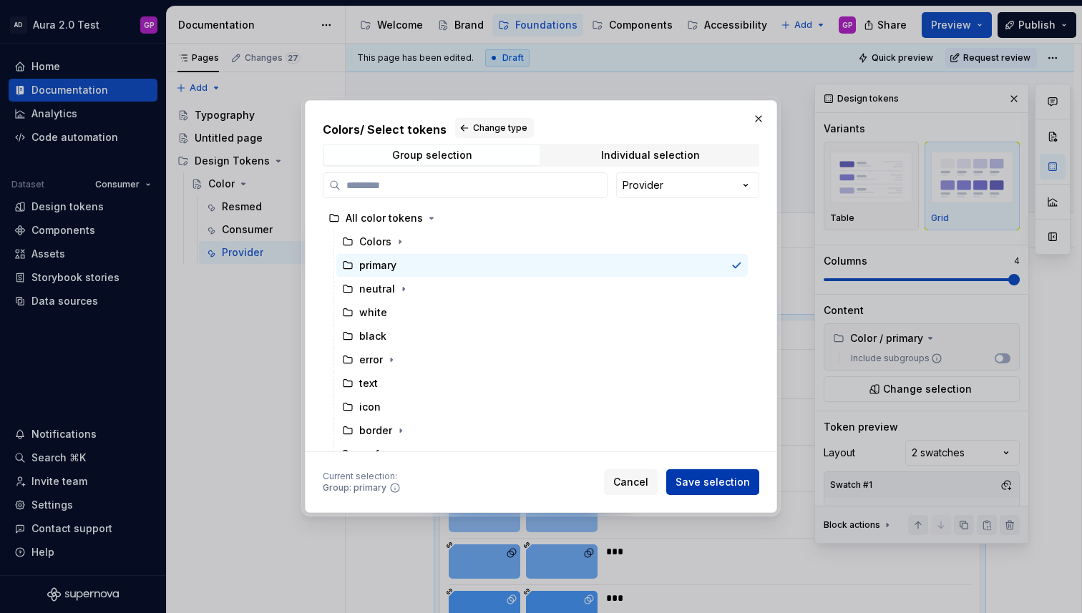
click at [702, 479] on span "Save selection" at bounding box center [712, 482] width 74 height 14
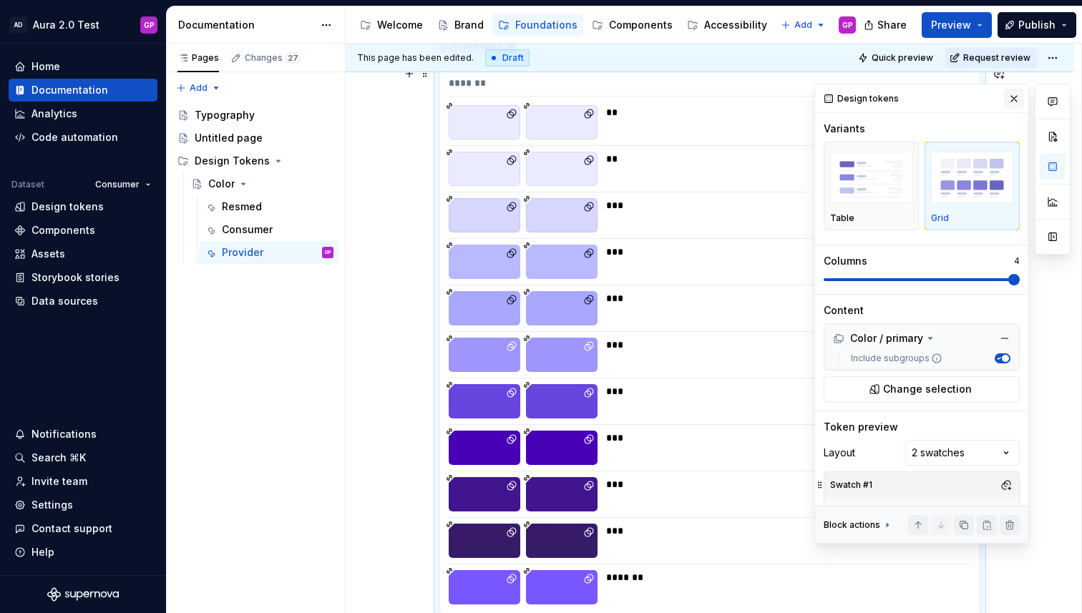
click at [1011, 101] on button "button" at bounding box center [1014, 99] width 20 height 20
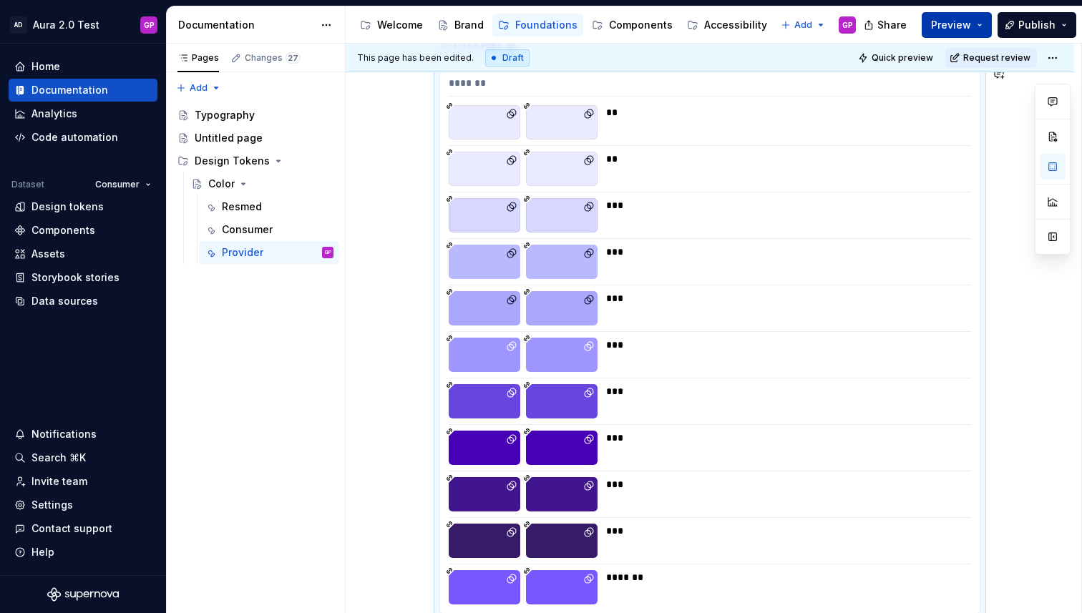
click at [957, 27] on span "Preview" at bounding box center [951, 25] width 40 height 14
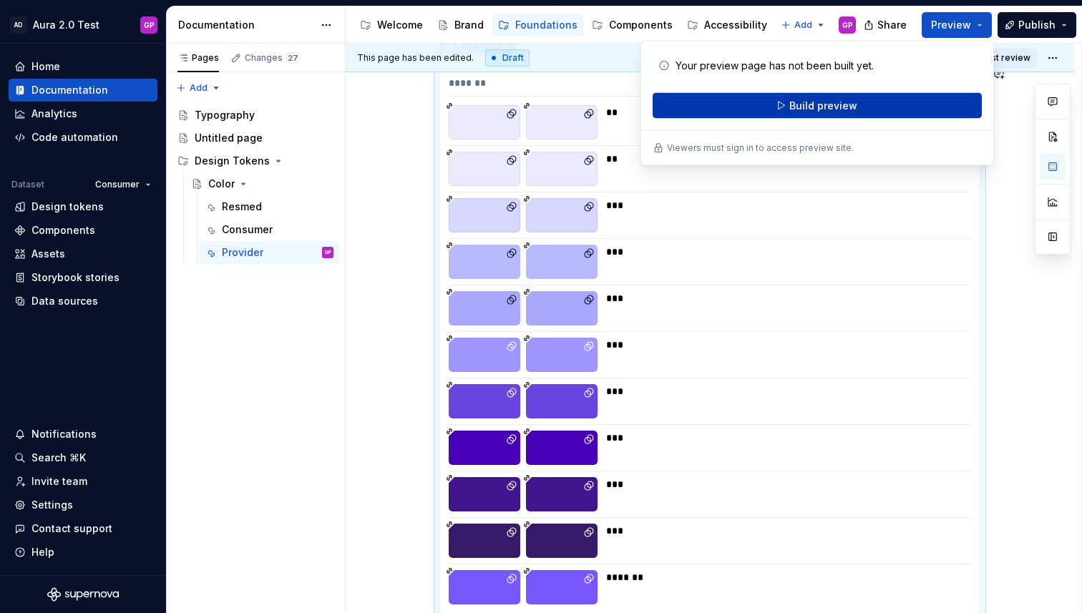
click at [813, 104] on span "Build preview" at bounding box center [823, 106] width 68 height 14
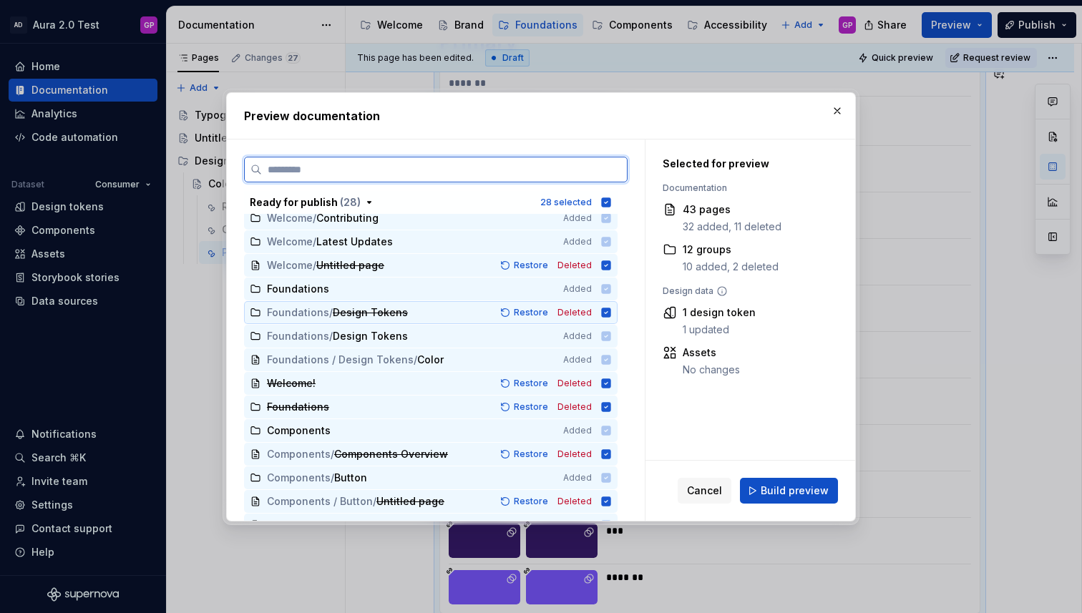
scroll to position [0, 0]
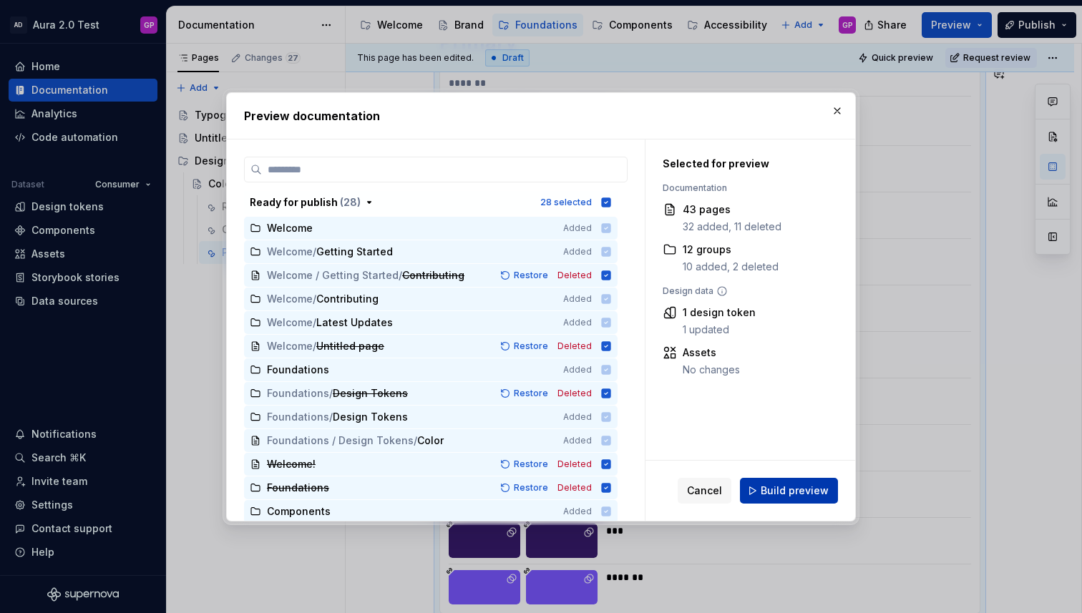
click at [803, 491] on span "Build preview" at bounding box center [794, 491] width 68 height 14
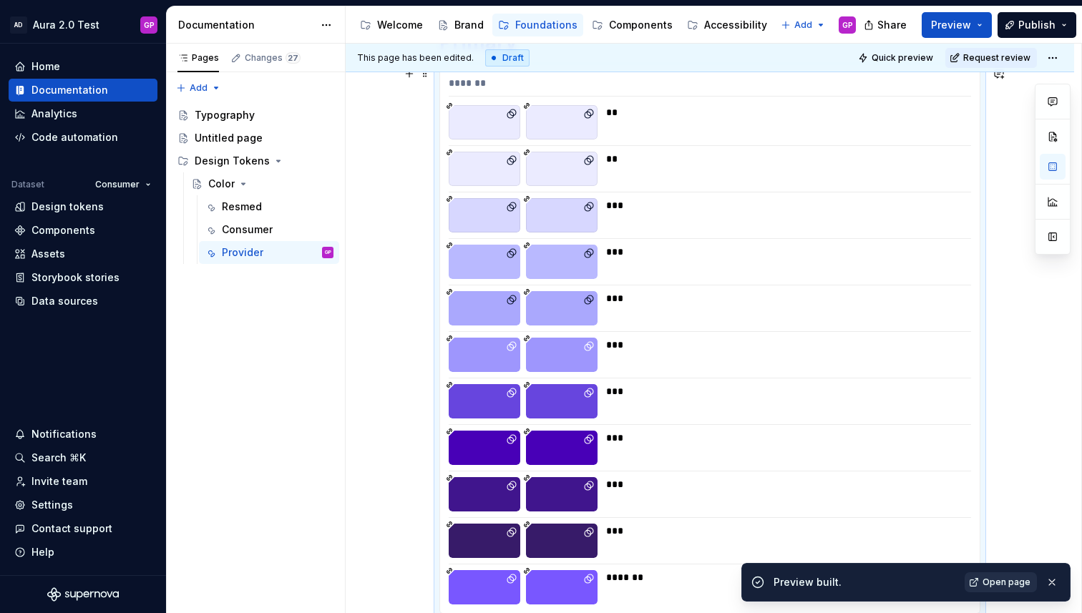
click at [1008, 583] on span "Open page" at bounding box center [1006, 582] width 48 height 11
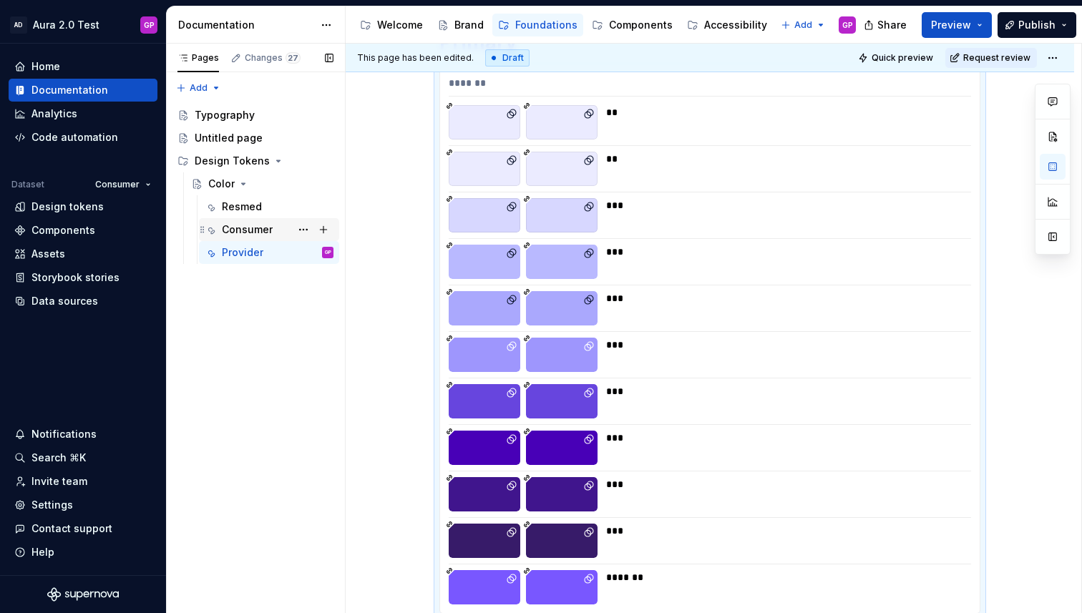
click at [240, 231] on div "Consumer" at bounding box center [247, 229] width 51 height 14
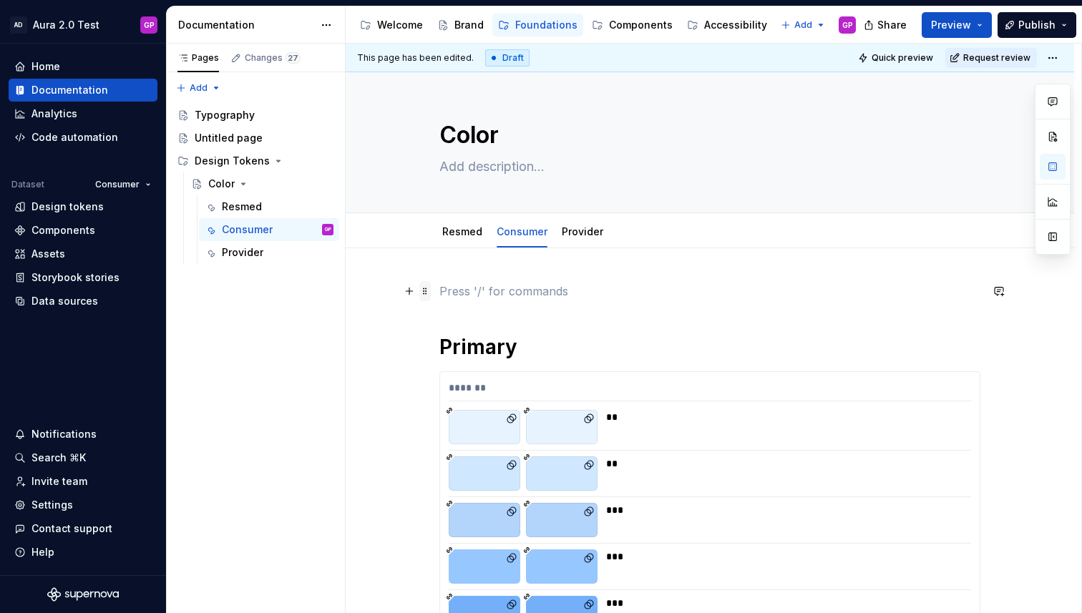
click at [427, 294] on span at bounding box center [424, 291] width 11 height 20
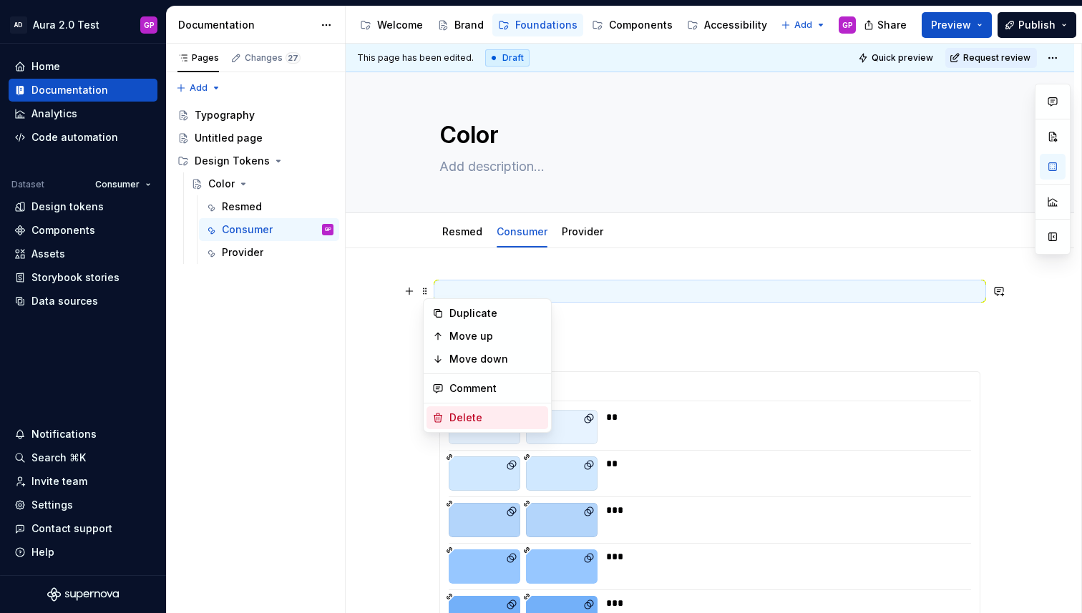
click at [466, 421] on div "Delete" at bounding box center [495, 418] width 93 height 14
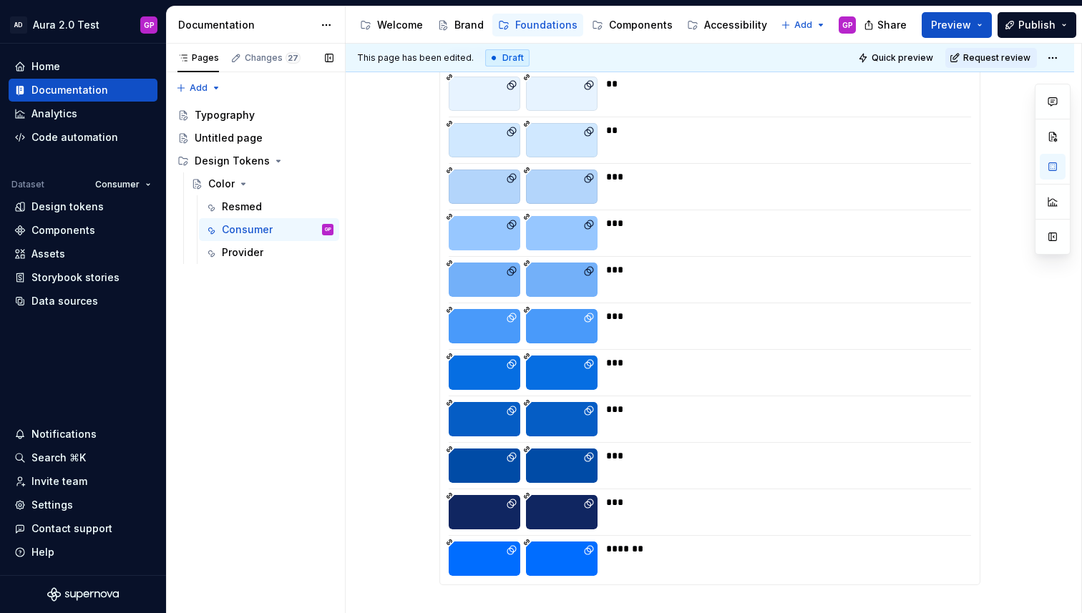
scroll to position [281, 0]
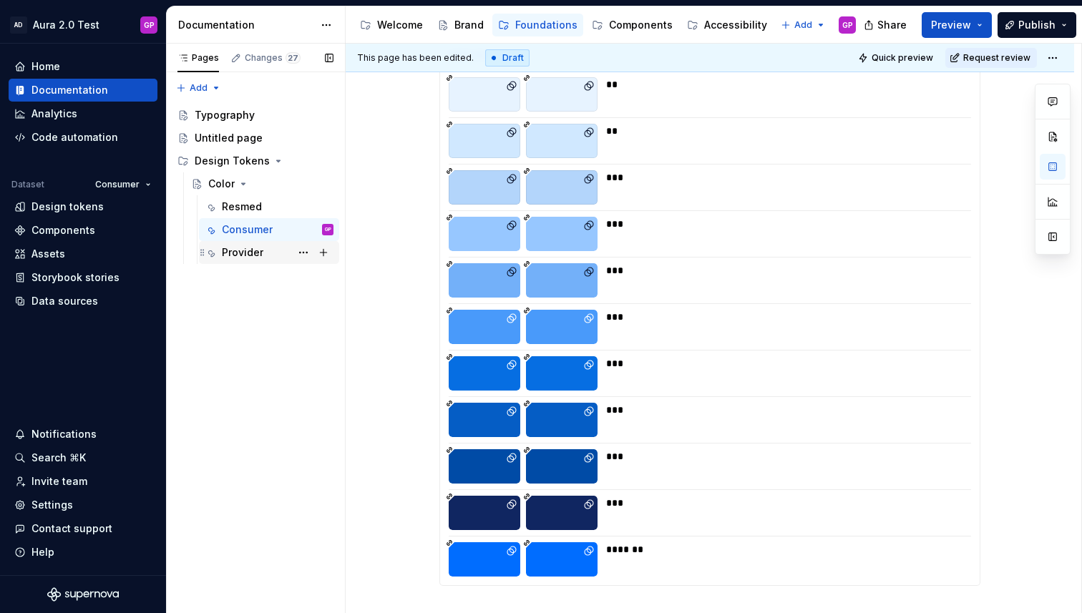
click at [230, 250] on div "Provider" at bounding box center [242, 252] width 41 height 14
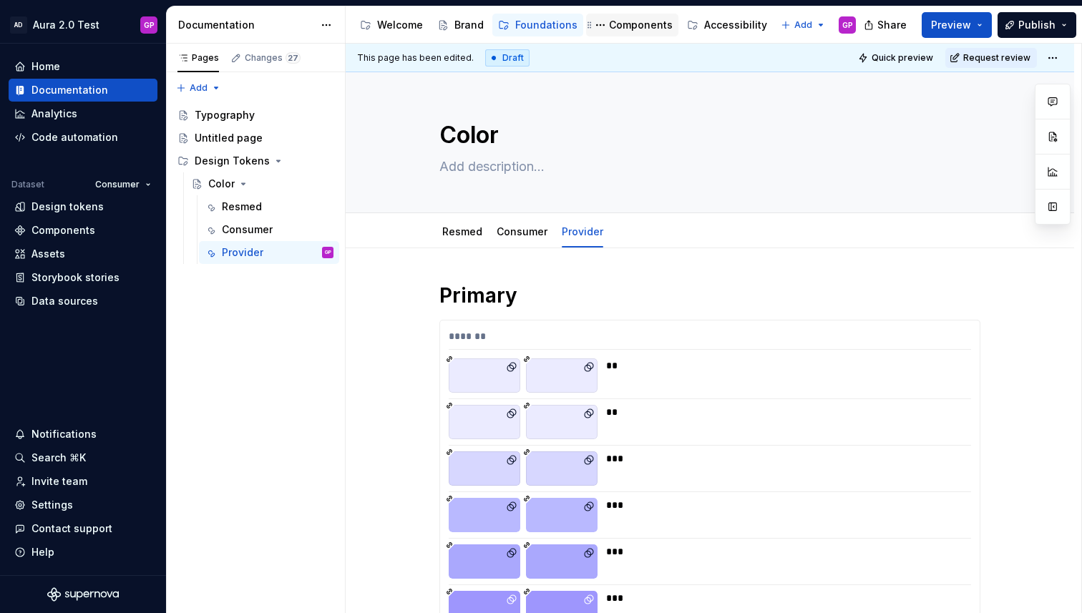
click at [635, 24] on div "Components" at bounding box center [641, 25] width 64 height 14
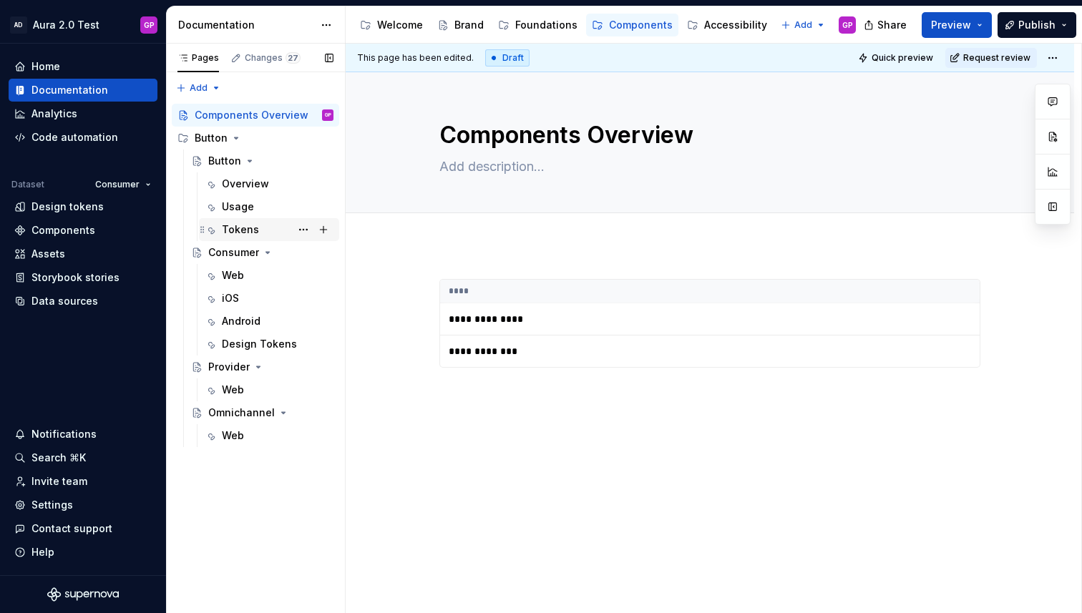
click at [237, 227] on div "Tokens" at bounding box center [240, 229] width 37 height 14
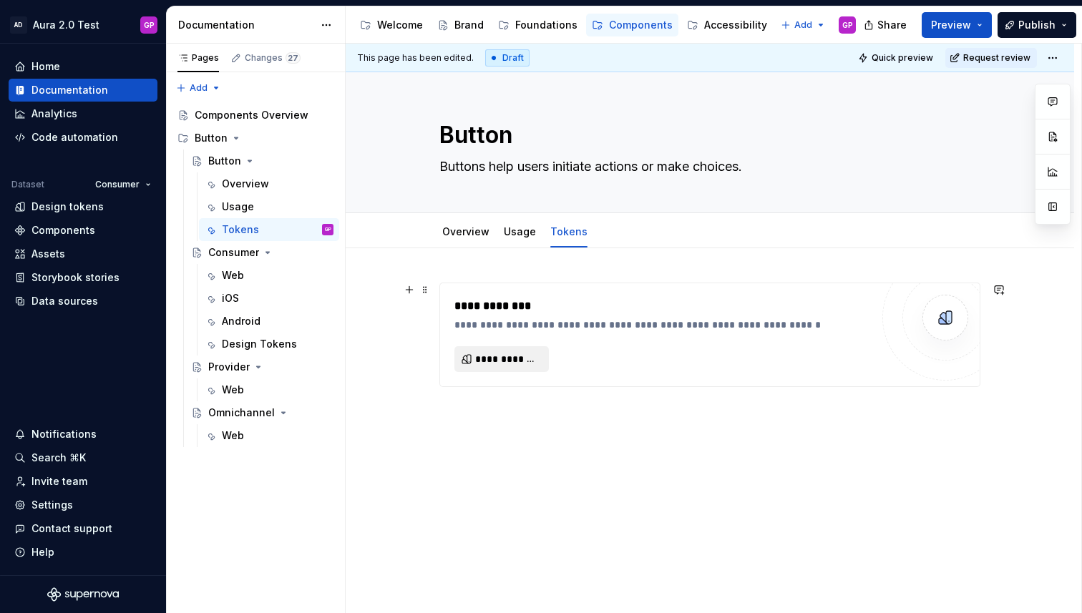
click at [506, 356] on span "**********" at bounding box center [507, 359] width 64 height 14
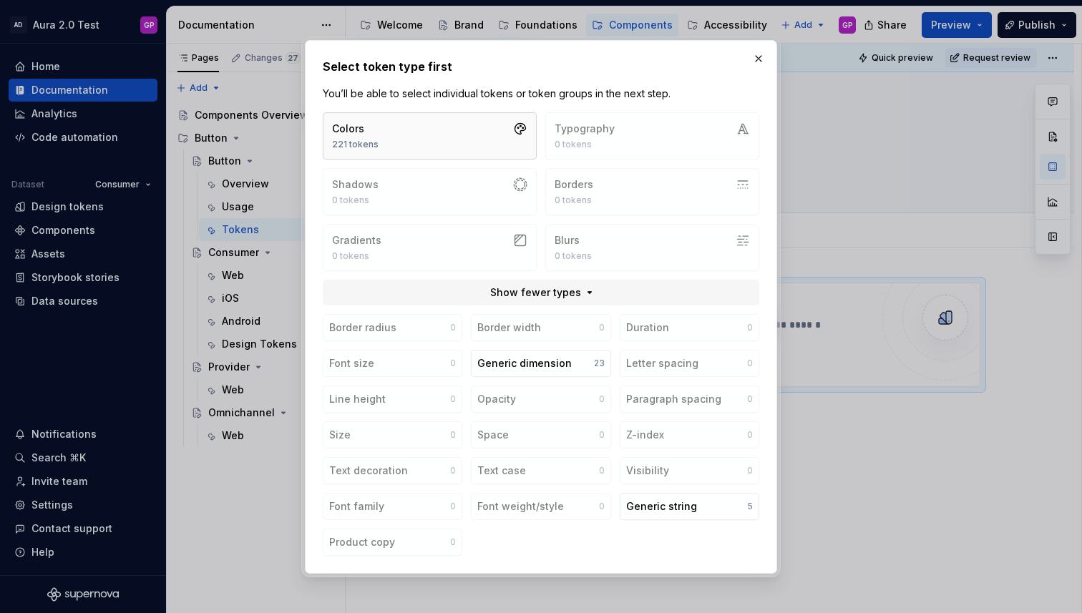
click at [472, 129] on button "Colors 221 tokens" at bounding box center [430, 135] width 214 height 47
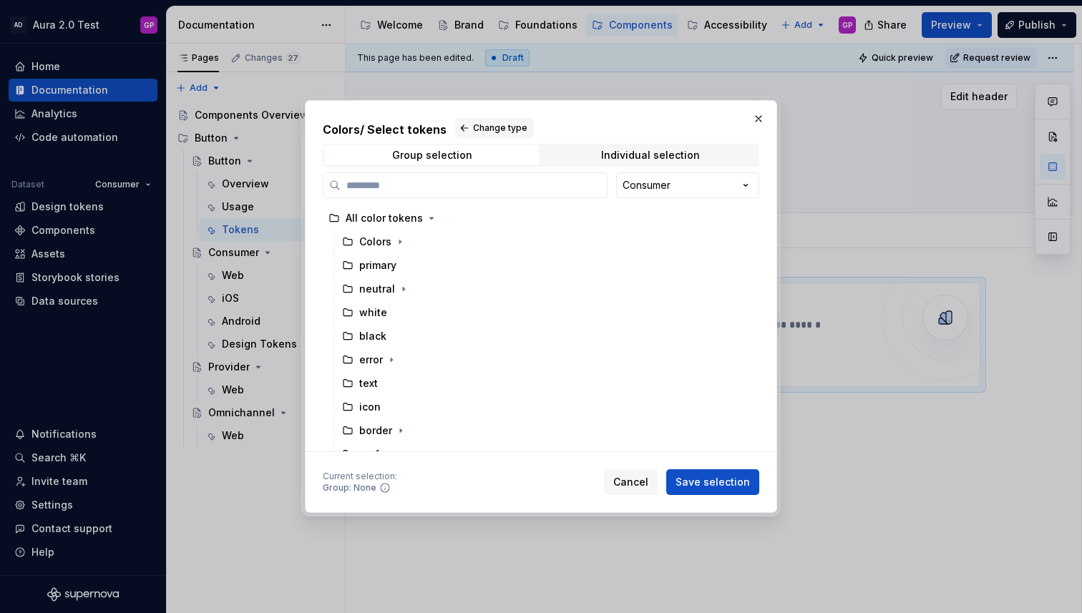
click at [758, 114] on button "button" at bounding box center [758, 119] width 20 height 20
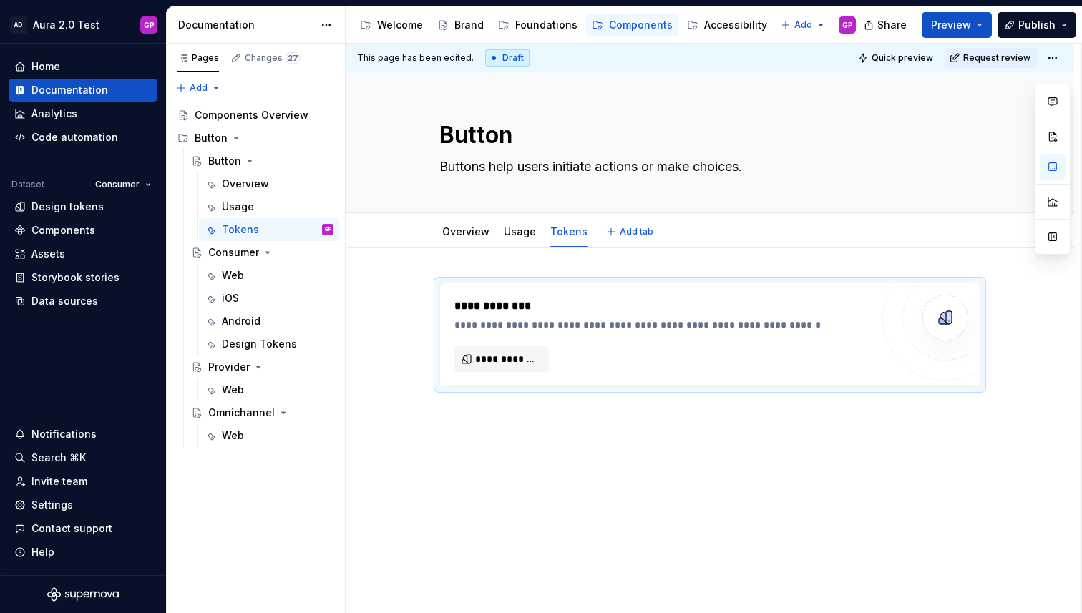
type textarea "*"
click at [434, 265] on div "**********" at bounding box center [710, 418] width 728 height 340
click at [469, 265] on div "**********" at bounding box center [713, 329] width 735 height 570
click at [561, 257] on div "**********" at bounding box center [710, 418] width 728 height 340
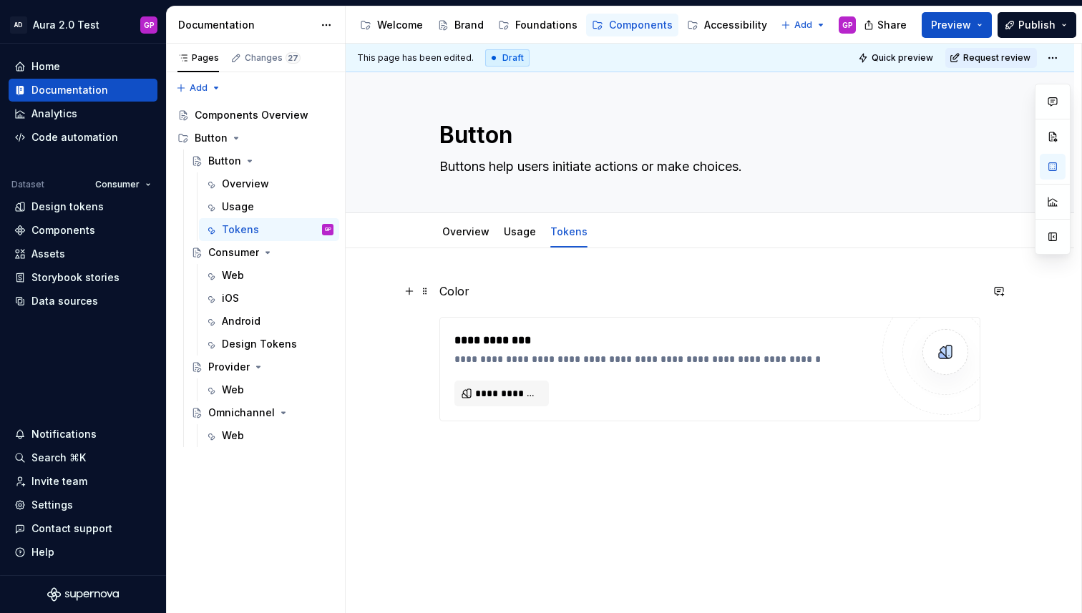
click at [459, 291] on p "Color" at bounding box center [709, 291] width 541 height 17
click at [494, 265] on span "Text" at bounding box center [488, 264] width 19 height 11
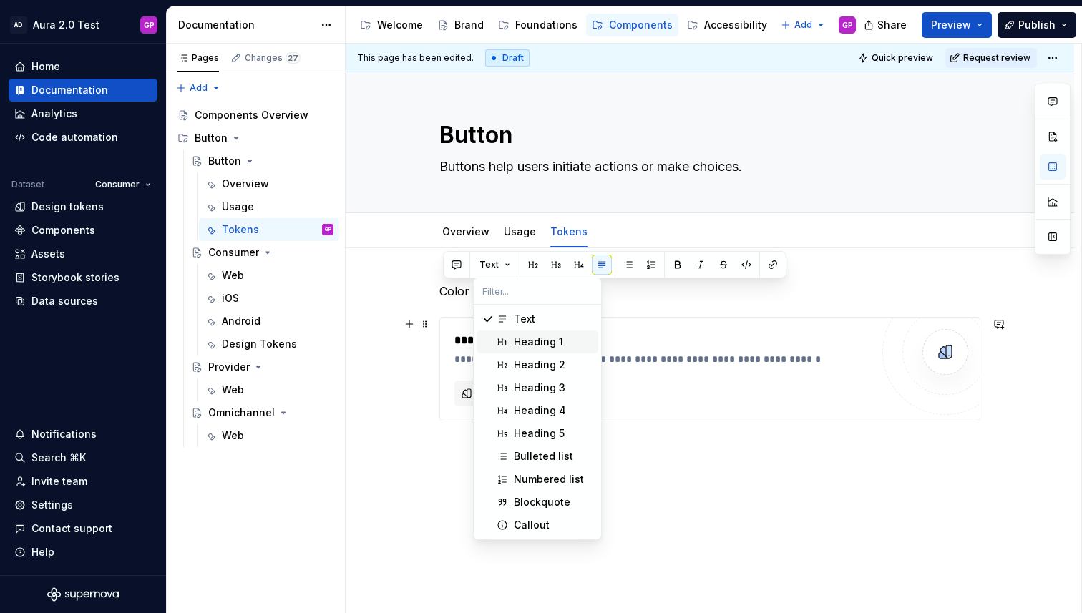
click at [514, 339] on div "Heading 1" at bounding box center [538, 342] width 49 height 14
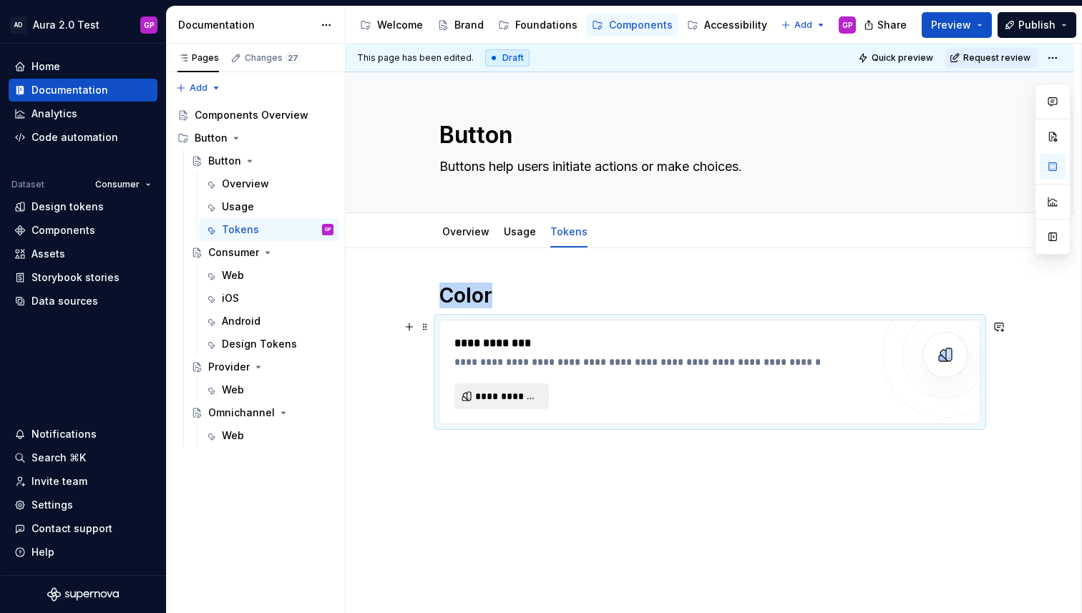
click at [495, 395] on span "**********" at bounding box center [507, 396] width 64 height 14
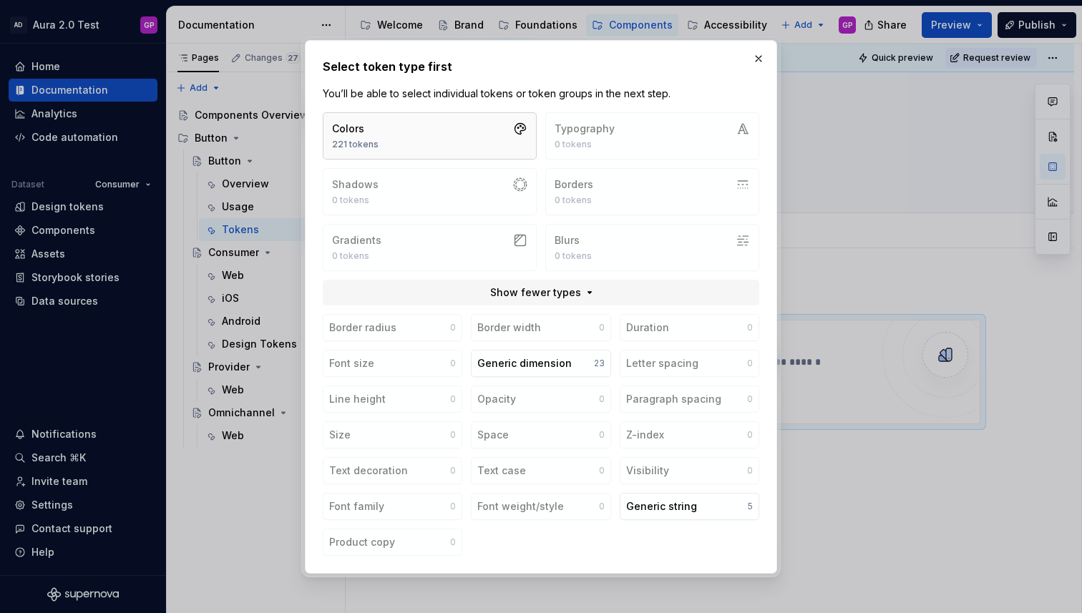
click at [486, 138] on button "Colors 221 tokens" at bounding box center [430, 135] width 214 height 47
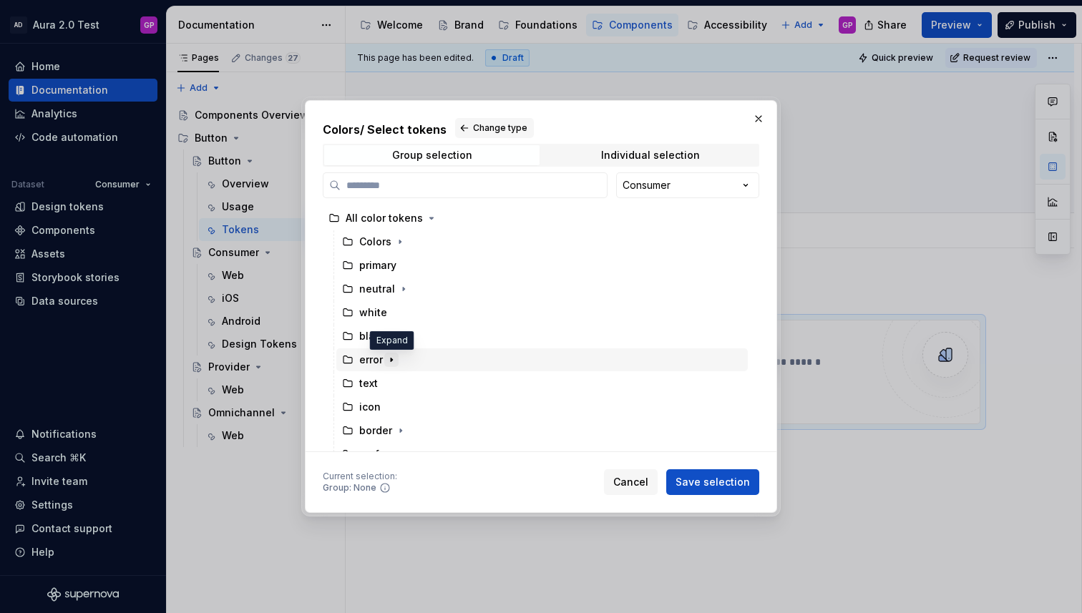
scroll to position [14, 0]
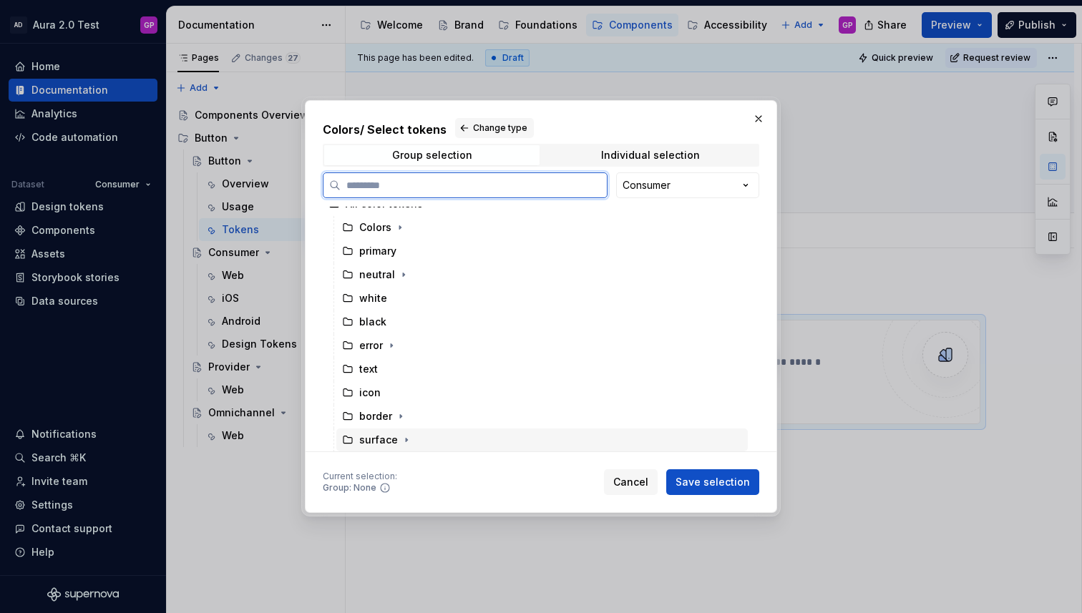
click at [390, 443] on div "surface" at bounding box center [378, 440] width 39 height 14
click at [366, 418] on div "border" at bounding box center [375, 416] width 33 height 14
click at [381, 439] on div "surface" at bounding box center [378, 440] width 39 height 14
click at [368, 418] on div "border" at bounding box center [375, 416] width 33 height 14
click at [437, 441] on div "surface" at bounding box center [541, 439] width 411 height 23
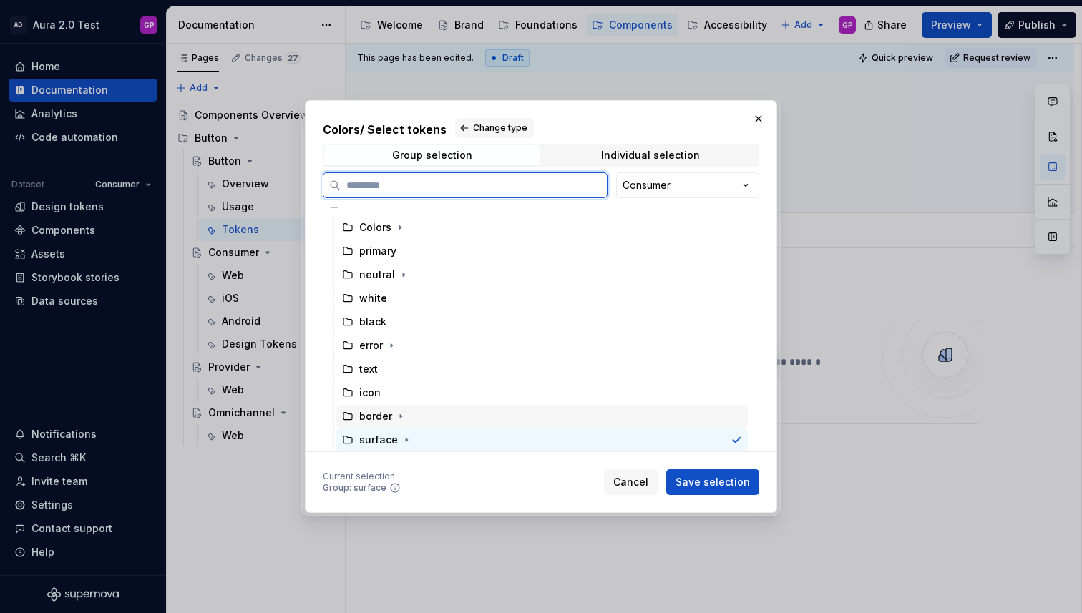
click at [446, 418] on div "border" at bounding box center [541, 416] width 411 height 23
click at [444, 437] on div "surface" at bounding box center [541, 439] width 411 height 23
click at [439, 418] on div "border" at bounding box center [541, 416] width 411 height 23
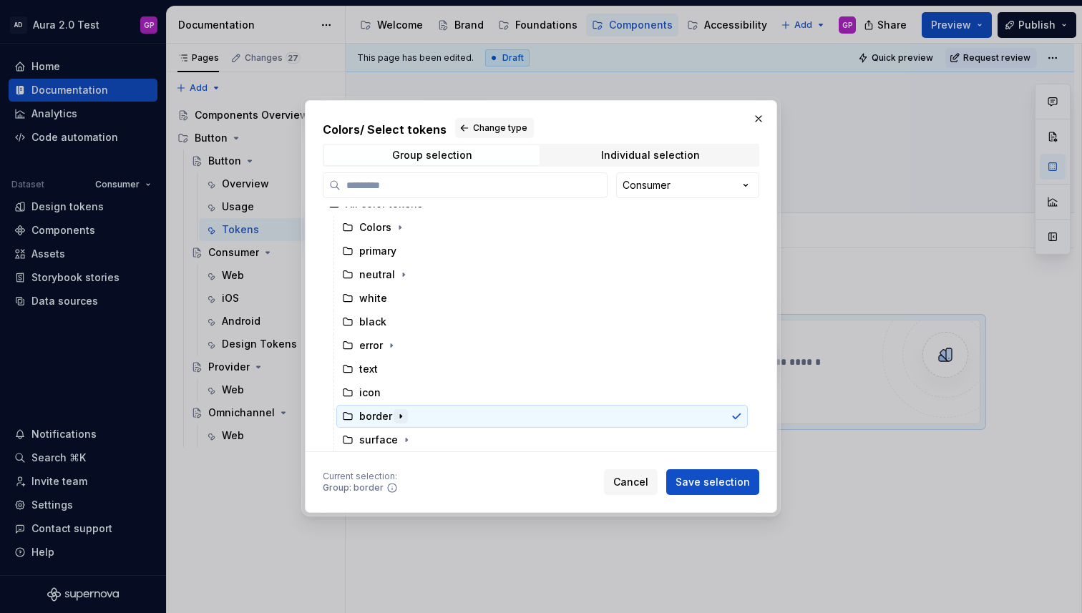
click at [398, 416] on icon "button" at bounding box center [400, 416] width 11 height 11
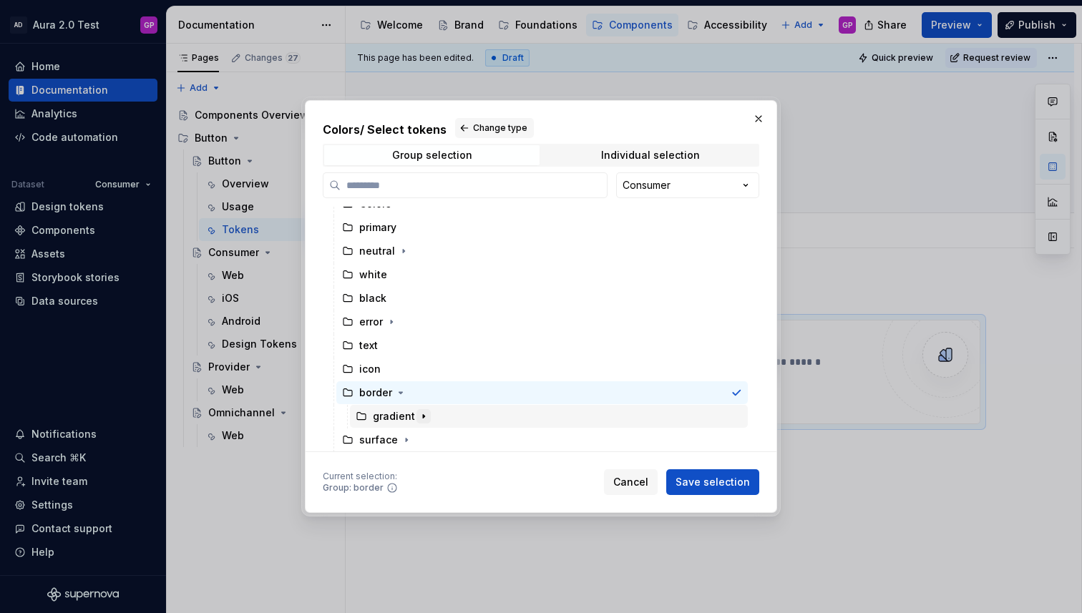
click at [423, 416] on icon "button" at bounding box center [423, 416] width 1 height 4
click at [422, 416] on icon "button" at bounding box center [424, 416] width 4 height 1
click at [406, 438] on icon "button" at bounding box center [406, 439] width 11 height 11
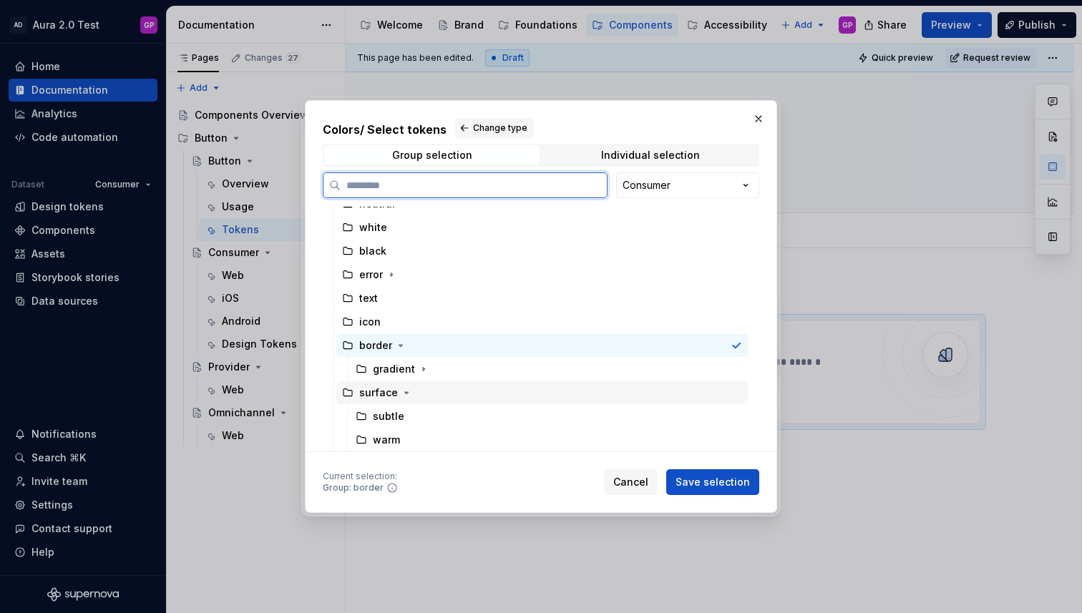
click at [449, 391] on div "surface" at bounding box center [541, 392] width 411 height 23
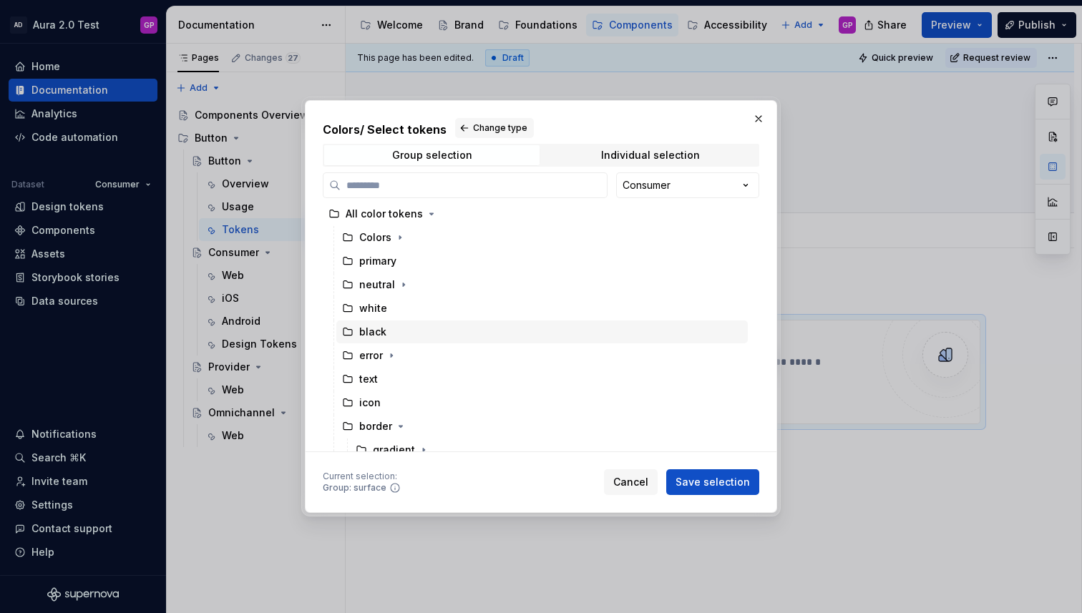
scroll to position [0, 0]
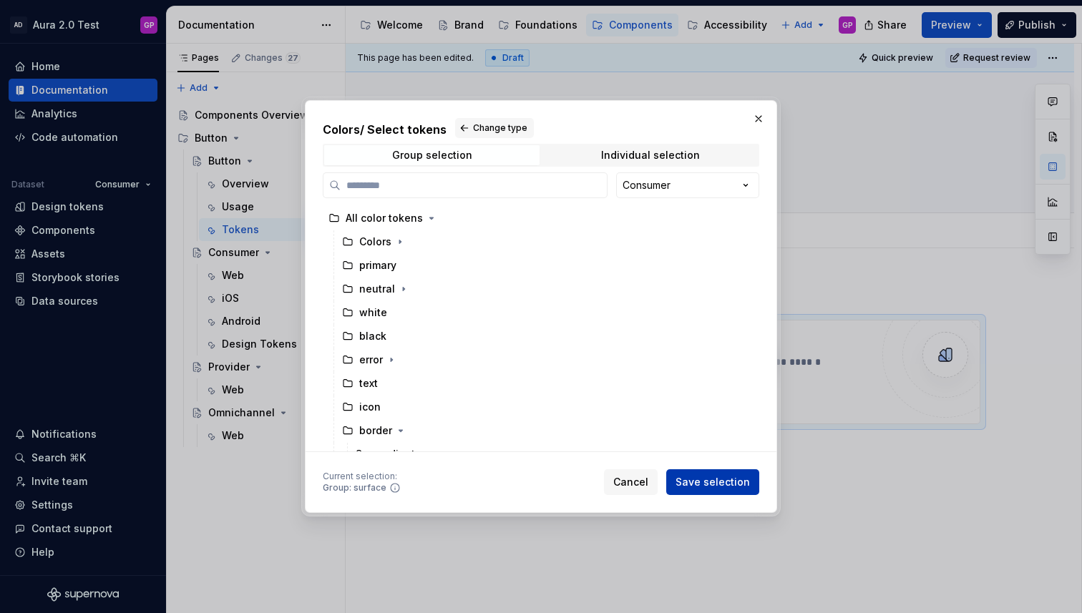
click at [720, 477] on span "Save selection" at bounding box center [712, 482] width 74 height 14
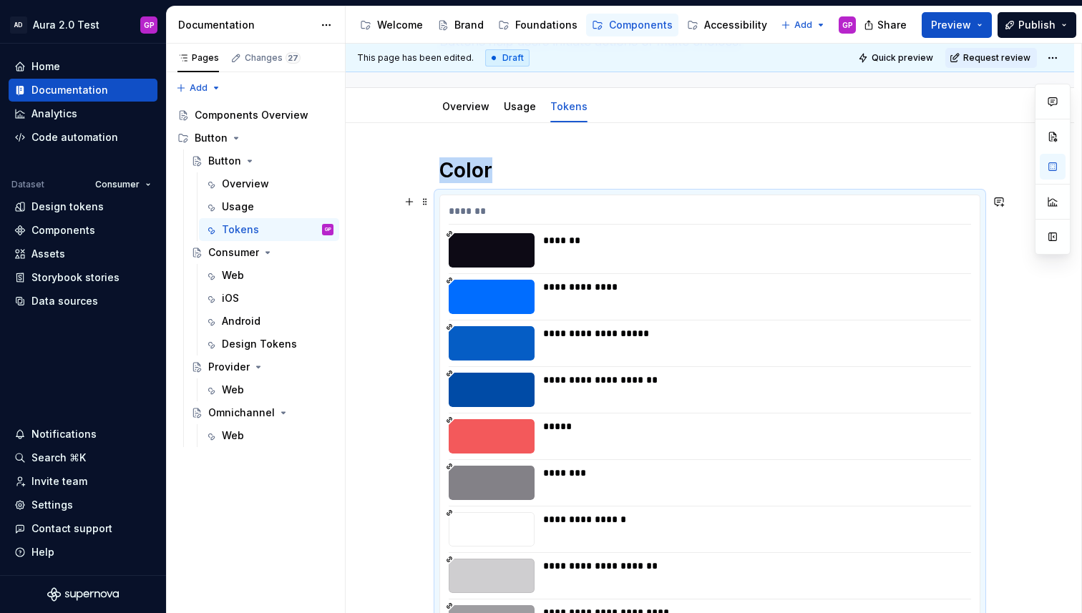
scroll to position [119, 0]
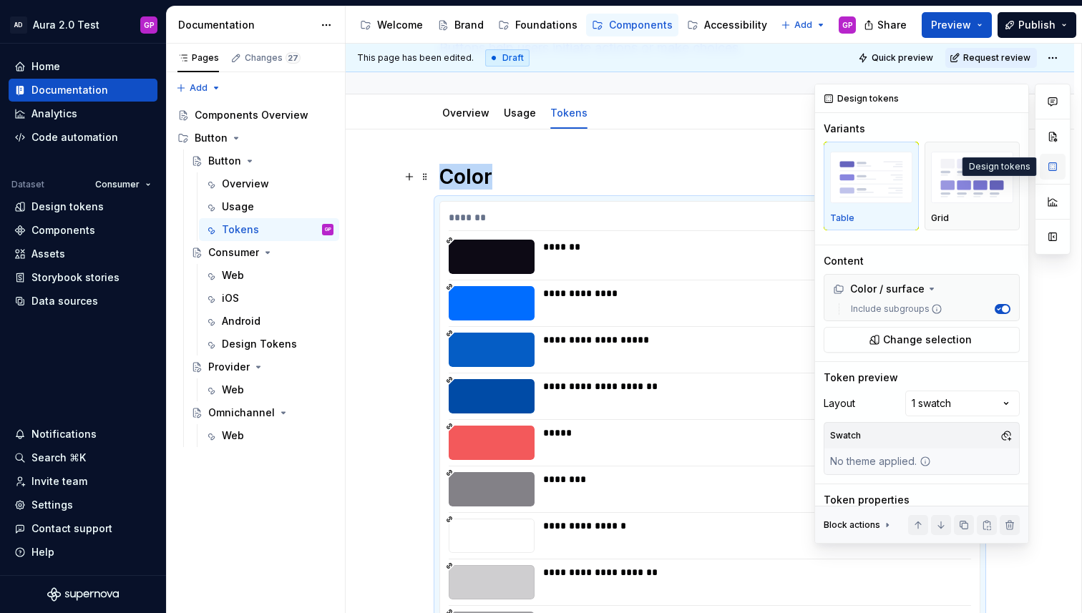
click at [1051, 167] on button "button" at bounding box center [1052, 167] width 26 height 26
click at [954, 187] on img "button" at bounding box center [972, 178] width 82 height 52
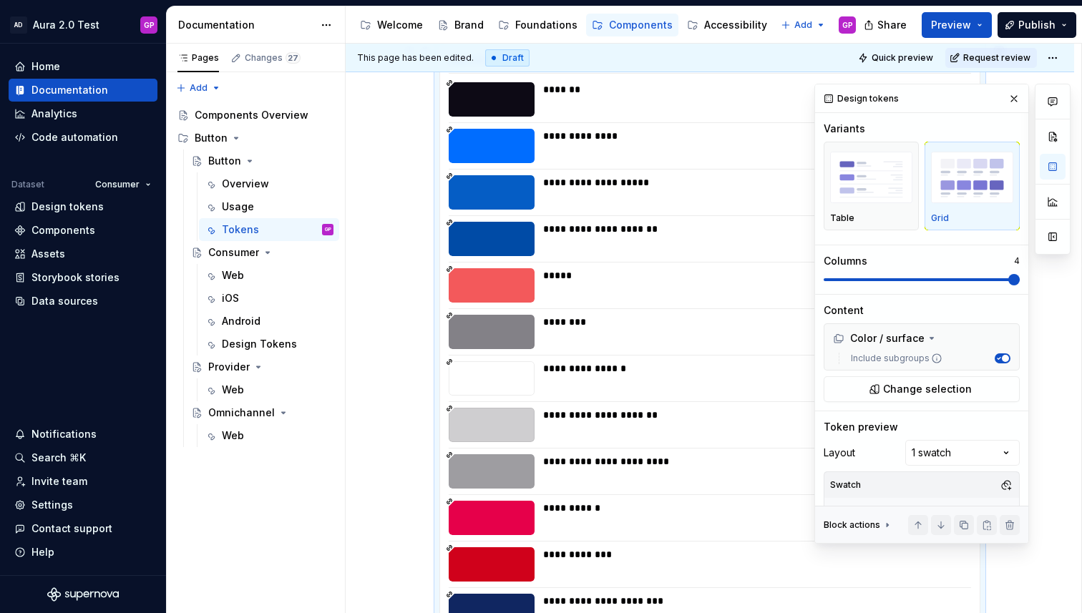
click at [1042, 285] on div "Comments Open comments No comments yet Select ‘Comment’ from the block context …" at bounding box center [942, 314] width 256 height 460
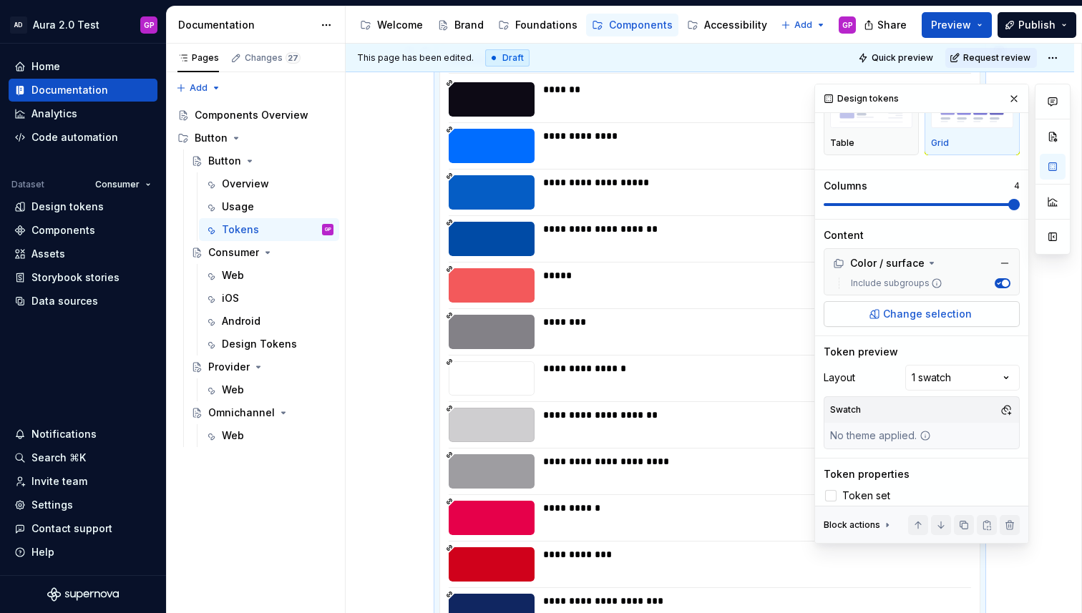
scroll to position [102, 0]
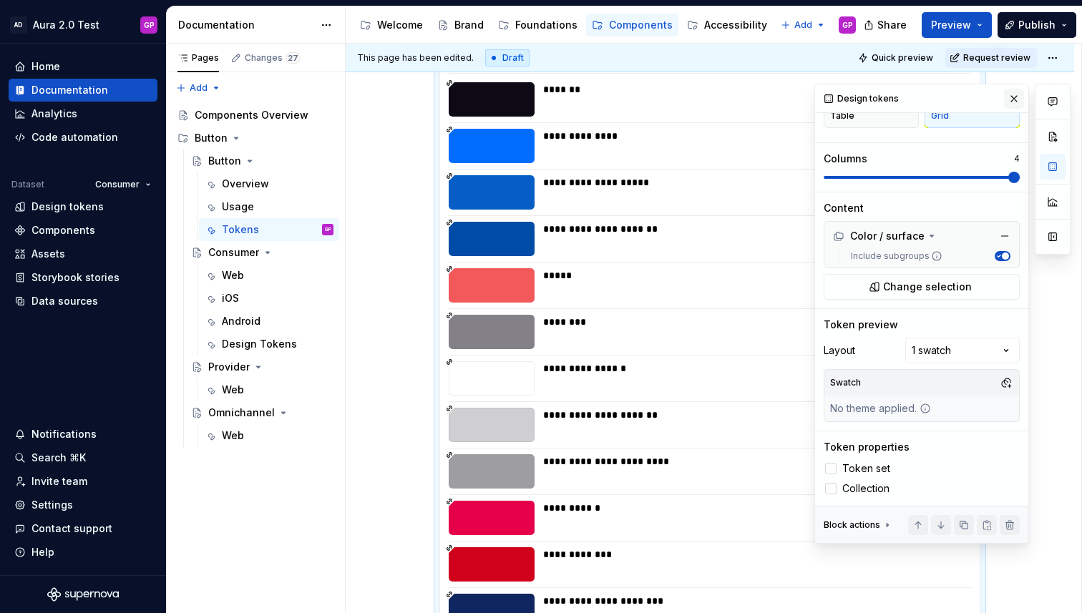
click at [1016, 97] on button "button" at bounding box center [1014, 99] width 20 height 20
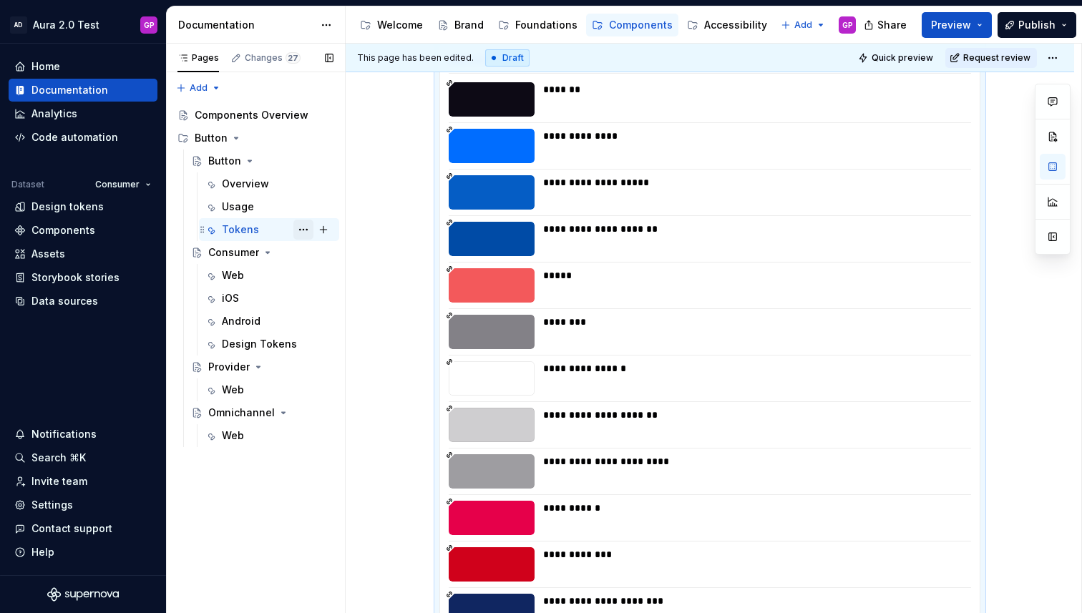
click at [299, 226] on button "Page tree" at bounding box center [303, 230] width 20 height 20
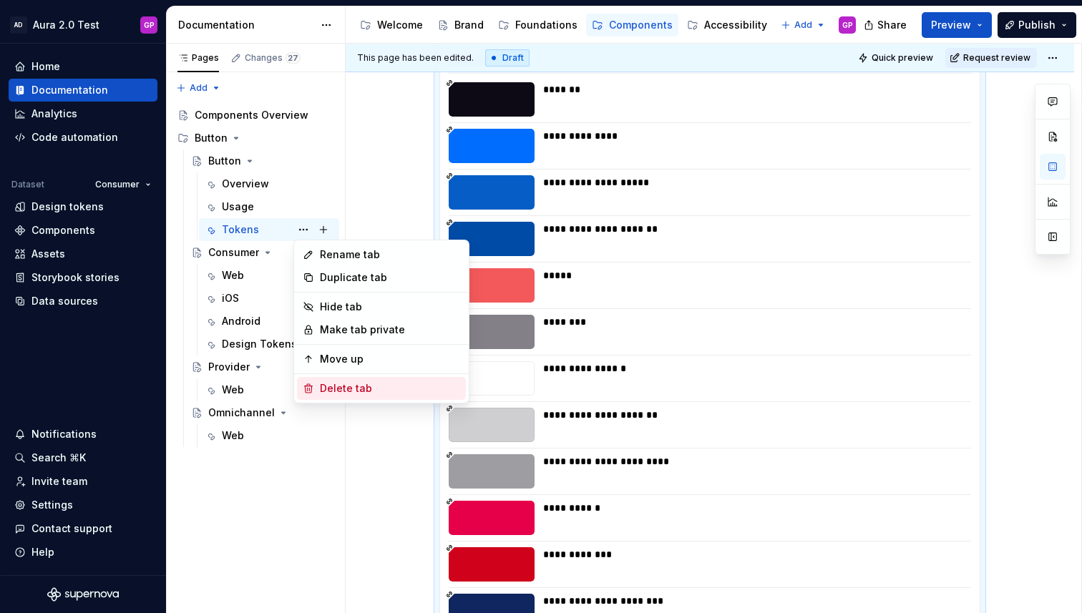
click at [325, 387] on div "Delete tab" at bounding box center [390, 388] width 140 height 14
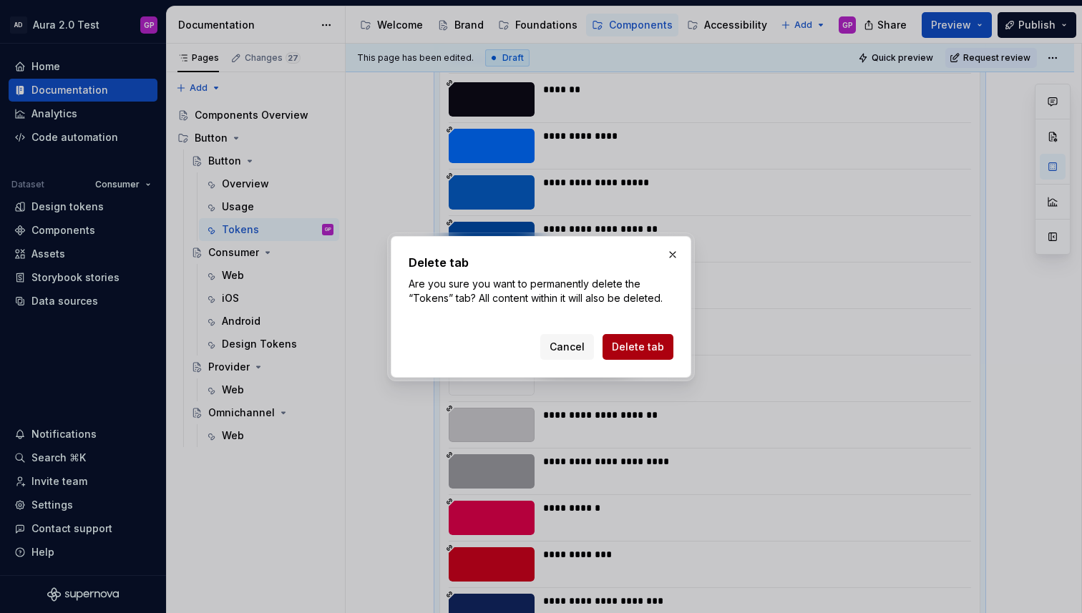
click at [634, 347] on span "Delete tab" at bounding box center [638, 347] width 52 height 14
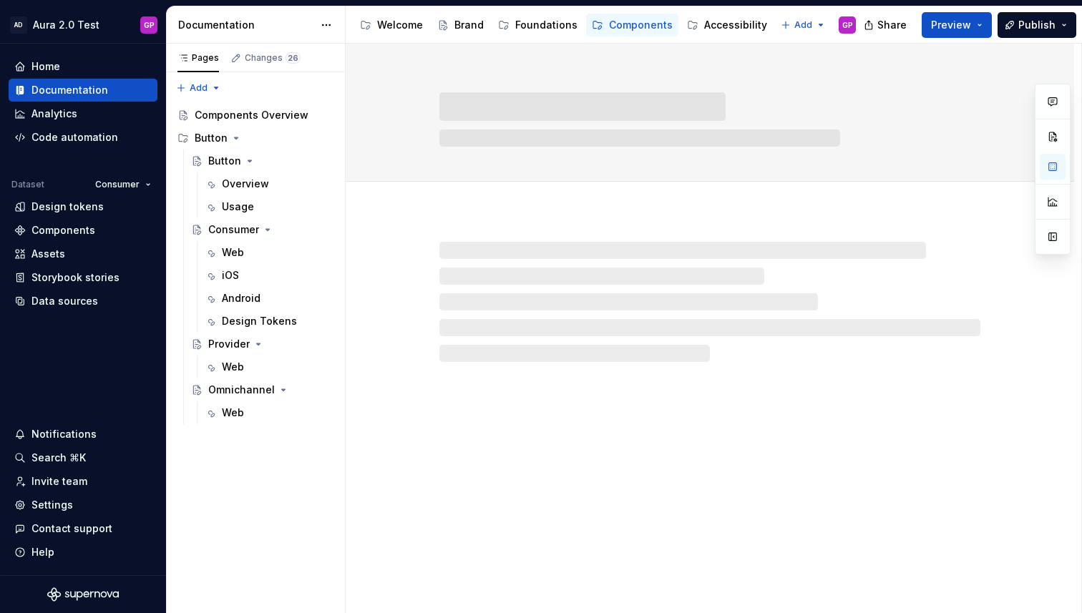
scroll to position [0, 0]
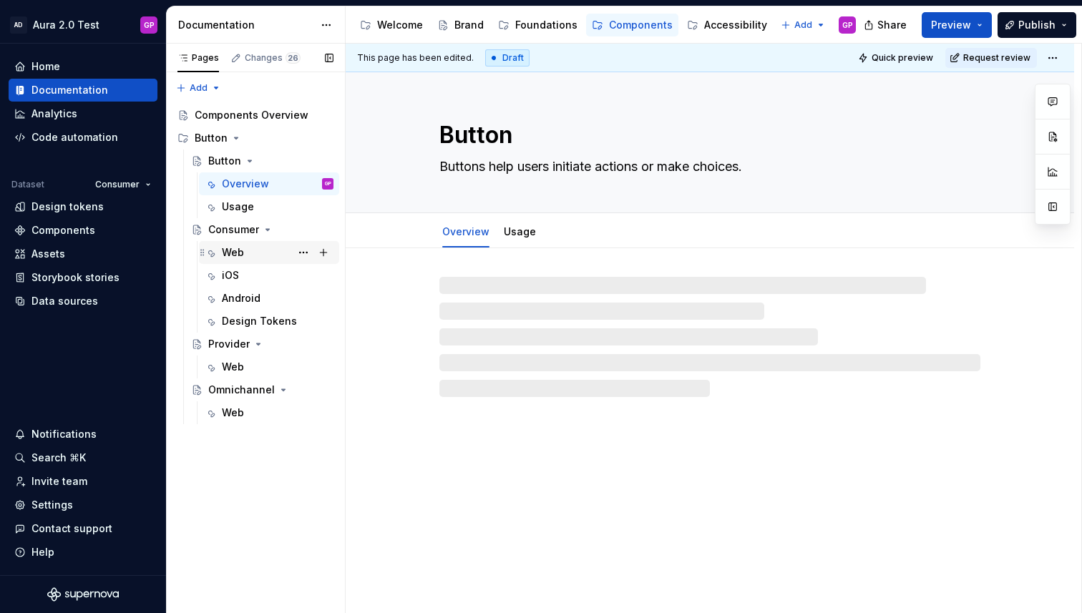
click at [235, 253] on div "Web" at bounding box center [233, 252] width 22 height 14
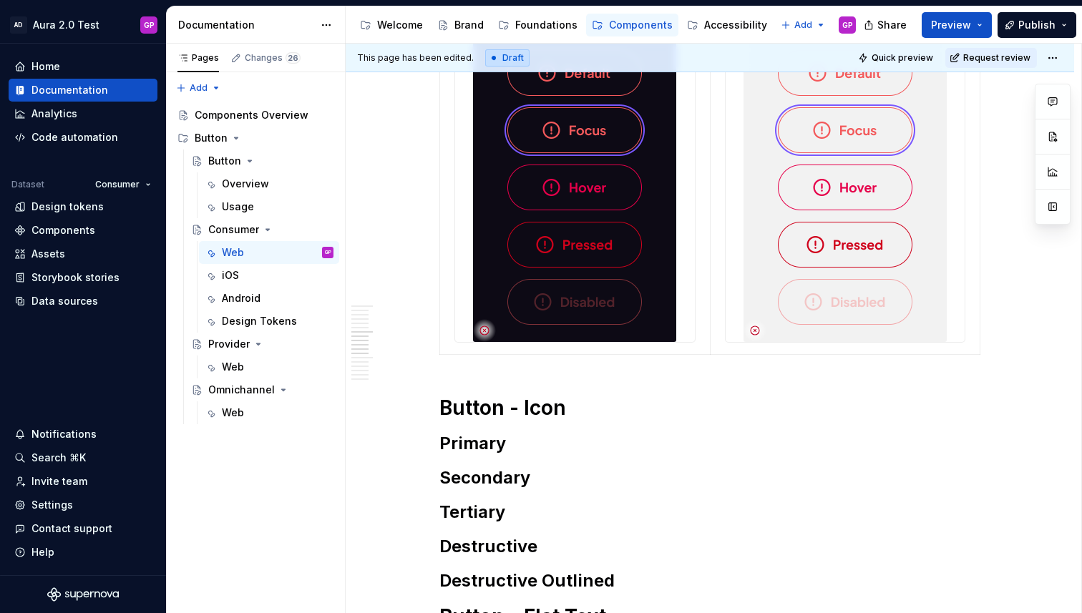
scroll to position [2289, 0]
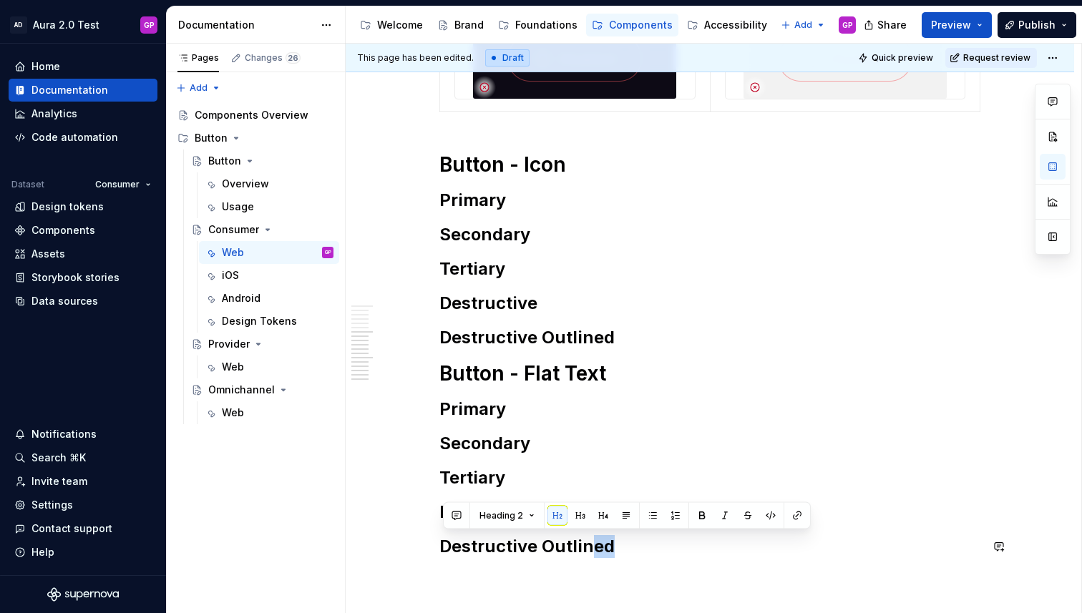
scroll to position [2549, 0]
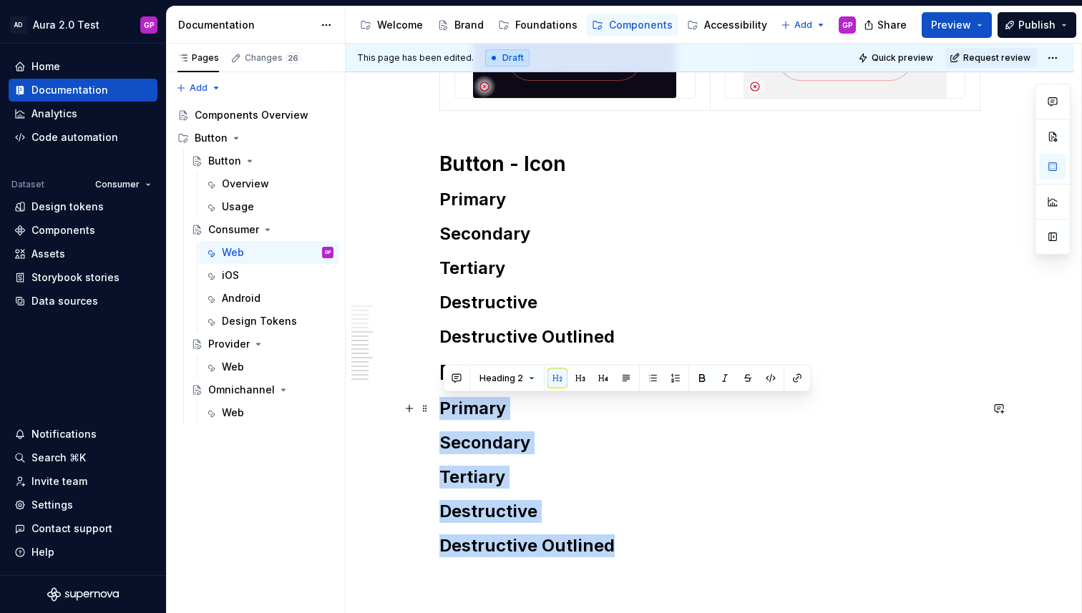
drag, startPoint x: 623, startPoint y: 550, endPoint x: 436, endPoint y: 404, distance: 237.0
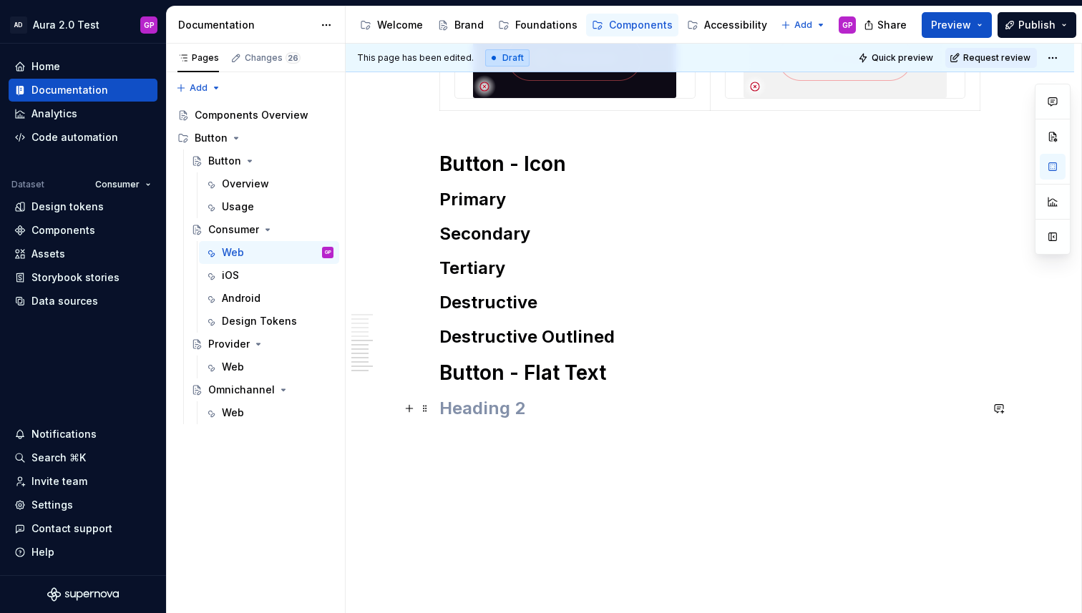
drag, startPoint x: 473, startPoint y: 398, endPoint x: 408, endPoint y: 397, distance: 65.1
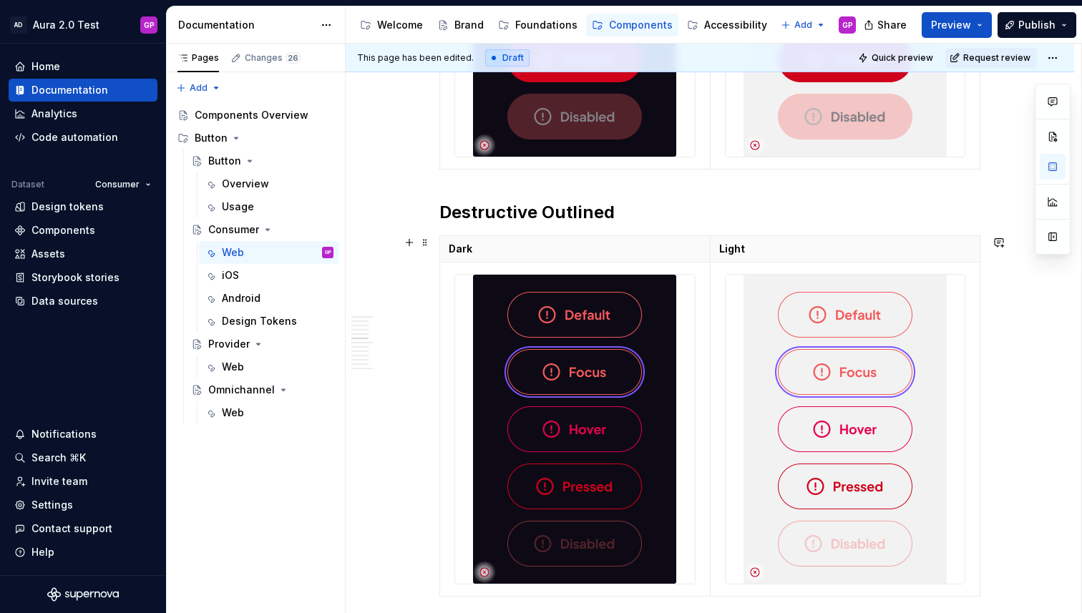
scroll to position [2032, 0]
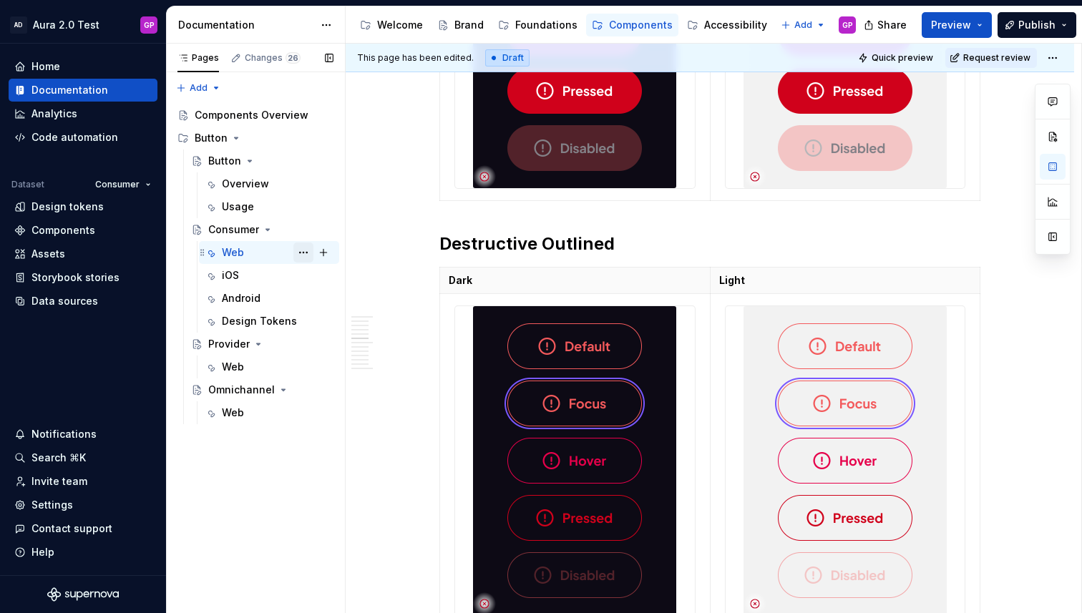
click at [305, 252] on button "Page tree" at bounding box center [303, 252] width 20 height 20
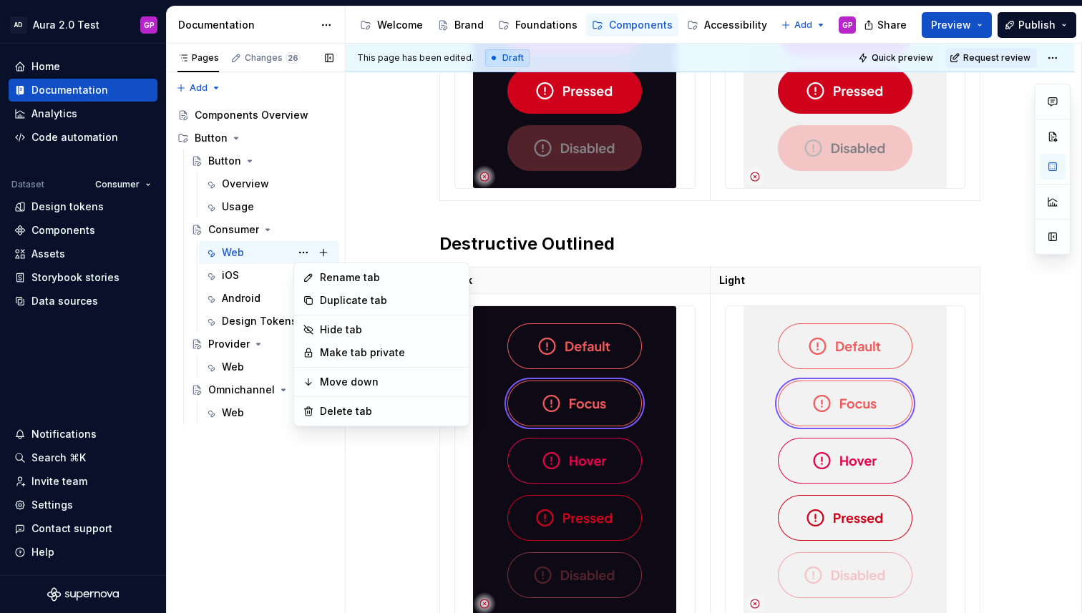
click at [305, 252] on div "Pages Changes 26 Add Accessibility guide for tree Page tree. Navigate the tree …" at bounding box center [255, 329] width 179 height 570
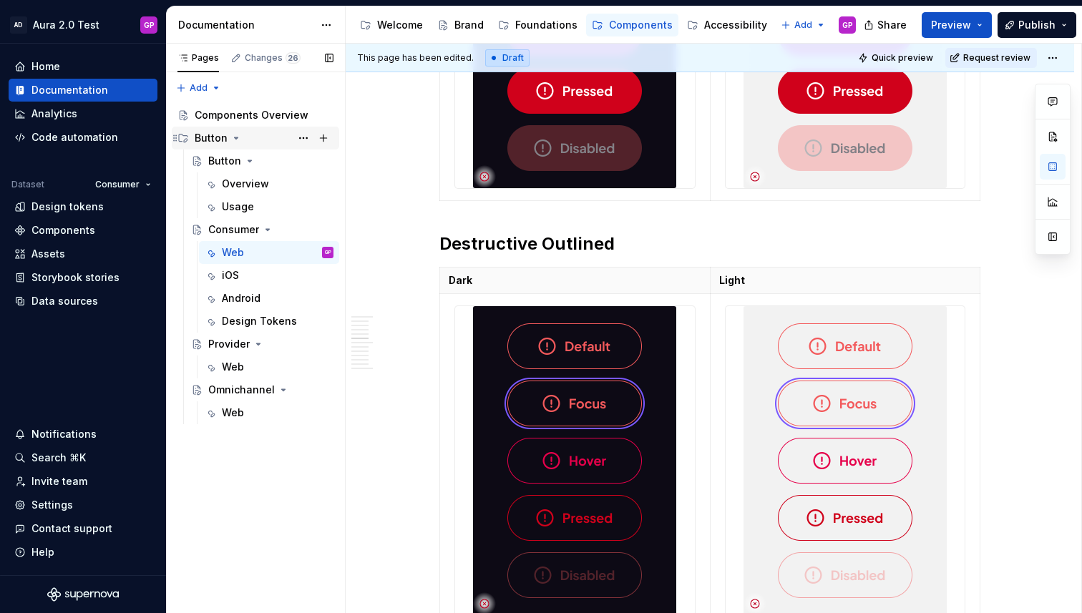
click at [218, 137] on div "Button" at bounding box center [211, 138] width 33 height 14
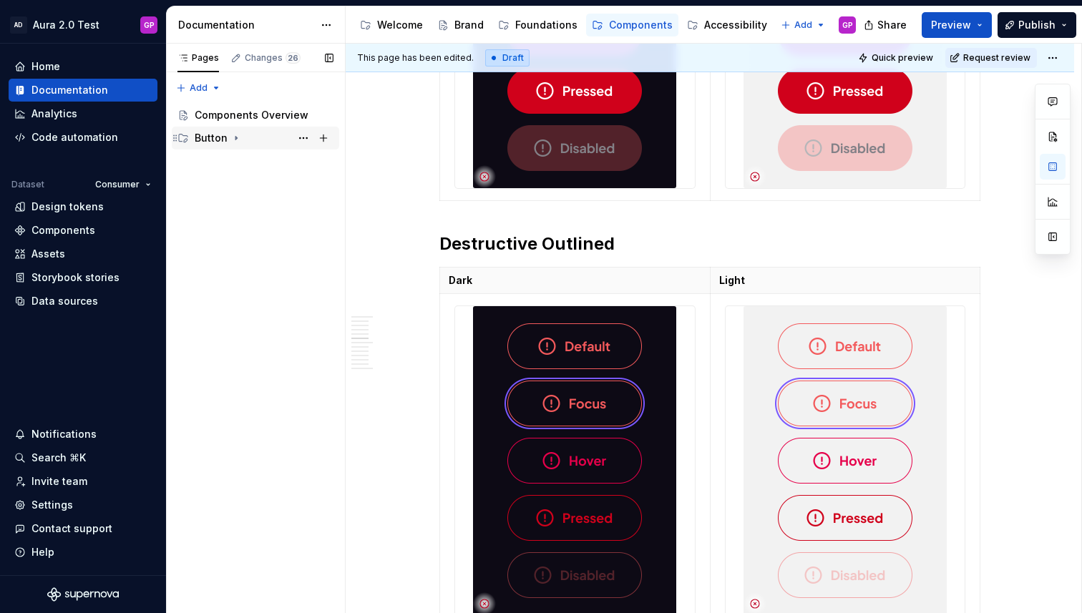
click at [218, 137] on div "Button" at bounding box center [211, 138] width 33 height 14
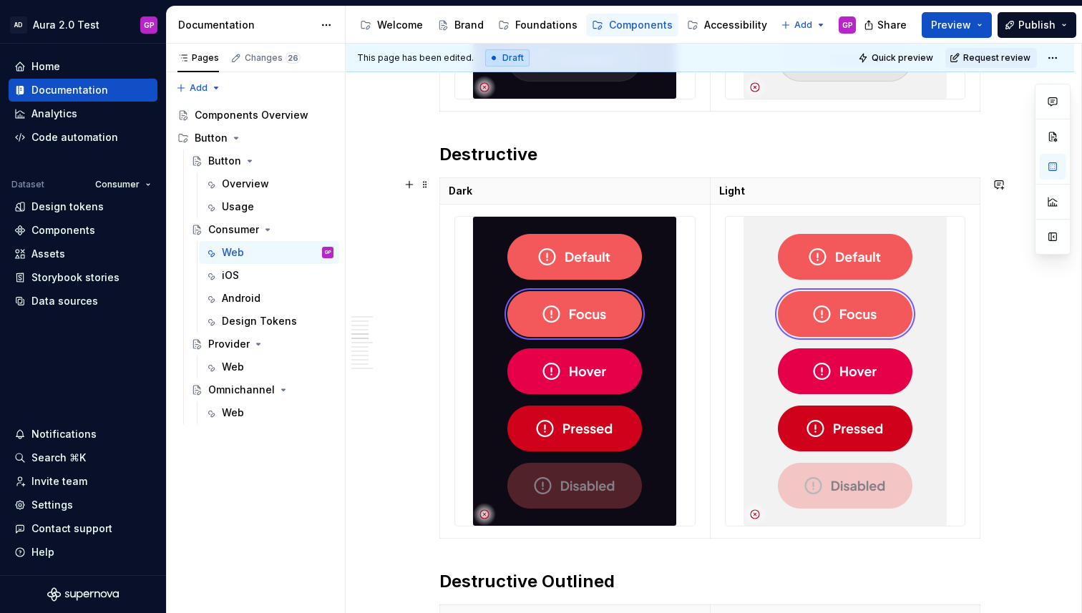
scroll to position [1691, 0]
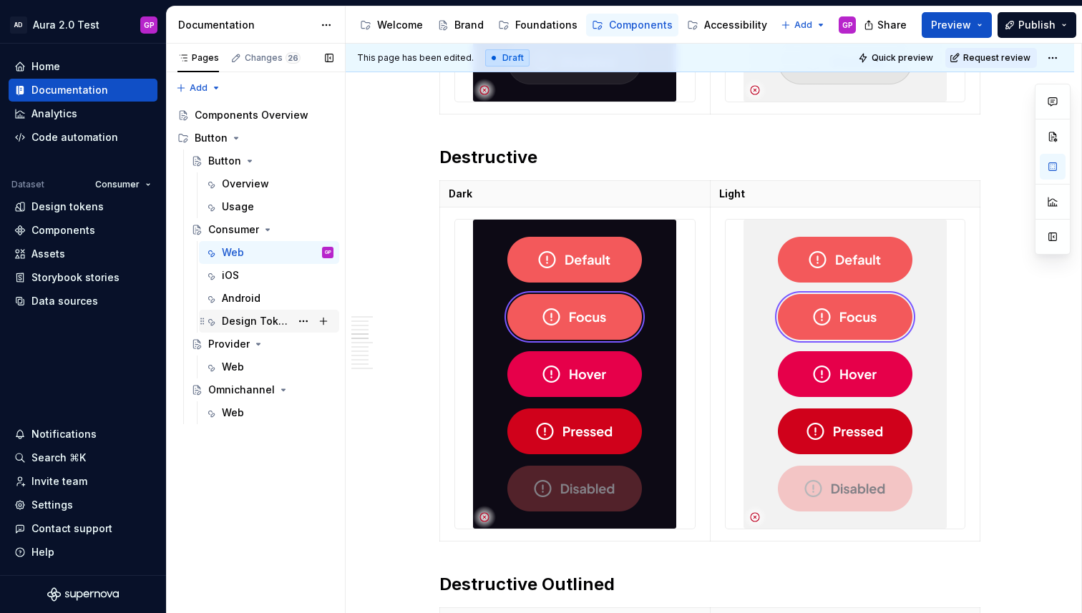
click at [248, 322] on div "Design Tokens" at bounding box center [256, 321] width 69 height 14
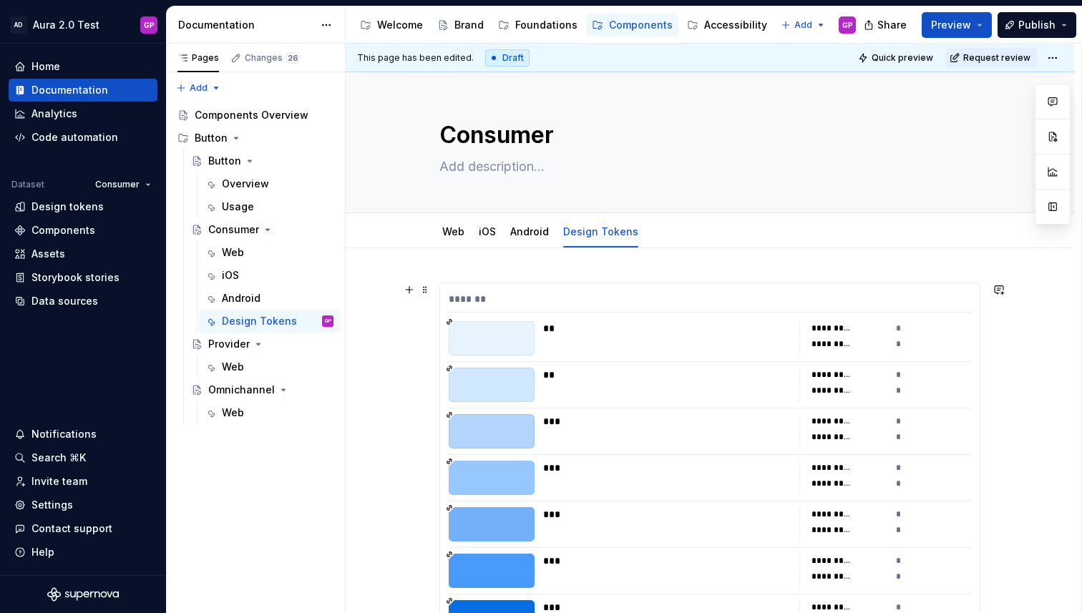
click at [689, 328] on div "**" at bounding box center [667, 328] width 248 height 14
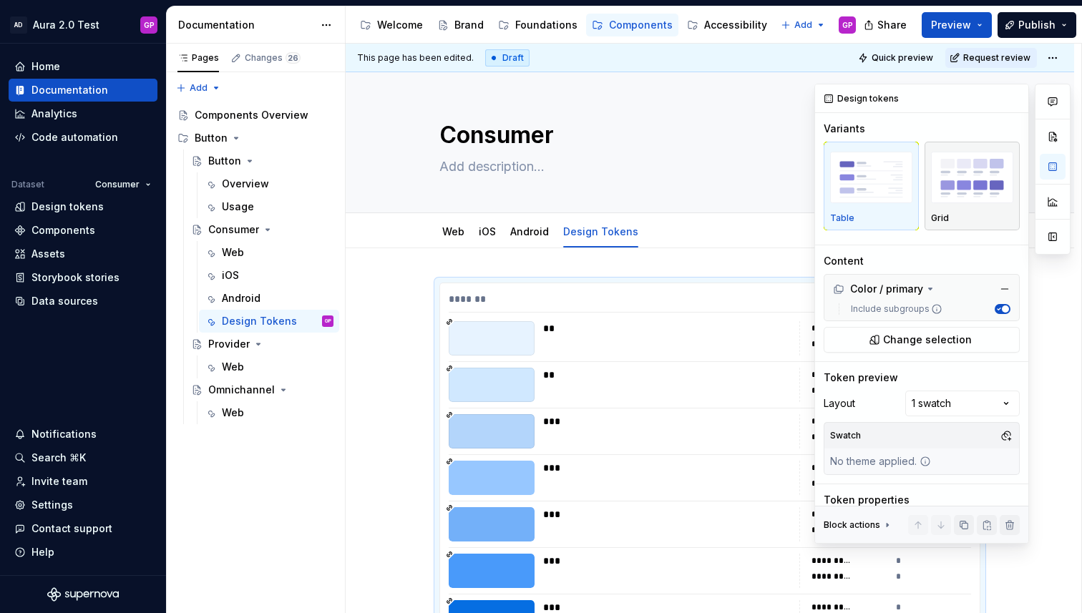
click at [977, 172] on img "button" at bounding box center [972, 178] width 82 height 52
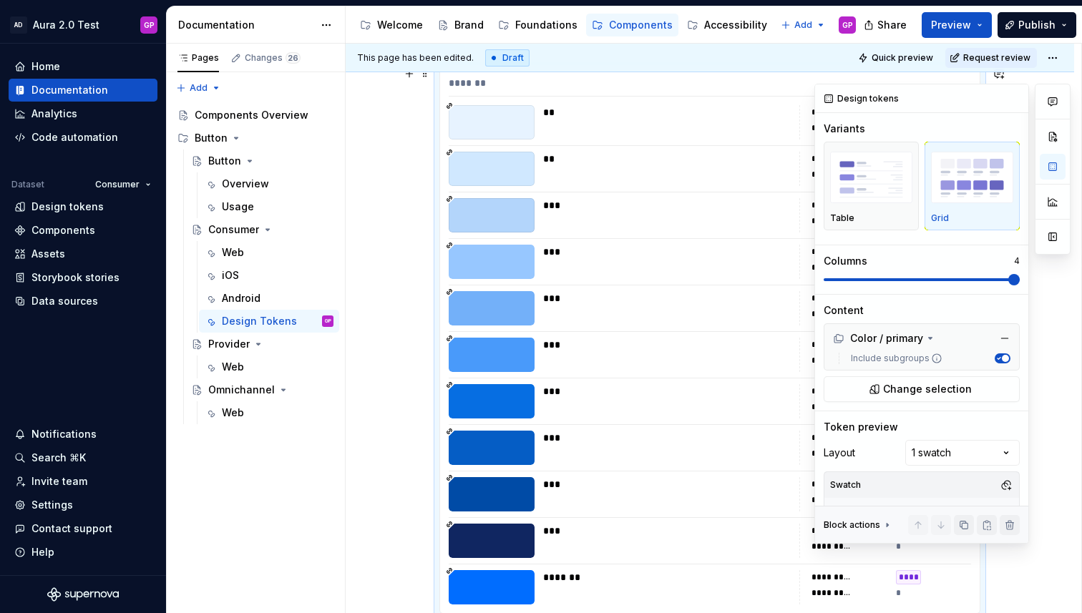
click at [1030, 284] on div "Comments Open comments No comments yet Select ‘Comment’ from the block context …" at bounding box center [942, 314] width 256 height 460
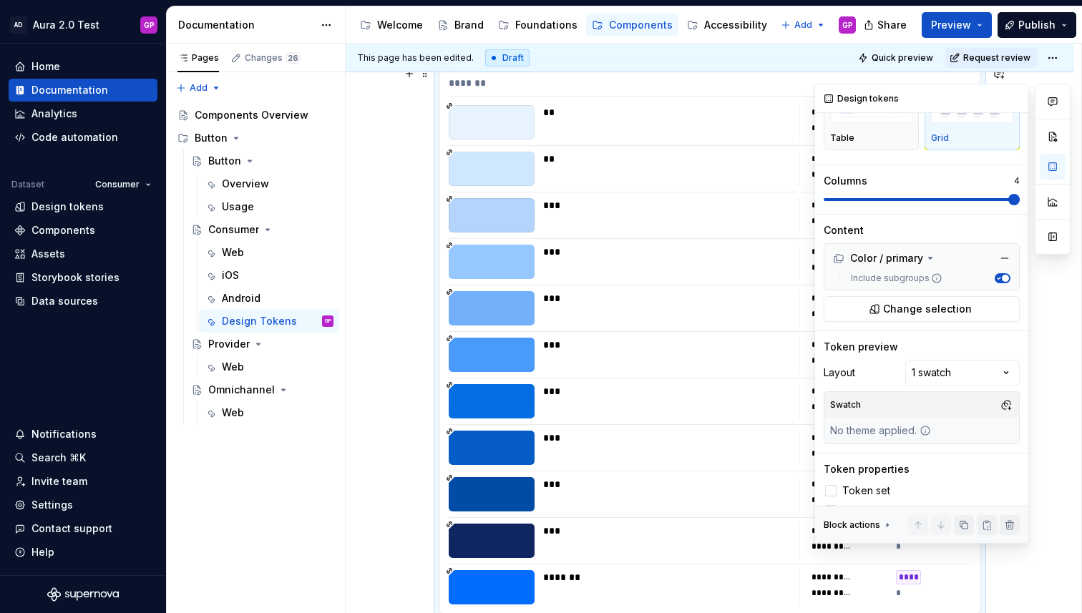
scroll to position [102, 0]
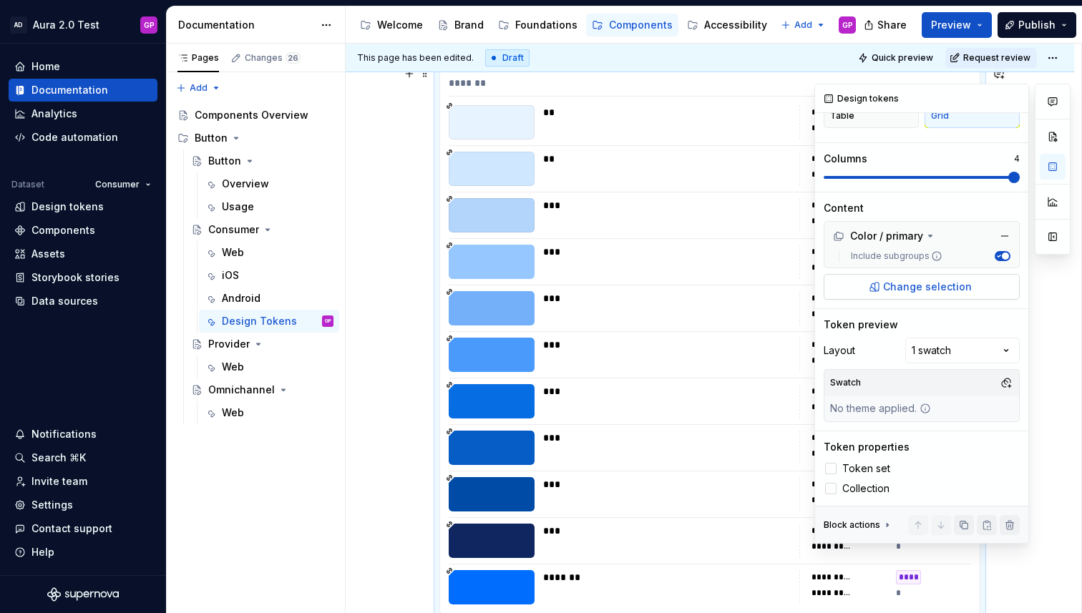
click at [894, 286] on span "Change selection" at bounding box center [927, 287] width 89 height 14
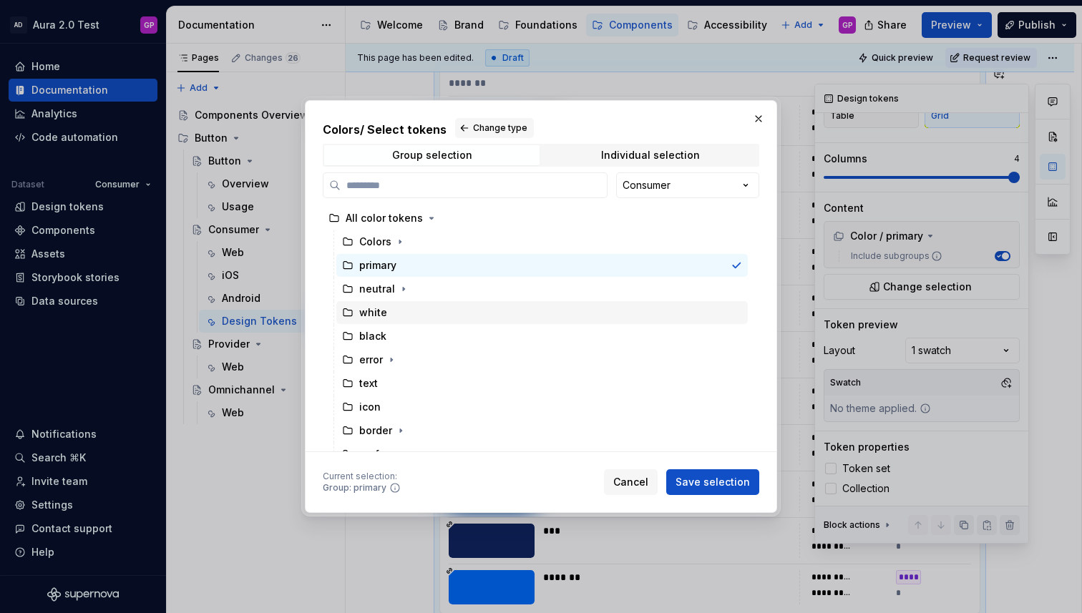
scroll to position [14, 0]
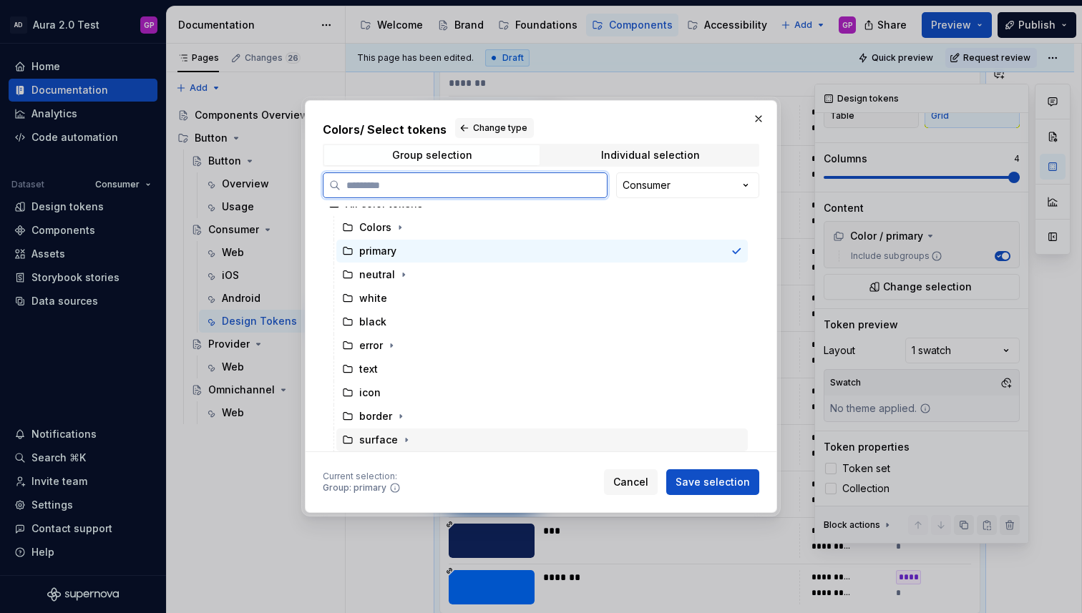
click at [381, 438] on div "surface" at bounding box center [378, 440] width 39 height 14
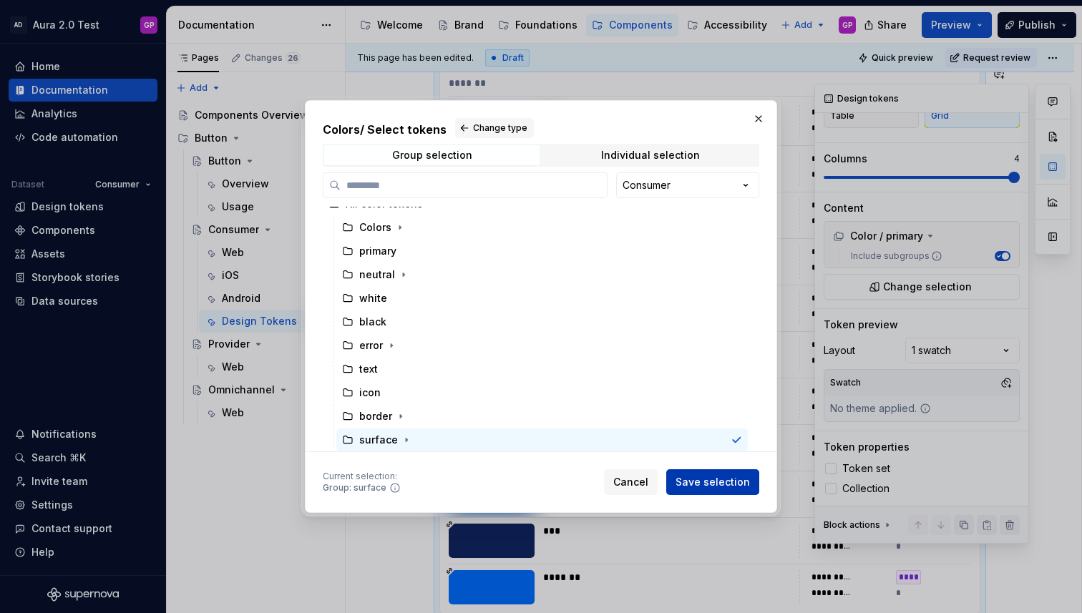
click at [697, 476] on span "Save selection" at bounding box center [712, 482] width 74 height 14
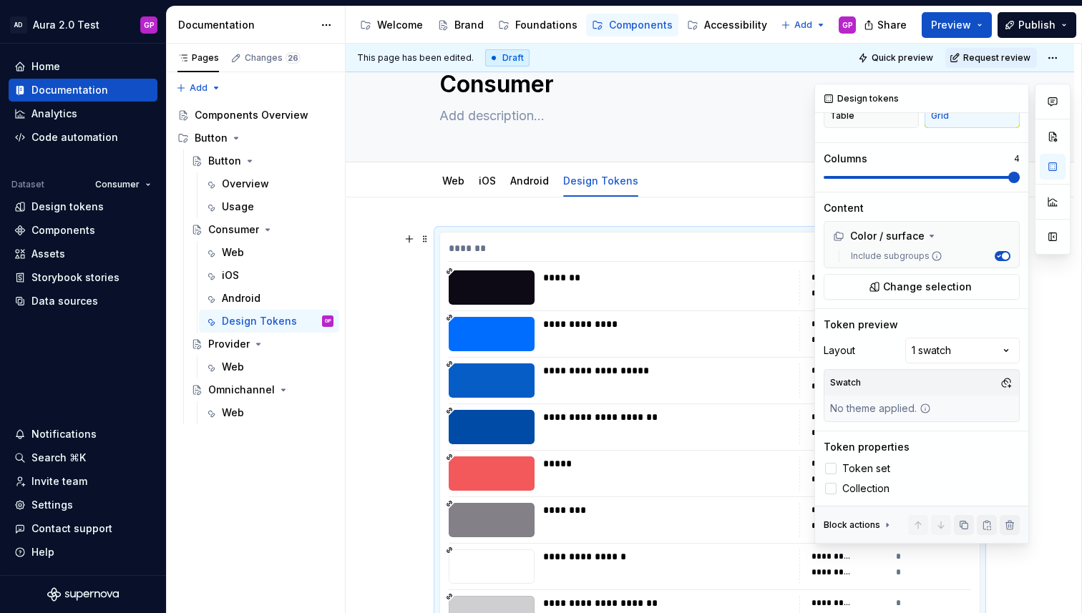
scroll to position [0, 0]
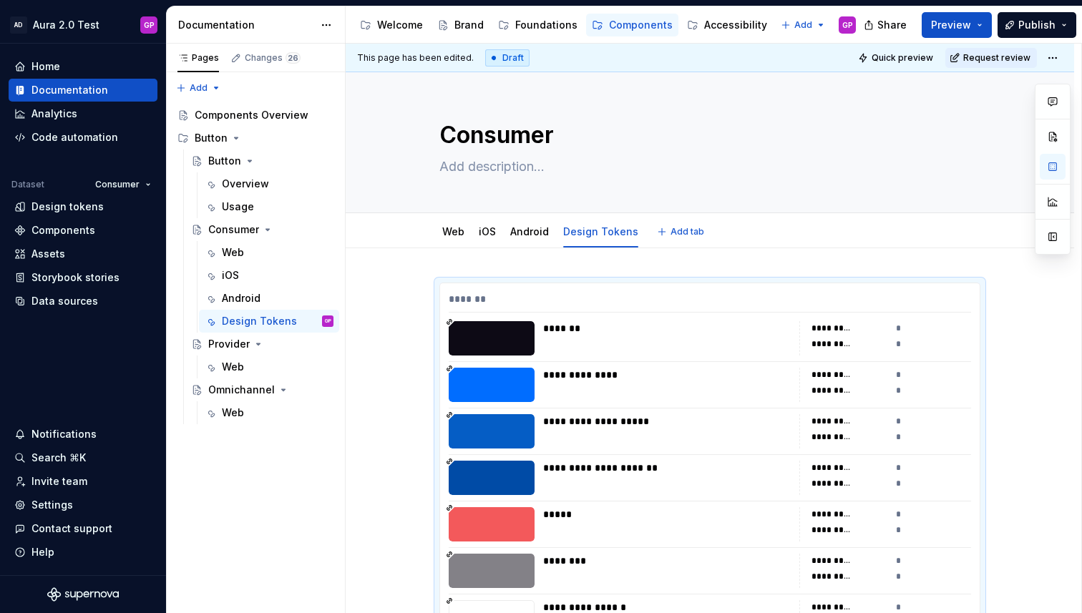
type textarea "*"
drag, startPoint x: 430, startPoint y: 264, endPoint x: 438, endPoint y: 265, distance: 8.6
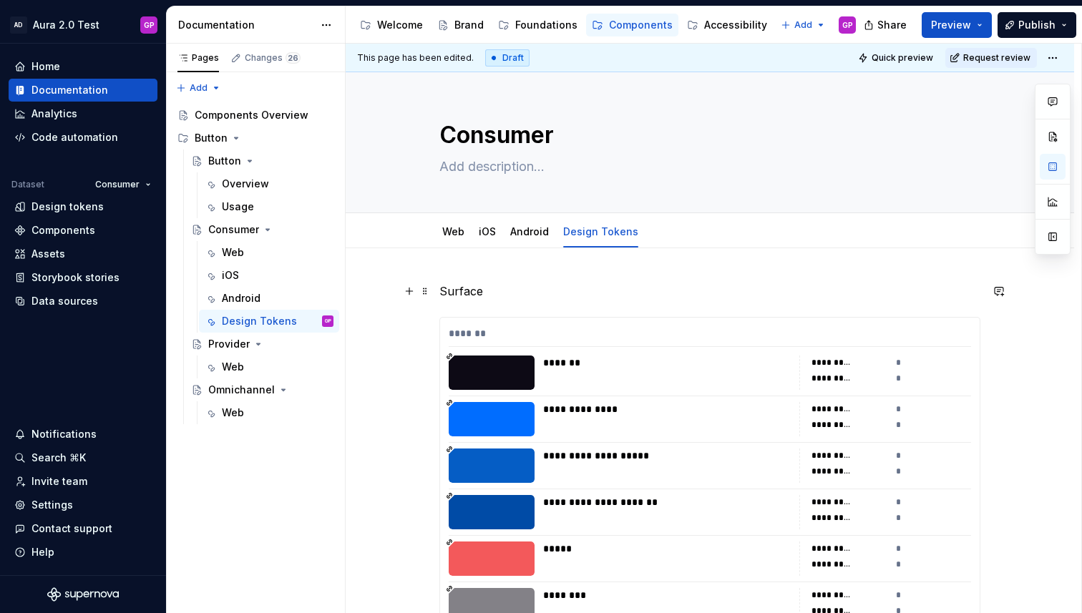
click at [463, 293] on p "Surface" at bounding box center [709, 291] width 541 height 17
click at [504, 261] on button "Text" at bounding box center [495, 265] width 44 height 20
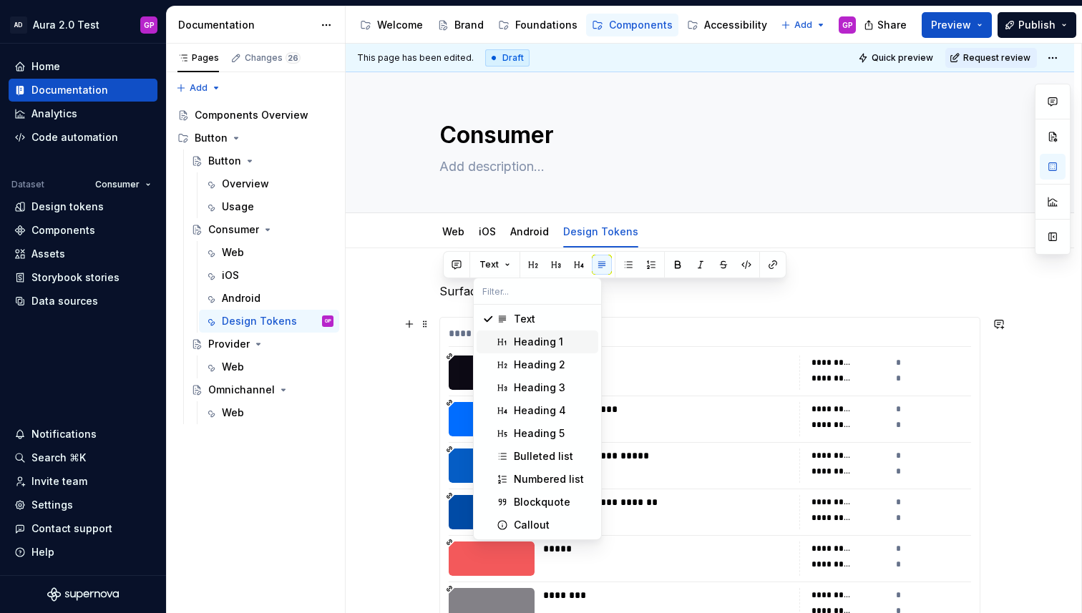
click at [514, 339] on div "Heading 1" at bounding box center [538, 342] width 49 height 14
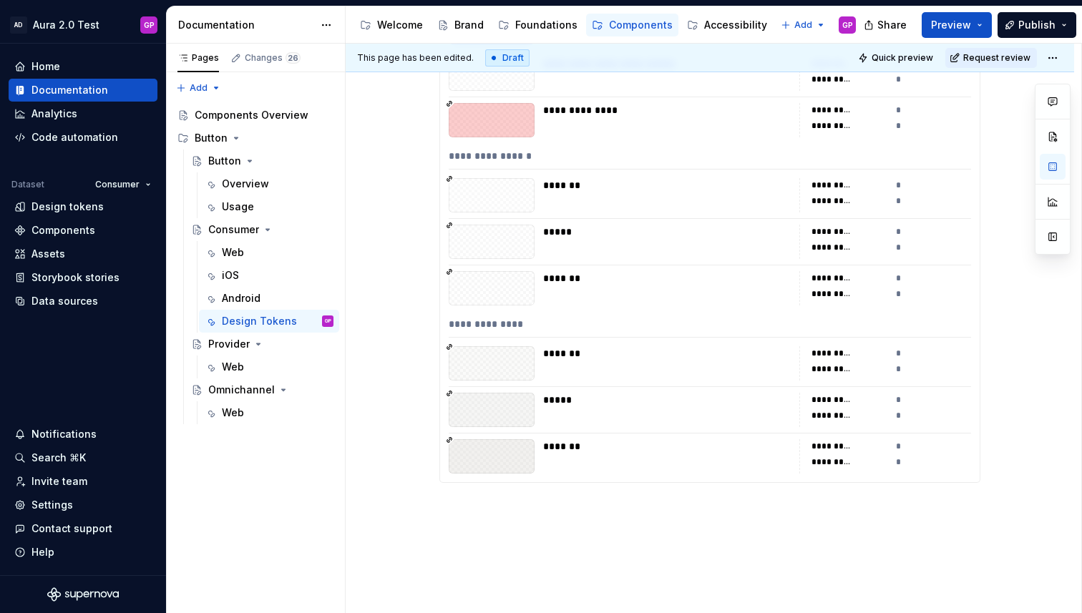
scroll to position [930, 0]
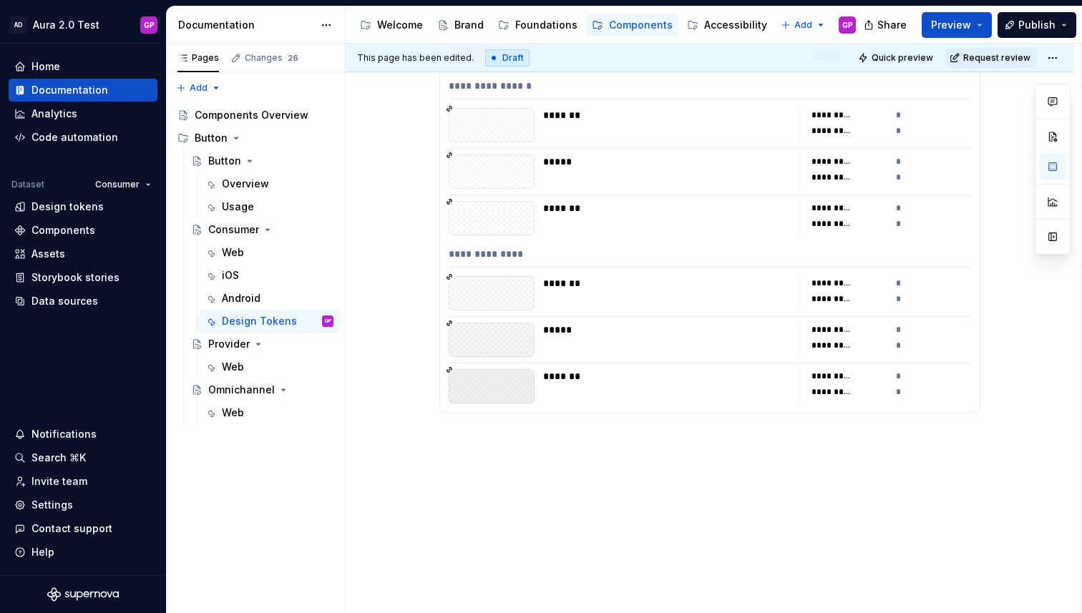
click at [449, 440] on p "Border" at bounding box center [709, 438] width 541 height 17
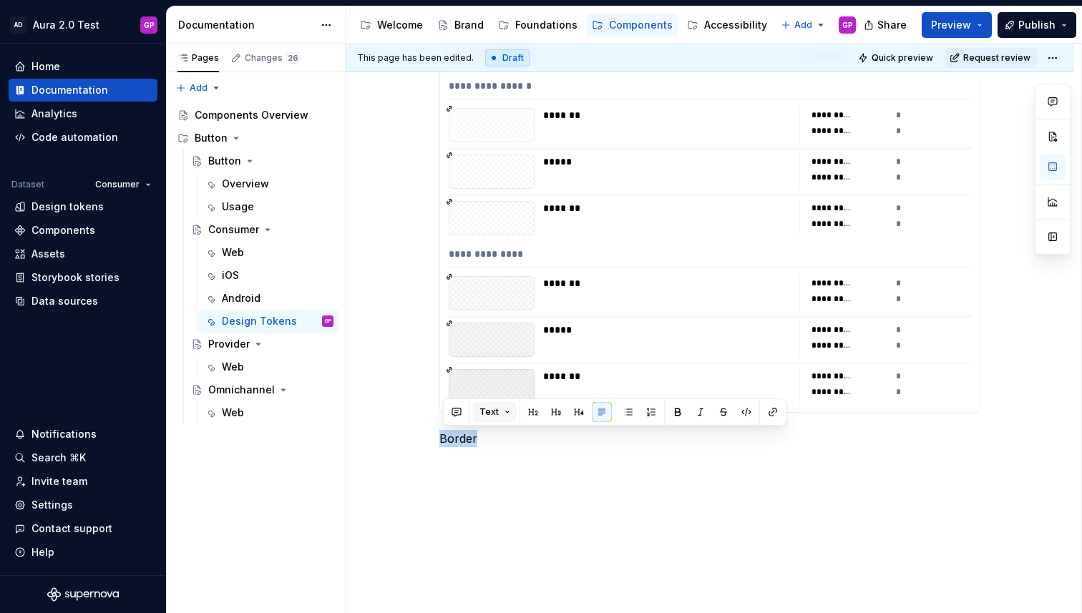
click at [506, 411] on button "Text" at bounding box center [495, 412] width 44 height 20
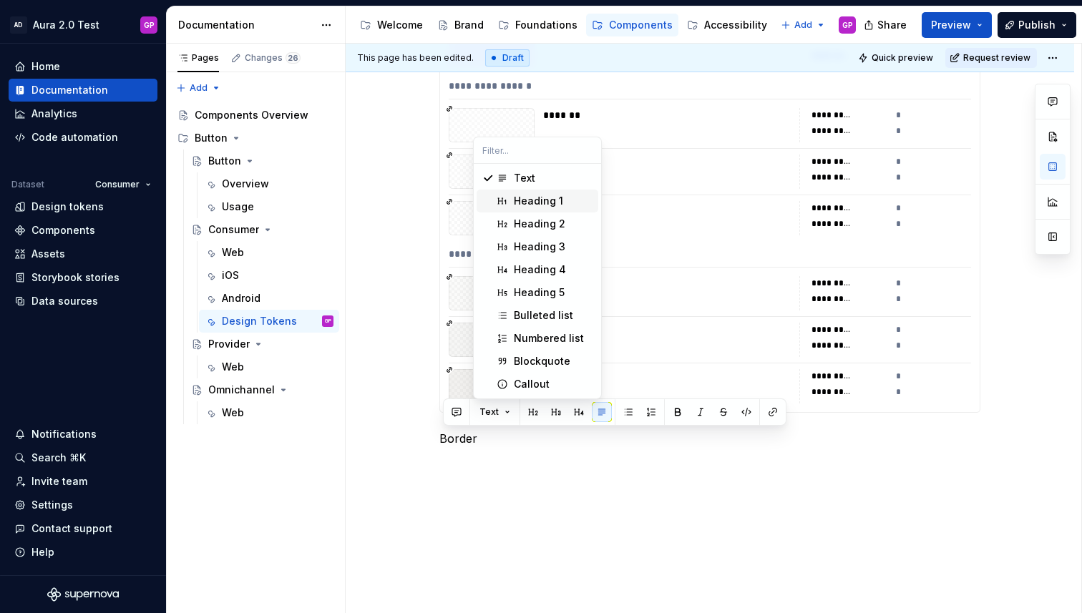
click at [523, 199] on div "Heading 1" at bounding box center [538, 201] width 49 height 14
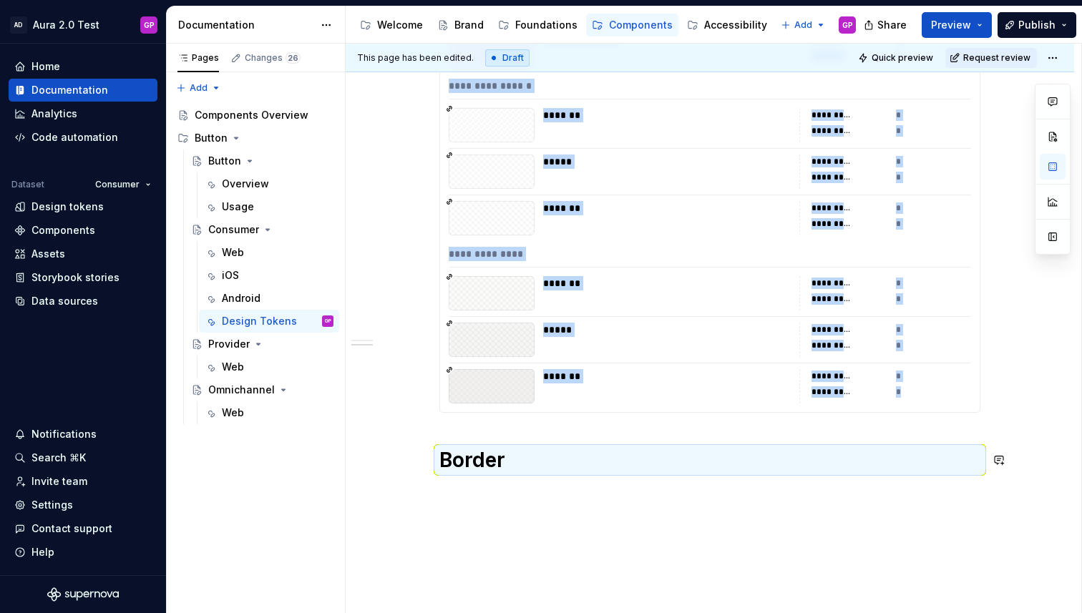
click at [516, 504] on div "**********" at bounding box center [713, 329] width 735 height 570
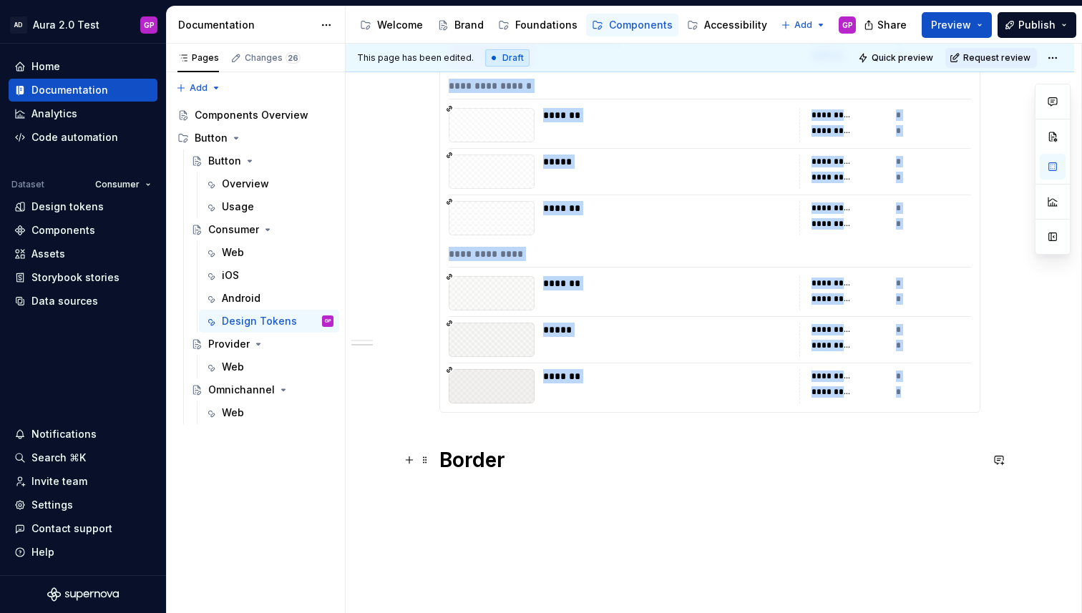
click at [529, 462] on h1 "Border" at bounding box center [709, 460] width 541 height 26
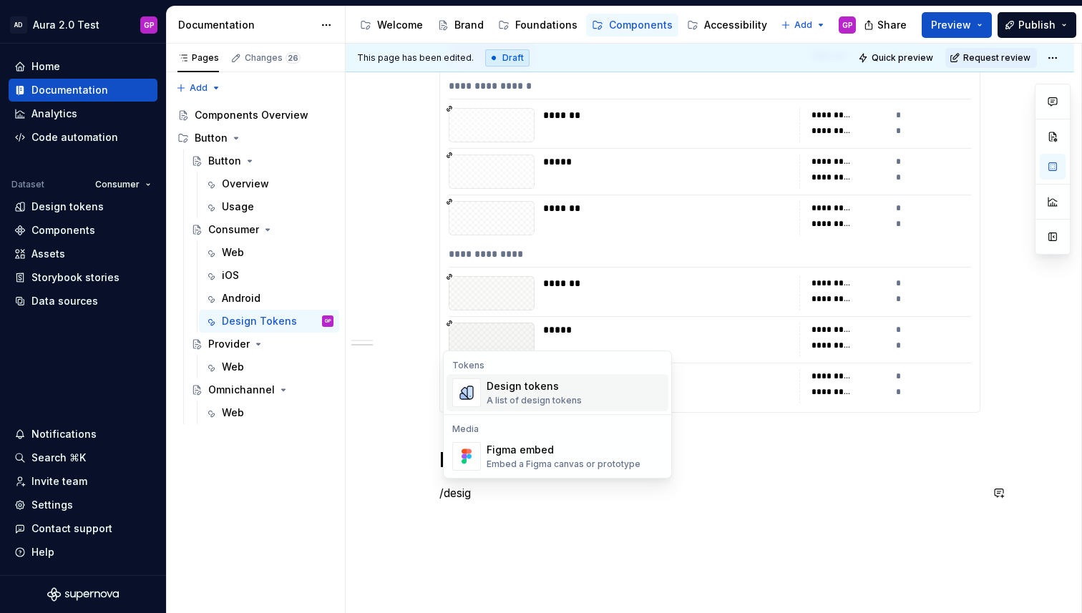
click at [539, 389] on div "Design tokens" at bounding box center [533, 386] width 95 height 14
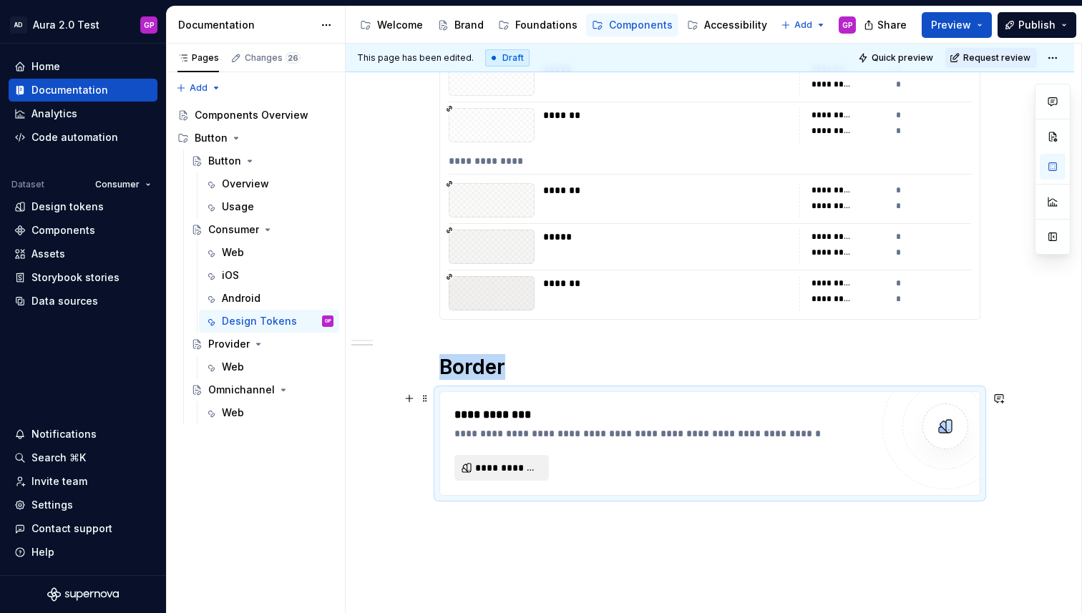
scroll to position [1025, 0]
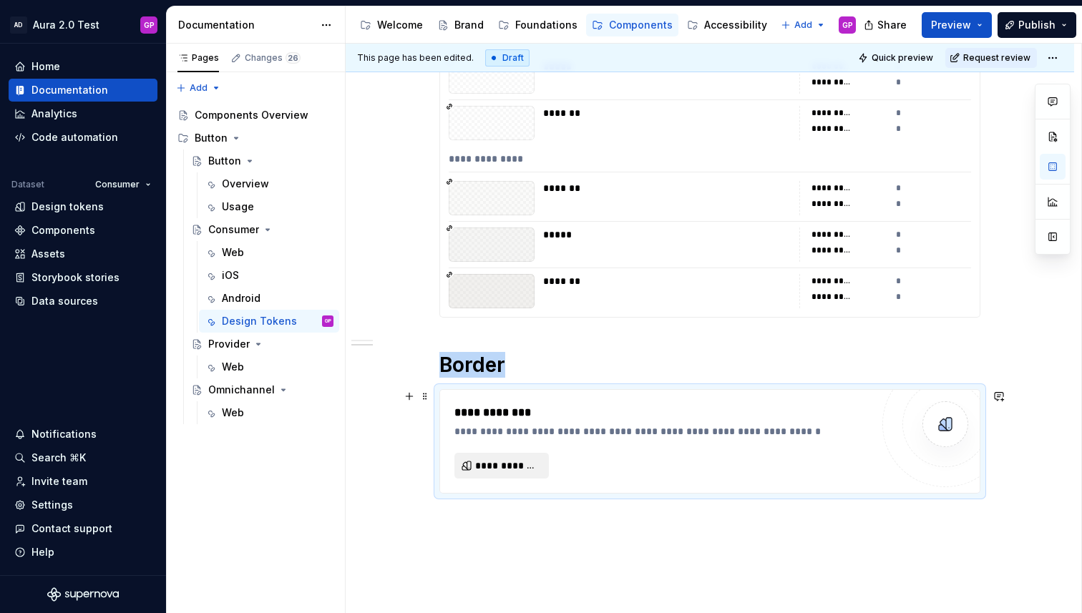
click at [500, 468] on span "**********" at bounding box center [507, 466] width 64 height 14
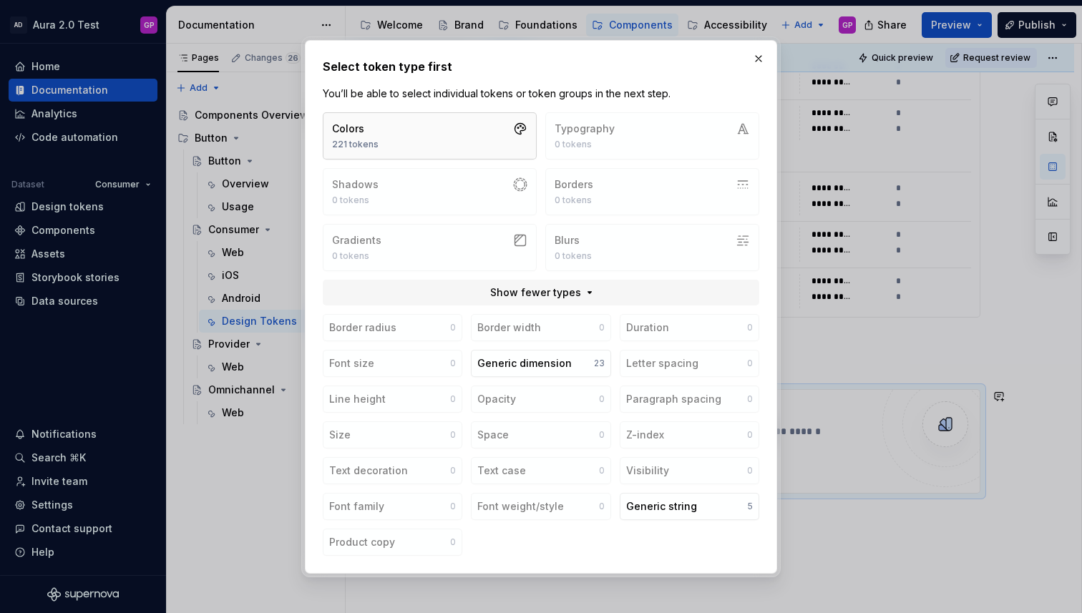
click at [423, 137] on button "Colors 221 tokens" at bounding box center [430, 135] width 214 height 47
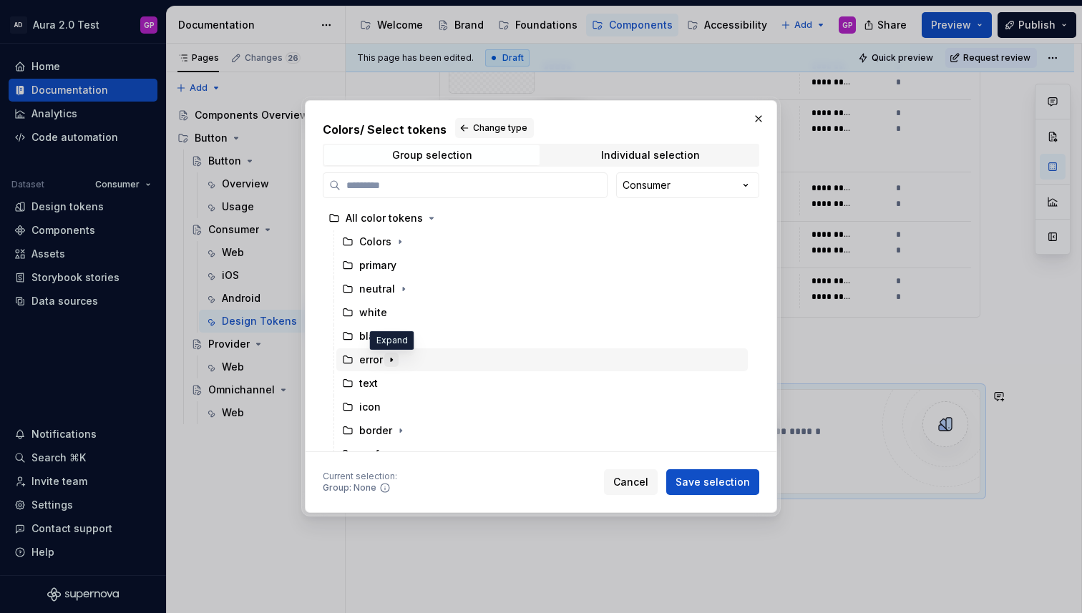
scroll to position [14, 0]
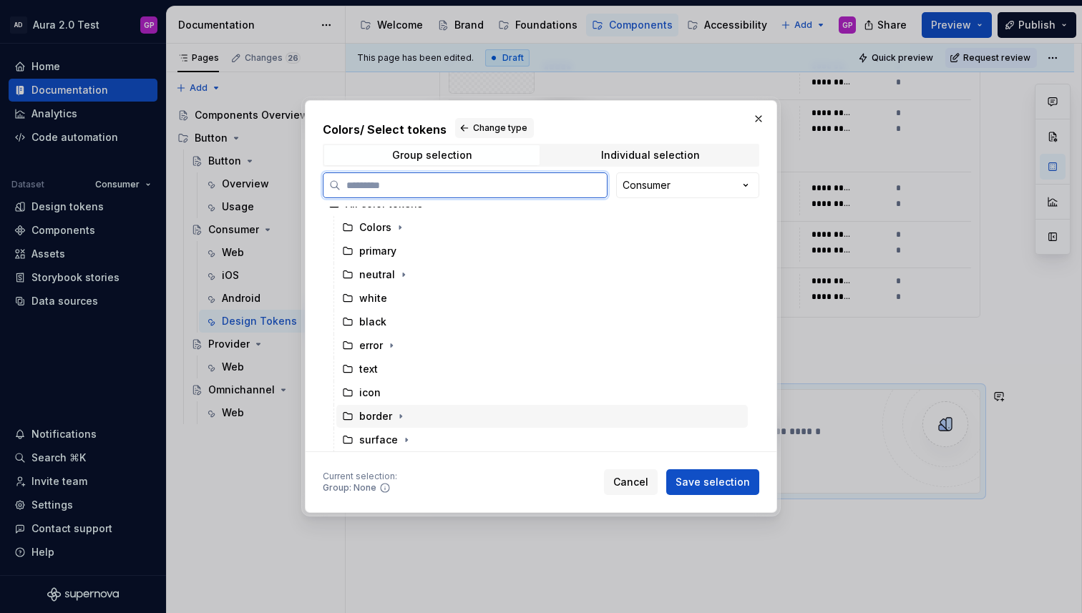
click at [374, 413] on div "border" at bounding box center [375, 416] width 33 height 14
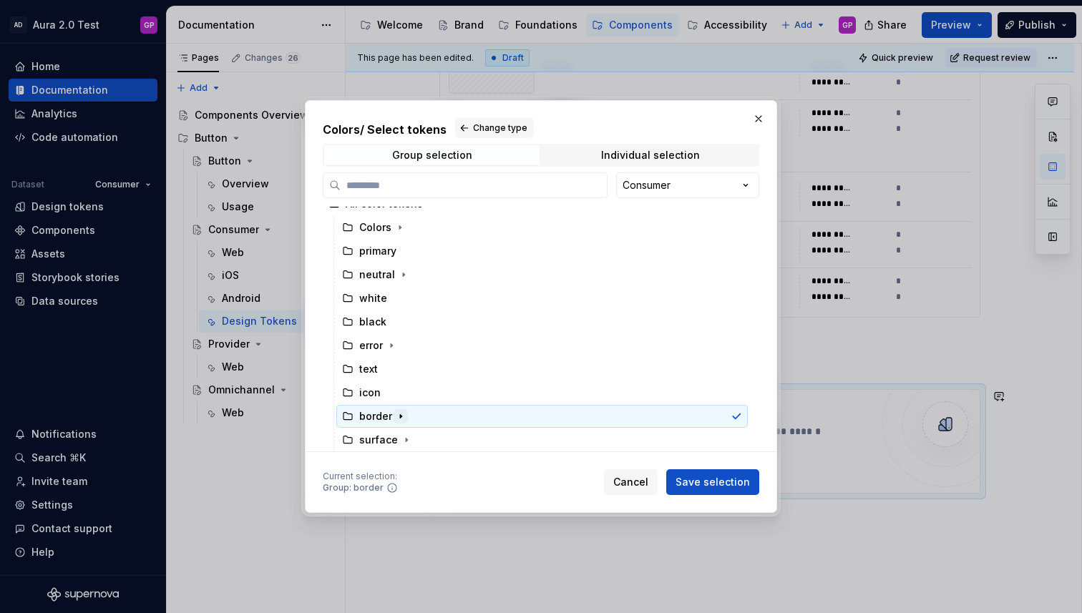
click at [398, 419] on icon "button" at bounding box center [400, 416] width 11 height 11
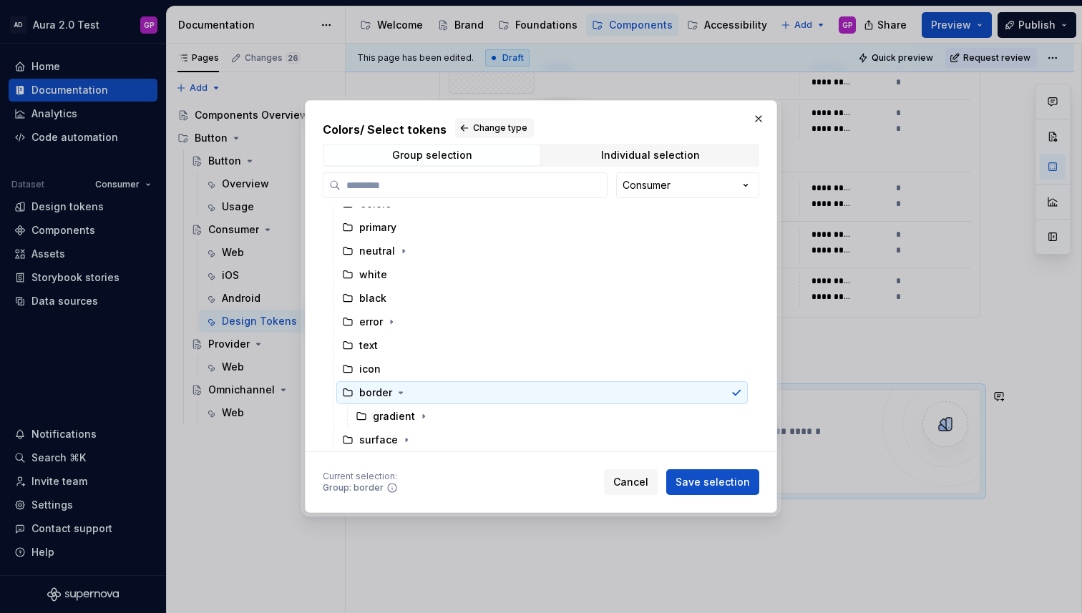
click at [397, 396] on icon "button" at bounding box center [400, 392] width 11 height 11
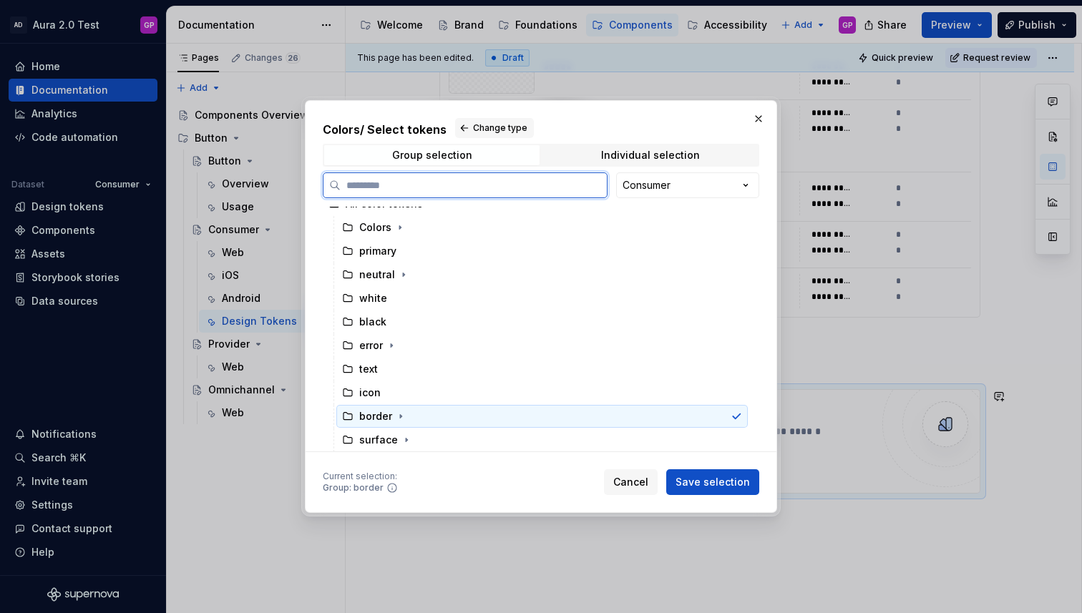
click at [371, 414] on div "border" at bounding box center [375, 416] width 33 height 14
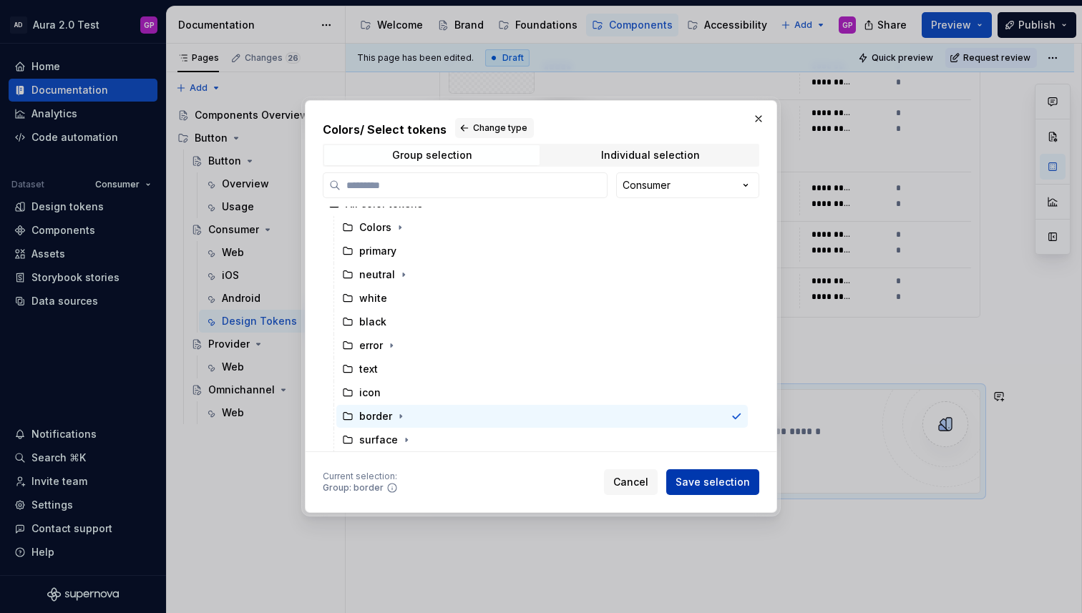
click at [706, 480] on span "Save selection" at bounding box center [712, 482] width 74 height 14
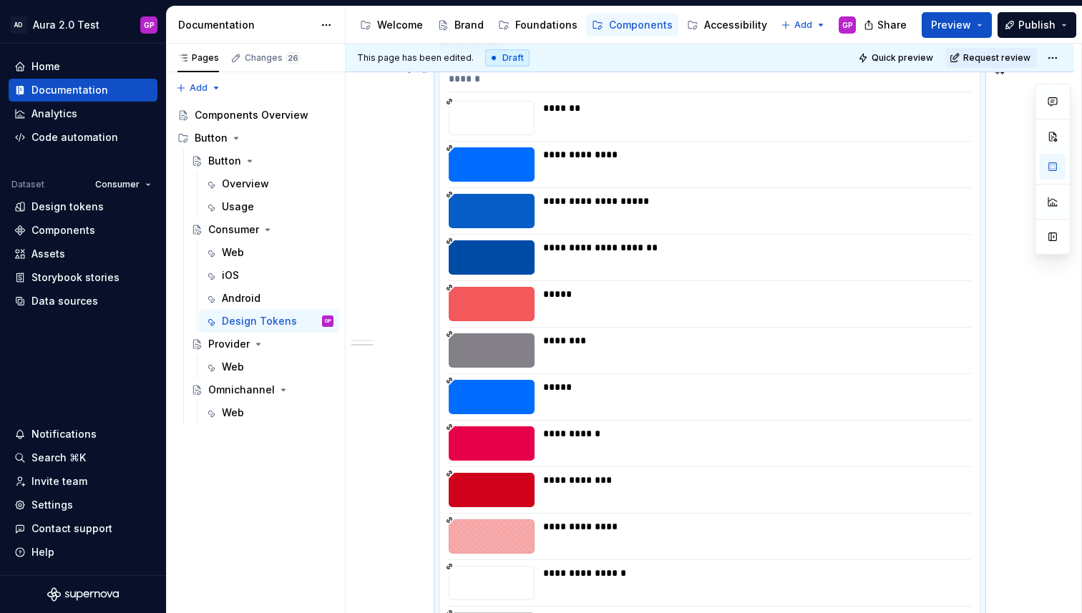
scroll to position [1350, 0]
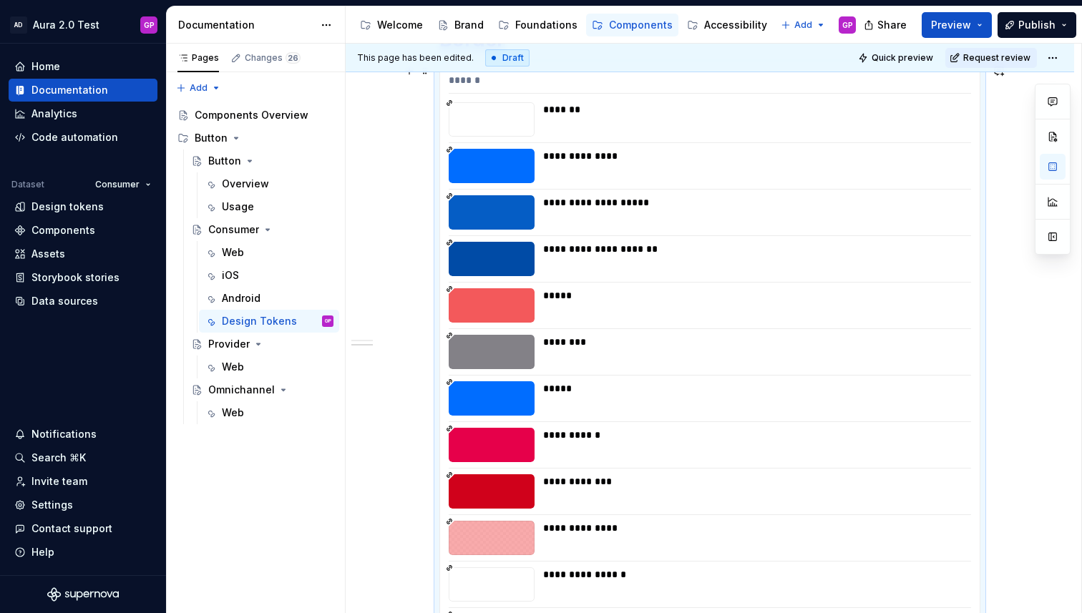
click at [677, 381] on div "**********" at bounding box center [709, 514] width 539 height 900
click at [1049, 165] on button "button" at bounding box center [1052, 167] width 26 height 26
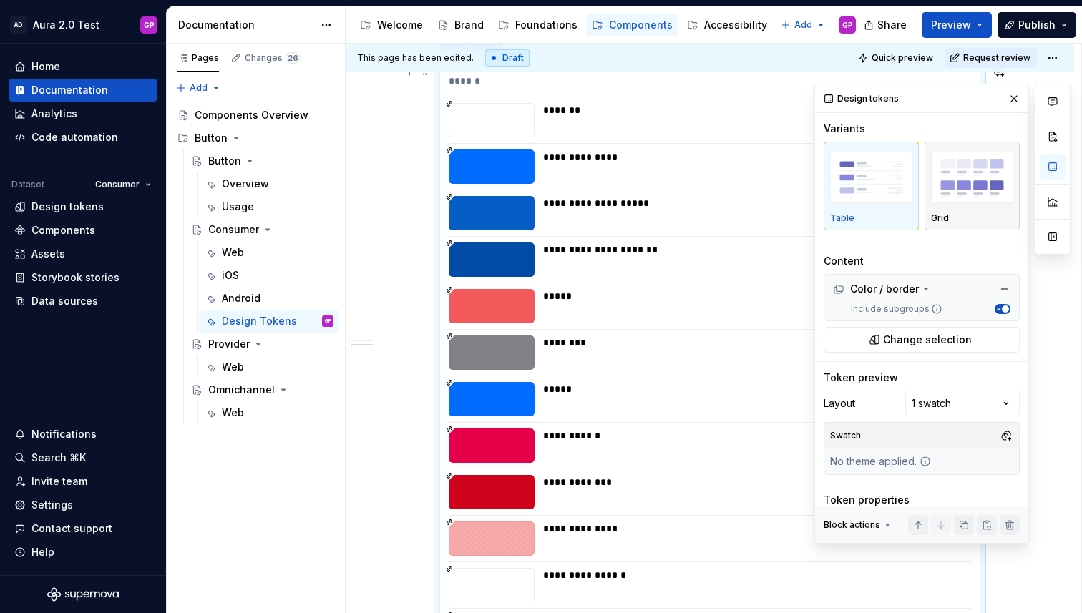
click at [951, 195] on img "button" at bounding box center [972, 178] width 82 height 52
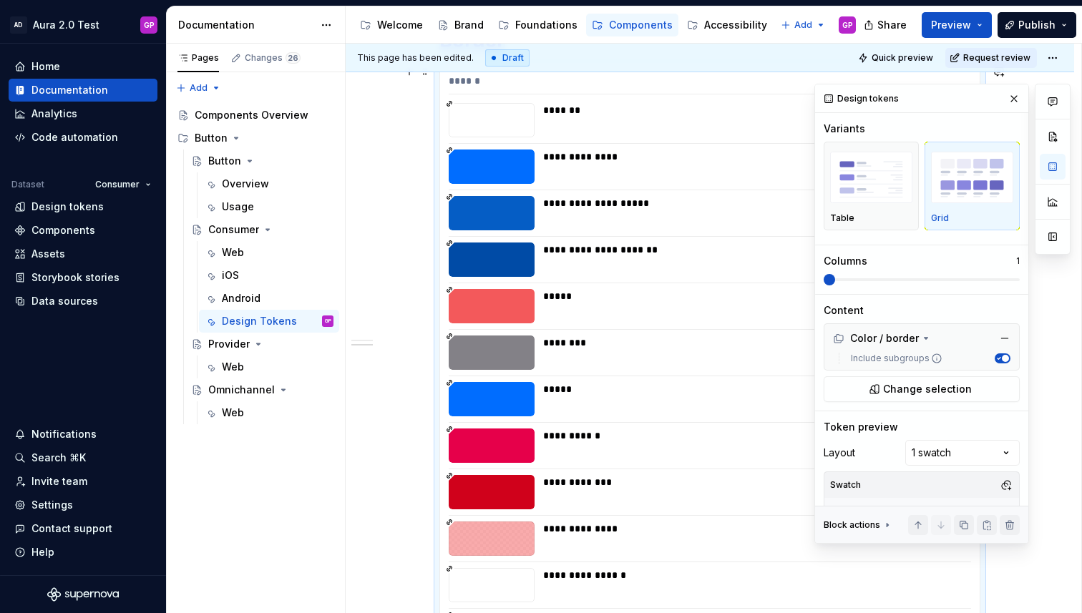
scroll to position [1371, 0]
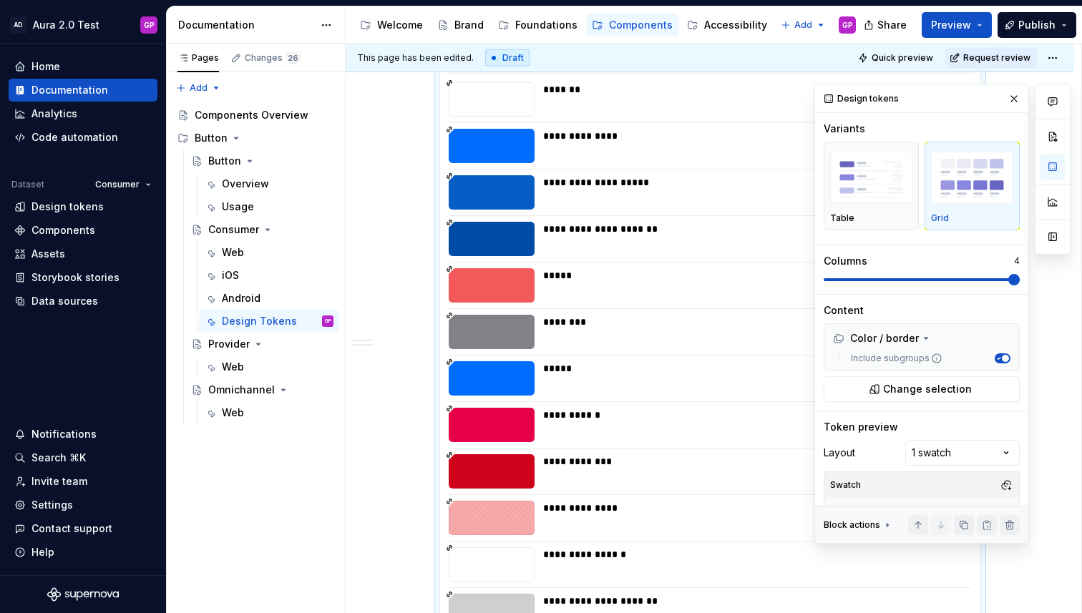
click at [1037, 286] on div "Comments Open comments No comments yet Select ‘Comment’ from the block context …" at bounding box center [942, 314] width 256 height 460
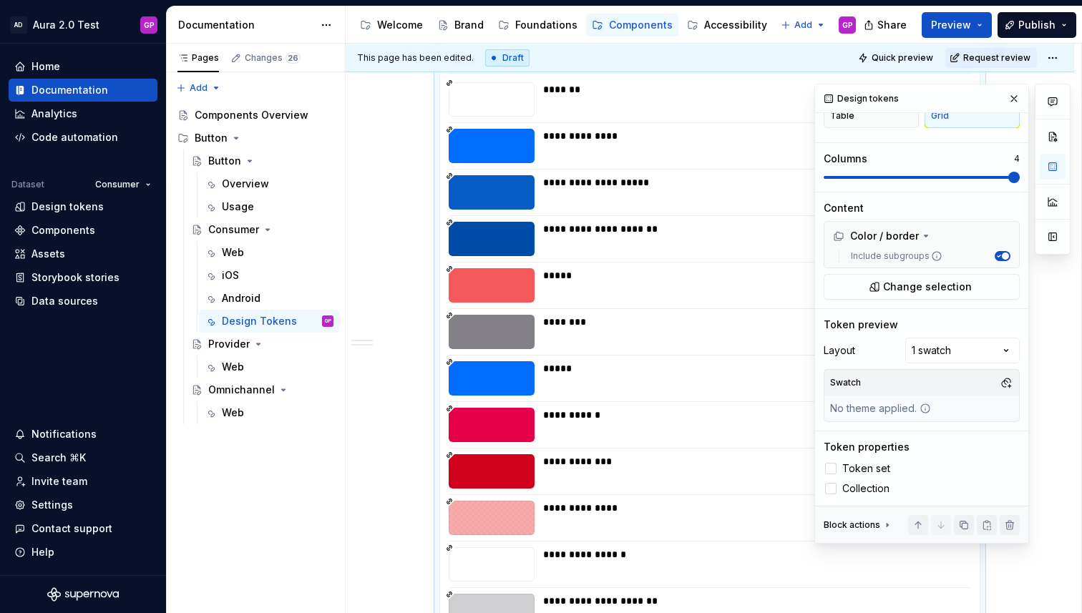
click at [972, 351] on div "Comments Open comments No comments yet Select ‘Comment’ from the block context …" at bounding box center [942, 314] width 256 height 460
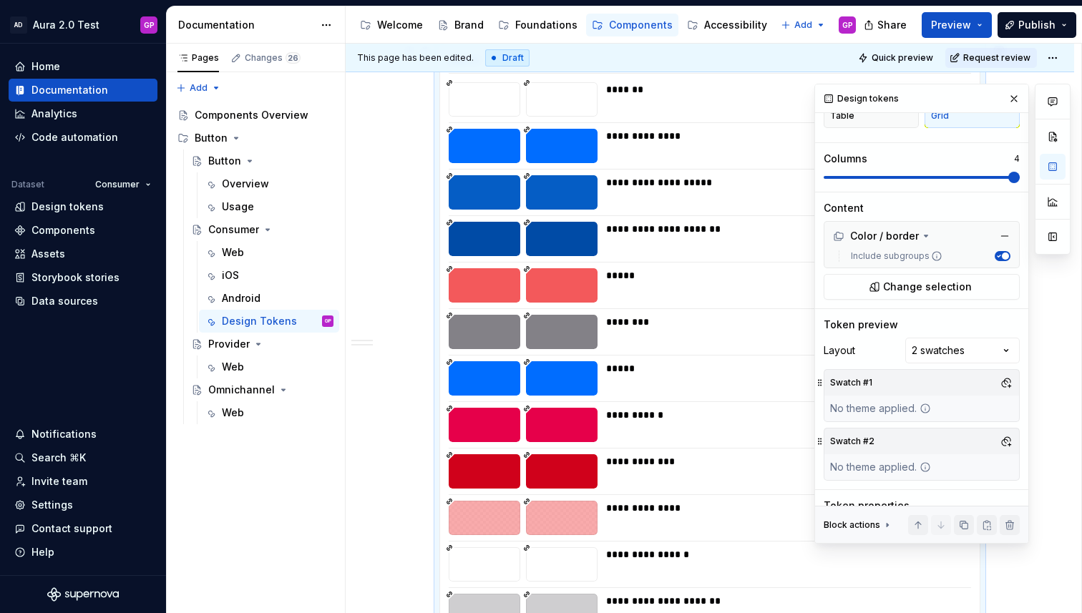
scroll to position [161, 0]
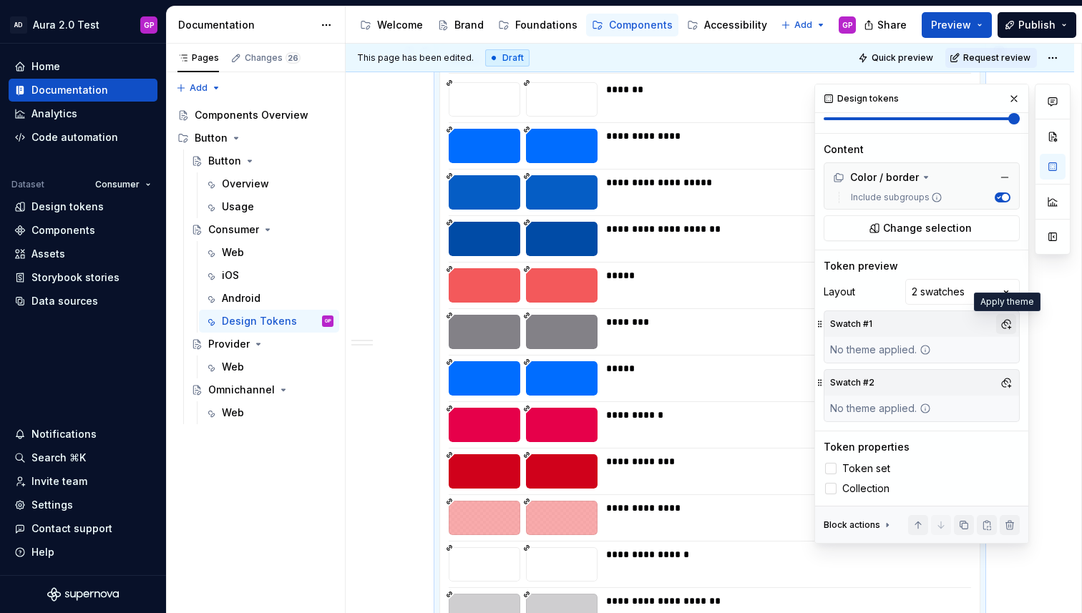
click at [1004, 321] on button "button" at bounding box center [1006, 324] width 20 height 20
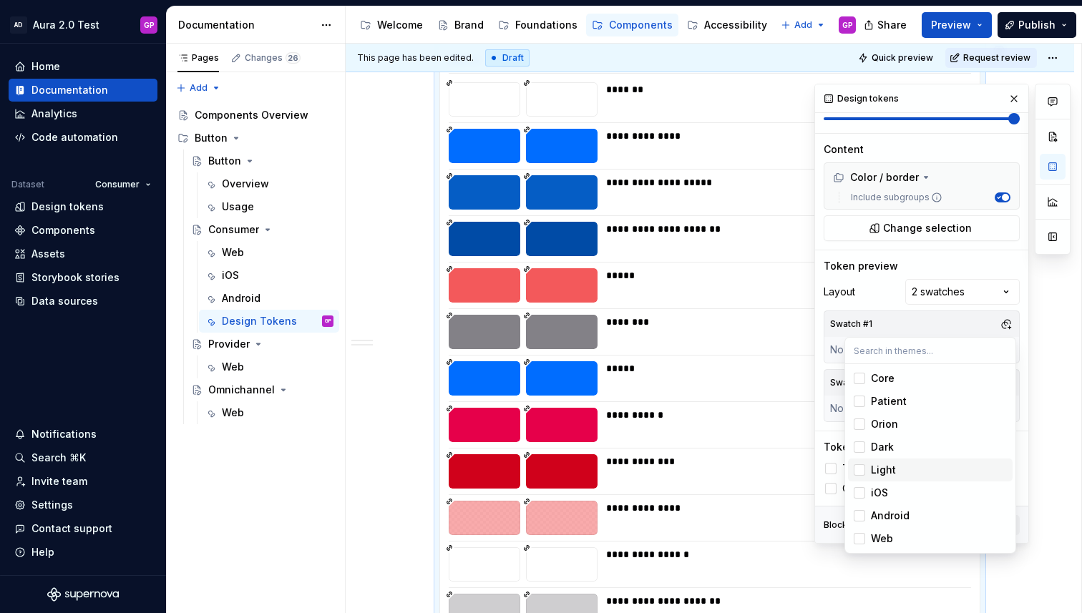
click at [859, 467] on div "Suggestions" at bounding box center [858, 469] width 11 height 11
click at [846, 316] on div "Comments Open comments No comments yet Select ‘Comment’ from the block context …" at bounding box center [942, 314] width 256 height 460
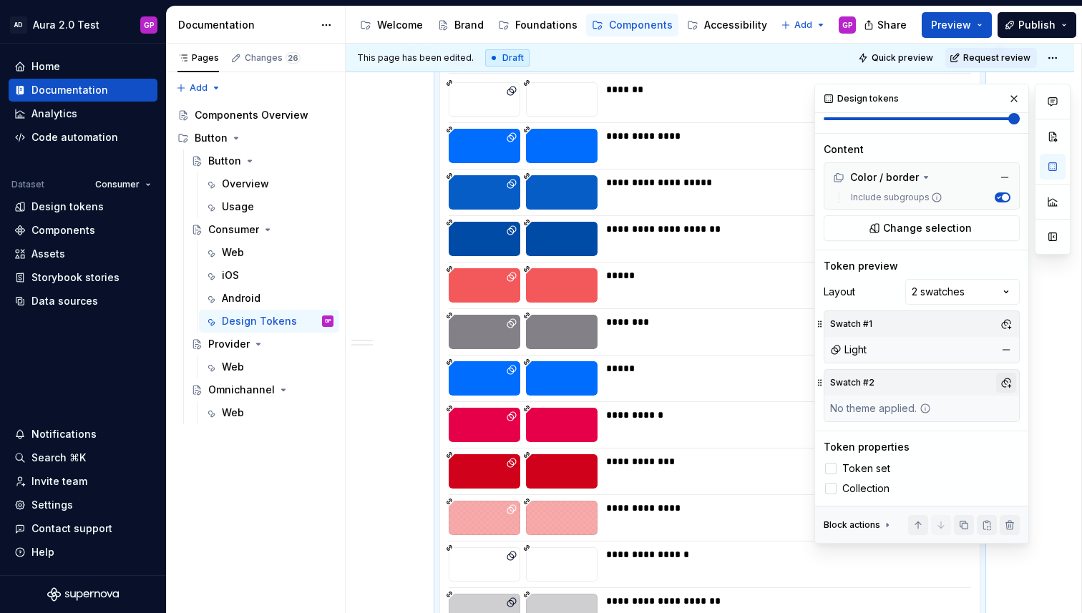
click at [1004, 381] on button "button" at bounding box center [1006, 383] width 20 height 20
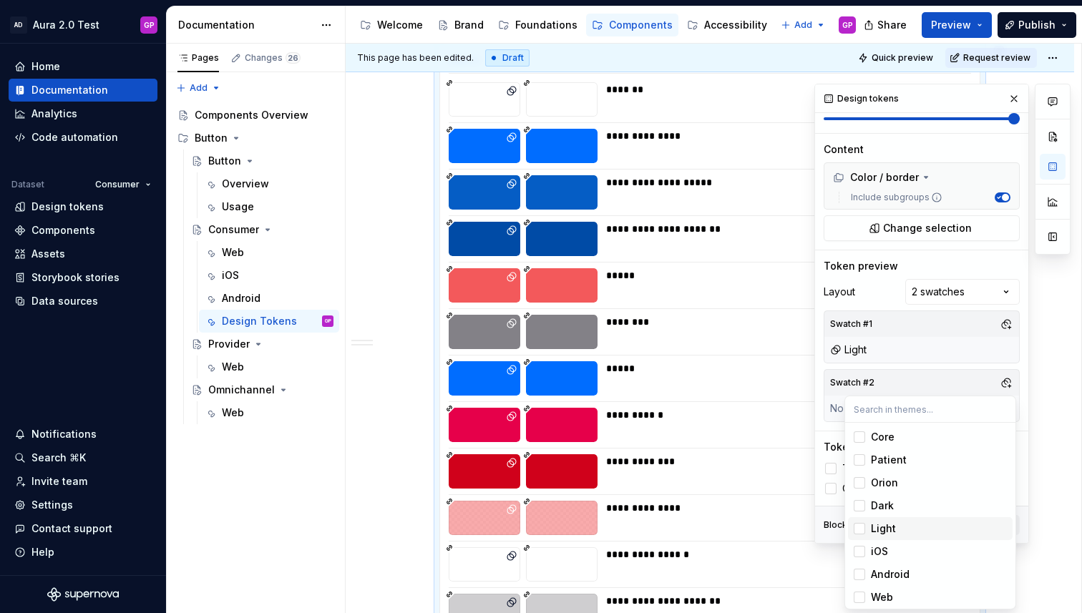
scroll to position [3, 0]
click at [858, 526] on div "Suggestions" at bounding box center [858, 525] width 11 height 11
click at [999, 320] on div "Comments Open comments No comments yet Select ‘Comment’ from the block context …" at bounding box center [942, 314] width 256 height 460
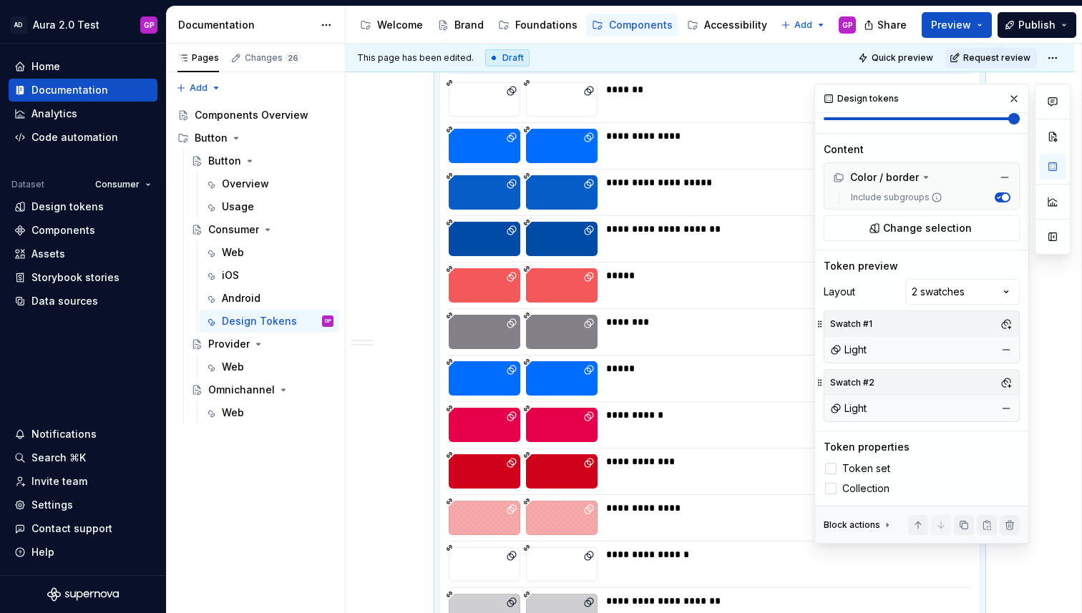
click at [917, 350] on div "Light" at bounding box center [921, 350] width 189 height 20
click at [1011, 349] on button "button" at bounding box center [1006, 350] width 20 height 20
click at [1003, 323] on button "button" at bounding box center [1006, 324] width 20 height 20
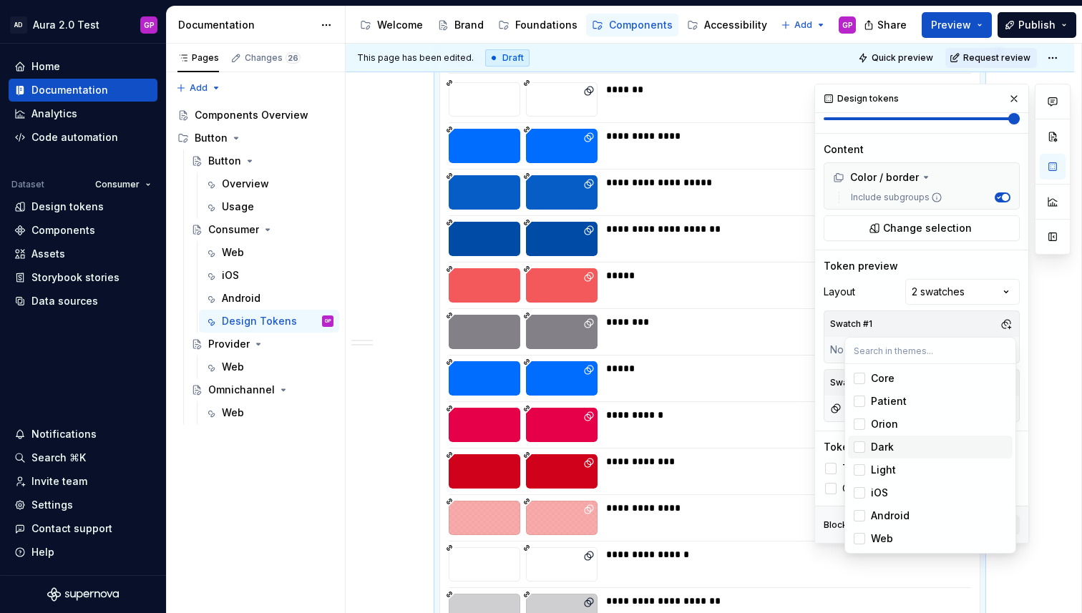
click at [860, 449] on div "Suggestions" at bounding box center [858, 446] width 11 height 11
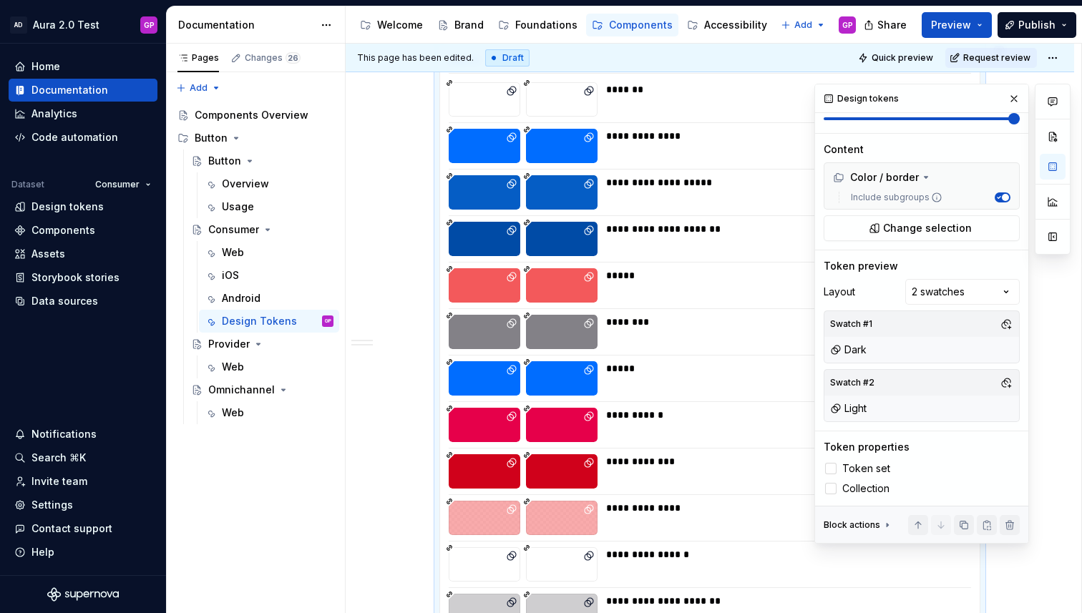
click at [778, 260] on html "AD Aura 2.0 Test GP Home Documentation Analytics Code automation Dataset Consum…" at bounding box center [541, 306] width 1082 height 613
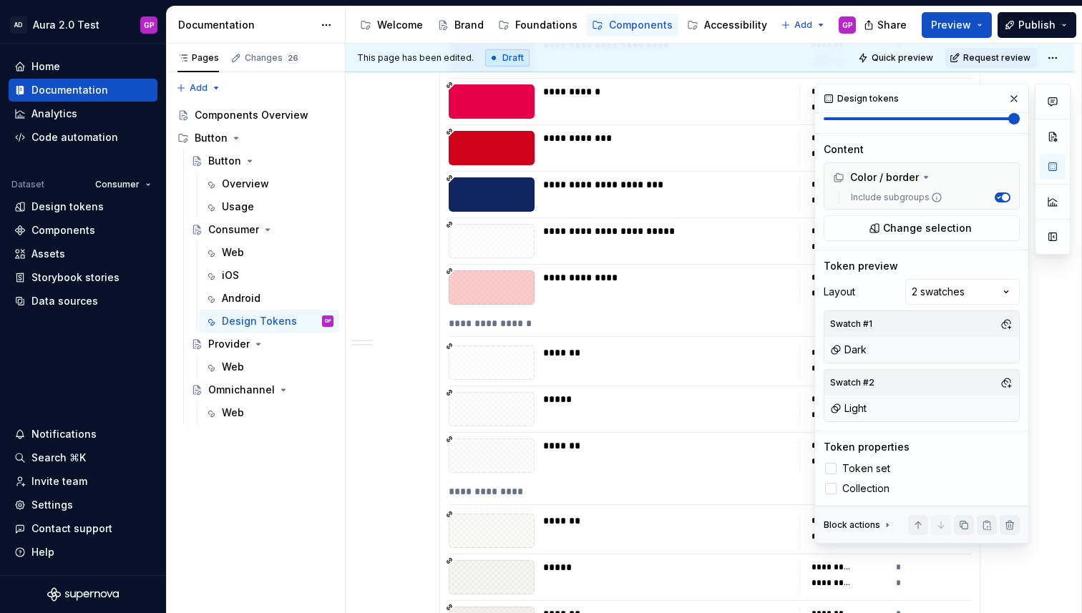
scroll to position [690, 0]
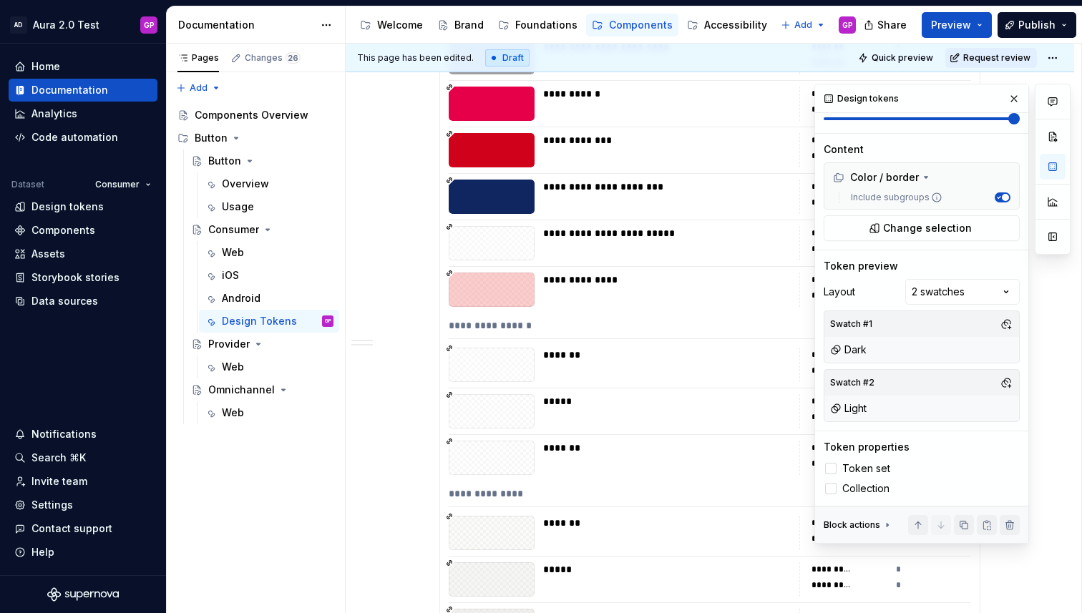
click at [641, 295] on div "**********" at bounding box center [667, 290] width 248 height 34
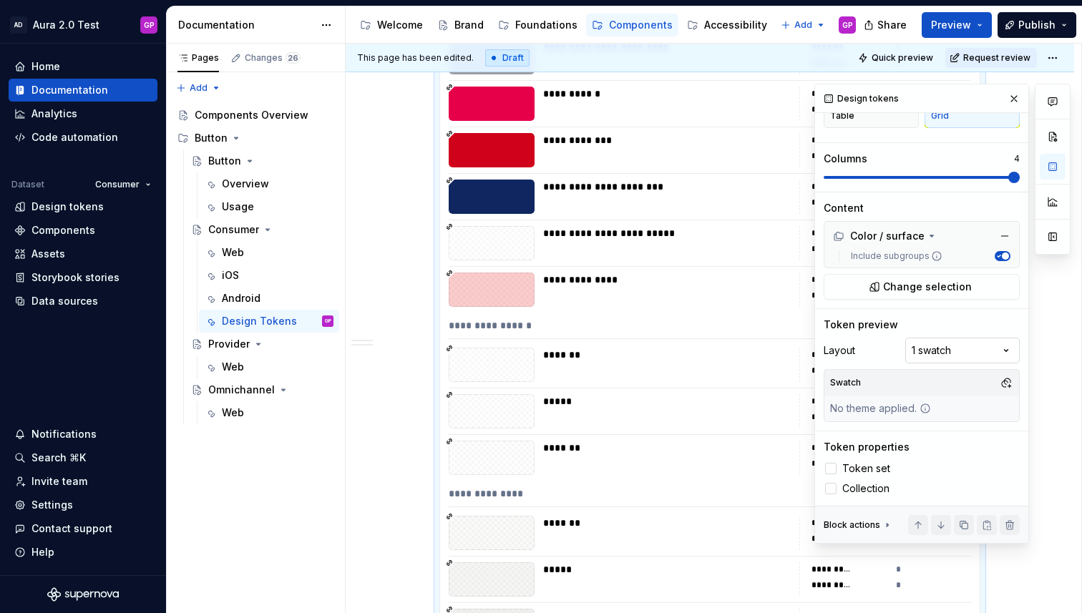
click at [996, 347] on div "Comments Open comments No comments yet Select ‘Comment’ from the block context …" at bounding box center [942, 314] width 256 height 460
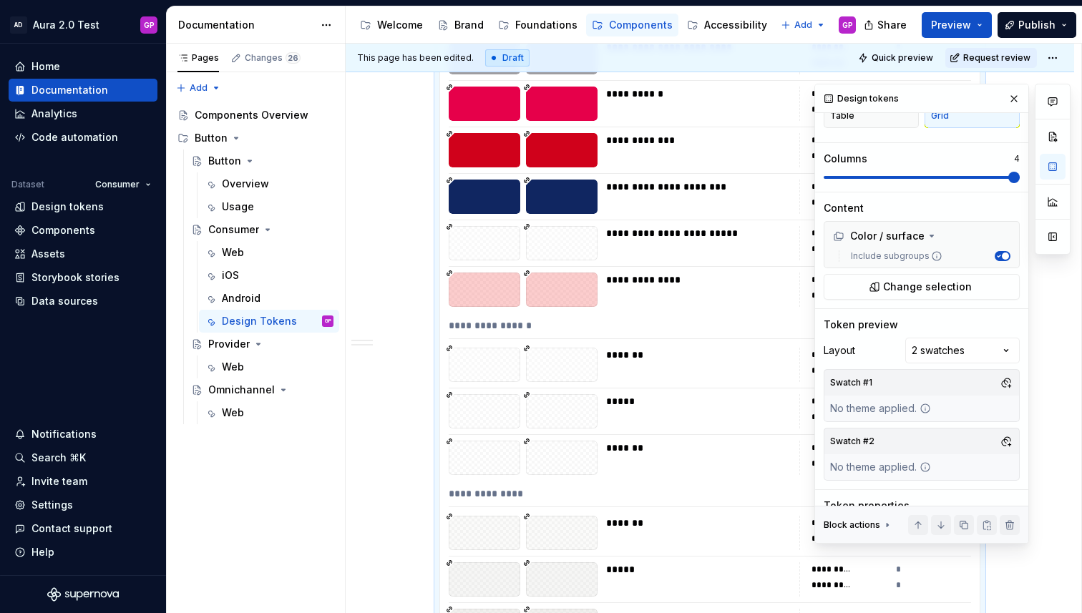
scroll to position [161, 0]
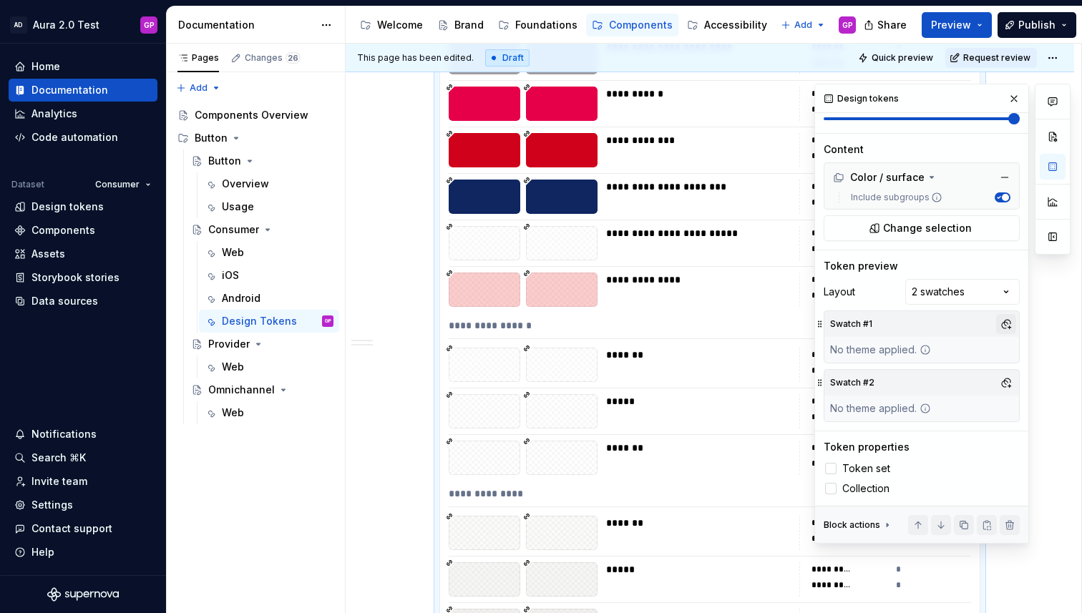
click at [1004, 323] on button "button" at bounding box center [1006, 324] width 20 height 20
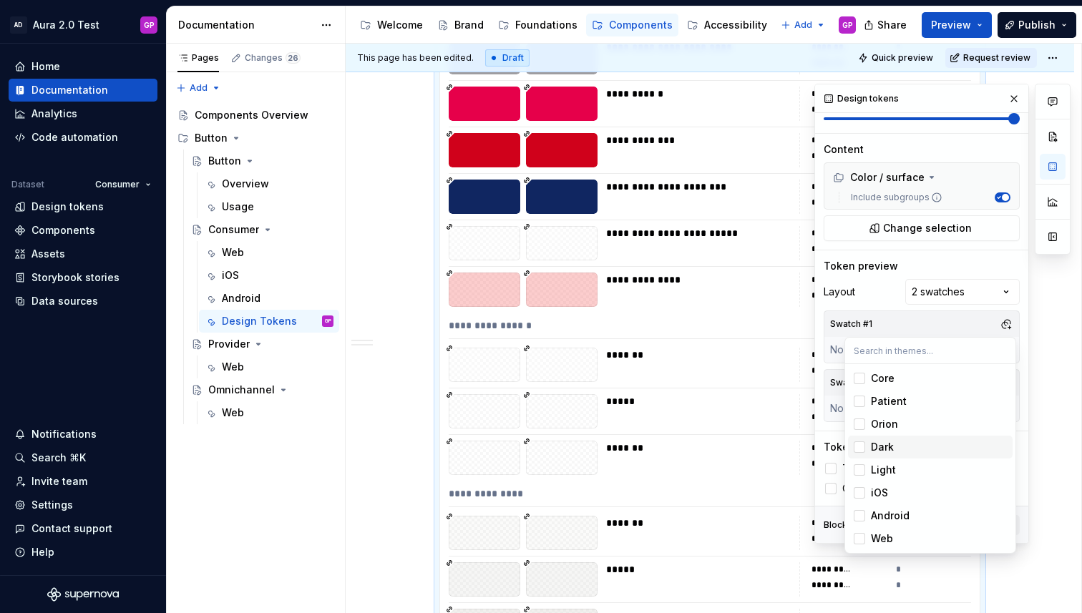
click at [858, 445] on div "Suggestions" at bounding box center [858, 446] width 11 height 11
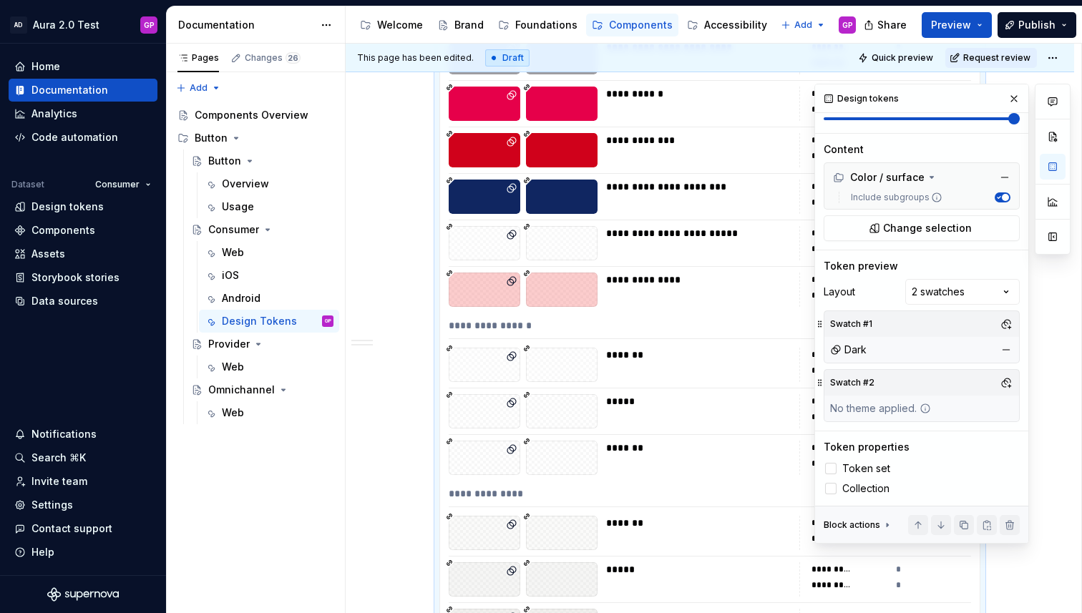
click at [897, 313] on div "Comments Open comments No comments yet Select ‘Comment’ from the block context …" at bounding box center [942, 314] width 256 height 460
click at [1004, 381] on button "button" at bounding box center [1006, 383] width 20 height 20
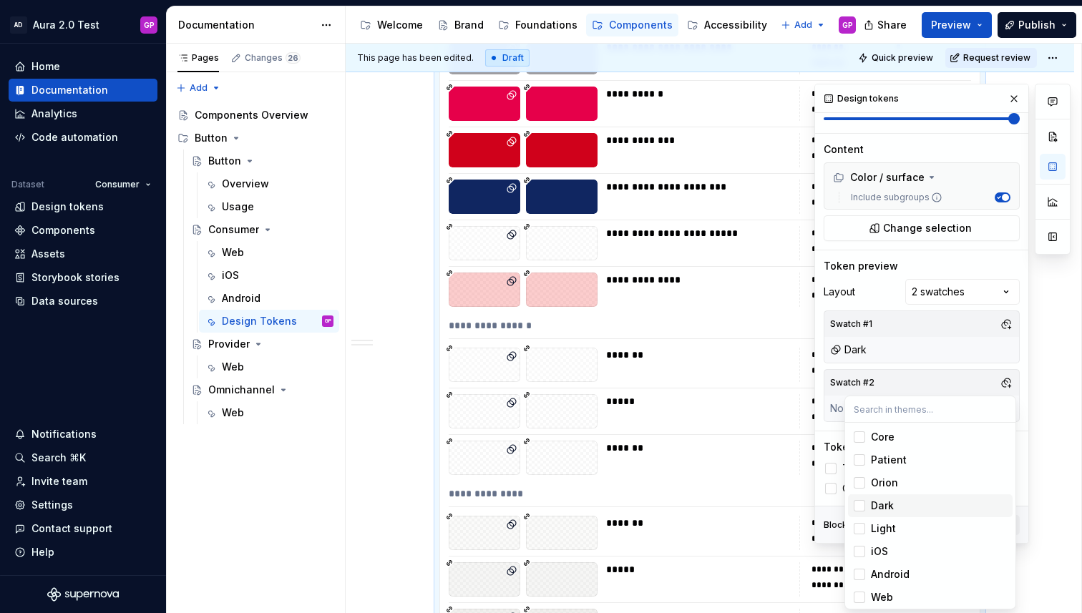
scroll to position [3, 0]
click at [861, 522] on div "Suggestions" at bounding box center [858, 525] width 11 height 11
click at [777, 241] on html "AD Aura 2.0 Test GP Home Documentation Analytics Code automation Dataset Consum…" at bounding box center [541, 306] width 1082 height 613
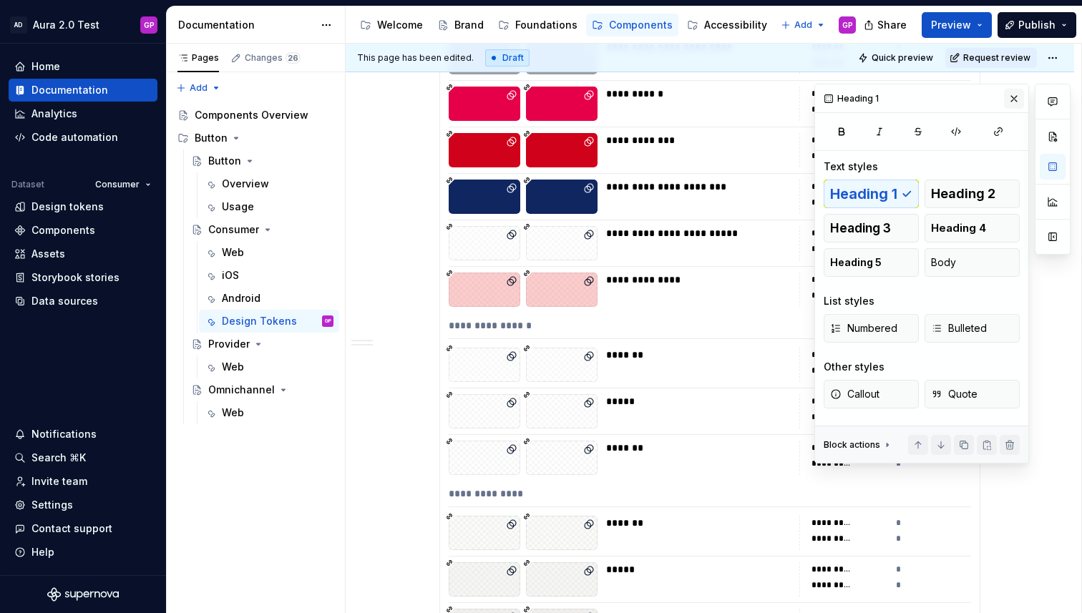
click at [1013, 99] on button "button" at bounding box center [1014, 99] width 20 height 20
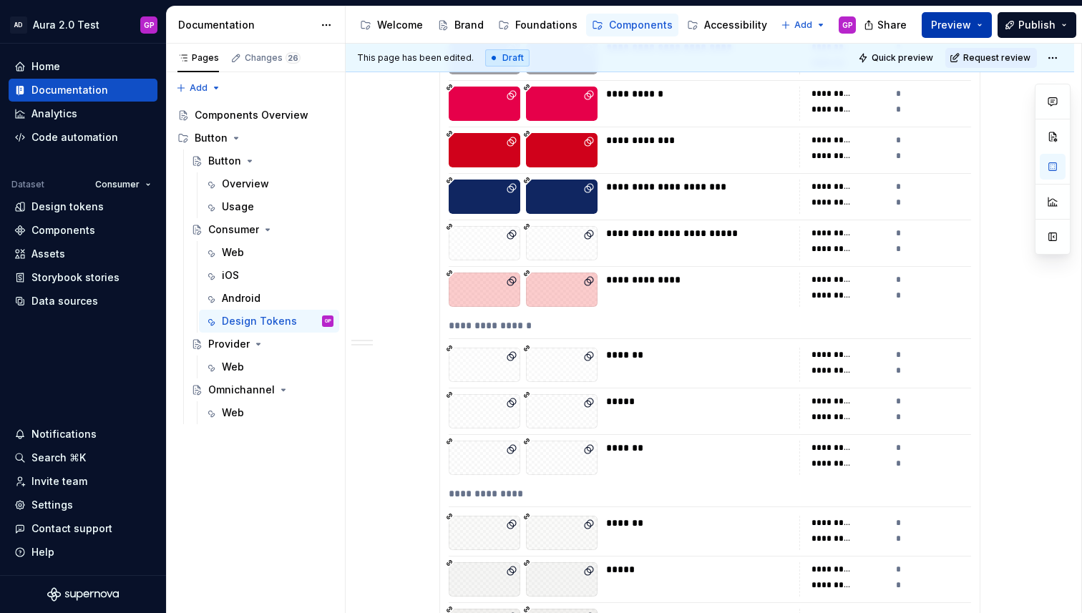
click at [948, 26] on span "Preview" at bounding box center [951, 25] width 40 height 14
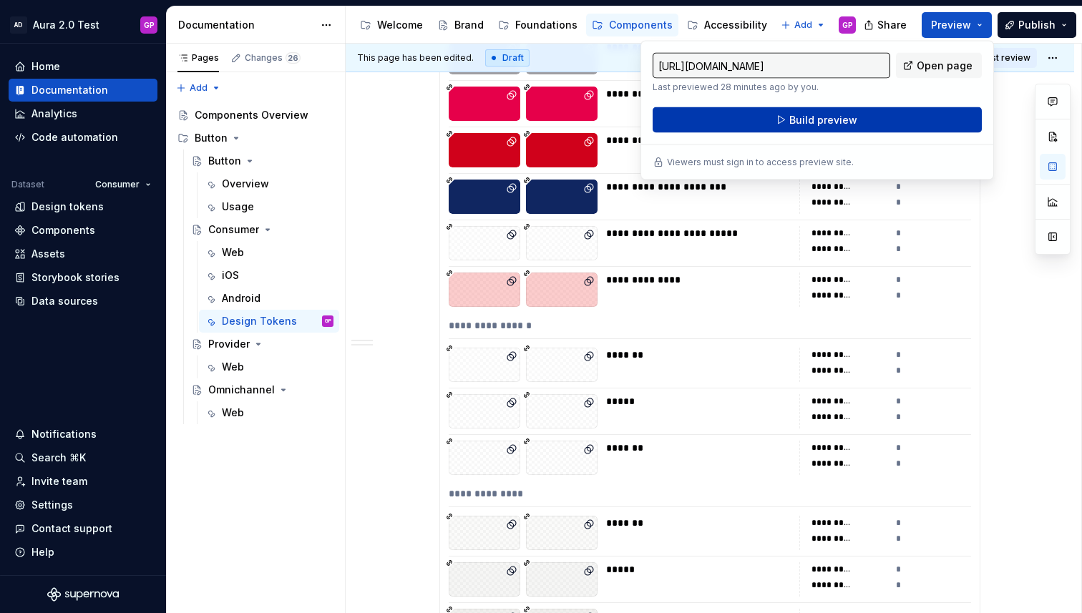
click at [816, 124] on span "Build preview" at bounding box center [823, 120] width 68 height 14
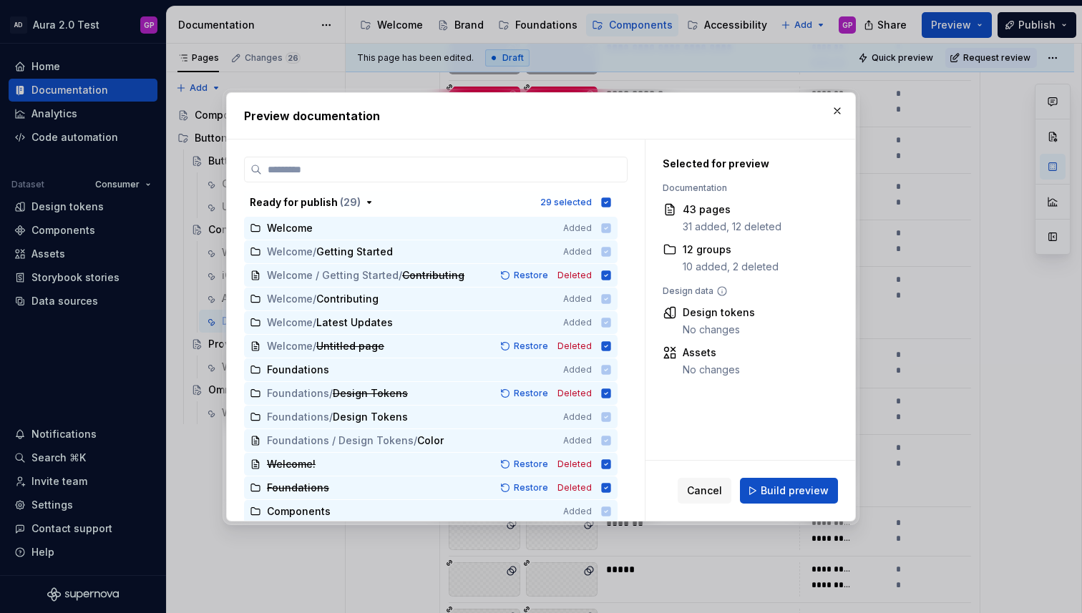
click at [804, 494] on span "Build preview" at bounding box center [794, 491] width 68 height 14
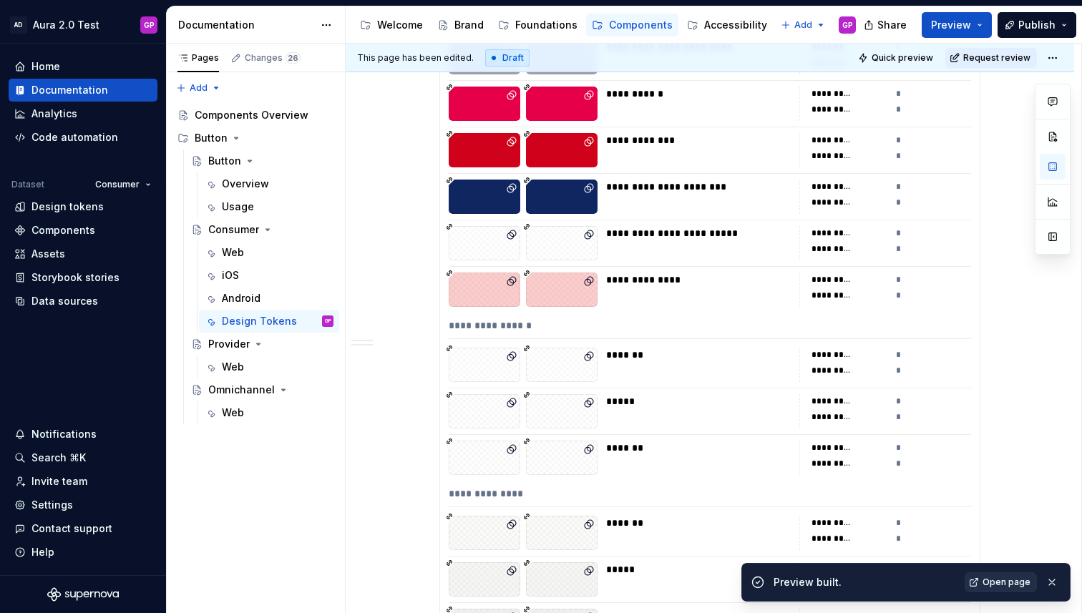
click at [996, 580] on span "Open page" at bounding box center [1006, 582] width 48 height 11
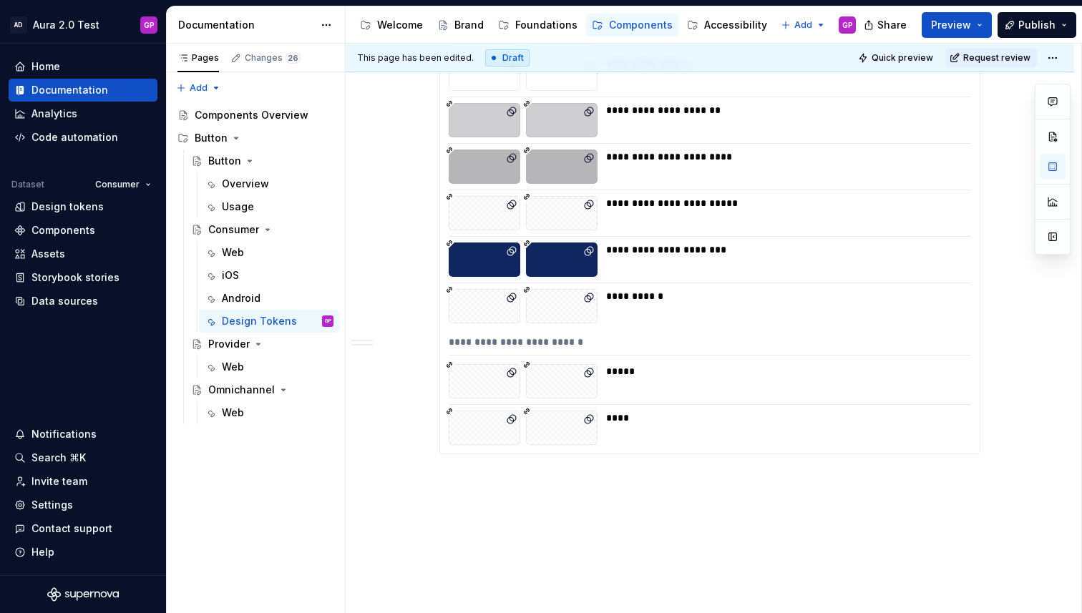
scroll to position [1903, 0]
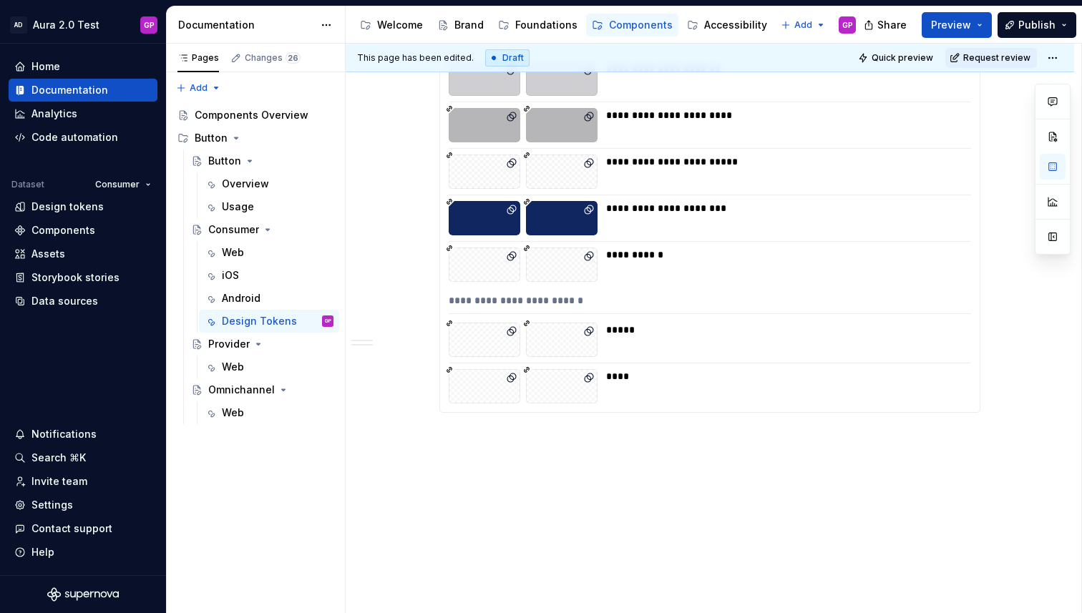
click at [464, 441] on p "Text" at bounding box center [709, 438] width 541 height 17
click at [458, 441] on p "Text" at bounding box center [709, 438] width 541 height 17
click at [457, 441] on p "Text" at bounding box center [709, 438] width 541 height 17
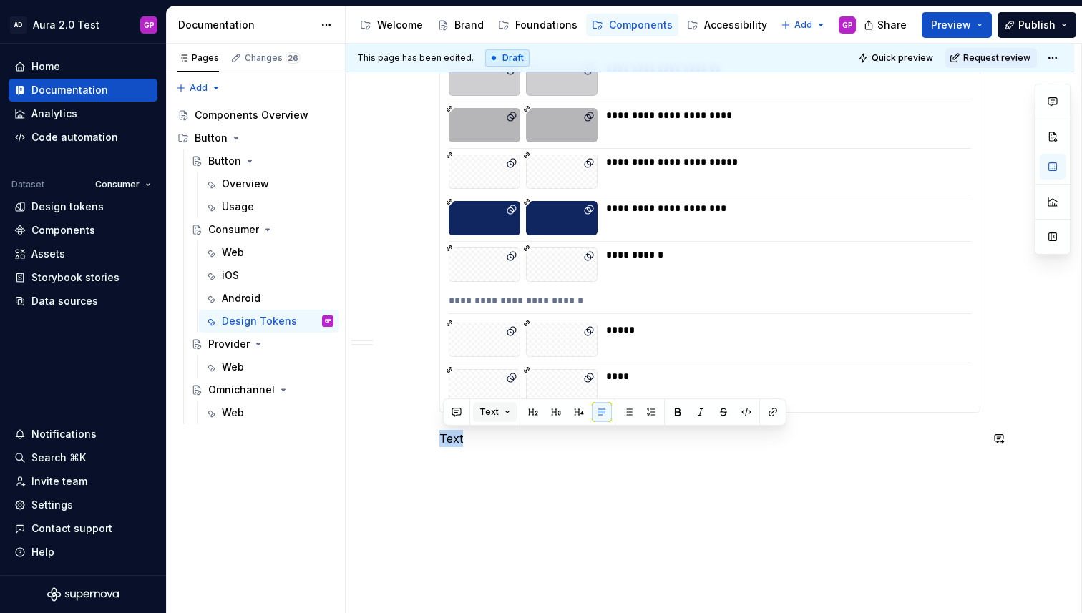
click at [497, 416] on button "Text" at bounding box center [495, 412] width 44 height 20
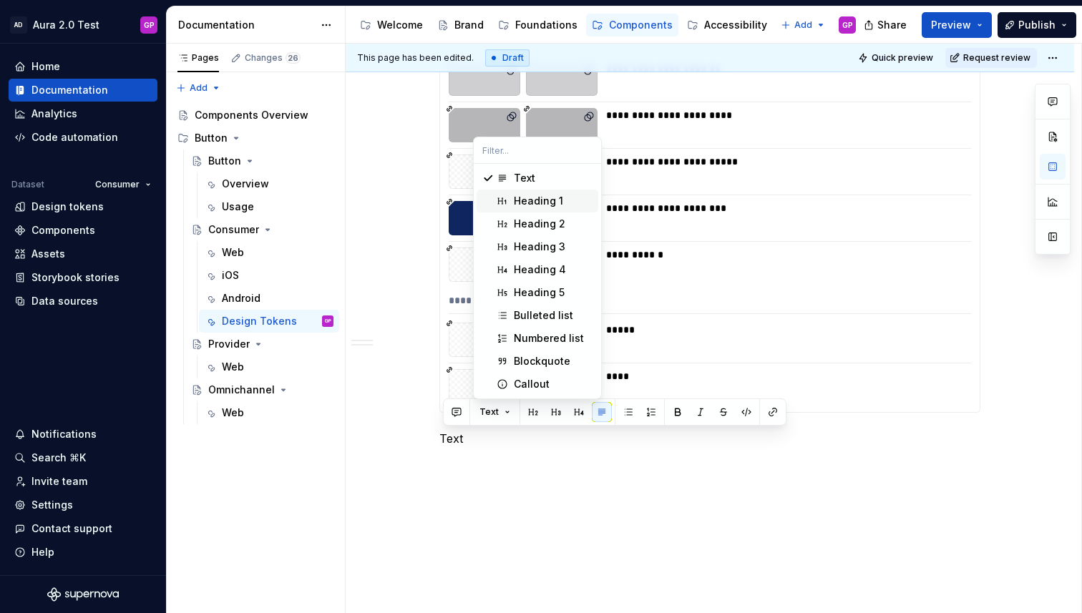
click at [534, 197] on div "Heading 1" at bounding box center [538, 201] width 49 height 14
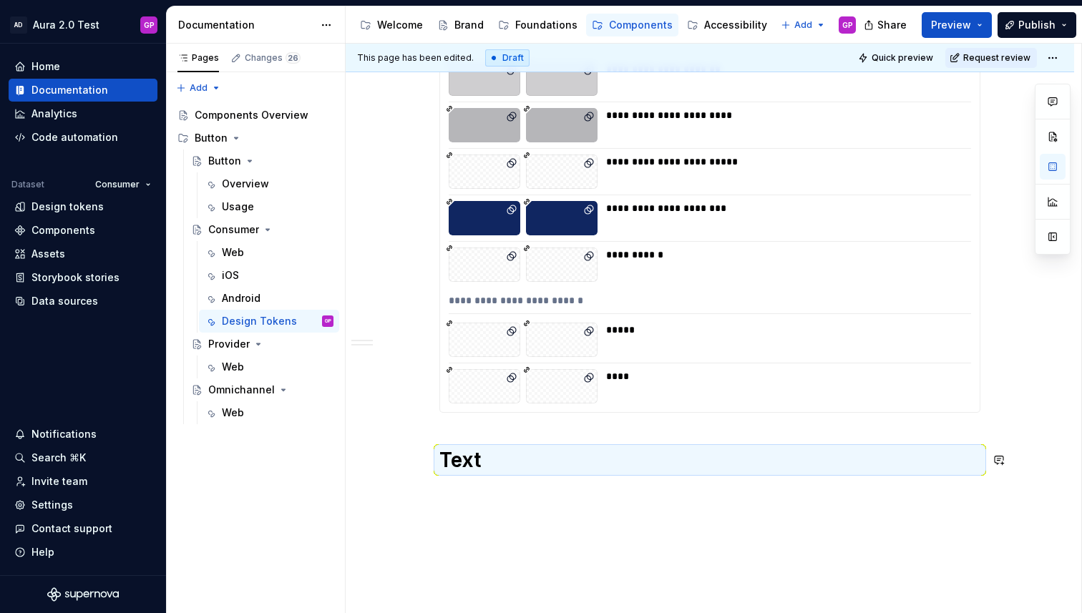
click at [491, 516] on div "**********" at bounding box center [713, 329] width 735 height 570
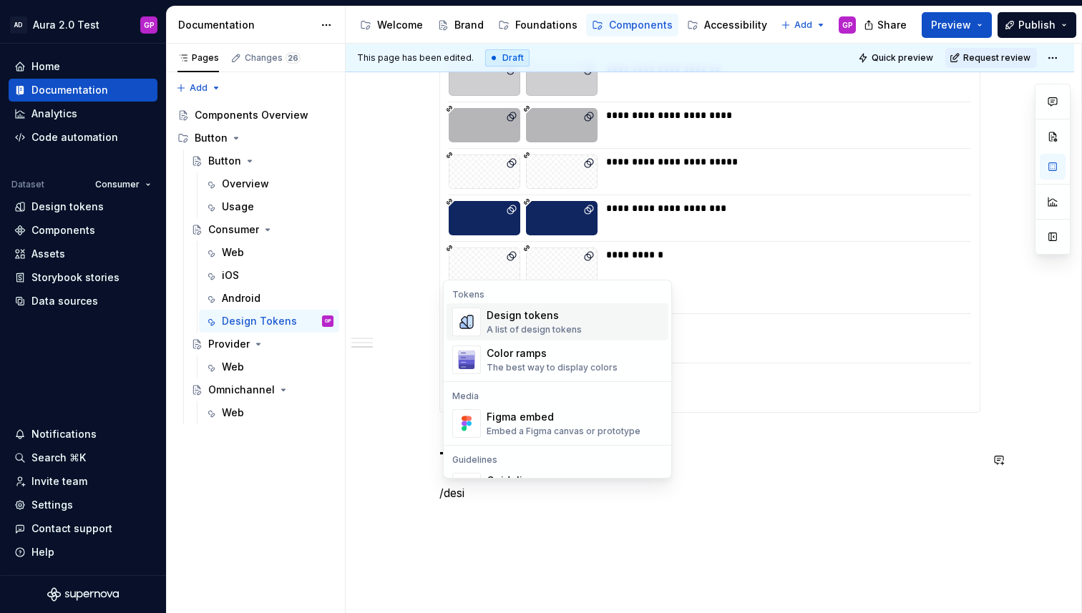
click at [522, 325] on div "A list of design tokens" at bounding box center [533, 329] width 95 height 11
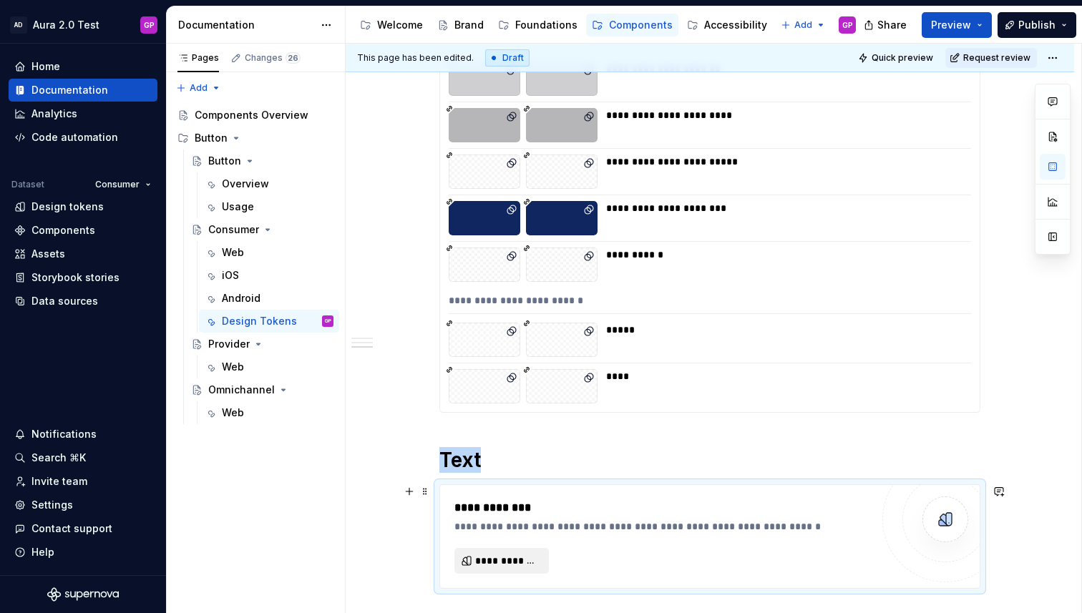
click at [504, 568] on button "**********" at bounding box center [501, 561] width 94 height 26
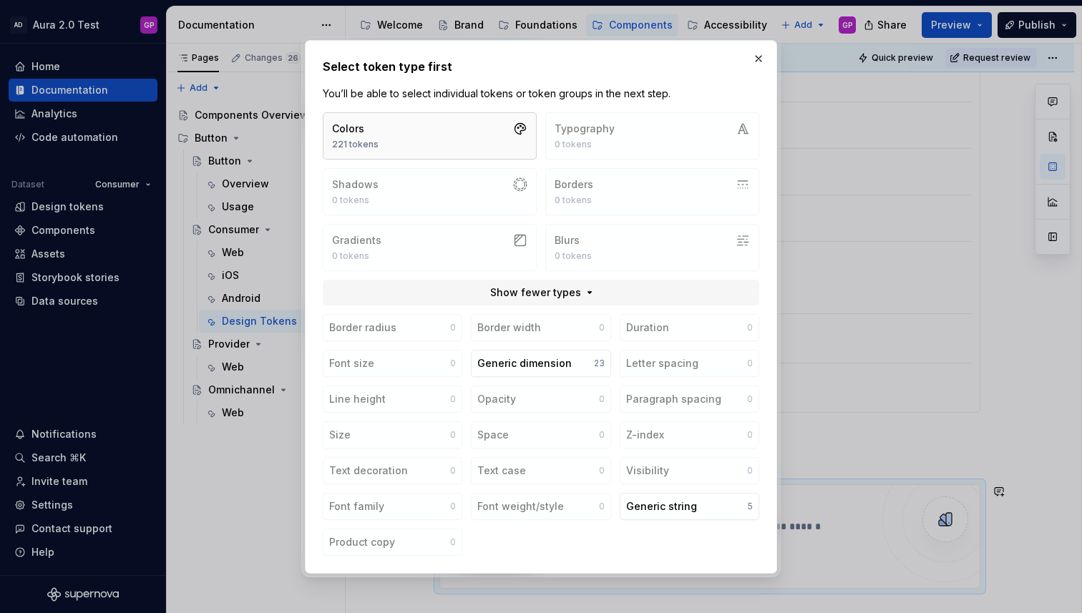
click at [463, 131] on button "Colors 221 tokens" at bounding box center [430, 135] width 214 height 47
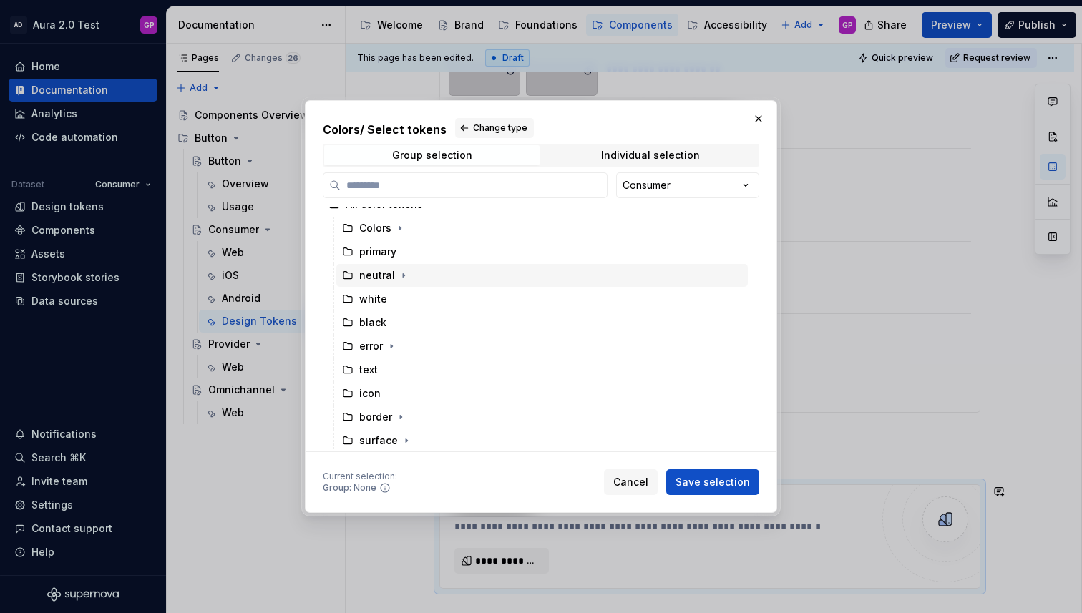
scroll to position [14, 0]
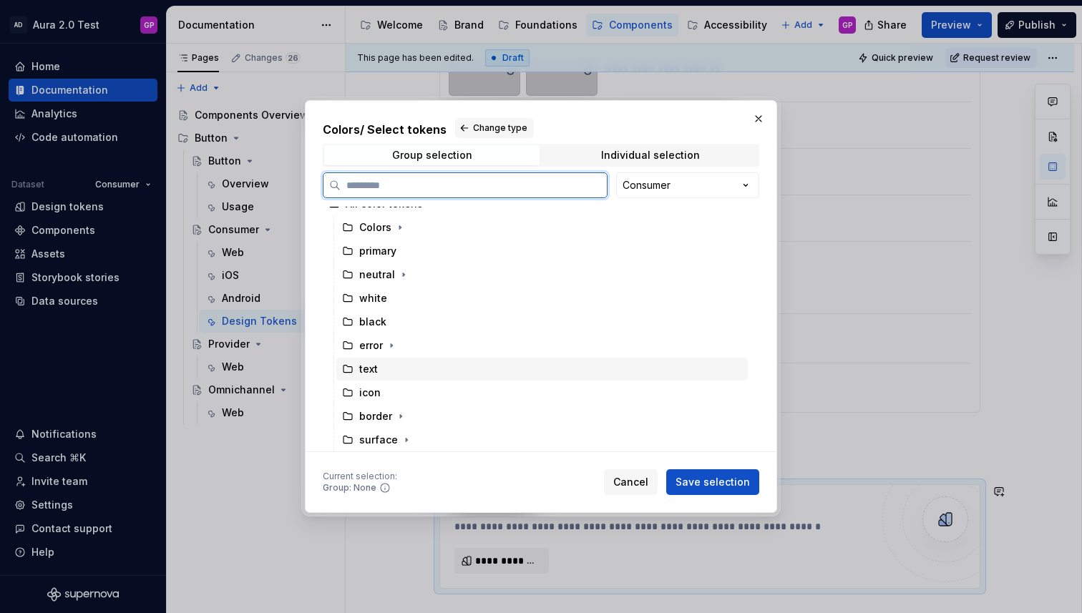
click at [370, 368] on div "text" at bounding box center [368, 369] width 19 height 14
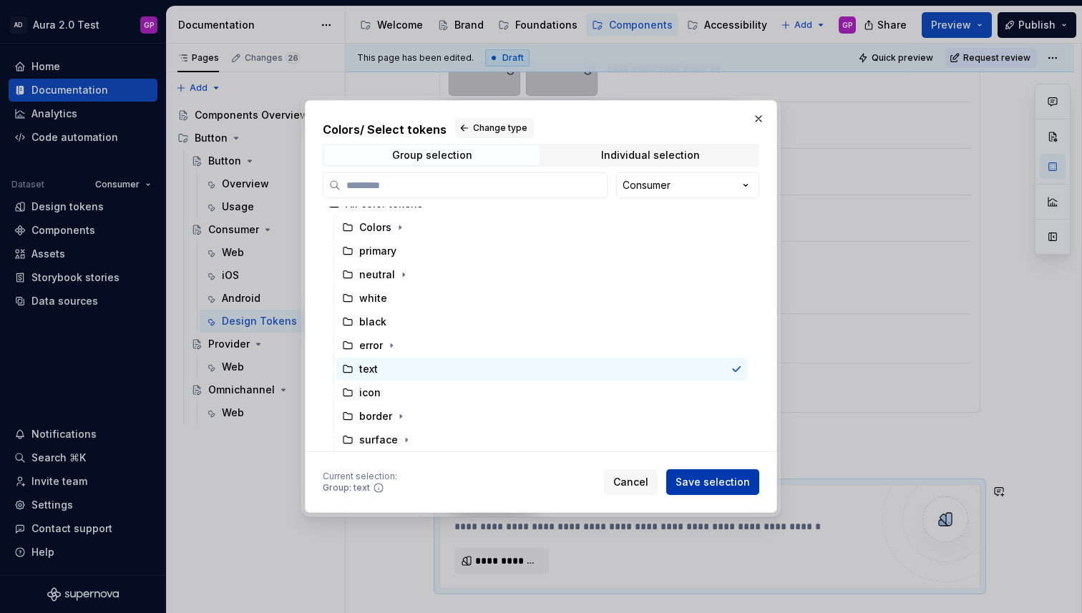
click at [707, 484] on span "Save selection" at bounding box center [712, 482] width 74 height 14
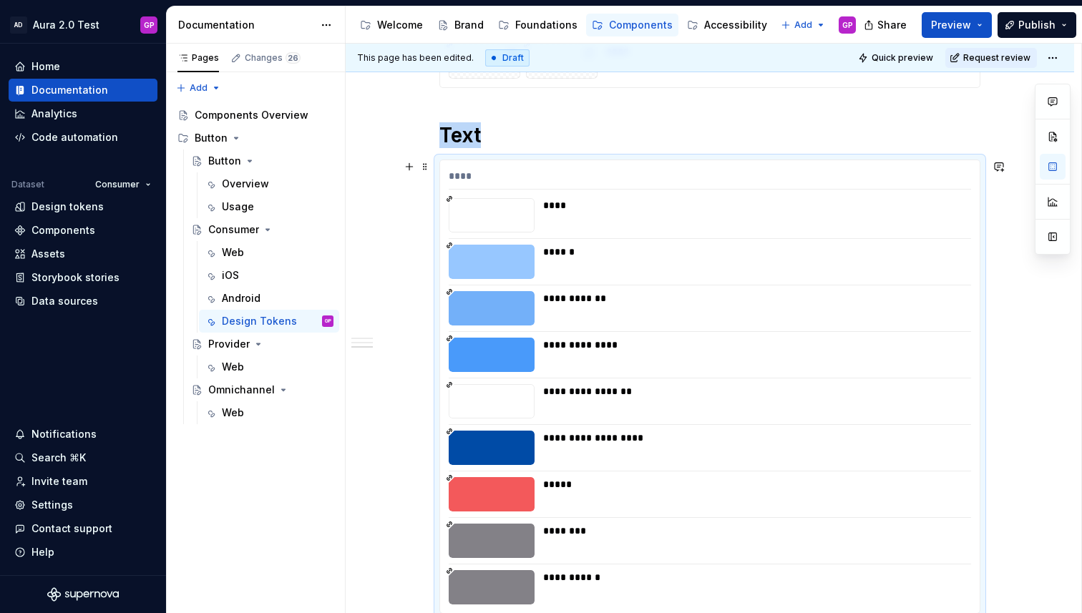
scroll to position [2225, 0]
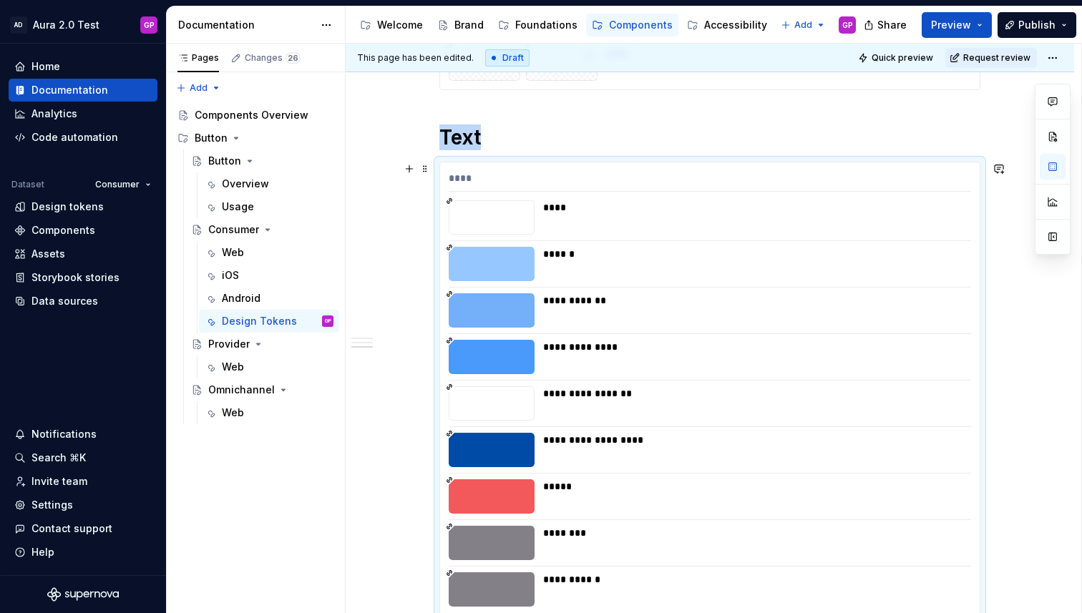
click at [753, 347] on div "**********" at bounding box center [752, 347] width 419 height 14
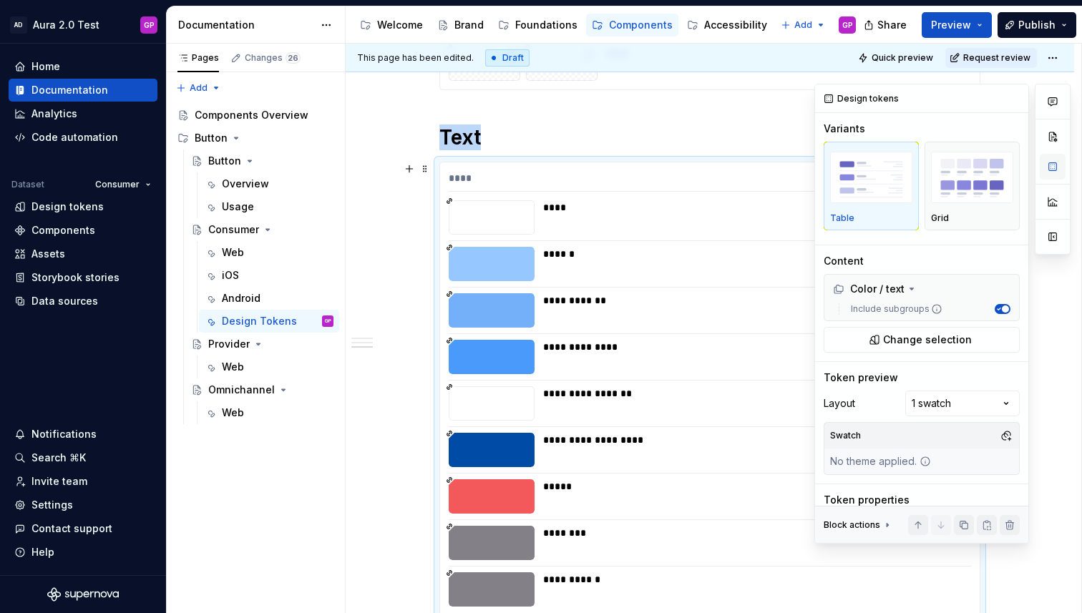
click at [1054, 171] on button "button" at bounding box center [1052, 167] width 26 height 26
click at [979, 401] on div "Comments Open comments No comments yet Select ‘Comment’ from the block context …" at bounding box center [942, 314] width 256 height 460
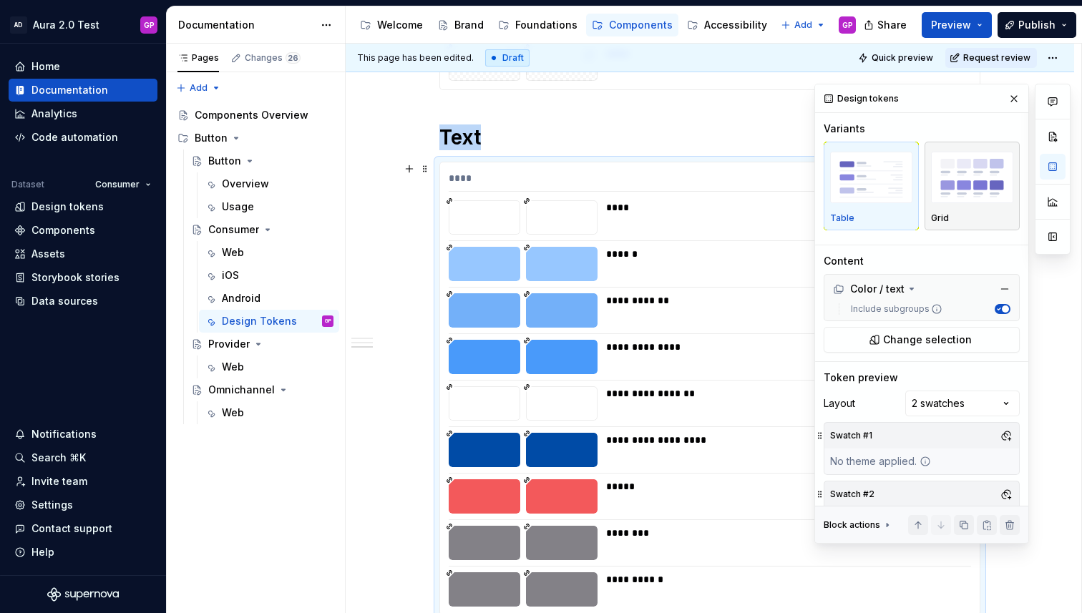
drag, startPoint x: 960, startPoint y: 185, endPoint x: 958, endPoint y: 197, distance: 12.3
click at [960, 185] on img "button" at bounding box center [972, 178] width 82 height 52
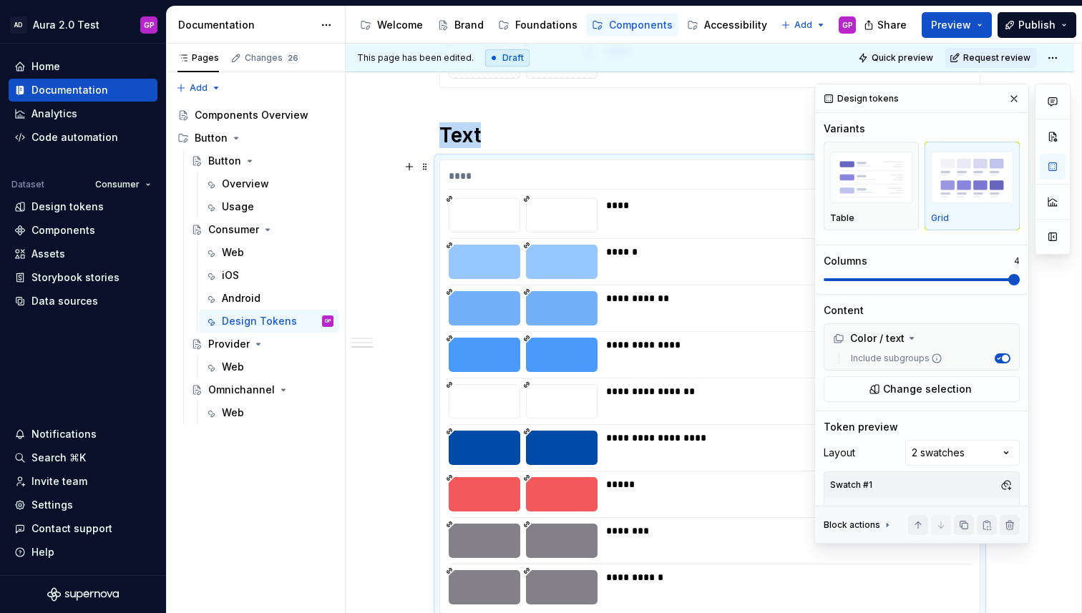
click at [1059, 280] on div "Comments Open comments No comments yet Select ‘Comment’ from the block context …" at bounding box center [942, 314] width 256 height 460
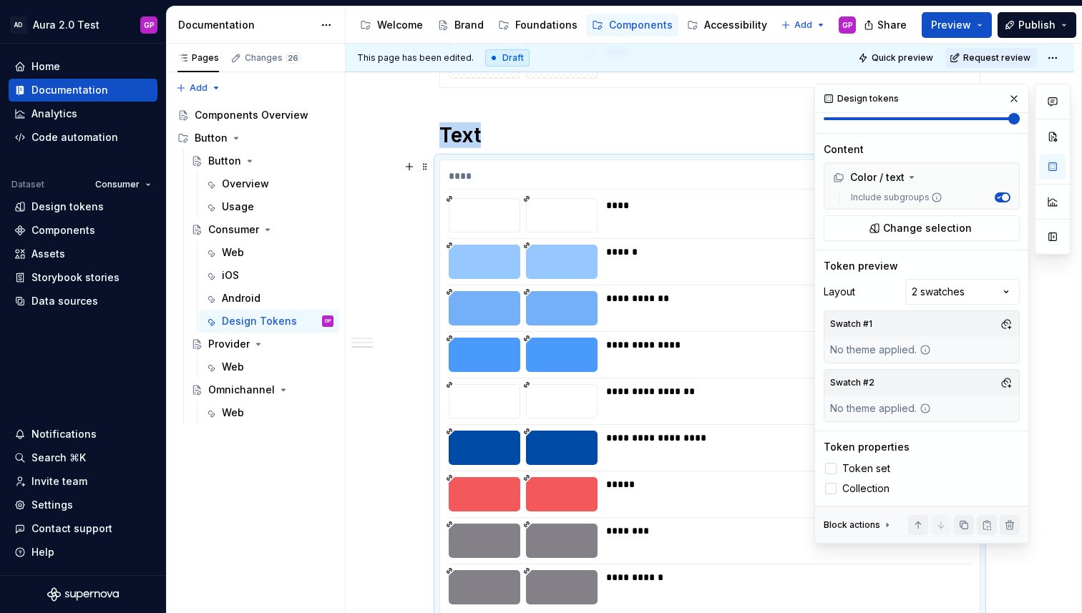
click at [1001, 323] on button "button" at bounding box center [1006, 324] width 20 height 20
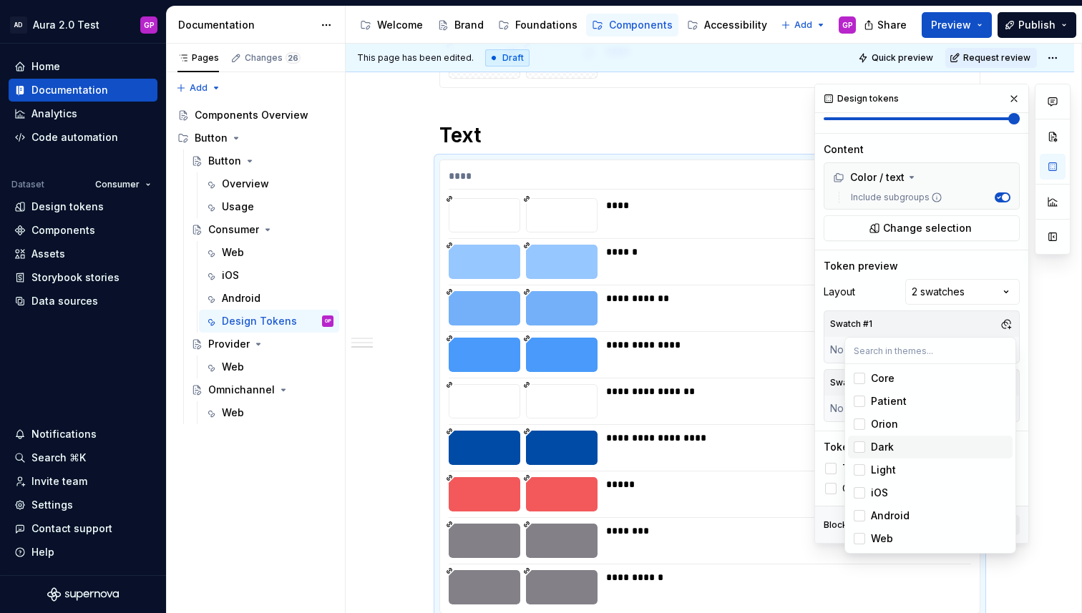
drag, startPoint x: 856, startPoint y: 449, endPoint x: 865, endPoint y: 444, distance: 9.9
click at [856, 449] on div "Suggestions" at bounding box center [858, 446] width 11 height 11
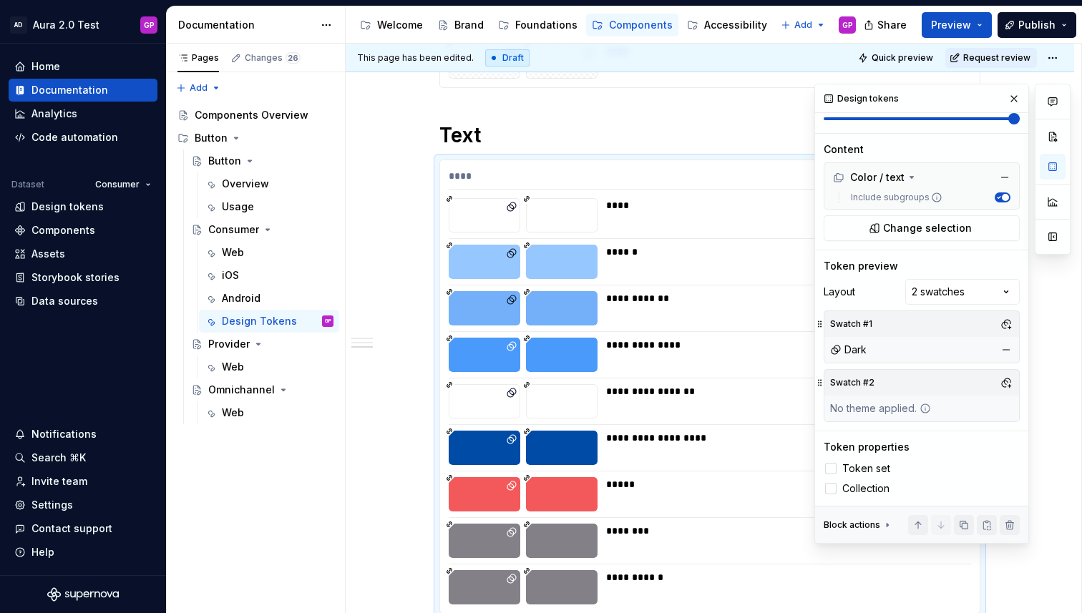
click at [875, 302] on div "Comments Open comments No comments yet Select ‘Comment’ from the block context …" at bounding box center [942, 314] width 256 height 460
click at [1006, 378] on button "button" at bounding box center [1006, 383] width 20 height 20
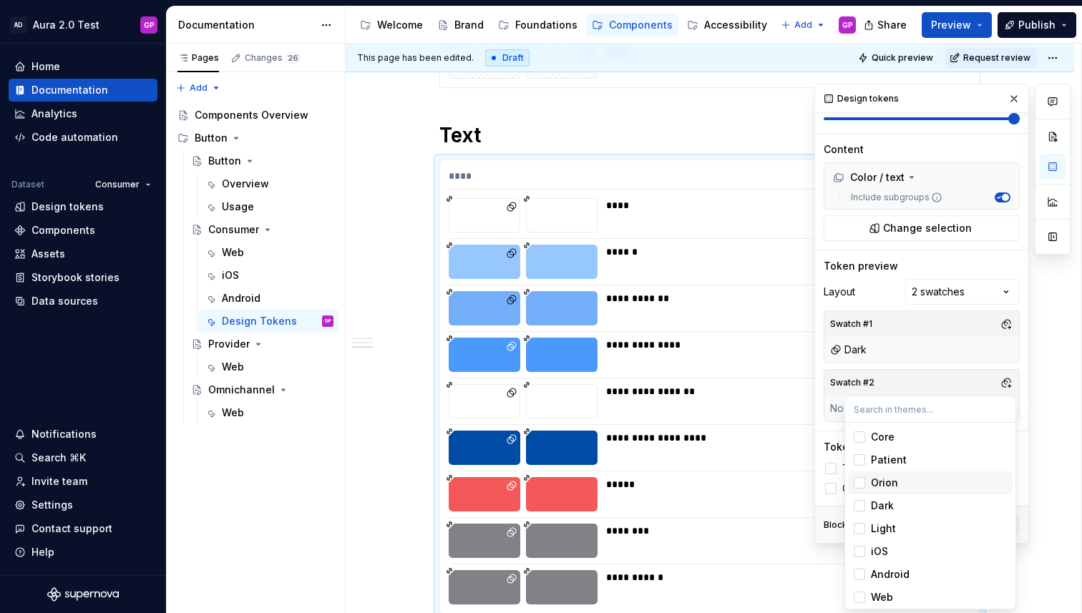
scroll to position [3, 0]
click at [859, 523] on div "Suggestions" at bounding box center [858, 525] width 11 height 11
click at [1011, 97] on div "Comments Open comments No comments yet Select ‘Comment’ from the block context …" at bounding box center [942, 314] width 256 height 460
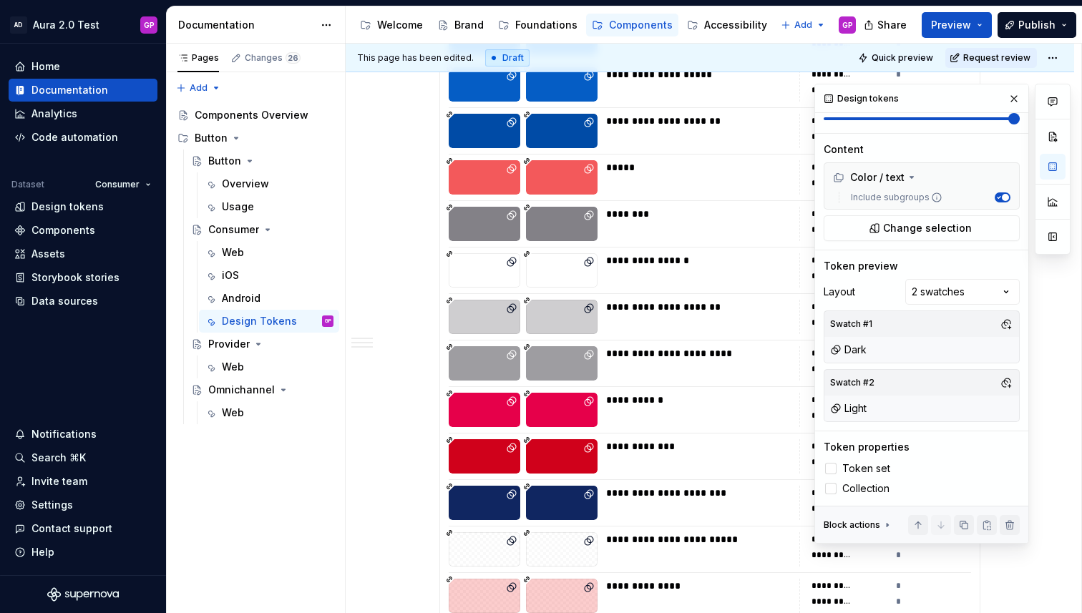
scroll to position [0, 0]
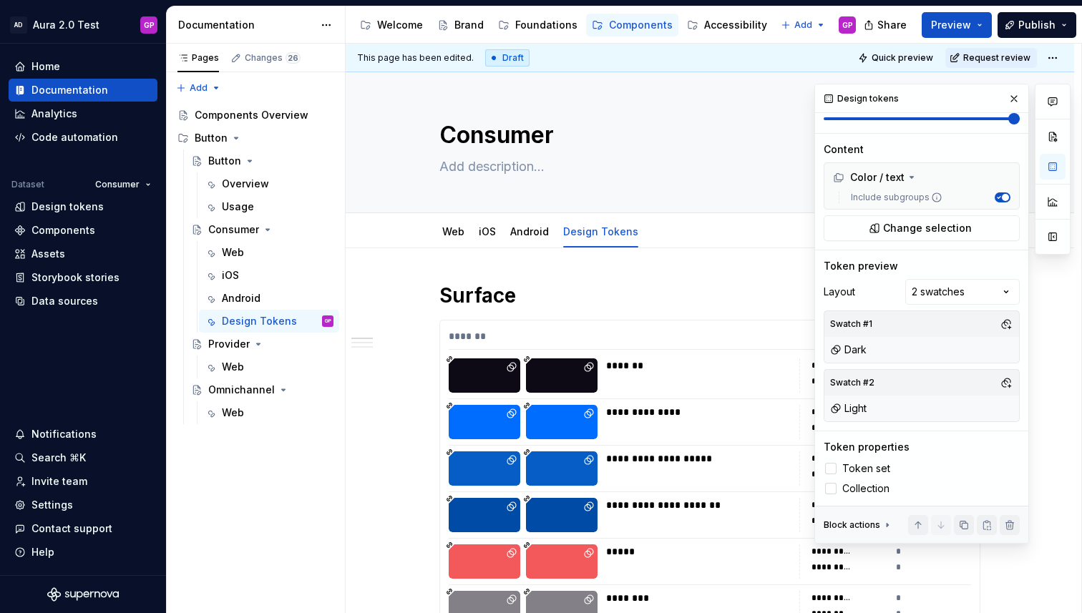
click at [456, 275] on div "**********" at bounding box center [713, 329] width 735 height 570
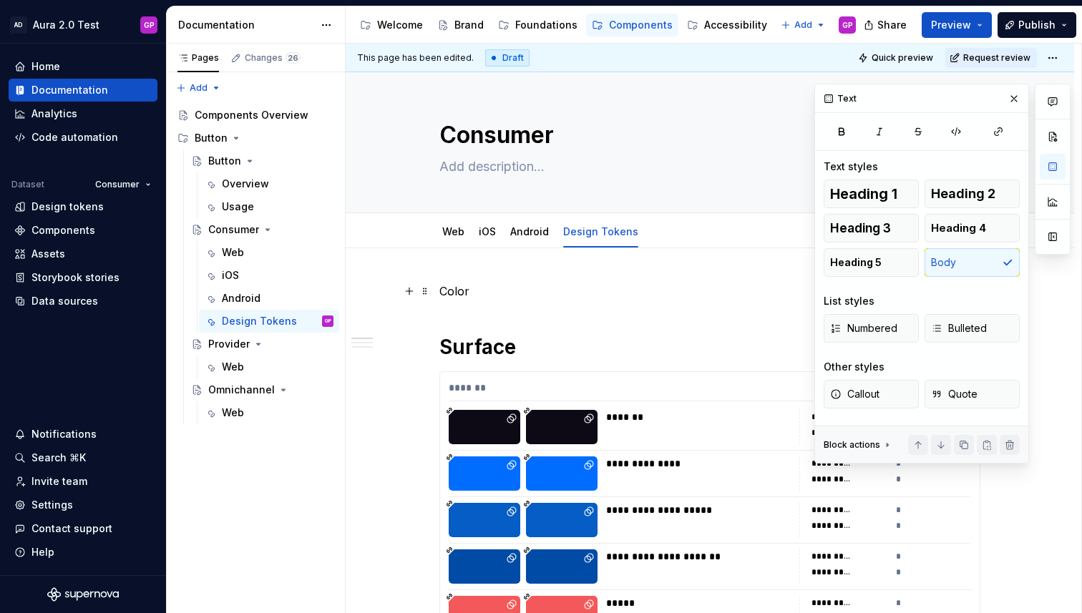
click at [461, 290] on p "Color" at bounding box center [709, 291] width 541 height 17
click at [489, 263] on span "Text" at bounding box center [488, 264] width 19 height 11
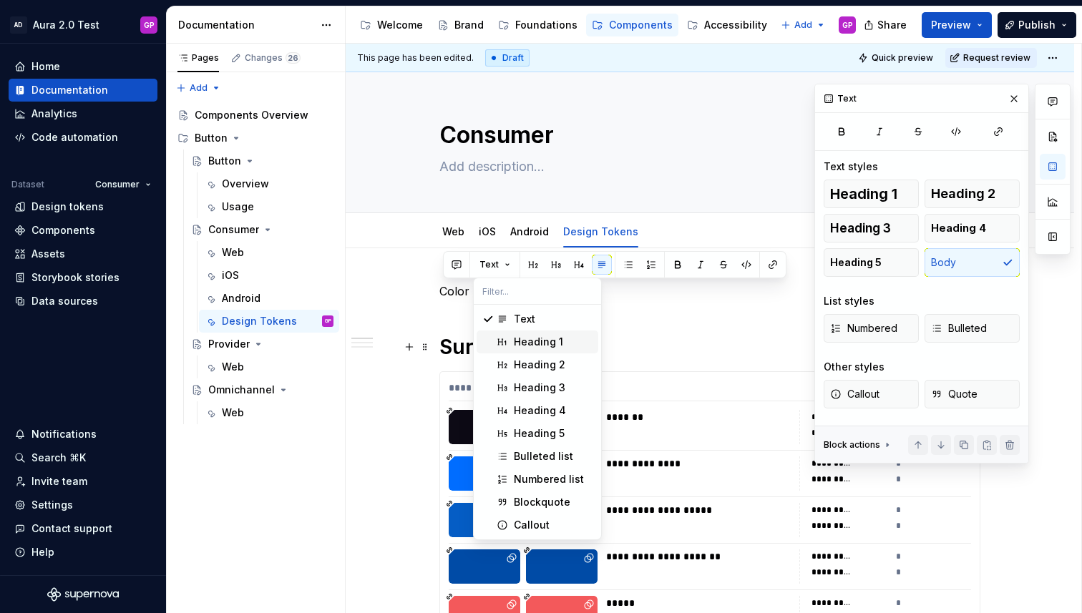
click at [532, 338] on div "Heading 1" at bounding box center [538, 342] width 49 height 14
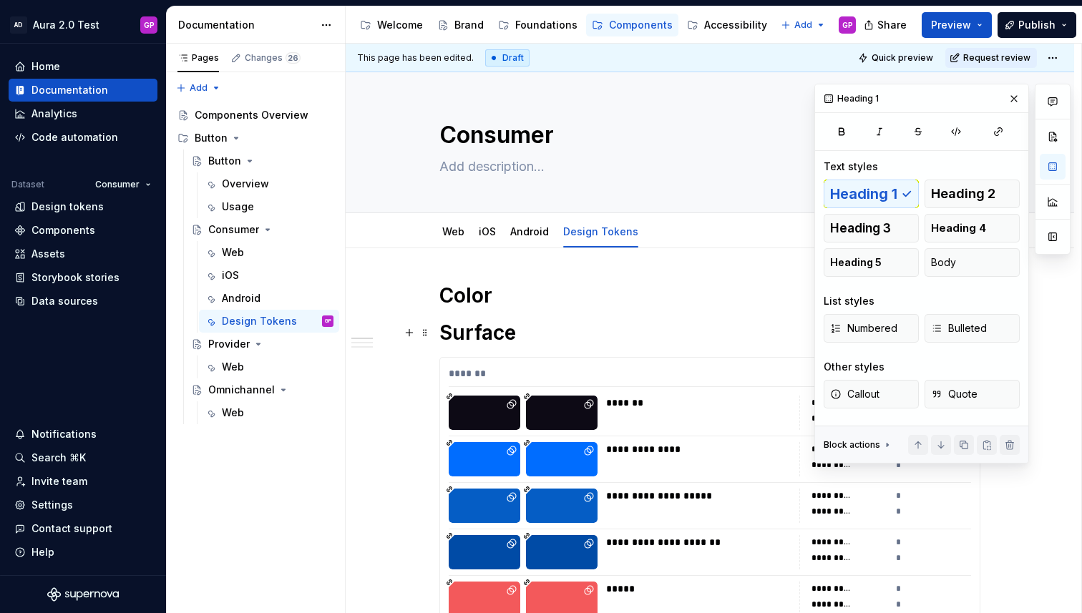
click at [464, 334] on h1 "Surface" at bounding box center [709, 333] width 541 height 26
click at [464, 335] on h1 "Surface" at bounding box center [709, 333] width 541 height 26
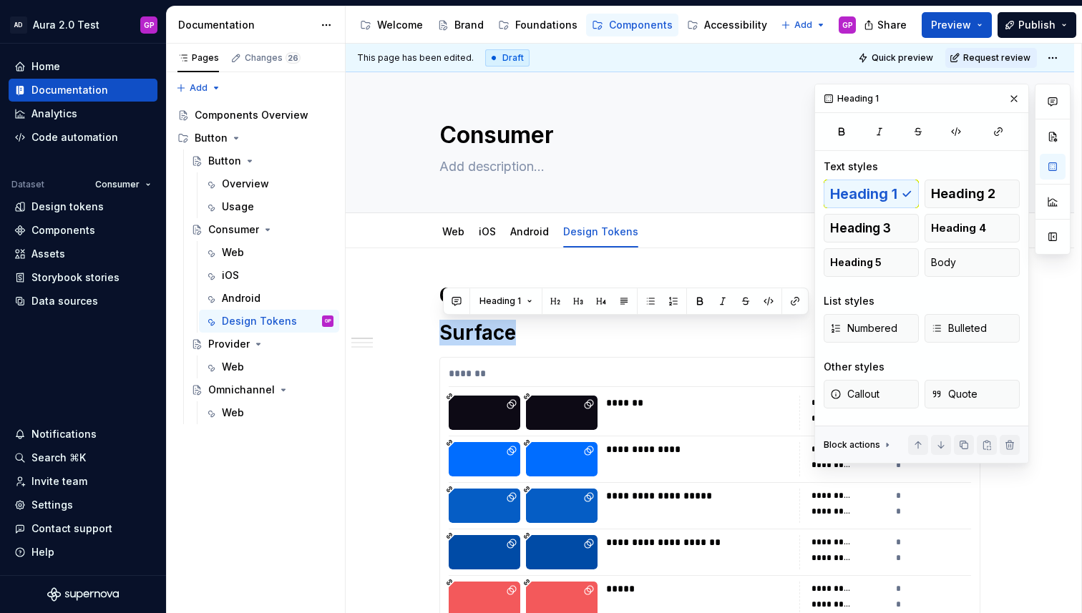
click at [577, 303] on button "button" at bounding box center [578, 301] width 20 height 20
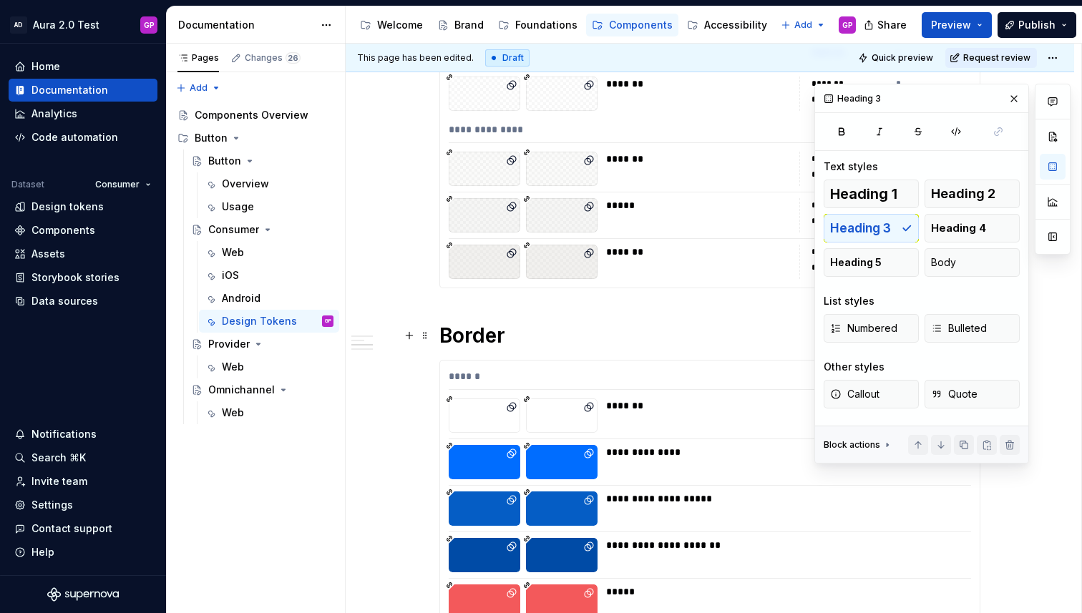
scroll to position [1087, 0]
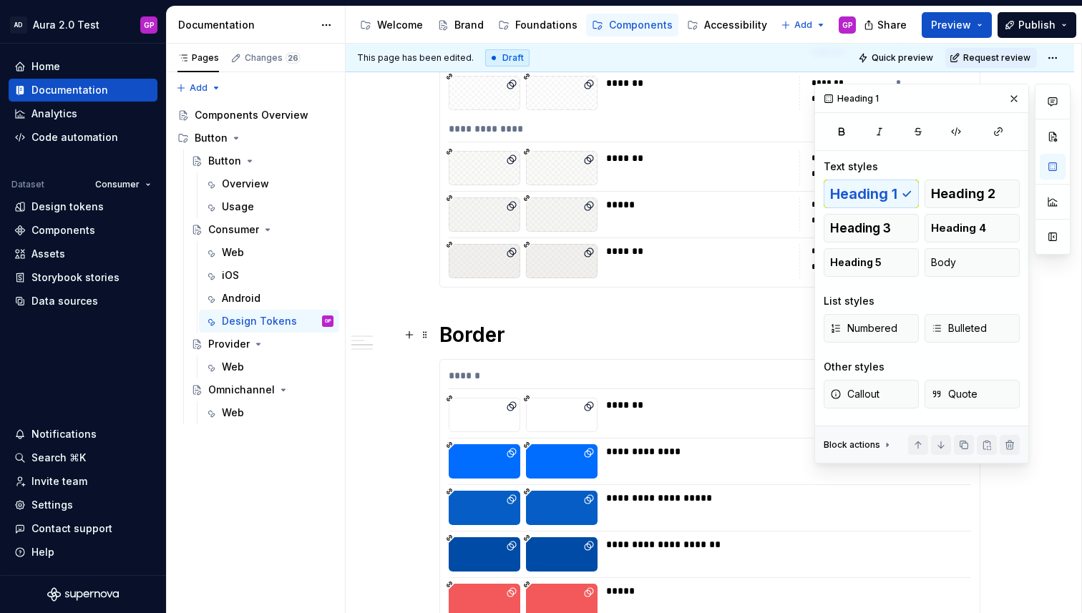
click at [465, 339] on h1 "Border" at bounding box center [709, 335] width 541 height 26
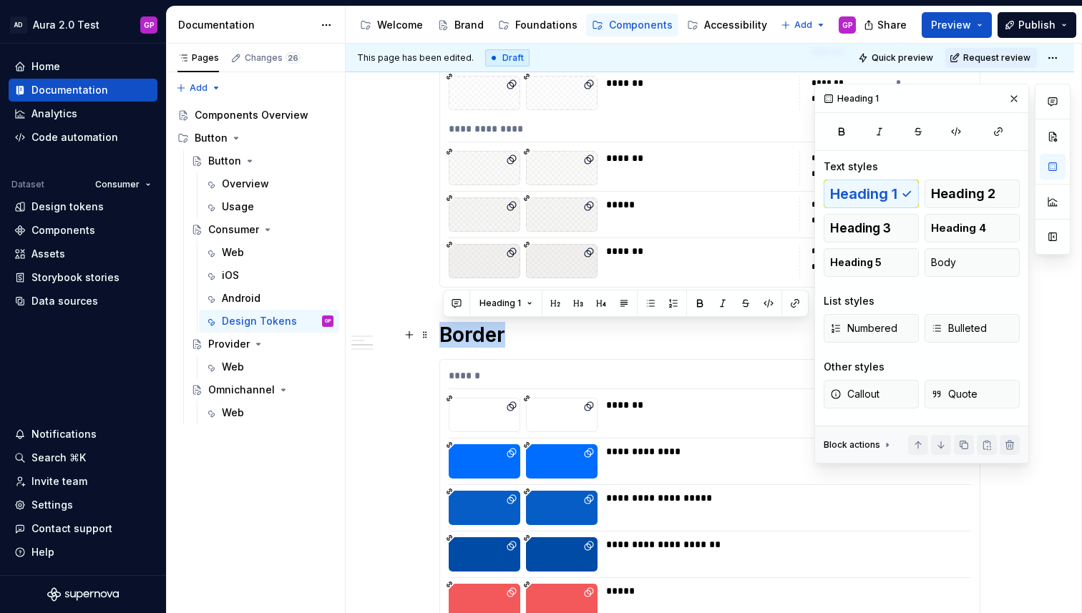
click at [465, 339] on h1 "Border" at bounding box center [709, 335] width 541 height 26
click at [520, 303] on button "Heading 1" at bounding box center [506, 303] width 66 height 20
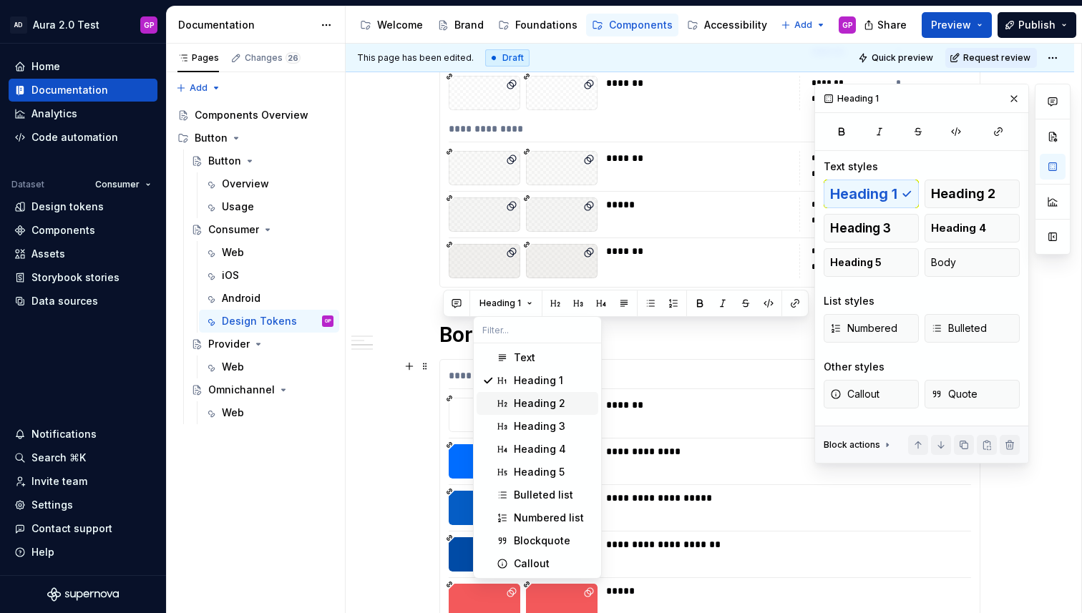
click at [530, 396] on div "Heading 2" at bounding box center [540, 403] width 52 height 14
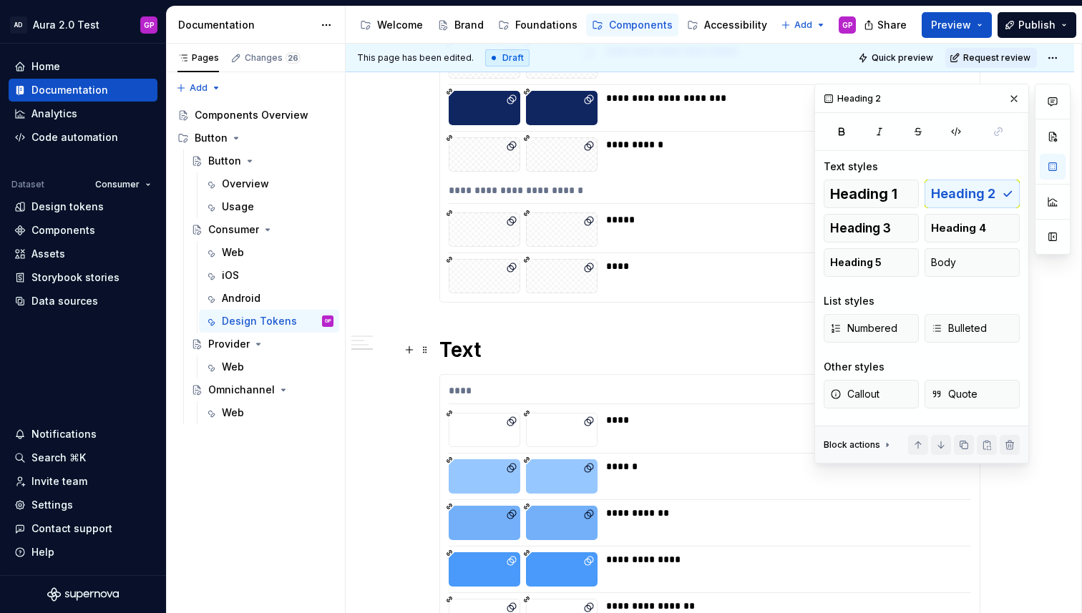
scroll to position [2036, 0]
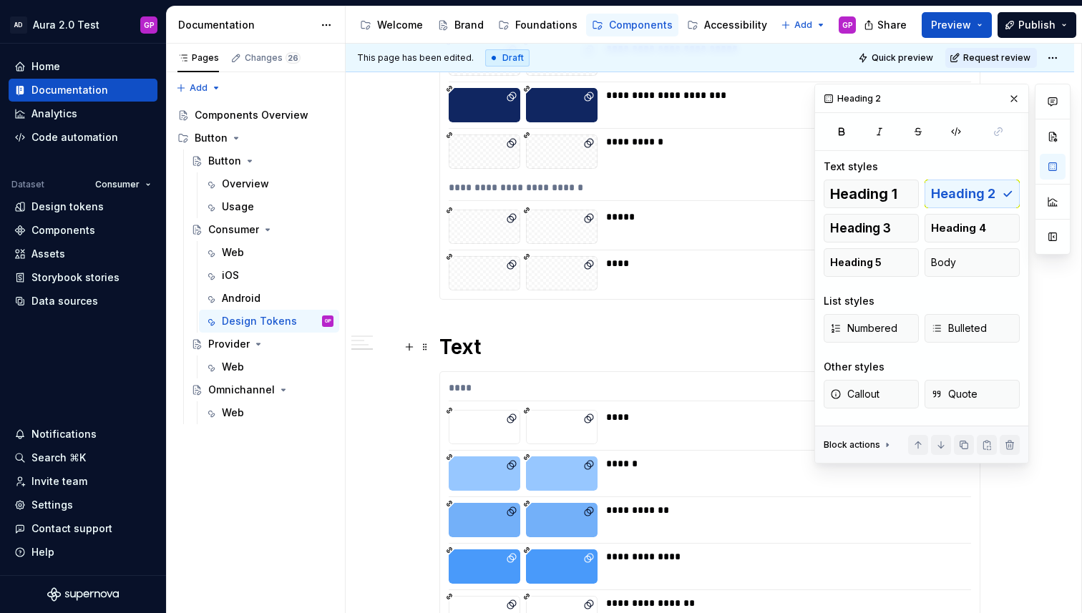
click at [456, 359] on h1 "Text" at bounding box center [709, 347] width 541 height 26
click at [456, 355] on h1 "Text" at bounding box center [709, 347] width 541 height 26
click at [459, 354] on h1 "Text" at bounding box center [709, 347] width 541 height 26
click at [458, 354] on h1 "Text" at bounding box center [709, 347] width 541 height 26
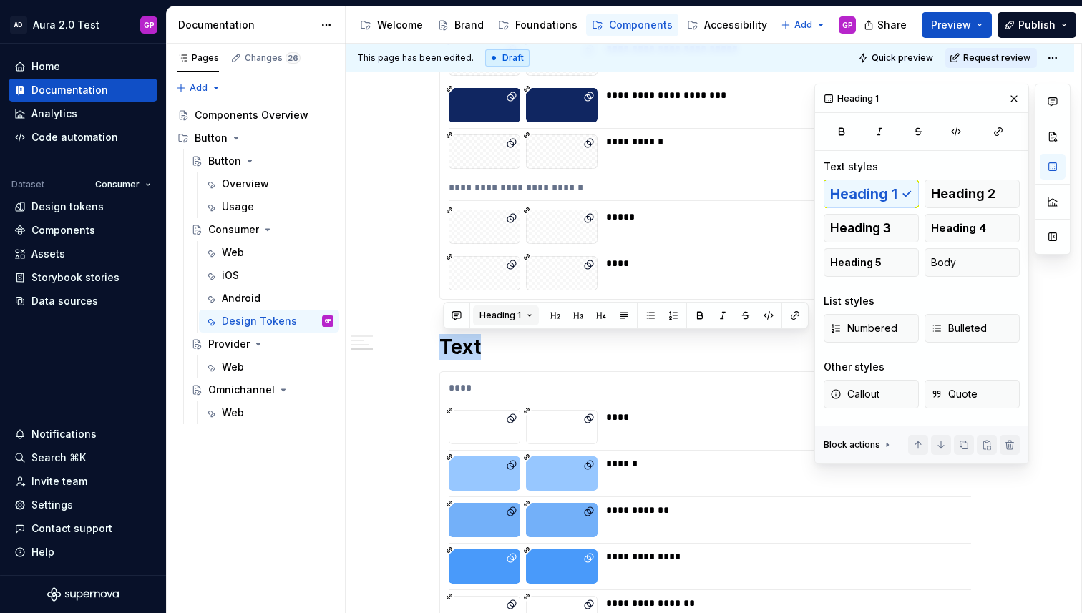
click at [521, 315] on button "Heading 1" at bounding box center [506, 315] width 66 height 20
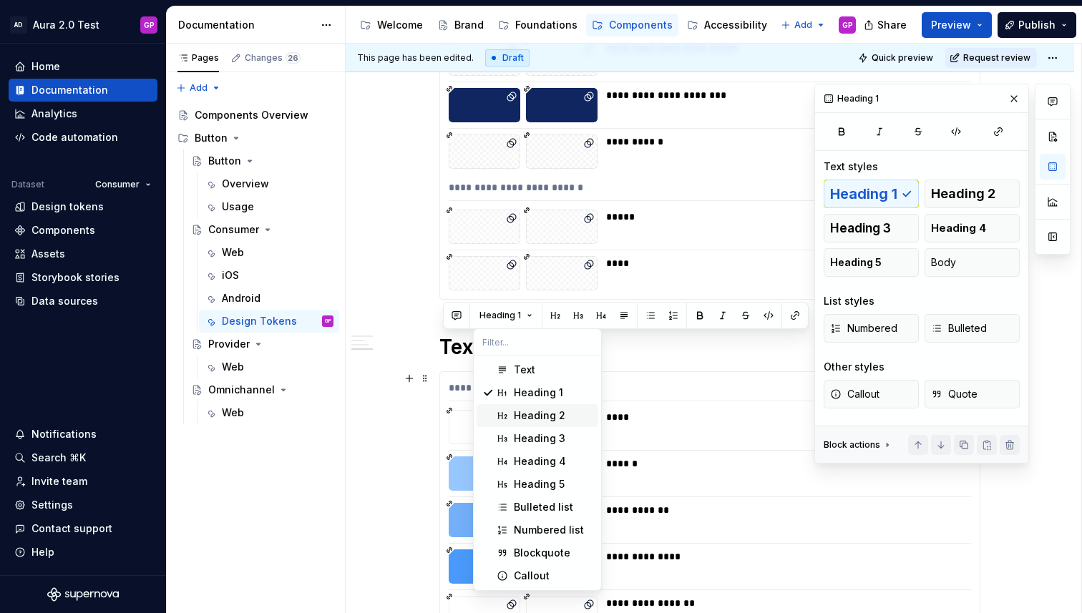
click at [517, 410] on div "Heading 2" at bounding box center [540, 415] width 52 height 14
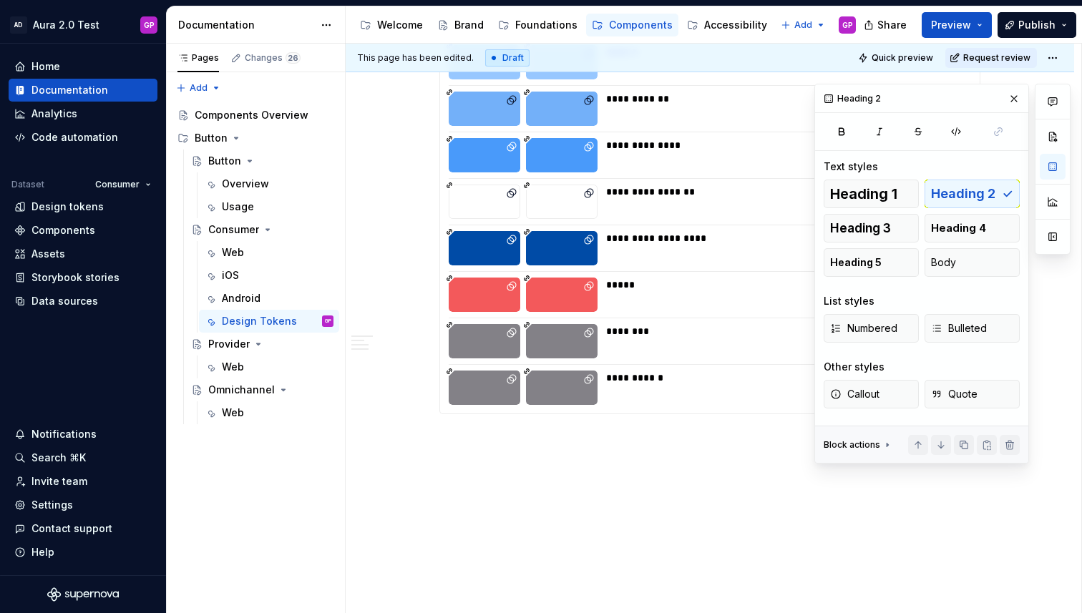
scroll to position [2437, 0]
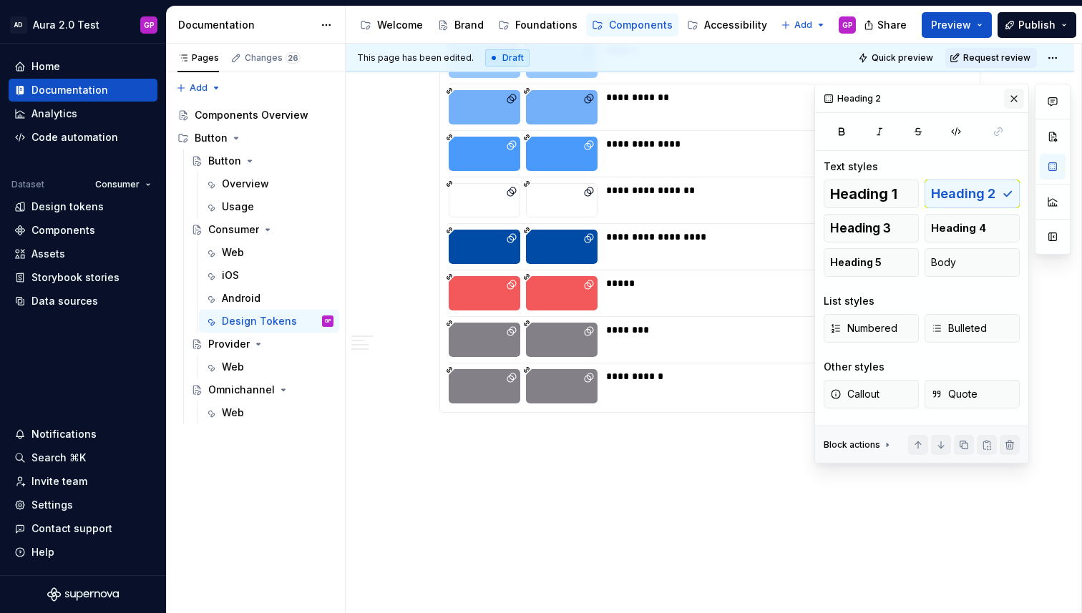
click at [1014, 101] on button "button" at bounding box center [1014, 99] width 20 height 20
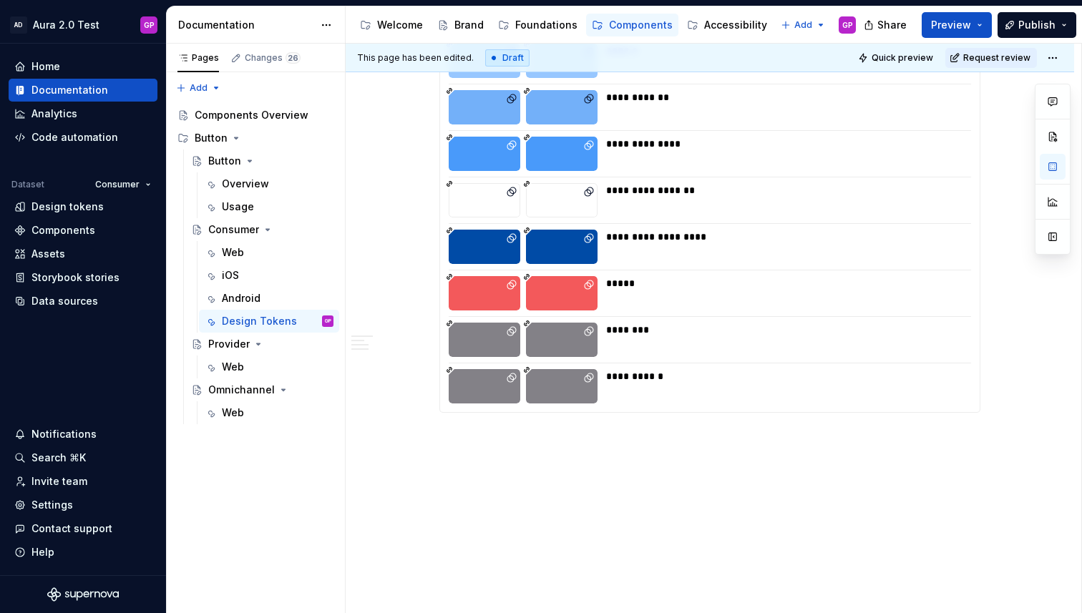
click at [969, 22] on span "Preview" at bounding box center [951, 25] width 40 height 14
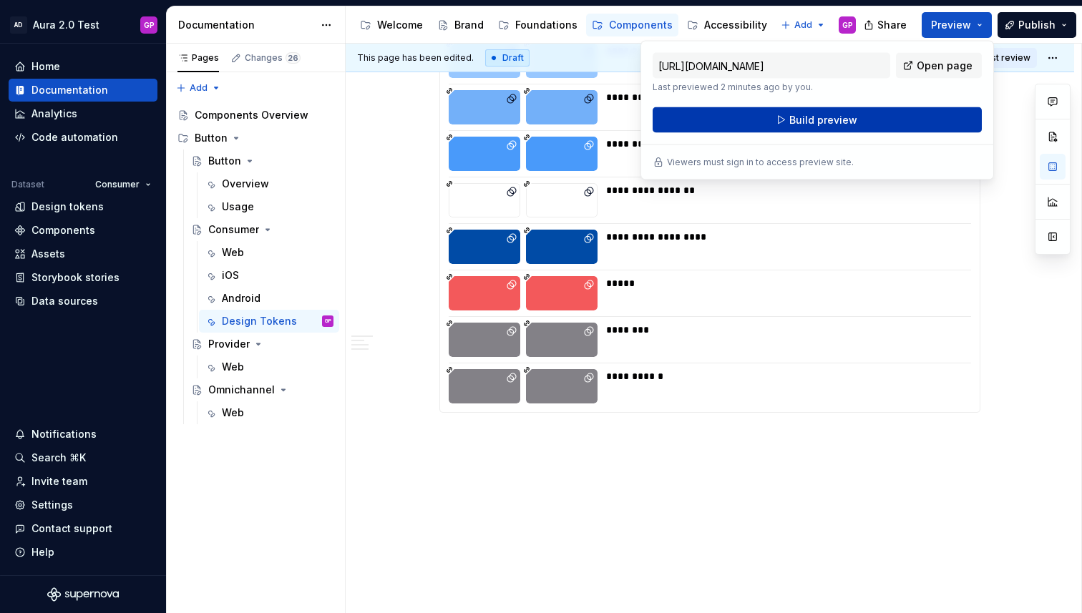
click at [766, 124] on button "Build preview" at bounding box center [816, 120] width 329 height 26
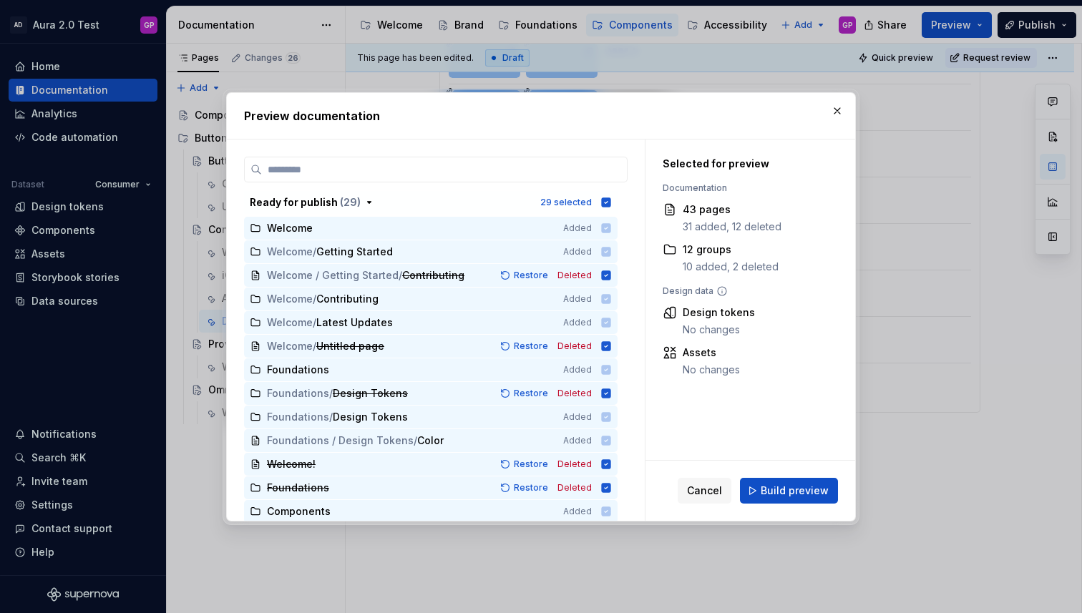
click at [798, 489] on span "Build preview" at bounding box center [794, 491] width 68 height 14
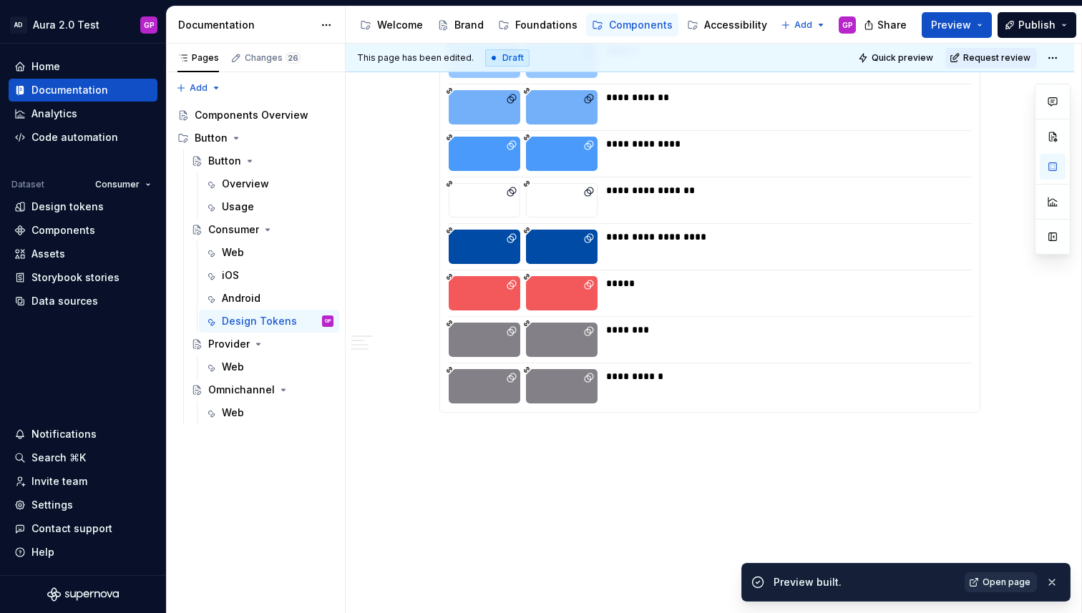
click at [1009, 589] on link "Open page" at bounding box center [1000, 582] width 72 height 20
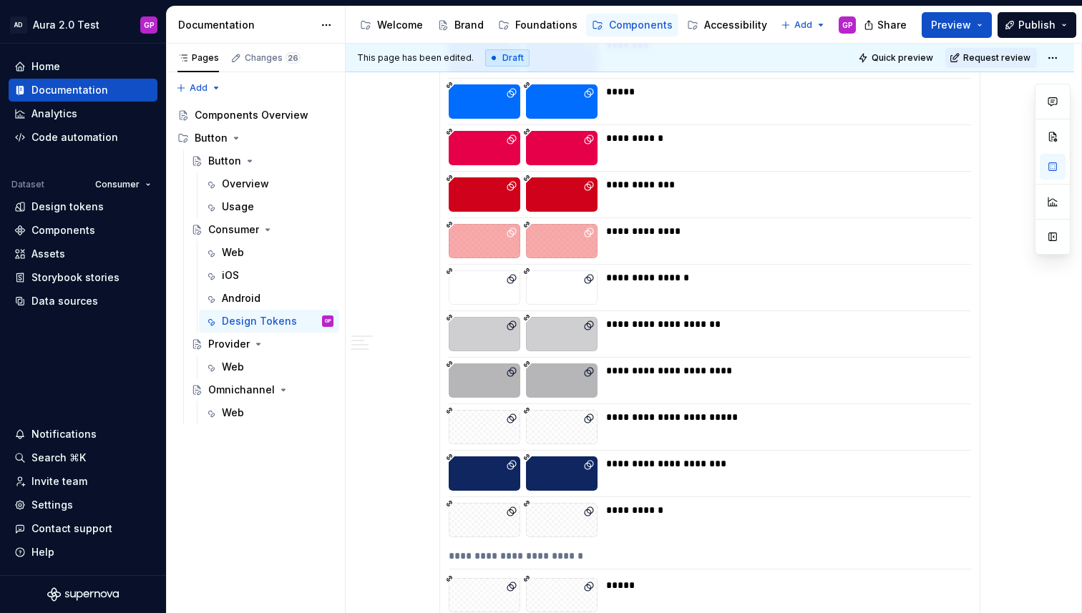
scroll to position [1664, 0]
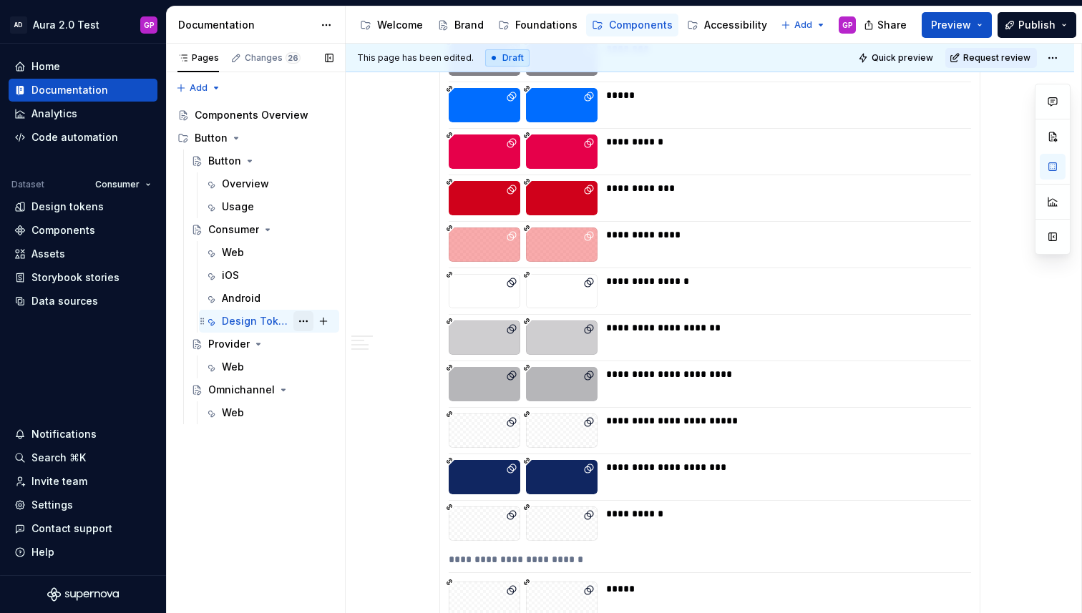
click at [304, 321] on button "Page tree" at bounding box center [303, 321] width 20 height 20
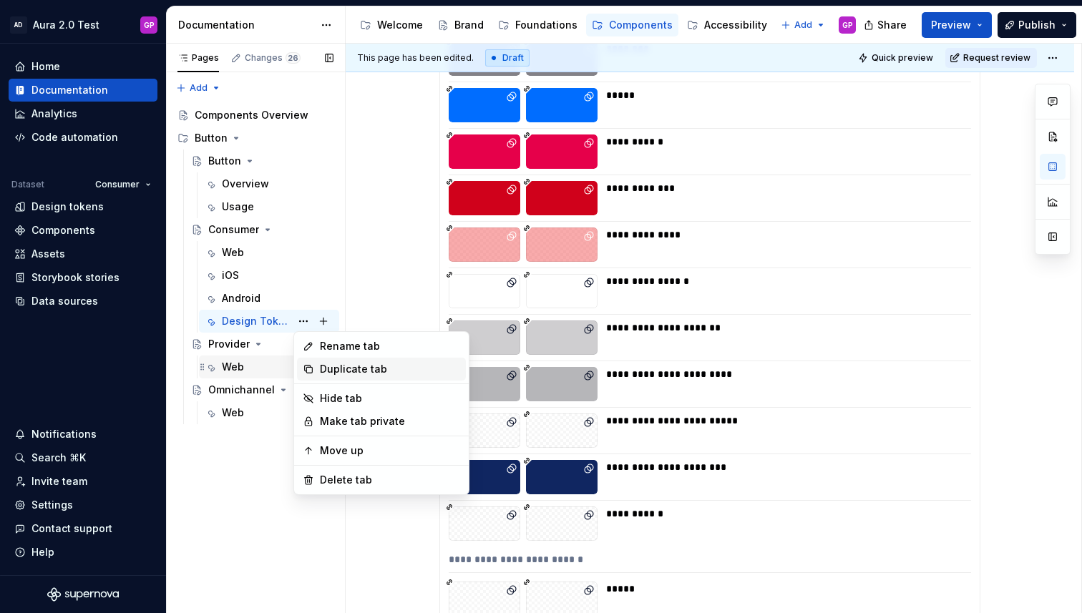
click at [327, 371] on div "Duplicate tab" at bounding box center [390, 369] width 140 height 14
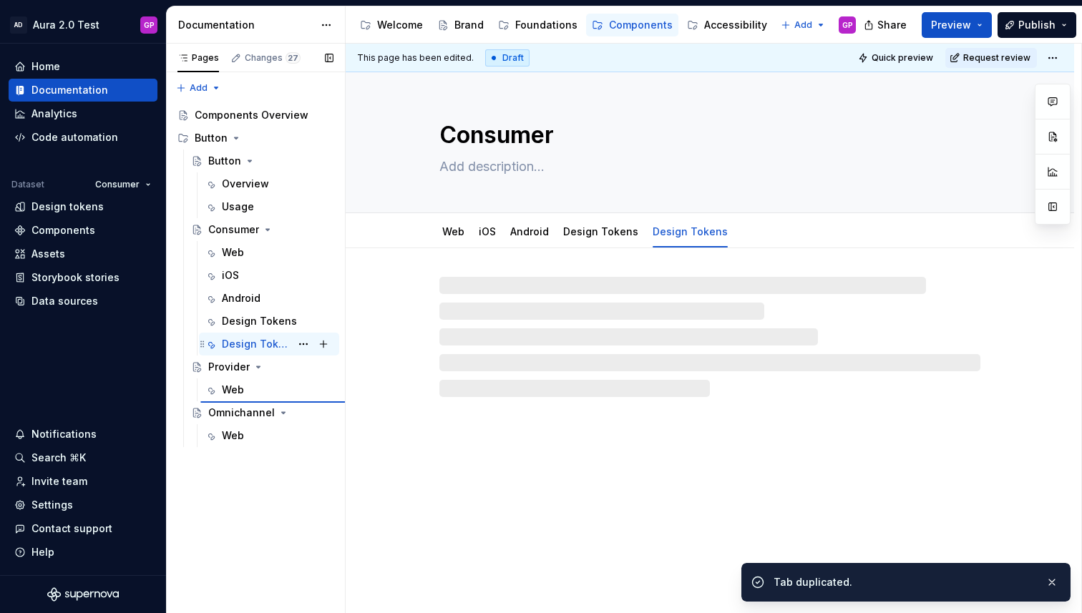
type textarea "*"
type textarea "Provider"
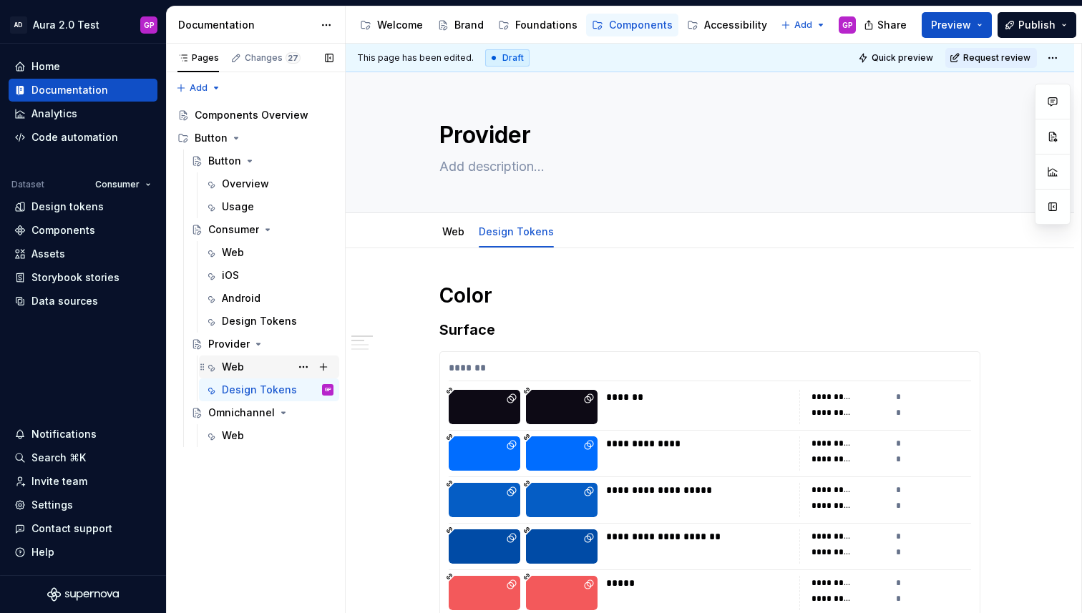
click at [233, 369] on div "Web" at bounding box center [233, 367] width 22 height 14
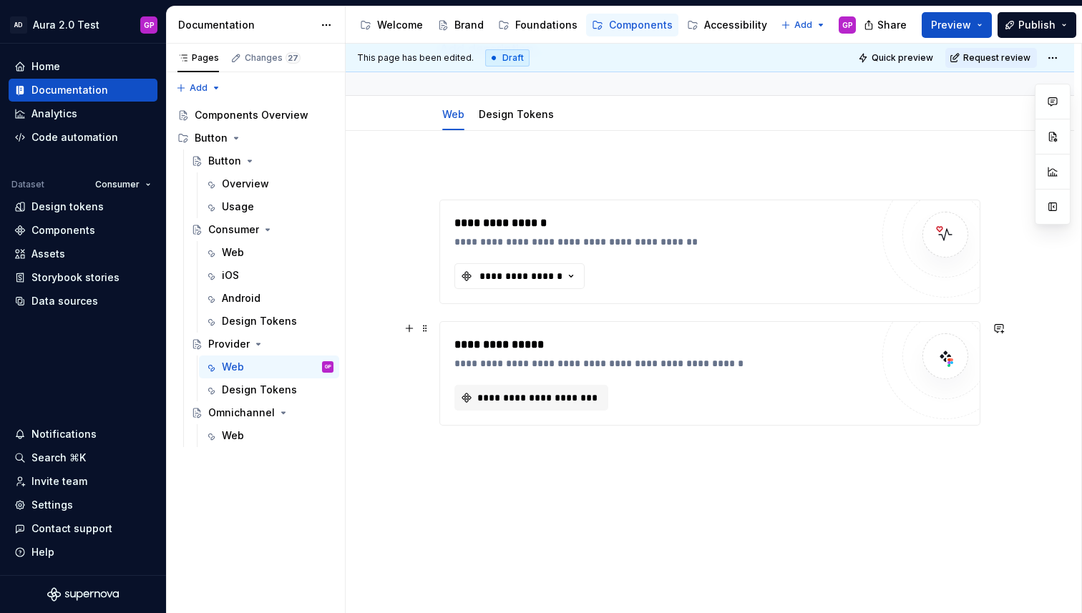
scroll to position [130, 0]
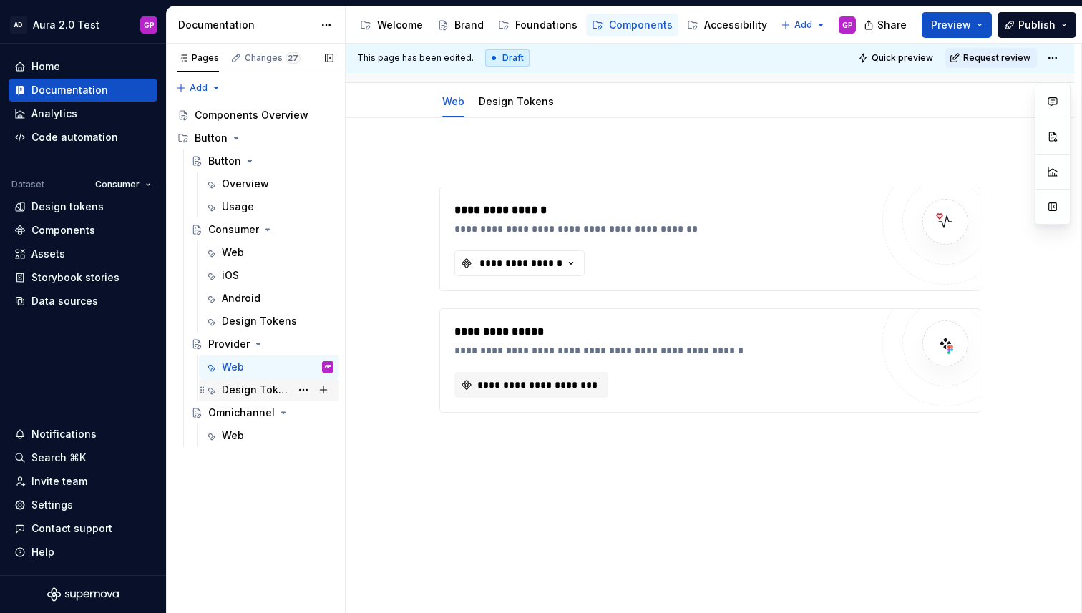
click at [243, 383] on div "Design Tokens" at bounding box center [256, 390] width 69 height 14
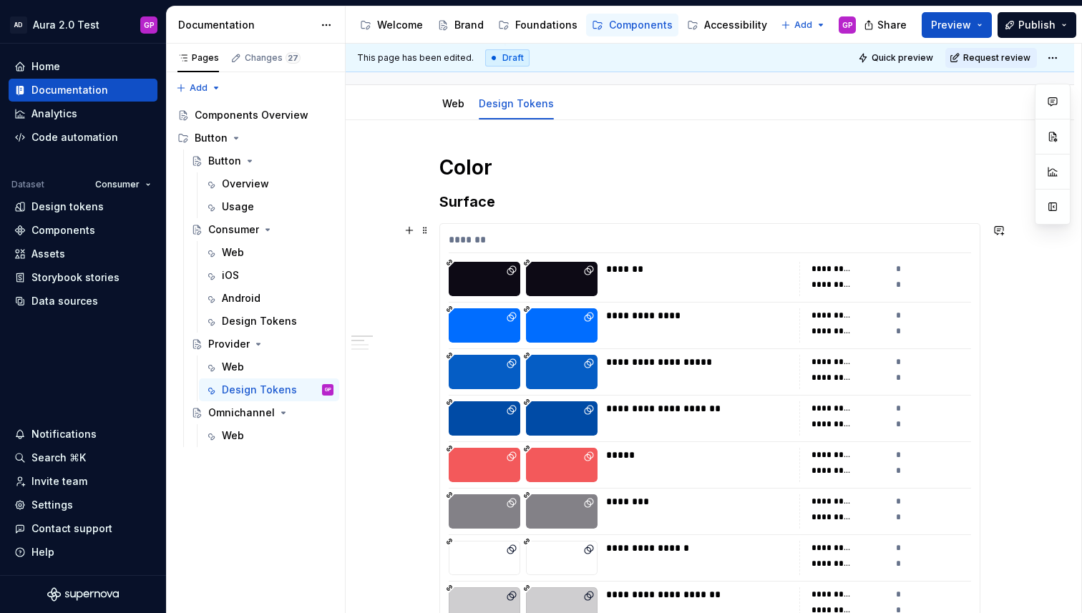
scroll to position [129, 0]
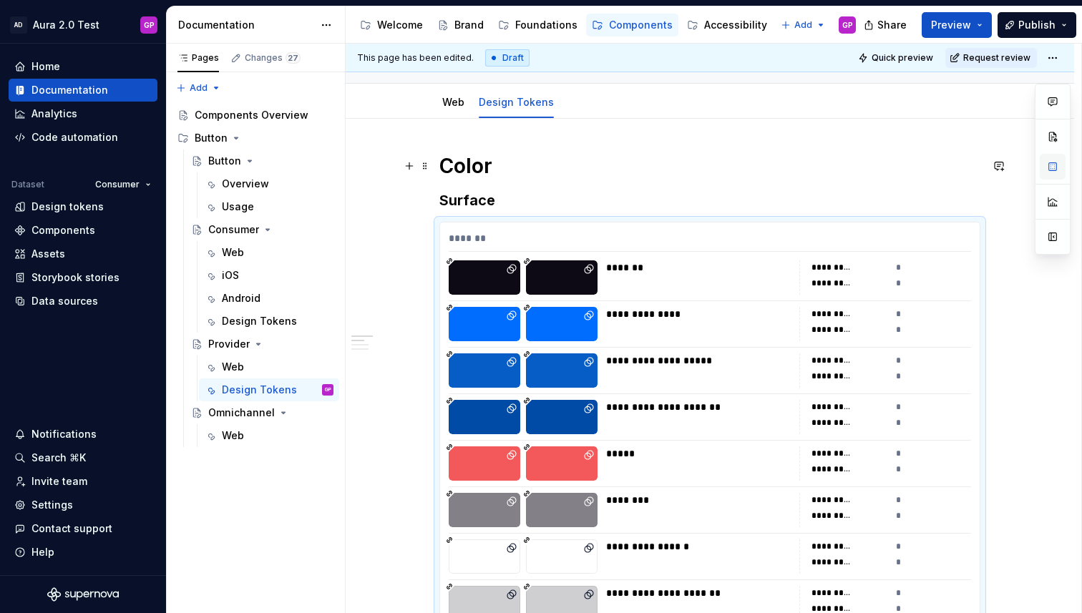
click at [1052, 173] on button "button" at bounding box center [1052, 167] width 26 height 26
type textarea "*"
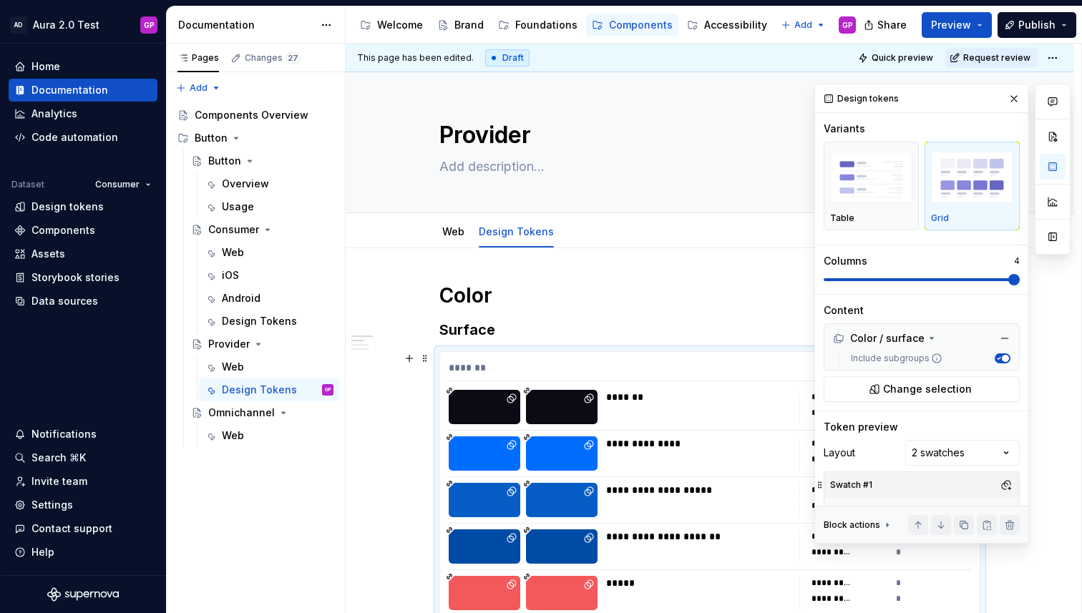
scroll to position [129, 0]
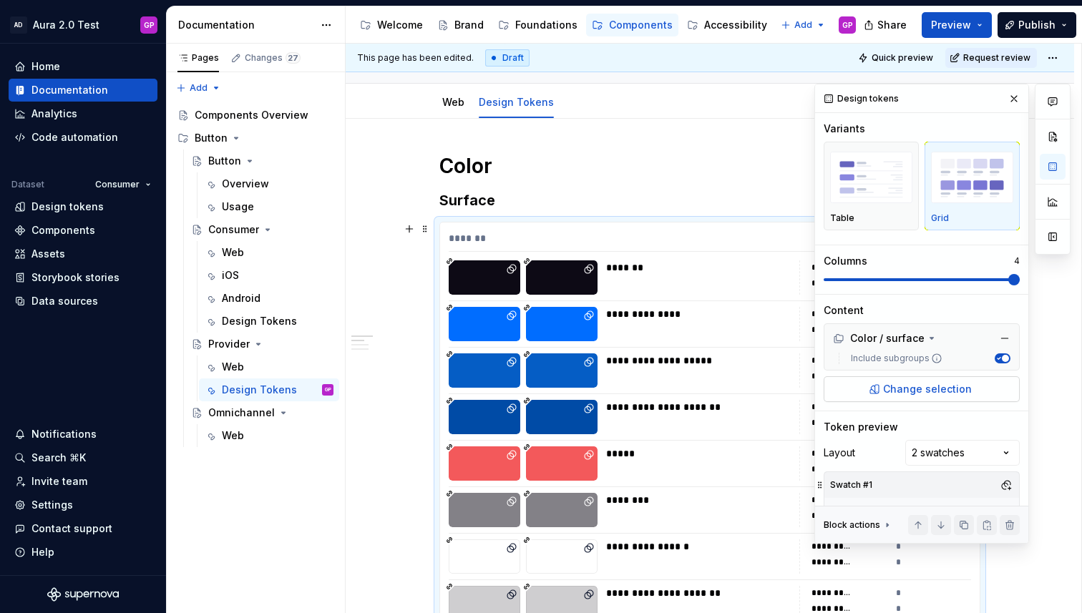
click at [890, 388] on span "Change selection" at bounding box center [927, 389] width 89 height 14
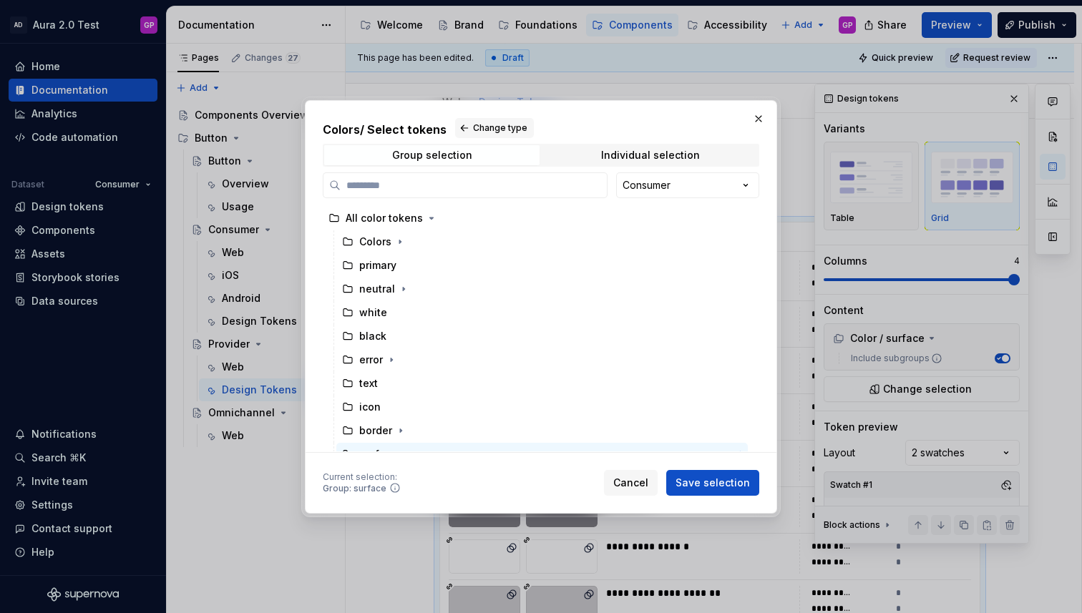
click at [684, 183] on div "Colors / Select tokens Change type Group selection Individual selection Consume…" at bounding box center [541, 306] width 1082 height 613
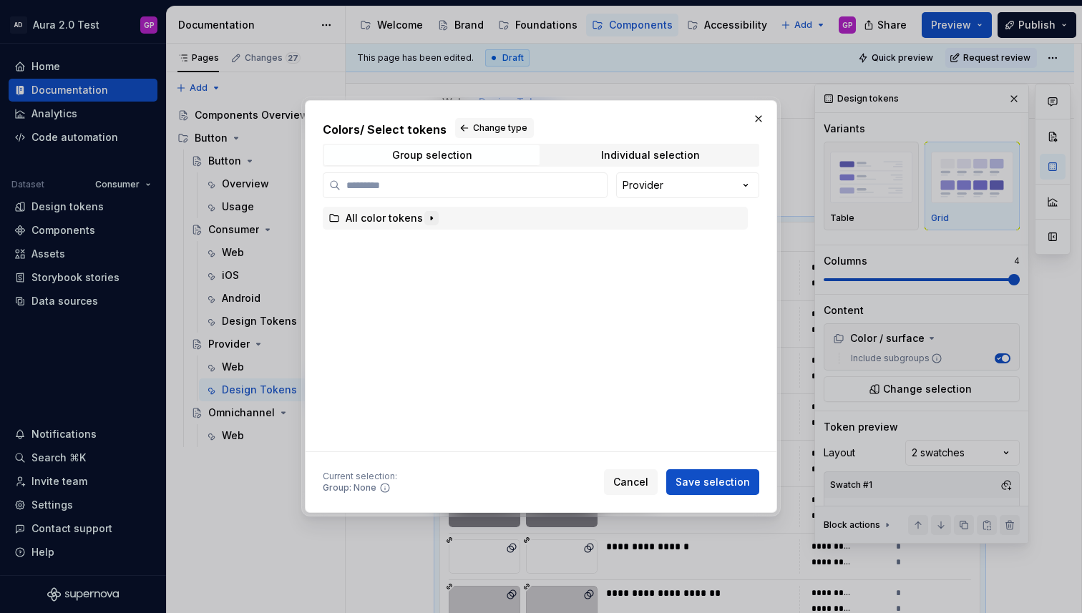
click at [426, 222] on icon "button" at bounding box center [431, 217] width 11 height 11
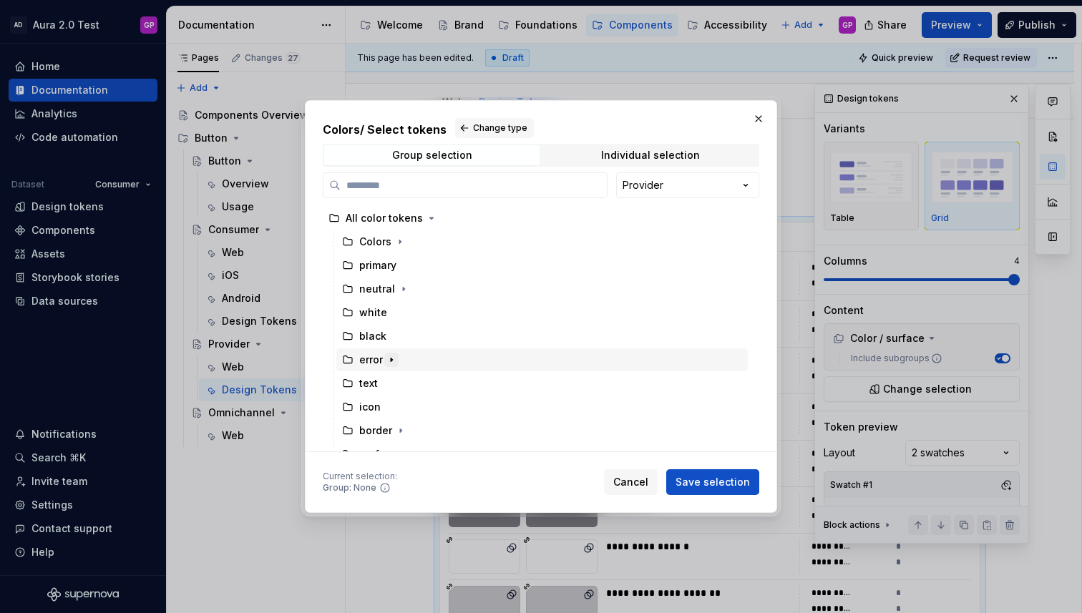
scroll to position [14, 0]
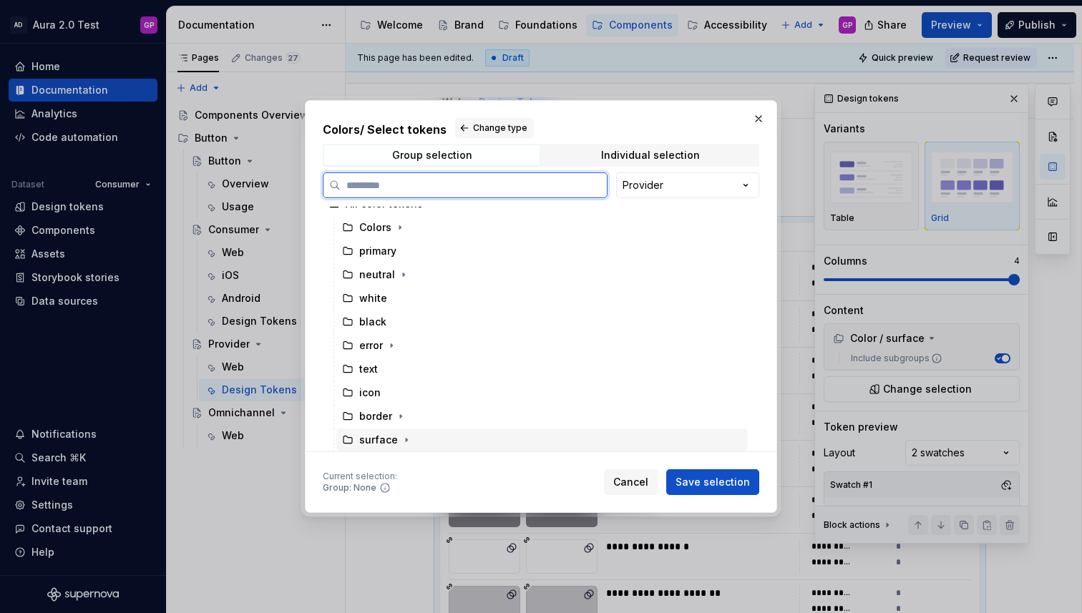
click at [395, 440] on div "surface" at bounding box center [378, 440] width 39 height 14
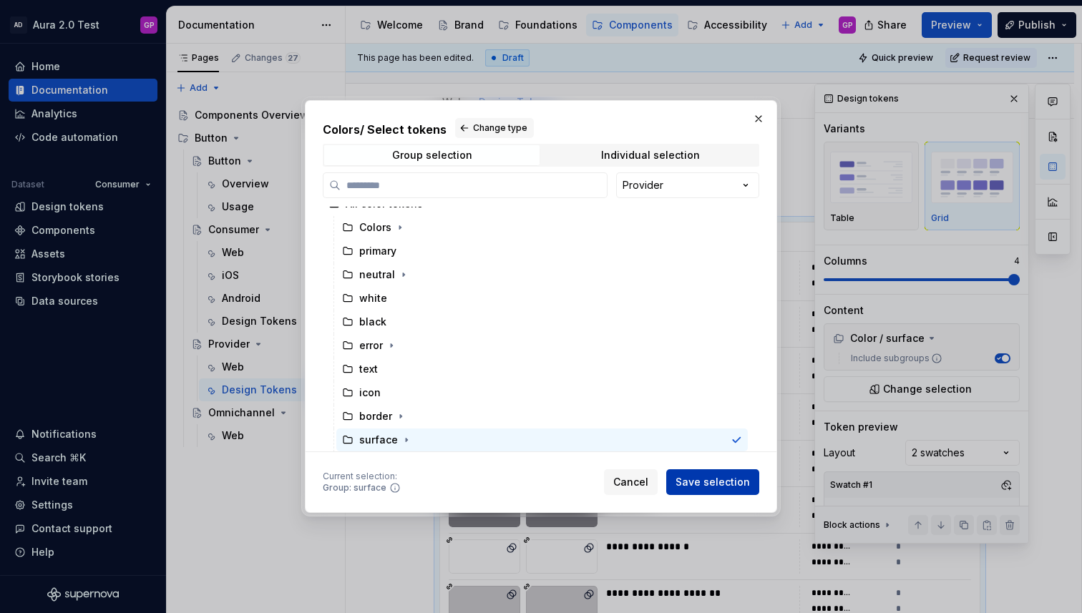
click at [695, 481] on span "Save selection" at bounding box center [712, 482] width 74 height 14
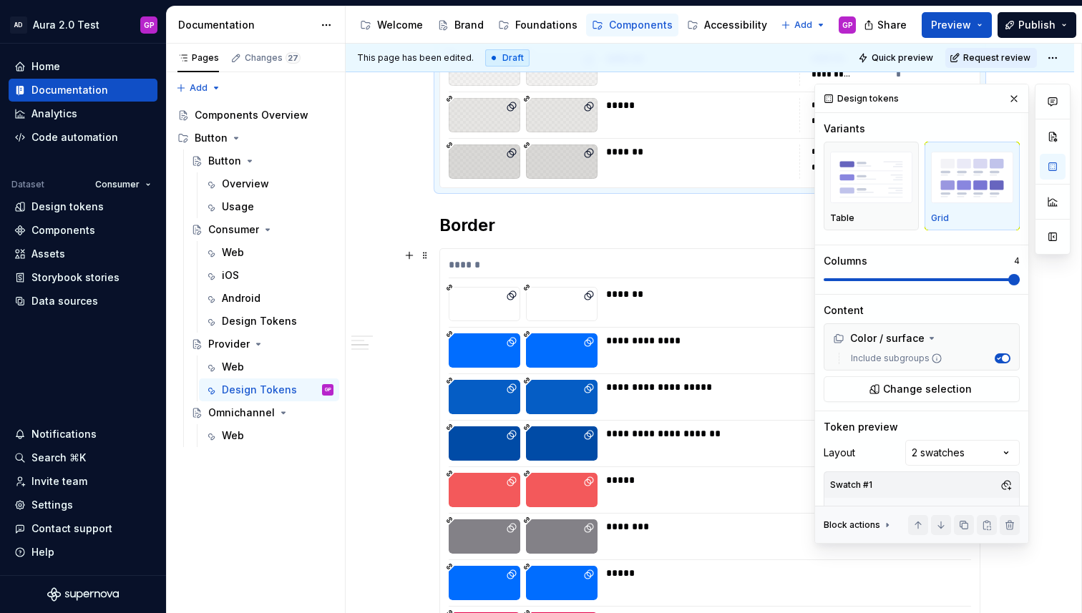
scroll to position [1193, 0]
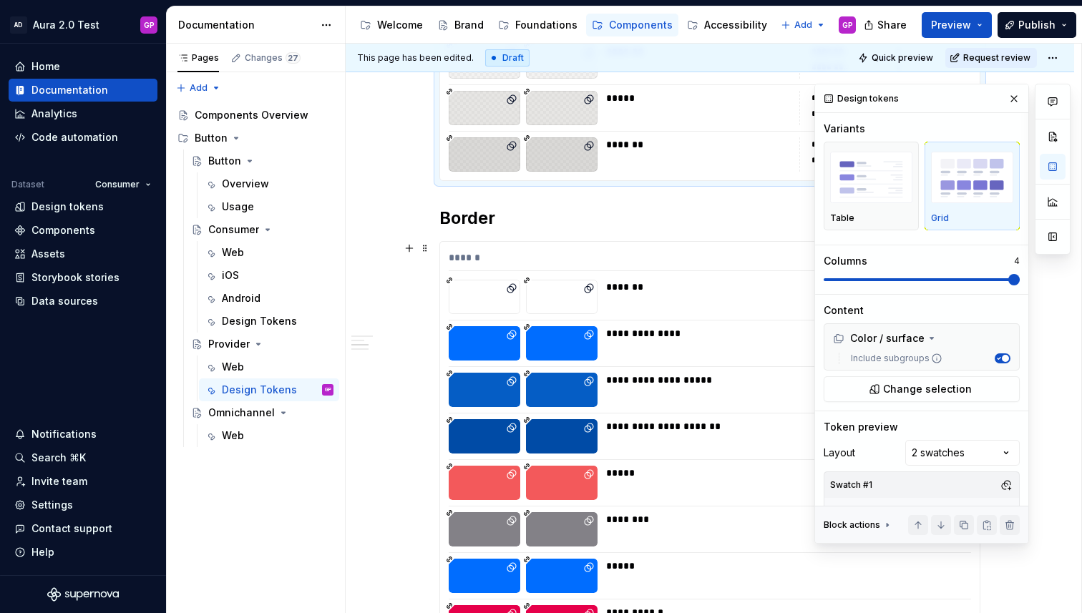
click at [908, 393] on span "Change selection" at bounding box center [927, 389] width 89 height 14
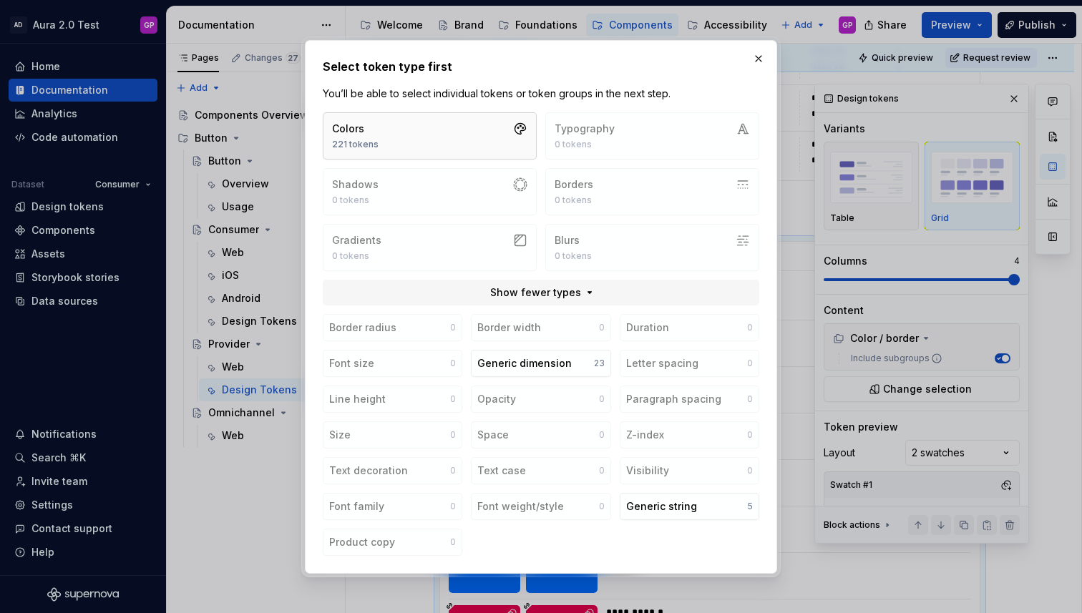
click at [441, 130] on button "Colors 221 tokens" at bounding box center [430, 135] width 214 height 47
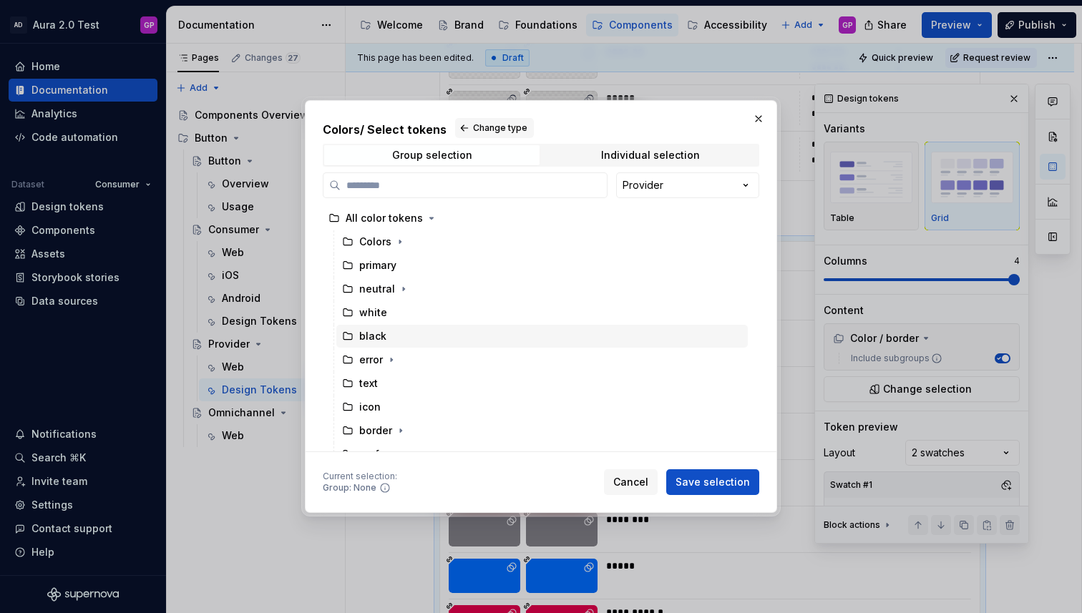
scroll to position [14, 0]
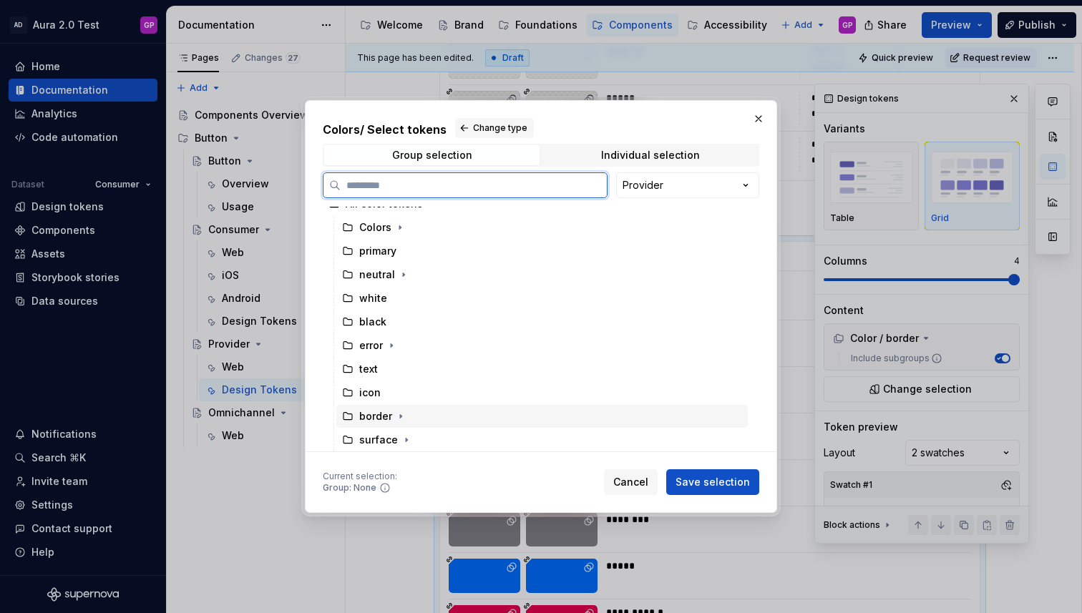
click at [366, 421] on div "border" at bounding box center [375, 416] width 33 height 14
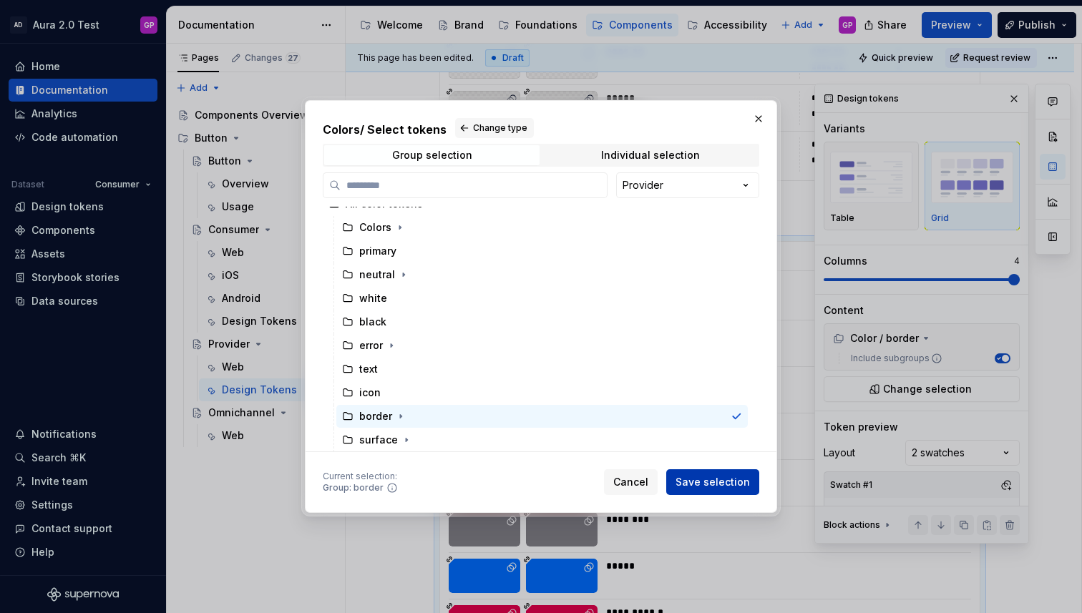
click at [705, 479] on span "Save selection" at bounding box center [712, 482] width 74 height 14
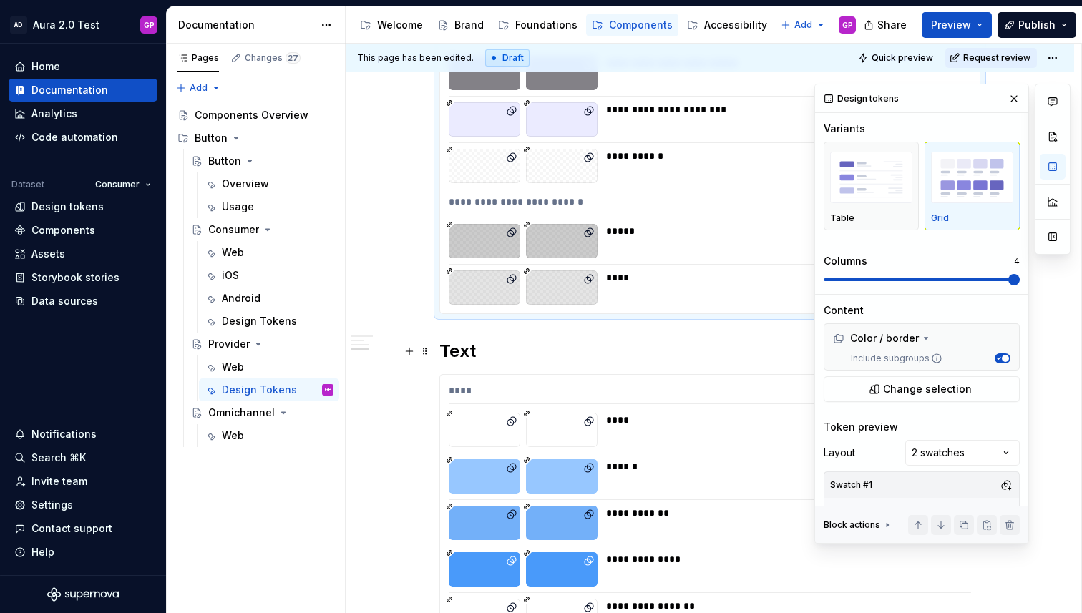
scroll to position [2108, 0]
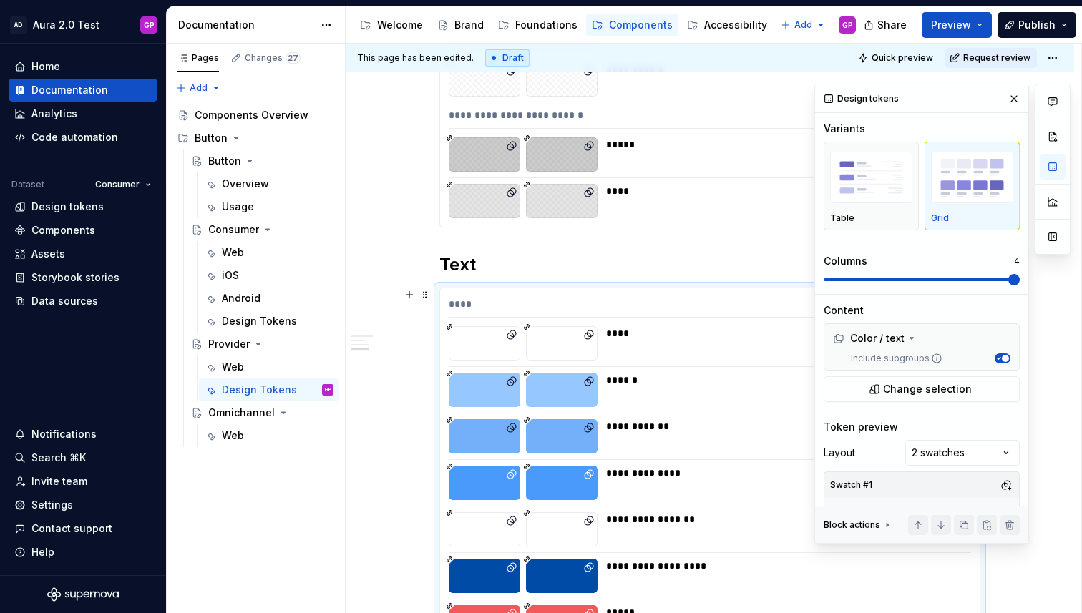
click at [513, 366] on div at bounding box center [710, 366] width 522 height 1
click at [884, 393] on button "Change selection" at bounding box center [921, 389] width 196 height 26
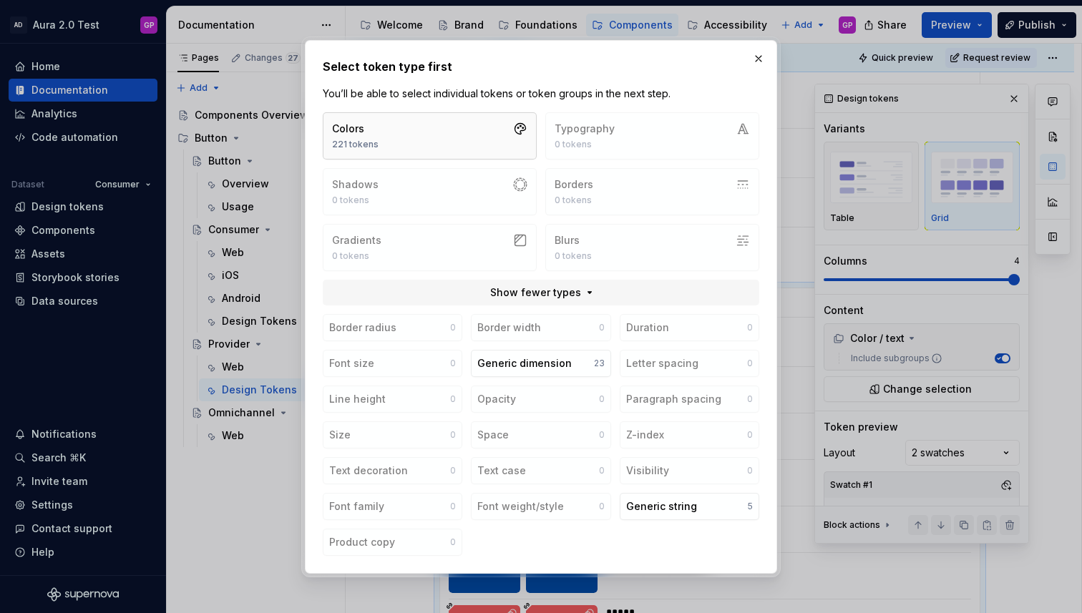
click at [393, 129] on button "Colors 221 tokens" at bounding box center [430, 135] width 214 height 47
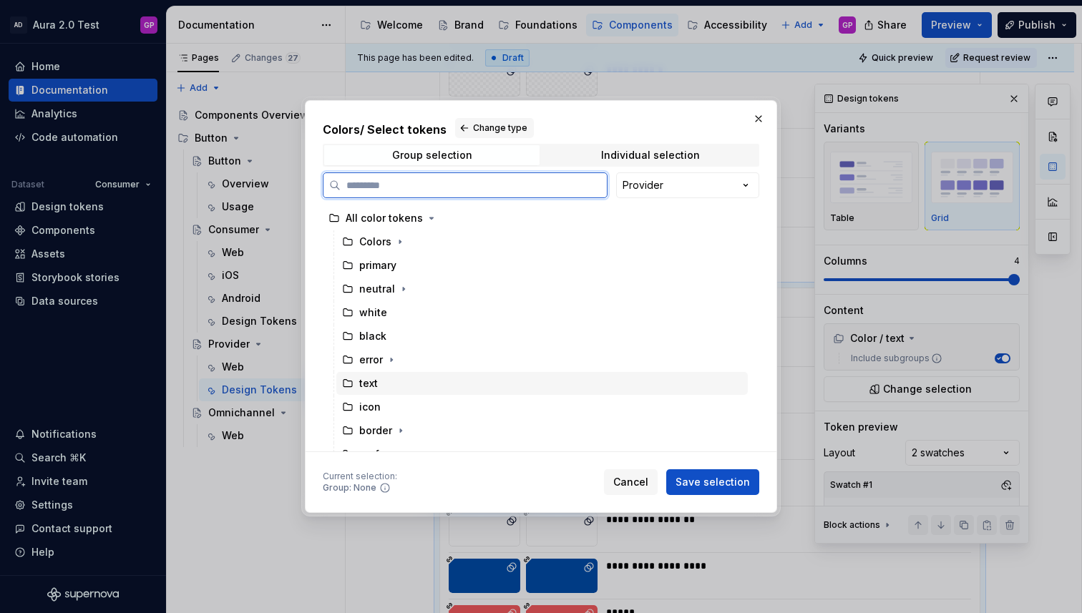
click at [367, 388] on div "text" at bounding box center [368, 383] width 19 height 14
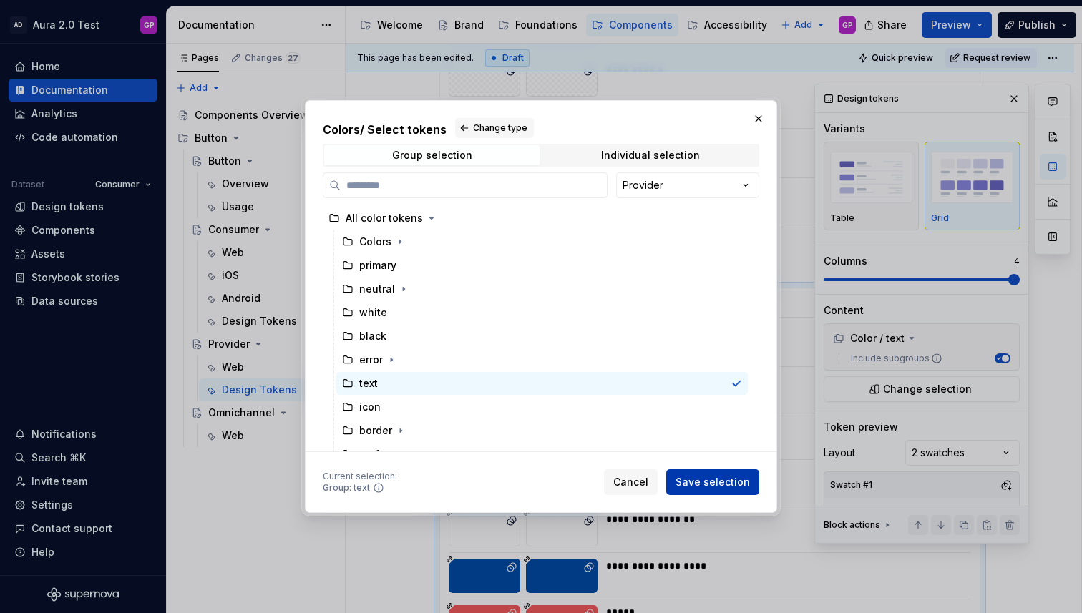
click at [700, 486] on span "Save selection" at bounding box center [712, 482] width 74 height 14
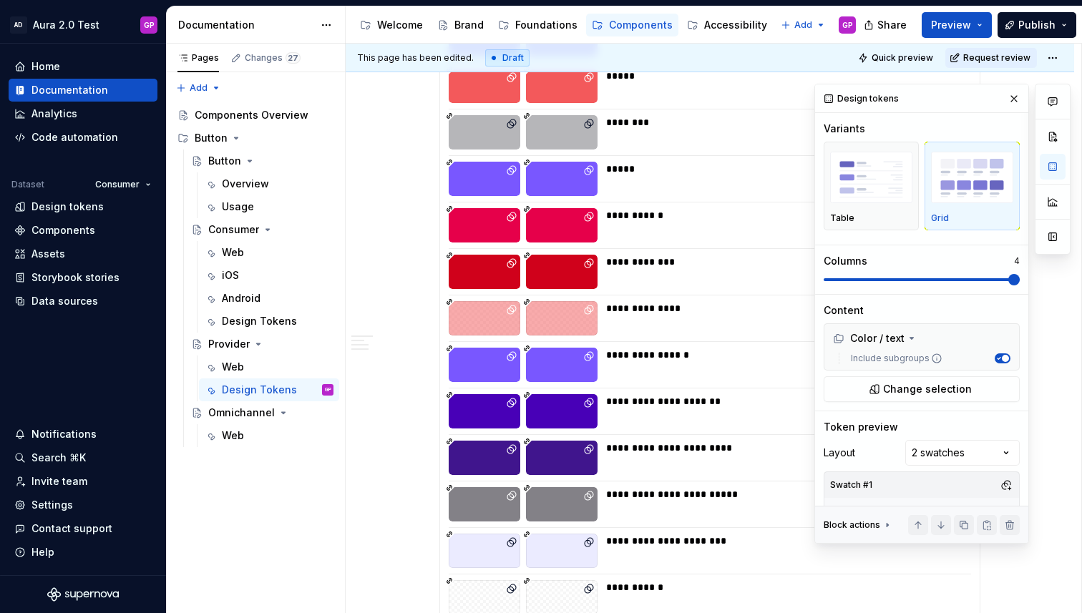
click at [1012, 92] on button "button" at bounding box center [1014, 99] width 20 height 20
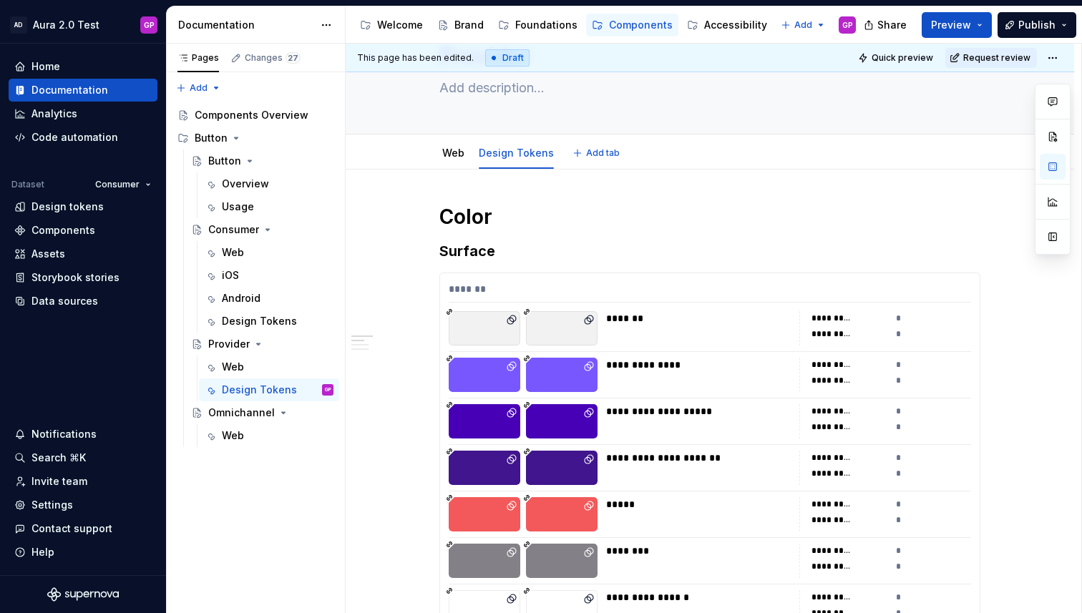
scroll to position [0, 0]
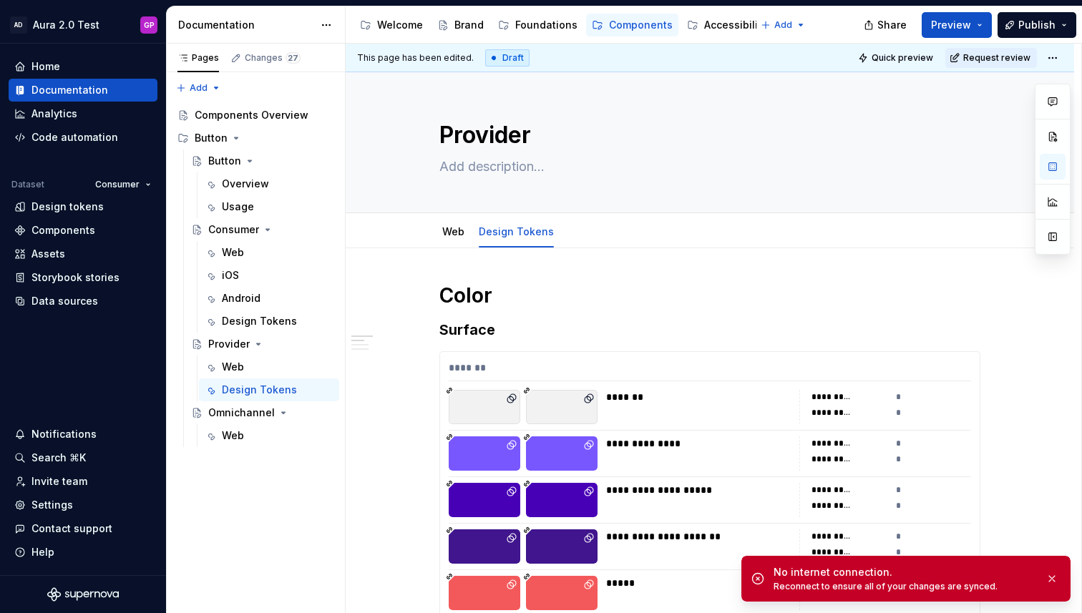
type textarea "*"
